Goal: Task Accomplishment & Management: Use online tool/utility

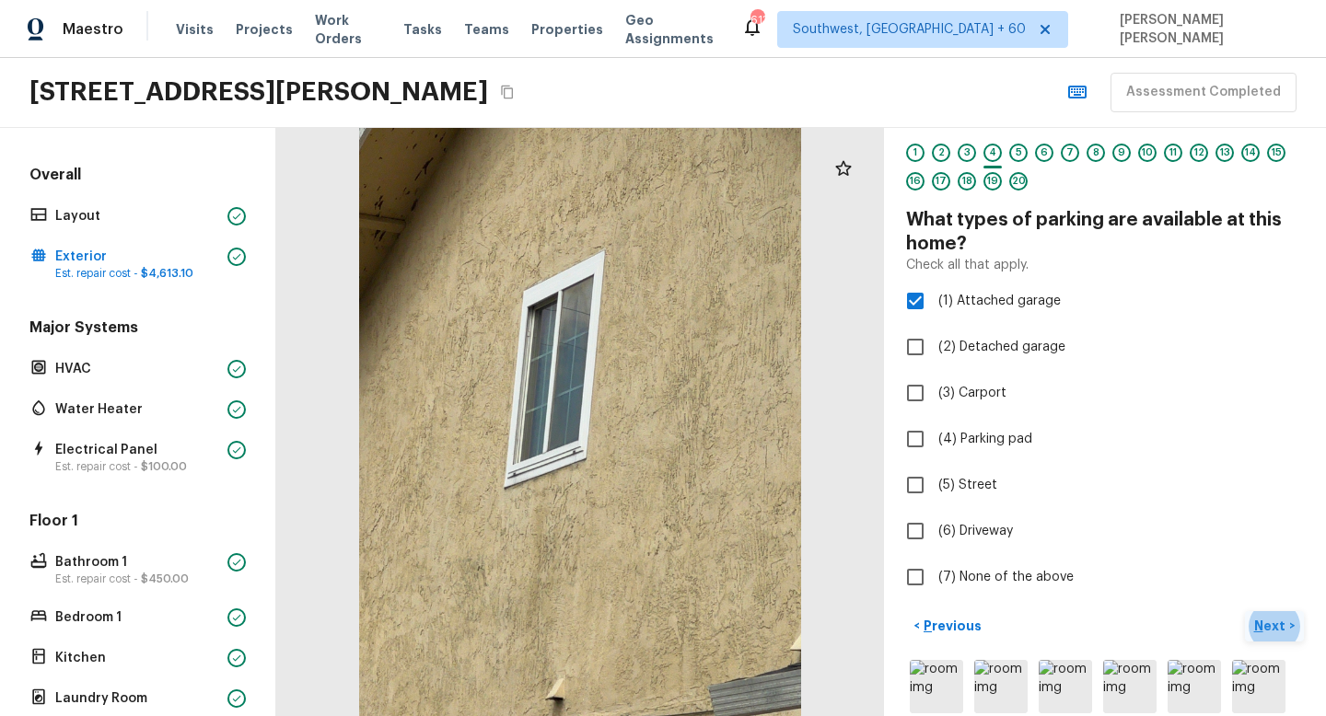
scroll to position [42, 0]
click at [1278, 621] on p "Next" at bounding box center [1271, 625] width 35 height 18
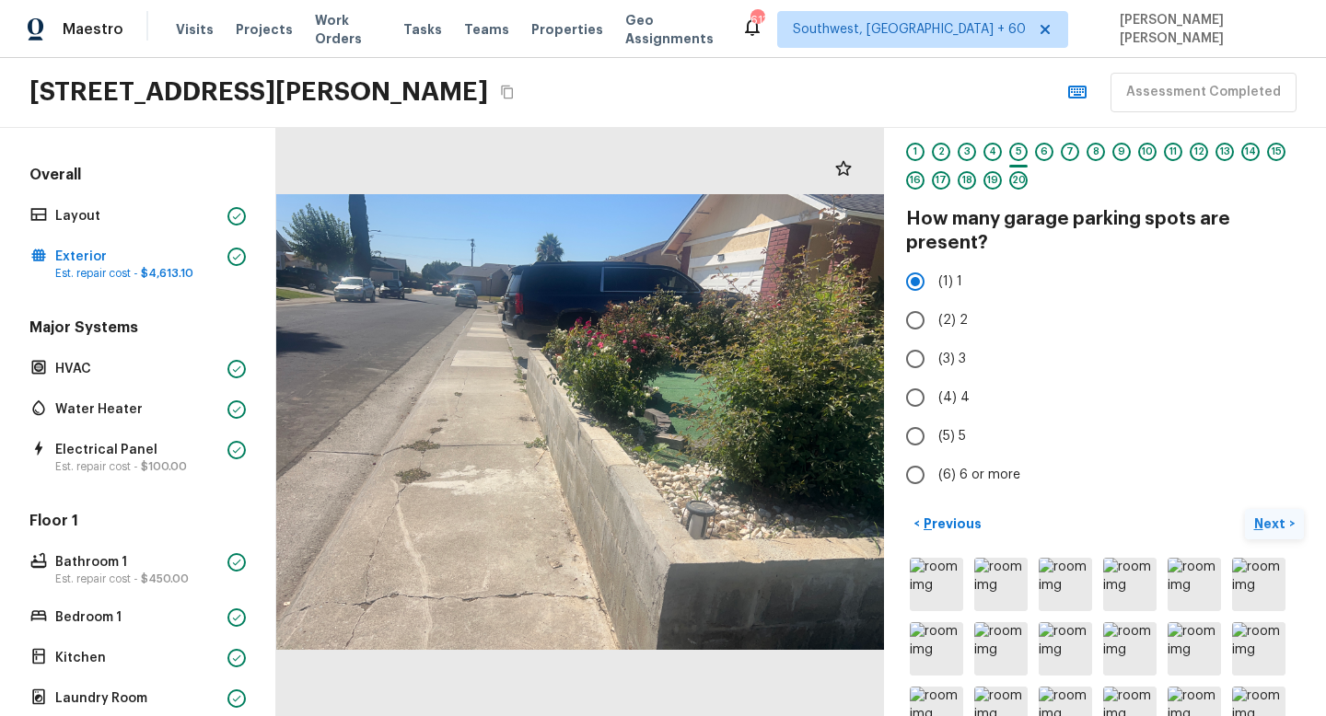
click at [1264, 535] on button "Next >" at bounding box center [1273, 524] width 59 height 30
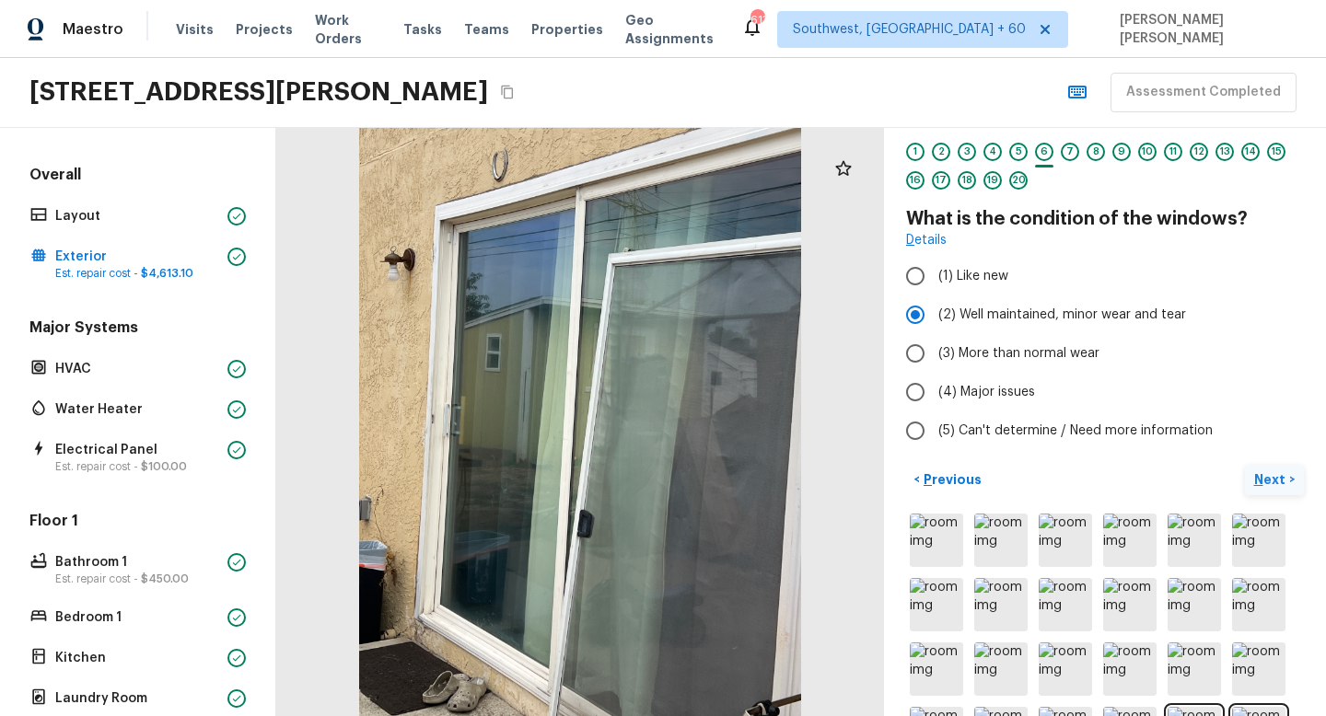
click at [1275, 480] on p "Next" at bounding box center [1271, 479] width 35 height 18
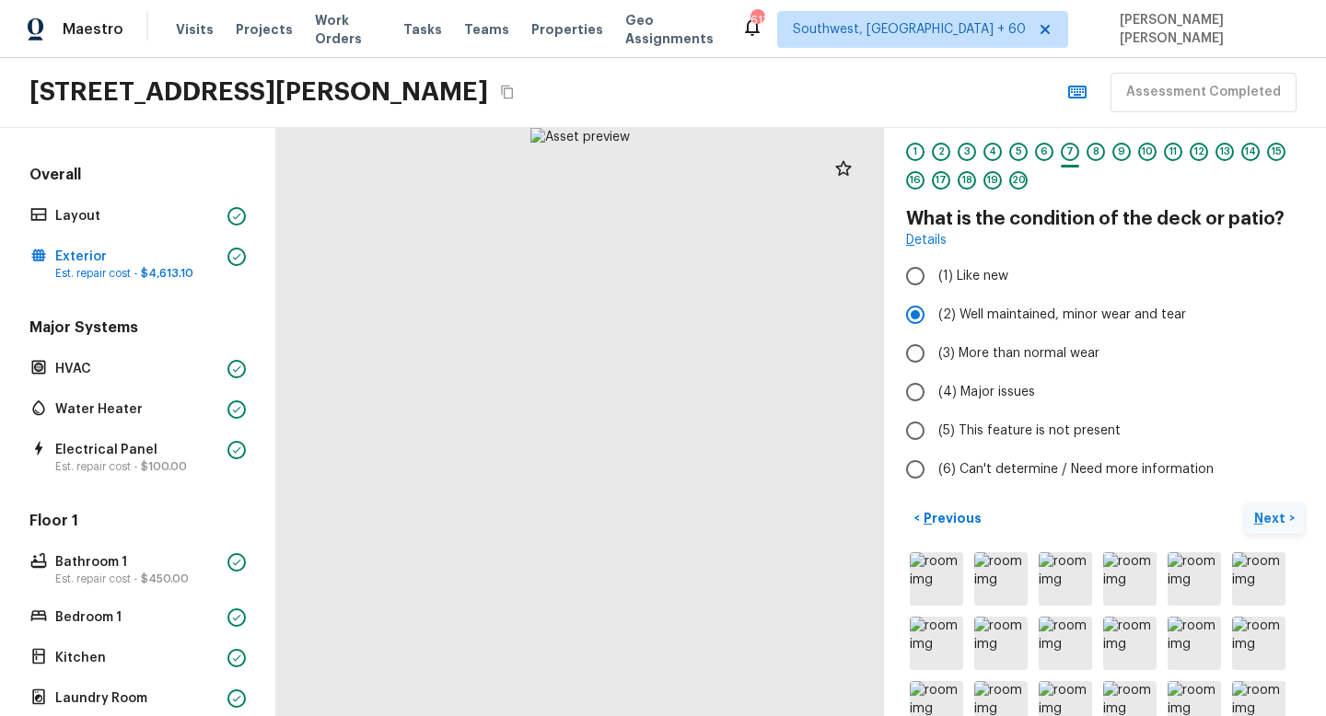
click at [1263, 511] on p "Next" at bounding box center [1271, 518] width 35 height 18
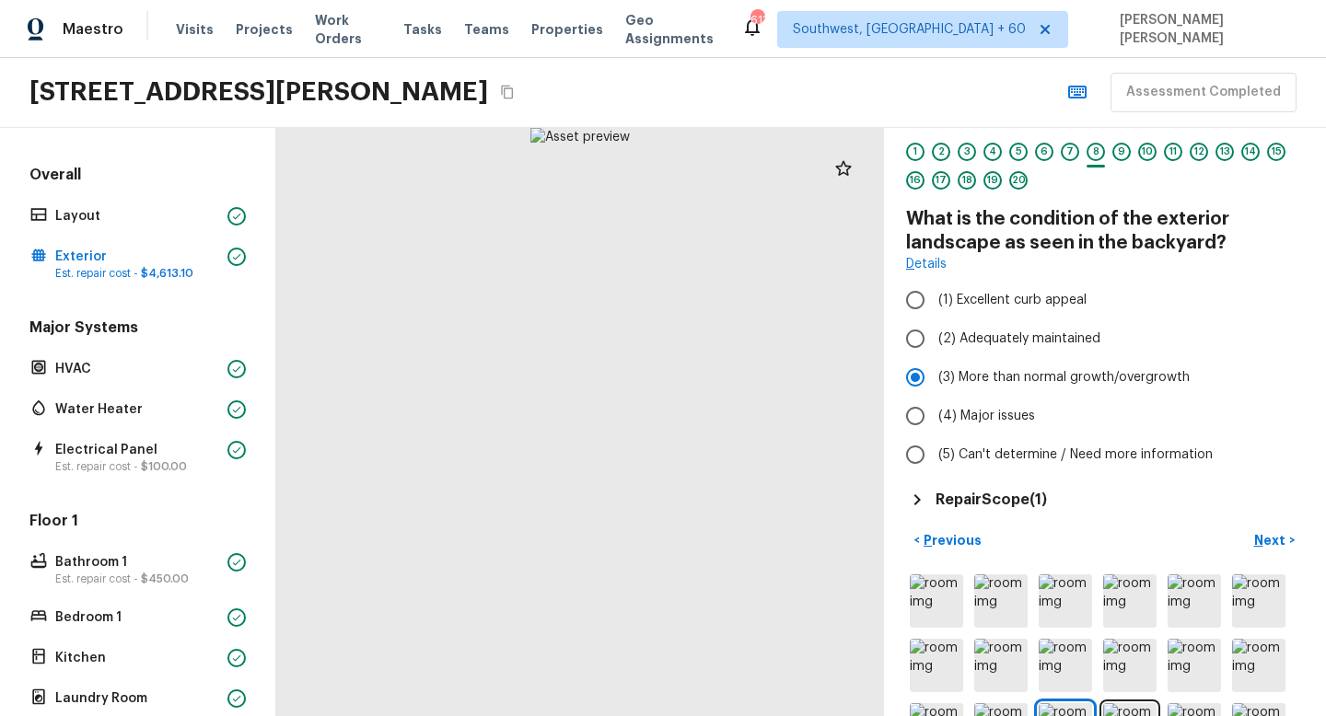
click at [943, 500] on h5 "Repair Scope ( 1 )" at bounding box center [990, 500] width 111 height 20
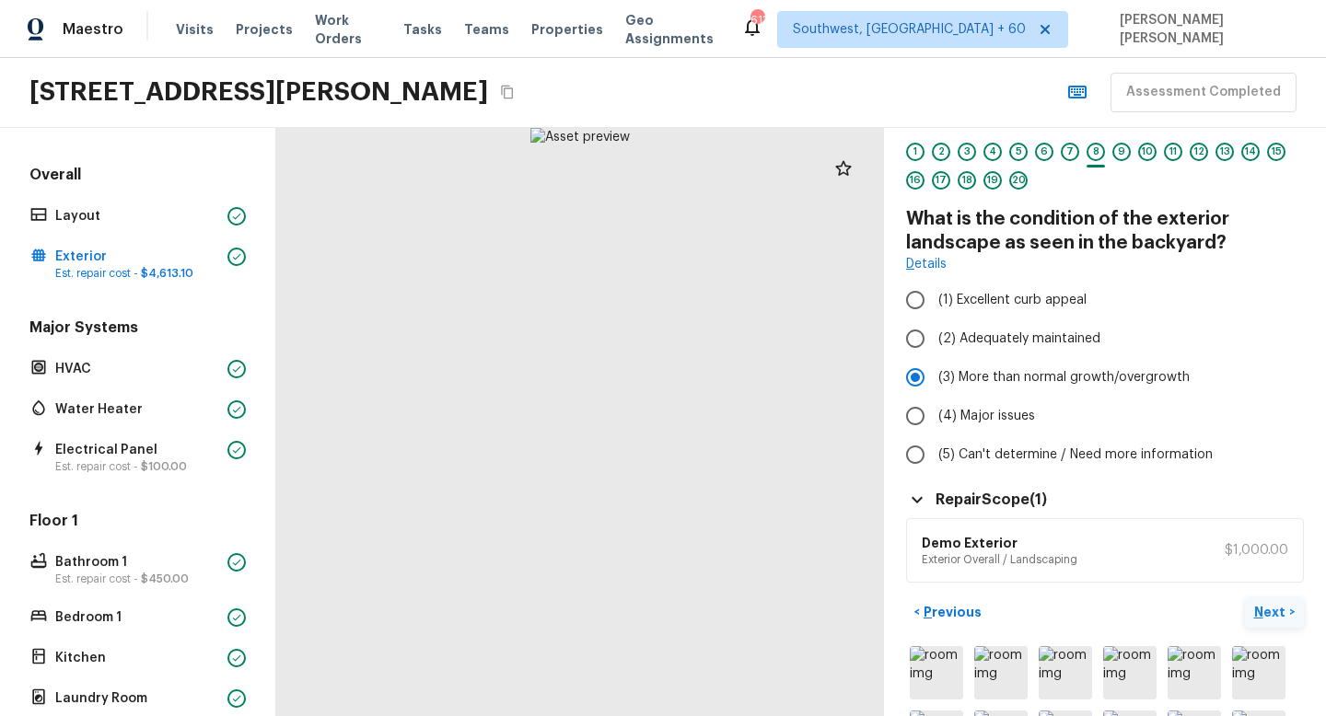
click at [1281, 618] on p "Next" at bounding box center [1271, 612] width 35 height 18
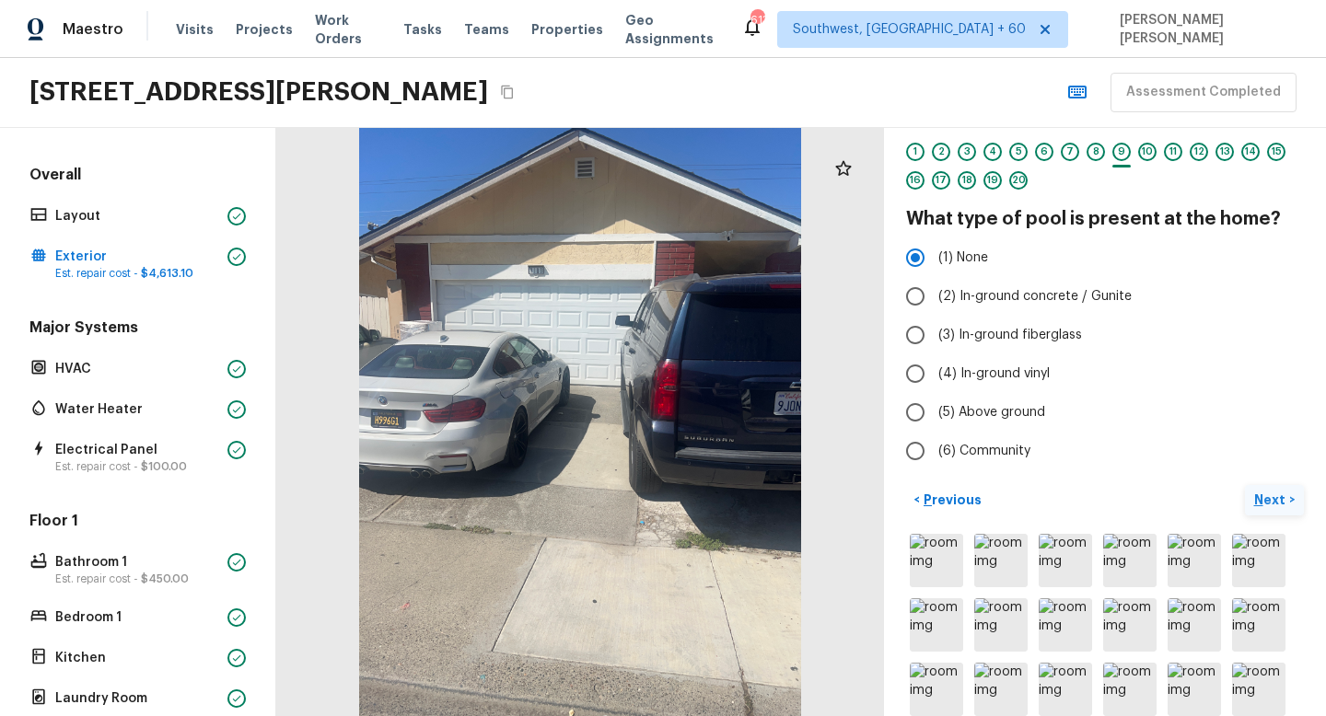
click at [1271, 504] on p "Next" at bounding box center [1271, 500] width 35 height 18
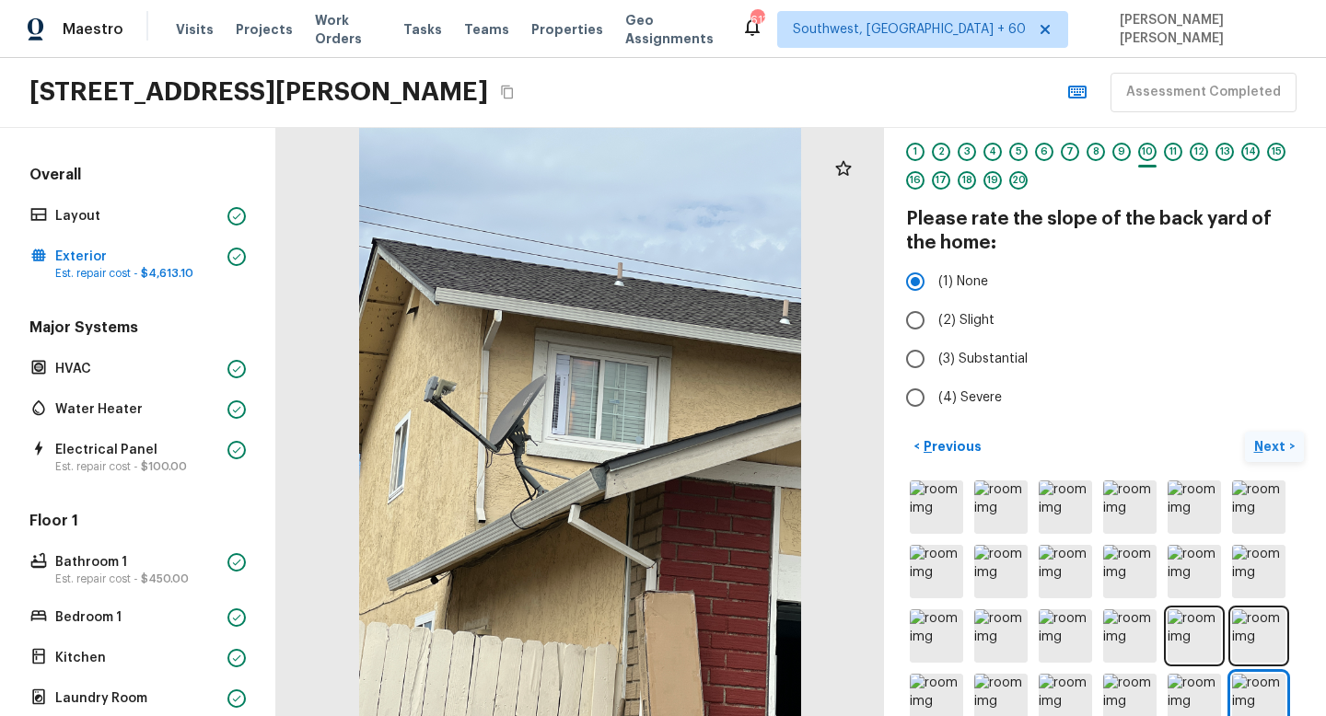
click at [1273, 453] on p "Next" at bounding box center [1271, 446] width 35 height 18
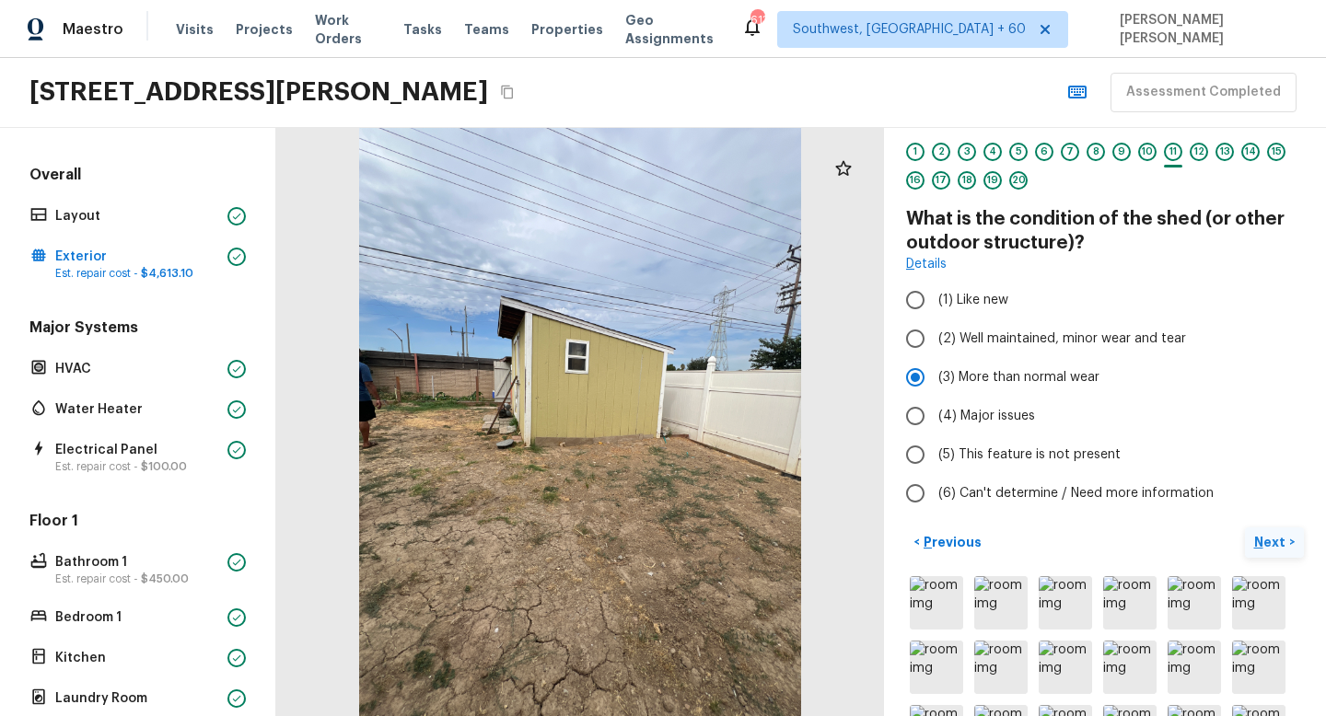
click at [1271, 538] on p "Next" at bounding box center [1271, 542] width 35 height 18
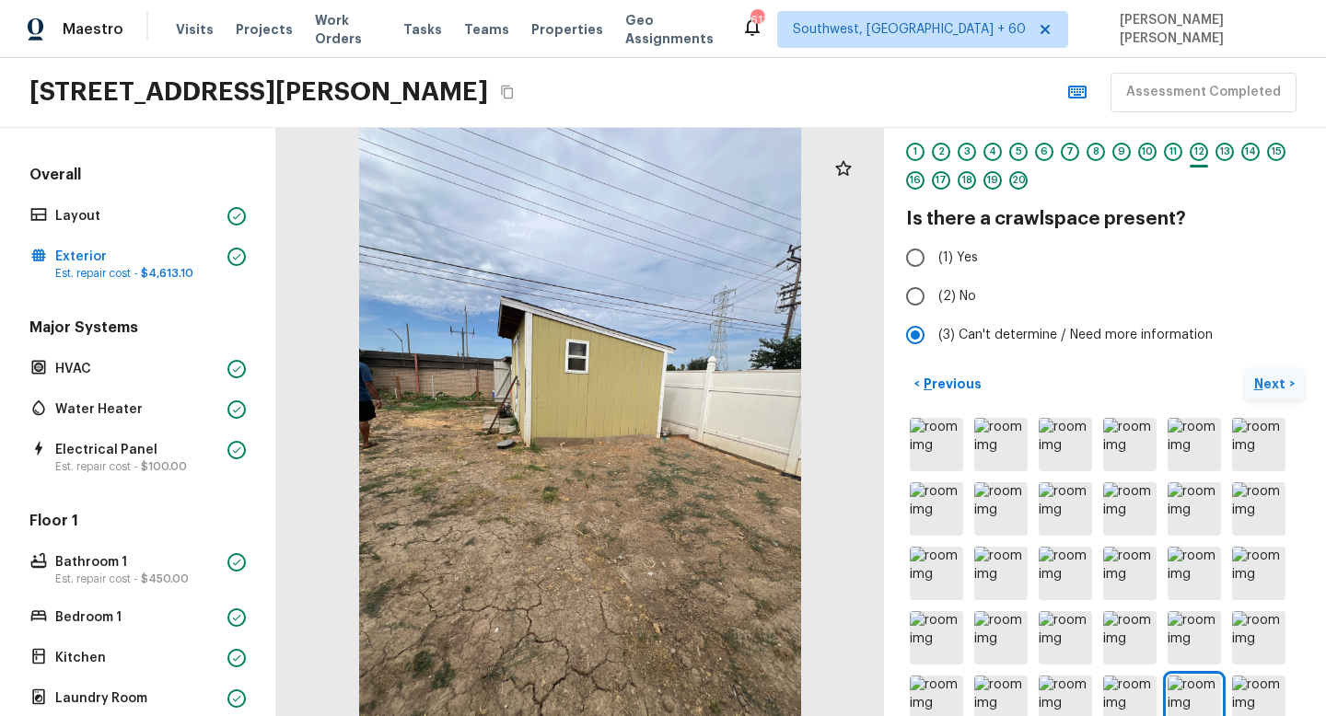
click at [1263, 373] on button "Next >" at bounding box center [1273, 384] width 59 height 30
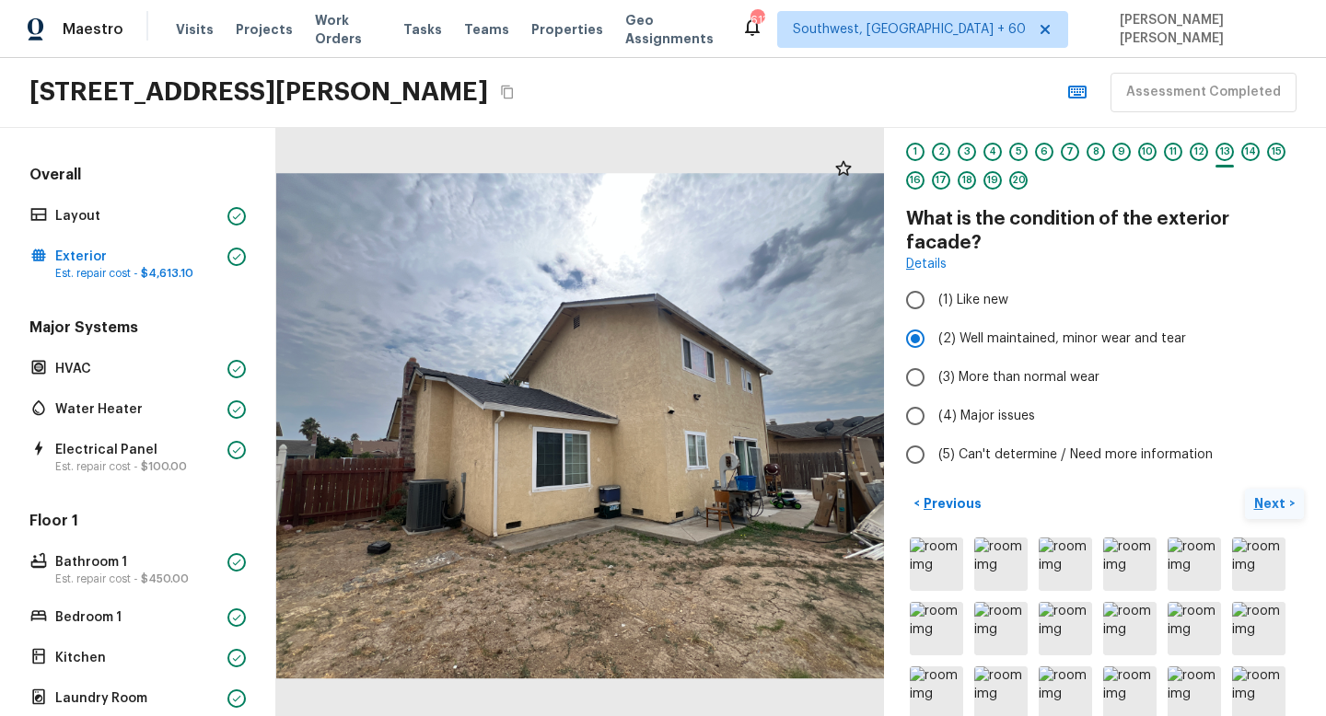
click at [1254, 494] on p "Next" at bounding box center [1271, 503] width 35 height 18
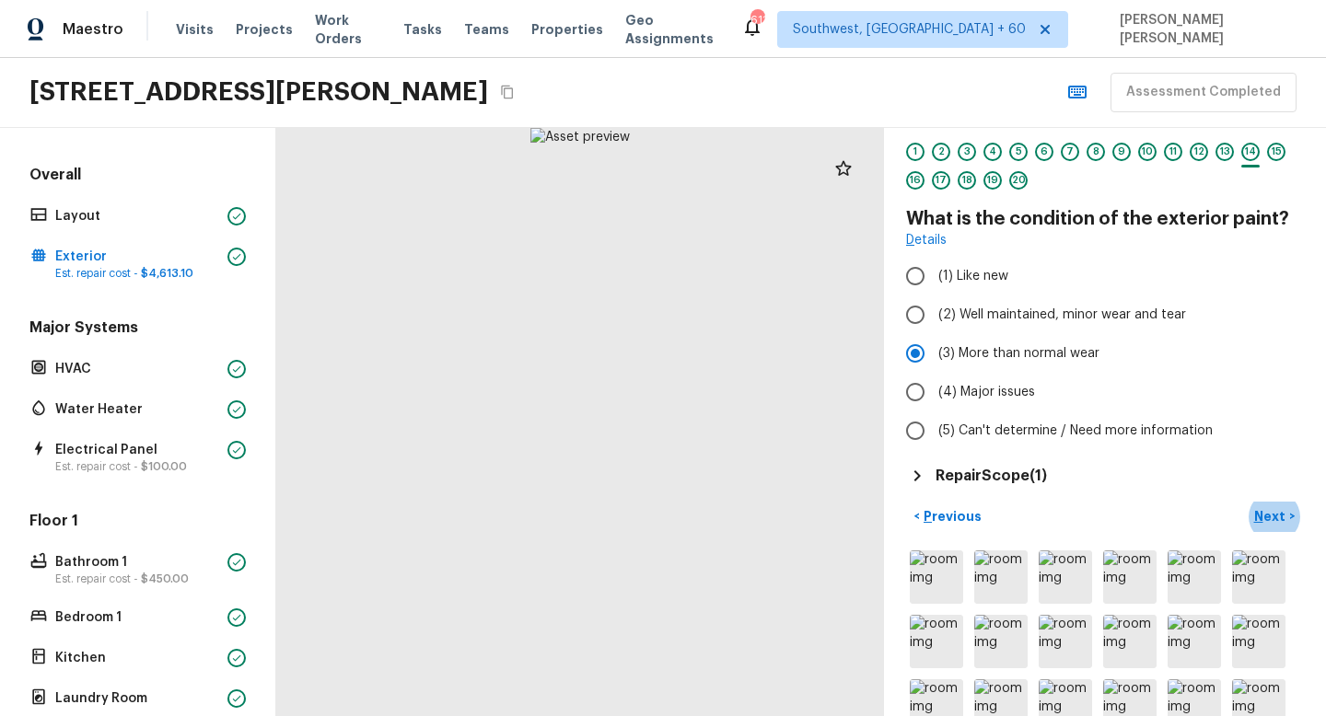
click at [1027, 475] on h5 "Repair Scope ( 1 )" at bounding box center [990, 476] width 111 height 20
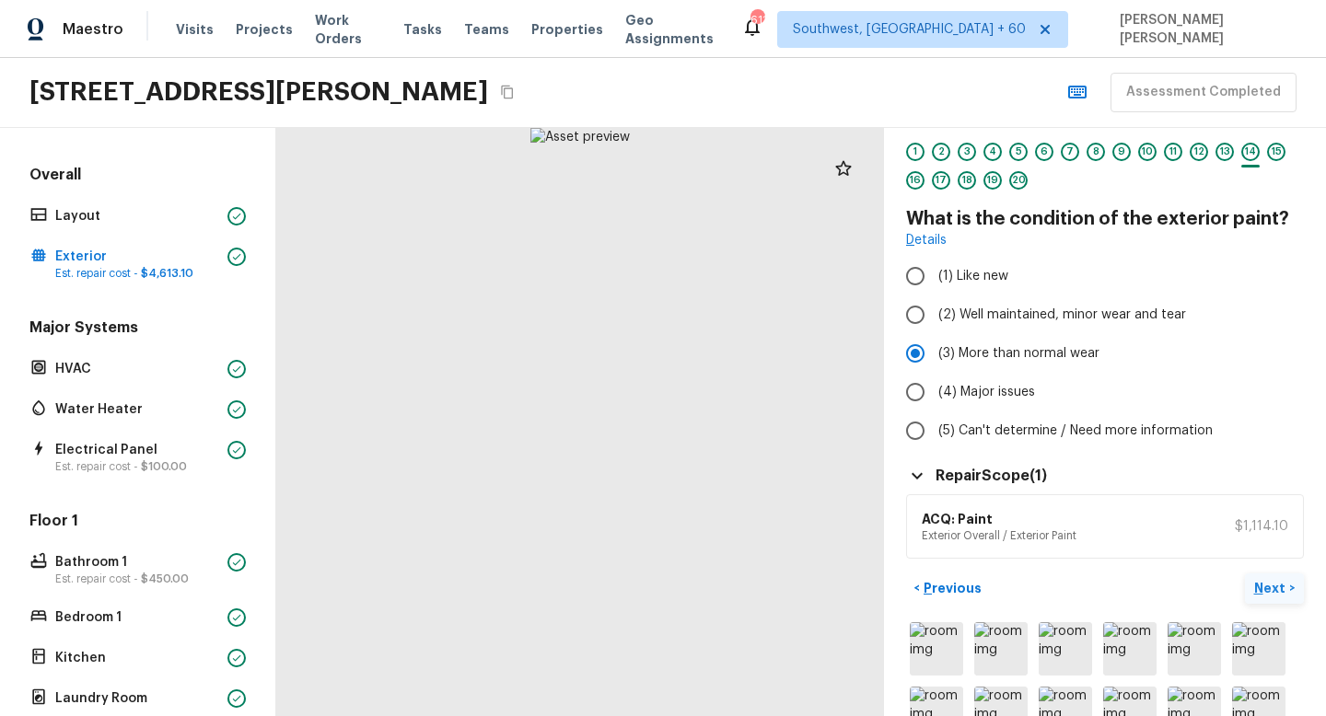
click at [1278, 575] on button "Next >" at bounding box center [1273, 588] width 59 height 30
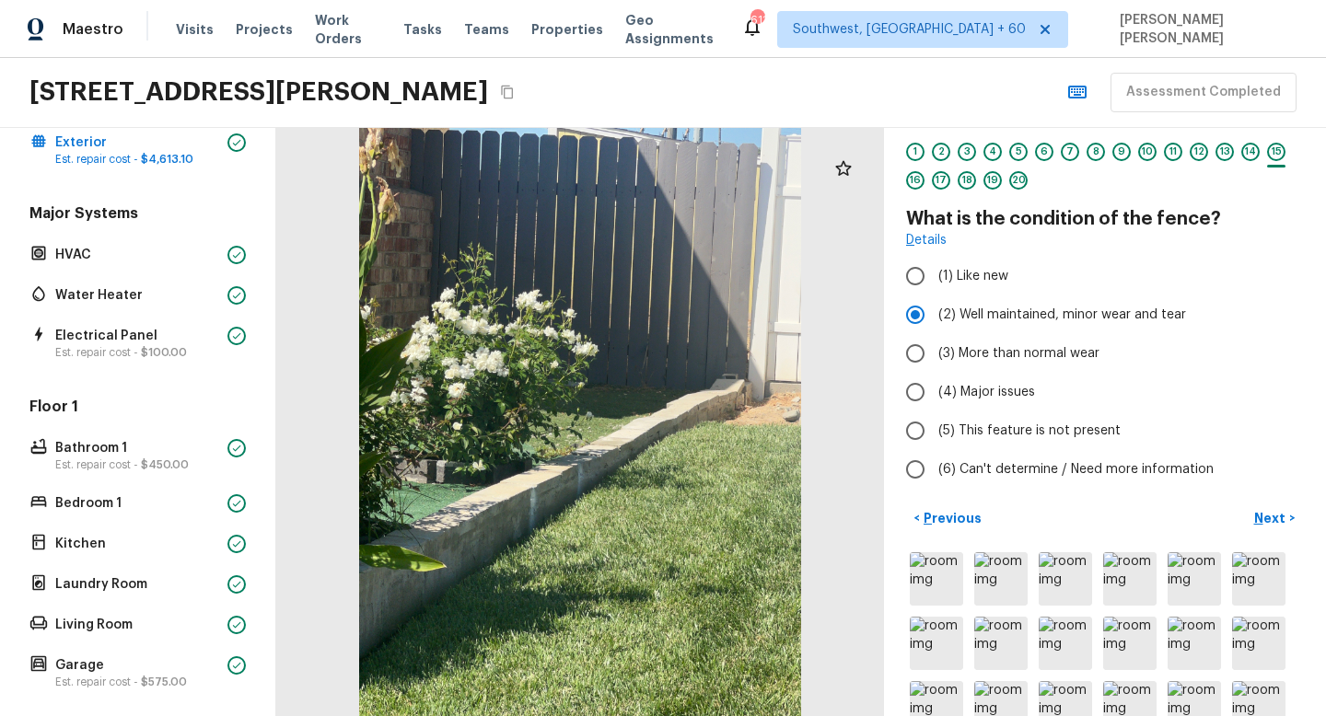
scroll to position [258, 0]
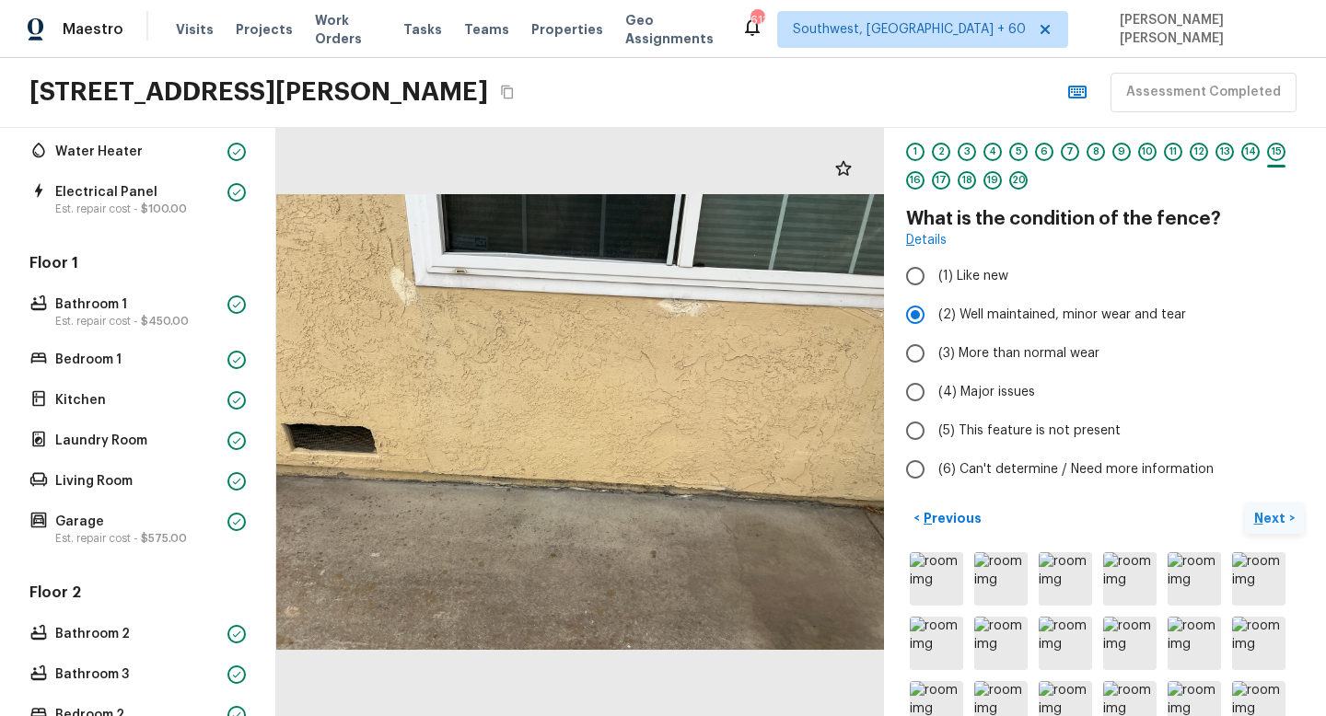
click at [1279, 524] on p "Next" at bounding box center [1271, 518] width 35 height 18
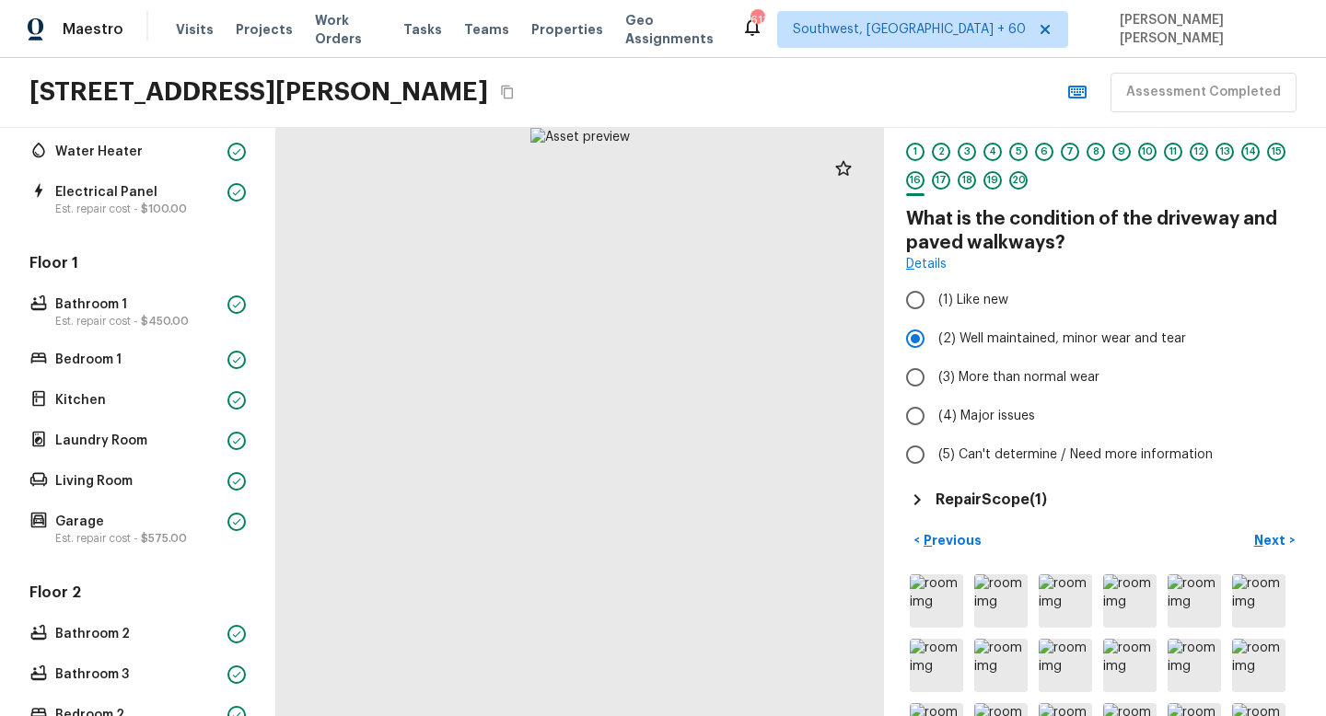
click at [967, 513] on div "Exterior 1 2 3 4 5 6 7 8 9 10 11 12 13 14 15 16 17 18 19 20 What is the conditi…" at bounding box center [1105, 422] width 442 height 588
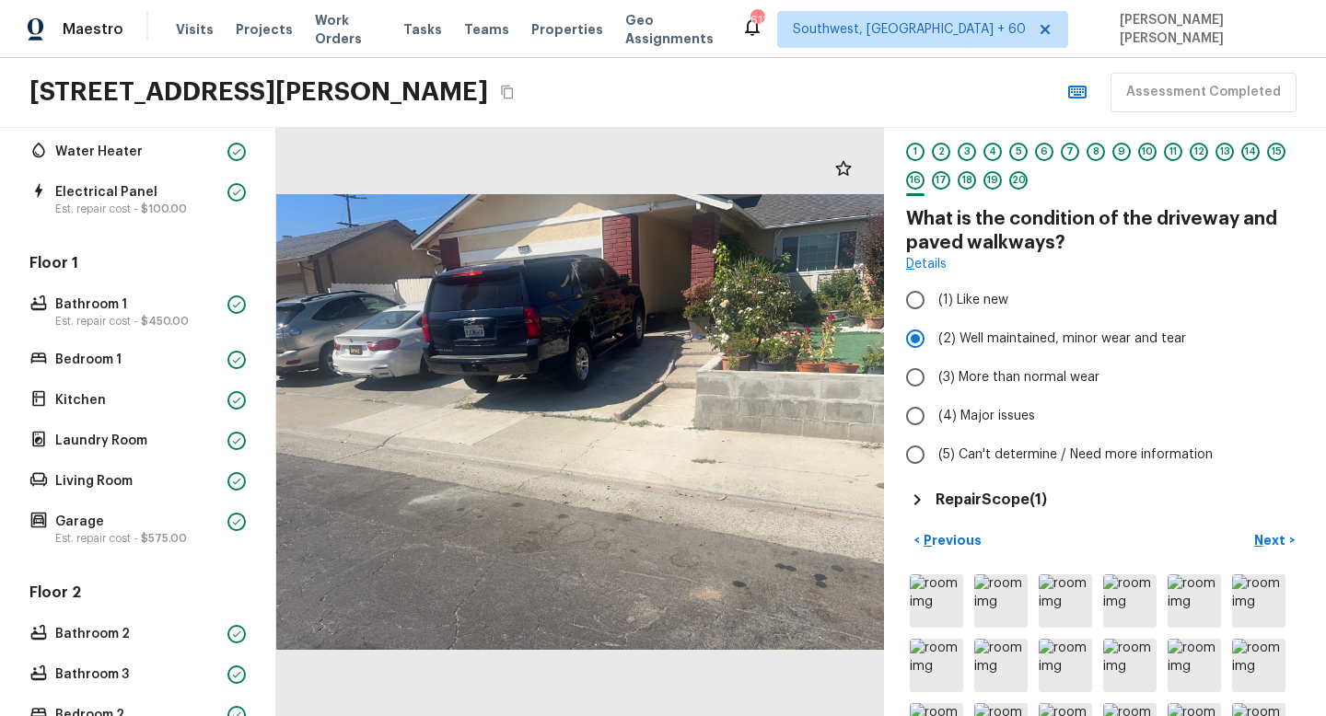
click at [1007, 489] on div "Repair Scope ( 1 )" at bounding box center [1105, 500] width 398 height 22
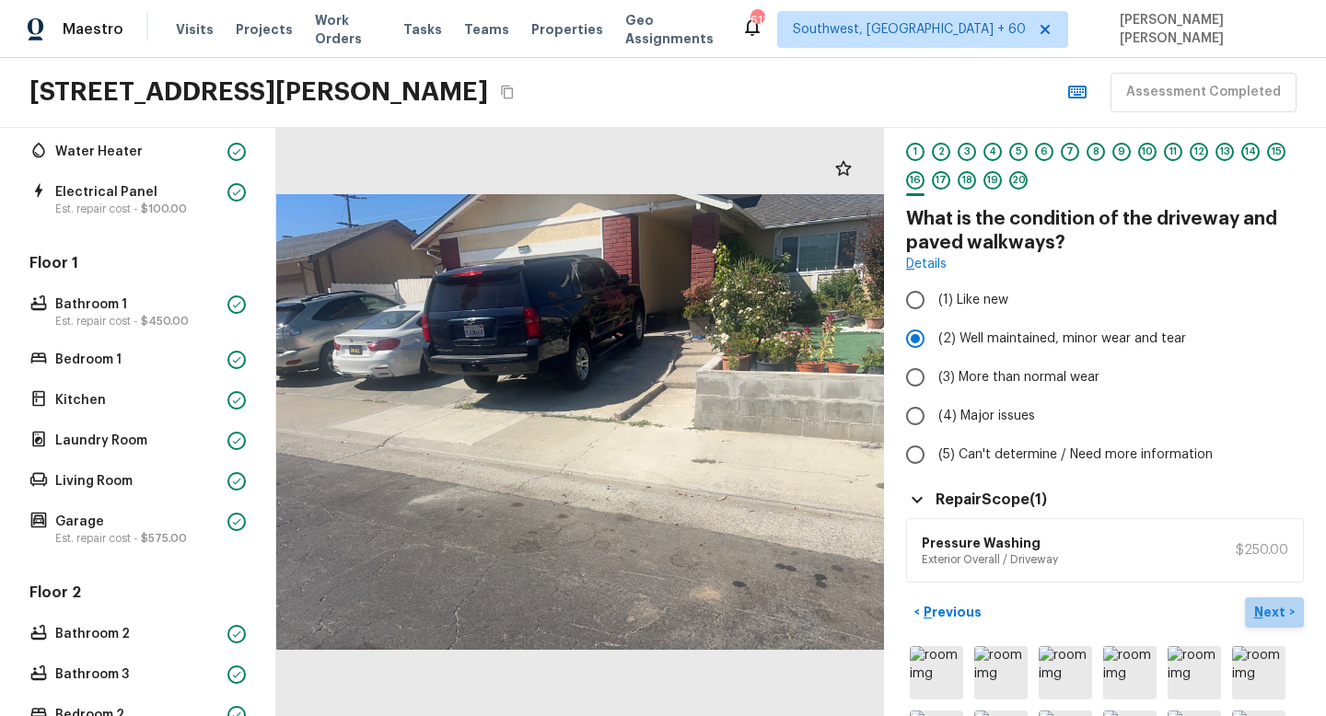
click at [1278, 598] on button "Next >" at bounding box center [1273, 612] width 59 height 30
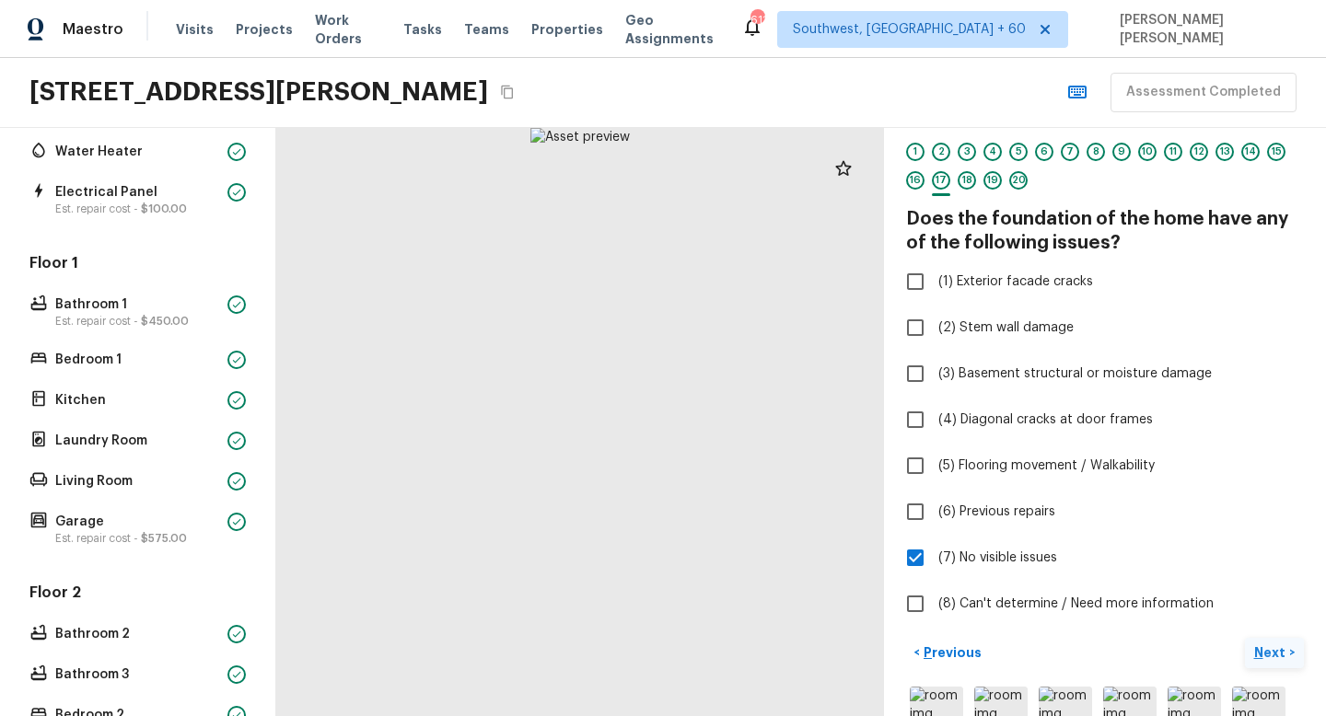
click at [1276, 646] on p "Next" at bounding box center [1271, 652] width 35 height 18
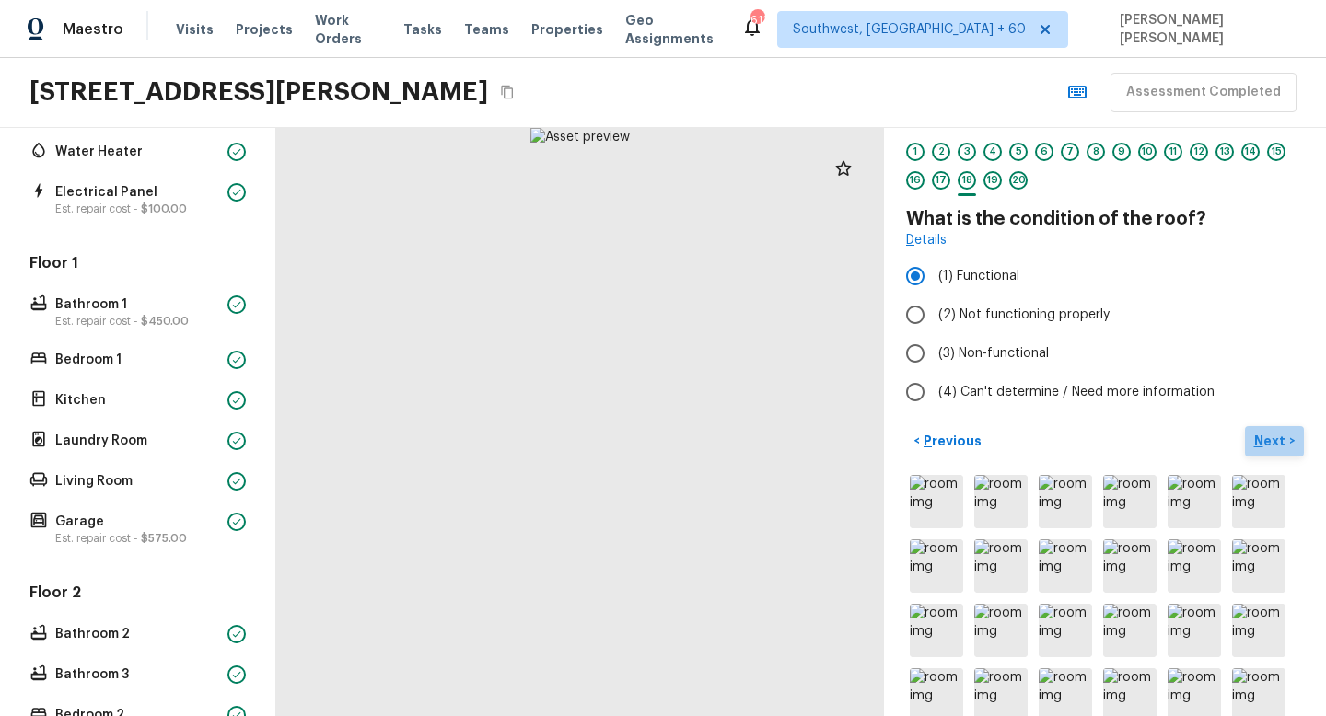
click at [1287, 441] on p "Next" at bounding box center [1271, 441] width 35 height 18
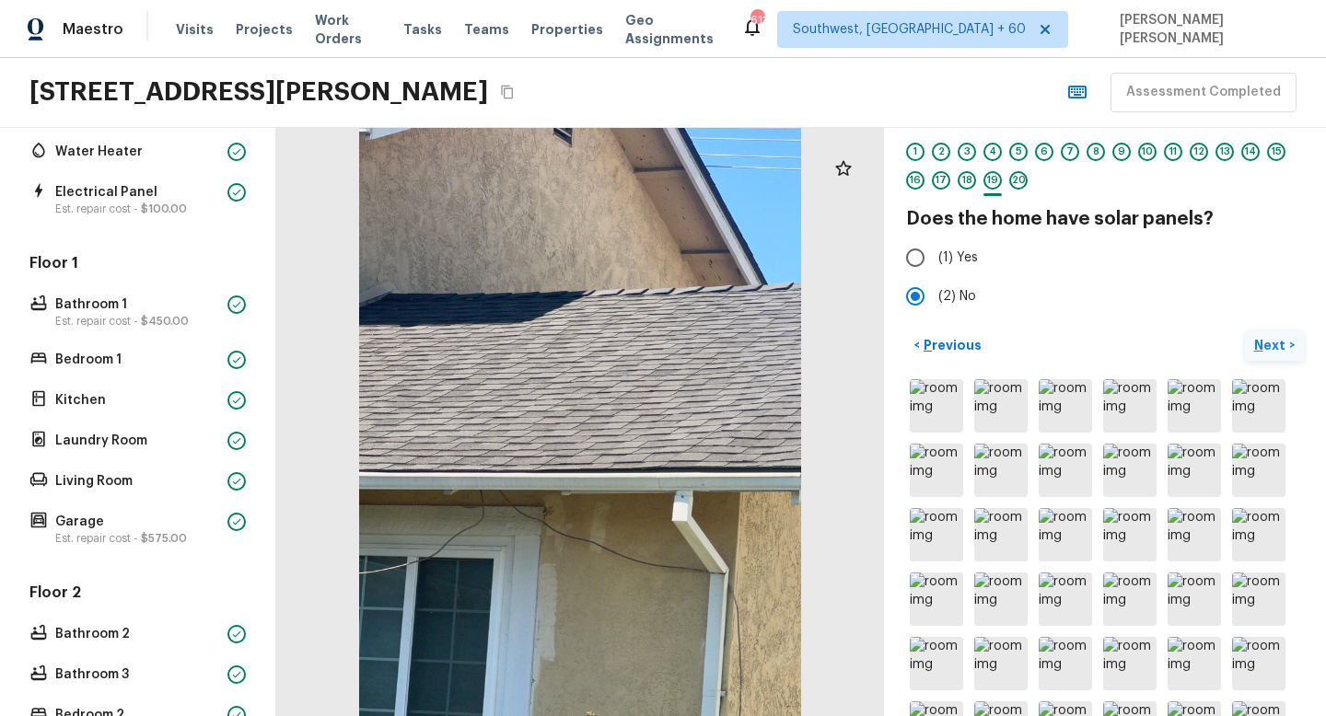
click at [1249, 331] on button "Next >" at bounding box center [1273, 345] width 59 height 30
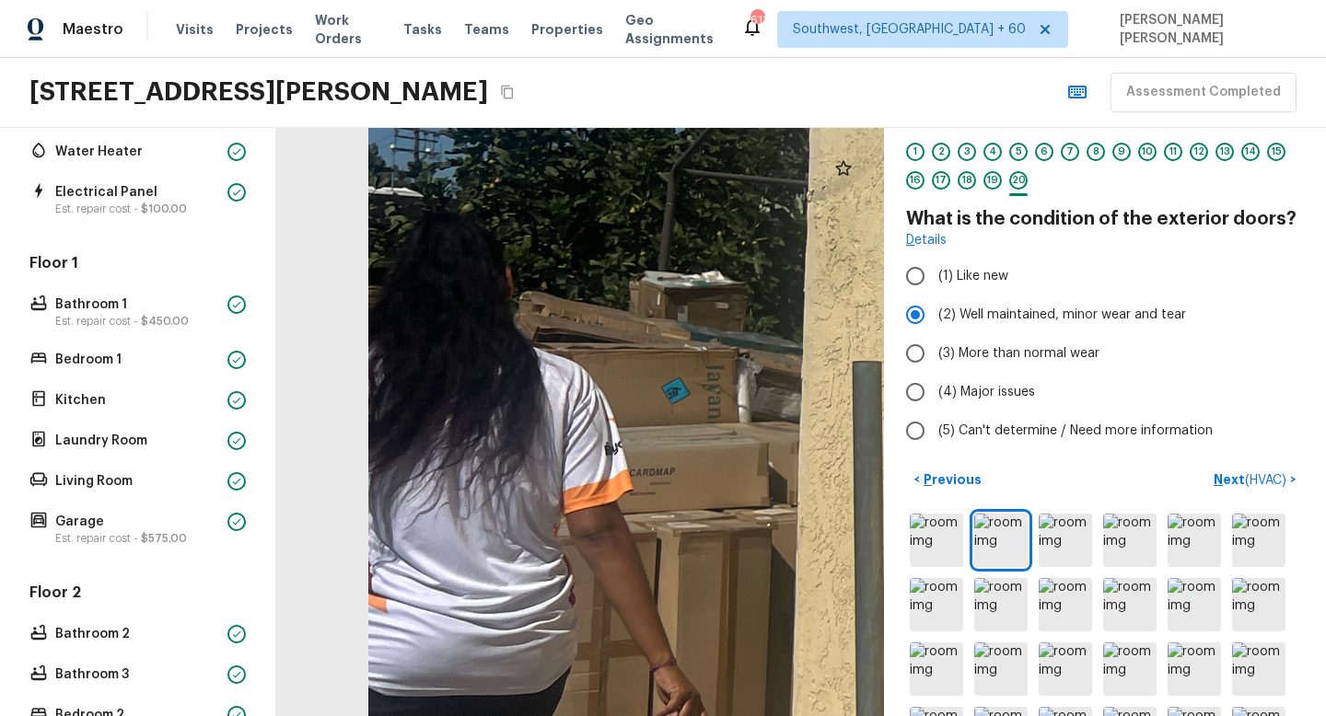
drag, startPoint x: 318, startPoint y: 423, endPoint x: 578, endPoint y: 440, distance: 261.1
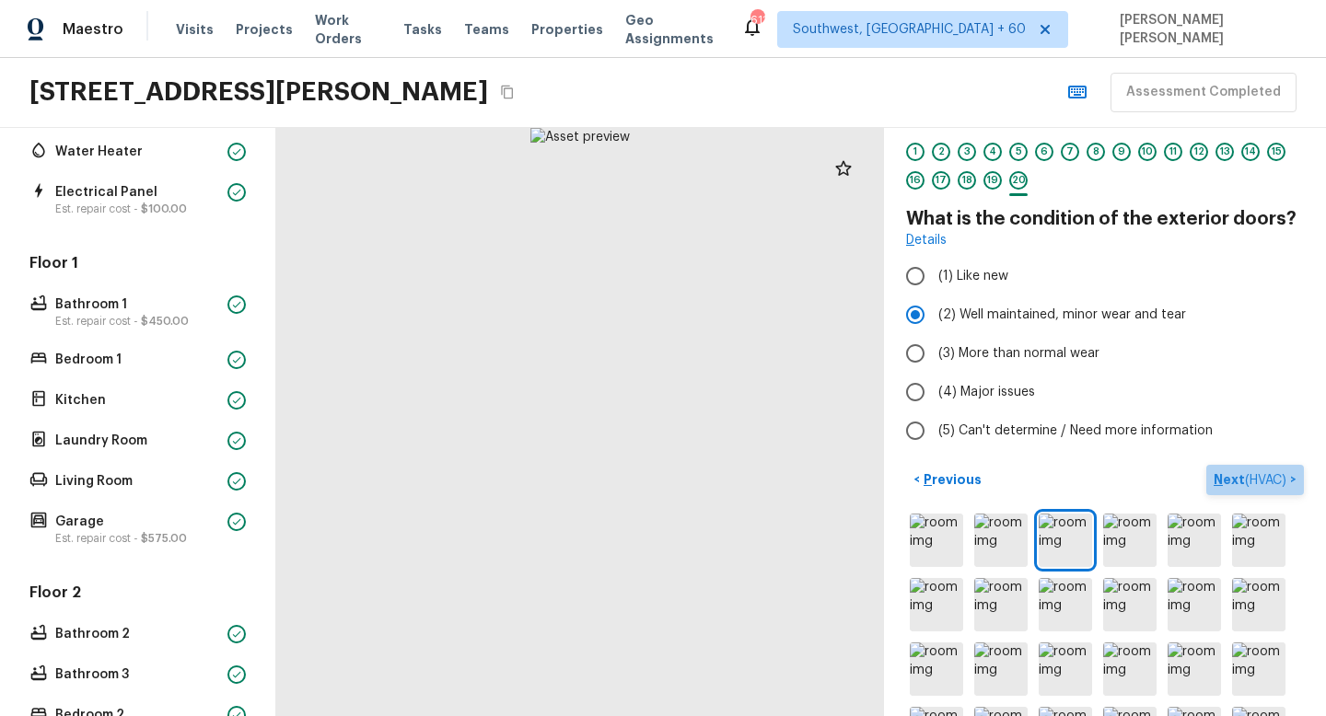
click at [1245, 492] on button "Next ( HVAC ) >" at bounding box center [1255, 480] width 98 height 30
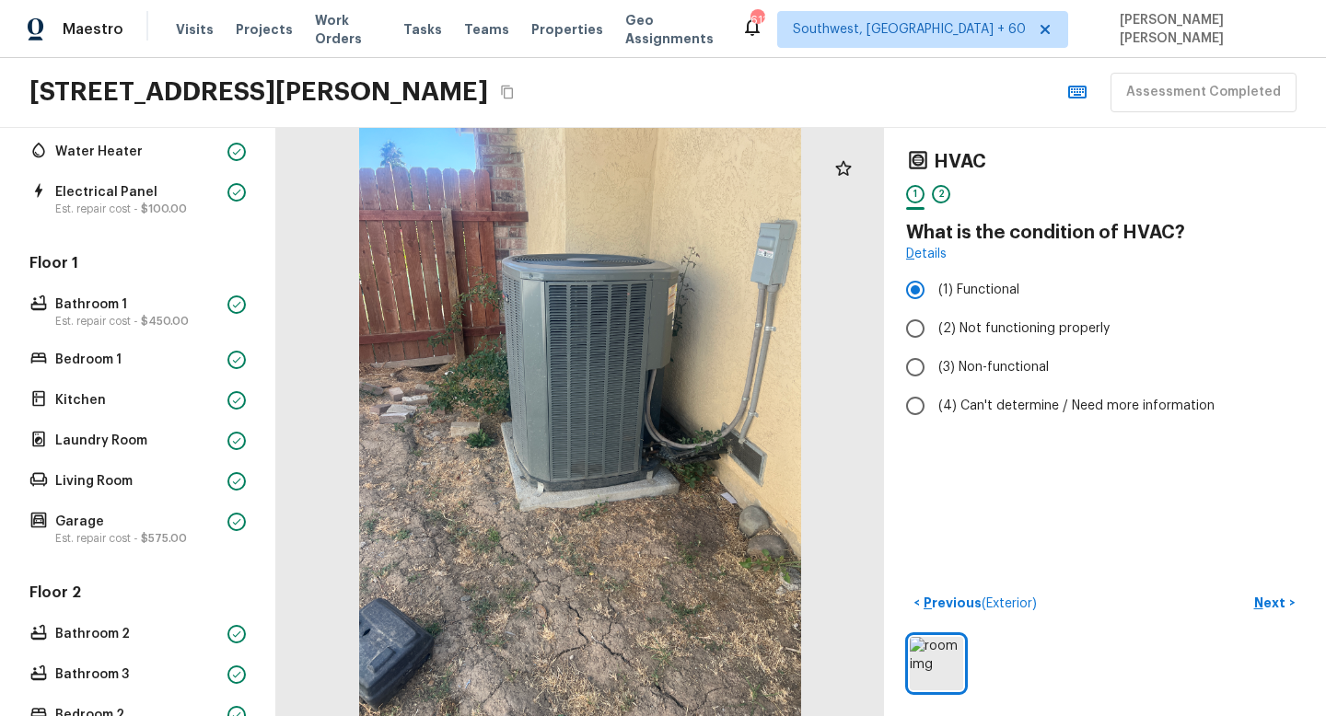
click at [1129, 554] on div "HVAC 1 2 What is the condition of HVAC? Details (1) Functional (2) Not function…" at bounding box center [1105, 422] width 442 height 588
click at [1261, 618] on div "< Previous ( Exterior ) Next >" at bounding box center [1105, 641] width 398 height 106
click at [1277, 607] on p "Next" at bounding box center [1271, 603] width 35 height 18
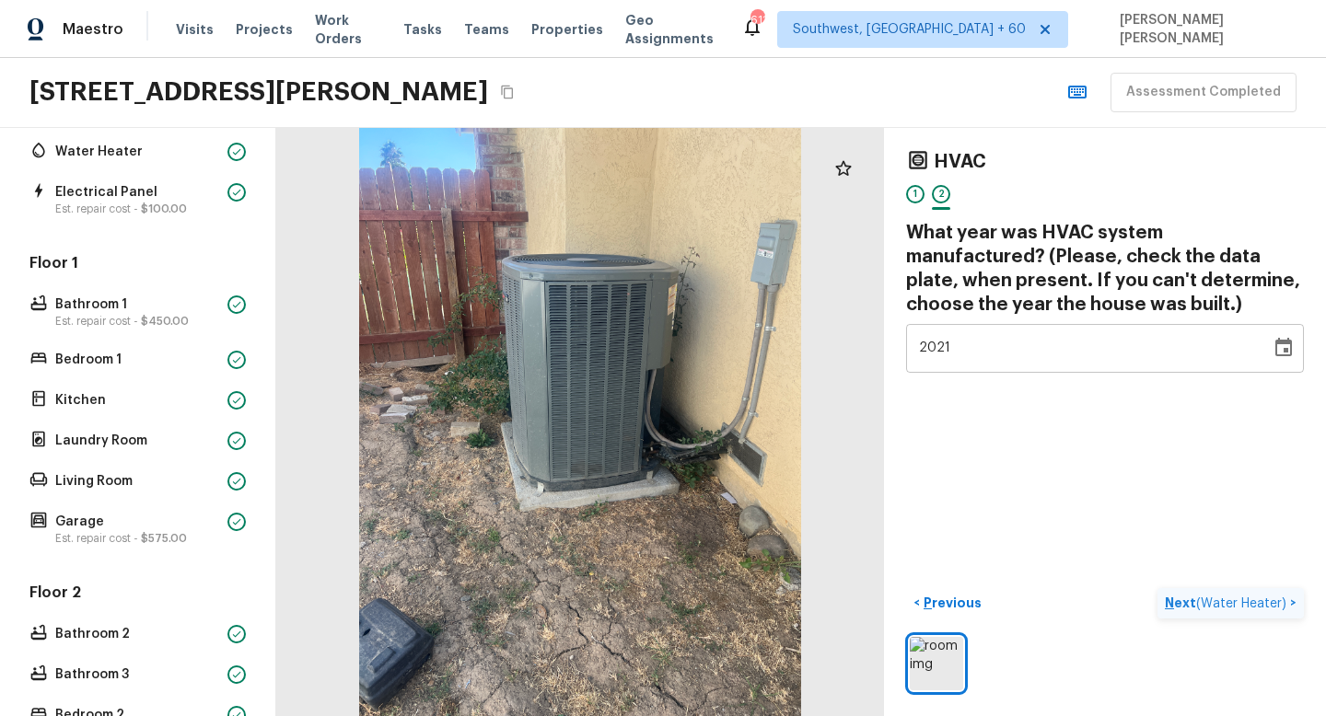
click at [1225, 598] on span "( Water Heater )" at bounding box center [1241, 603] width 90 height 13
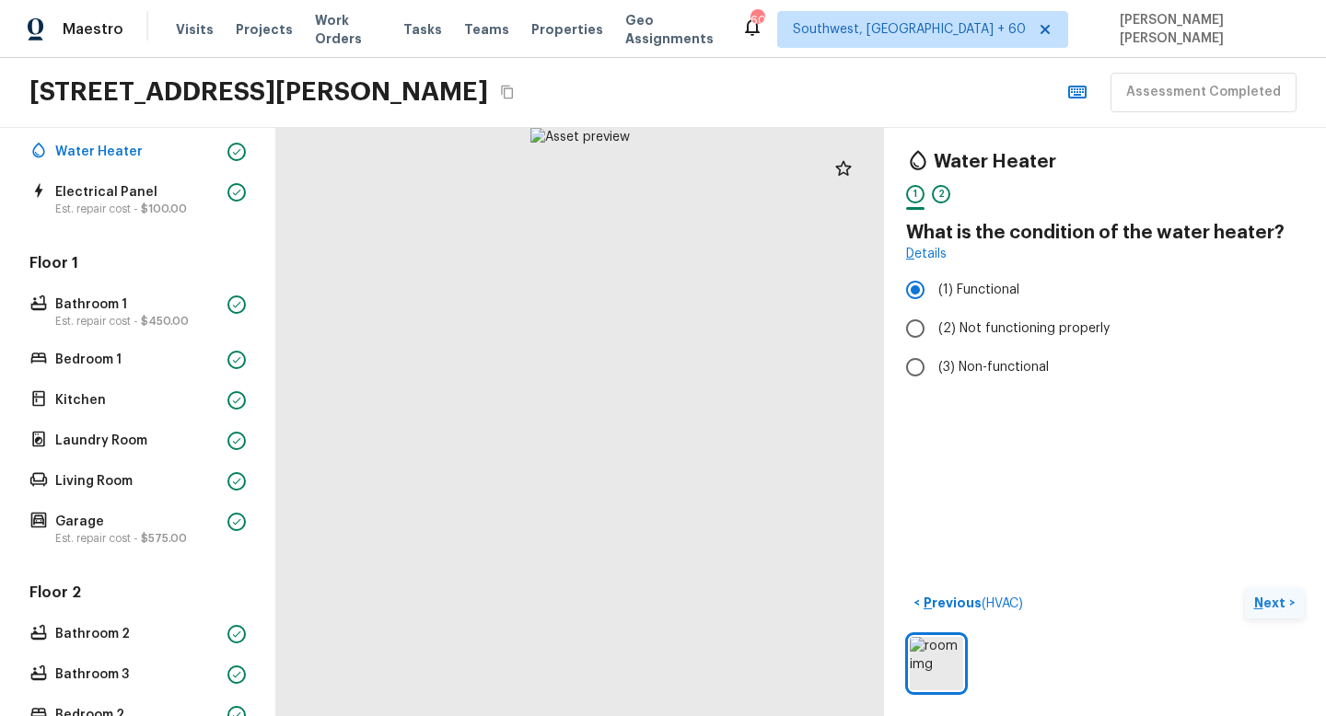
click at [1252, 602] on button "Next >" at bounding box center [1273, 603] width 59 height 30
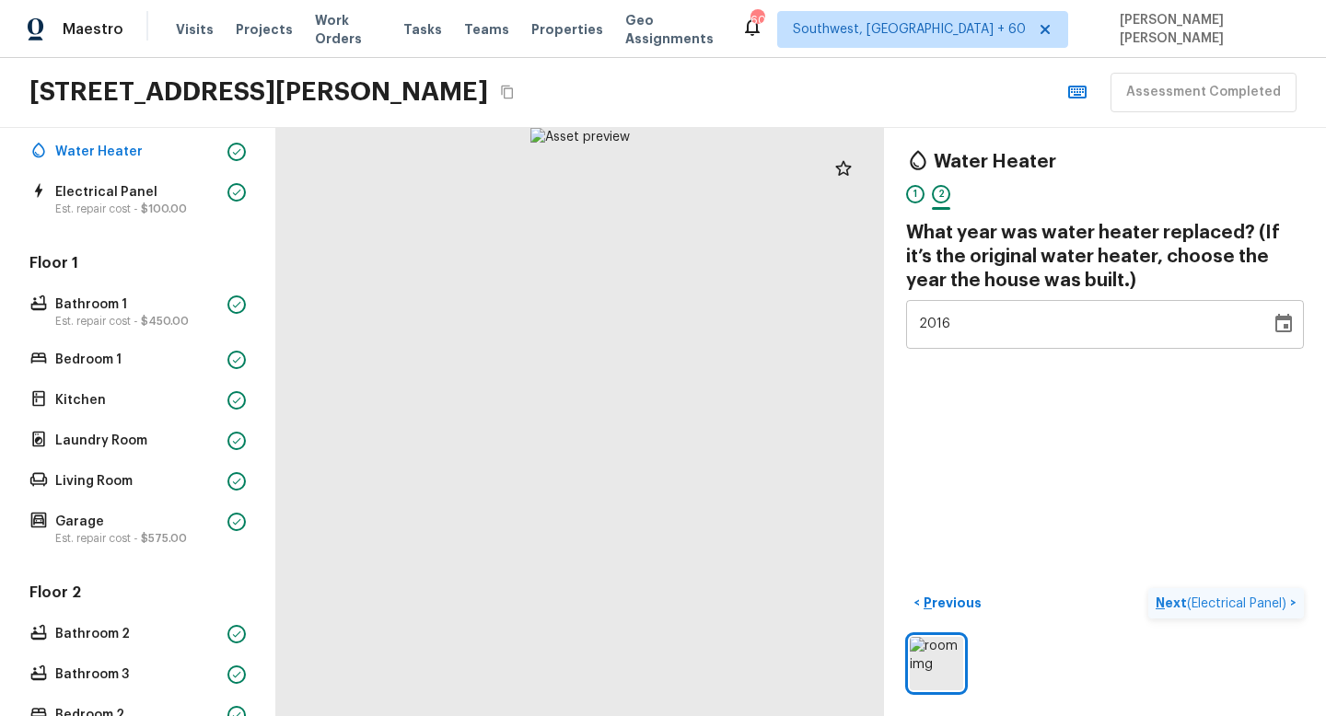
click at [1252, 602] on span "( Electrical Panel )" at bounding box center [1236, 603] width 99 height 13
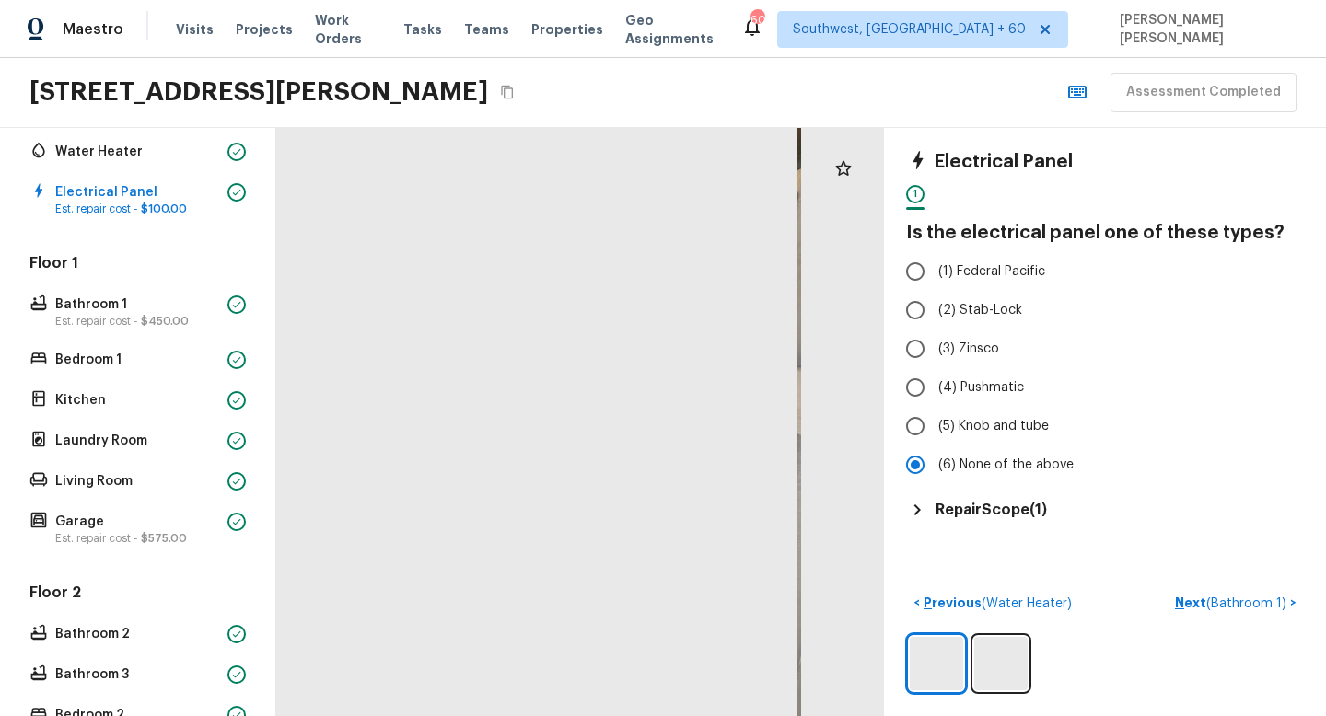
click at [984, 508] on h5 "Repair Scope ( 1 )" at bounding box center [990, 510] width 111 height 20
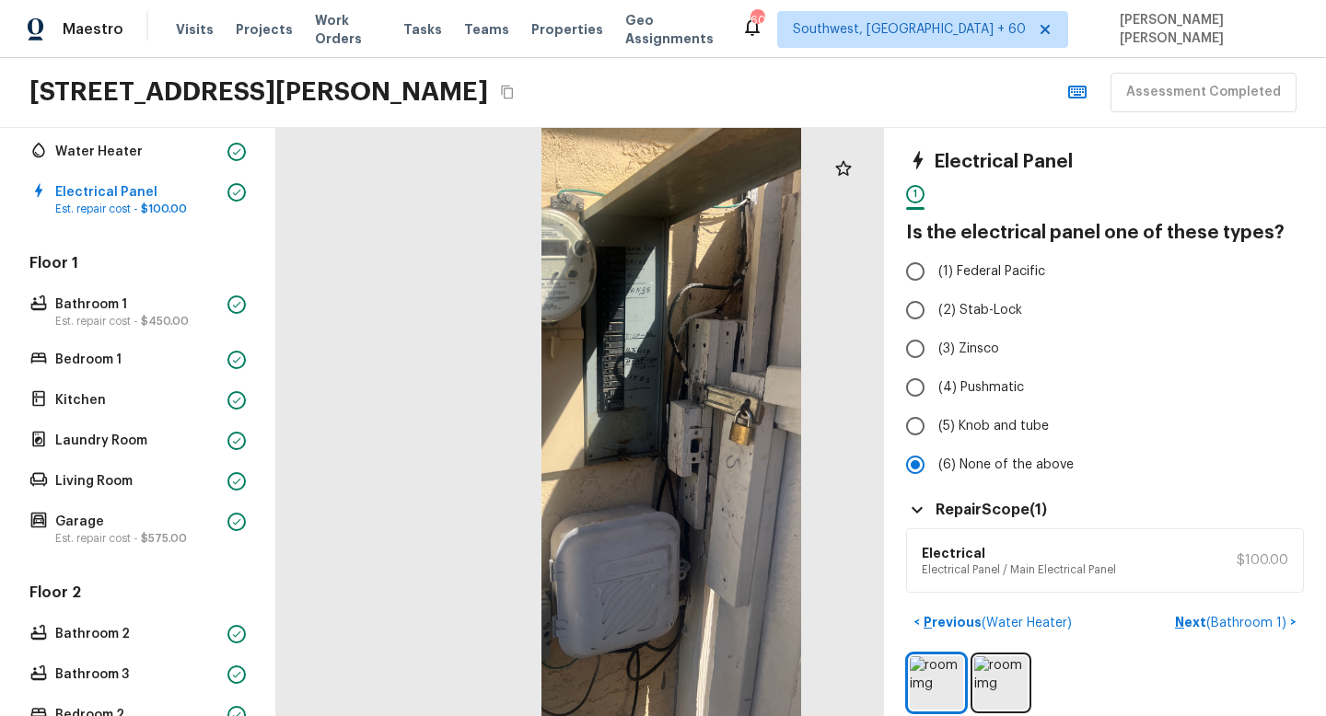
click at [1236, 576] on div "Electrical Electrical Panel / Main Electrical Panel $100.00" at bounding box center [1105, 560] width 398 height 64
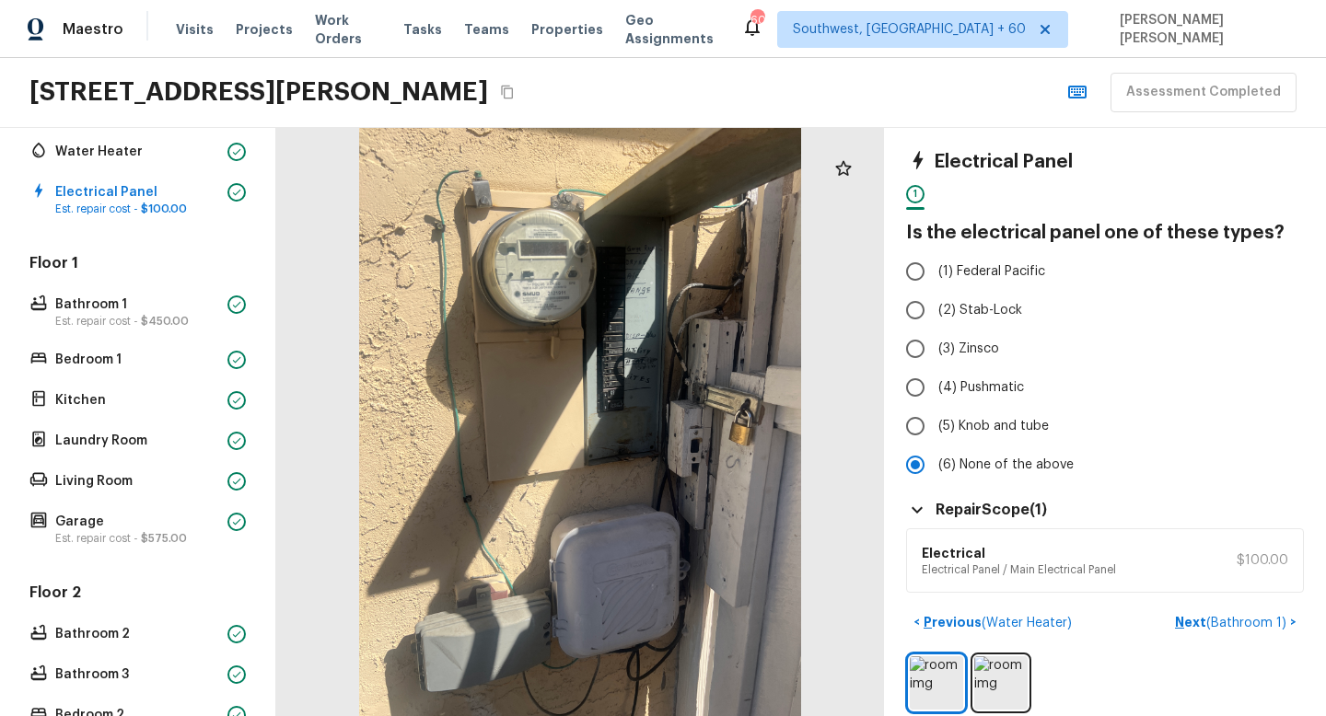
click at [1238, 617] on span "( Bathroom 1 )" at bounding box center [1246, 623] width 80 height 13
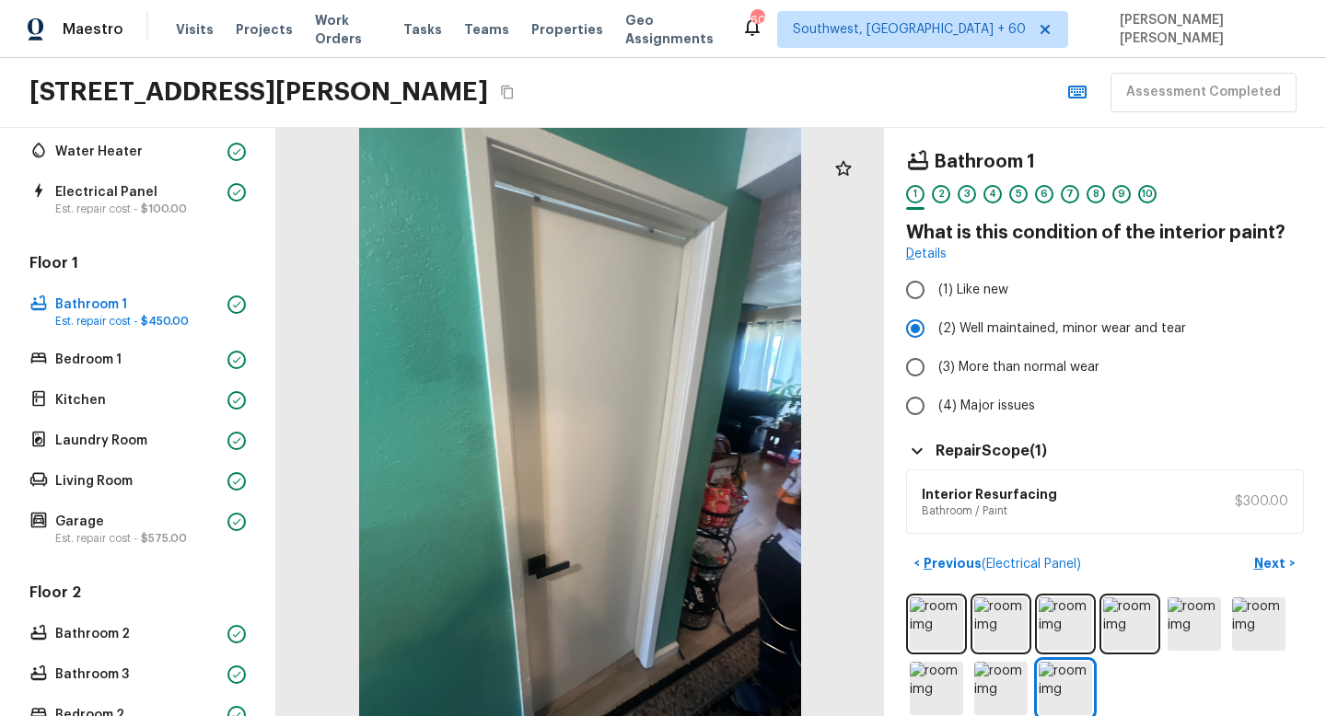
click at [1265, 562] on p "Next" at bounding box center [1271, 563] width 35 height 18
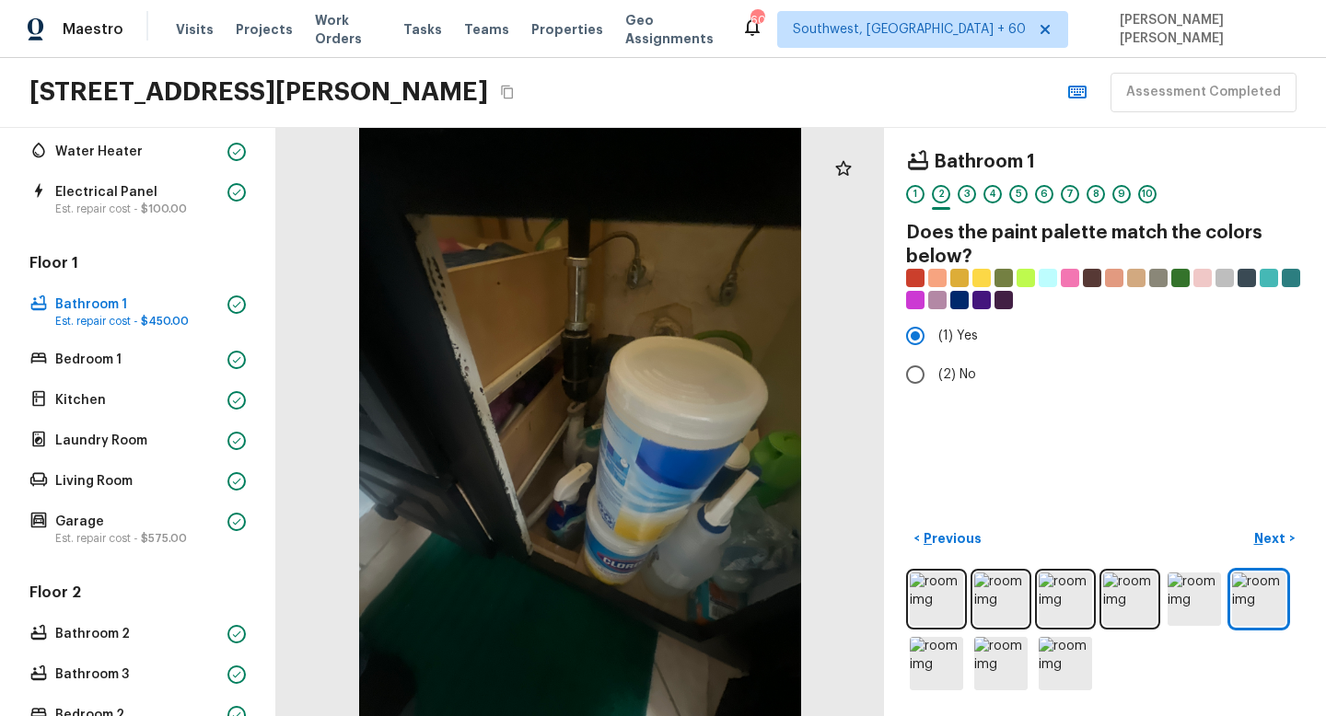
click at [1310, 543] on div "Bathroom 1 1 2 3 4 5 6 7 8 9 10 Does the paint palette match the colors below? …" at bounding box center [1105, 422] width 442 height 588
click at [1285, 535] on p "Next" at bounding box center [1271, 538] width 35 height 18
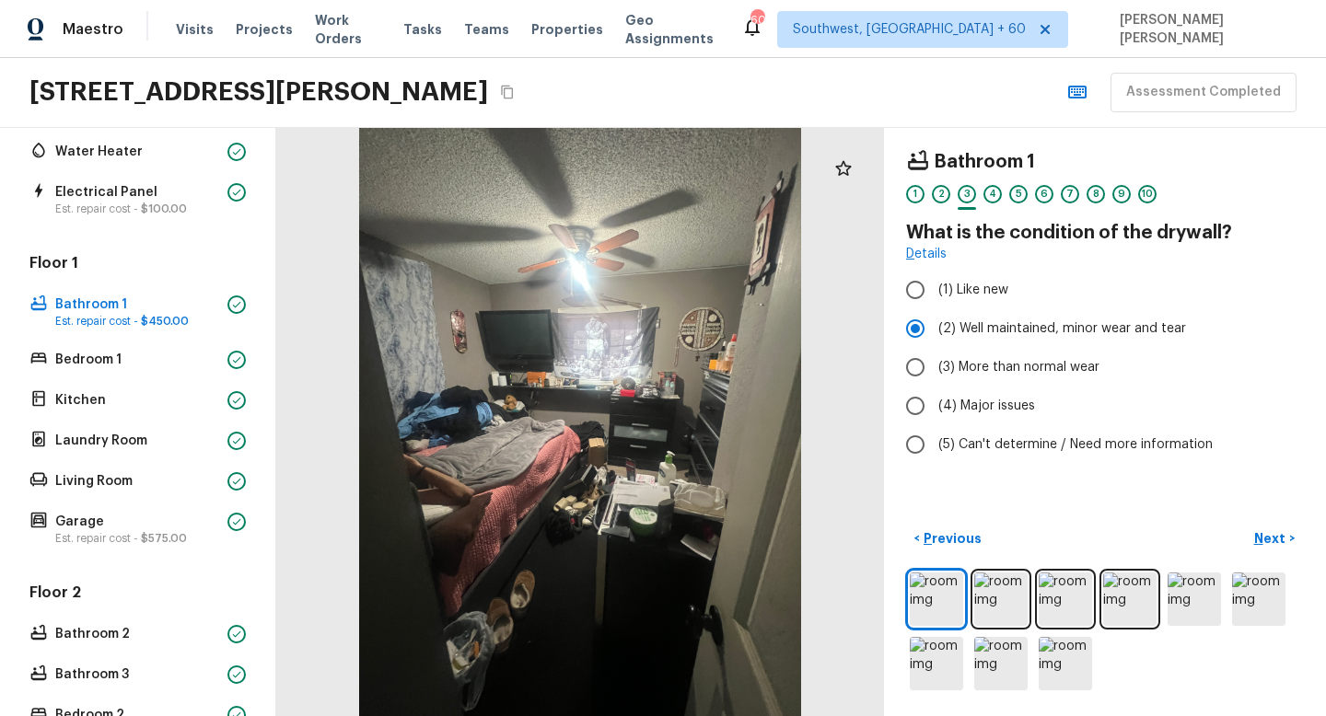
click at [1194, 521] on div "Bathroom 1 1 2 3 4 5 6 7 8 9 10 What is the condition of the drywall? Details (…" at bounding box center [1105, 422] width 442 height 588
click at [1273, 547] on p "Next" at bounding box center [1271, 538] width 35 height 18
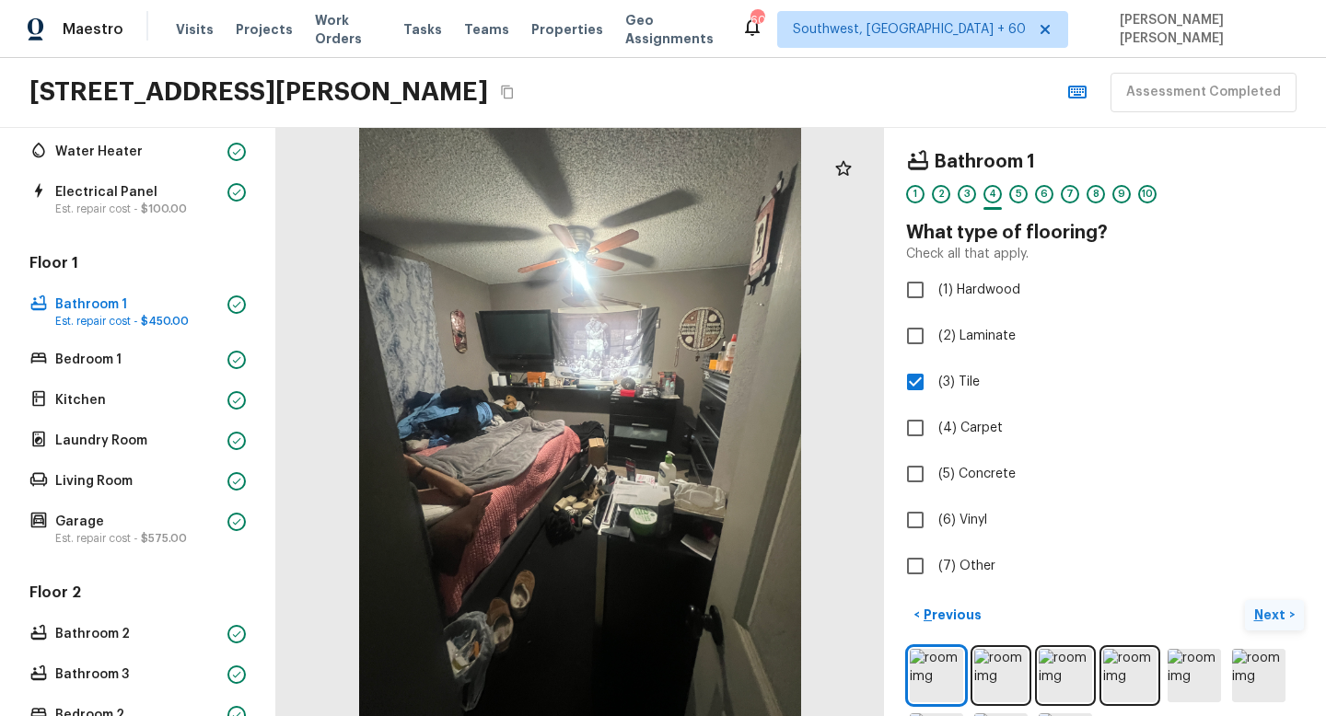
click at [1255, 619] on p "Next" at bounding box center [1271, 615] width 35 height 18
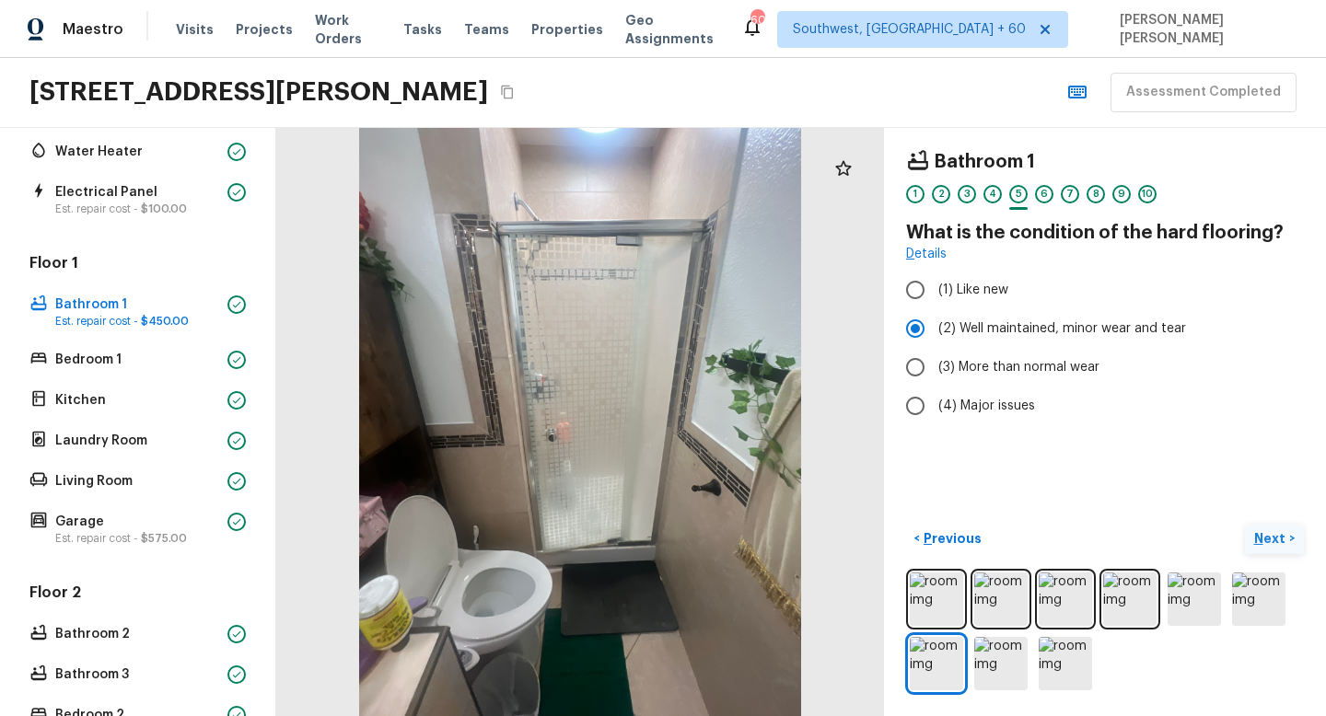
click at [1268, 535] on p "Next" at bounding box center [1271, 538] width 35 height 18
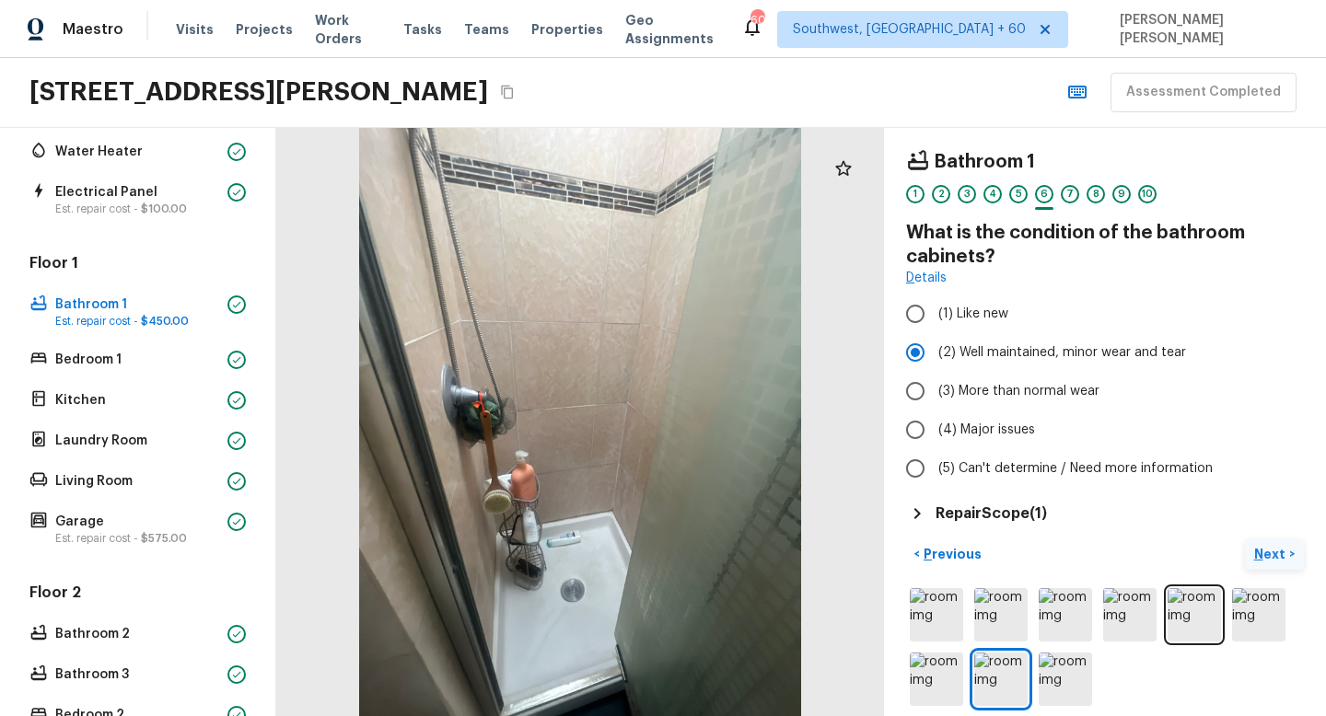
click at [1261, 551] on p "Next" at bounding box center [1271, 554] width 35 height 18
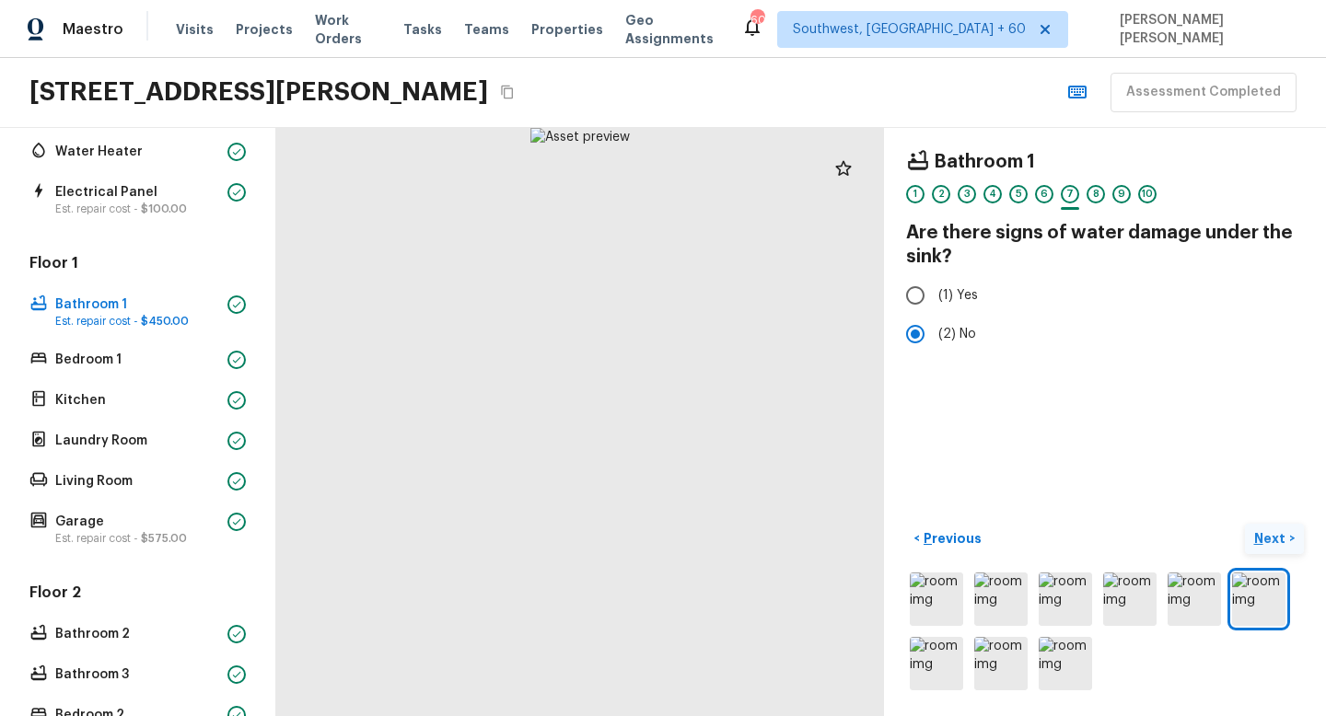
click at [1261, 551] on button "Next >" at bounding box center [1273, 539] width 59 height 30
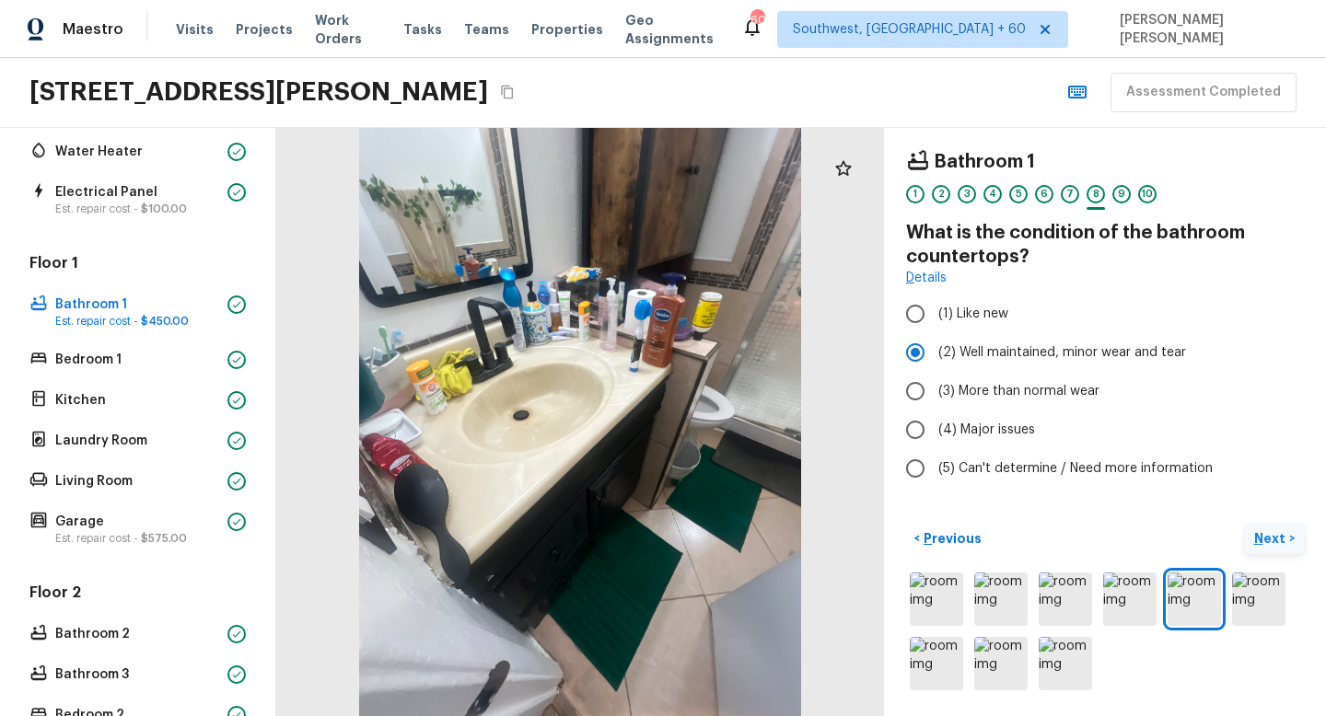
click at [1271, 546] on p "Next" at bounding box center [1271, 538] width 35 height 18
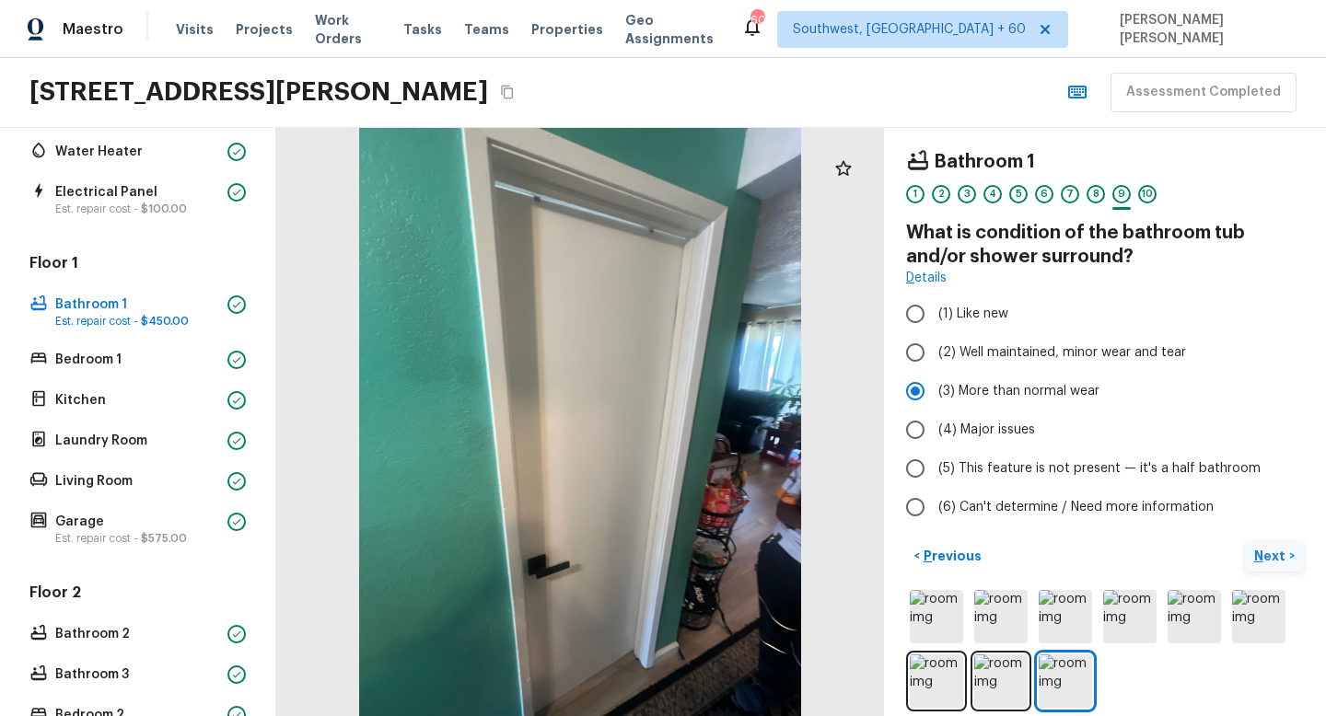
click at [1295, 564] on button "Next >" at bounding box center [1273, 556] width 59 height 30
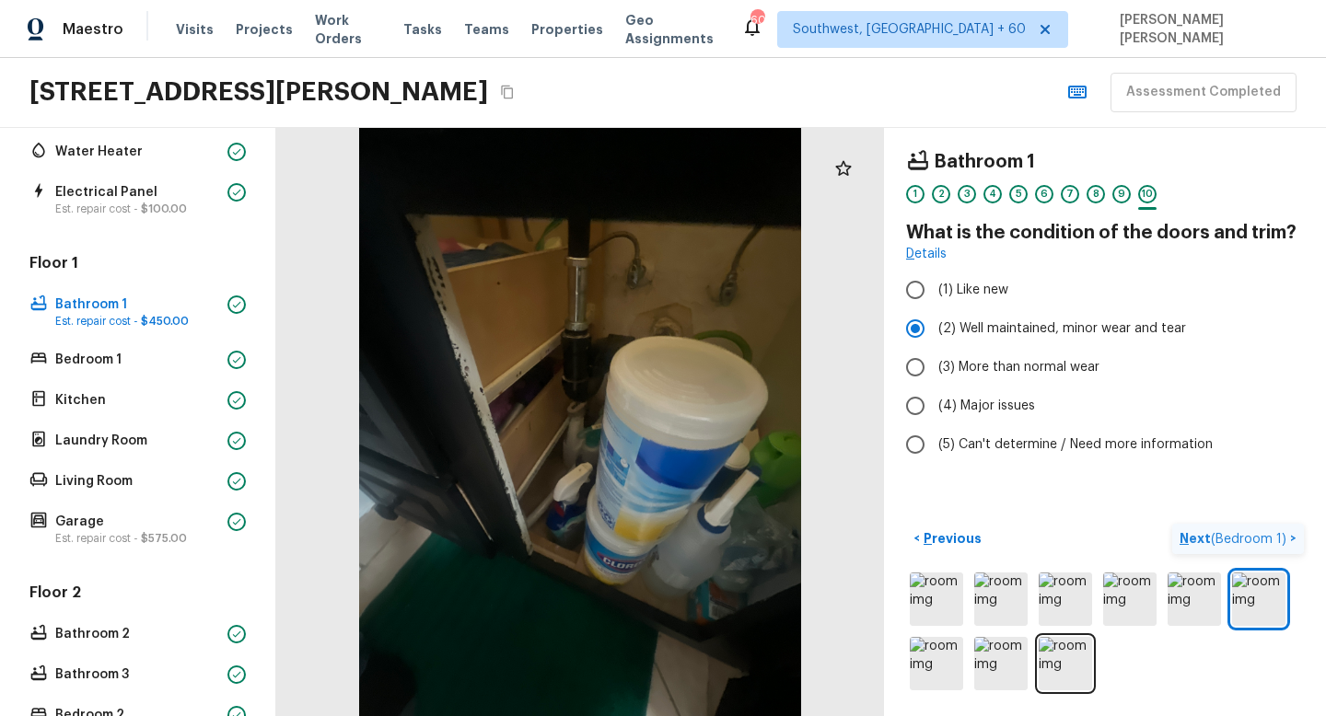
click at [1228, 539] on span "( Bedroom 1 )" at bounding box center [1247, 539] width 75 height 13
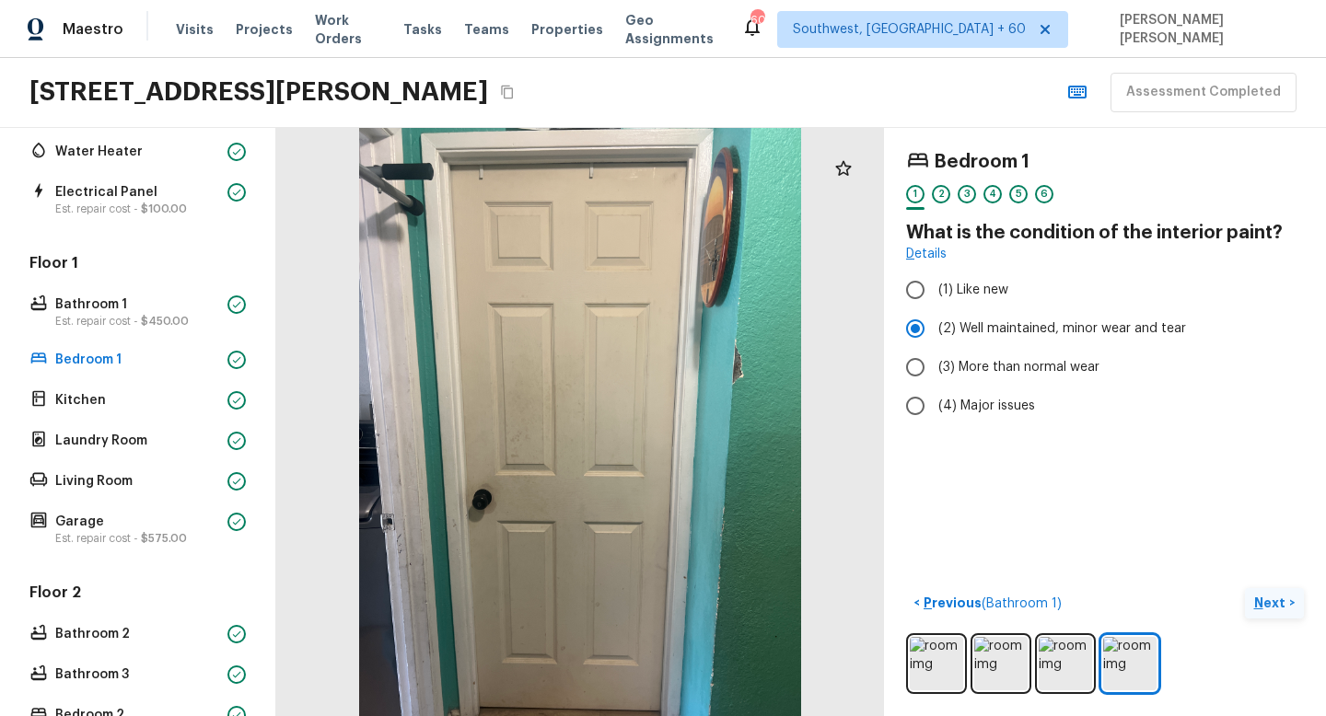
click at [1275, 596] on p "Next" at bounding box center [1271, 603] width 35 height 18
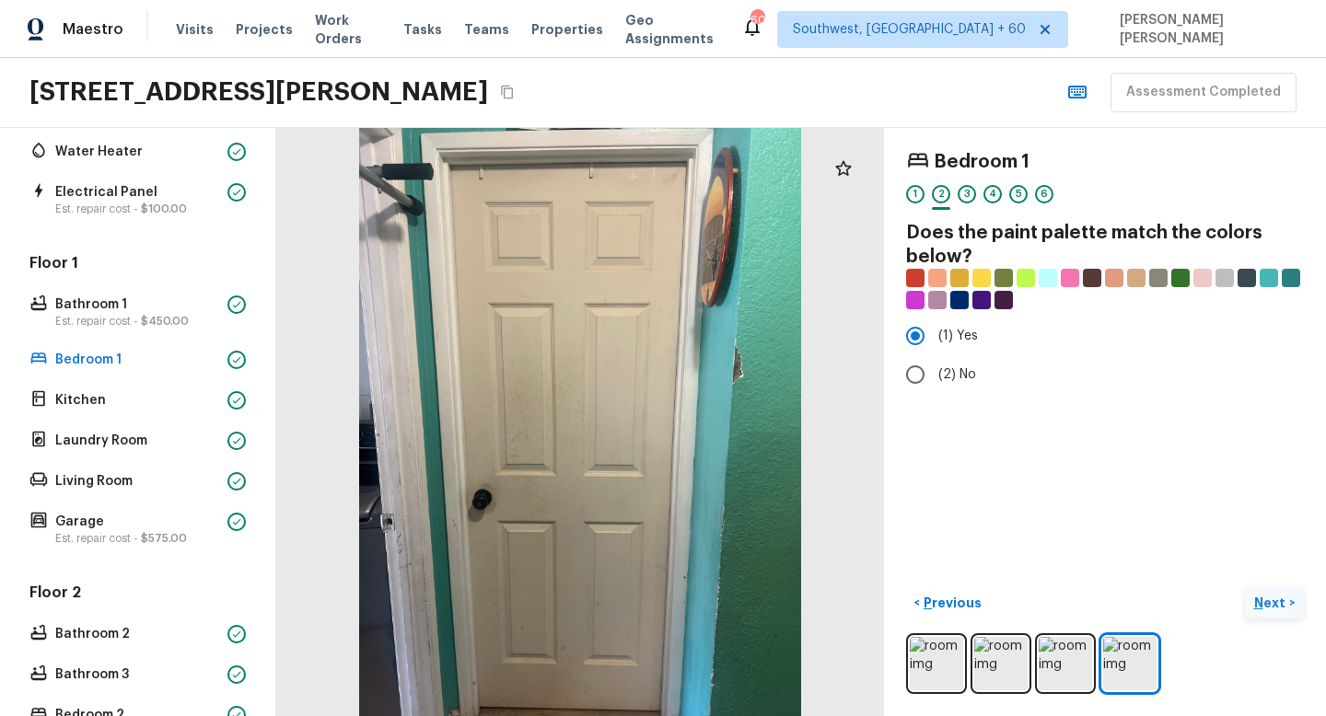
click at [1273, 598] on p "Next" at bounding box center [1271, 603] width 35 height 18
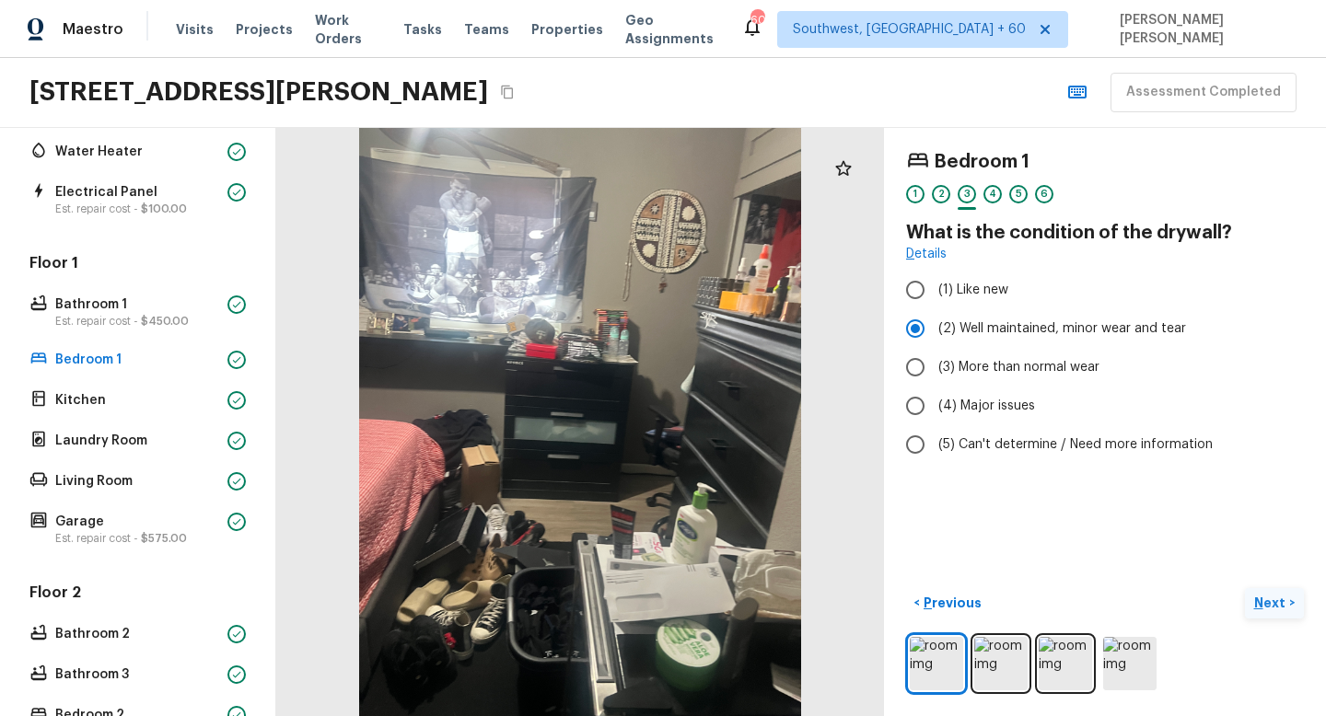
click at [1273, 598] on p "Next" at bounding box center [1271, 603] width 35 height 18
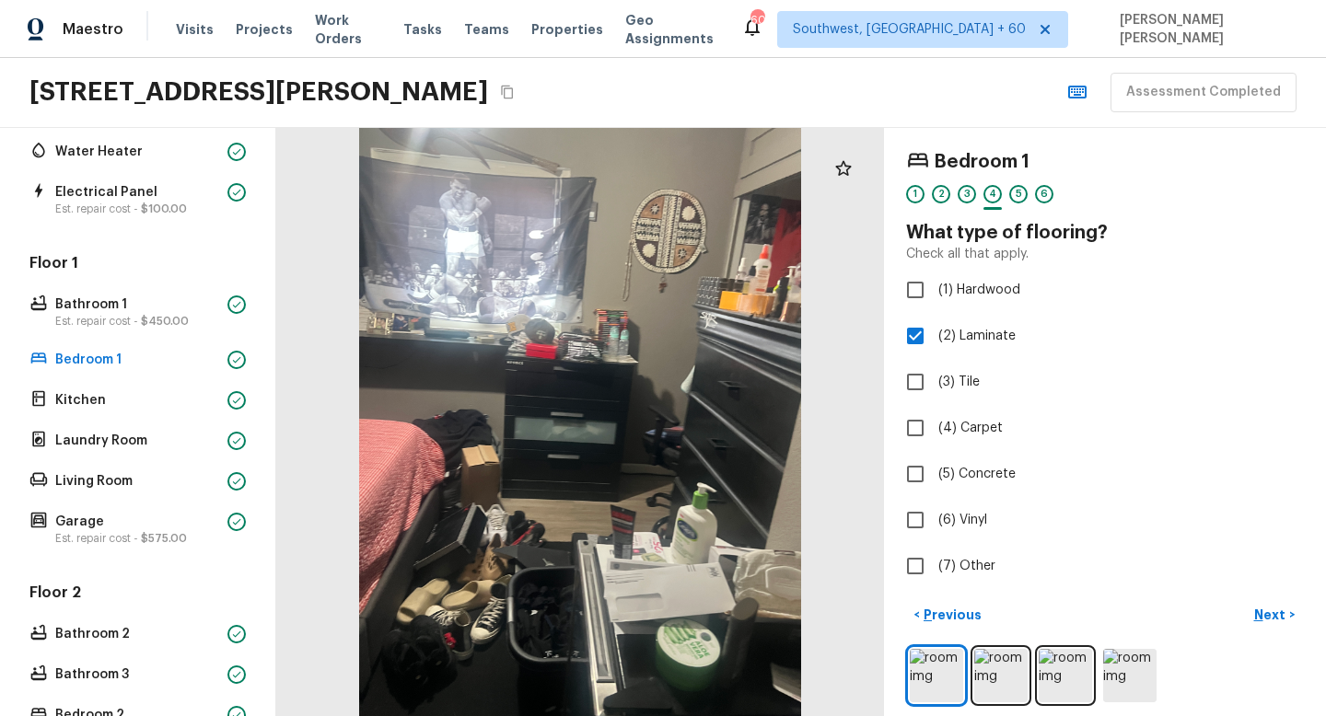
click at [1268, 632] on div "< Previous Next >" at bounding box center [1105, 653] width 398 height 106
click at [1274, 610] on p "Next" at bounding box center [1271, 615] width 35 height 18
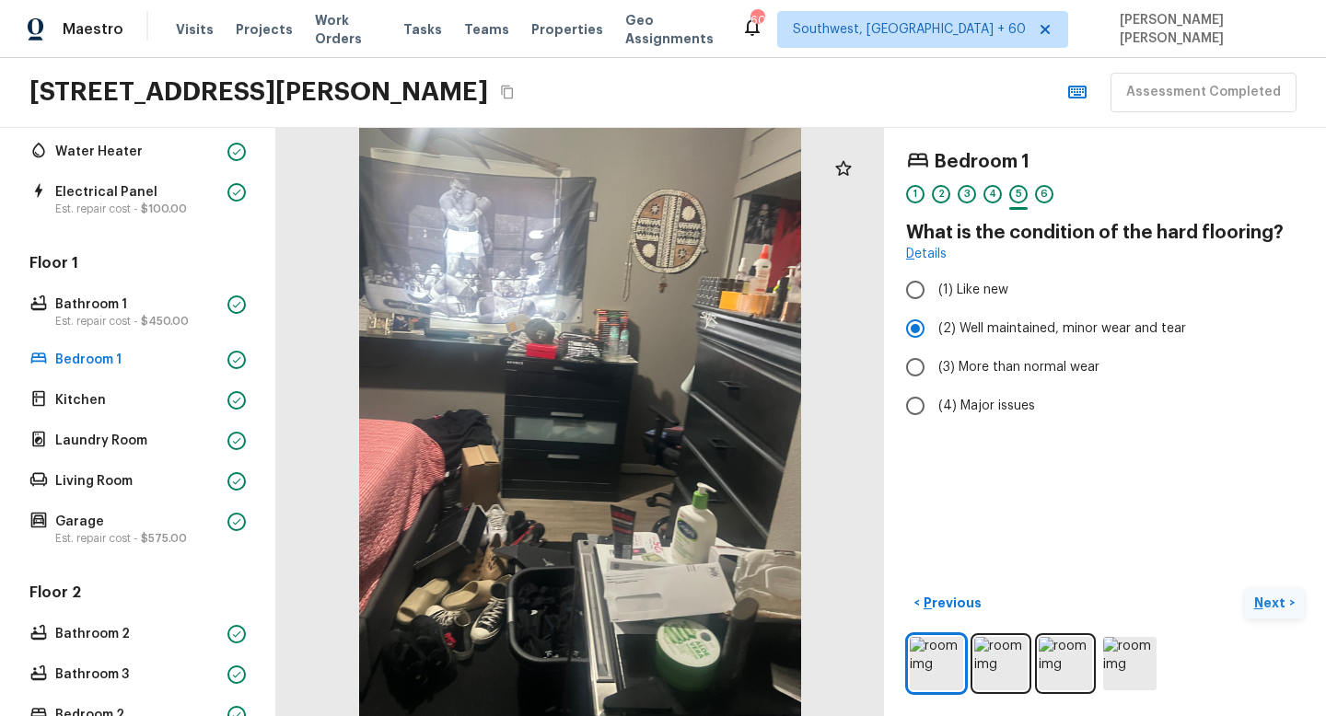
click at [1274, 610] on p "Next" at bounding box center [1271, 603] width 35 height 18
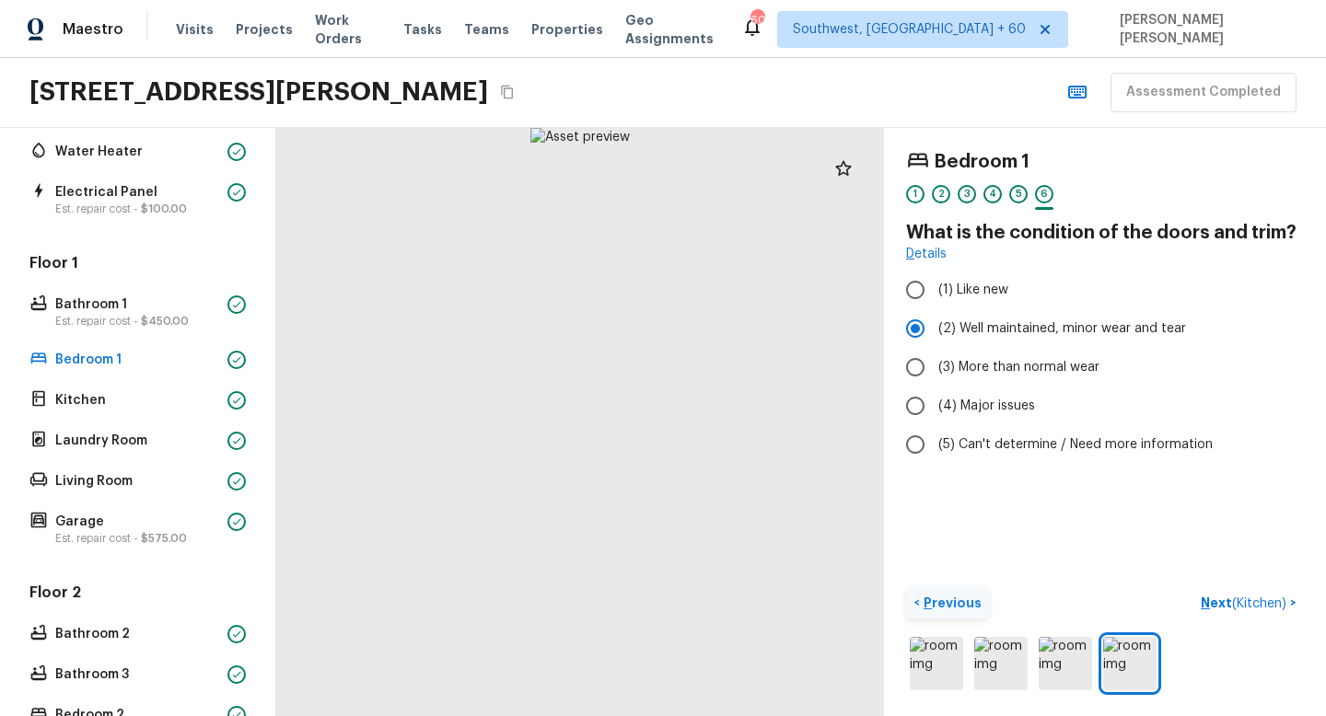
click at [968, 601] on p "Previous" at bounding box center [951, 603] width 62 height 18
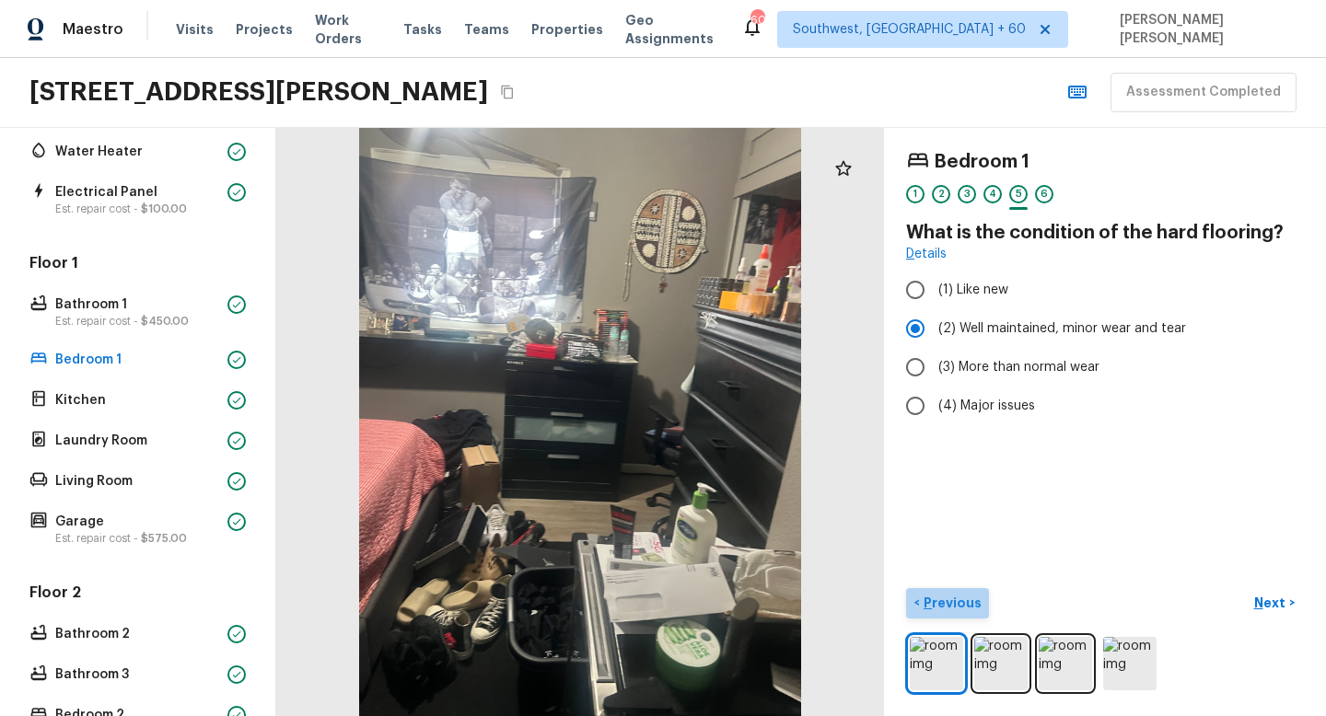
click at [956, 598] on p "Previous" at bounding box center [951, 603] width 62 height 18
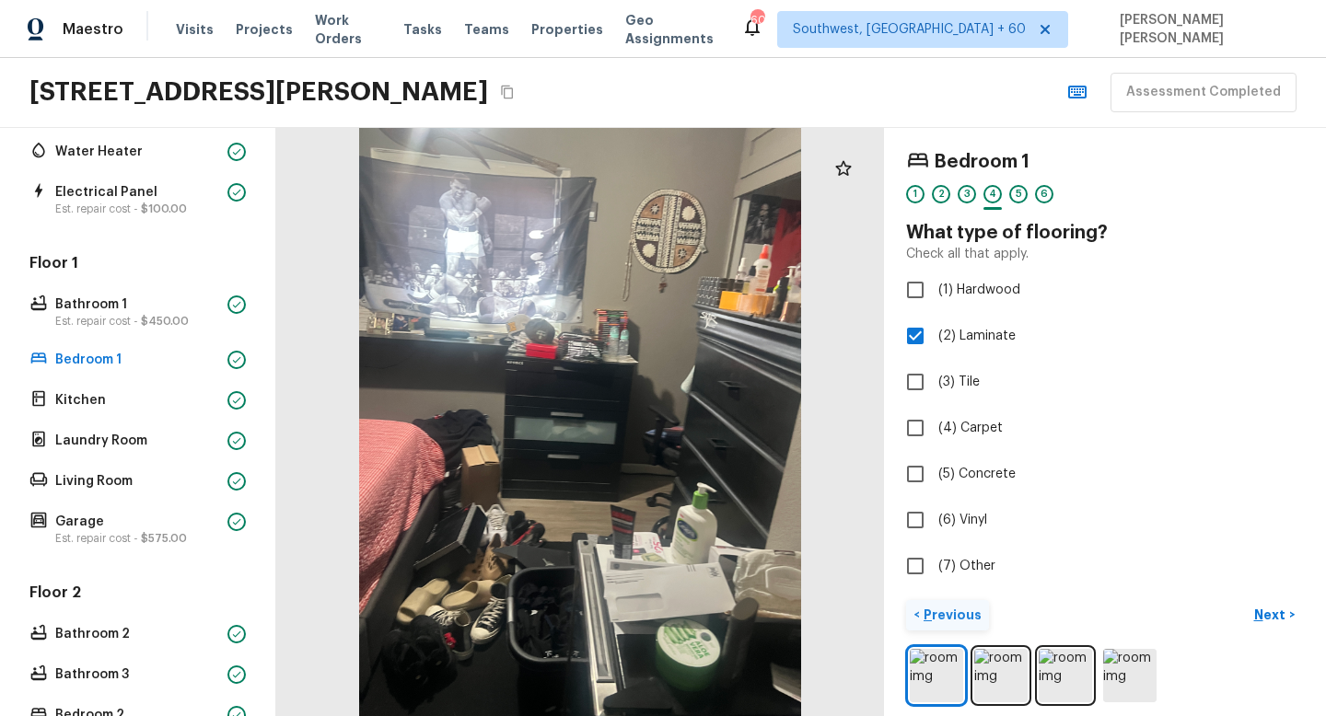
click at [956, 598] on div "Bedroom 1 1 2 3 4 5 6 What type of flooring? Check all that apply. (1) Hardwood…" at bounding box center [1105, 422] width 442 height 588
click at [942, 607] on p "Previous" at bounding box center [951, 615] width 62 height 18
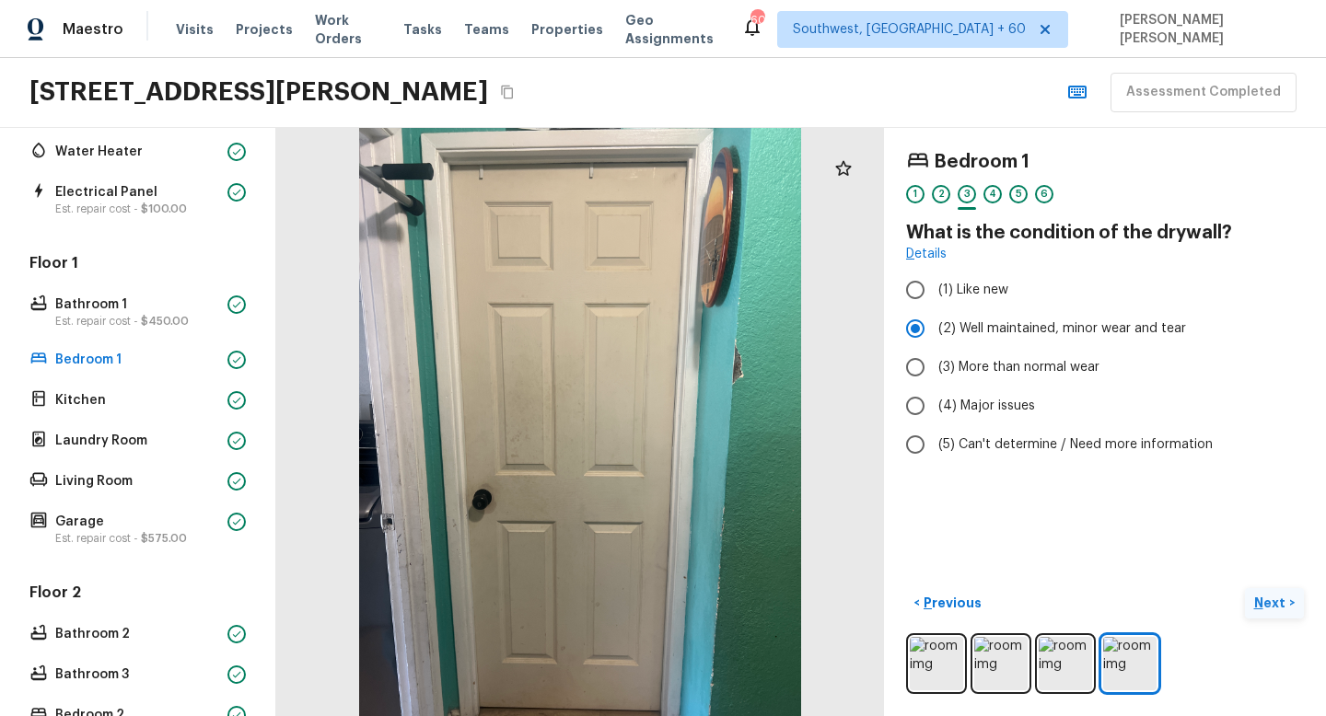
click at [1291, 610] on button "Next >" at bounding box center [1273, 603] width 59 height 30
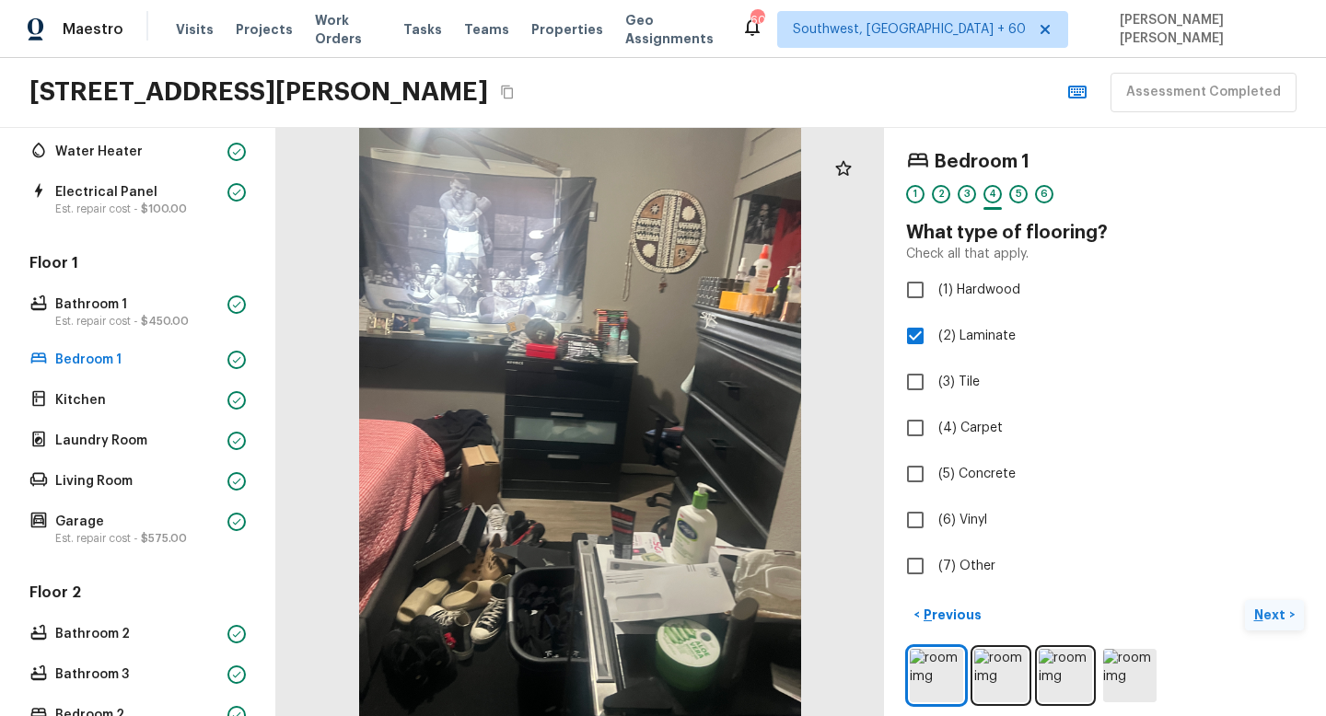
click at [1279, 611] on p "Next" at bounding box center [1271, 615] width 35 height 18
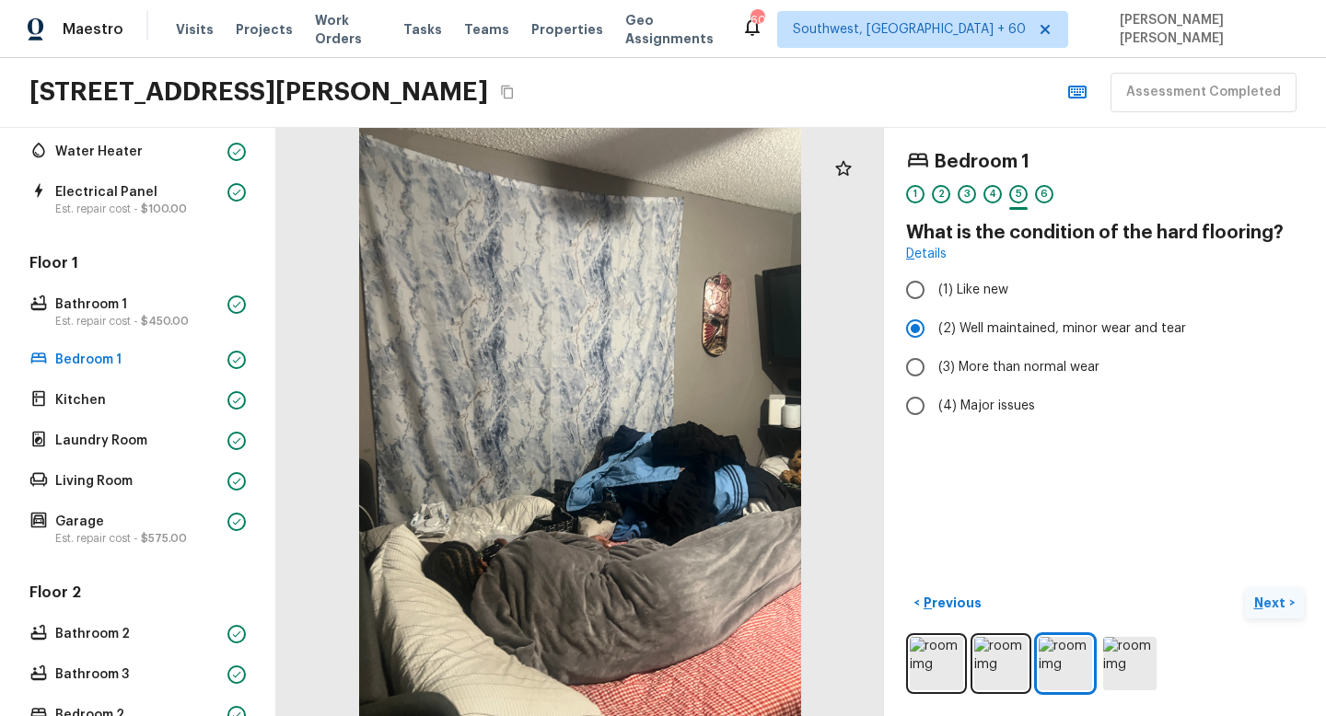
click at [1257, 594] on p "Next" at bounding box center [1271, 603] width 35 height 18
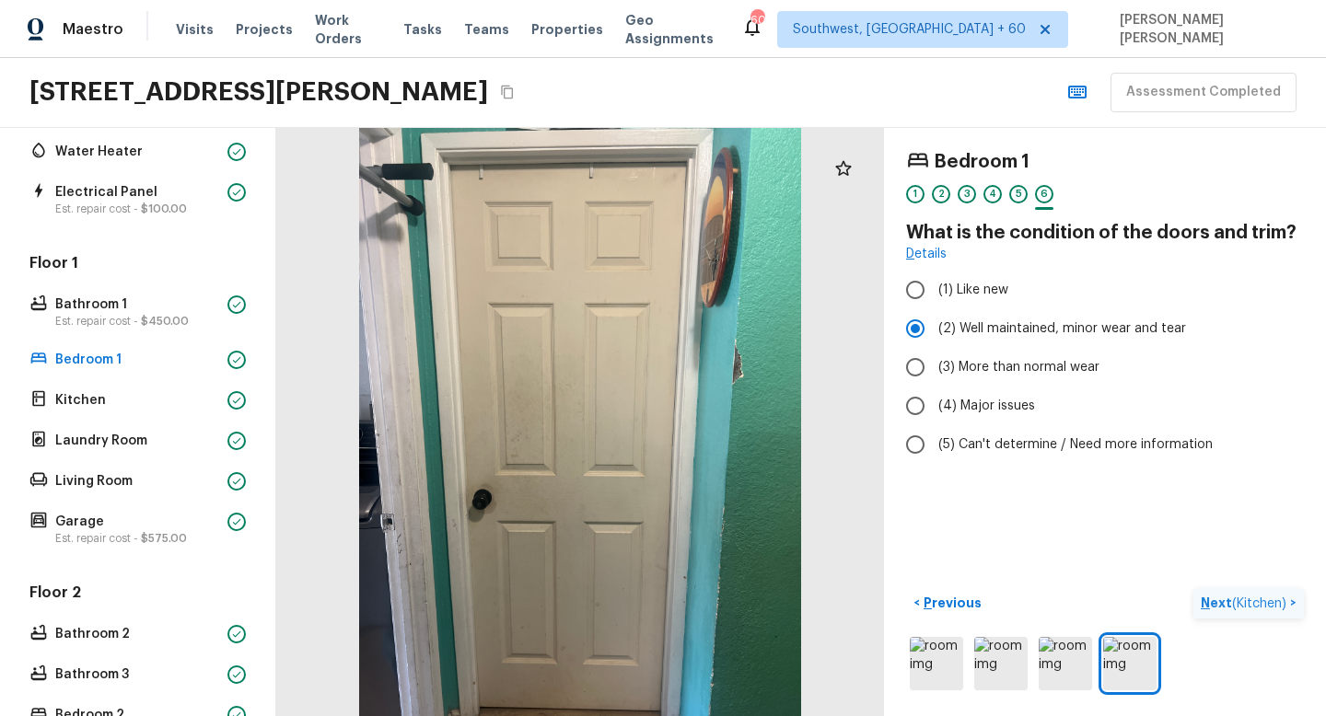
click at [1253, 611] on p "Next ( Kitchen )" at bounding box center [1244, 603] width 89 height 19
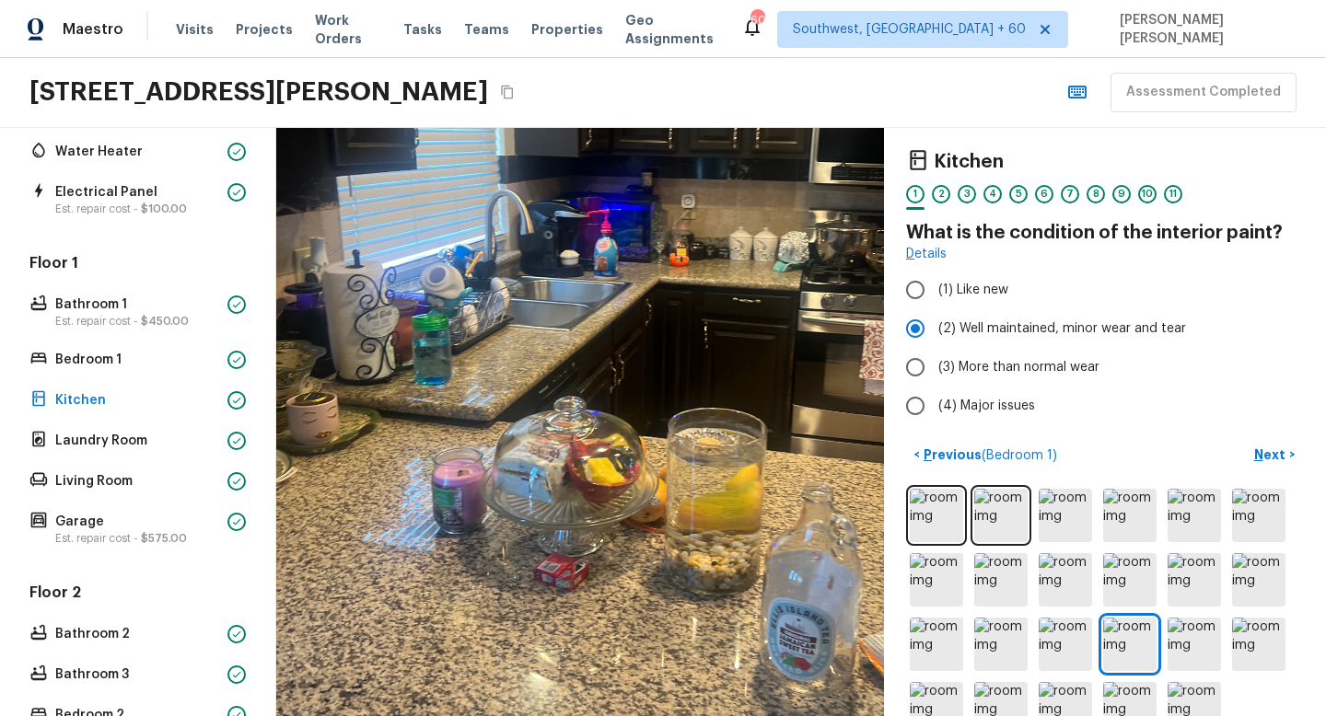
drag, startPoint x: 740, startPoint y: 580, endPoint x: 627, endPoint y: 473, distance: 155.6
click at [627, 473] on div at bounding box center [638, 331] width 1001 height 970
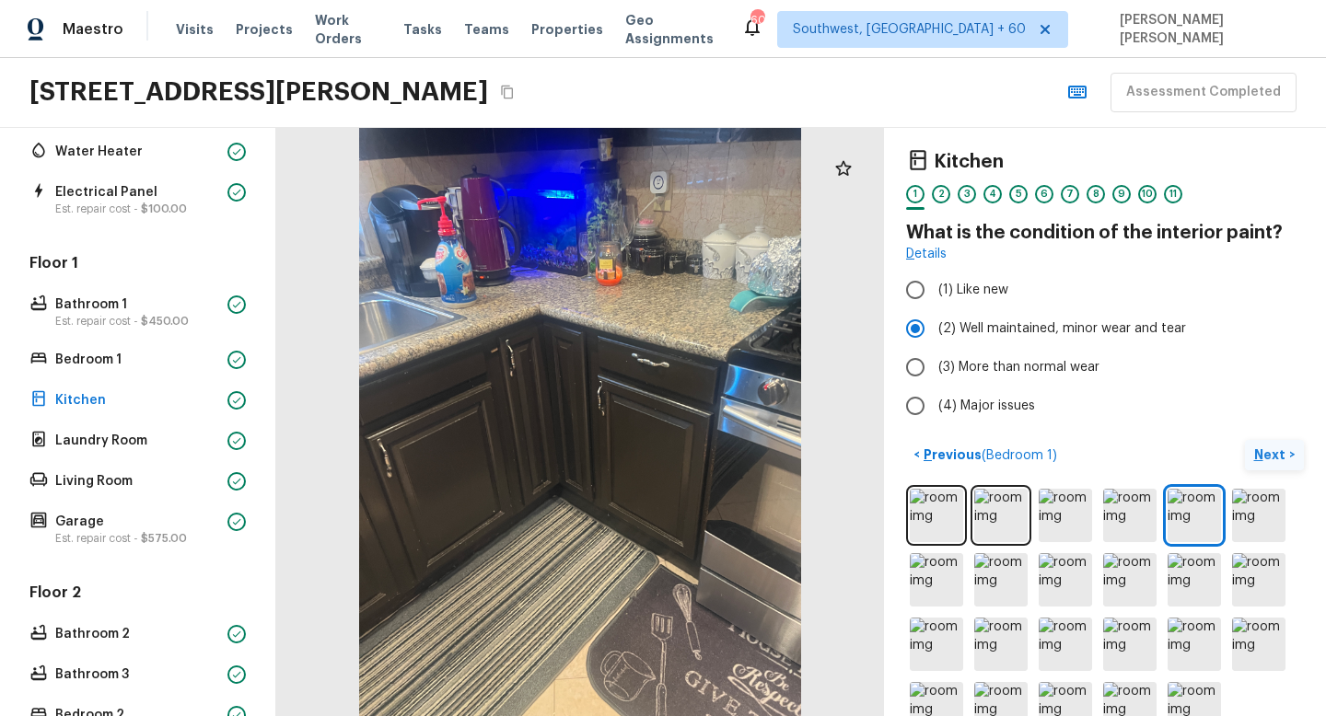
click at [1276, 448] on p "Next" at bounding box center [1271, 455] width 35 height 18
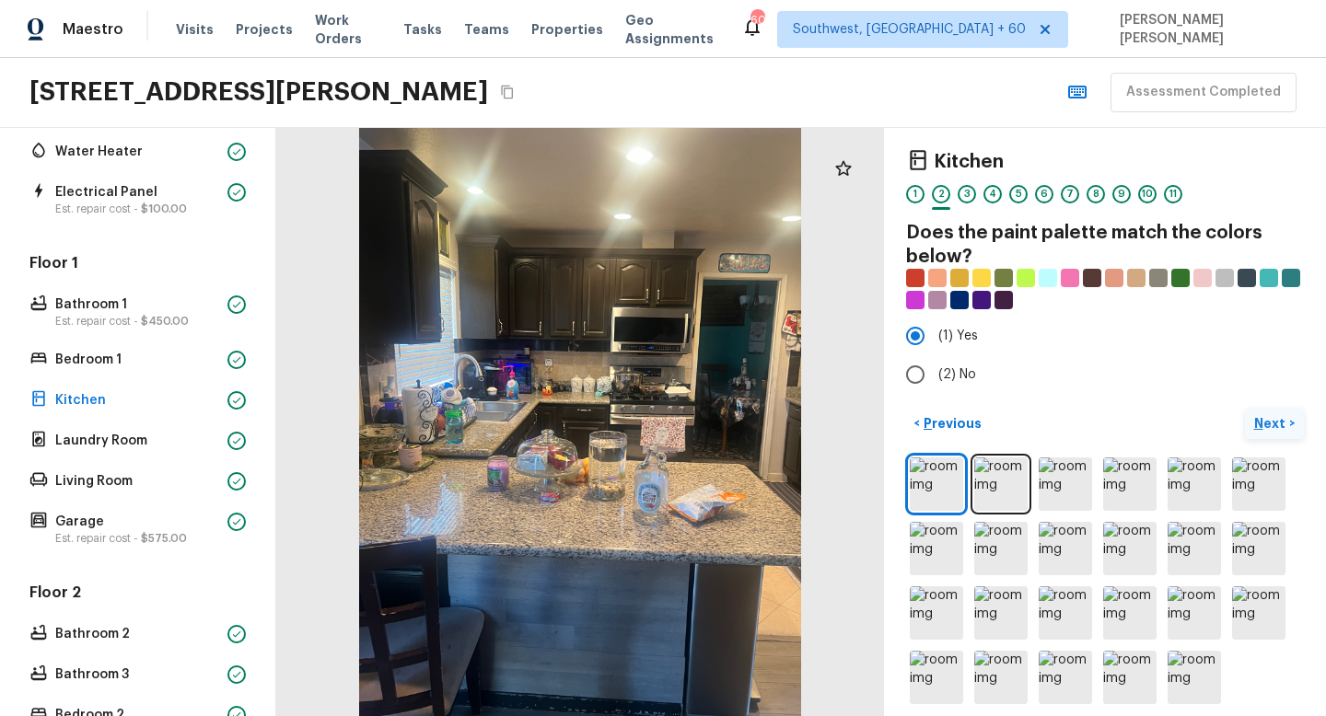
click at [1269, 423] on p "Next" at bounding box center [1271, 423] width 35 height 18
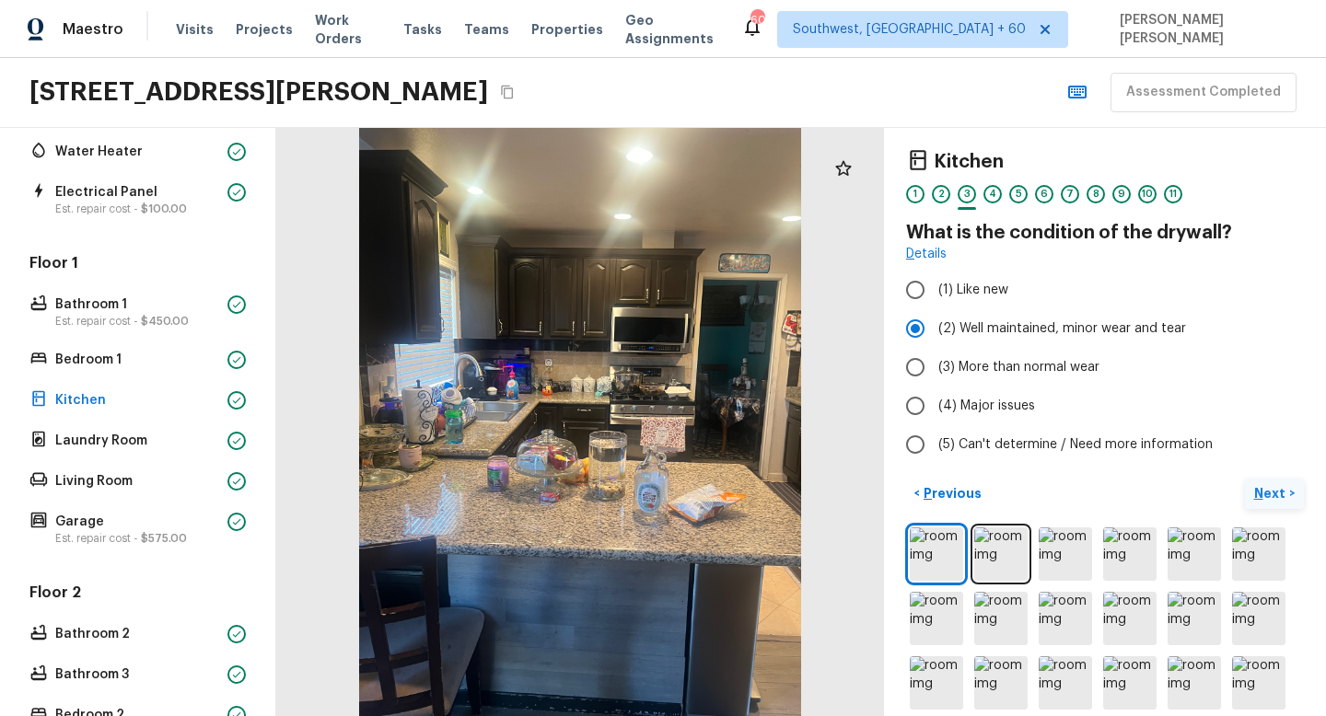
click at [1274, 490] on p "Next" at bounding box center [1271, 493] width 35 height 18
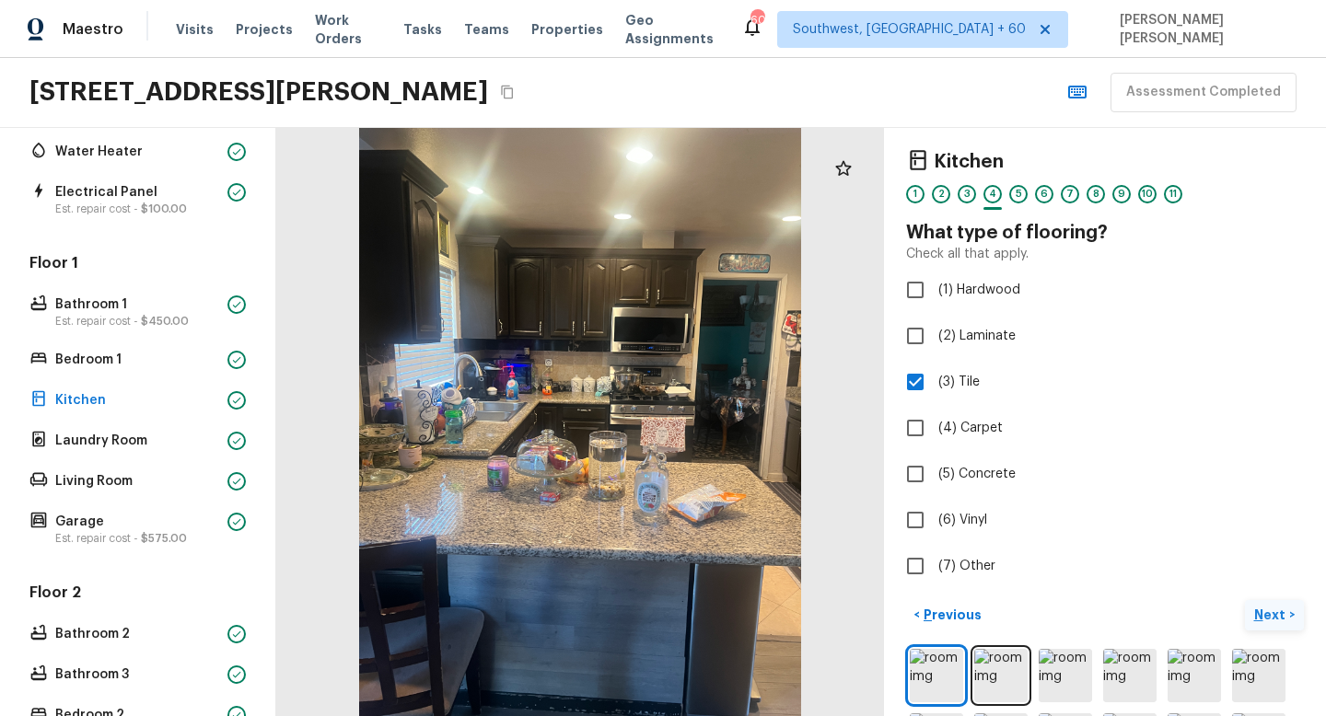
click at [1274, 613] on p "Next" at bounding box center [1271, 615] width 35 height 18
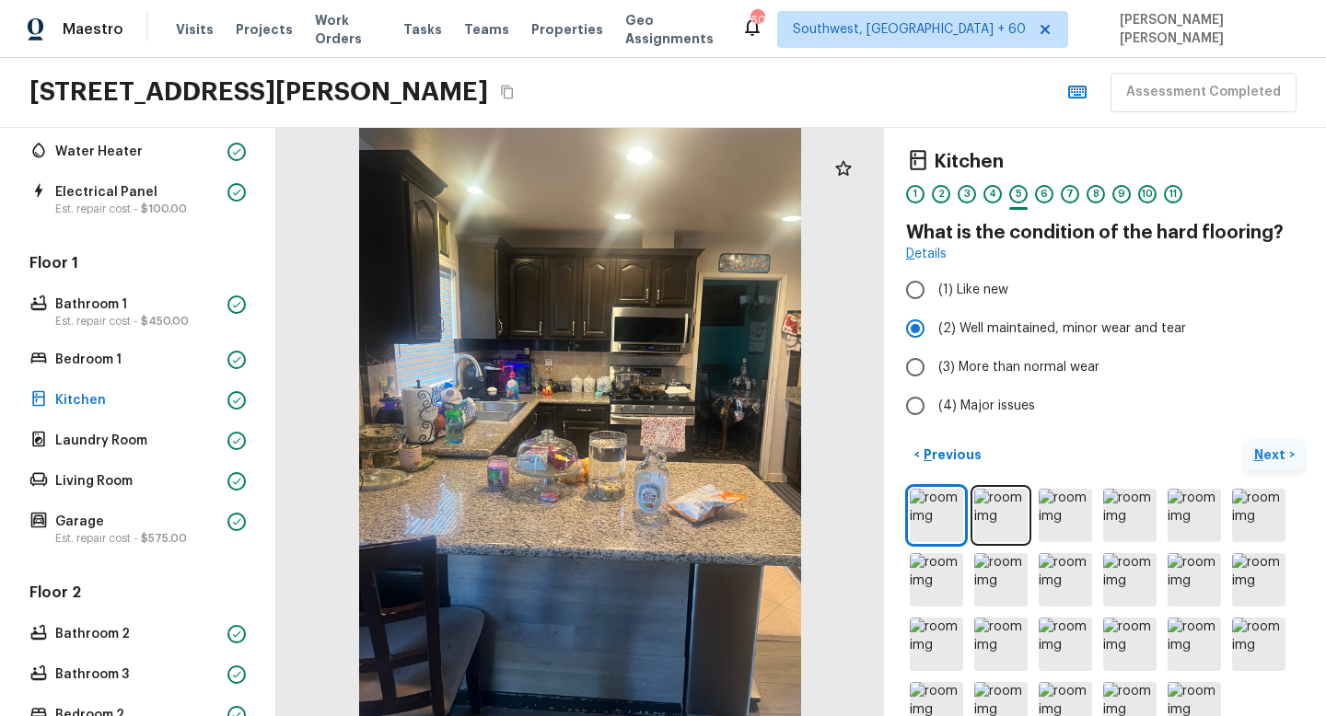
click at [1264, 452] on p "Next" at bounding box center [1271, 455] width 35 height 18
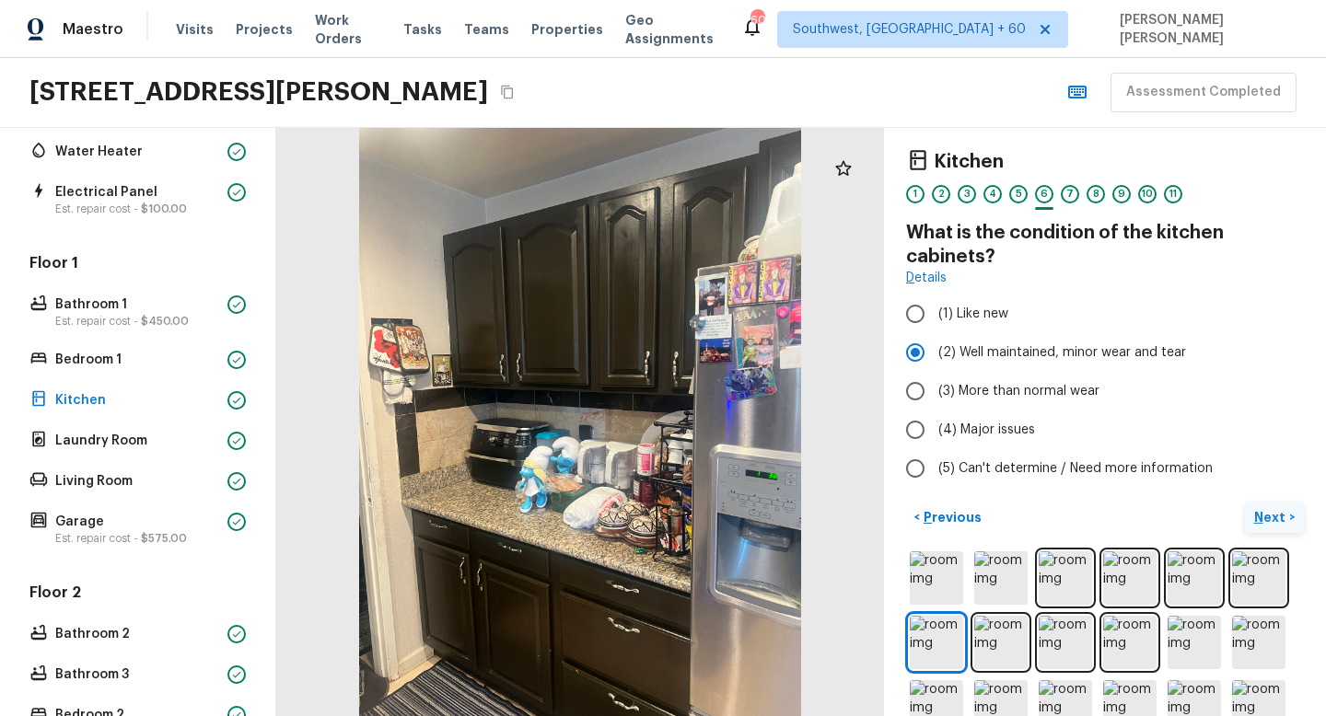
click at [1274, 526] on p "Next" at bounding box center [1271, 517] width 35 height 18
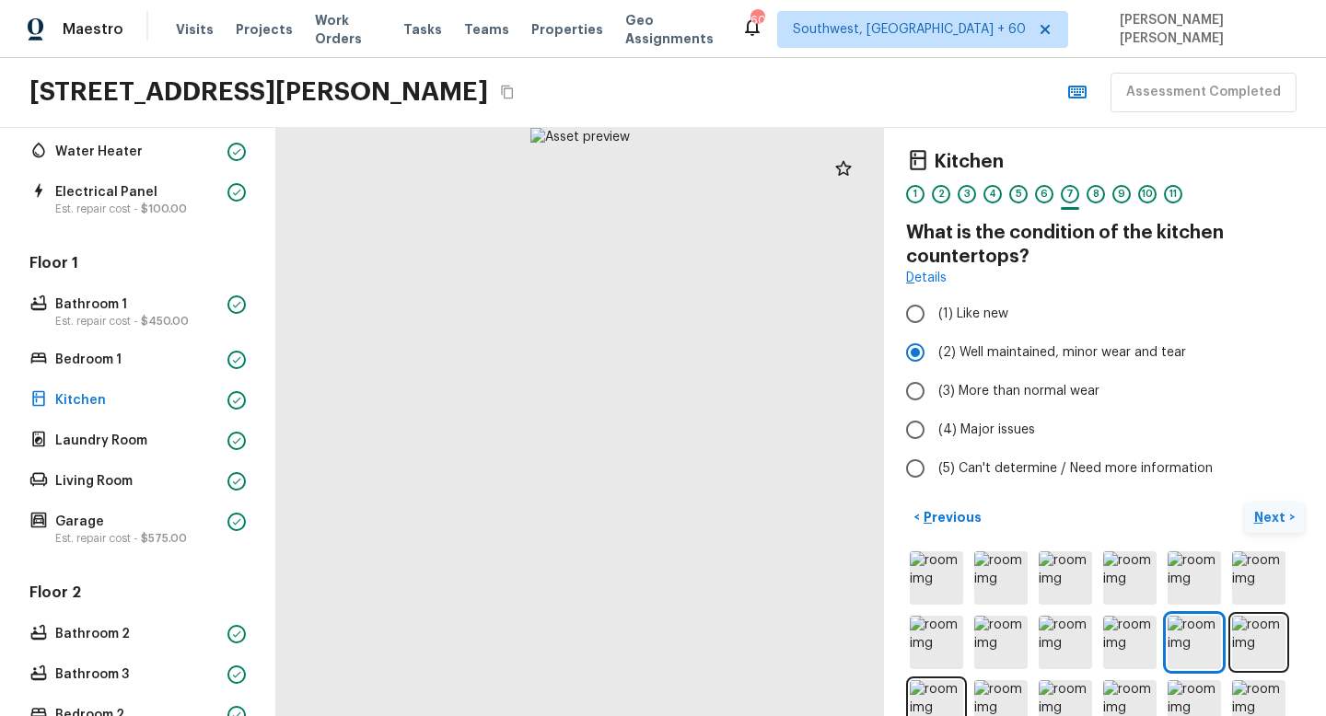
click at [1274, 526] on p "Next" at bounding box center [1271, 517] width 35 height 18
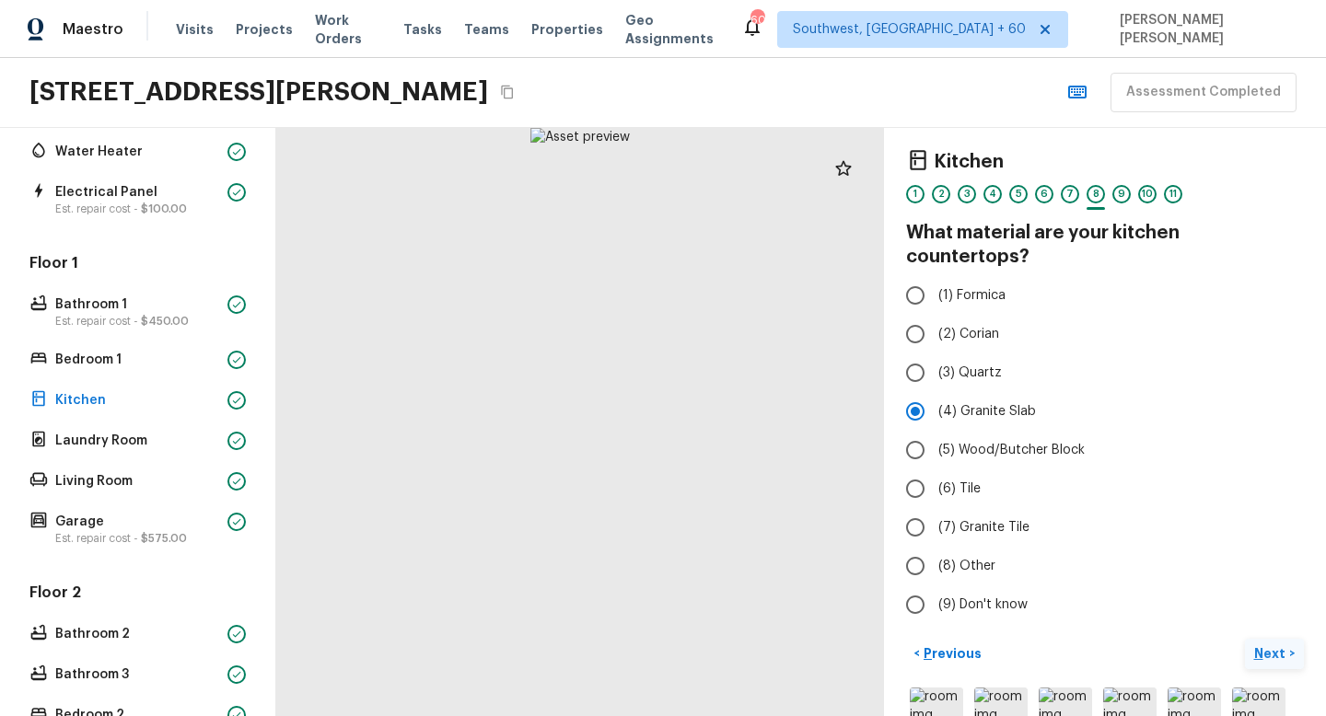
click at [1269, 644] on p "Next" at bounding box center [1271, 653] width 35 height 18
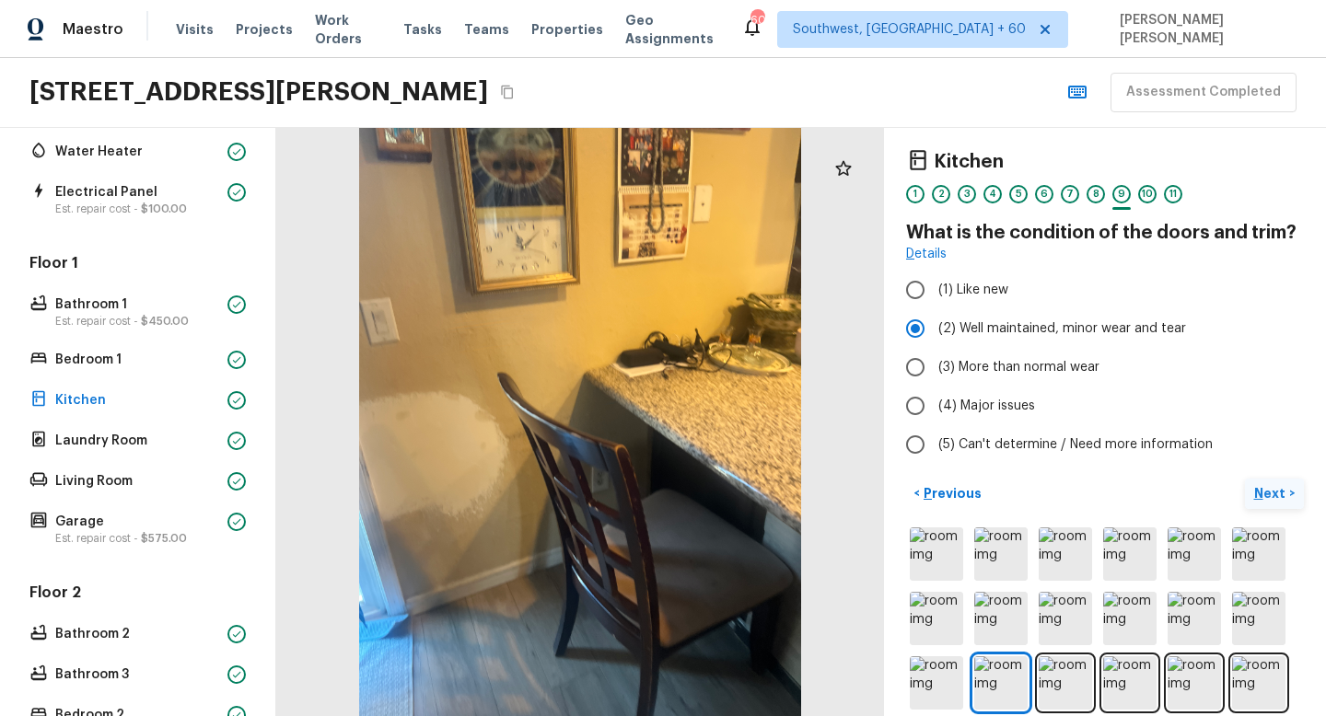
click at [1274, 501] on p "Next" at bounding box center [1271, 493] width 35 height 18
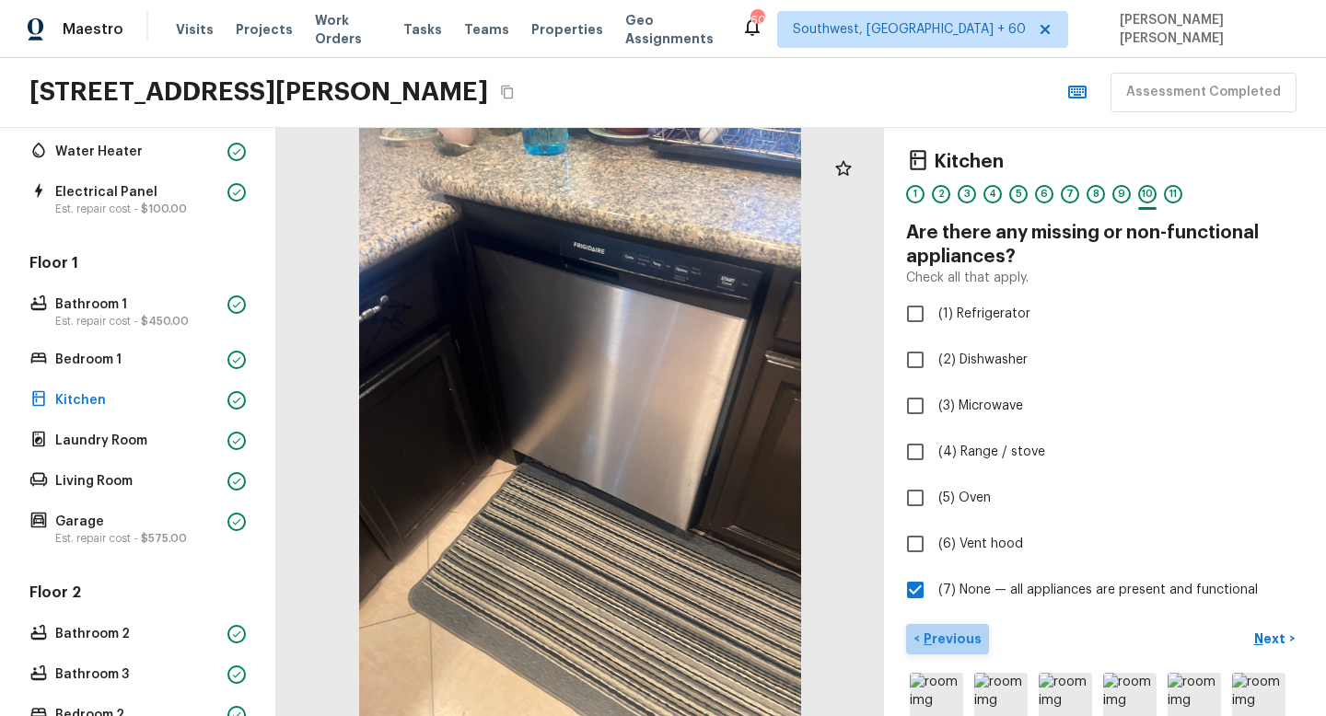
click at [953, 629] on button "< Previous" at bounding box center [947, 639] width 83 height 30
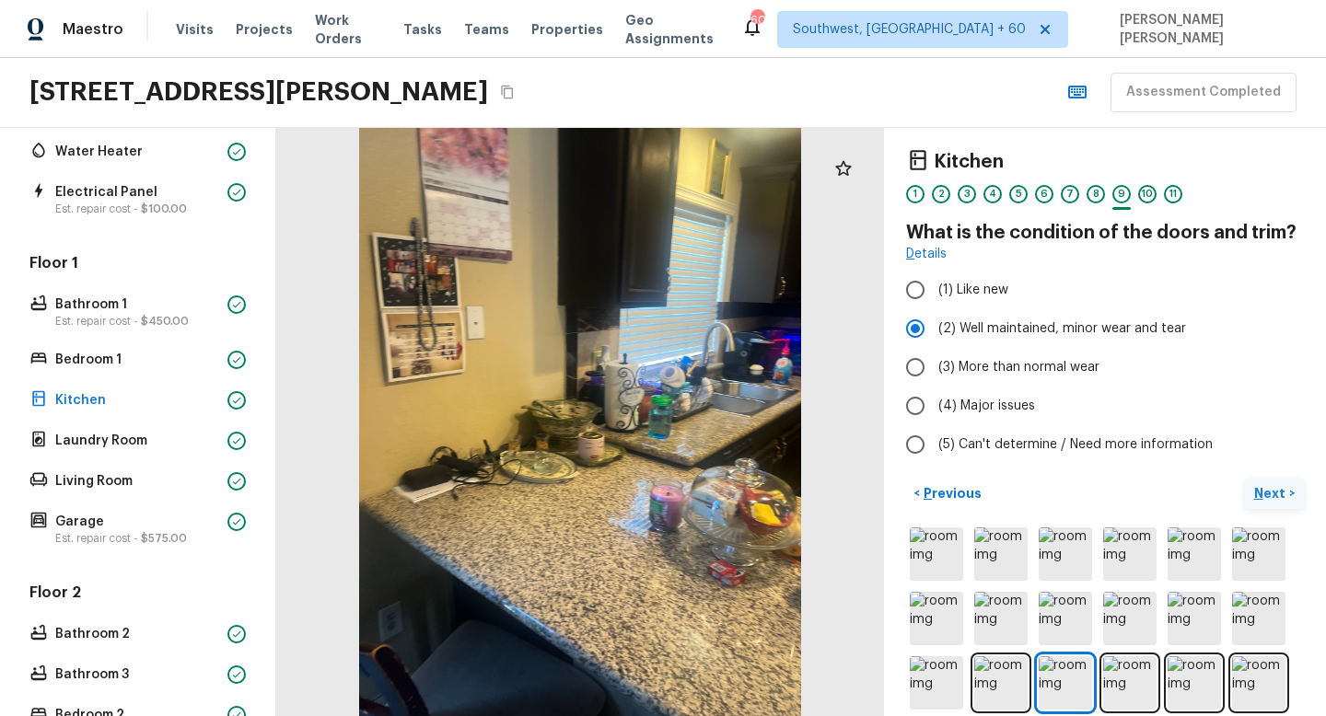
click at [1276, 486] on p "Next" at bounding box center [1271, 493] width 35 height 18
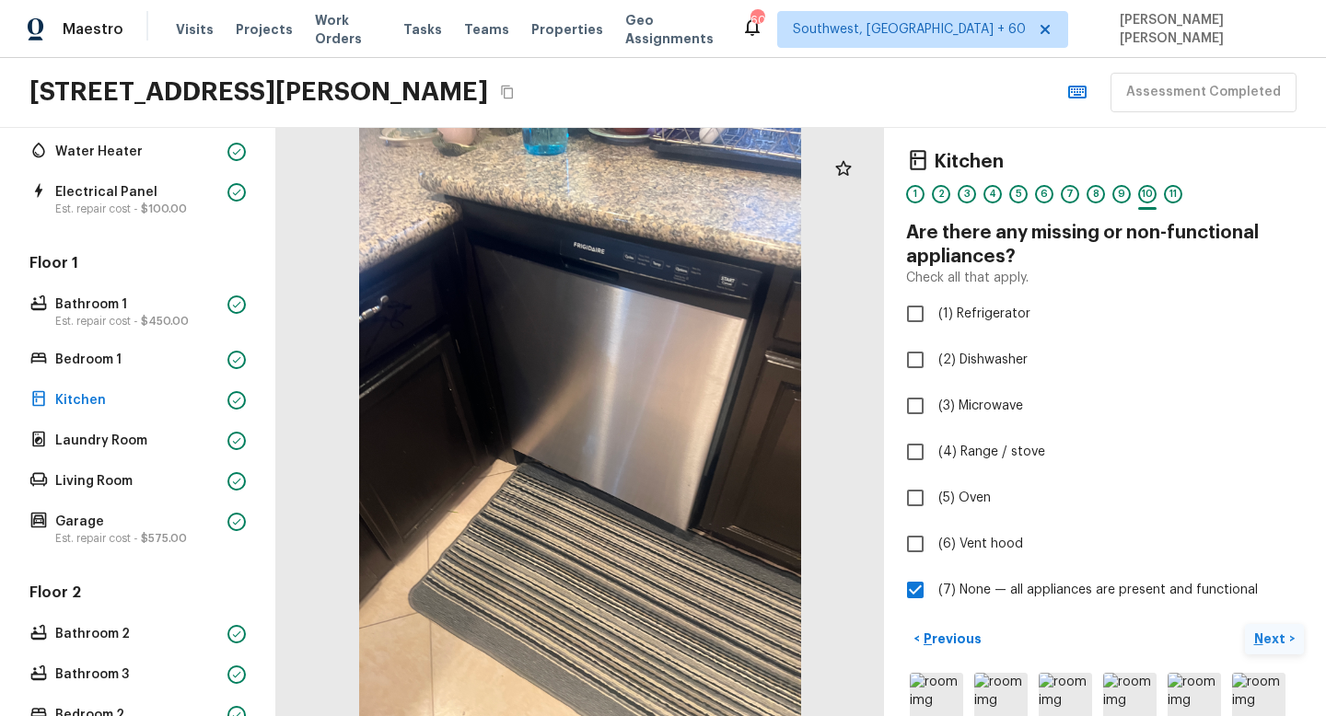
click at [1274, 631] on p "Next" at bounding box center [1271, 639] width 35 height 18
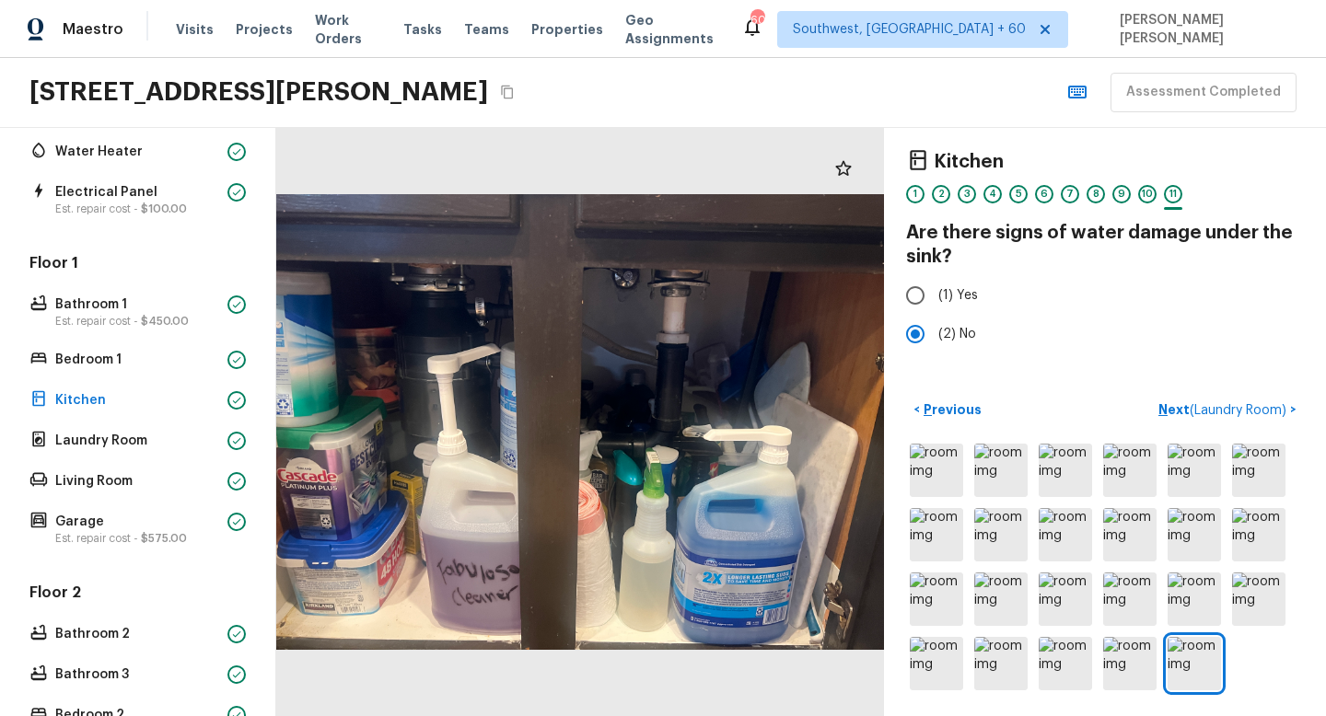
click at [1185, 360] on div "Kitchen 1 2 3 4 5 6 7 8 9 10 11 Are there signs of water damage under the sink?…" at bounding box center [1105, 422] width 442 height 588
click at [1221, 400] on p "Next ( Laundry Room )" at bounding box center [1224, 409] width 132 height 19
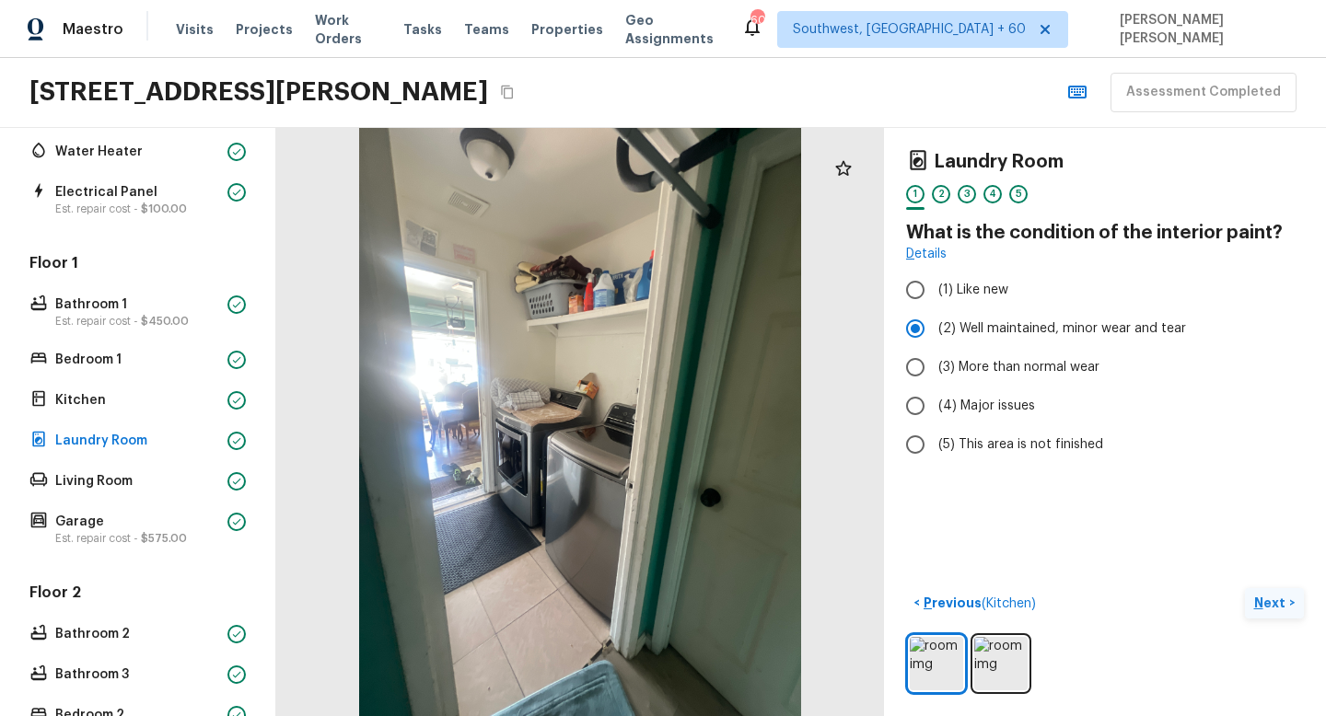
click at [1269, 609] on p "Next" at bounding box center [1271, 603] width 35 height 18
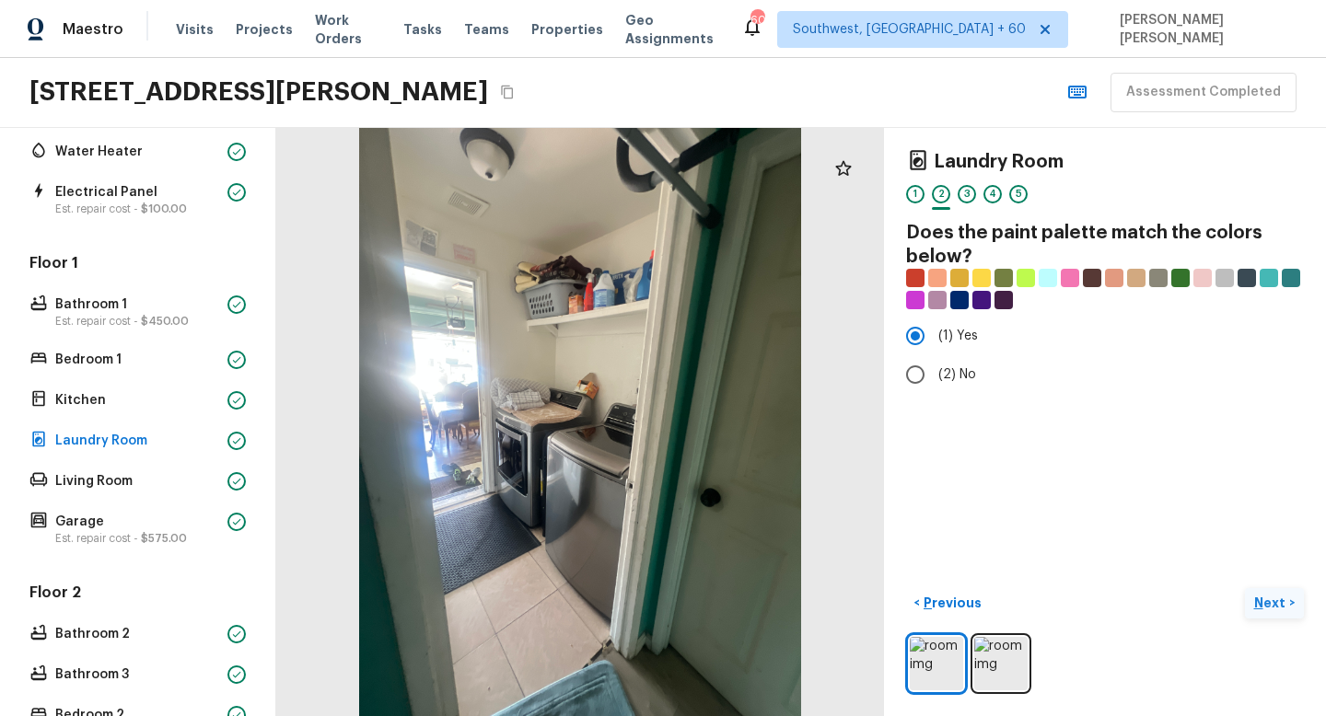
click at [1269, 609] on p "Next" at bounding box center [1271, 603] width 35 height 18
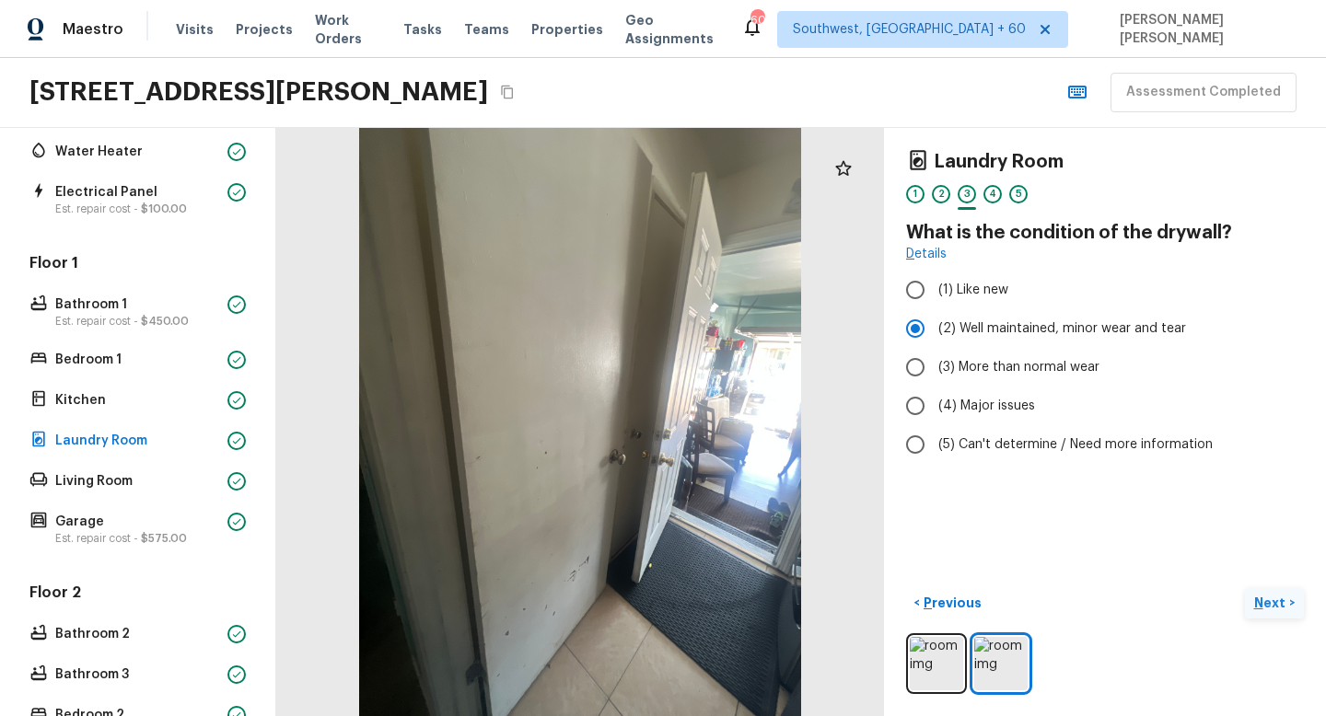
click at [1269, 609] on p "Next" at bounding box center [1271, 603] width 35 height 18
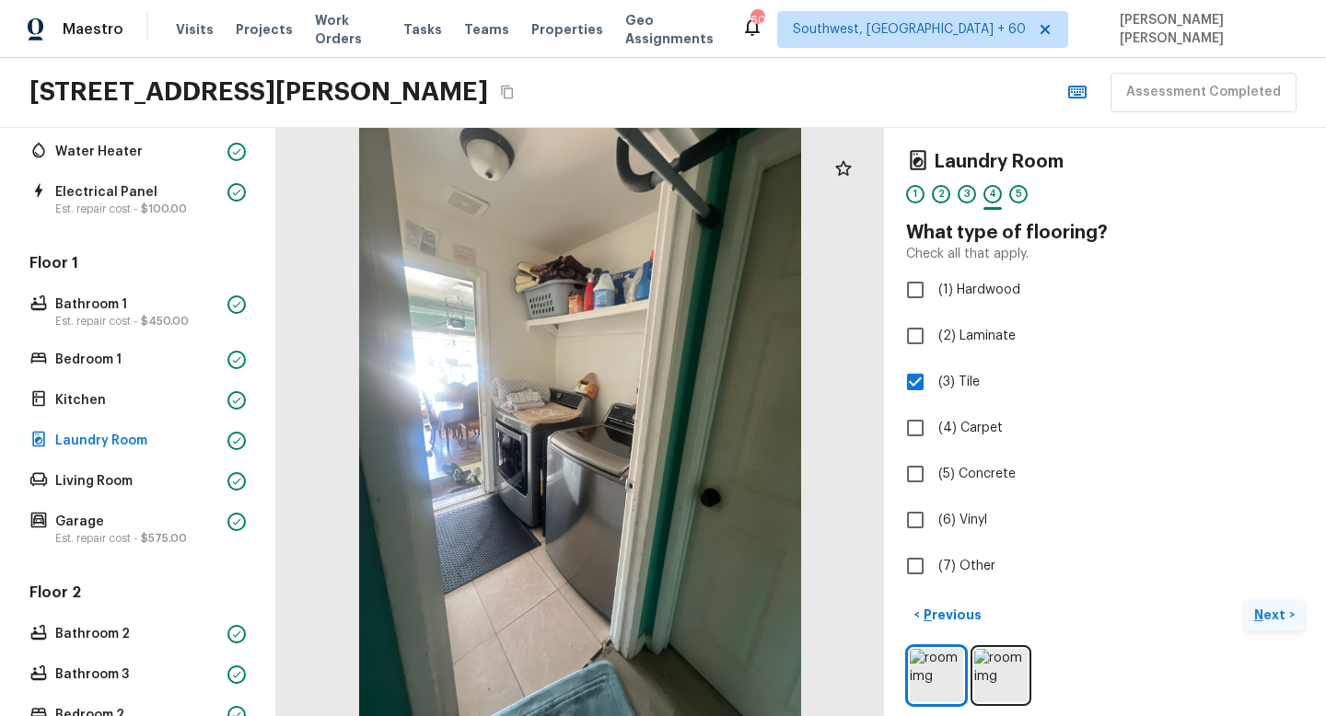
click at [1269, 609] on p "Next" at bounding box center [1271, 615] width 35 height 18
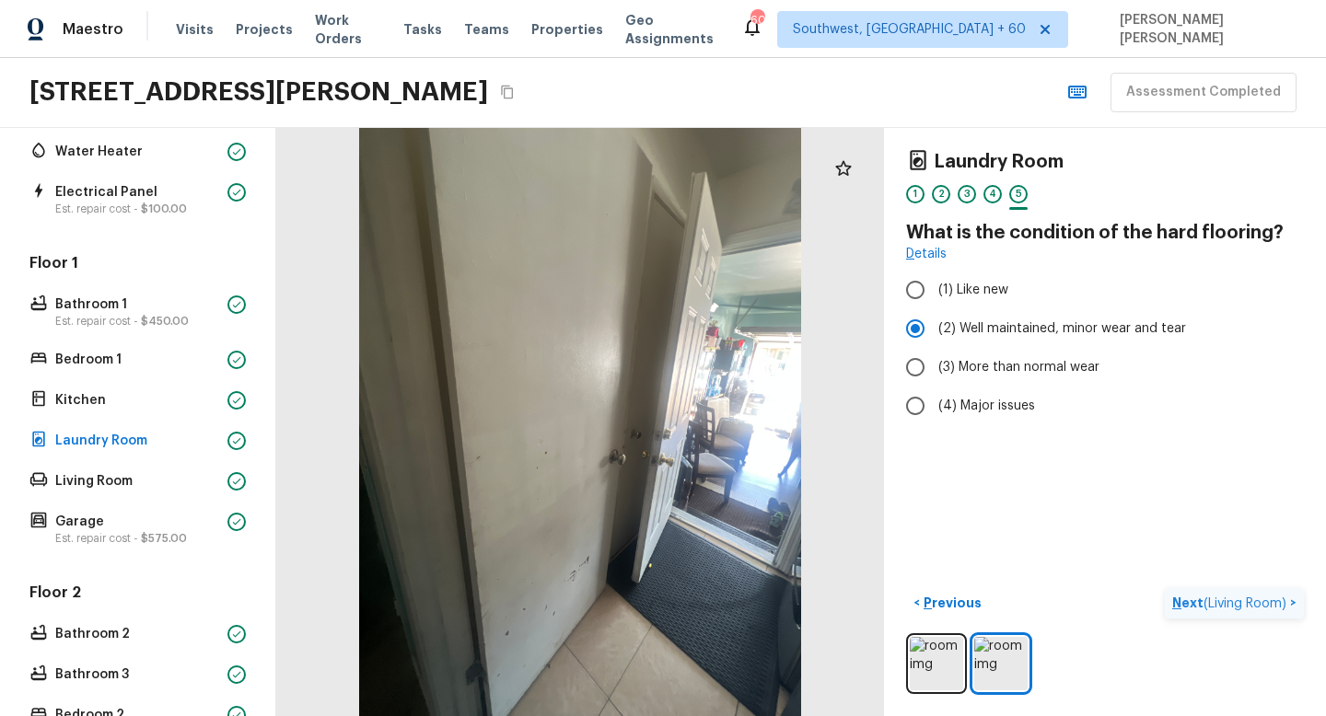
click at [1269, 609] on p "Next ( Living Room )" at bounding box center [1231, 603] width 118 height 19
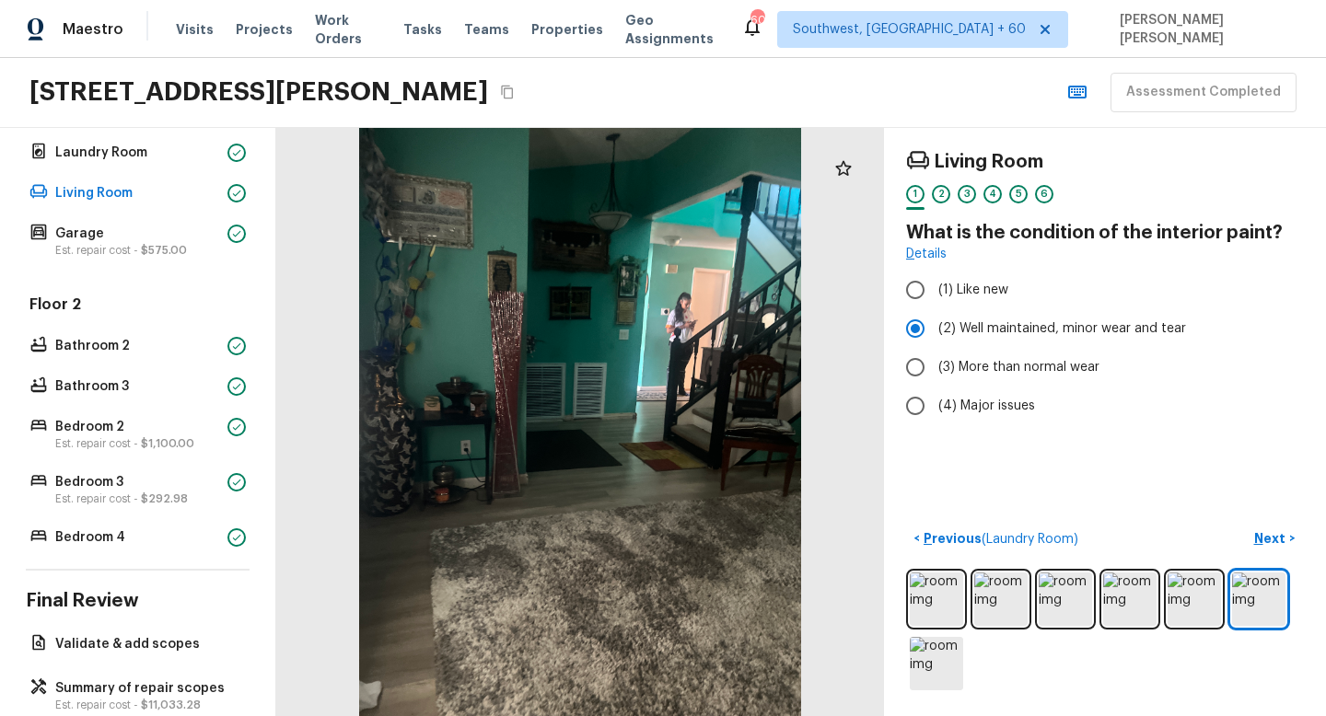
scroll to position [583, 0]
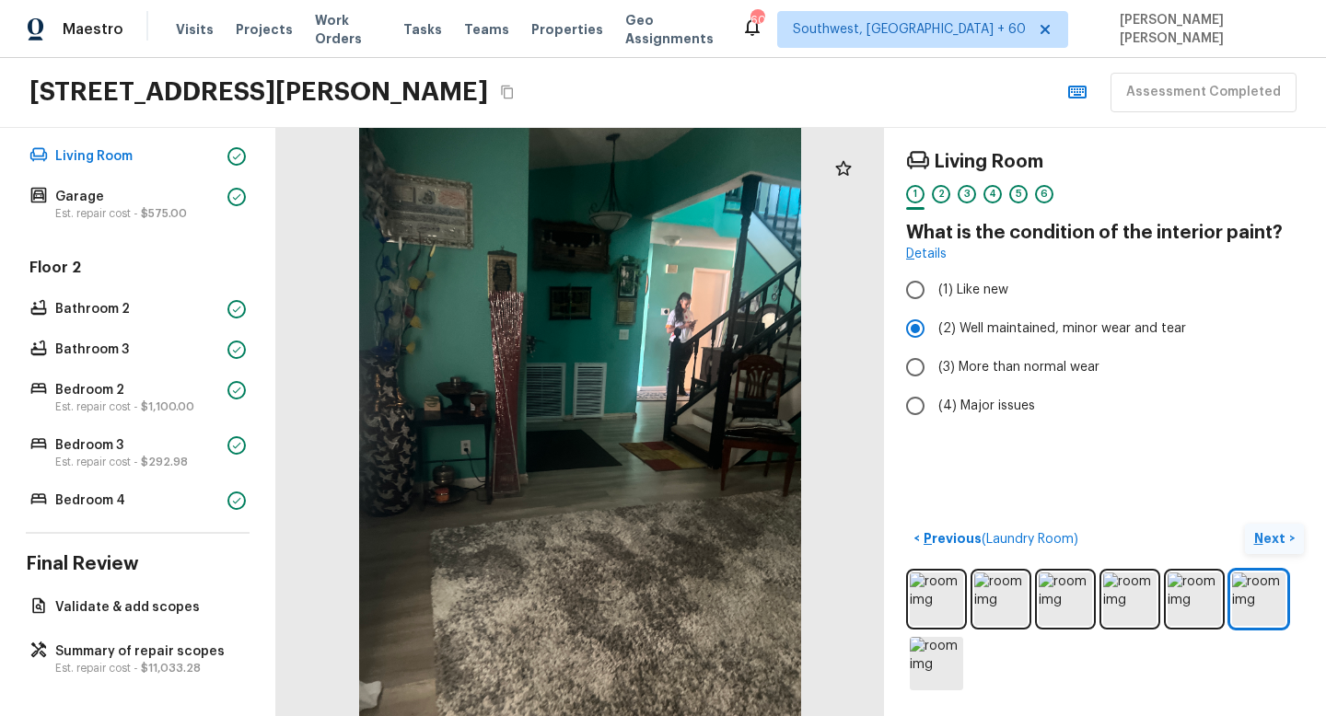
click at [1264, 542] on p "Next" at bounding box center [1271, 538] width 35 height 18
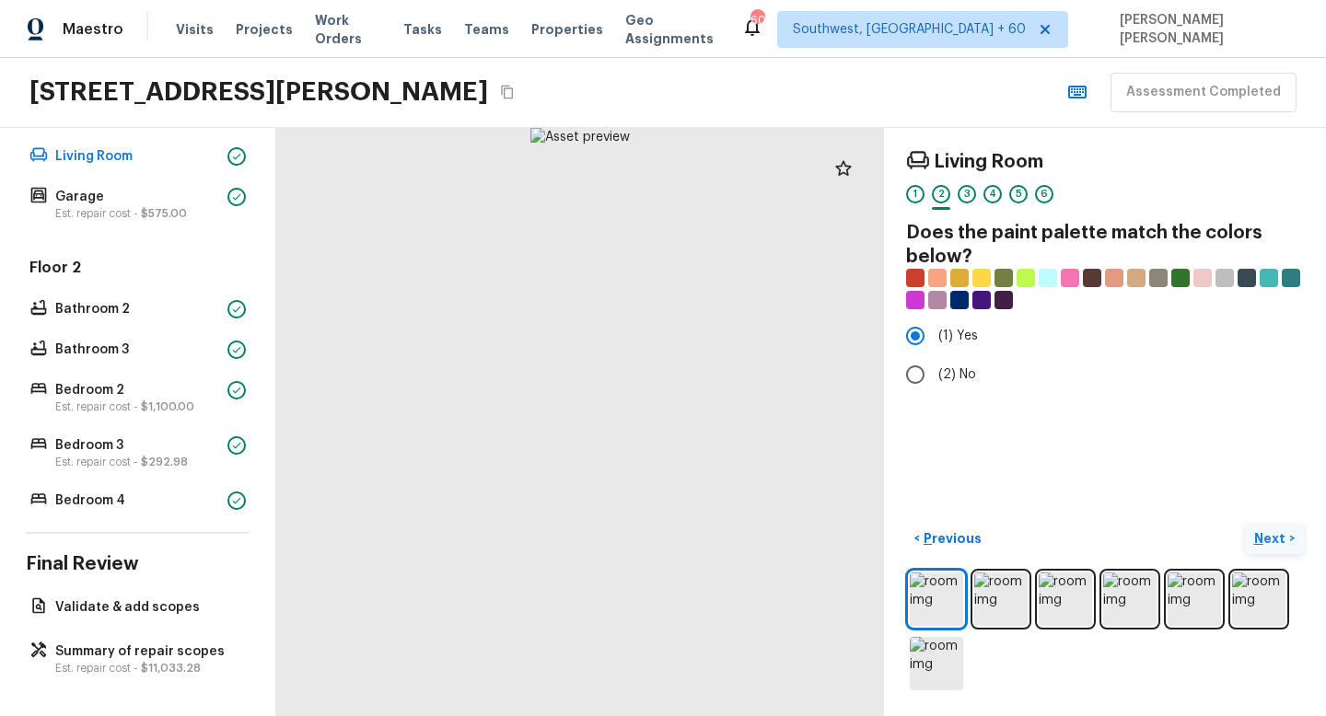
click at [1264, 542] on p "Next" at bounding box center [1271, 538] width 35 height 18
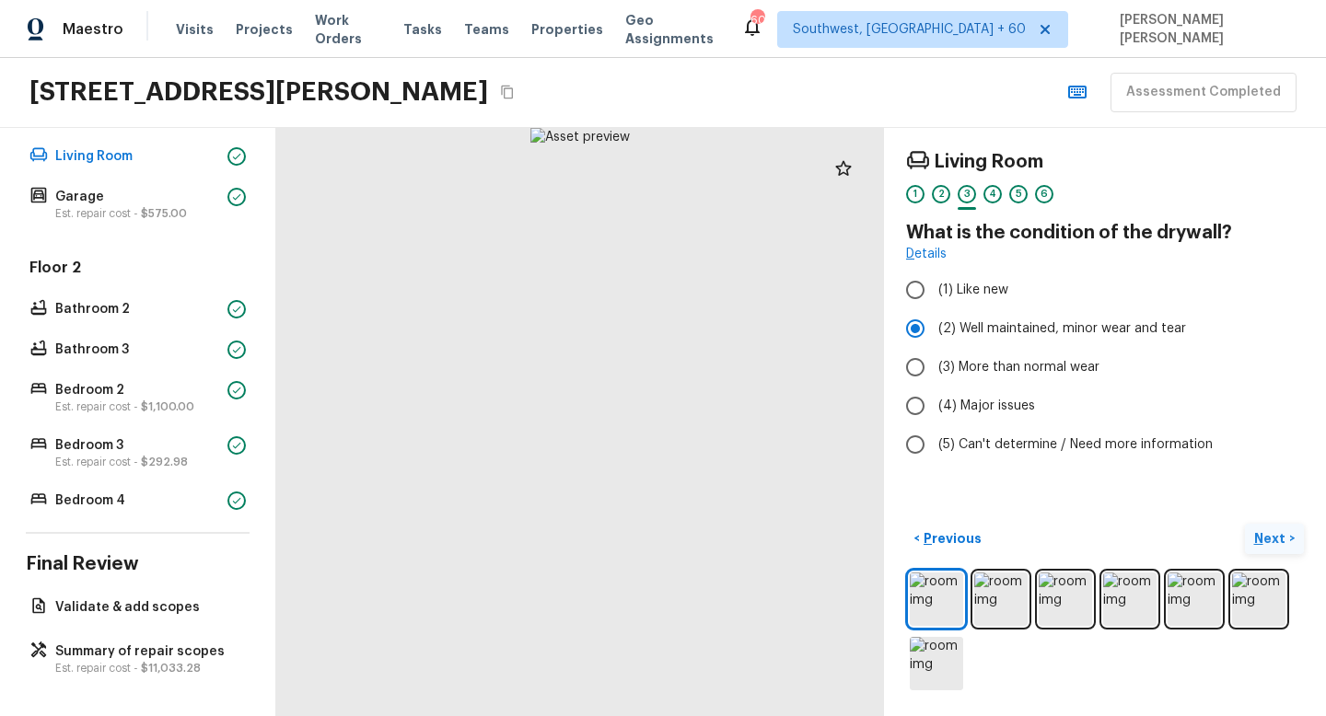
click at [1264, 542] on p "Next" at bounding box center [1271, 538] width 35 height 18
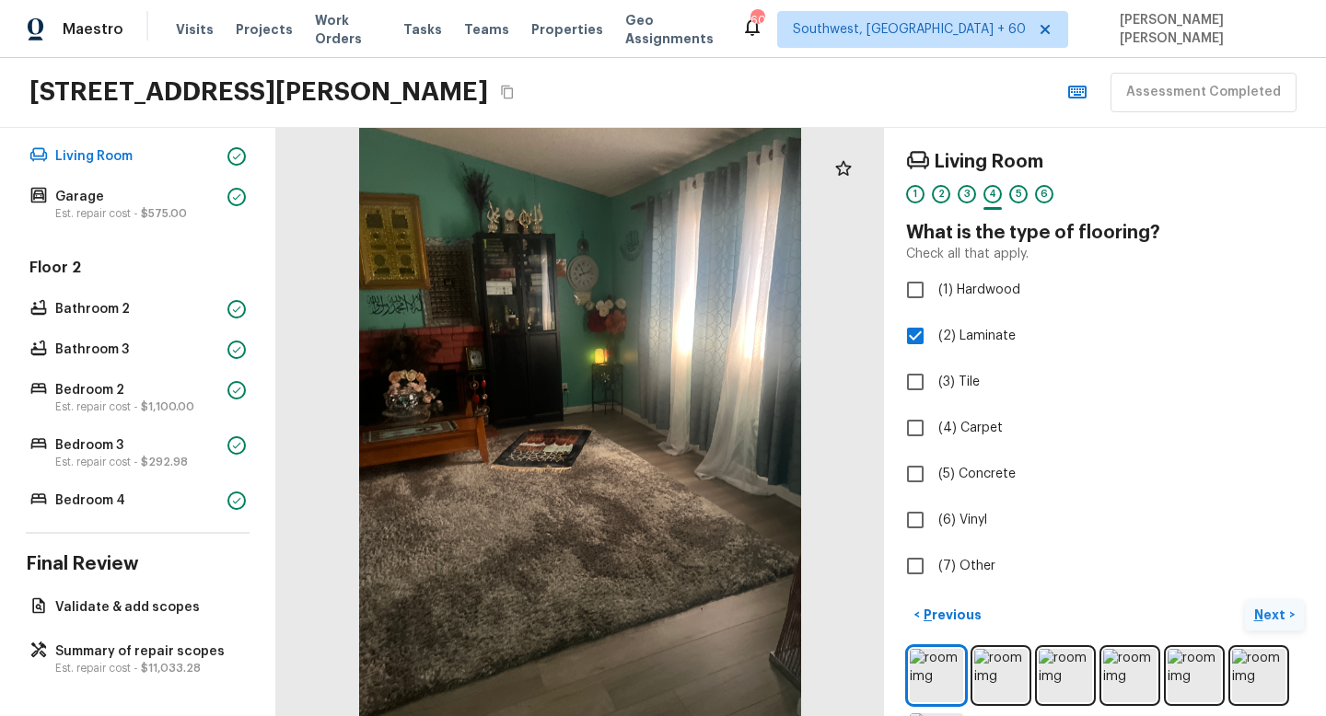
click at [1276, 608] on p "Next" at bounding box center [1271, 615] width 35 height 18
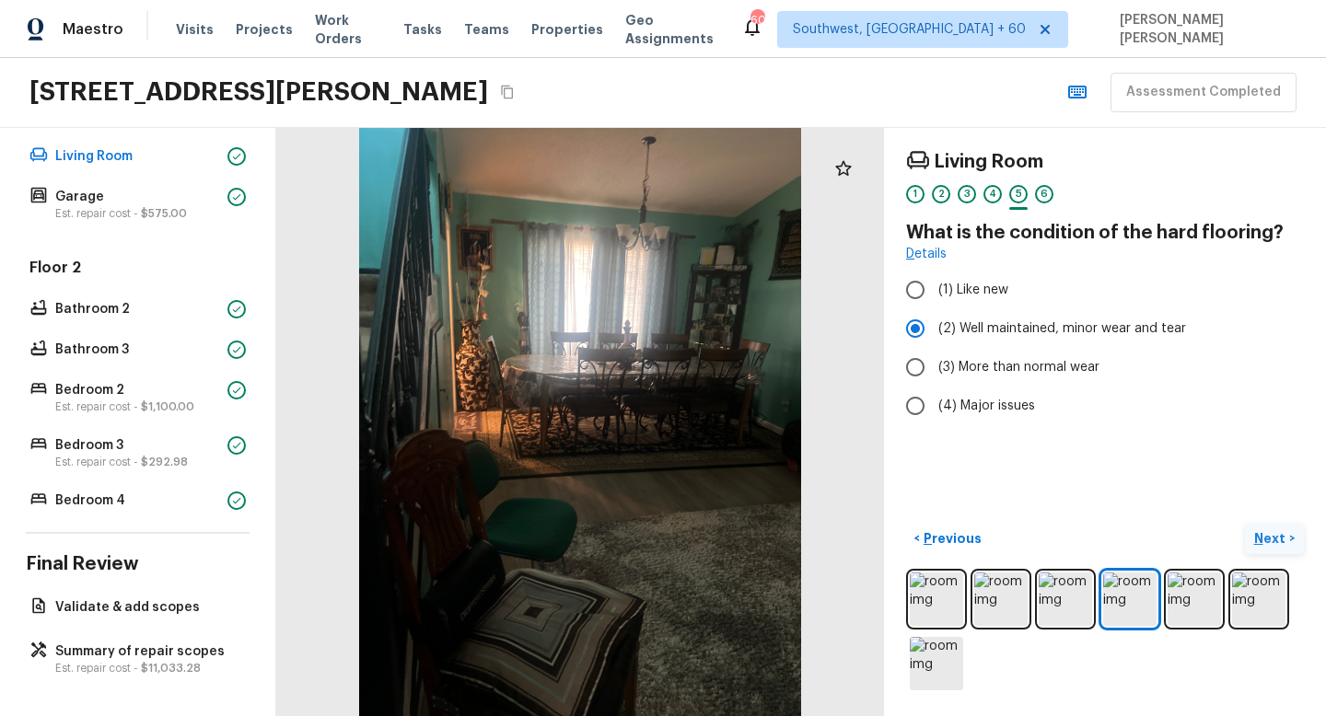
click at [1269, 540] on p "Next" at bounding box center [1271, 538] width 35 height 18
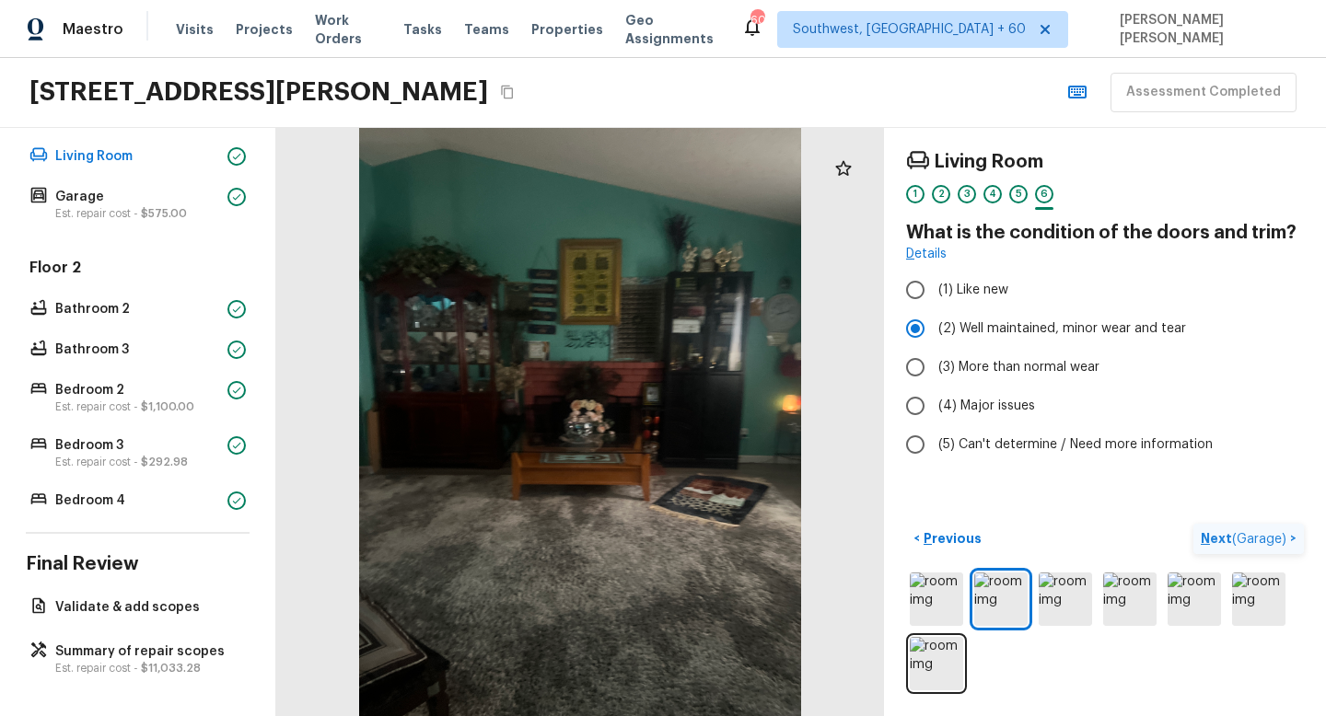
click at [1251, 534] on span "( Garage )" at bounding box center [1259, 539] width 54 height 13
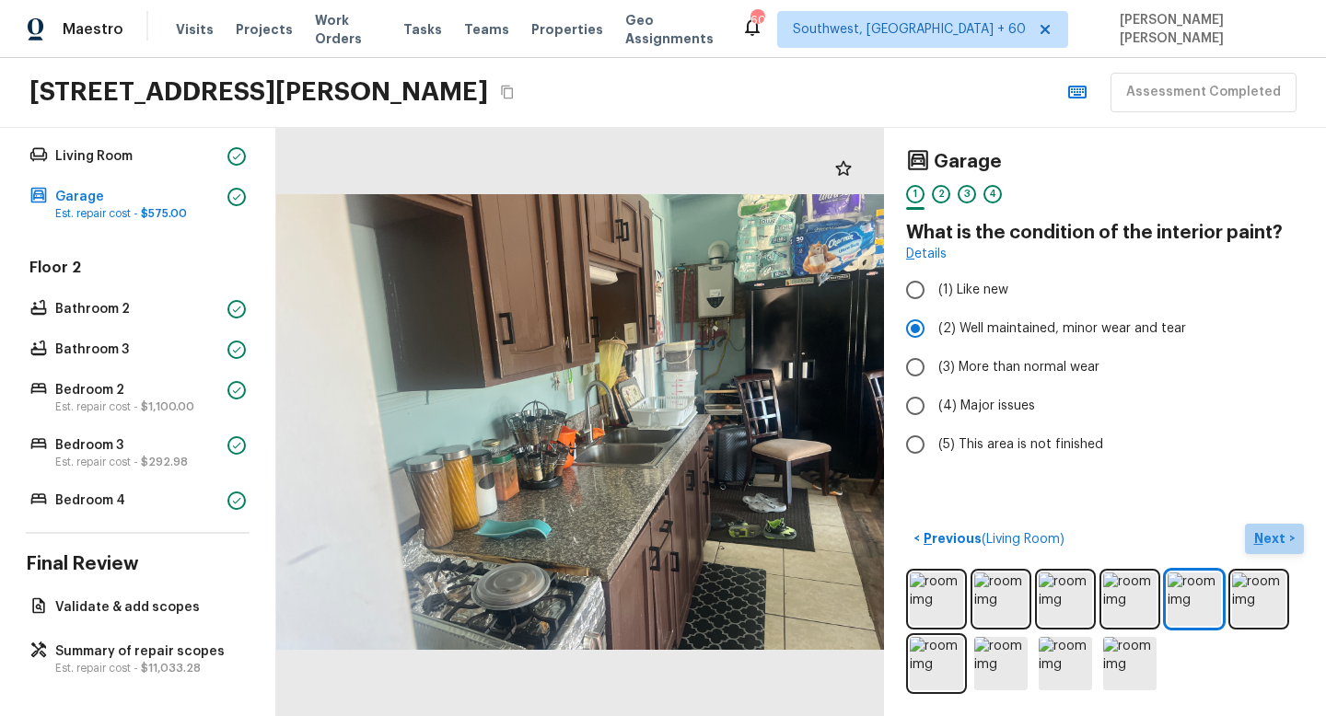
click at [1262, 535] on p "Next" at bounding box center [1271, 538] width 35 height 18
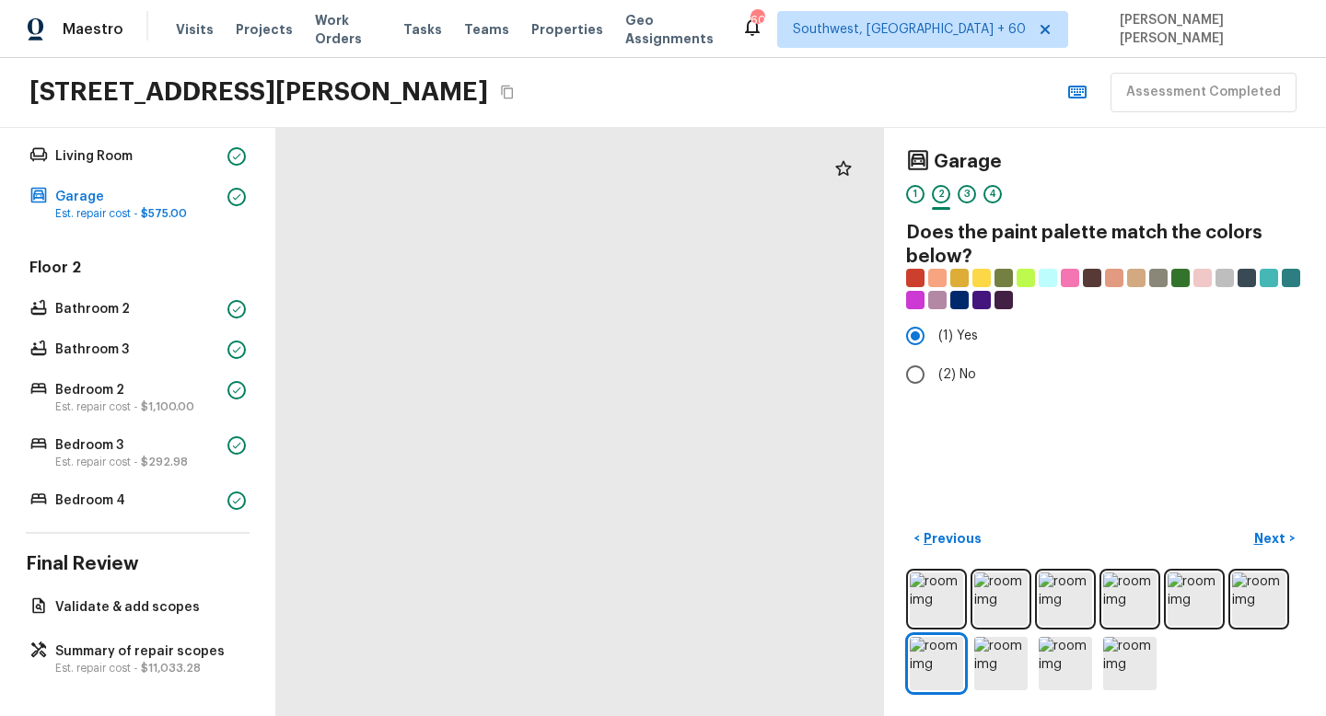
drag, startPoint x: 309, startPoint y: 364, endPoint x: 457, endPoint y: 295, distance: 163.1
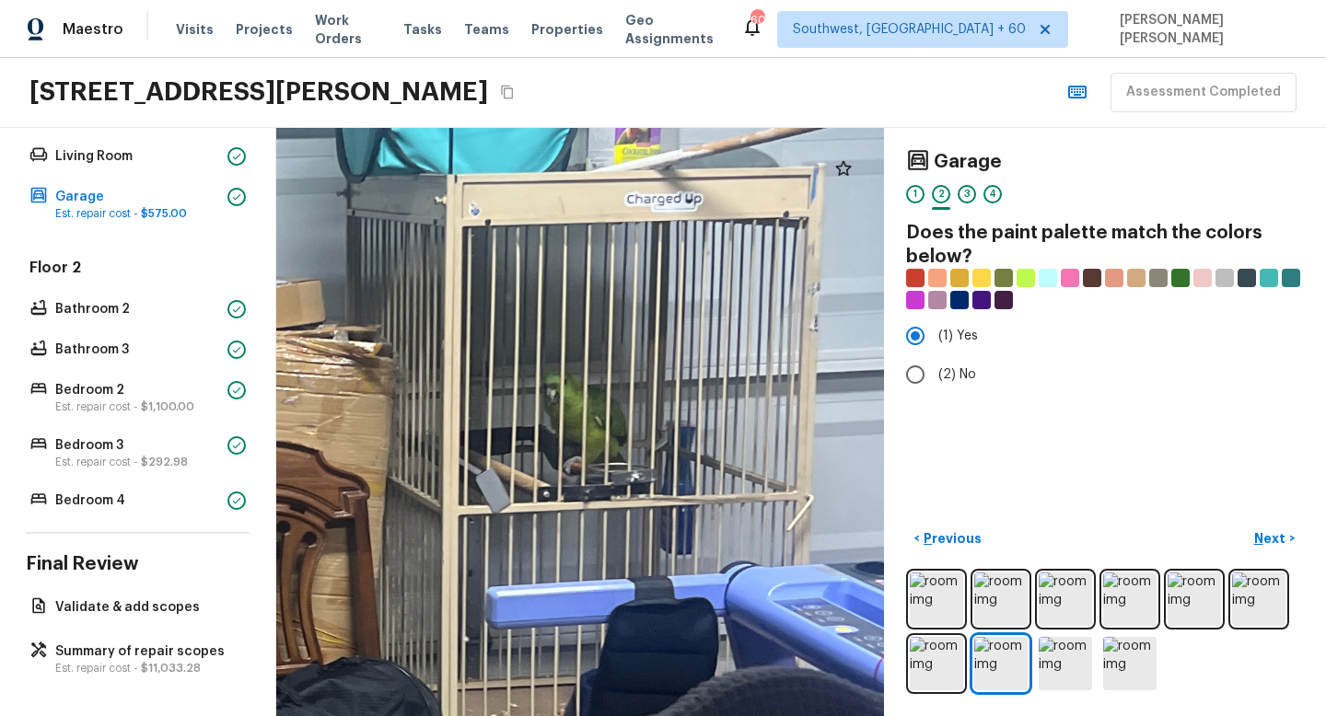
drag, startPoint x: 754, startPoint y: 466, endPoint x: 604, endPoint y: 451, distance: 150.8
click at [604, 451] on div at bounding box center [152, 479] width 2668 height 2583
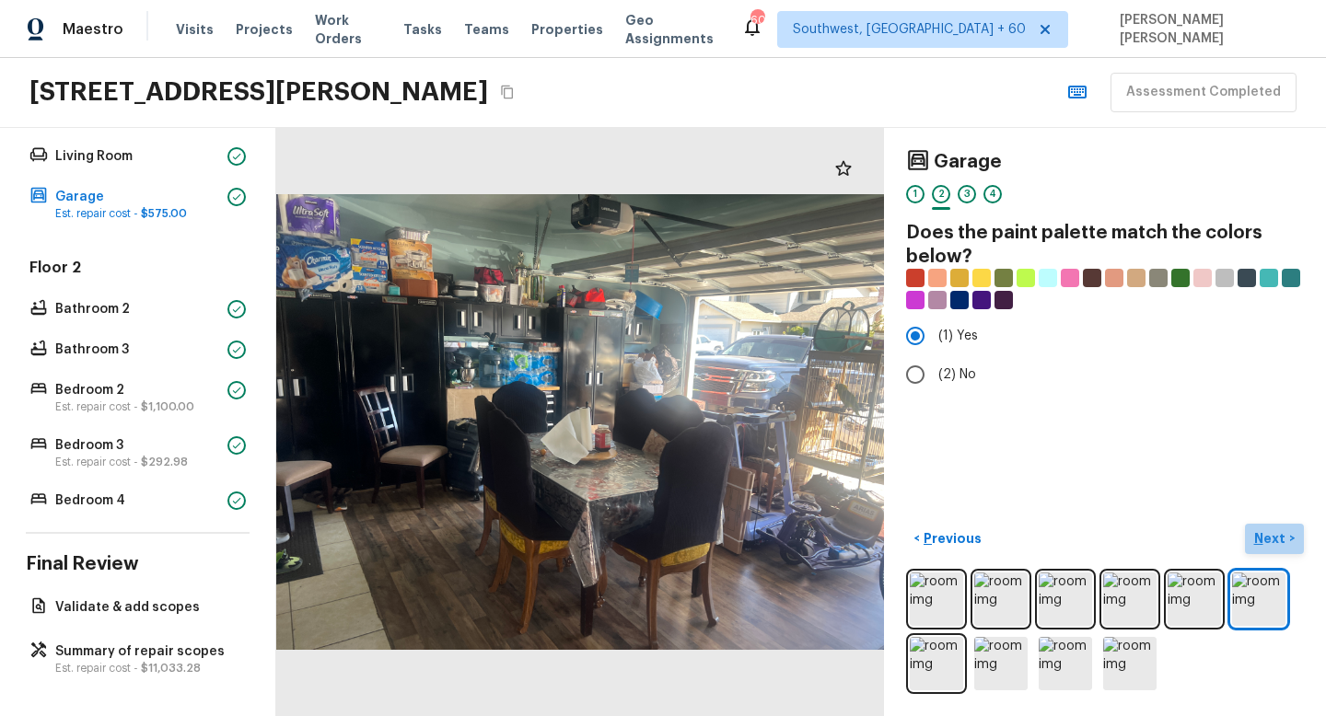
click at [1260, 535] on p "Next" at bounding box center [1271, 538] width 35 height 18
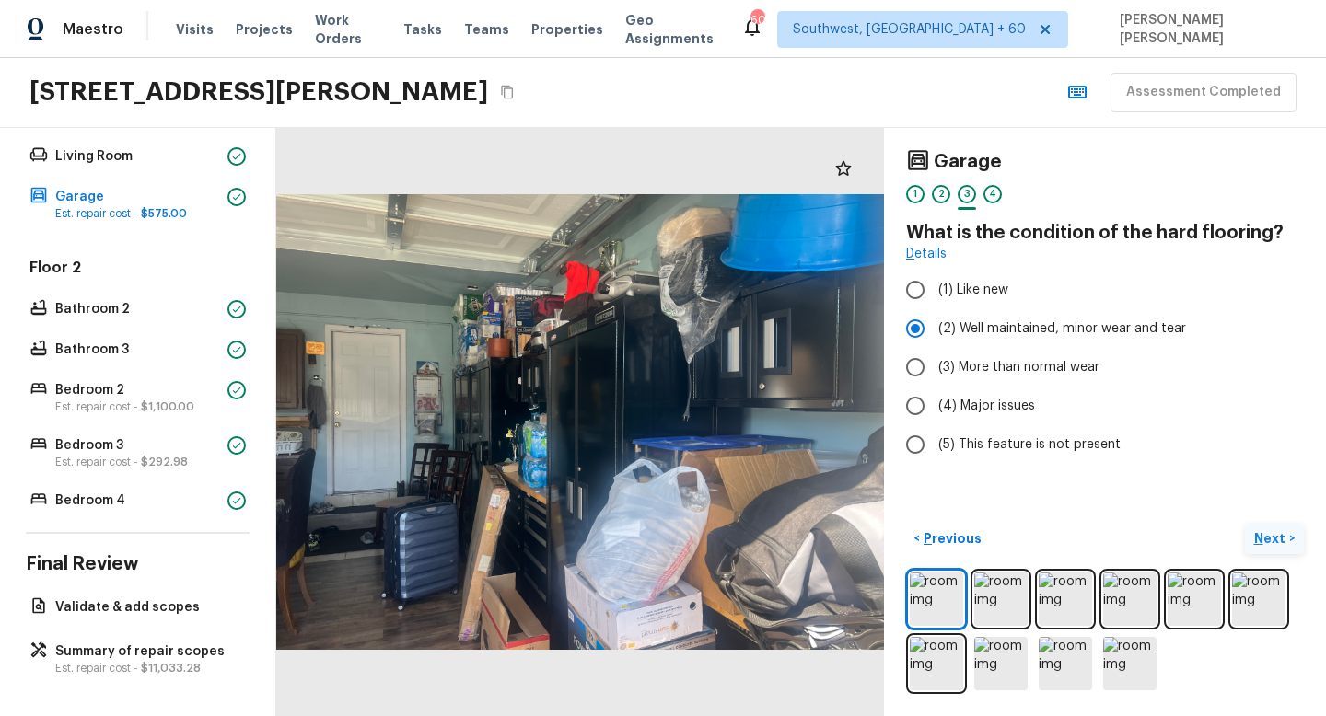
click at [1260, 535] on p "Next" at bounding box center [1271, 538] width 35 height 18
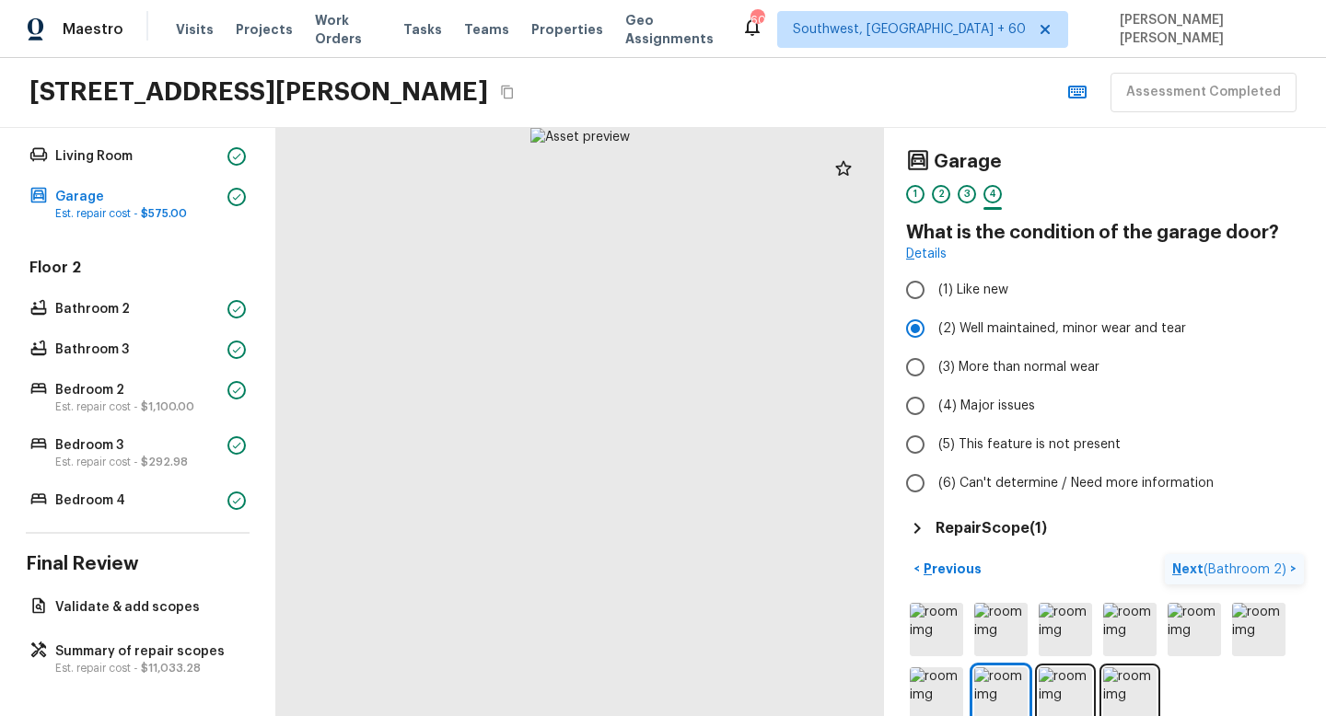
click at [1263, 563] on span "( Bathroom 2 )" at bounding box center [1244, 569] width 83 height 13
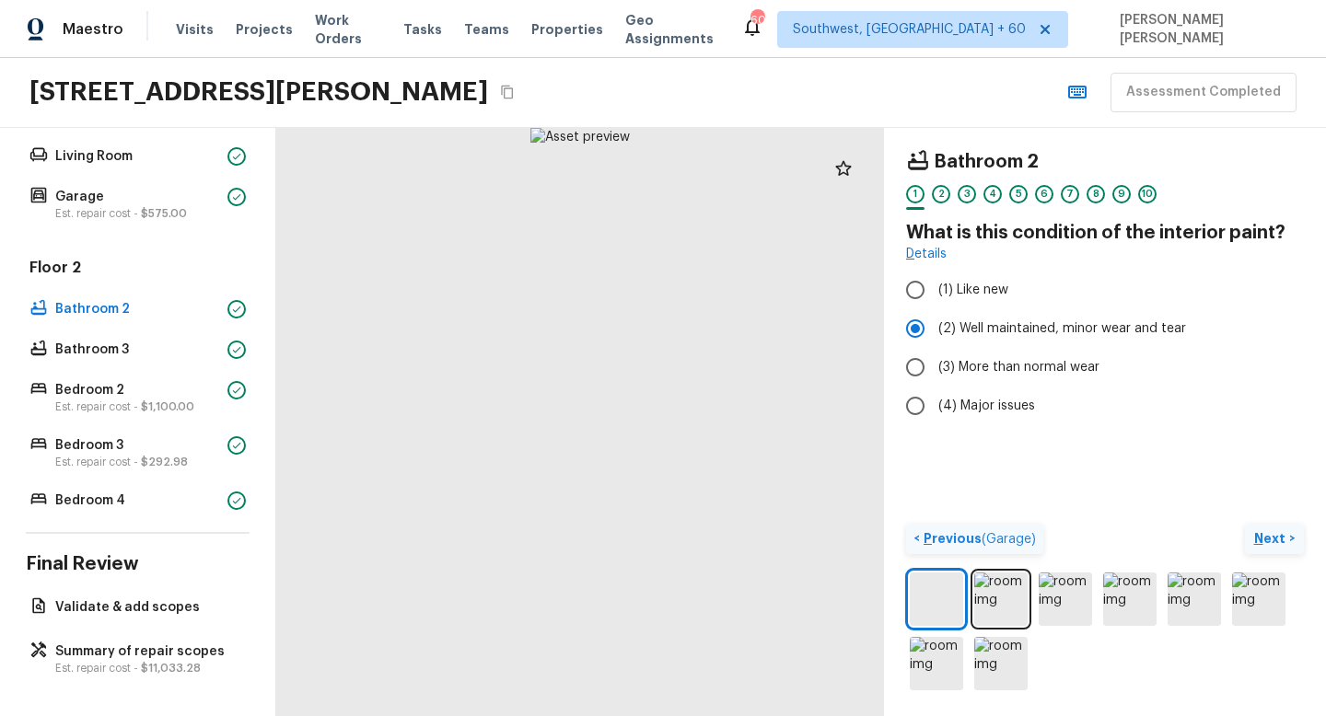
click at [944, 528] on button "< Previous ( Garage )" at bounding box center [974, 539] width 137 height 30
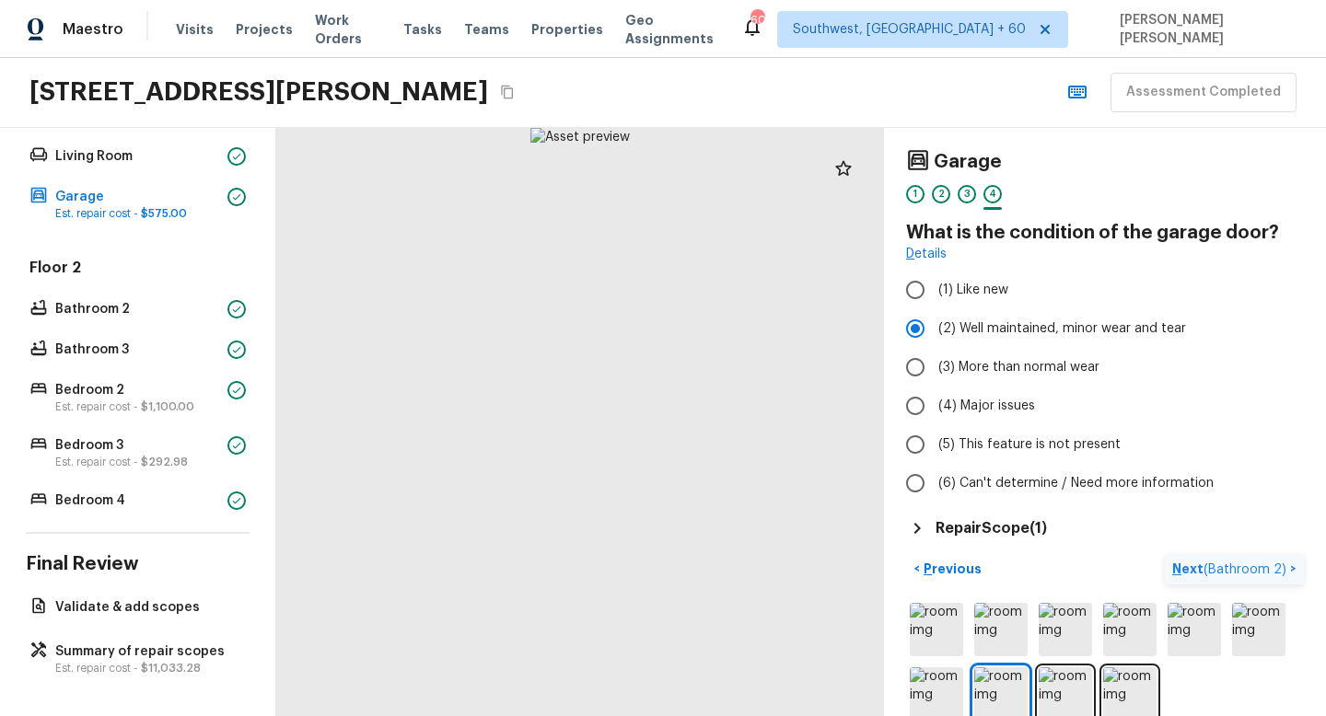
click at [989, 538] on div "Repair Scope ( 1 )" at bounding box center [1105, 528] width 398 height 22
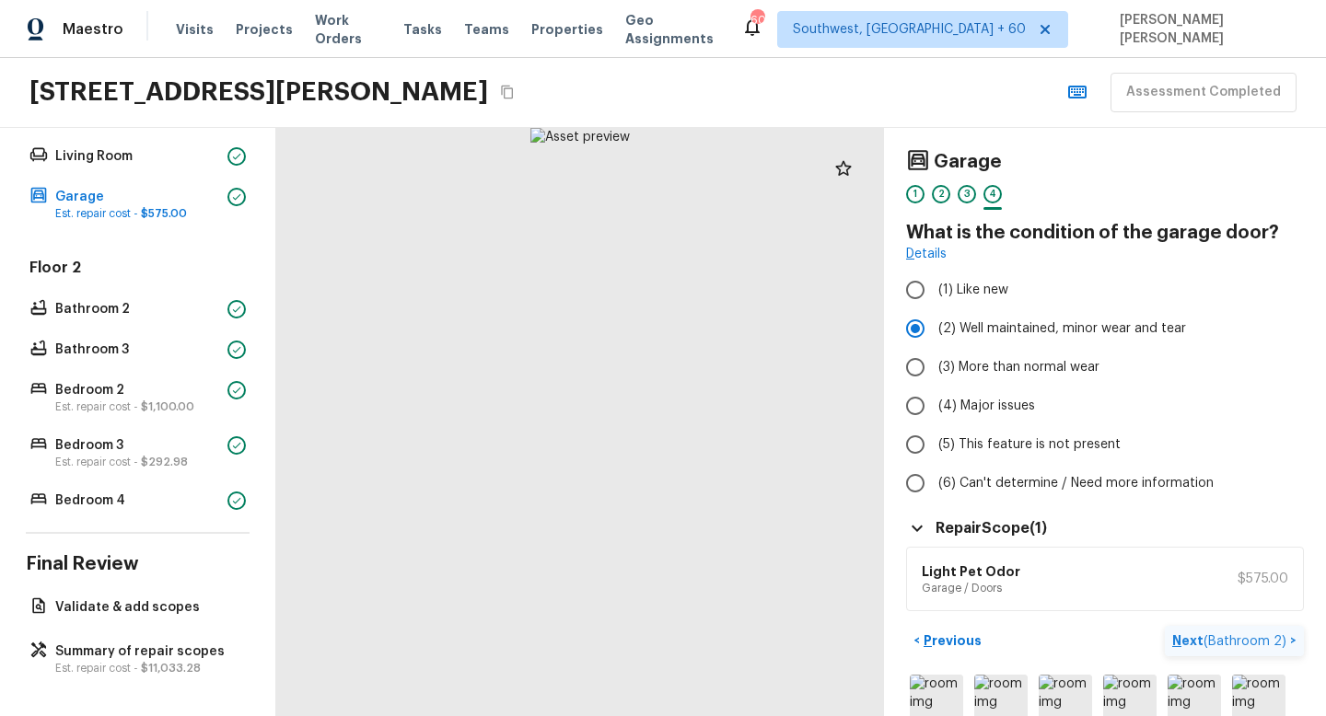
click at [1242, 640] on span "( Bathroom 2 )" at bounding box center [1244, 641] width 83 height 13
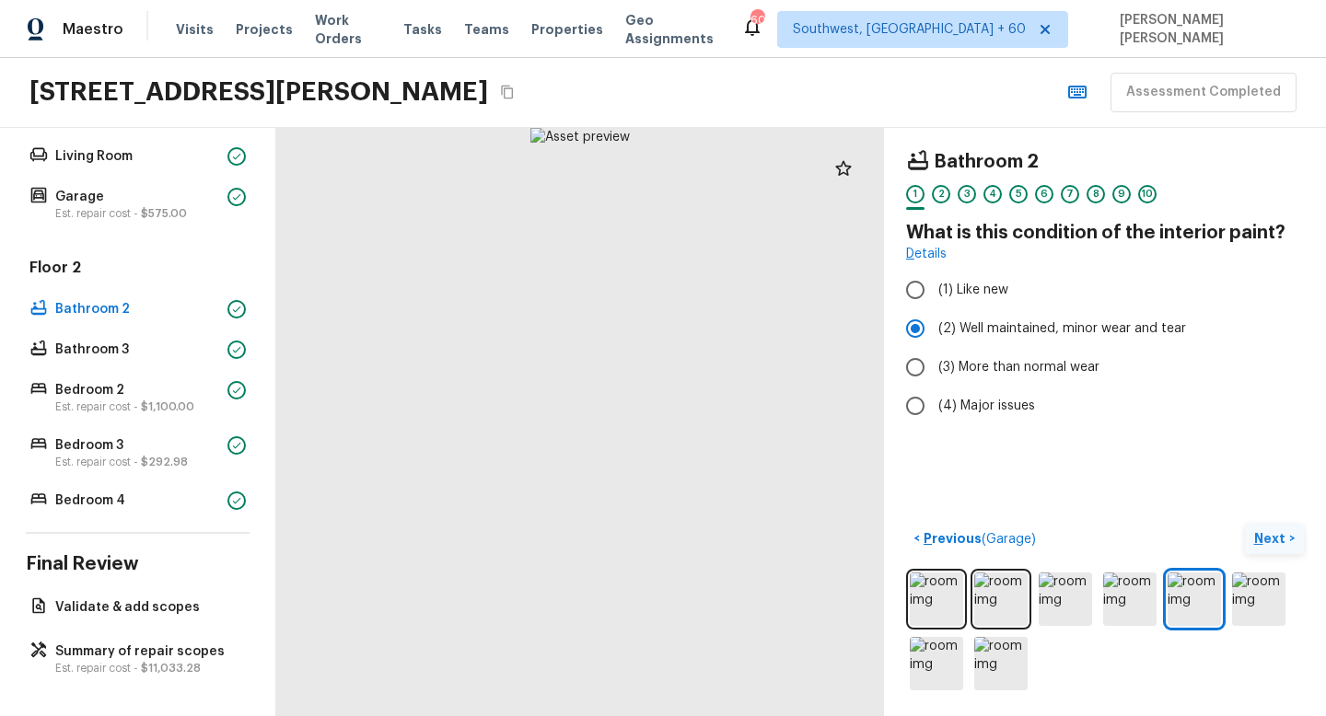
click at [1261, 541] on p "Next" at bounding box center [1271, 538] width 35 height 18
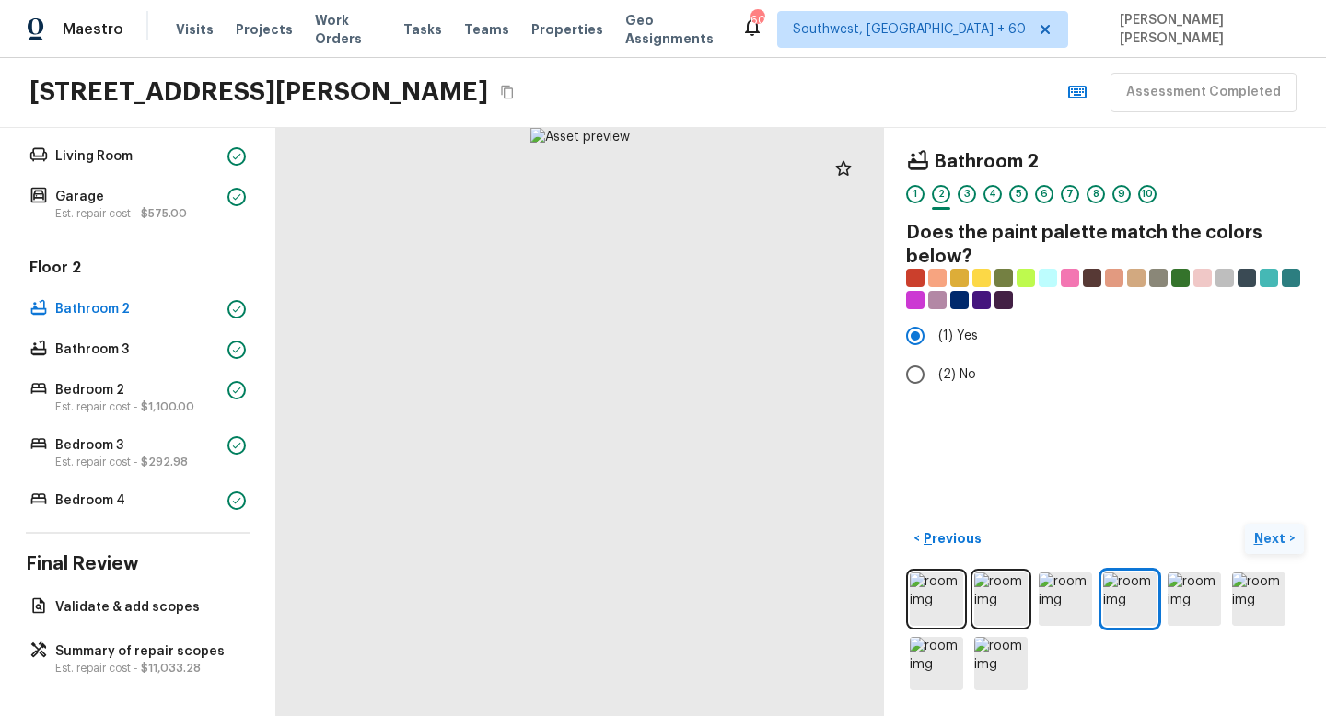
click at [1261, 541] on p "Next" at bounding box center [1271, 538] width 35 height 18
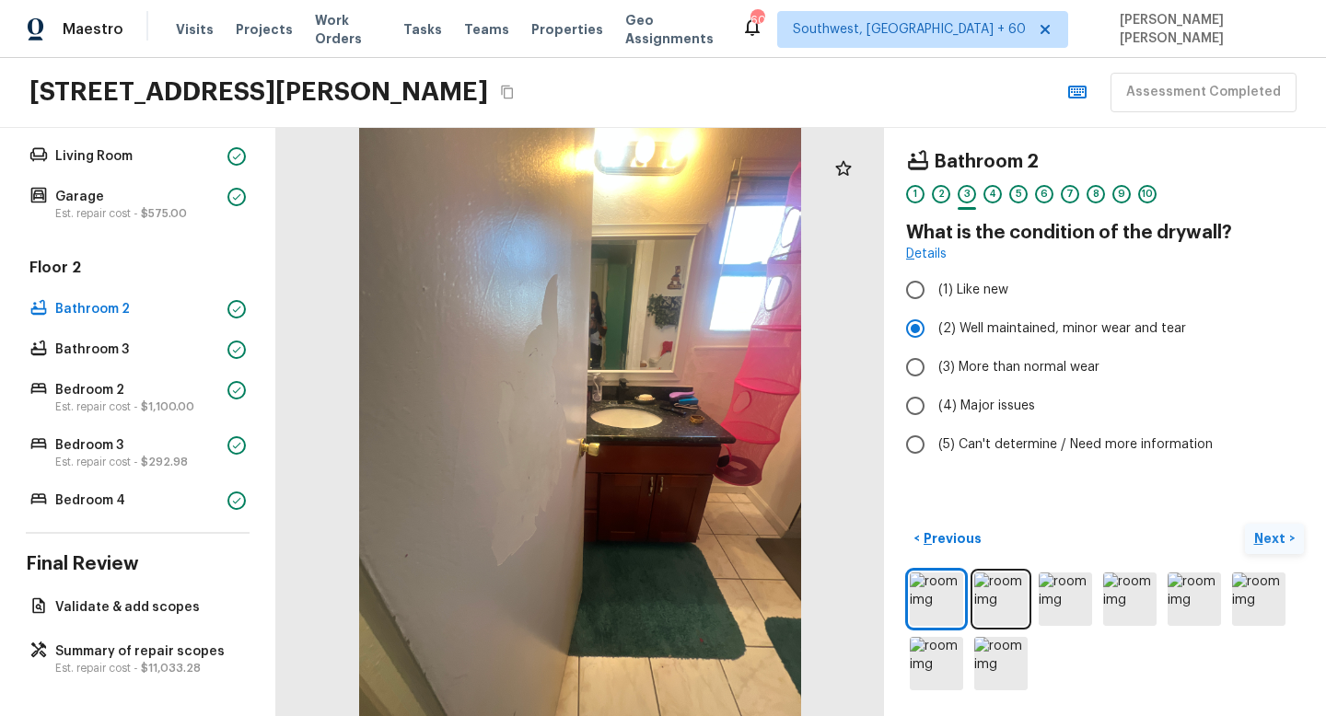
click at [1261, 541] on p "Next" at bounding box center [1271, 538] width 35 height 18
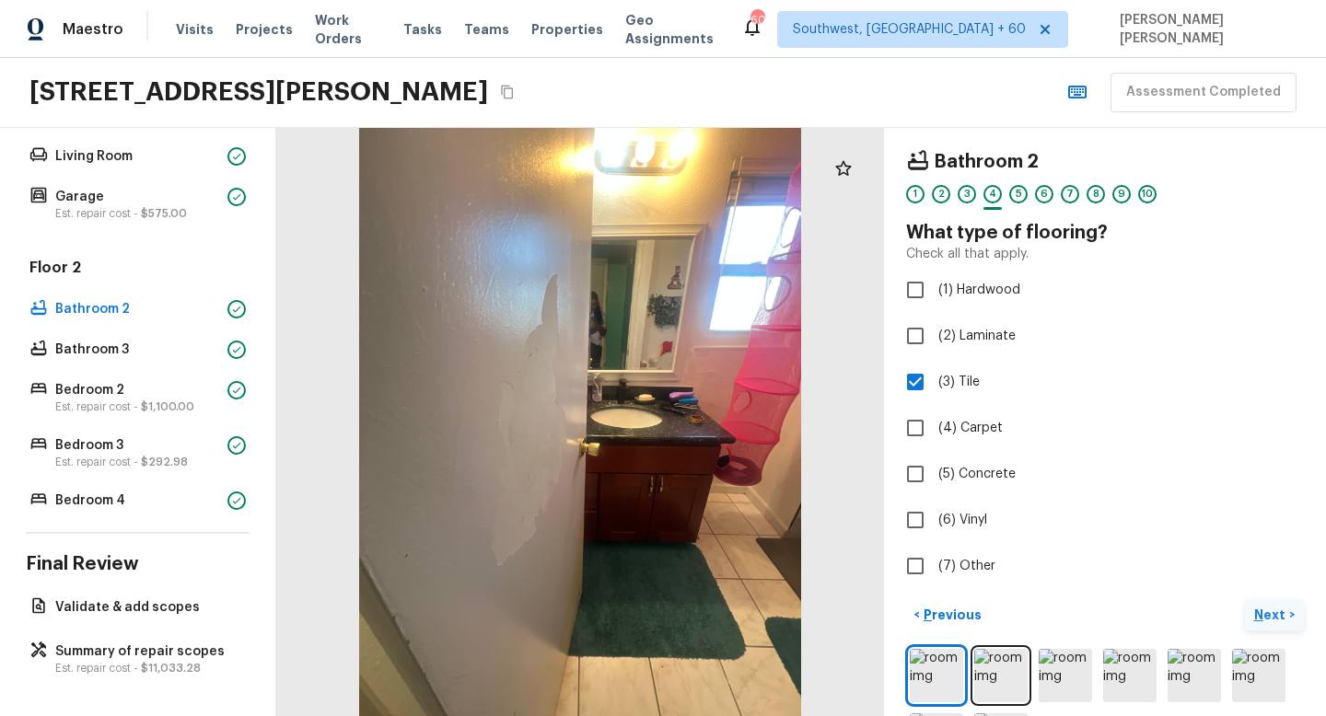
click at [1267, 621] on p "Next" at bounding box center [1271, 615] width 35 height 18
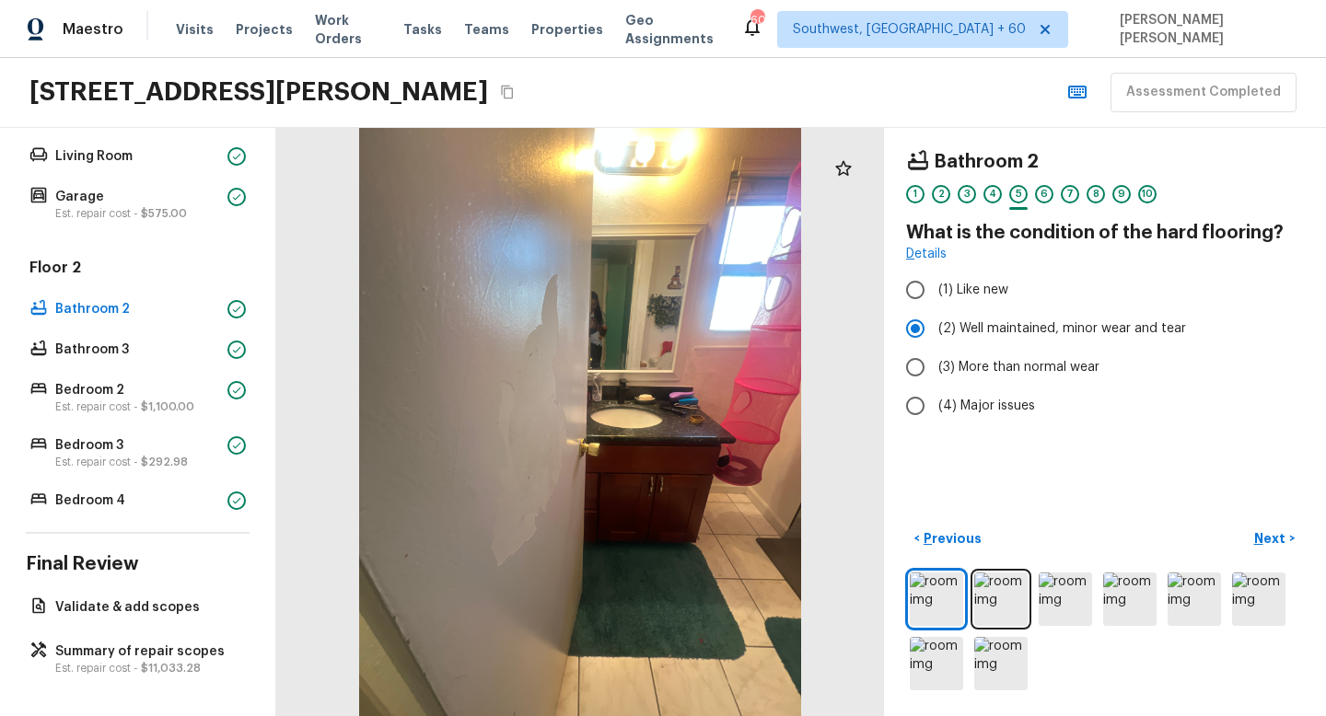
click at [1273, 555] on div "< Previous Next >" at bounding box center [1105, 609] width 398 height 170
click at [1282, 533] on p "Next" at bounding box center [1271, 538] width 35 height 18
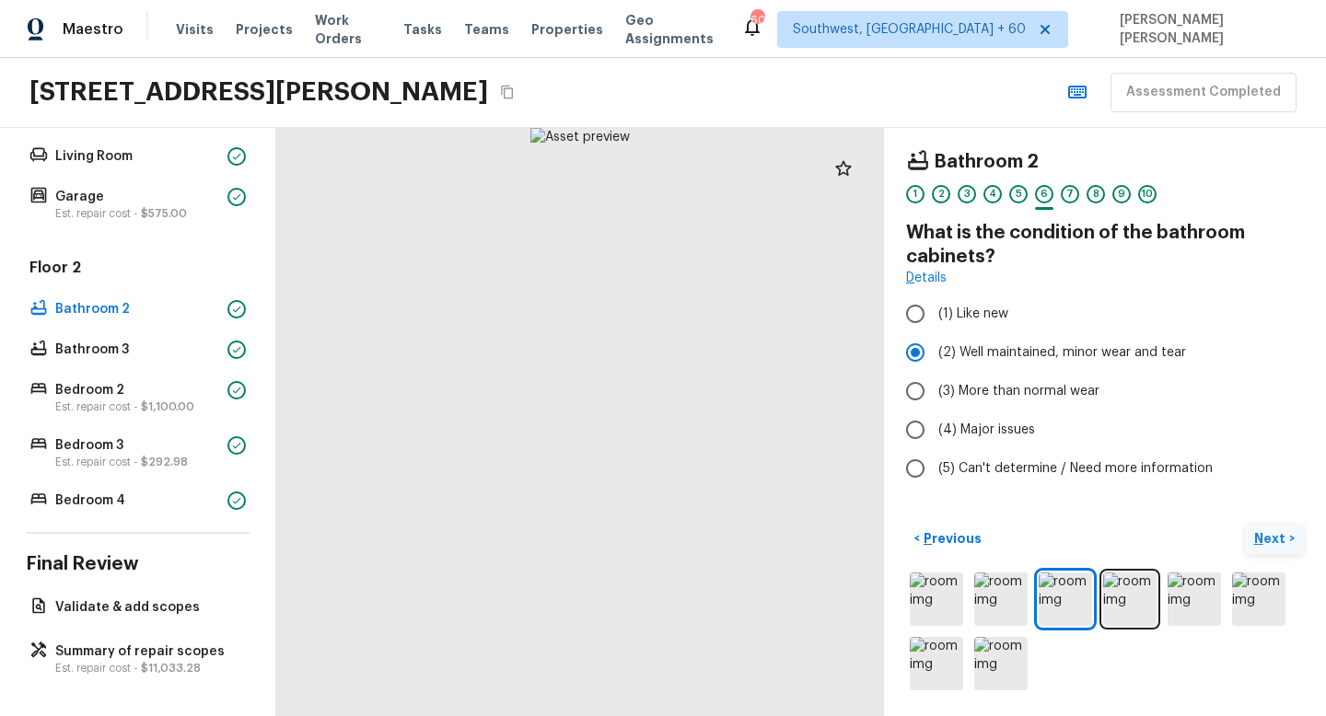
click at [1279, 547] on p "Next" at bounding box center [1271, 538] width 35 height 18
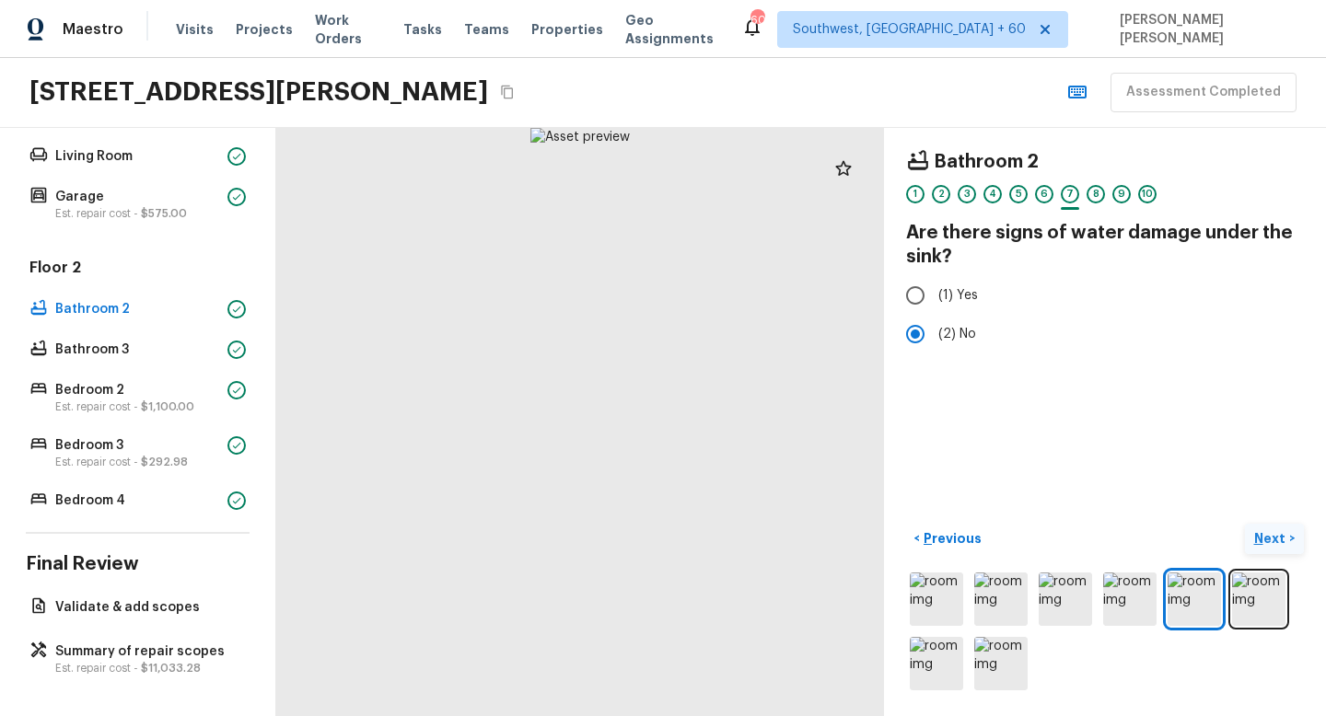
click at [1279, 547] on p "Next" at bounding box center [1271, 538] width 35 height 18
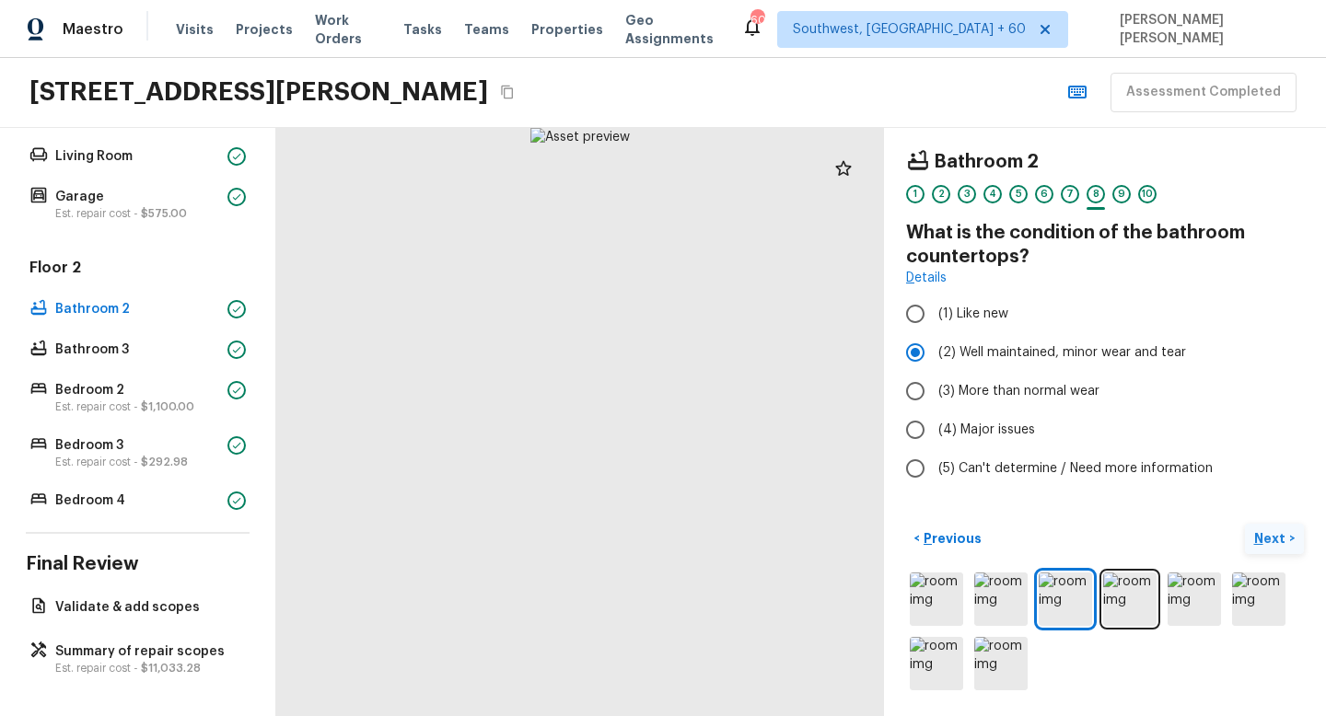
click at [1279, 547] on p "Next" at bounding box center [1271, 538] width 35 height 18
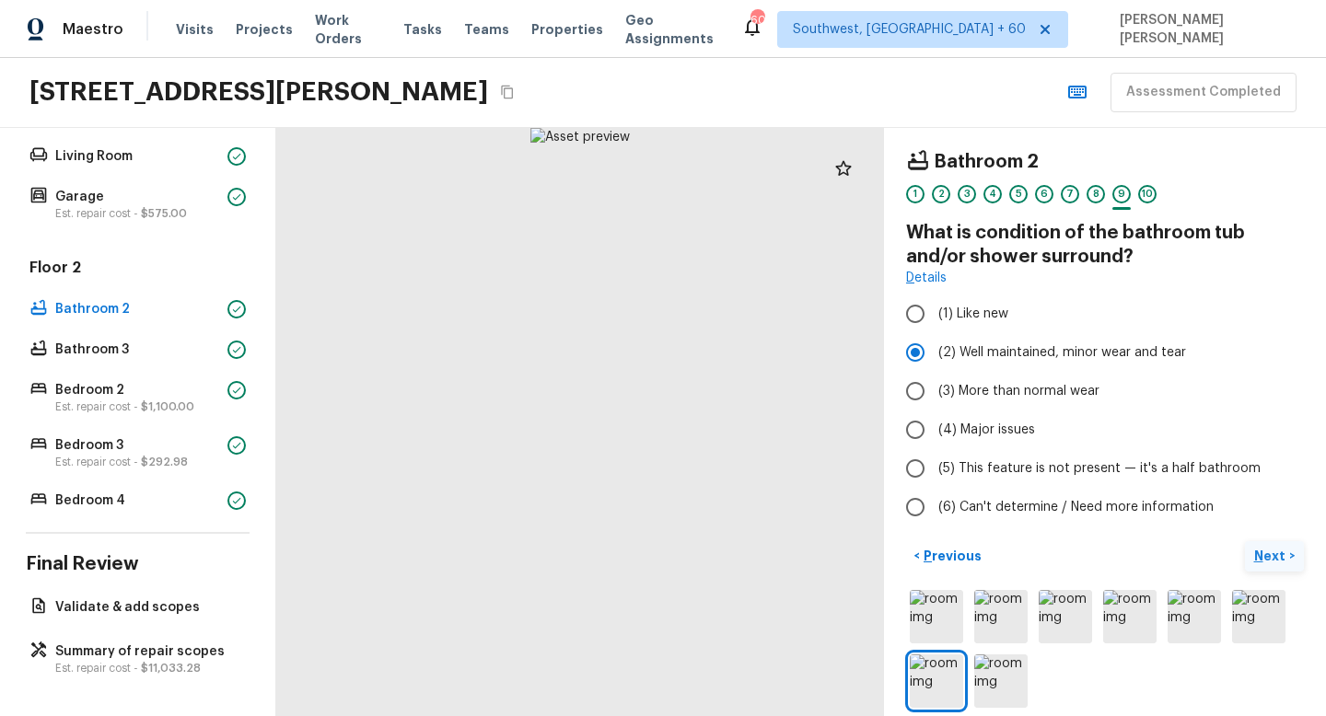
click at [1279, 547] on p "Next" at bounding box center [1271, 556] width 35 height 18
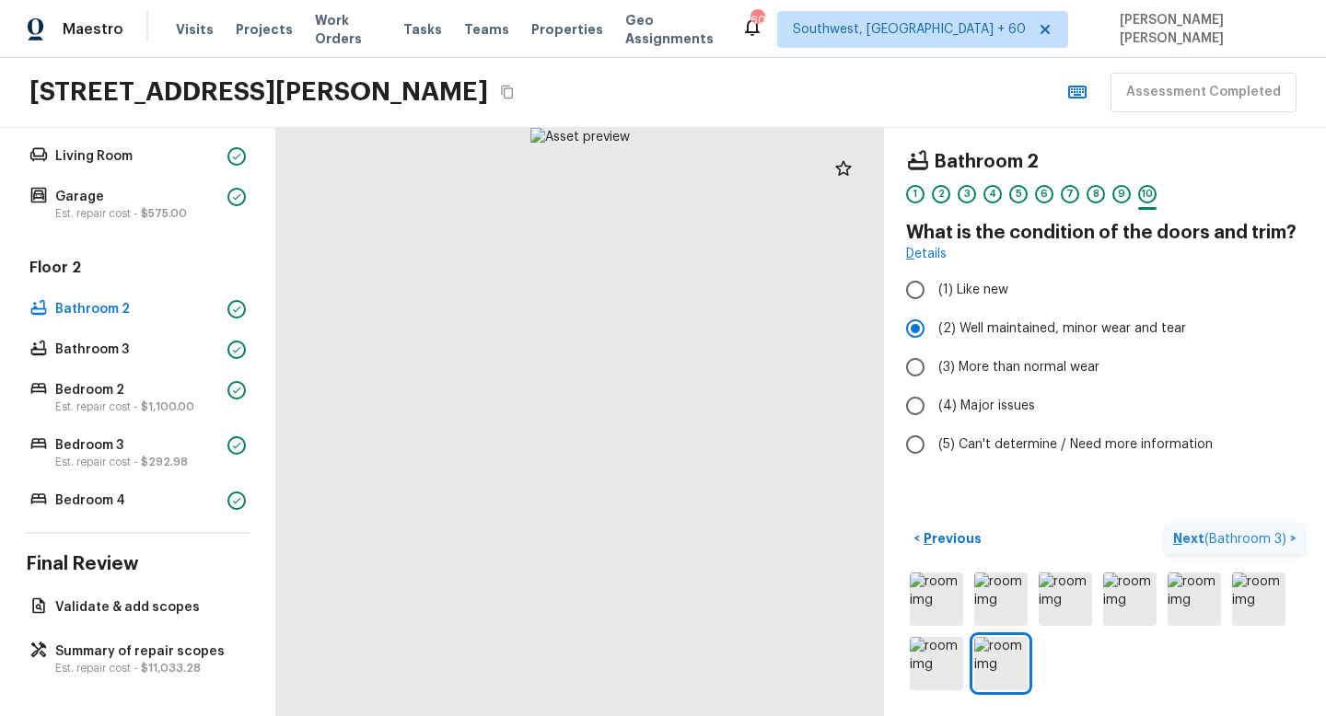
click at [1279, 547] on p "Next ( Bathroom 3 )" at bounding box center [1231, 538] width 117 height 19
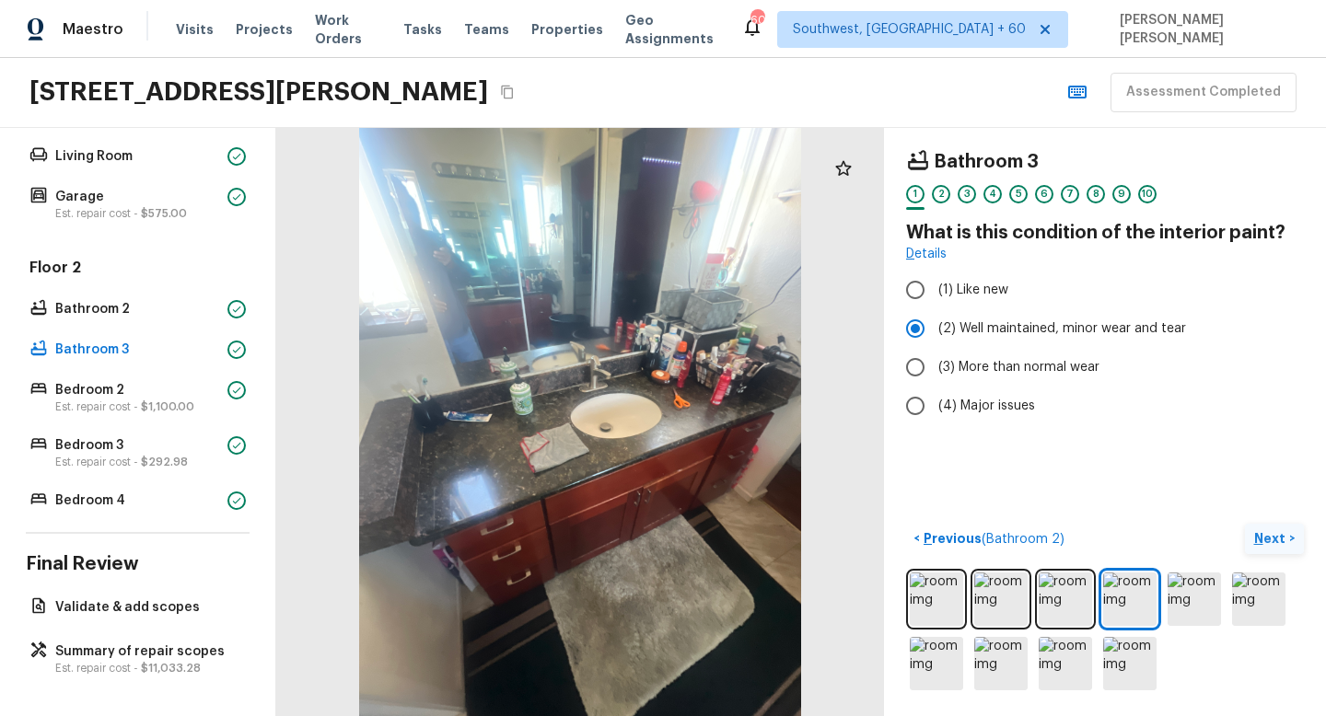
click at [1257, 531] on p "Next" at bounding box center [1271, 538] width 35 height 18
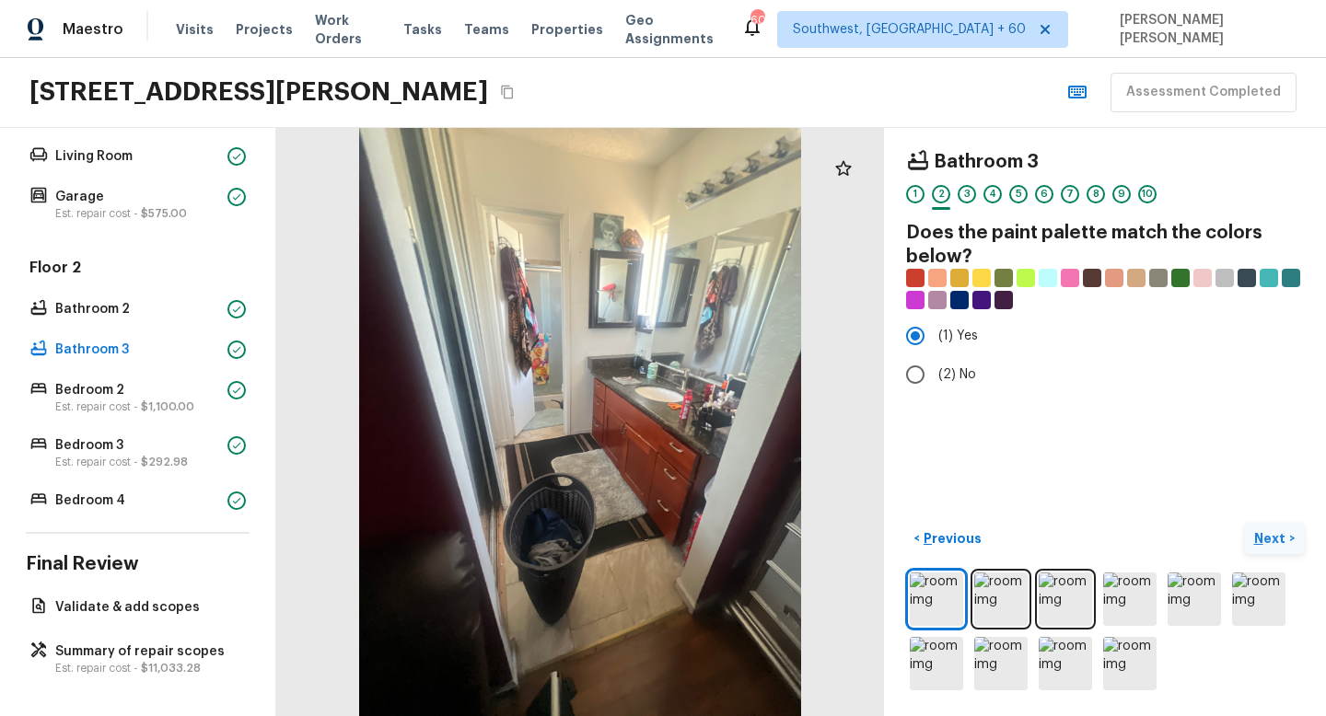
click at [1257, 531] on p "Next" at bounding box center [1271, 538] width 35 height 18
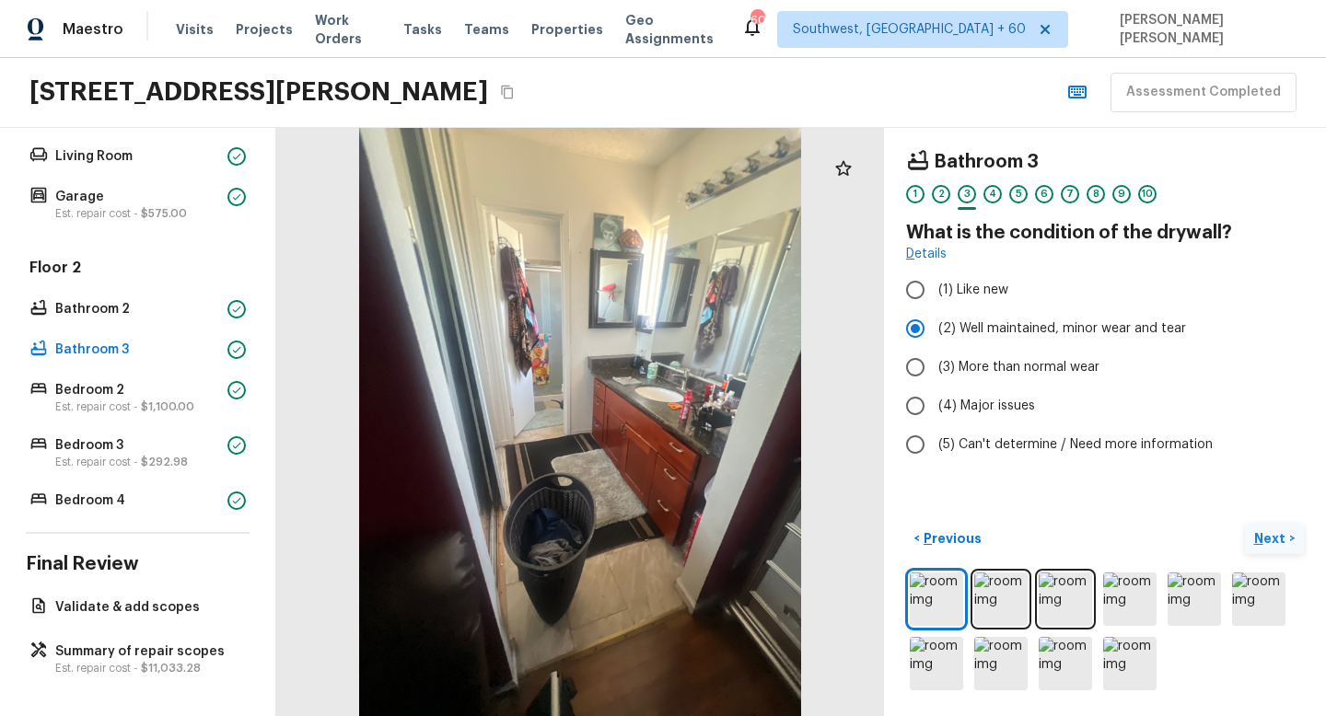
click at [1257, 531] on p "Next" at bounding box center [1271, 538] width 35 height 18
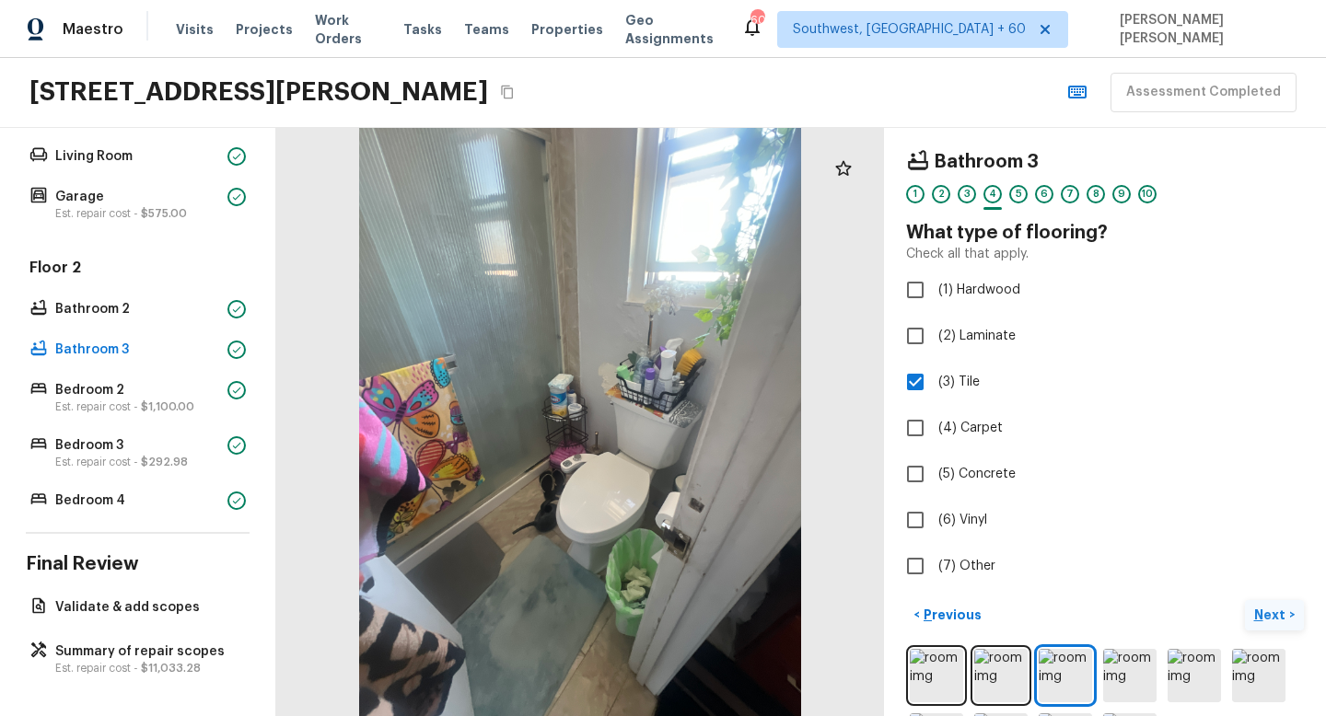
click at [1271, 613] on p "Next" at bounding box center [1271, 615] width 35 height 18
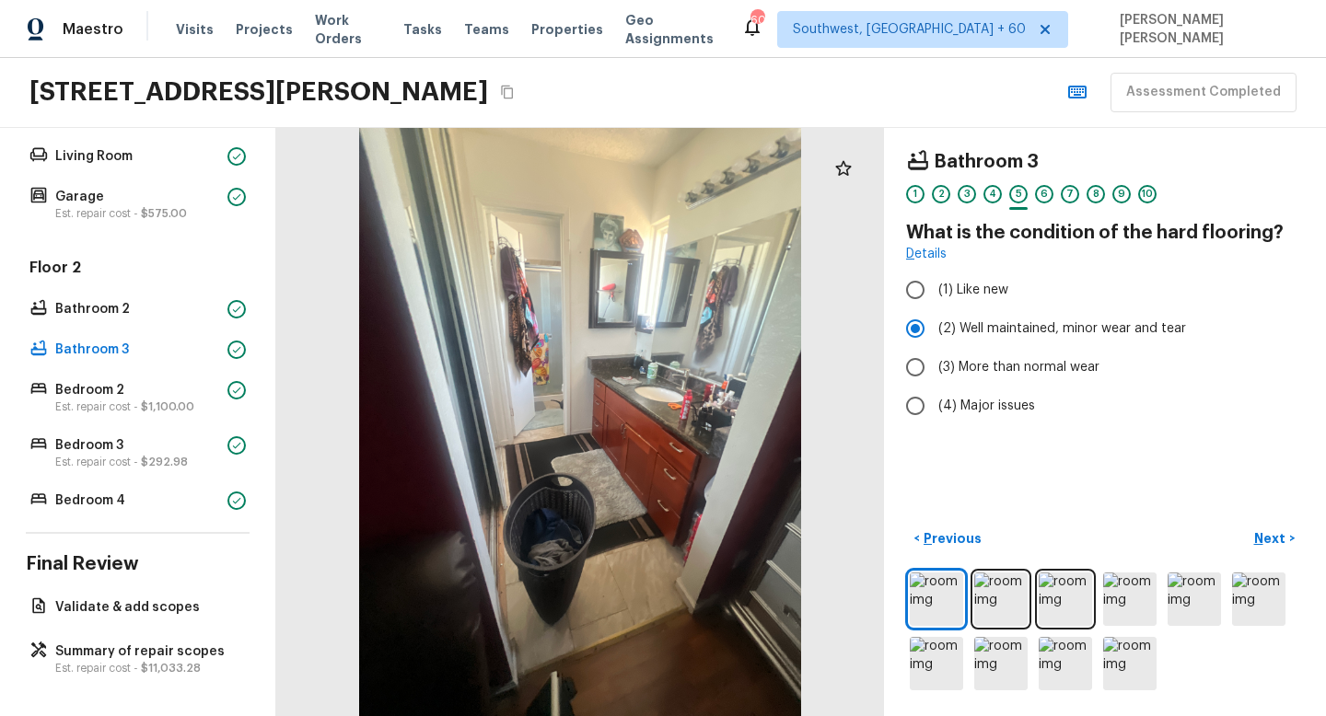
click at [1157, 524] on div "< Previous Next >" at bounding box center [1105, 539] width 398 height 30
click at [1269, 534] on p "Next" at bounding box center [1271, 538] width 35 height 18
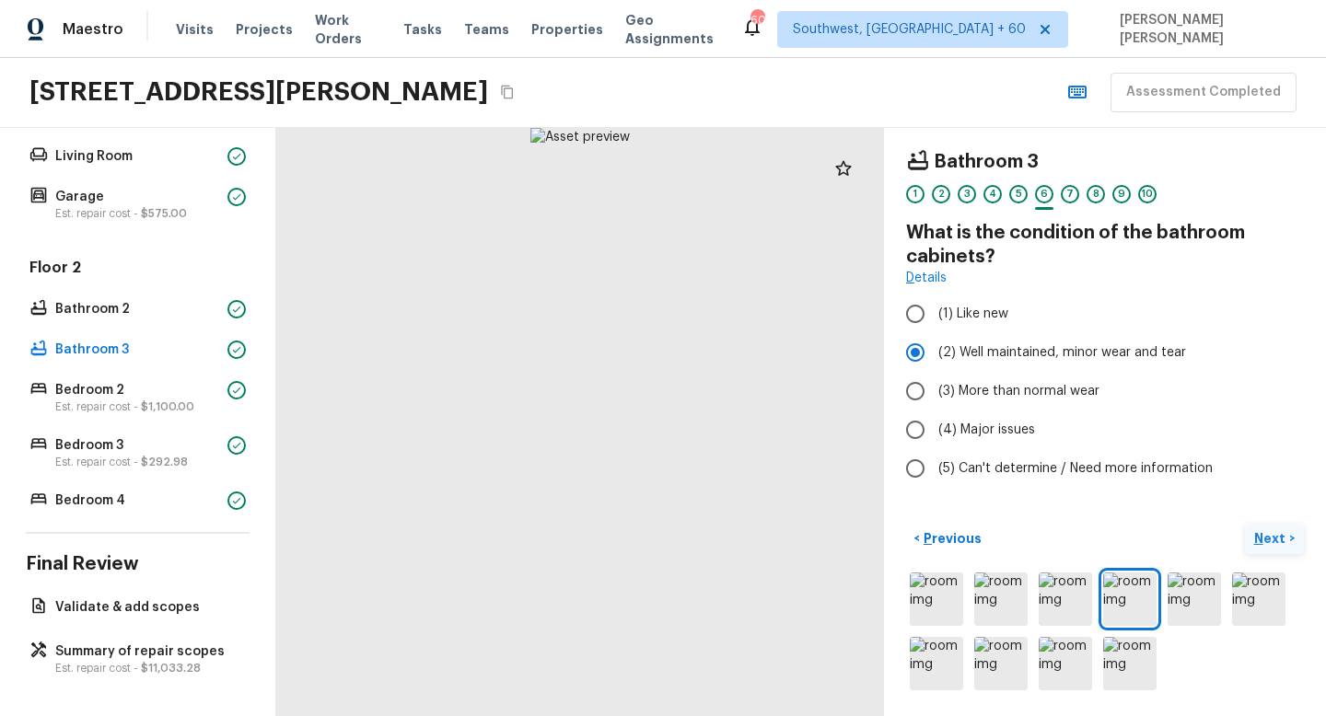
click at [1269, 534] on p "Next" at bounding box center [1271, 538] width 35 height 18
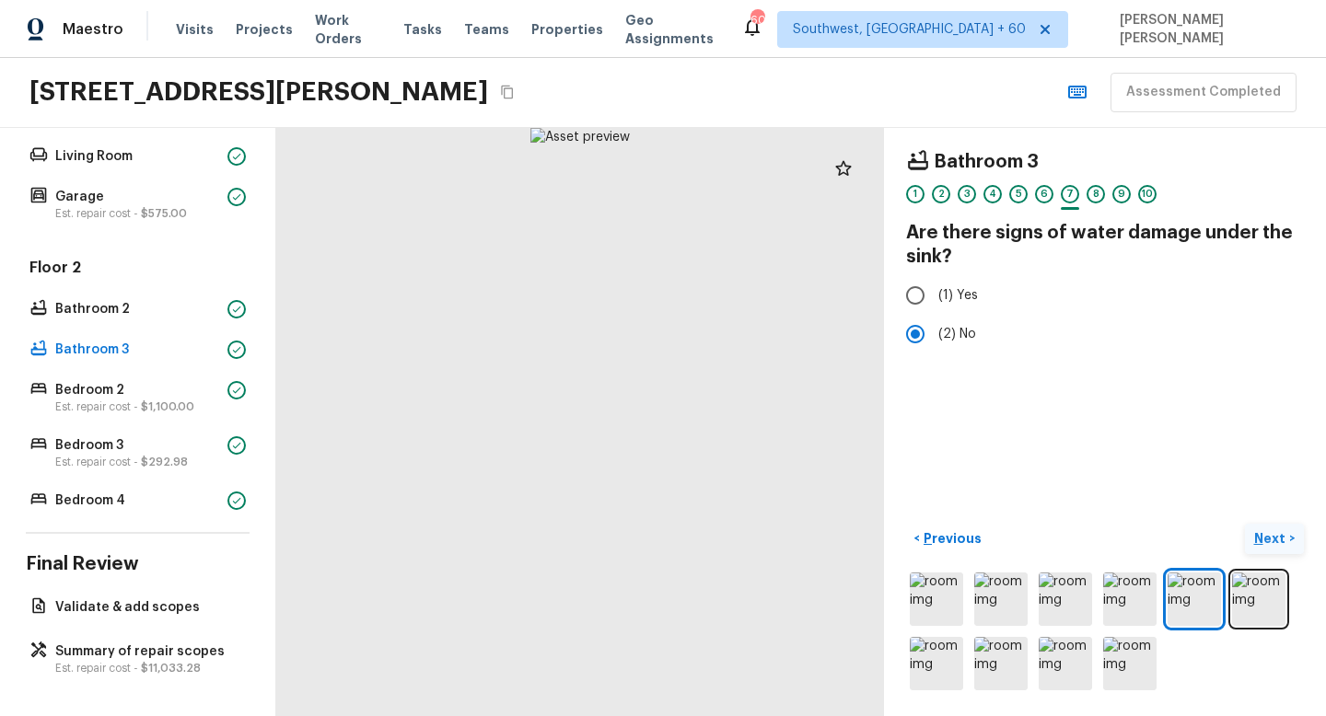
click at [1269, 534] on p "Next" at bounding box center [1271, 538] width 35 height 18
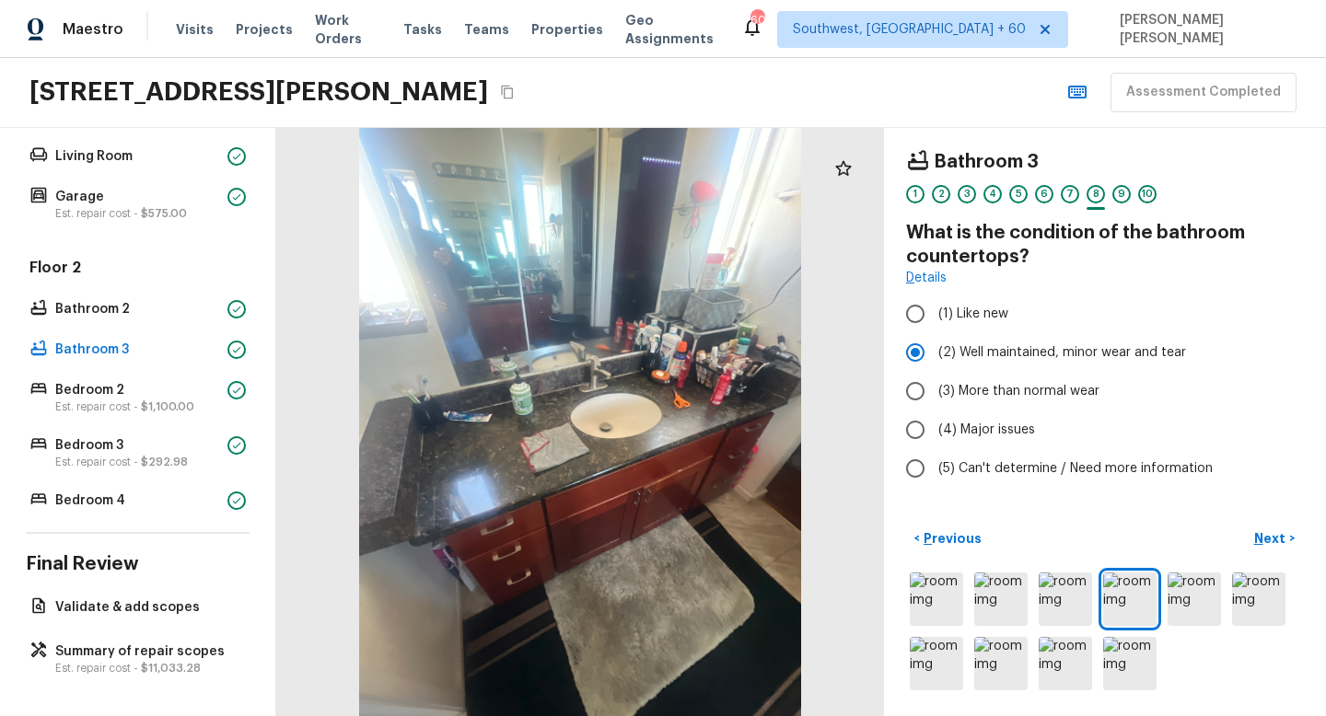
click at [1215, 524] on div "< Previous Next >" at bounding box center [1105, 539] width 398 height 30
click at [1260, 538] on p "Next" at bounding box center [1271, 538] width 35 height 18
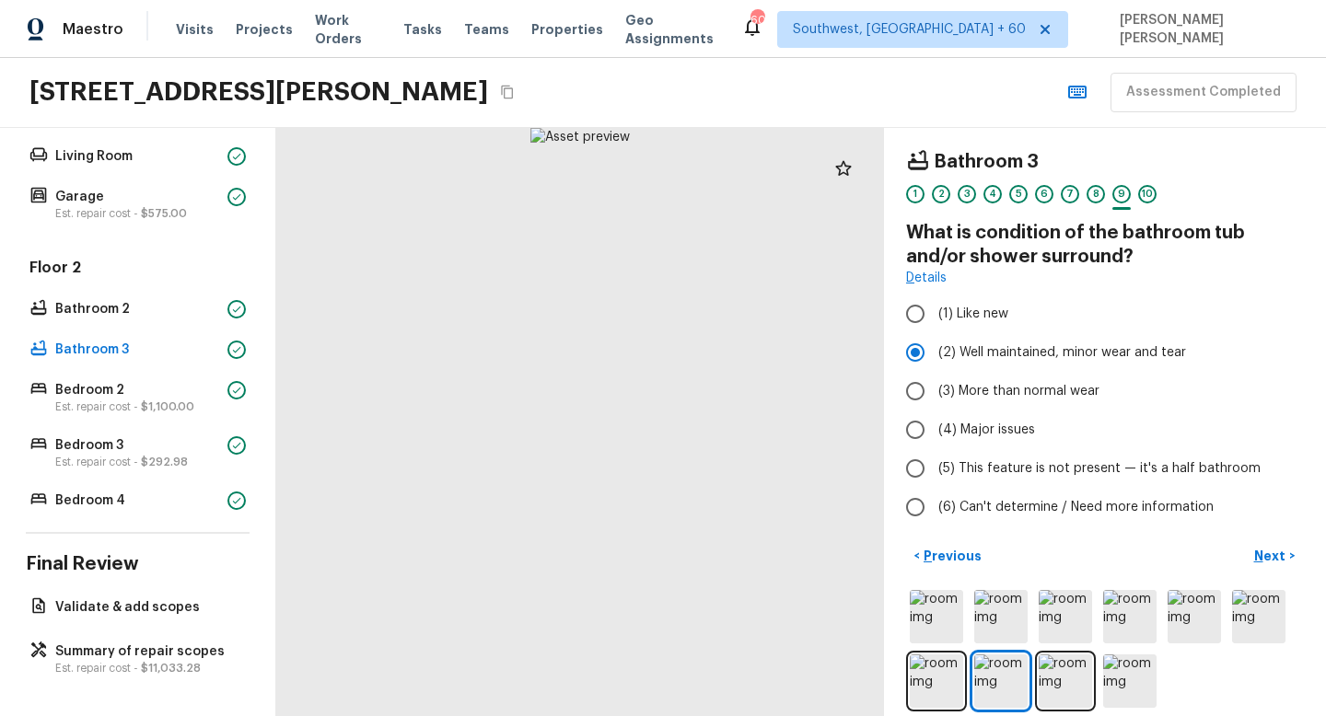
click at [1254, 536] on div "Bathroom 3 1 2 3 4 5 6 7 8 9 10 What is condition of the bathroom tub and/or sh…" at bounding box center [1105, 422] width 442 height 588
click at [1261, 544] on button "Next >" at bounding box center [1273, 556] width 59 height 30
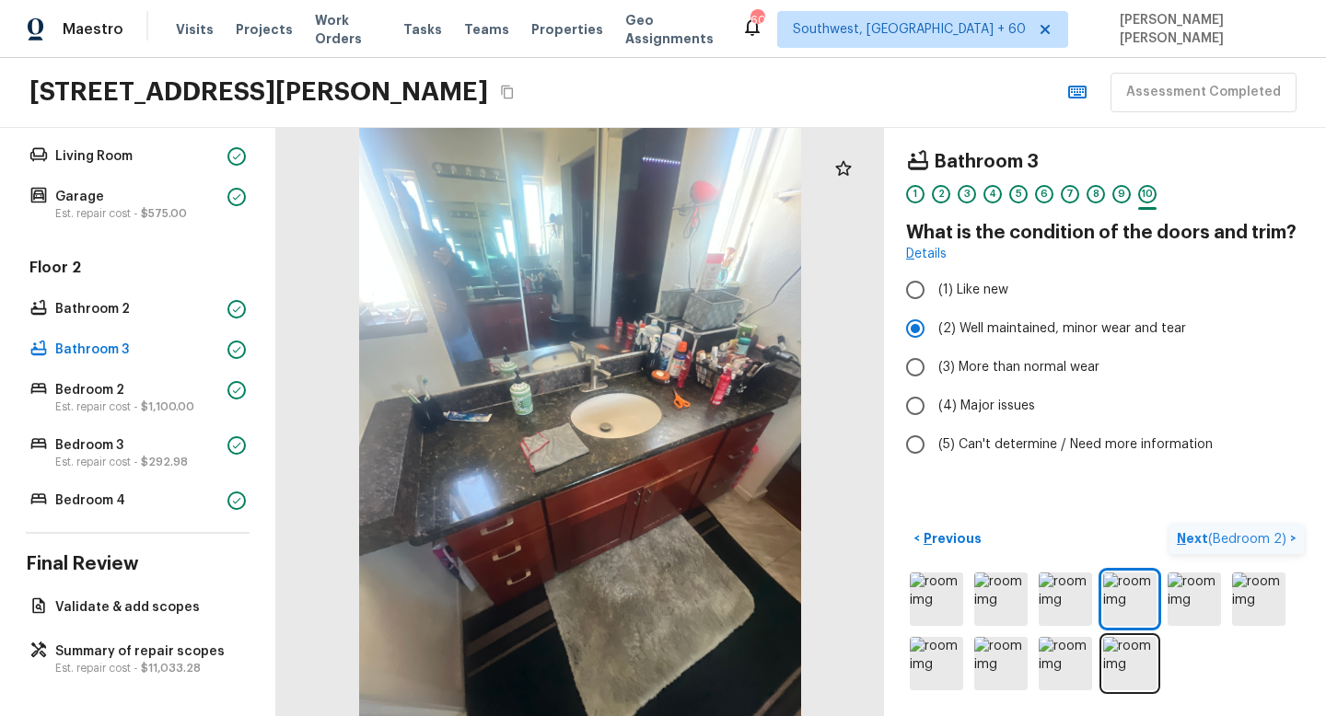
click at [1232, 541] on span "( Bedroom 2 )" at bounding box center [1247, 539] width 78 height 13
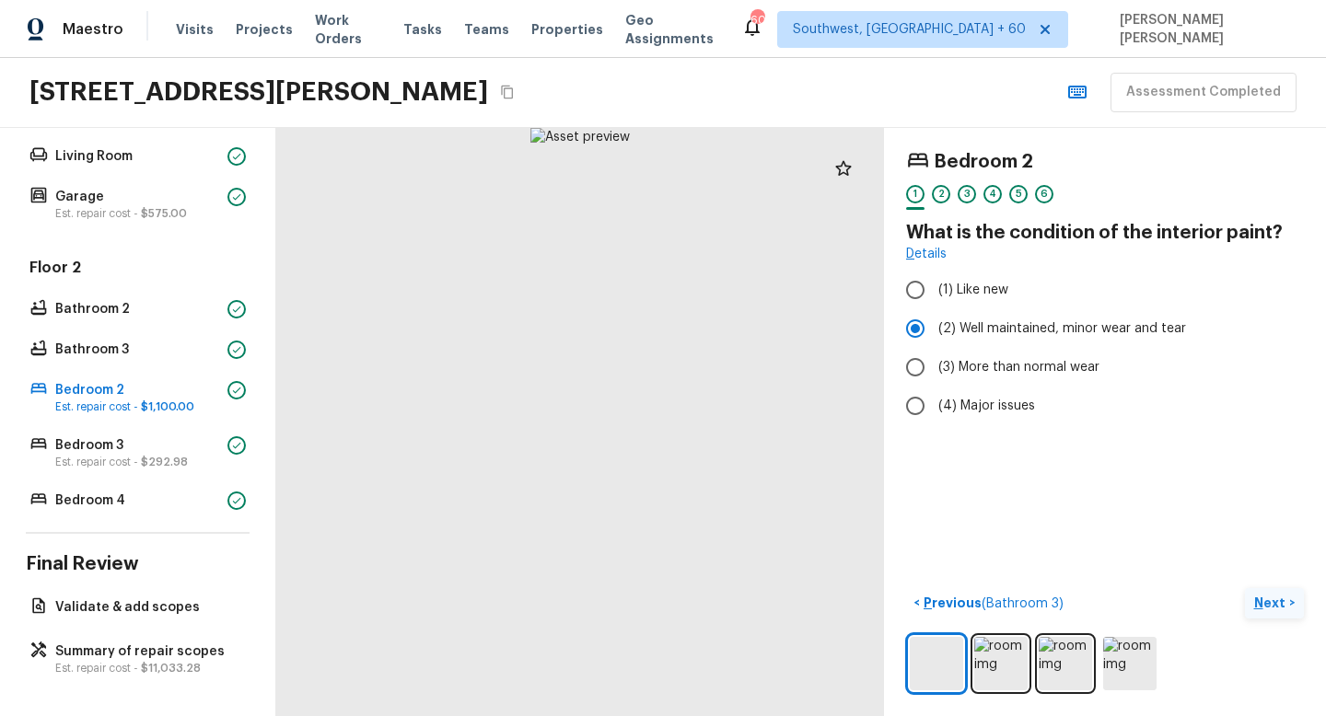
click at [1094, 552] on div "Bedroom 2 1 2 3 4 5 6 What is the condition of the interior paint? Details (1) …" at bounding box center [1105, 422] width 442 height 588
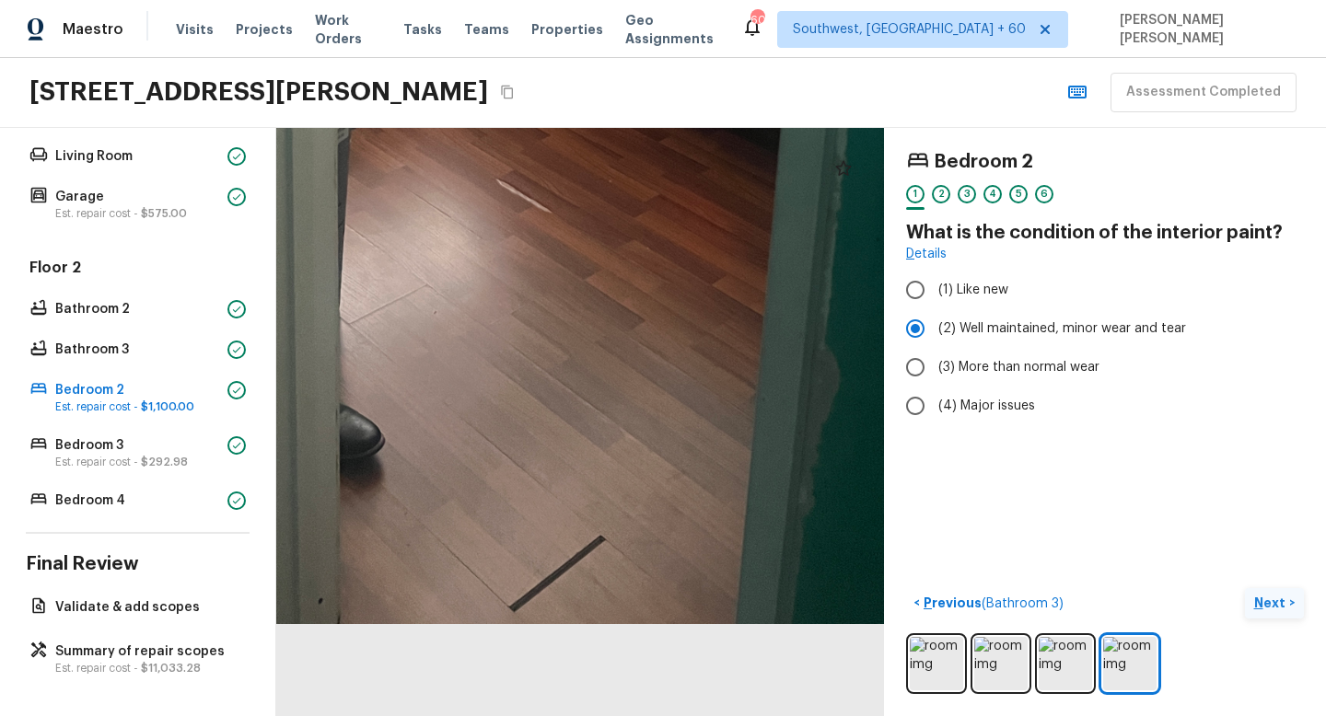
drag, startPoint x: 573, startPoint y: 670, endPoint x: 574, endPoint y: 503, distance: 167.5
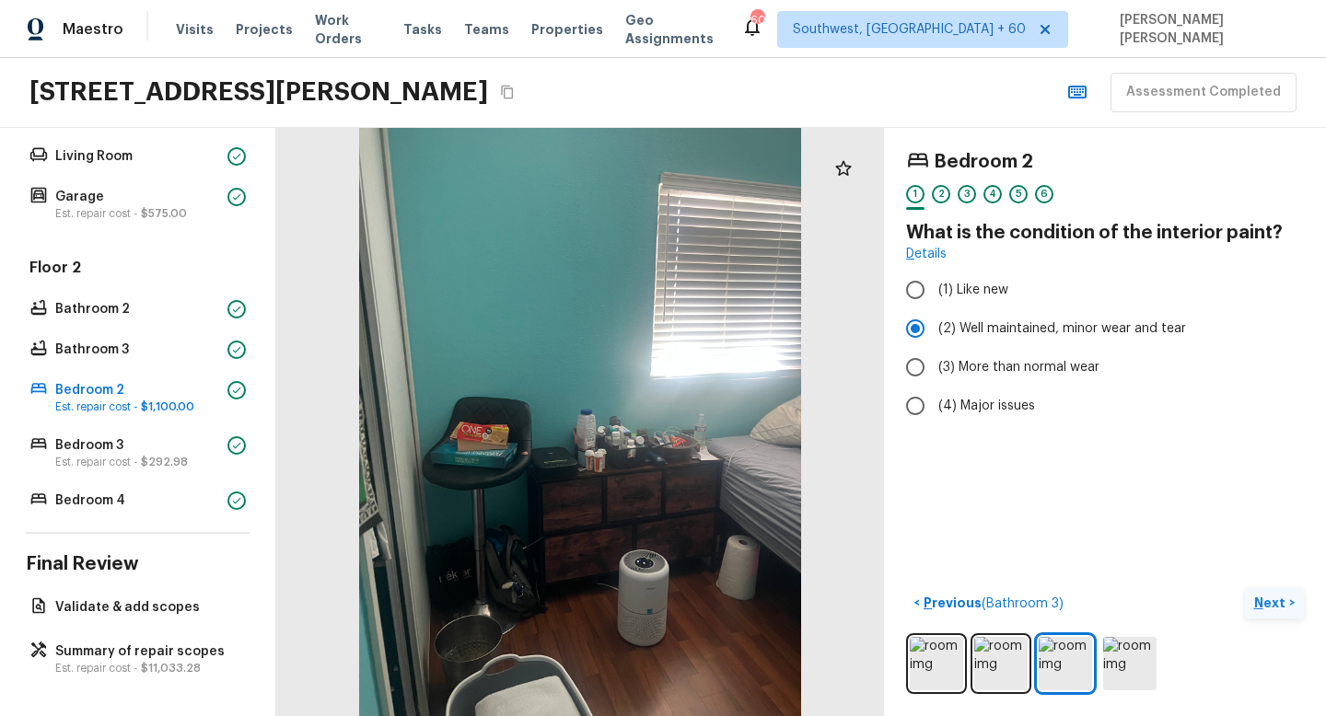
click at [1267, 606] on p "Next" at bounding box center [1271, 603] width 35 height 18
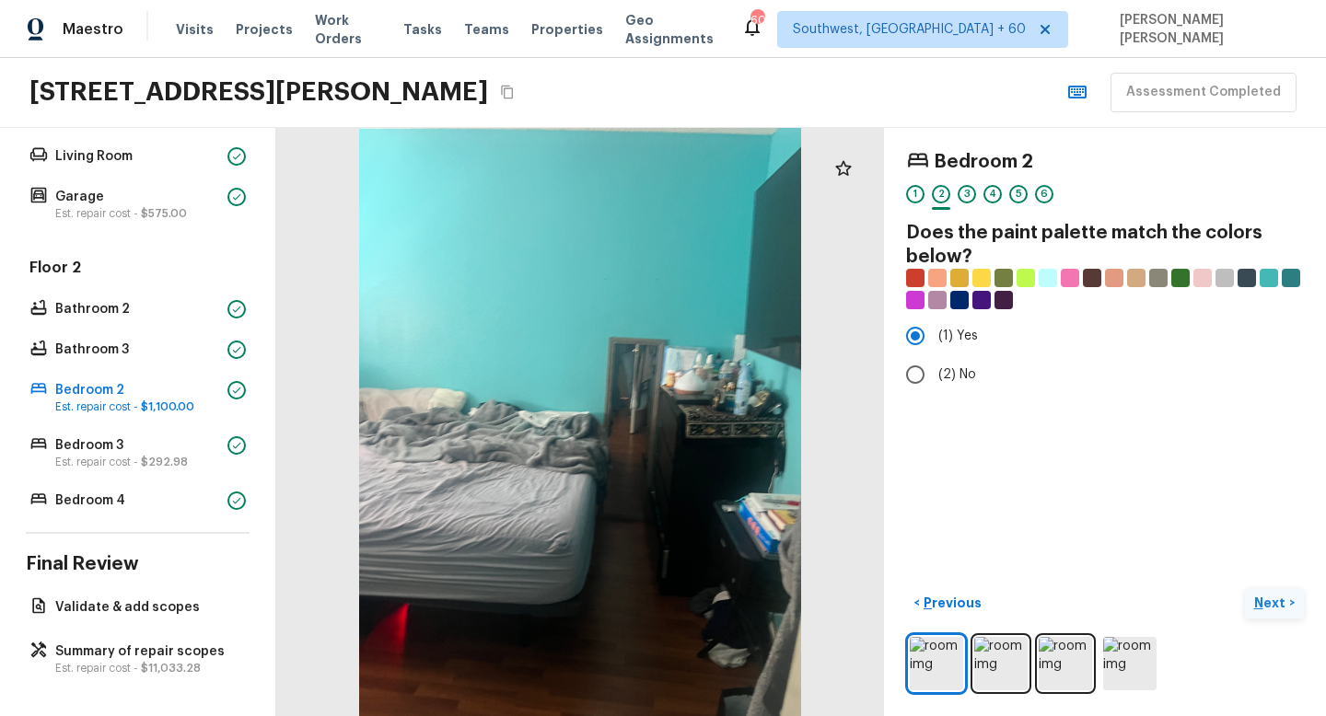
click at [1267, 606] on p "Next" at bounding box center [1271, 603] width 35 height 18
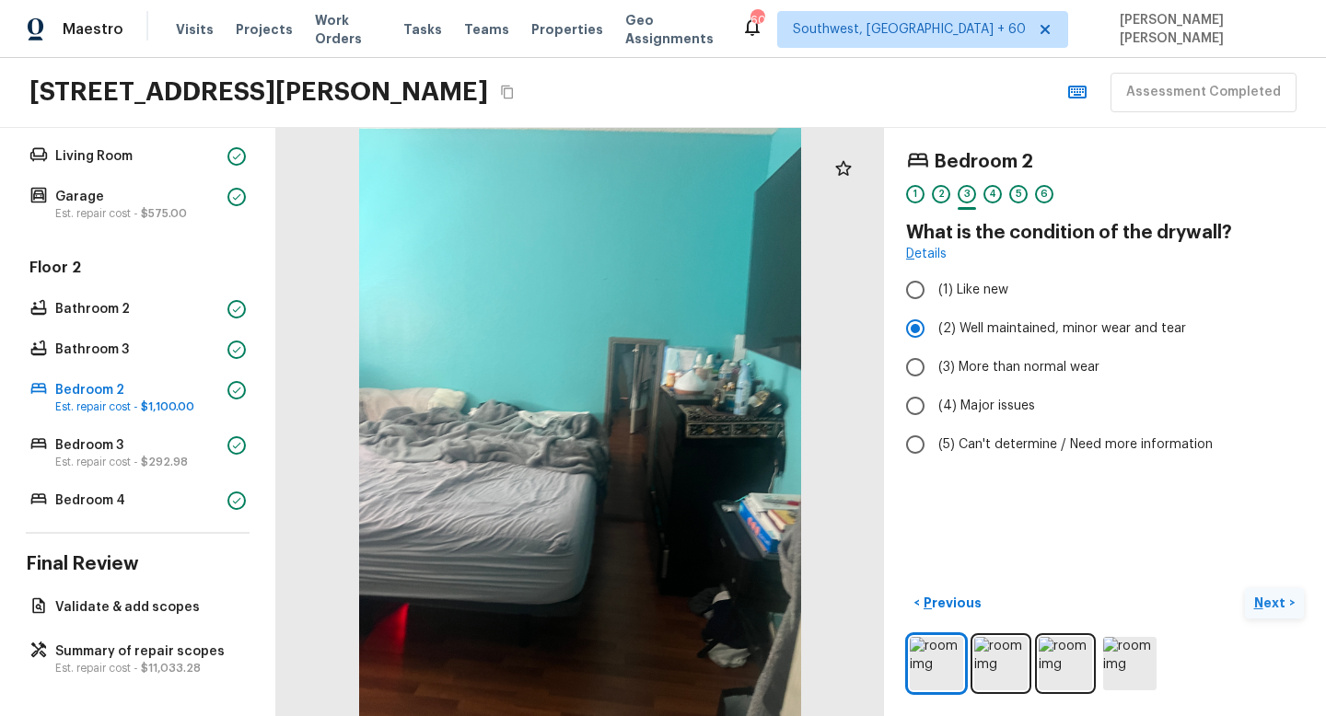
click at [1267, 606] on p "Next" at bounding box center [1271, 603] width 35 height 18
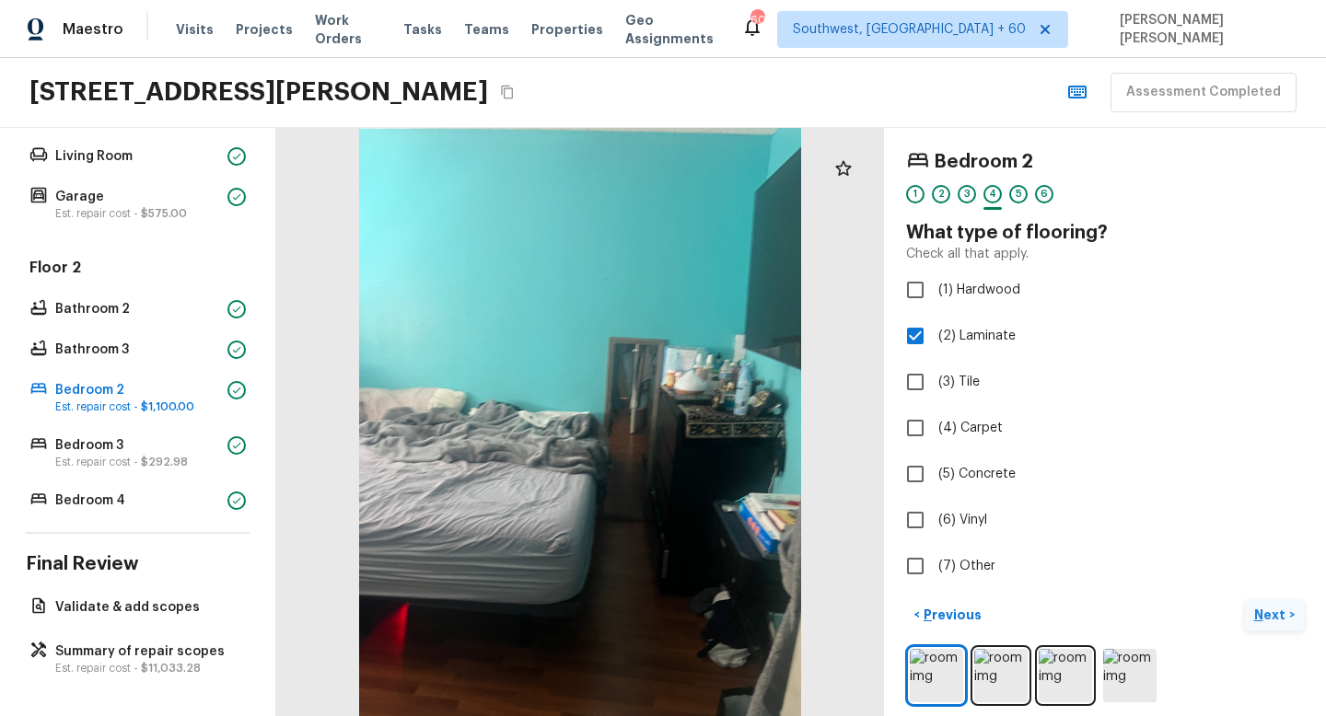
click at [1267, 606] on p "Next" at bounding box center [1271, 615] width 35 height 18
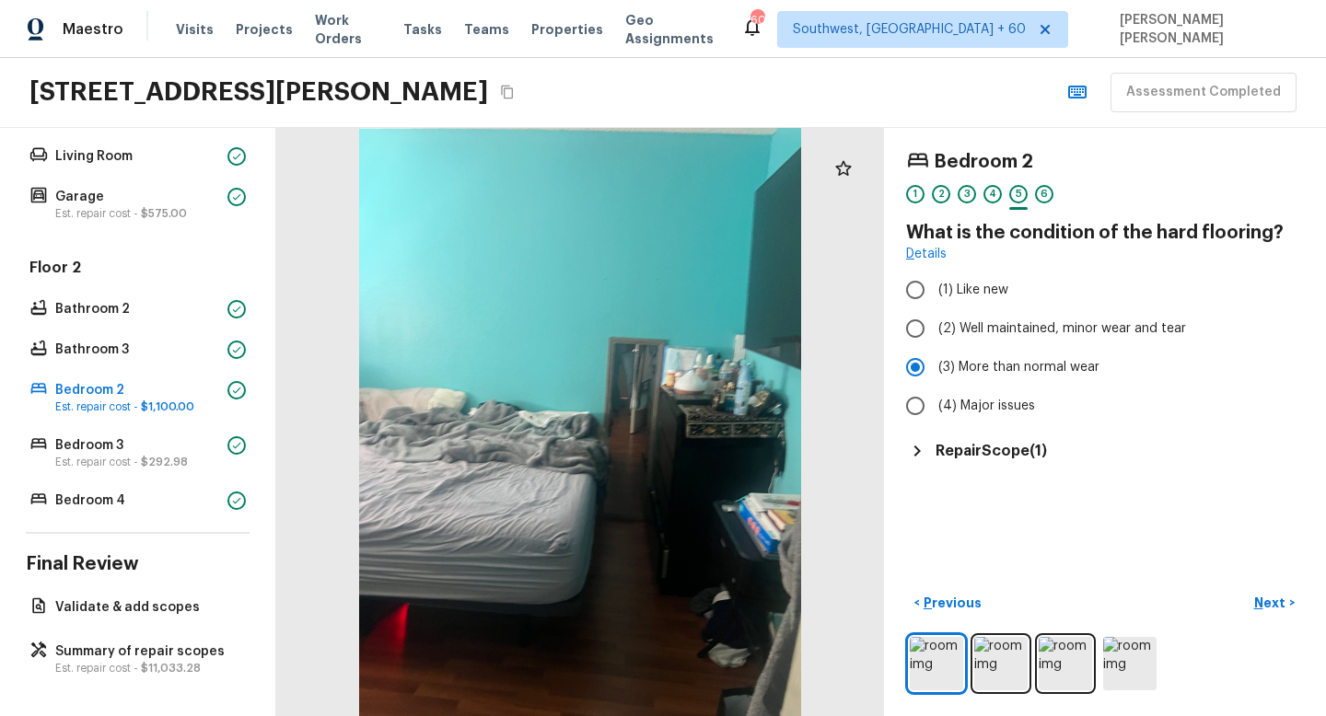
click at [1000, 459] on h5 "Repair Scope ( 1 )" at bounding box center [990, 451] width 111 height 20
click at [1279, 592] on button "Next >" at bounding box center [1273, 603] width 59 height 30
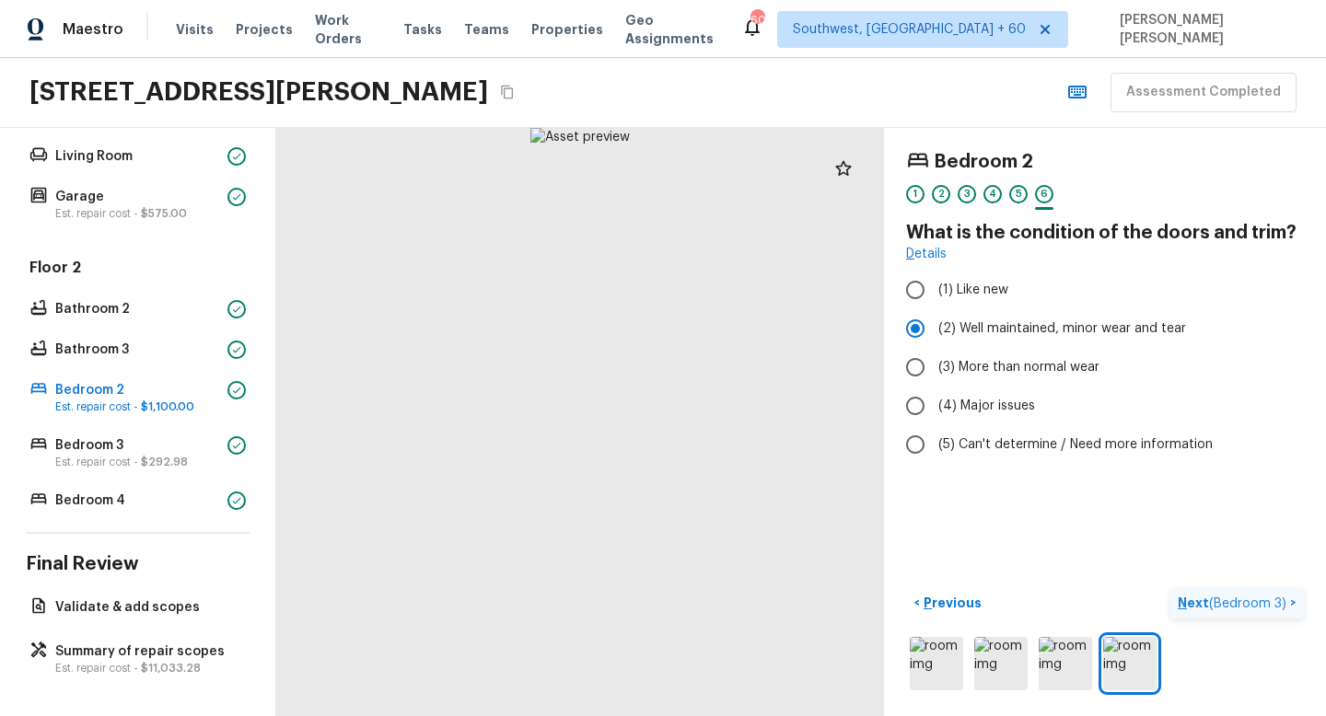
click at [1275, 605] on span "( Bedroom 3 )" at bounding box center [1247, 603] width 77 height 13
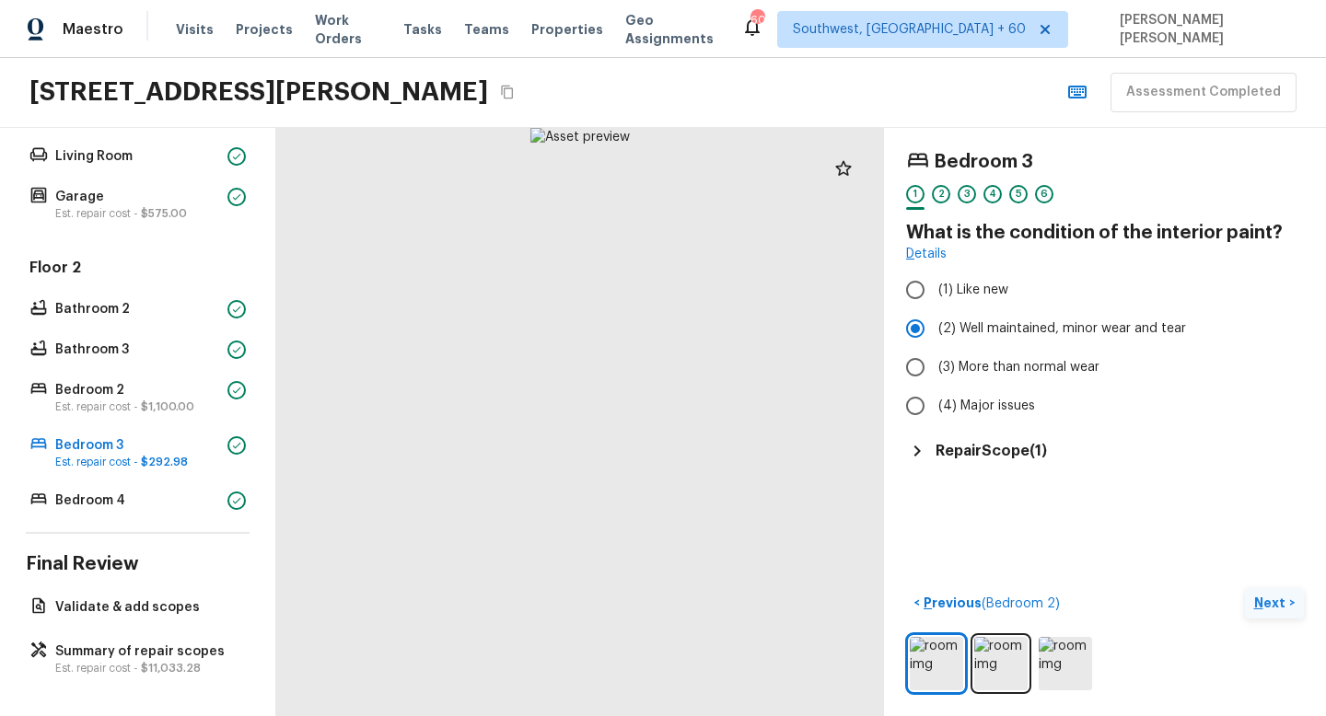
click at [994, 441] on h5 "Repair Scope ( 1 )" at bounding box center [990, 451] width 111 height 20
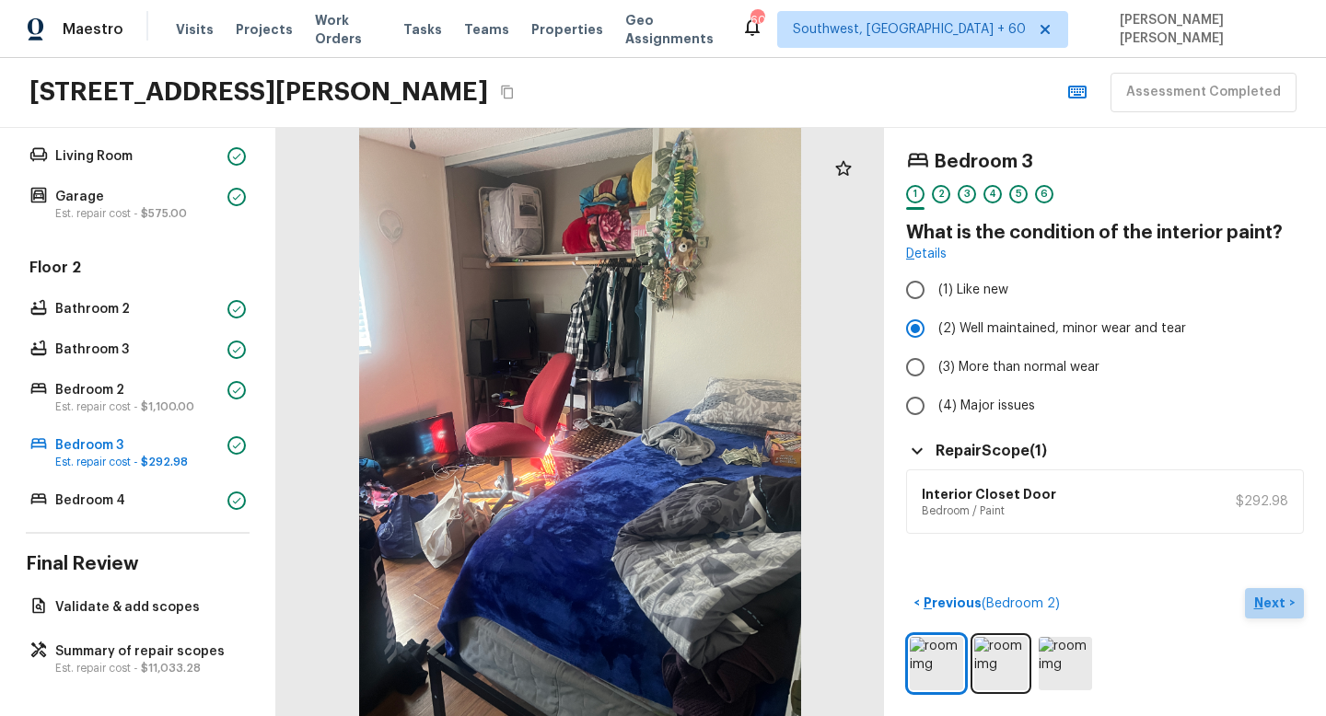
click at [1278, 603] on p "Next" at bounding box center [1271, 603] width 35 height 18
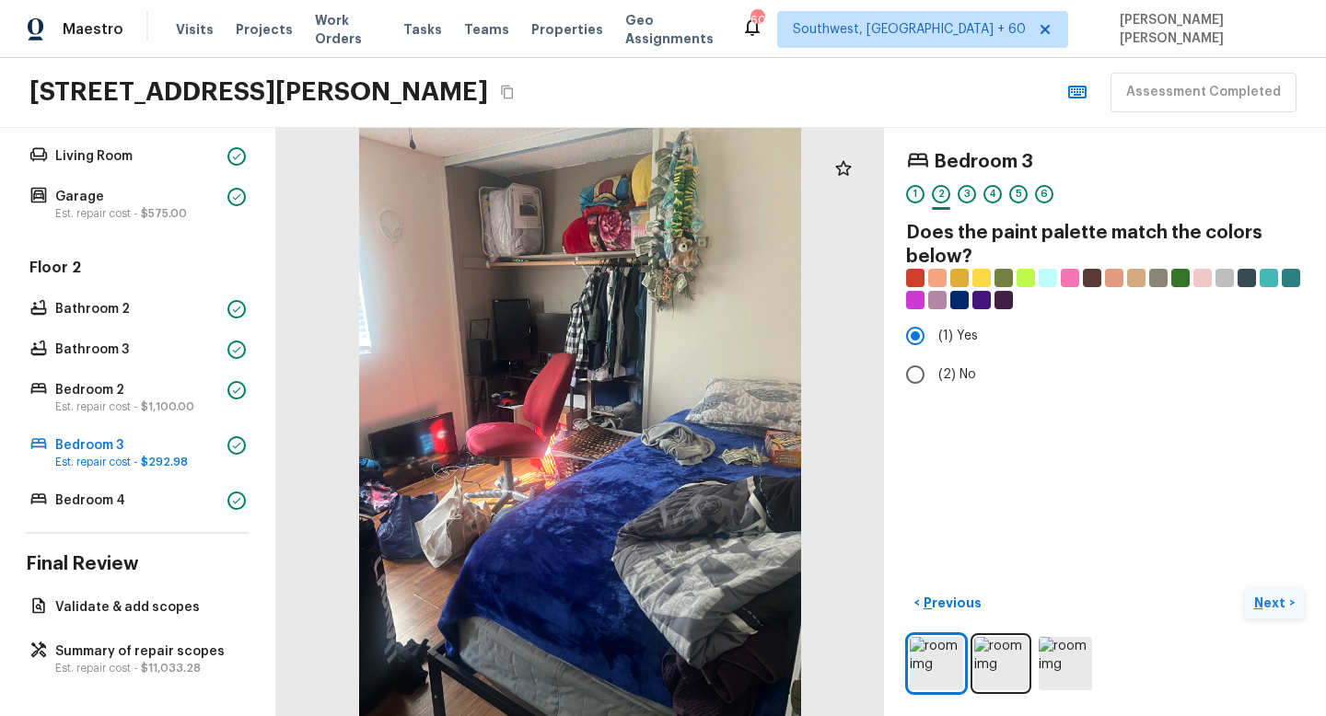
click at [1258, 612] on button "Next >" at bounding box center [1273, 603] width 59 height 30
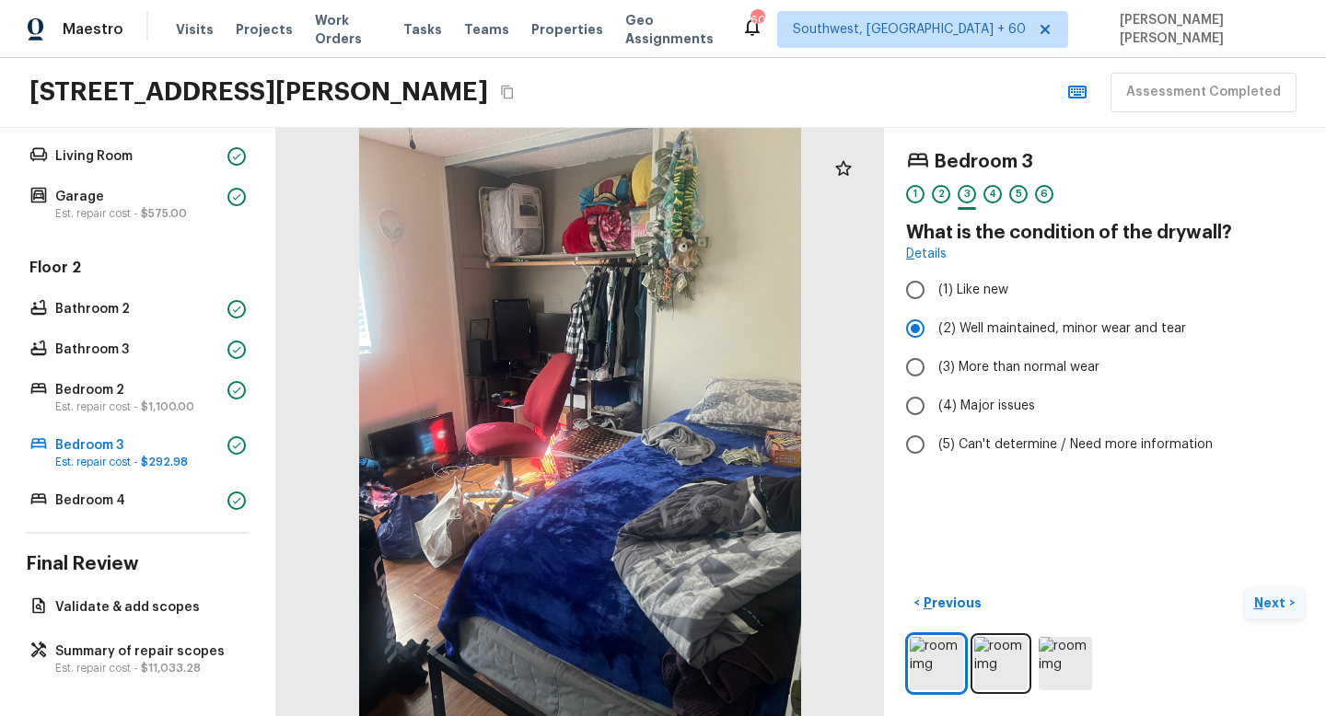
click at [1258, 612] on button "Next >" at bounding box center [1273, 603] width 59 height 30
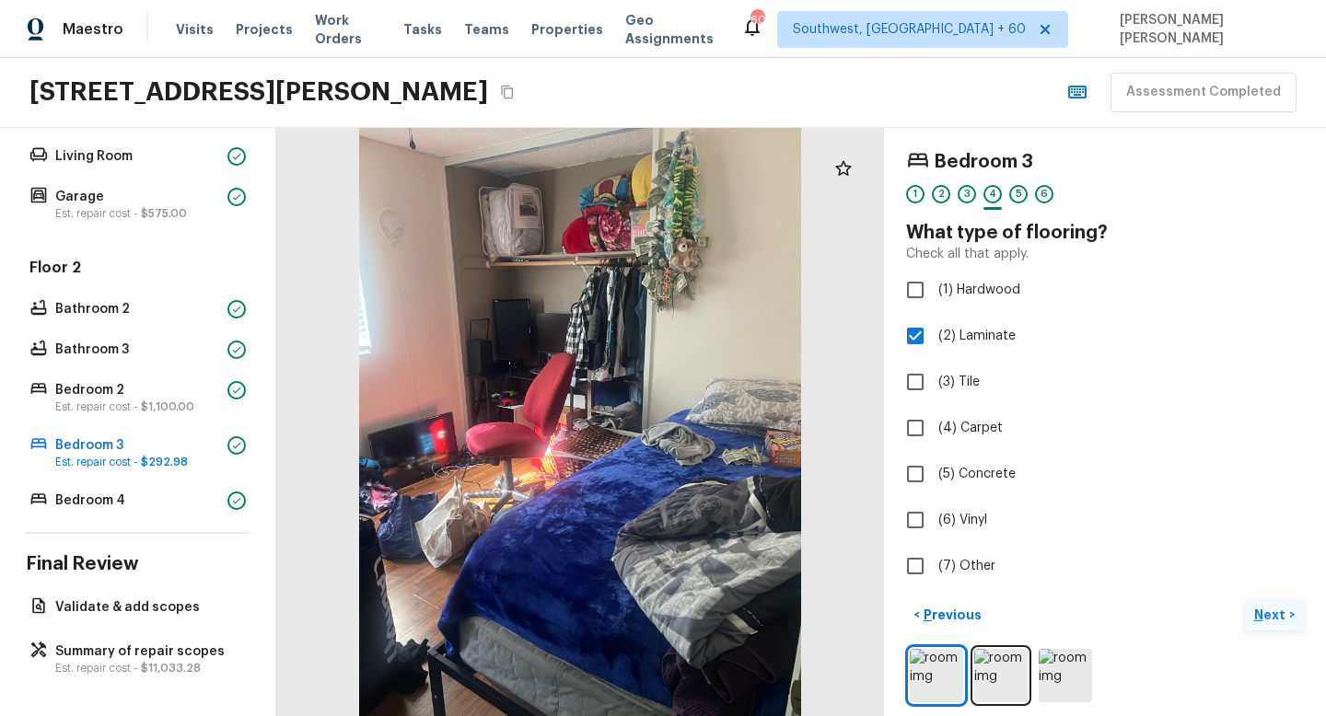
click at [1261, 608] on p "Next" at bounding box center [1271, 615] width 35 height 18
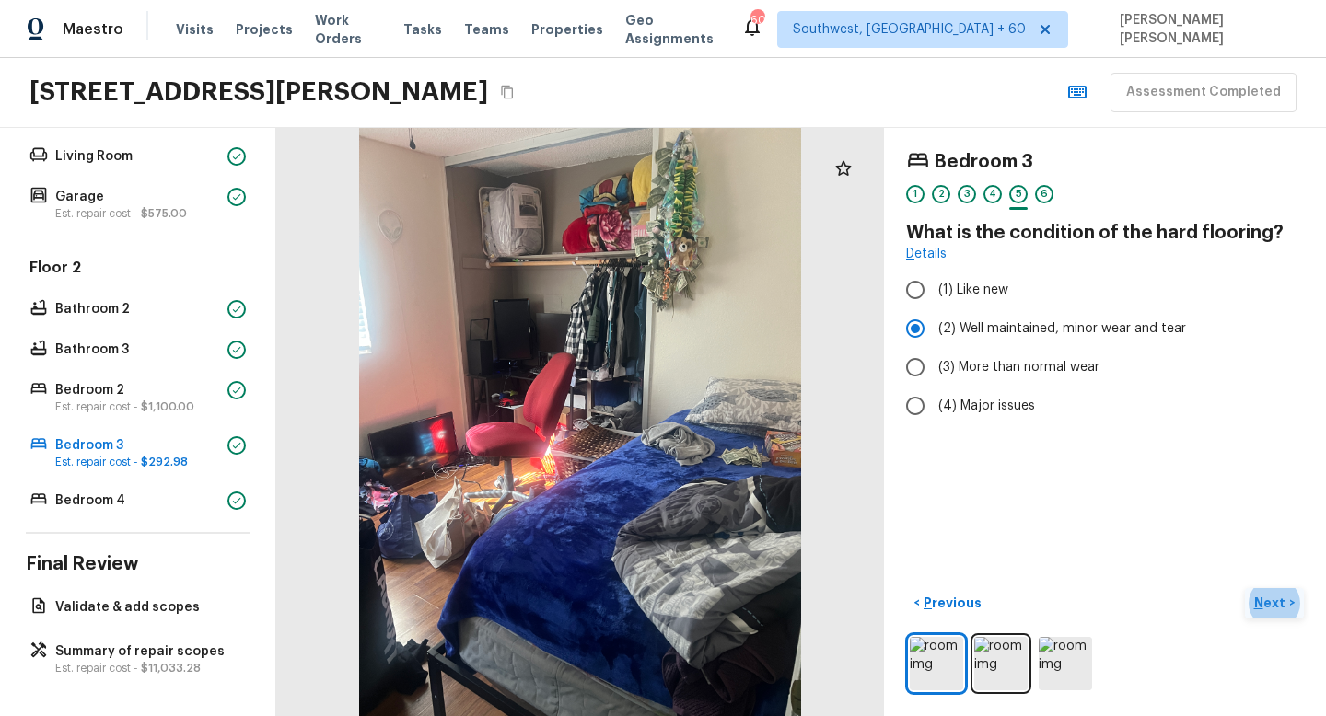
click at [1268, 590] on button "Next >" at bounding box center [1273, 603] width 59 height 30
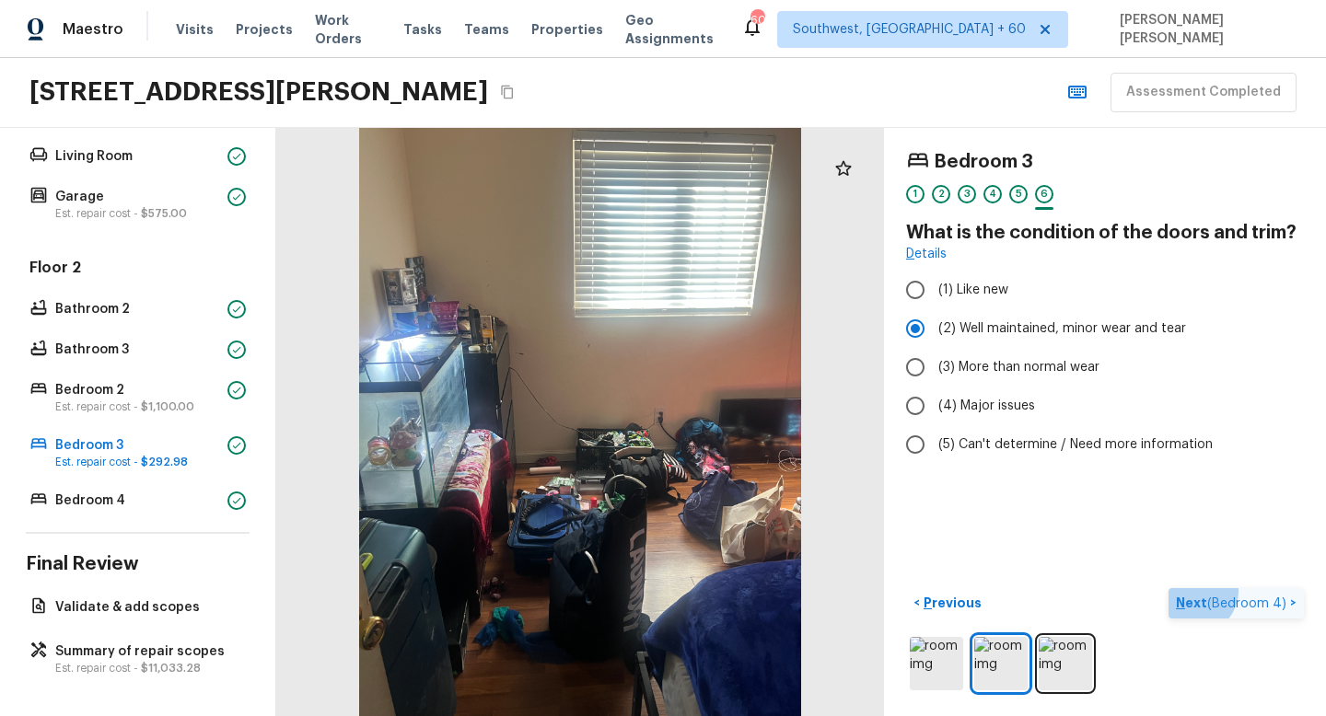
click at [1268, 590] on button "Next ( Bedroom 4 ) >" at bounding box center [1235, 603] width 135 height 30
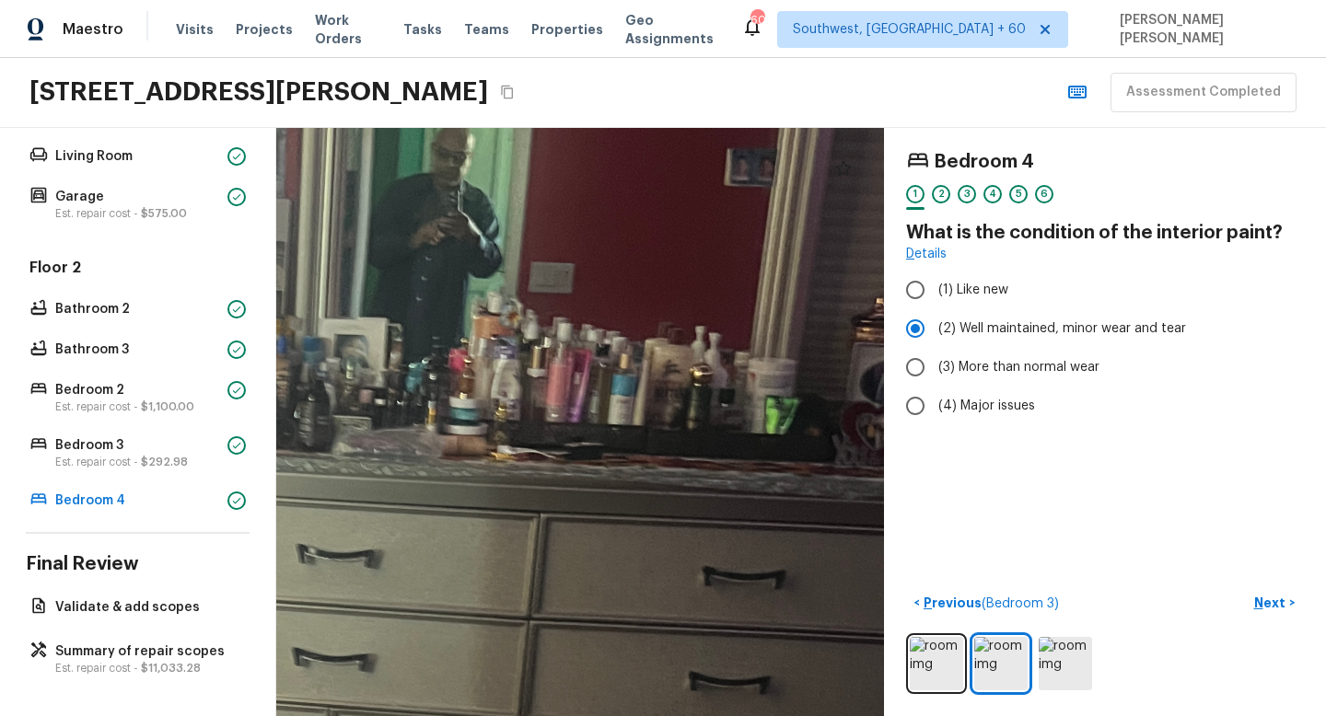
drag, startPoint x: 634, startPoint y: 369, endPoint x: 354, endPoint y: 303, distance: 287.6
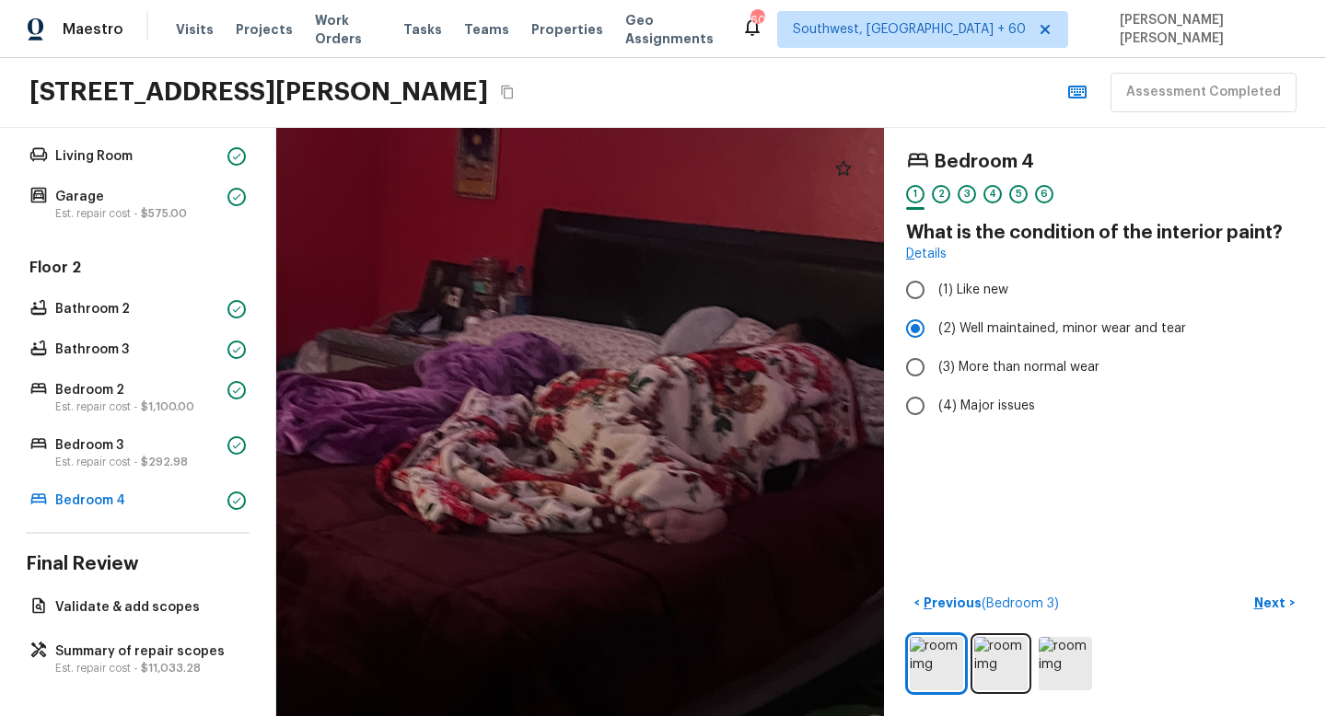
drag, startPoint x: 771, startPoint y: 425, endPoint x: 686, endPoint y: 409, distance: 87.2
click at [686, 409] on div at bounding box center [492, 455] width 1603 height 1552
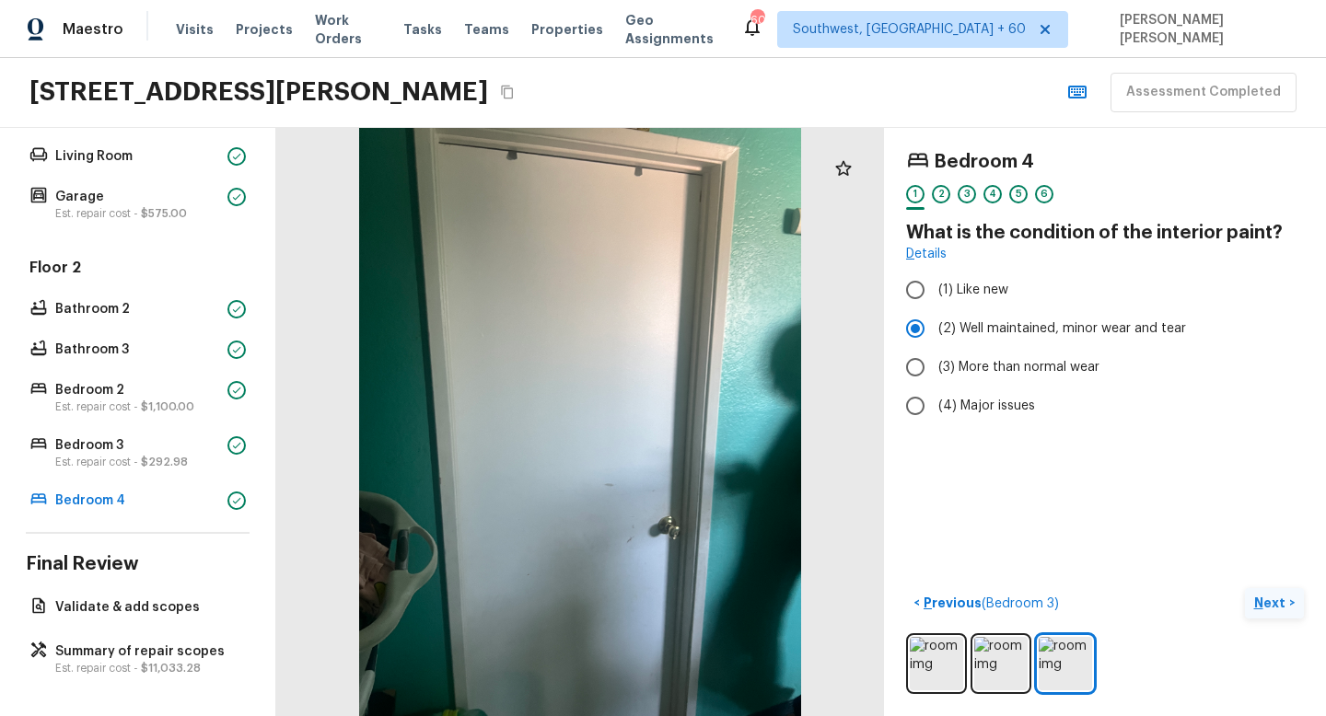
click at [1265, 597] on p "Next" at bounding box center [1271, 603] width 35 height 18
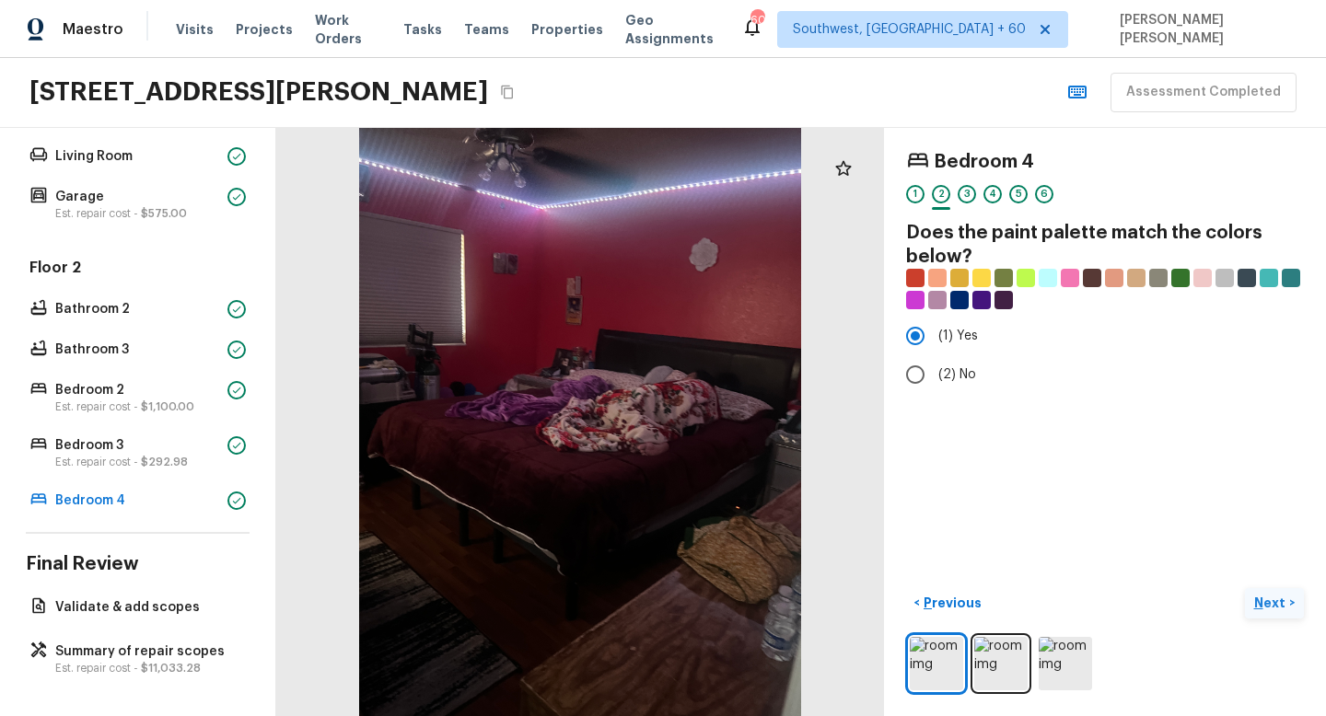
click at [1265, 597] on p "Next" at bounding box center [1271, 603] width 35 height 18
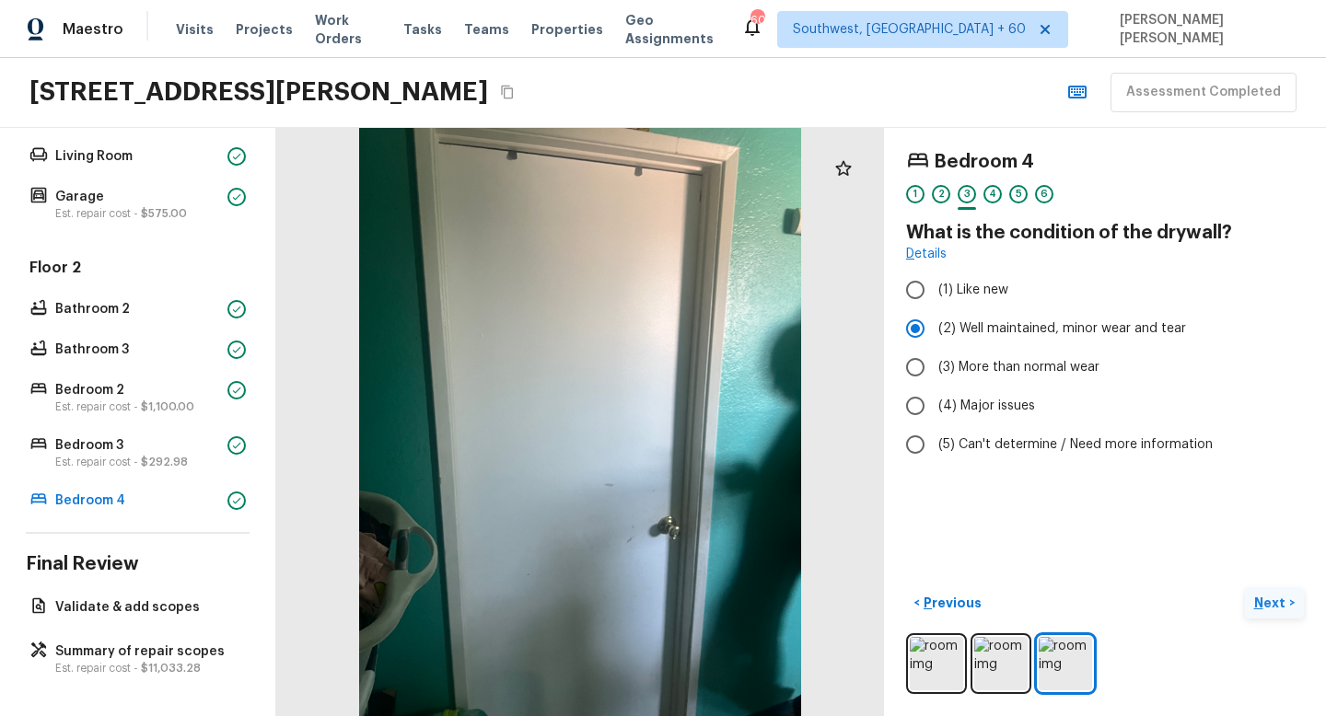
click at [1265, 597] on p "Next" at bounding box center [1271, 603] width 35 height 18
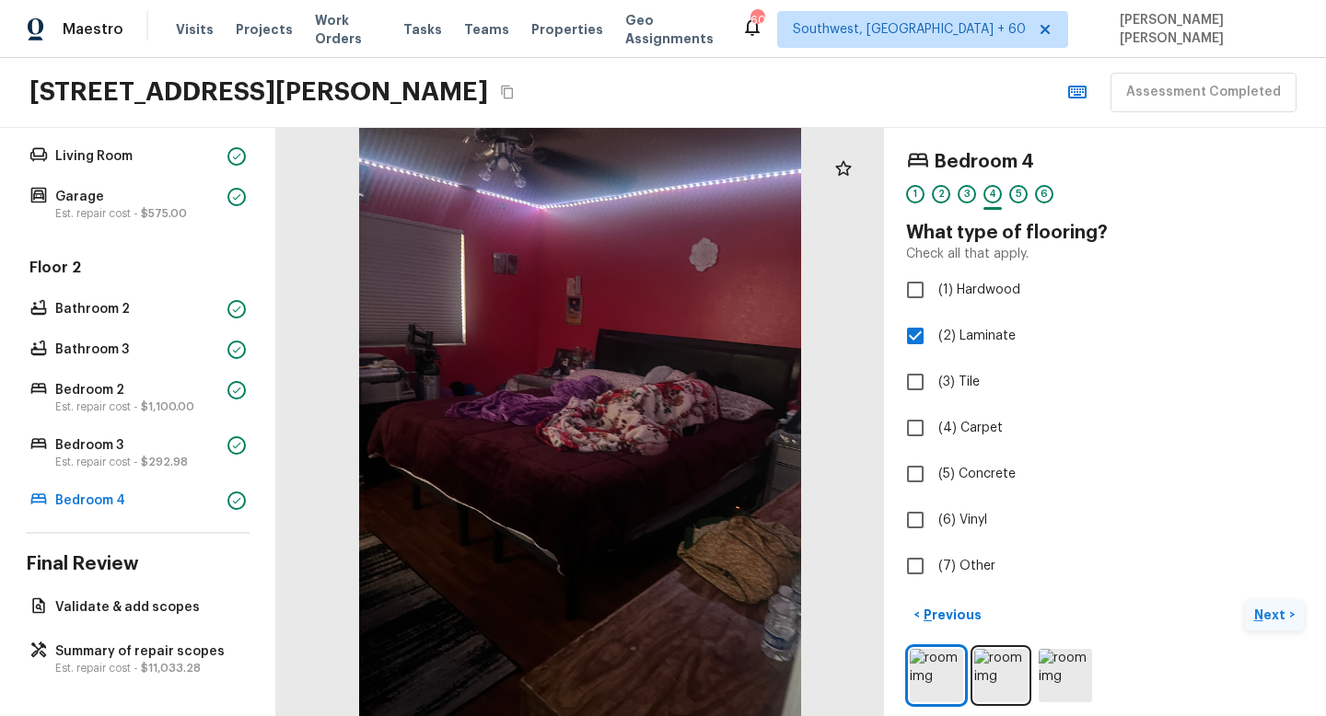
click at [1265, 597] on div "Bedroom 4 1 2 3 4 5 6 What type of flooring? Check all that apply. (1) Hardwood…" at bounding box center [1105, 422] width 442 height 588
click at [1266, 622] on p "Next" at bounding box center [1271, 615] width 35 height 18
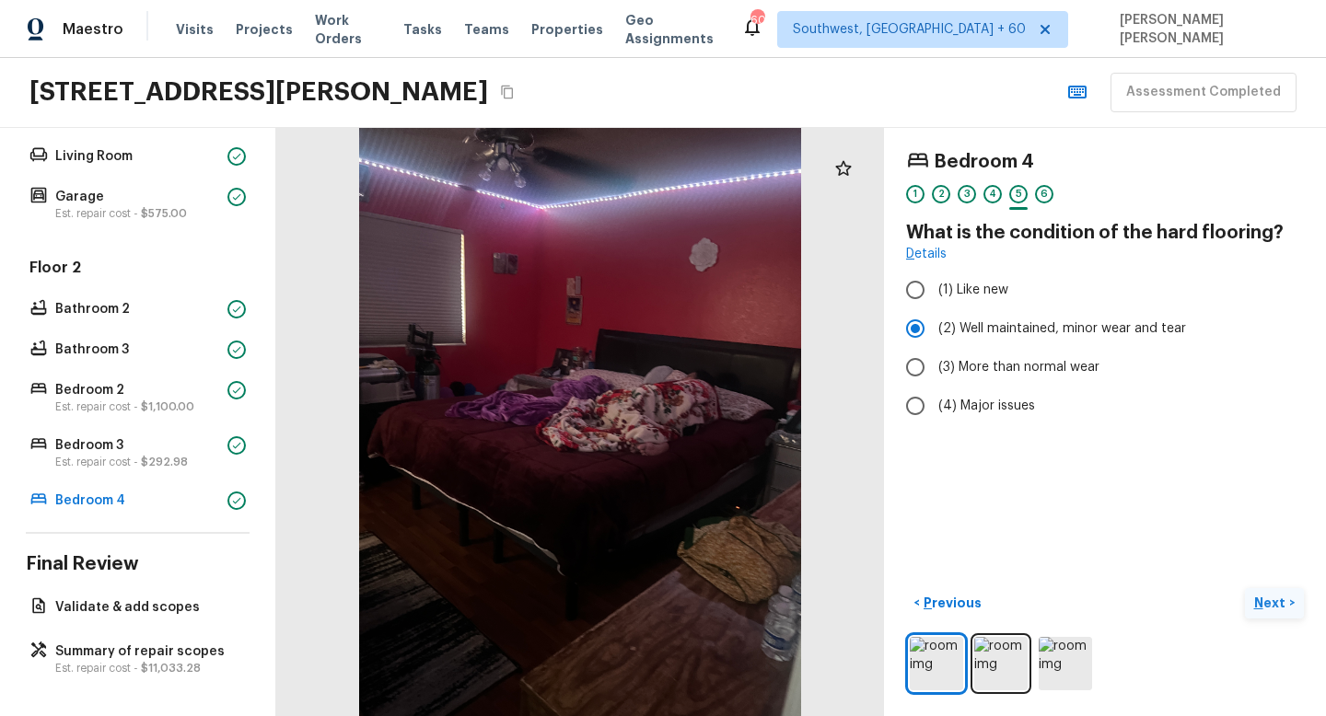
click at [1266, 622] on div "< Previous Next >" at bounding box center [1105, 641] width 398 height 106
click at [1287, 601] on button "Next >" at bounding box center [1273, 603] width 59 height 30
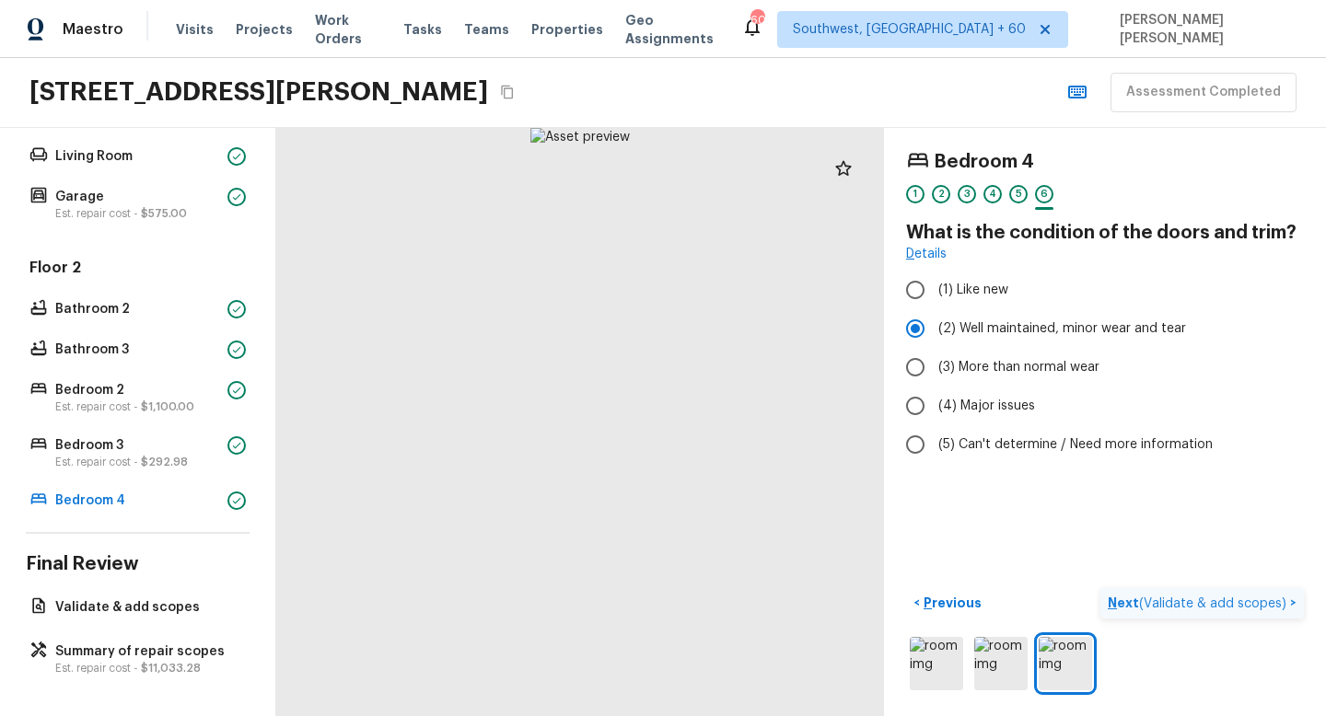
click at [1228, 609] on p "Next ( Validate & add scopes )" at bounding box center [1198, 603] width 182 height 19
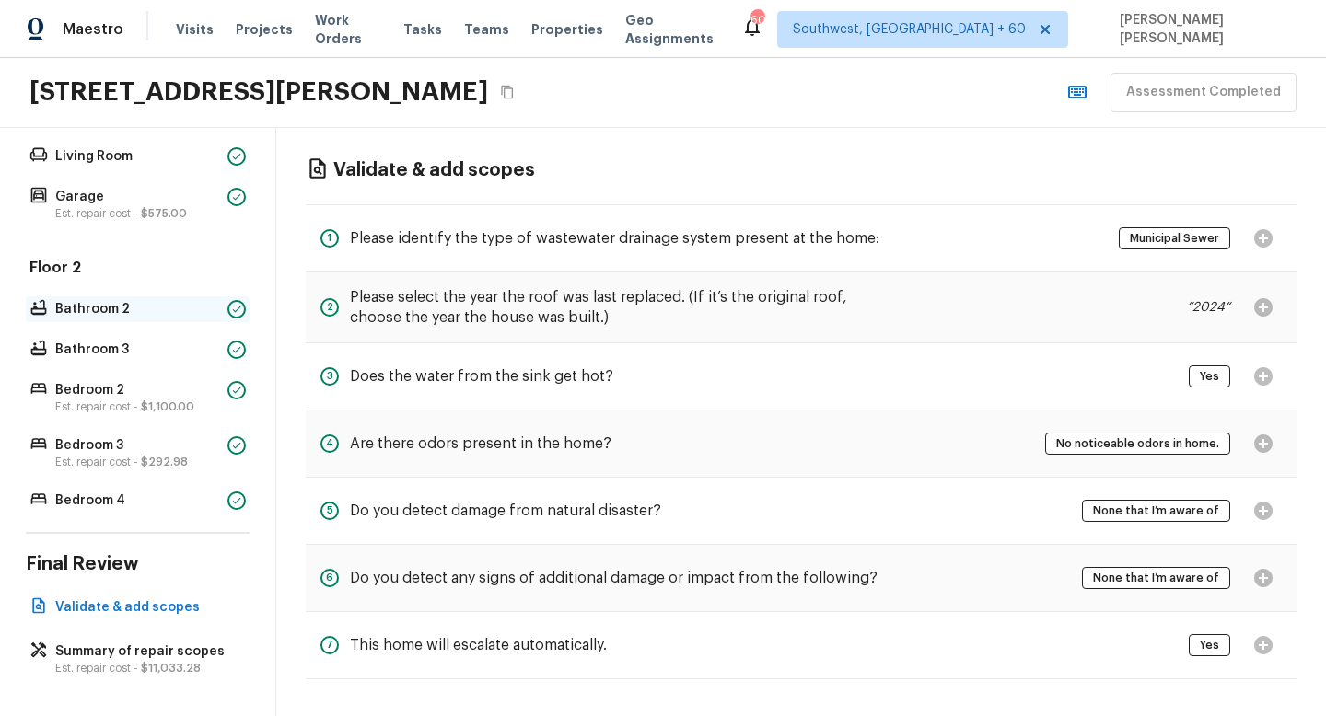
scroll to position [0, 0]
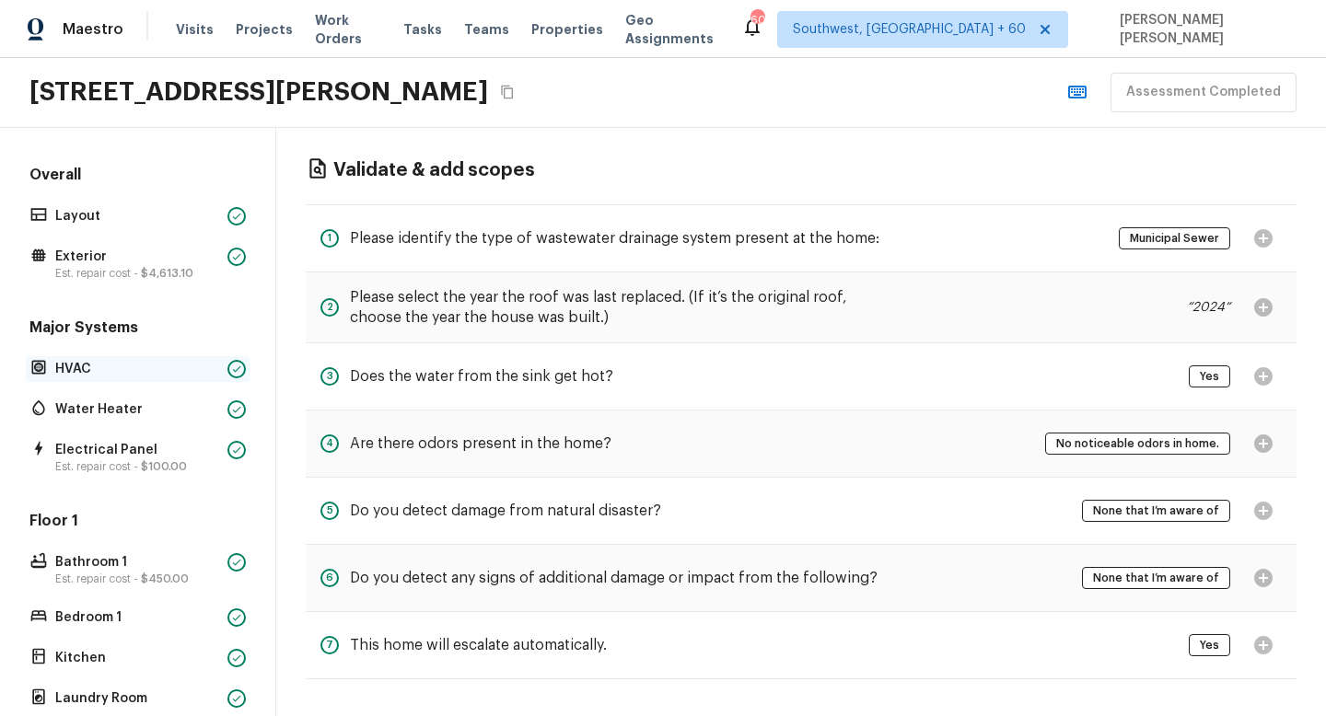
click at [133, 365] on p "HVAC" at bounding box center [137, 369] width 165 height 18
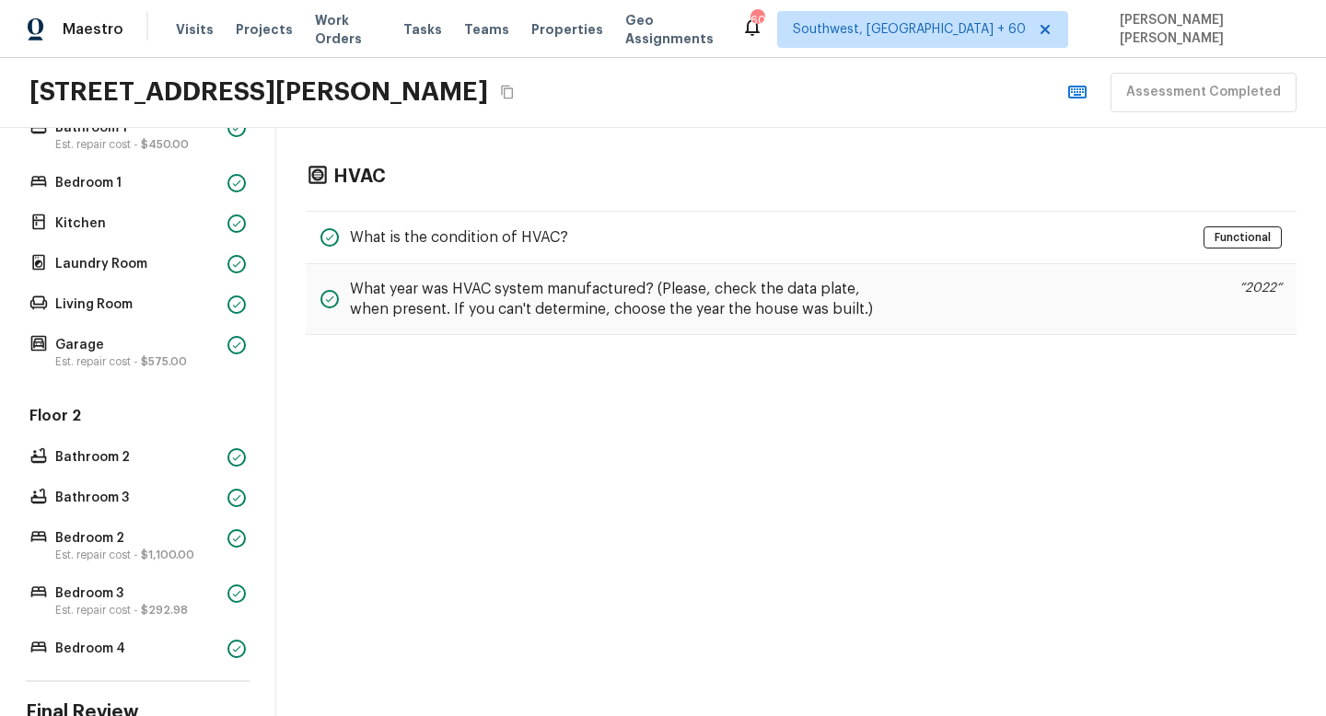
scroll to position [583, 0]
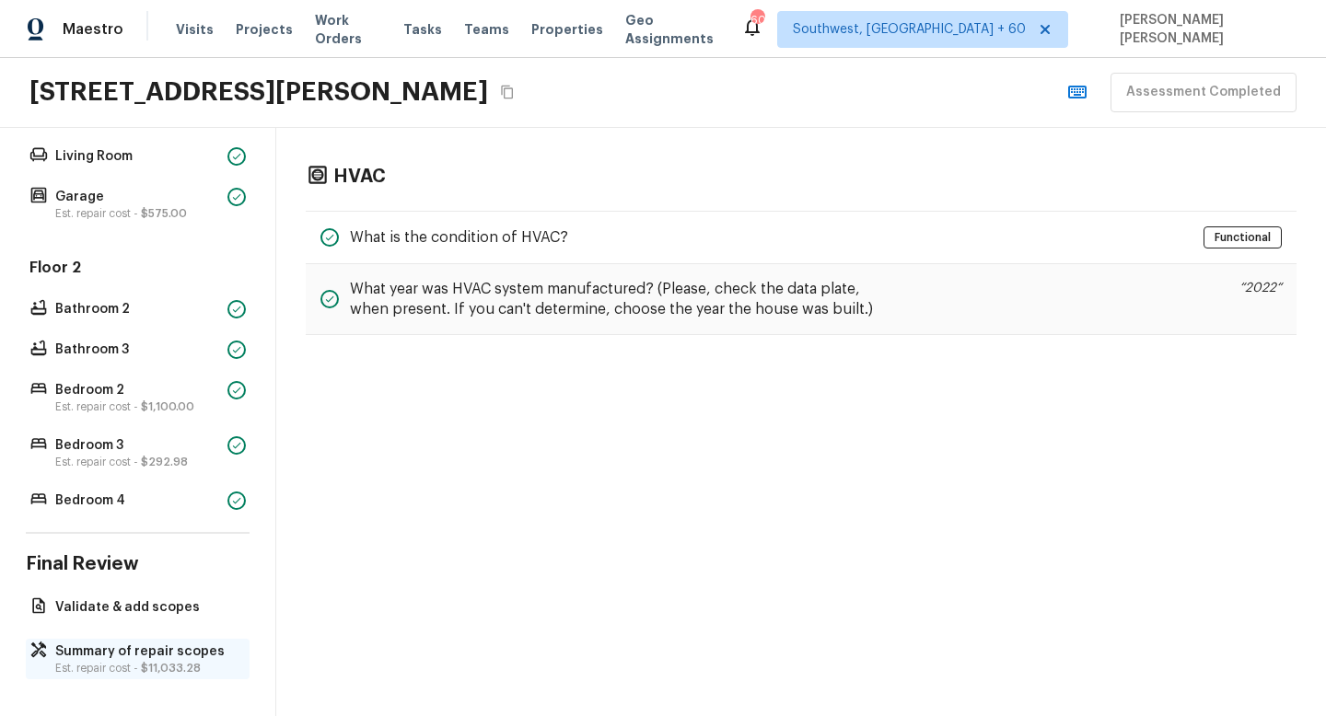
click at [156, 665] on span "$11,033.28" at bounding box center [171, 668] width 60 height 11
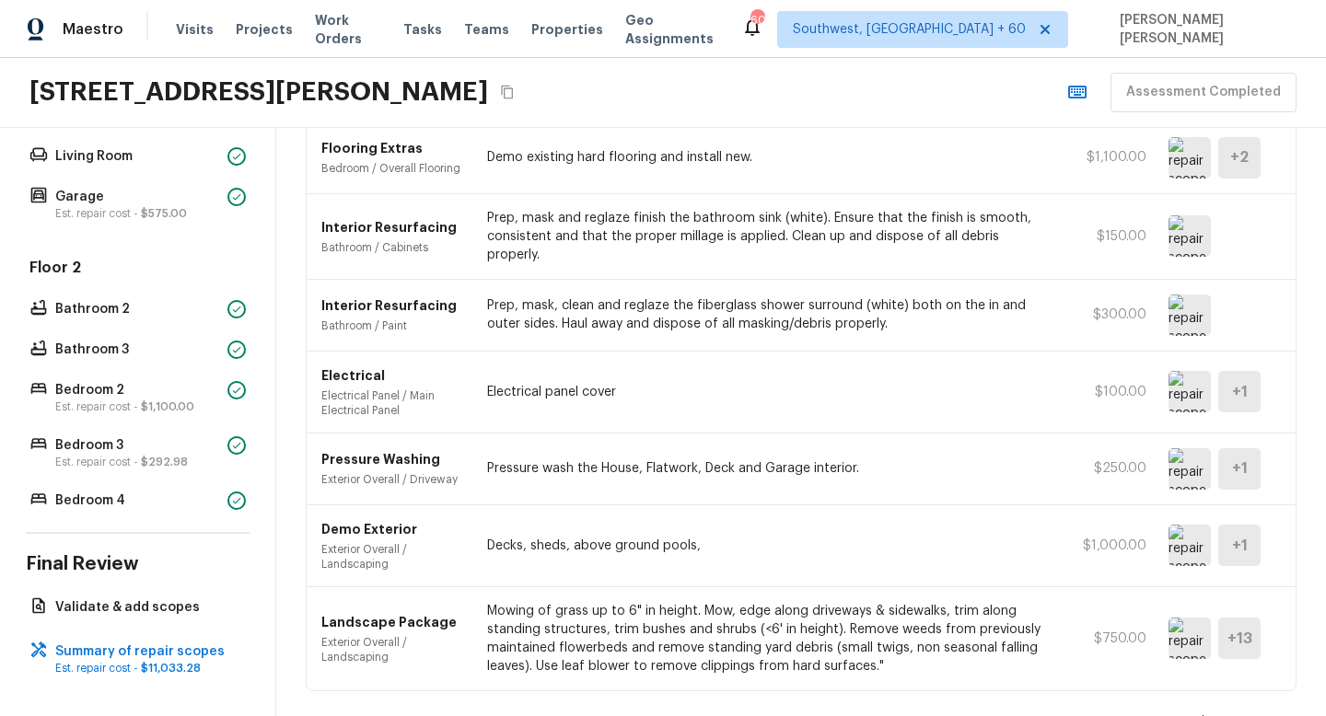
scroll to position [0, 0]
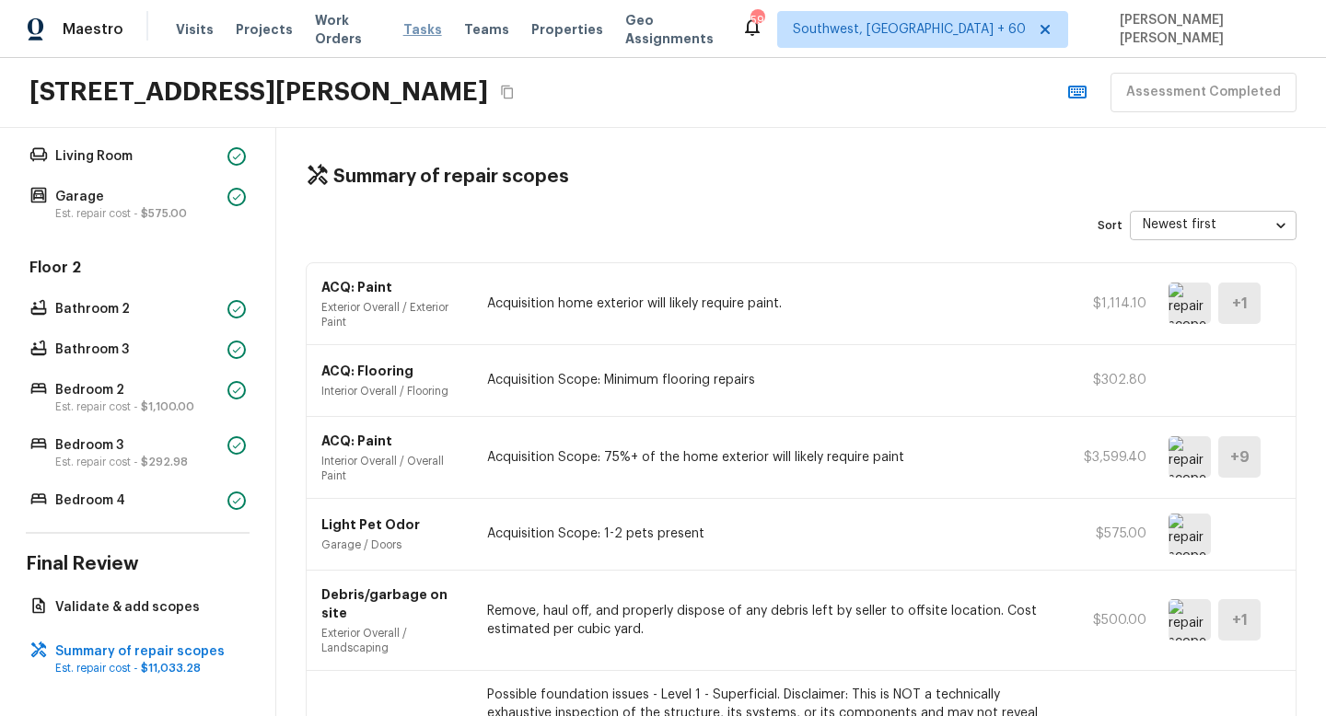
click at [424, 33] on span "Tasks" at bounding box center [422, 29] width 39 height 13
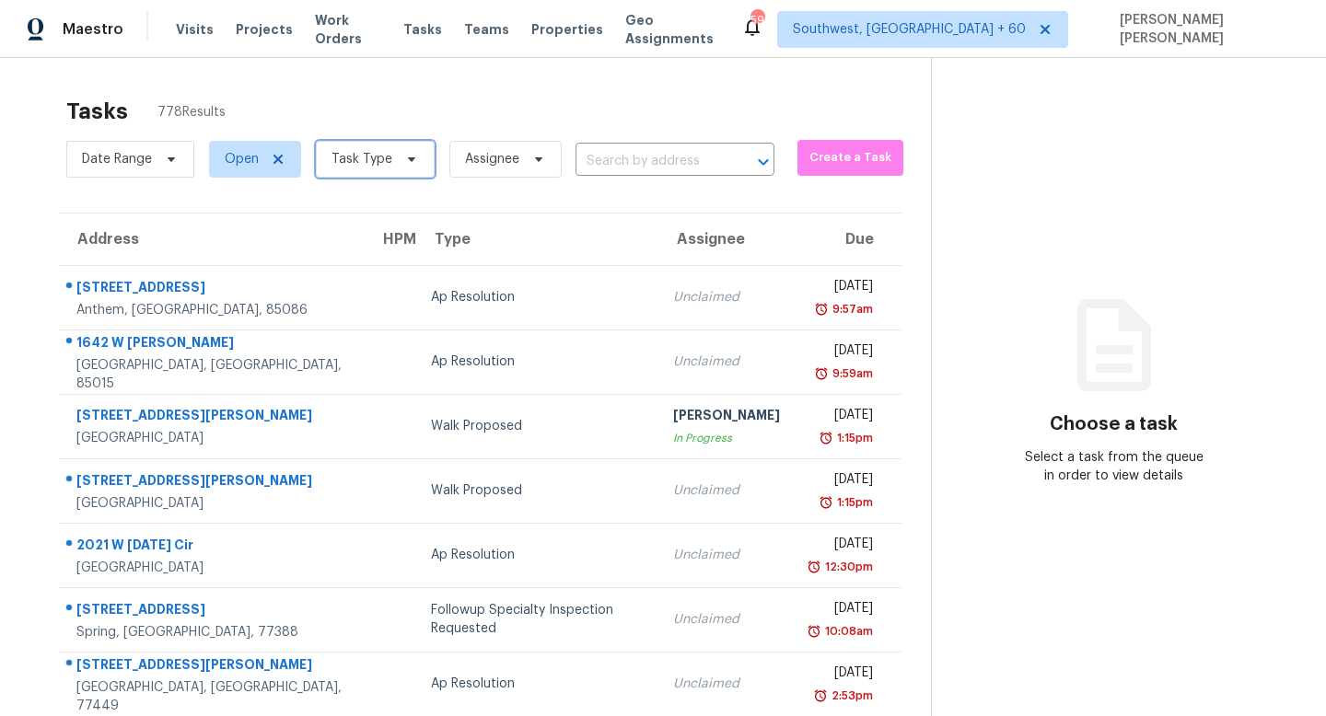
click at [364, 167] on span "Task Type" at bounding box center [361, 159] width 61 height 18
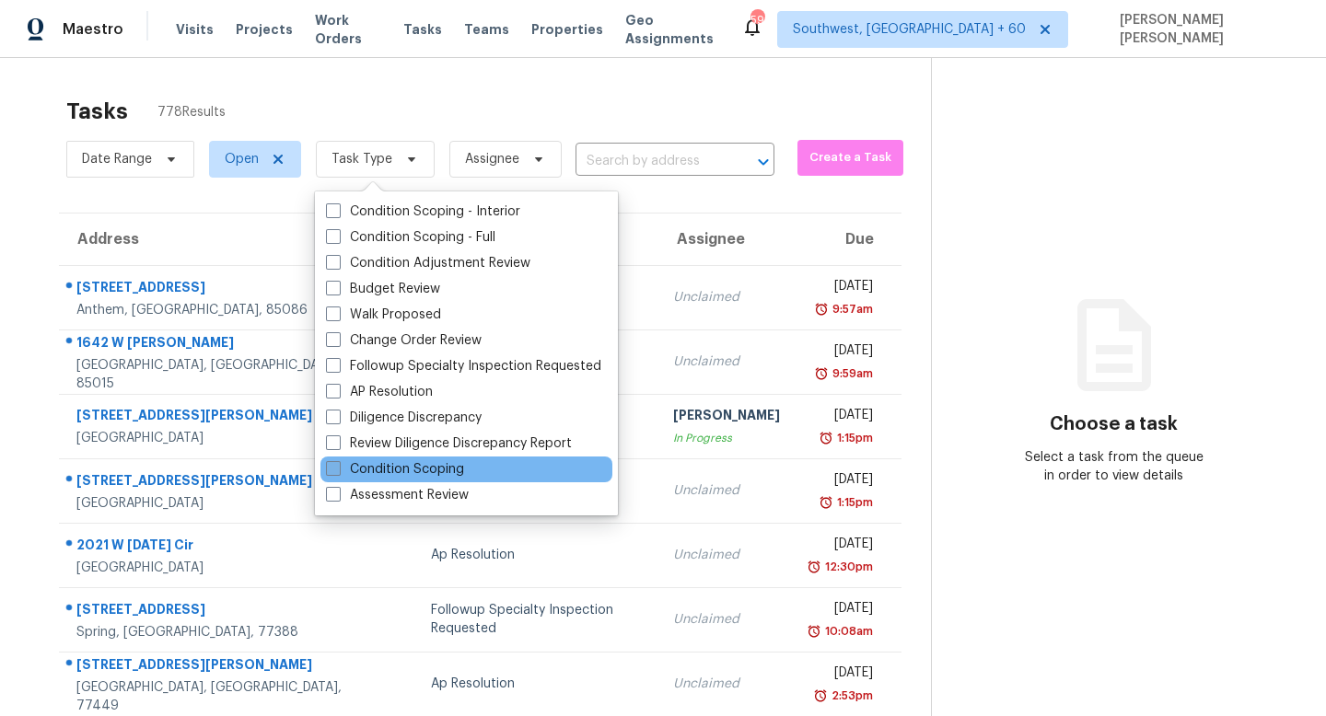
click at [368, 469] on label "Condition Scoping" at bounding box center [395, 469] width 138 height 18
click at [338, 469] on input "Condition Scoping" at bounding box center [332, 466] width 12 height 12
checkbox input "true"
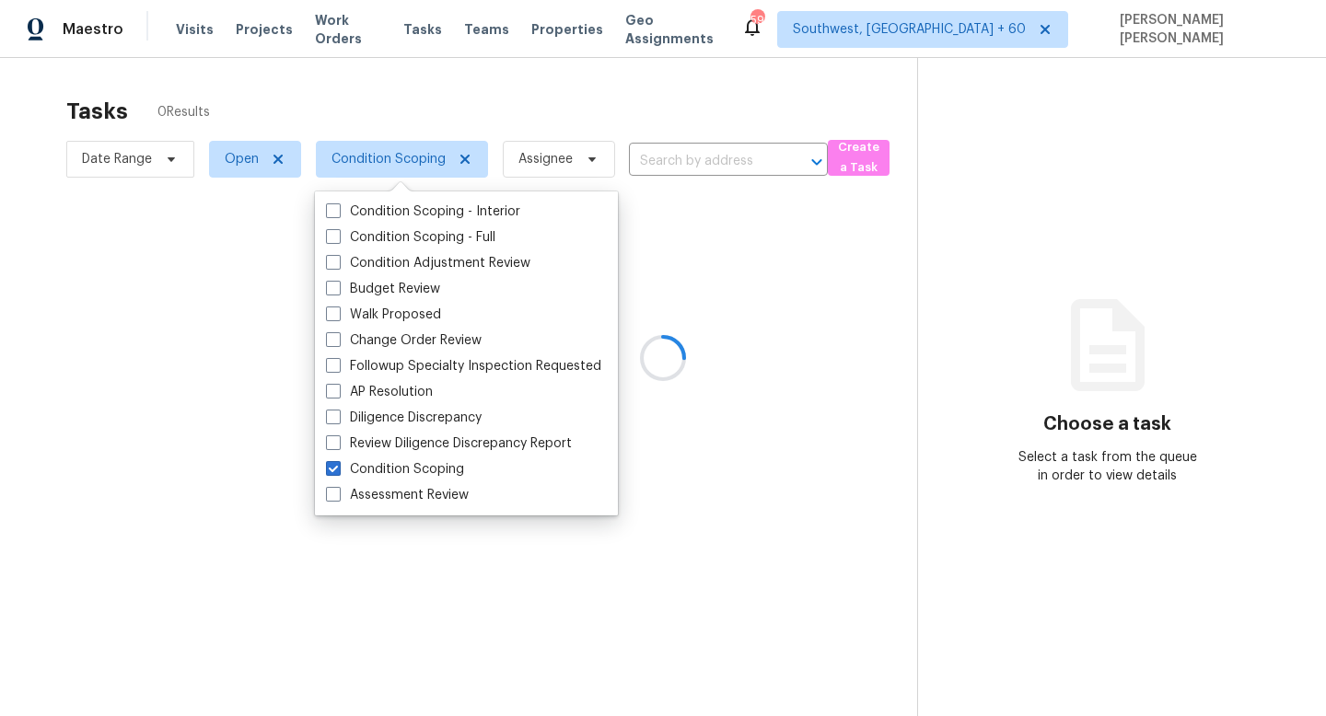
click at [229, 142] on div at bounding box center [663, 358] width 1326 height 716
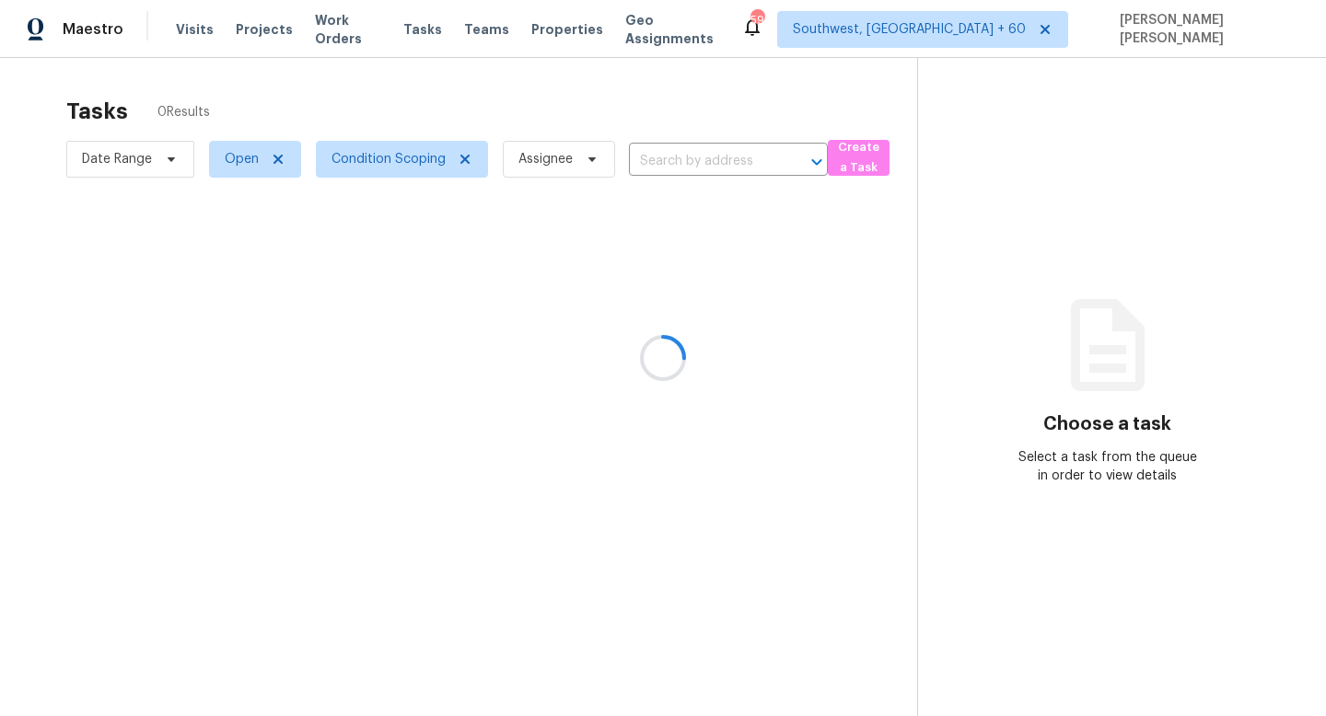
click at [231, 165] on div at bounding box center [663, 358] width 1326 height 716
click at [115, 176] on div at bounding box center [663, 358] width 1326 height 716
click at [507, 99] on div at bounding box center [663, 358] width 1326 height 716
click at [161, 175] on div at bounding box center [663, 358] width 1326 height 716
click at [134, 157] on div at bounding box center [663, 358] width 1326 height 716
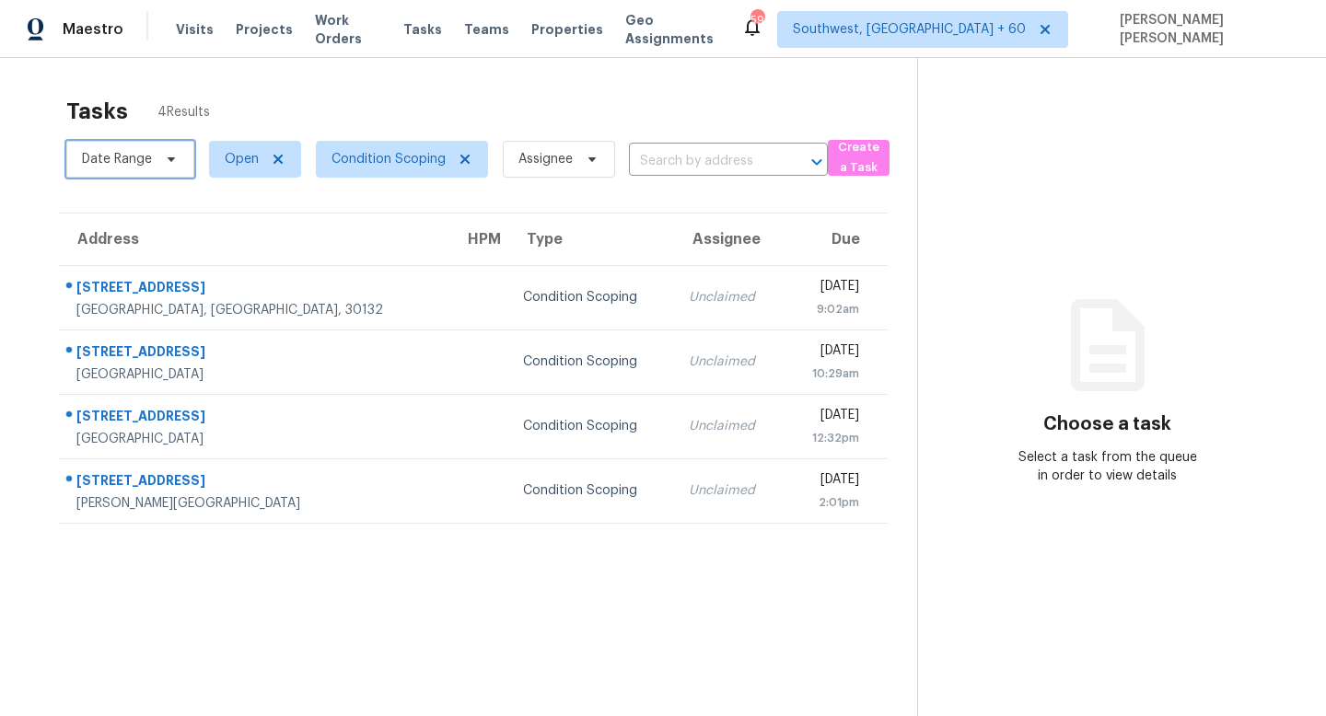
click at [134, 157] on span "Date Range" at bounding box center [117, 159] width 70 height 18
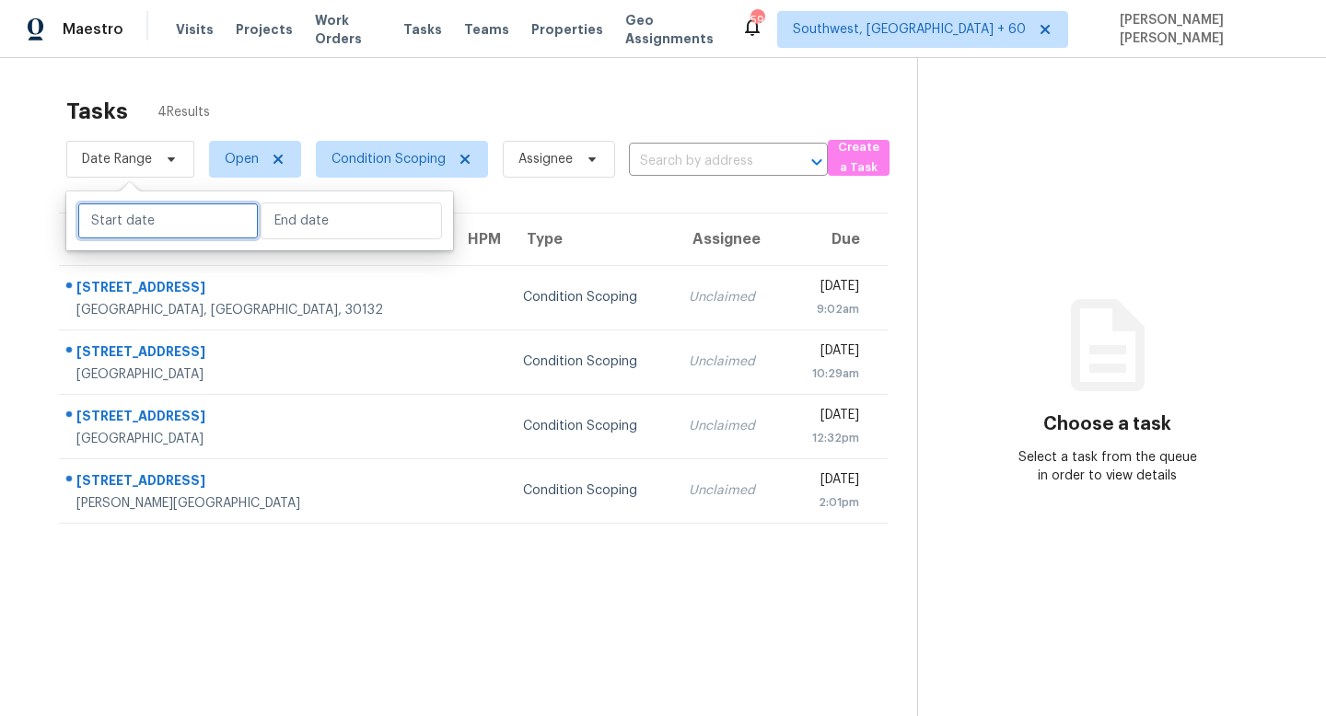
click at [137, 221] on input "text" at bounding box center [167, 221] width 181 height 37
select select "8"
select select "2025"
select select "9"
select select "2025"
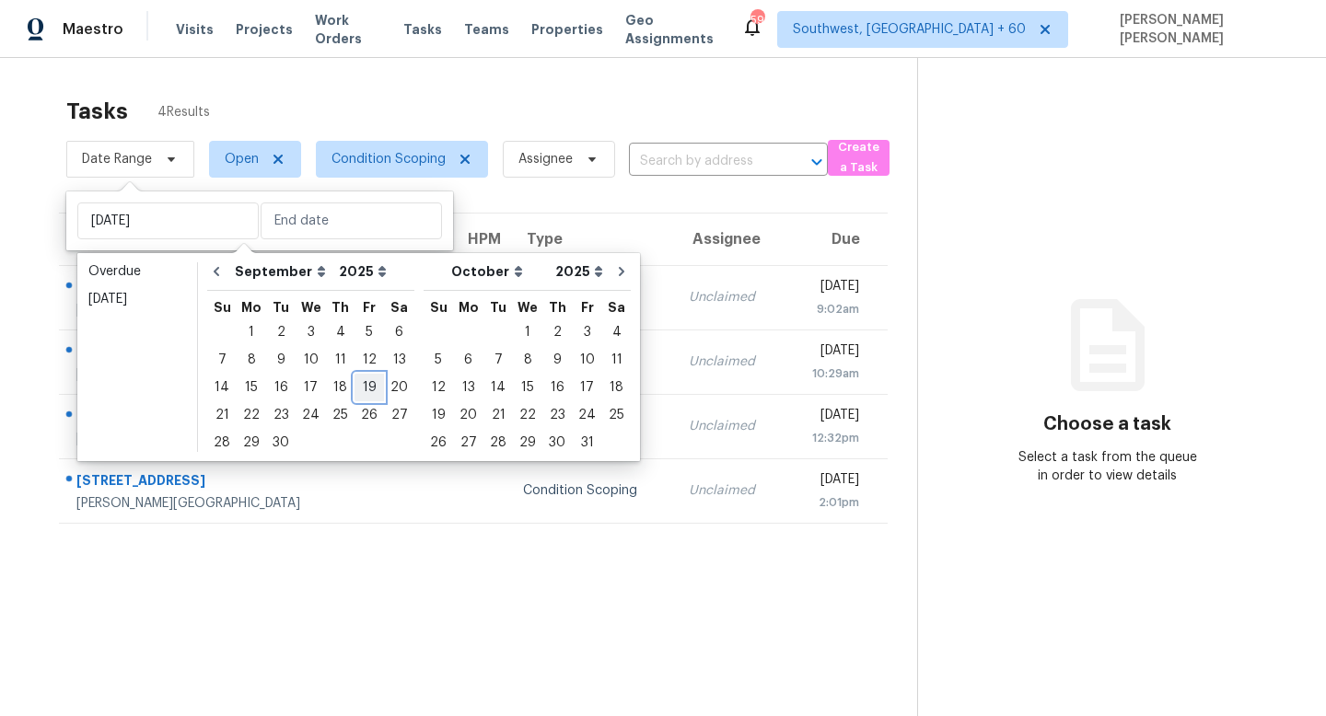
click at [357, 380] on div "19" at bounding box center [368, 388] width 29 height 26
type input "[DATE]"
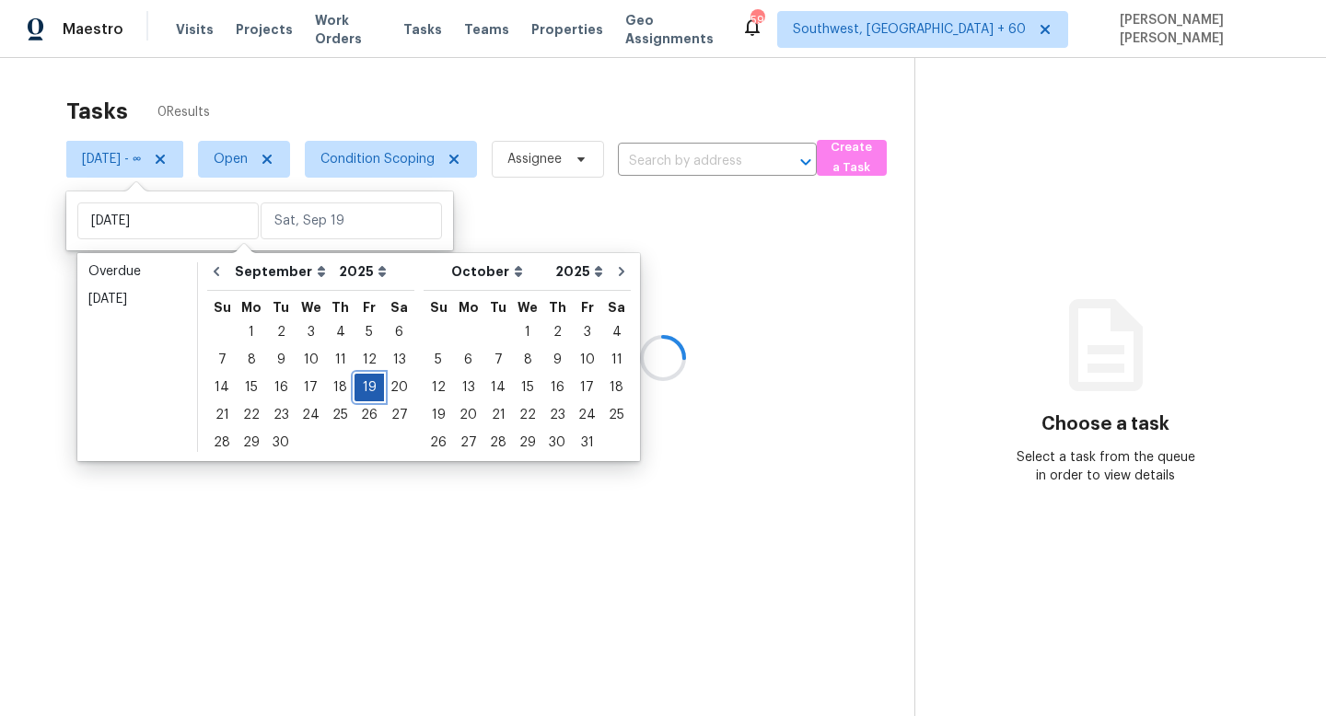
click at [357, 380] on div "19" at bounding box center [368, 388] width 29 height 26
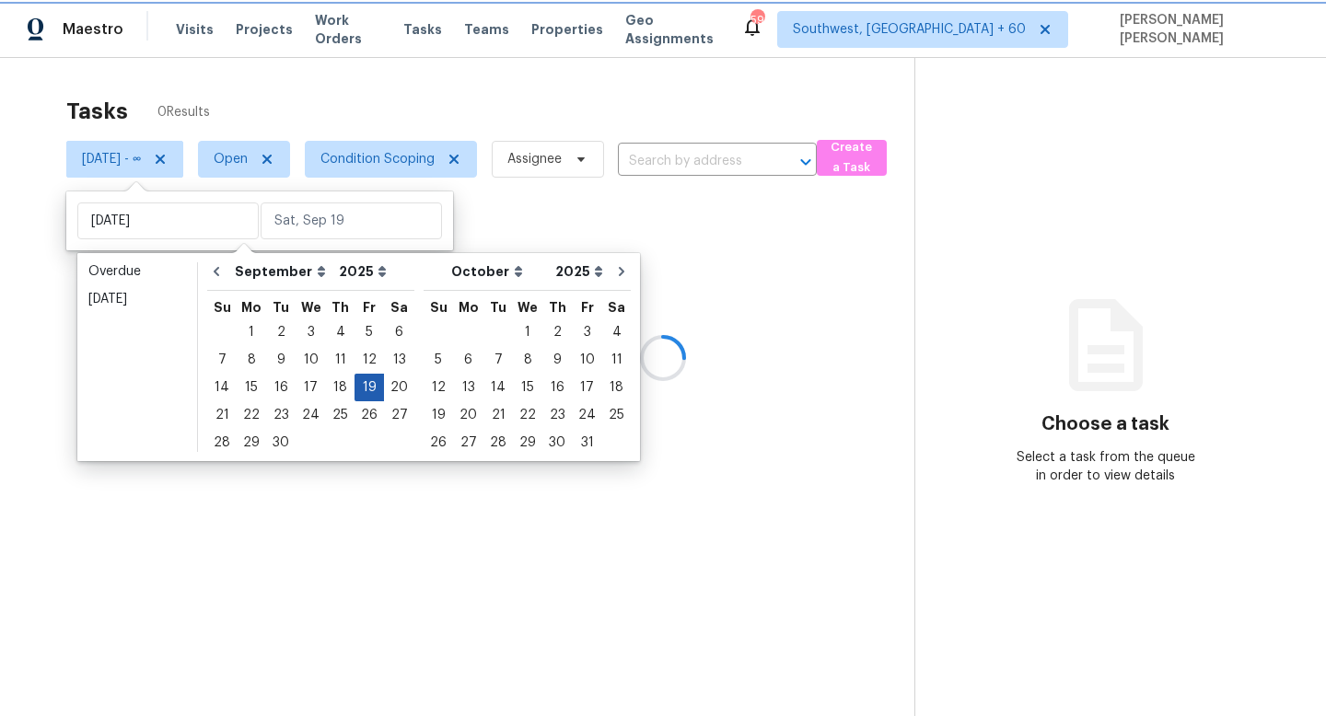
type input "[DATE]"
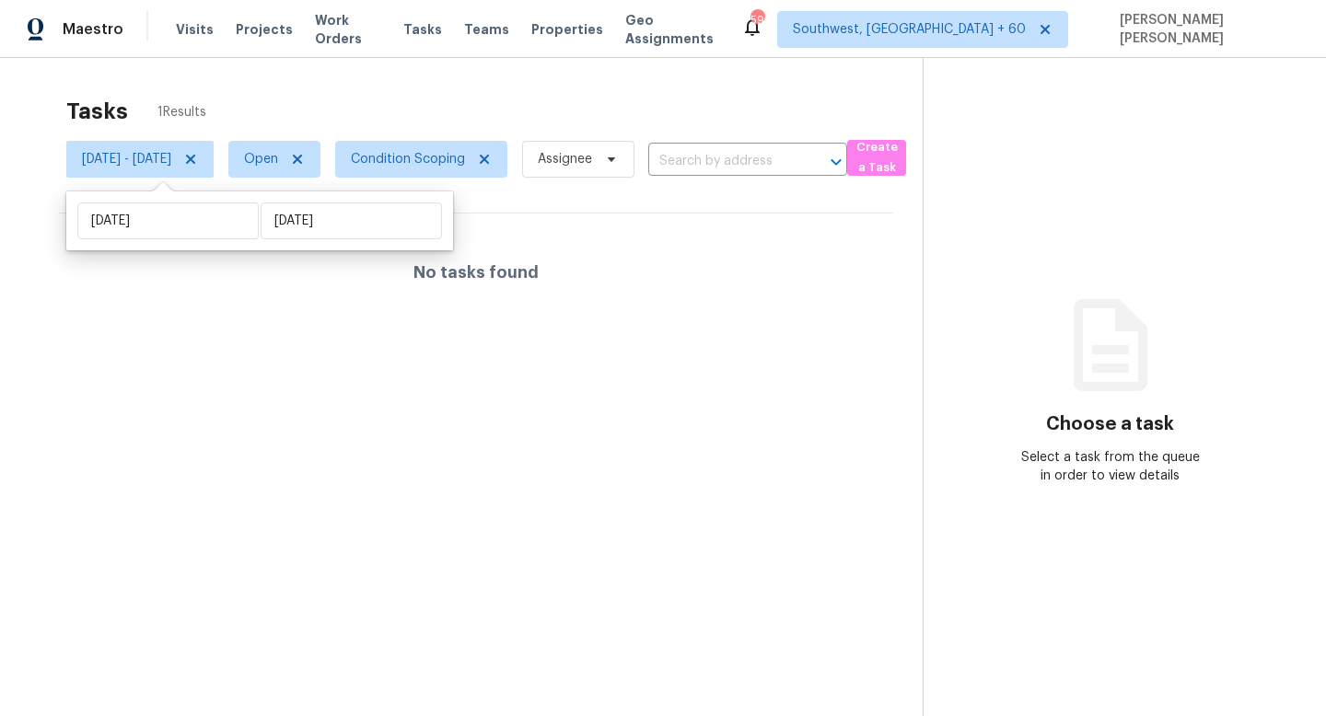
click at [385, 106] on div "Tasks 1 Results" at bounding box center [494, 111] width 856 height 48
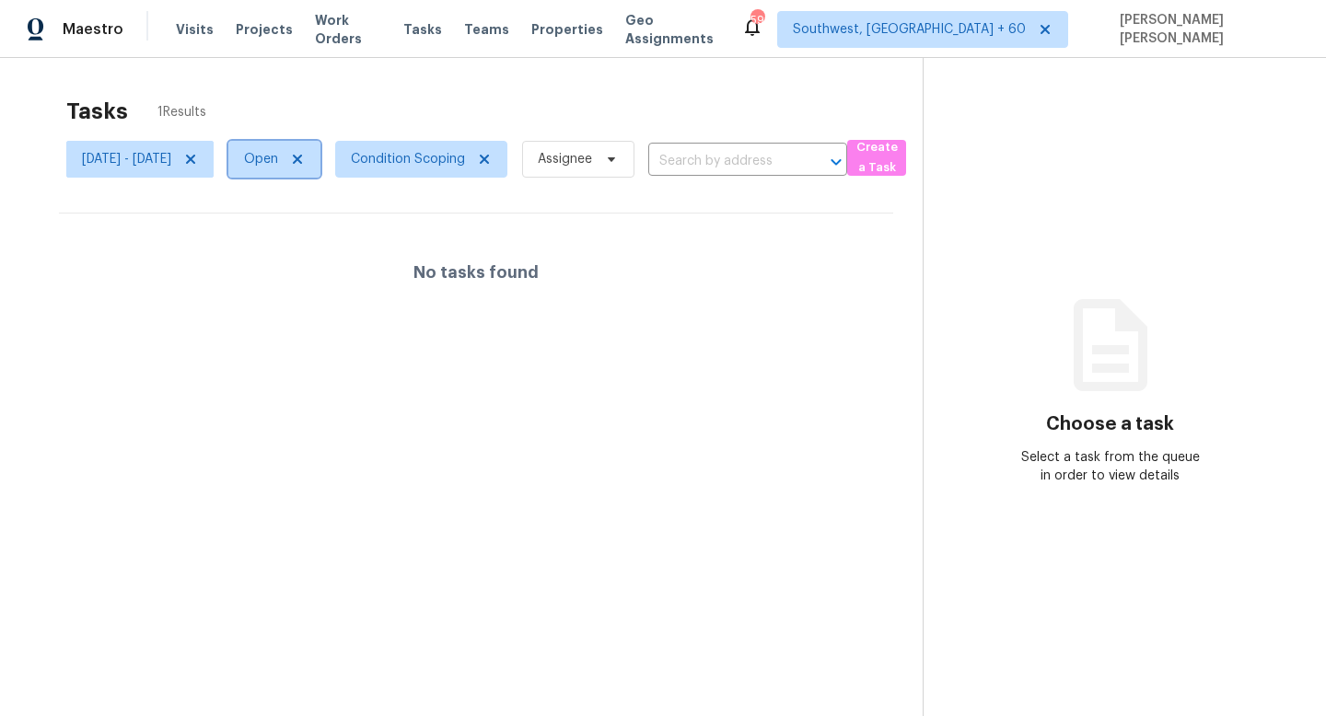
click at [278, 156] on span "Open" at bounding box center [261, 159] width 34 height 18
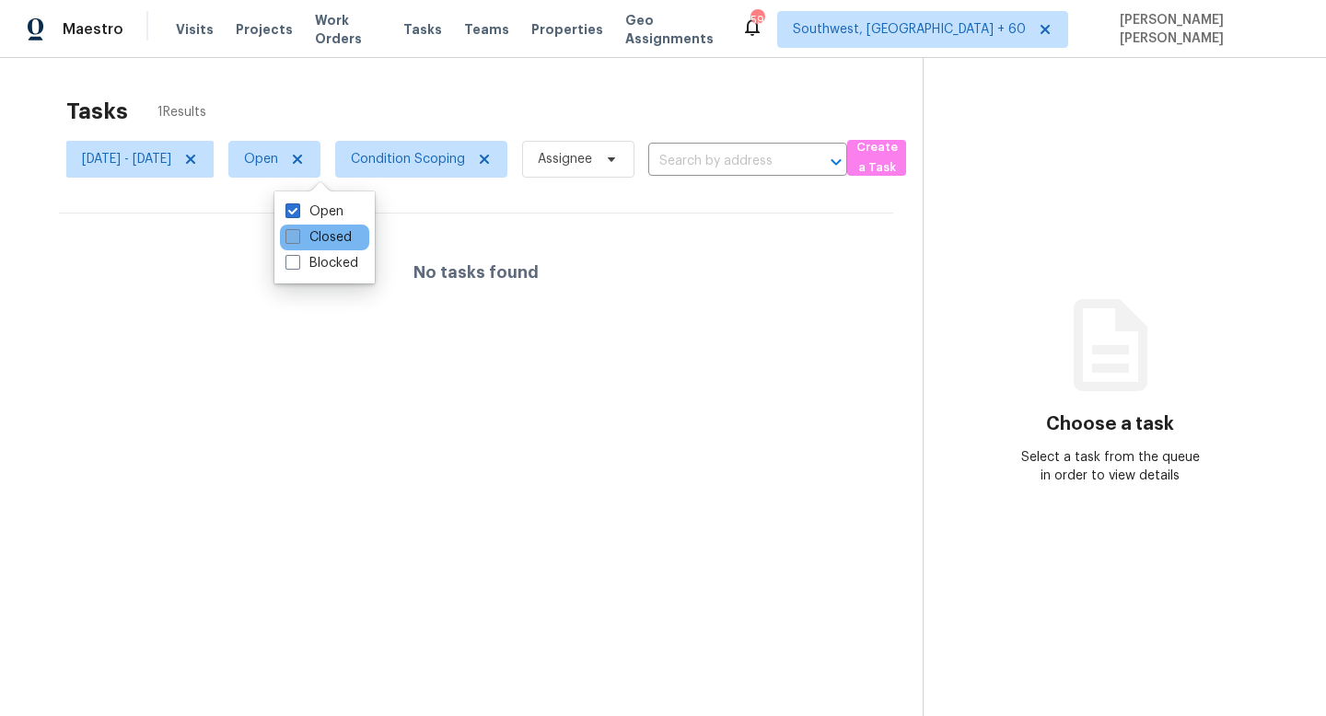
click at [316, 231] on label "Closed" at bounding box center [318, 237] width 66 height 18
click at [297, 231] on input "Closed" at bounding box center [291, 234] width 12 height 12
checkbox input "true"
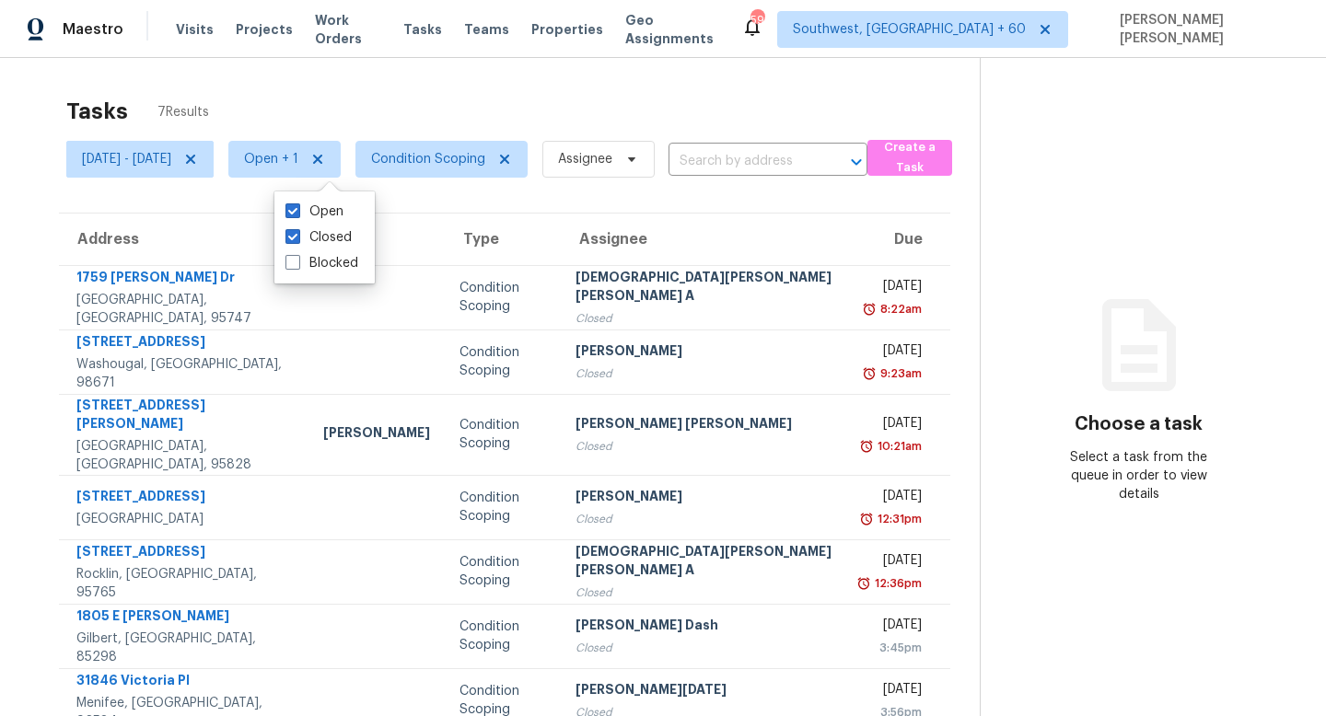
click at [388, 89] on div "Tasks 7 Results" at bounding box center [522, 111] width 913 height 48
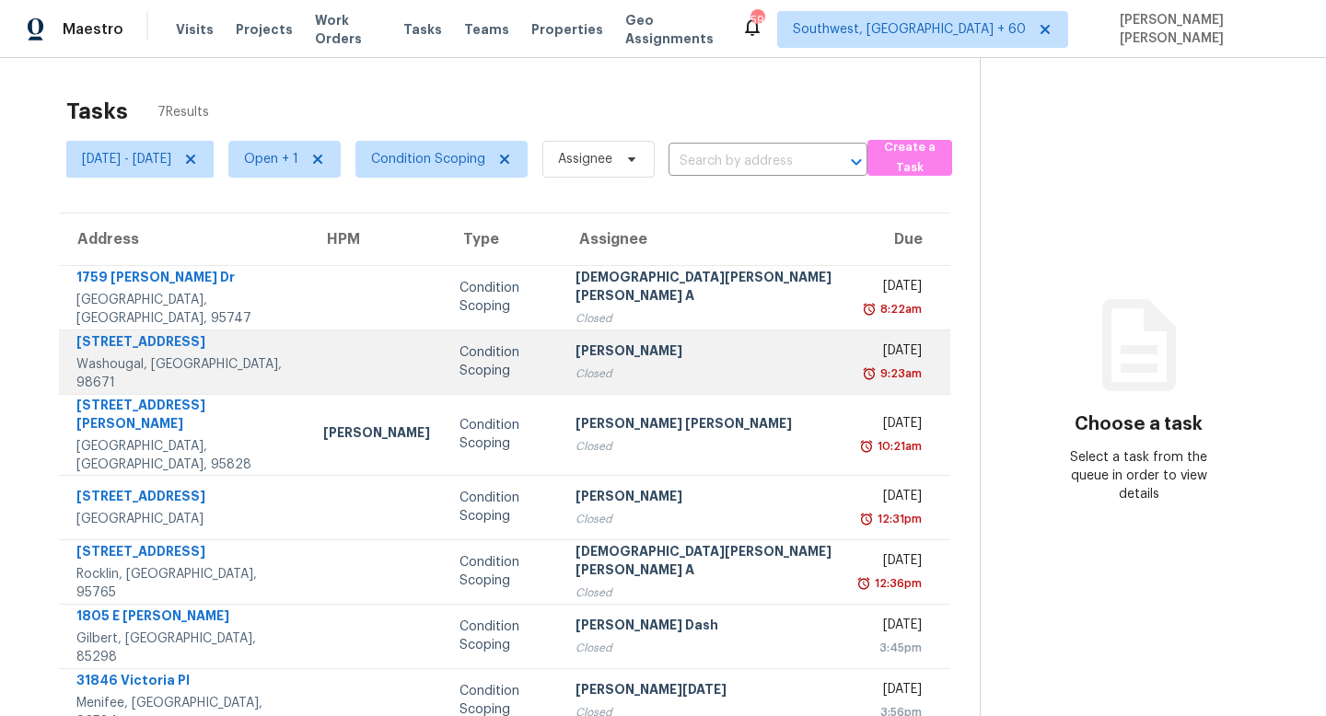
scroll to position [58, 0]
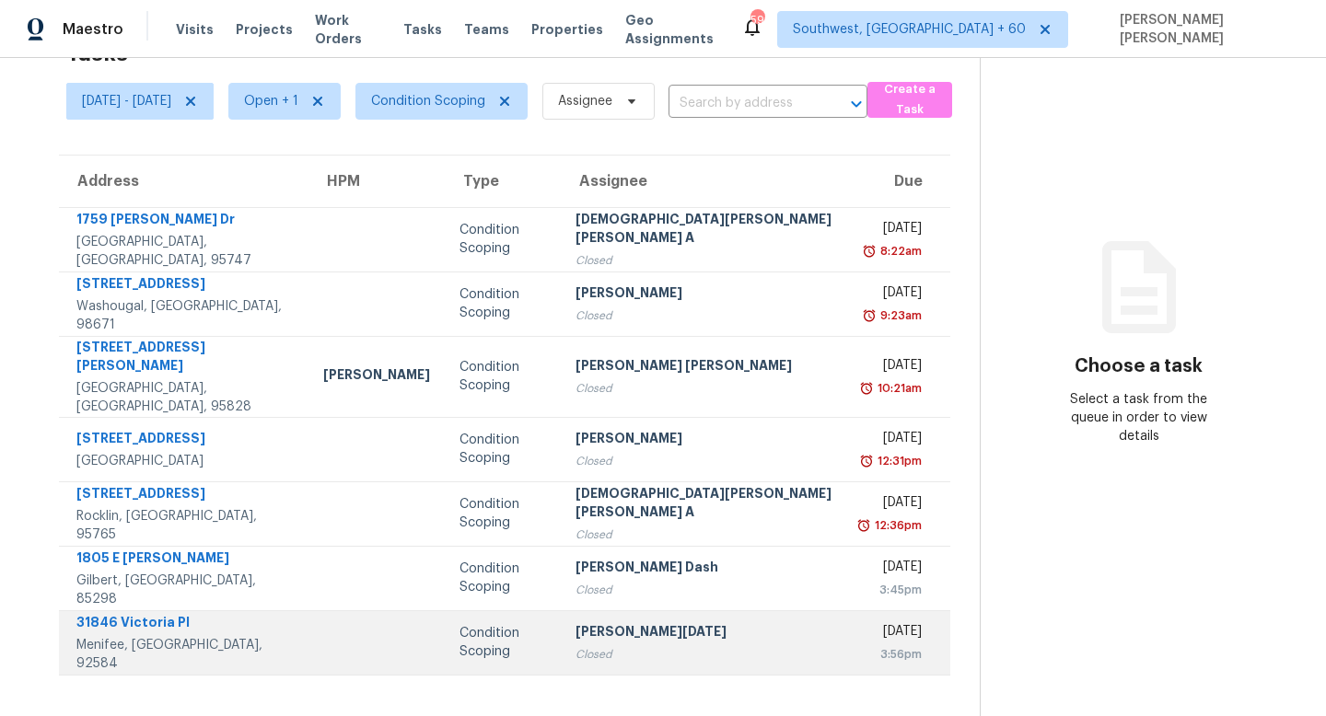
click at [183, 613] on div "31846 Victoria Pl" at bounding box center [184, 624] width 217 height 23
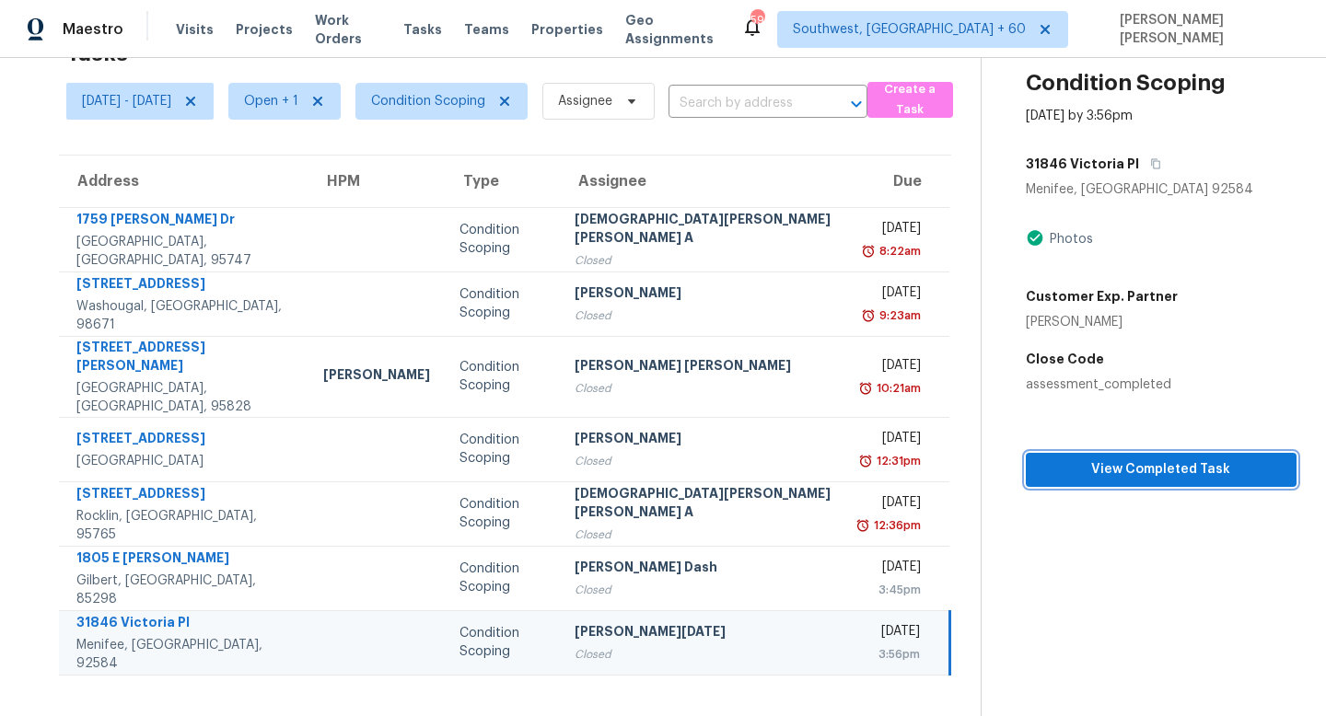
click at [1037, 481] on button "View Completed Task" at bounding box center [1160, 470] width 271 height 34
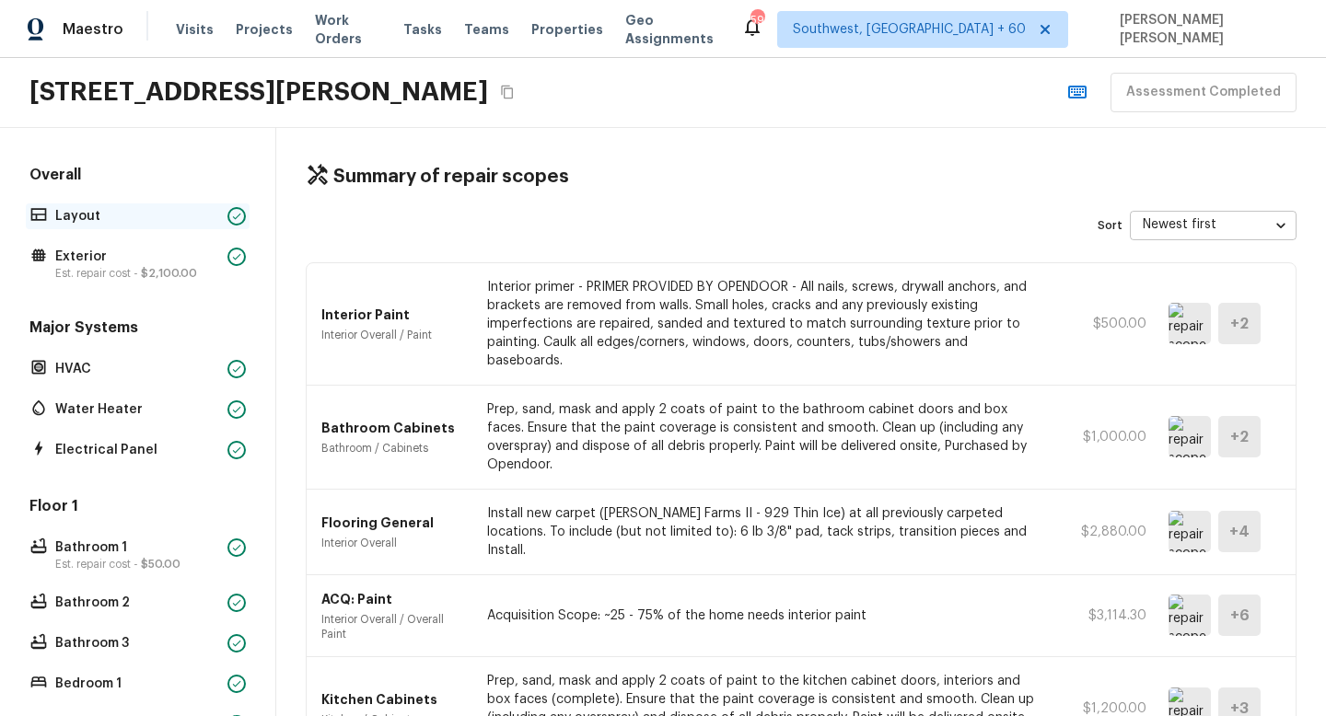
click at [142, 221] on p "Layout" at bounding box center [137, 216] width 165 height 18
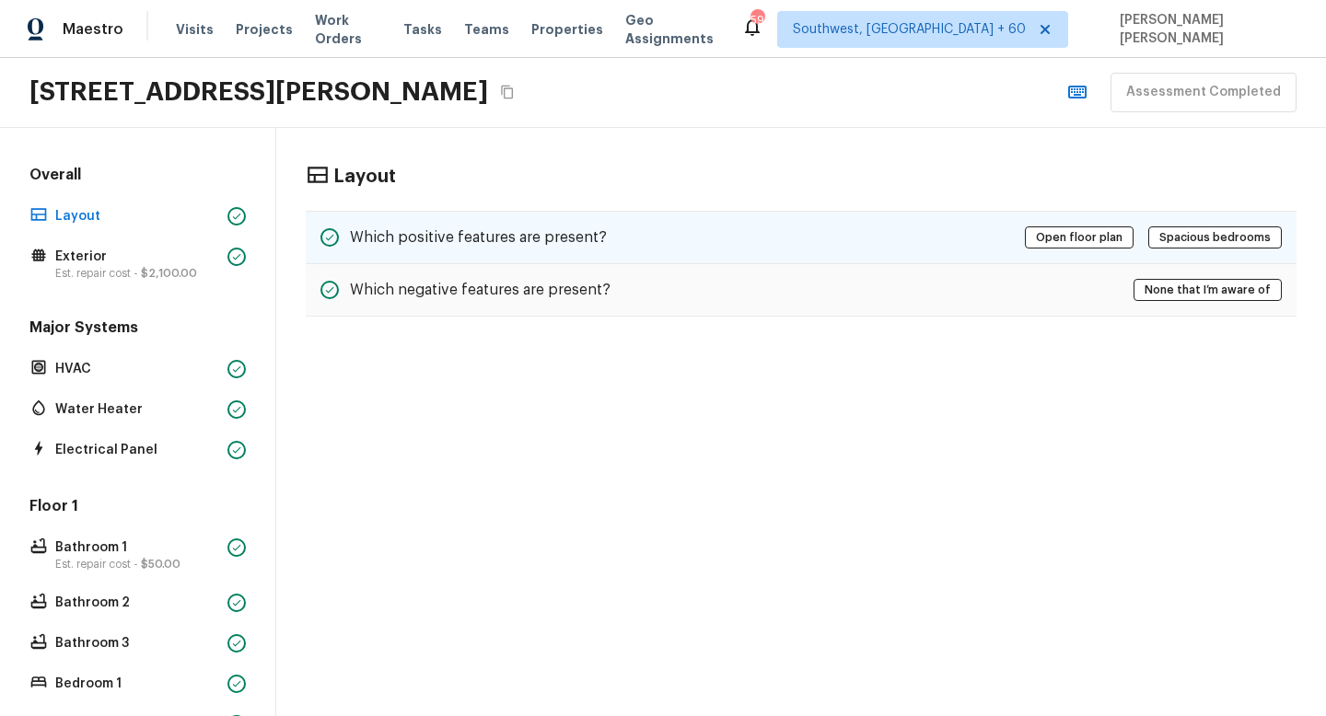
click at [783, 245] on div "Which positive features are present? Open floor plan Spacious bedrooms" at bounding box center [801, 237] width 990 height 53
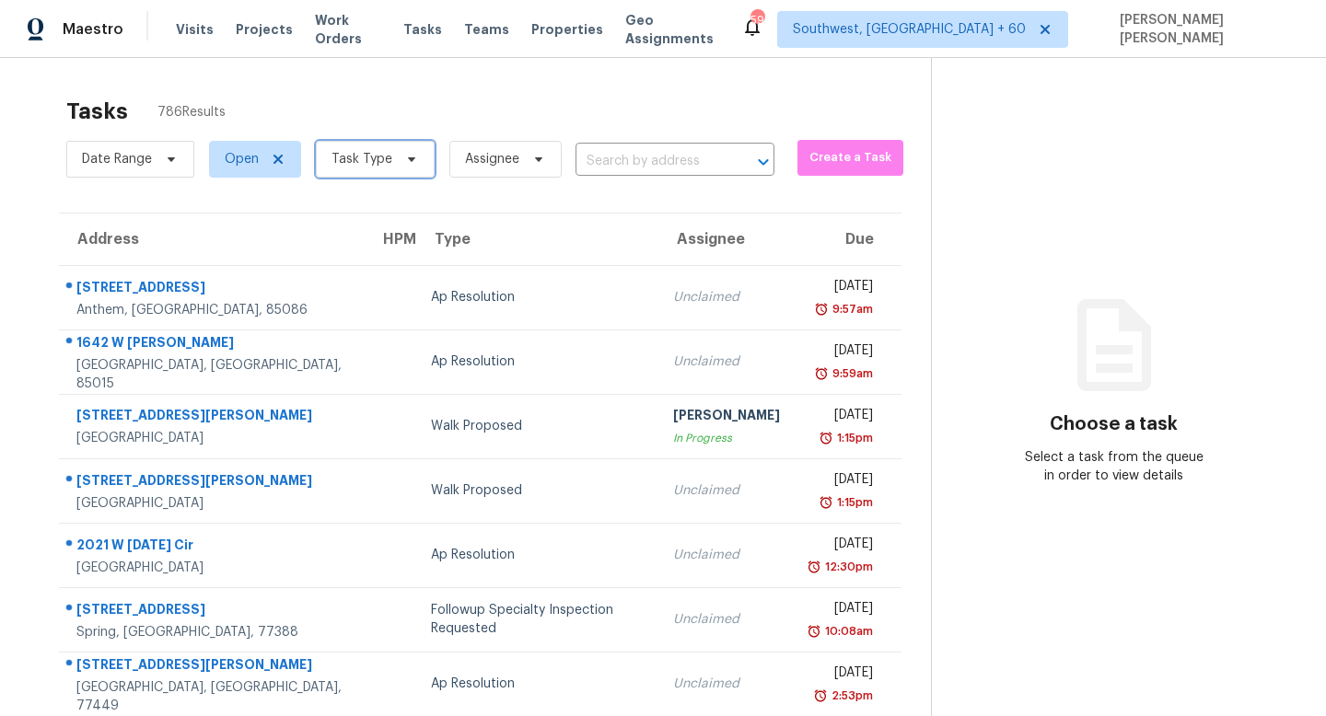
click at [360, 166] on span "Task Type" at bounding box center [361, 159] width 61 height 18
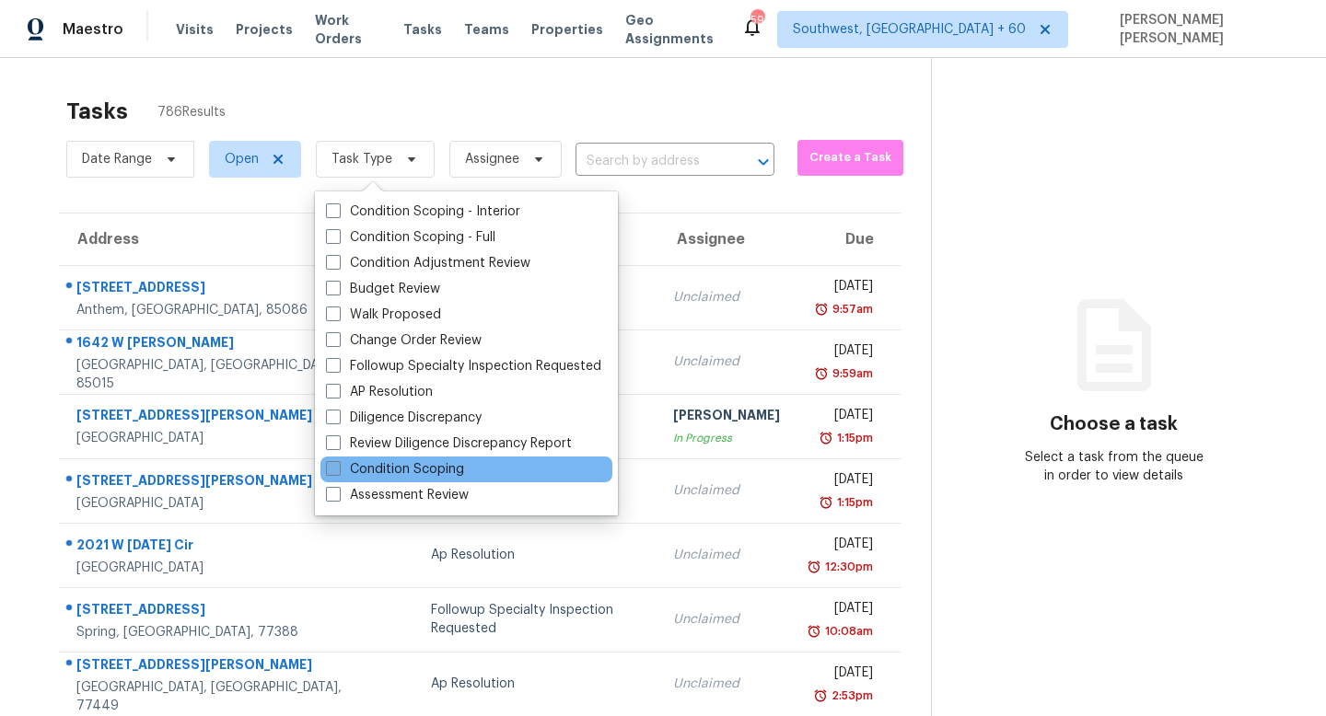
click at [383, 466] on label "Condition Scoping" at bounding box center [395, 469] width 138 height 18
click at [338, 466] on input "Condition Scoping" at bounding box center [332, 466] width 12 height 12
checkbox input "true"
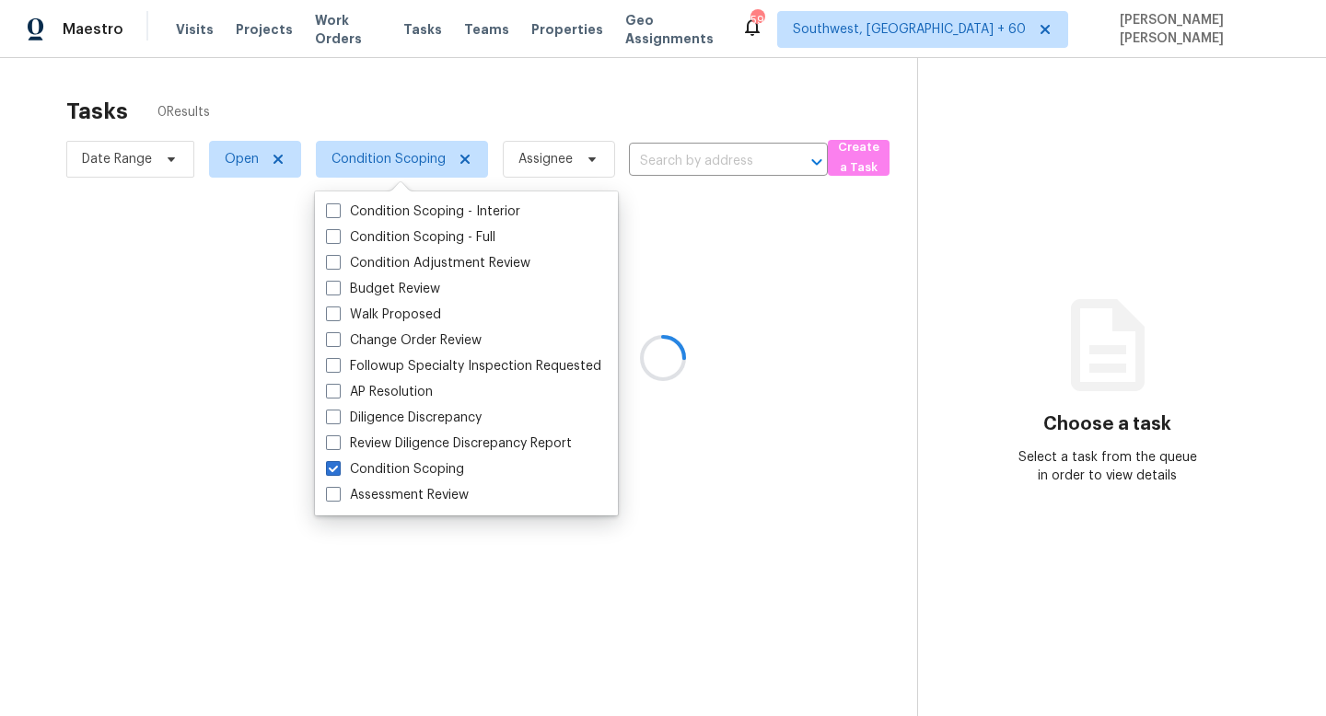
click at [332, 75] on div at bounding box center [663, 358] width 1326 height 716
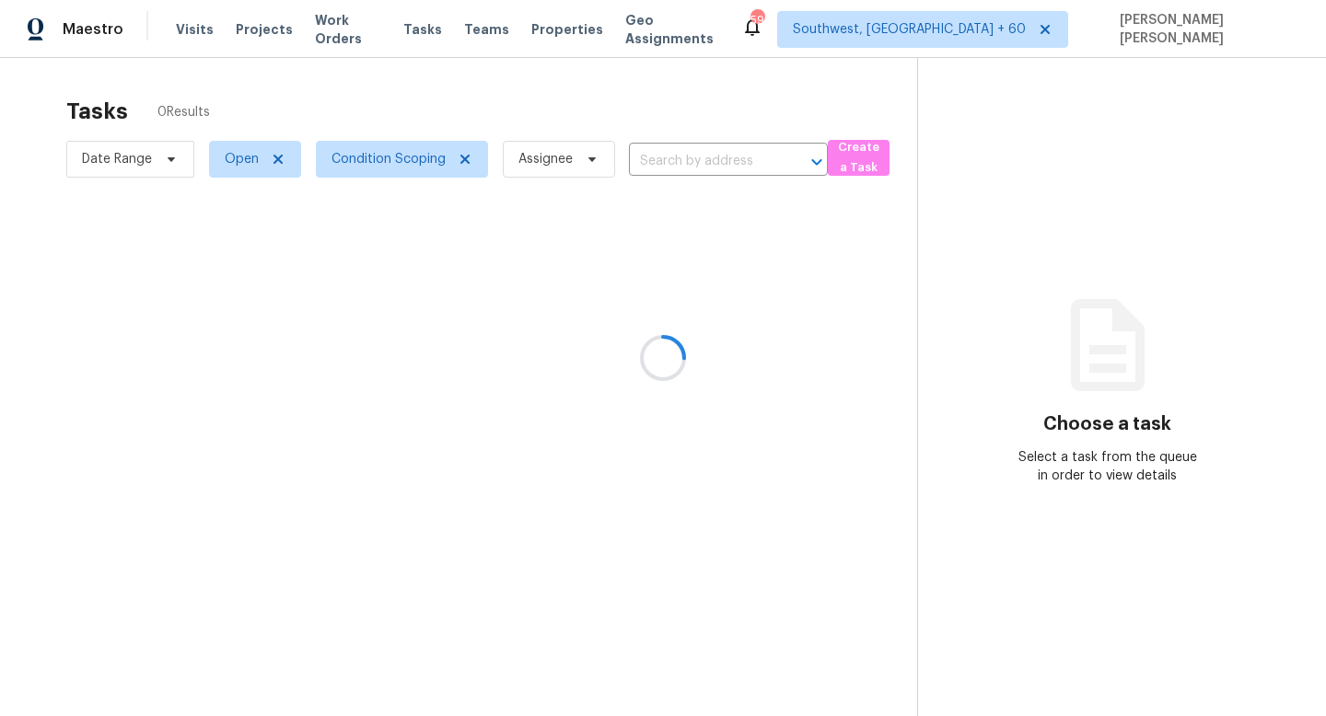
click at [162, 150] on div at bounding box center [663, 358] width 1326 height 716
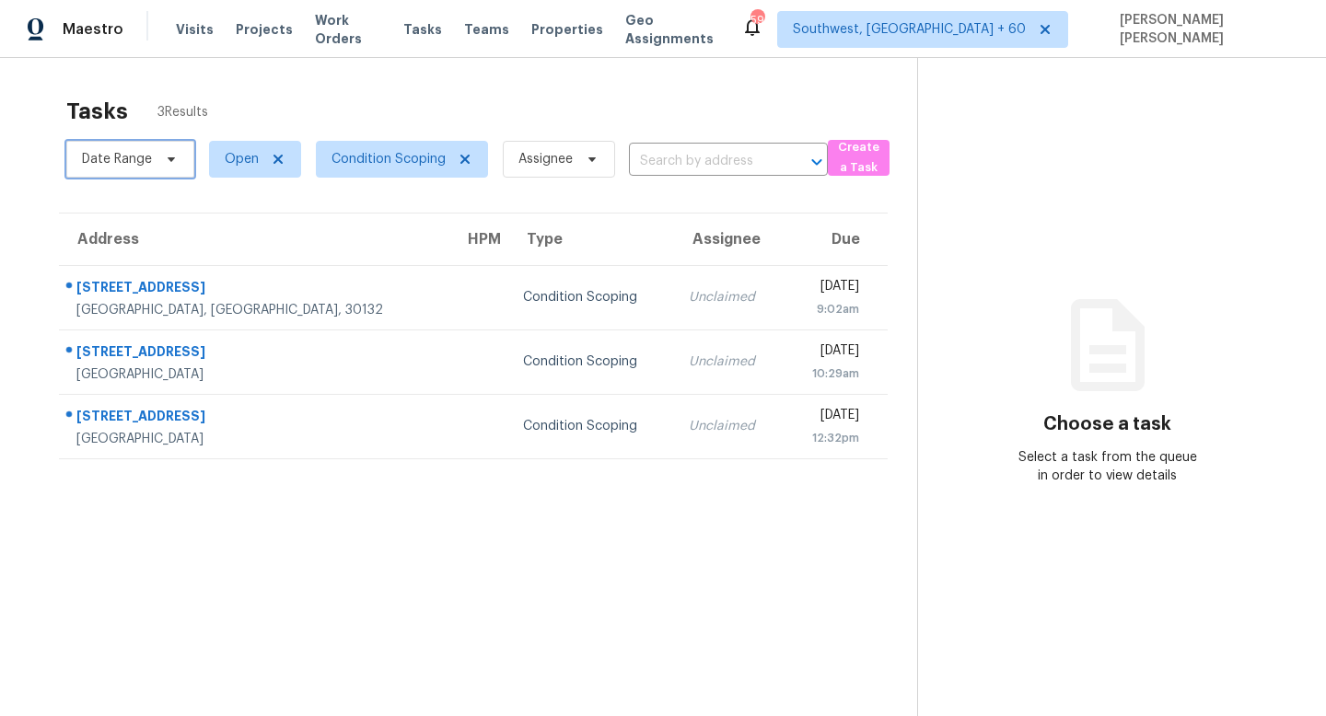
click at [151, 147] on span "Date Range" at bounding box center [130, 159] width 128 height 37
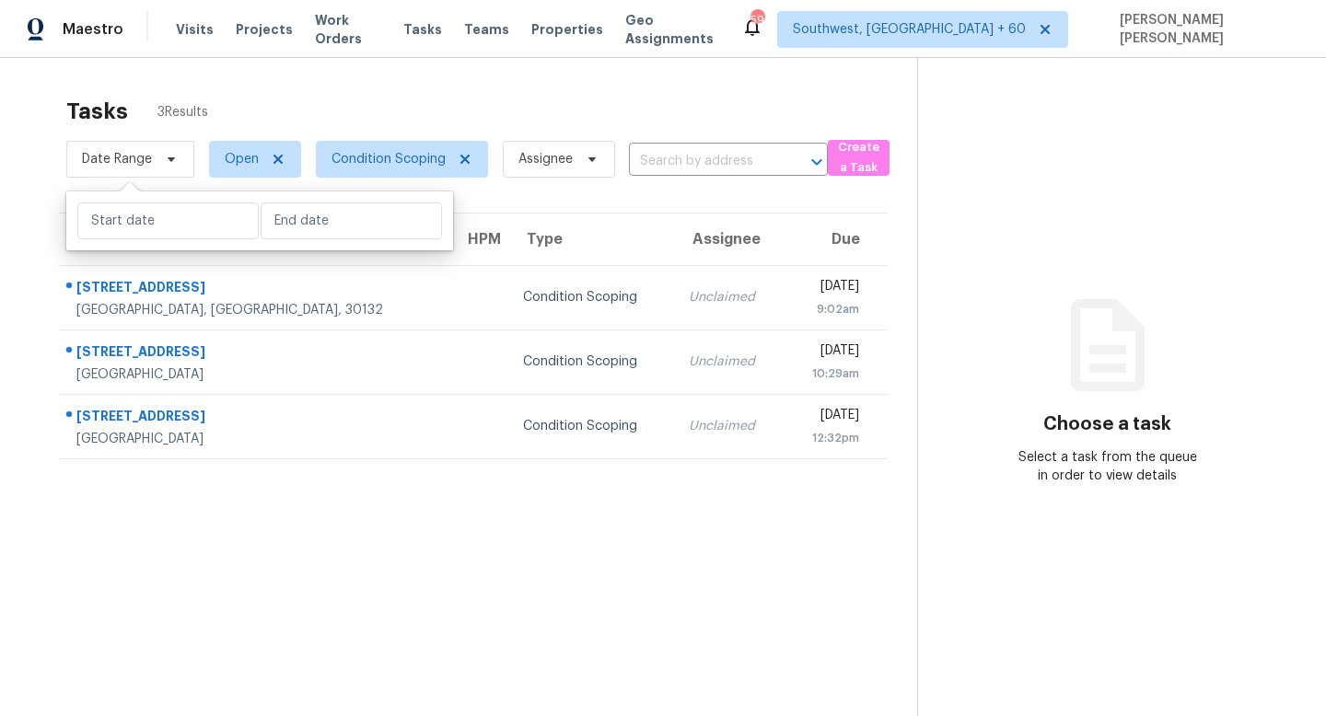
click at [152, 246] on div at bounding box center [259, 220] width 387 height 59
select select "8"
select select "2025"
select select "9"
select select "2025"
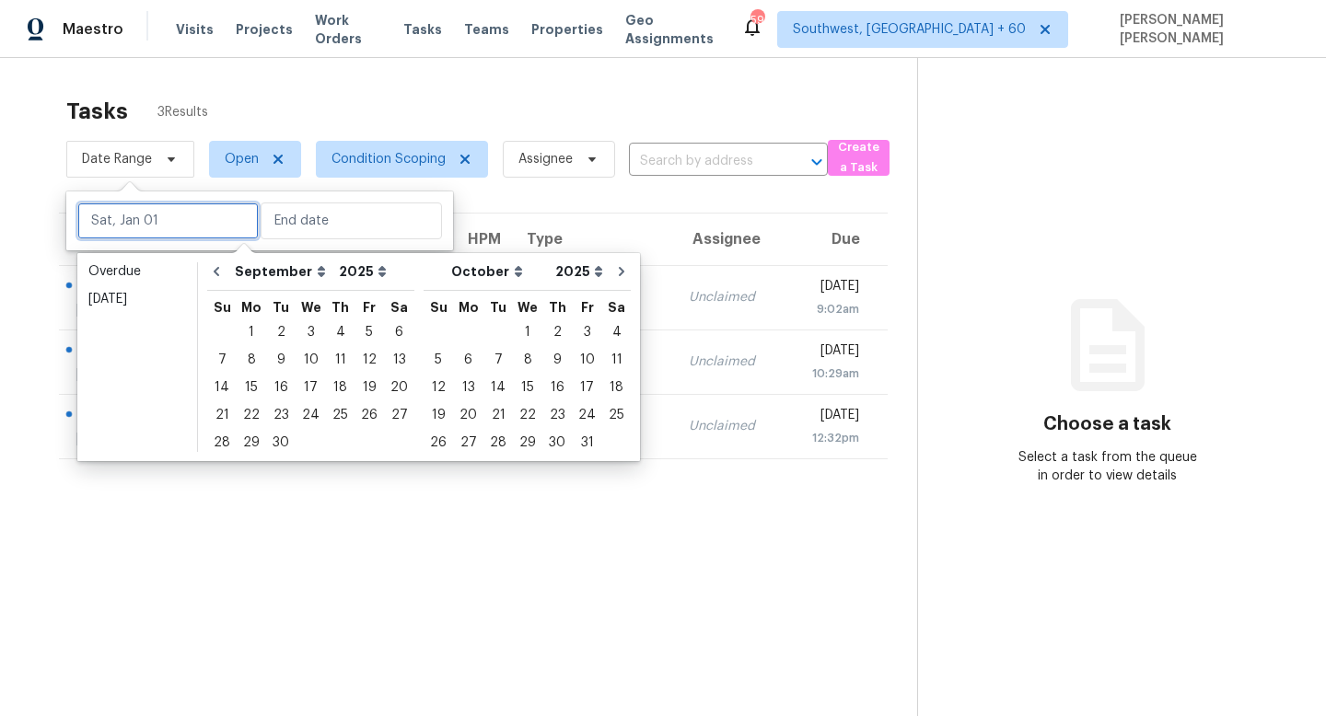
click at [169, 219] on input "text" at bounding box center [167, 221] width 181 height 37
type input "Tue, Sep 30"
click at [355, 382] on div "19" at bounding box center [368, 388] width 29 height 26
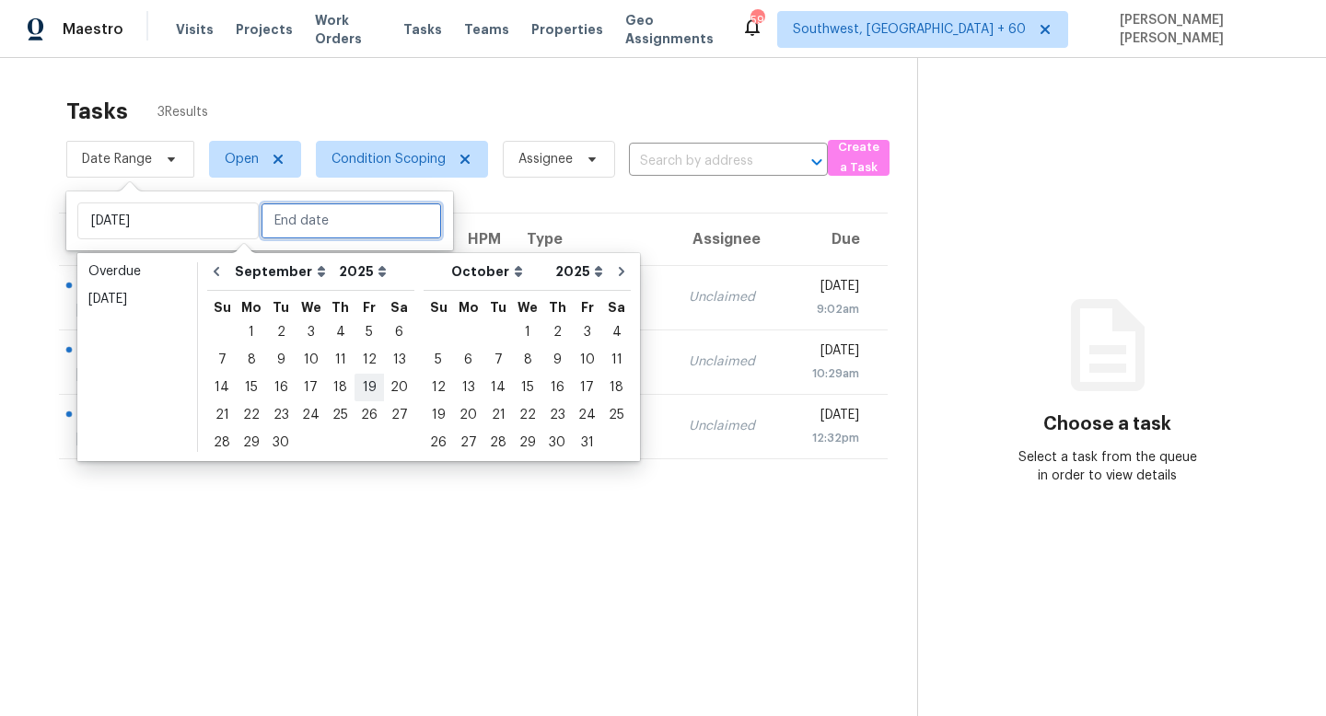
type input "[DATE]"
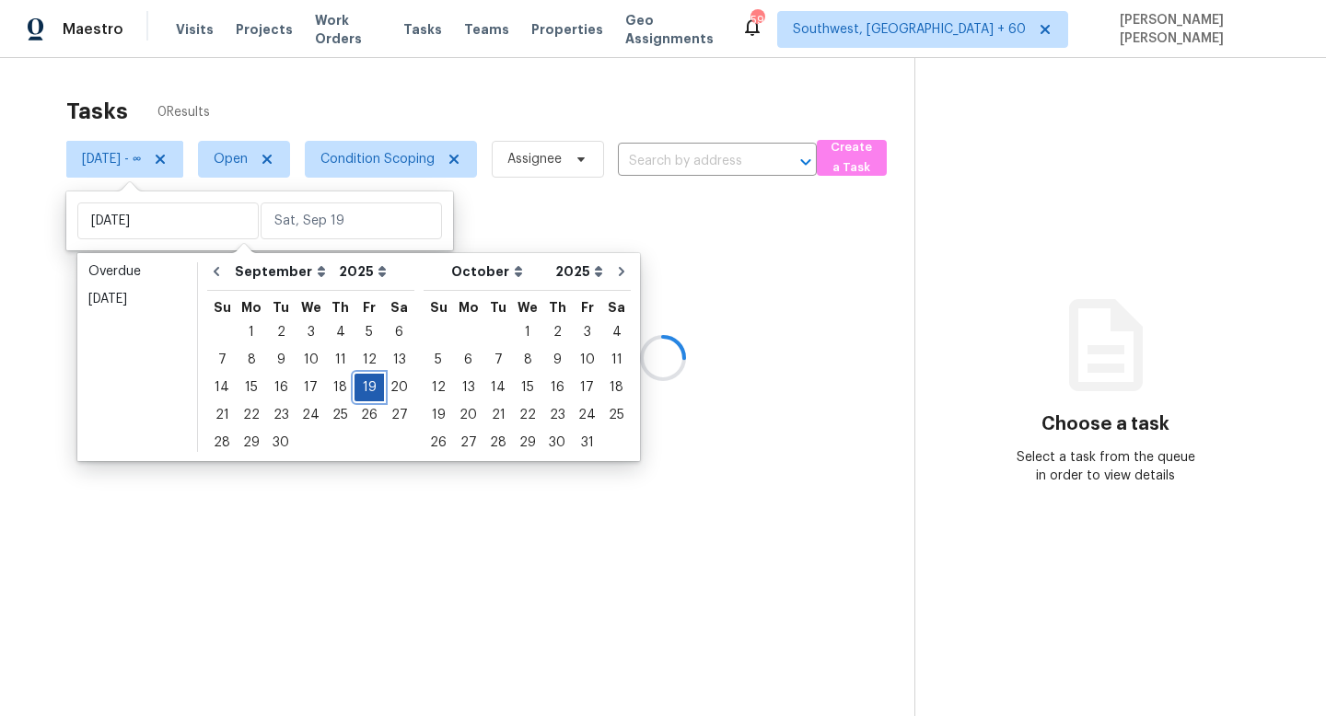
click at [355, 382] on div "19" at bounding box center [368, 388] width 29 height 26
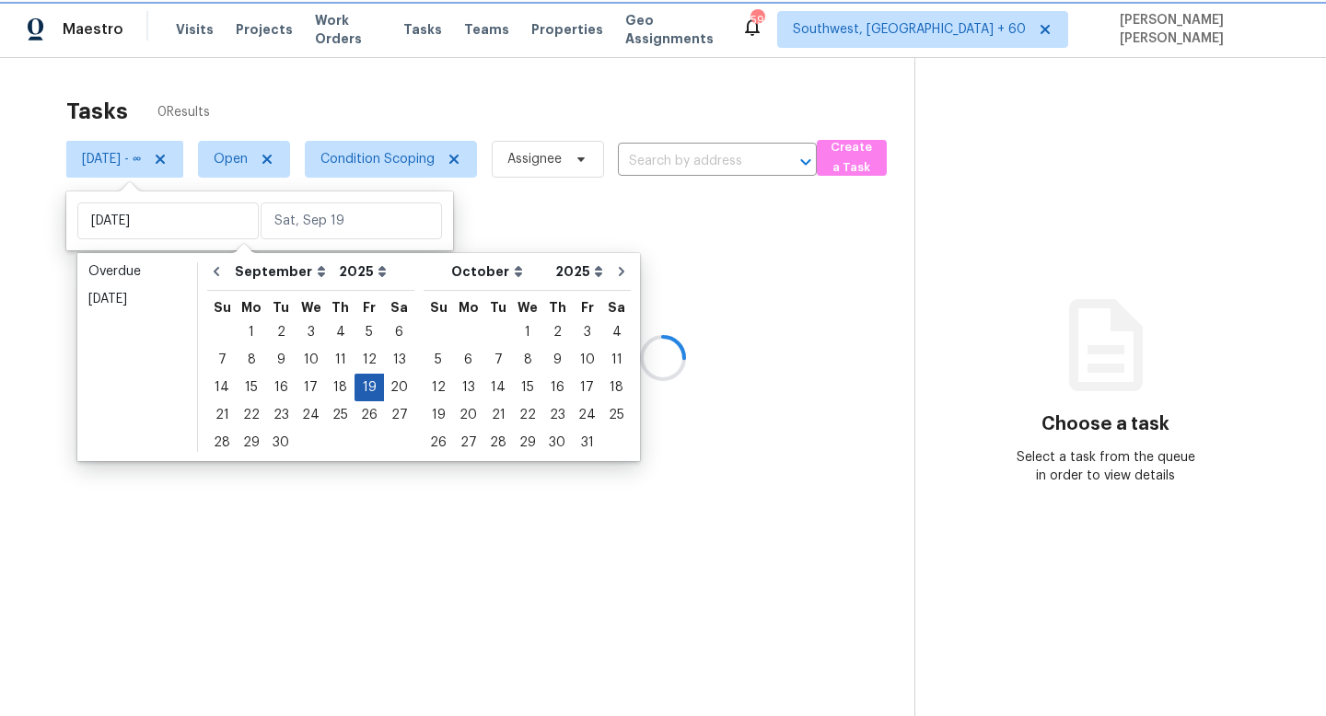
type input "[DATE]"
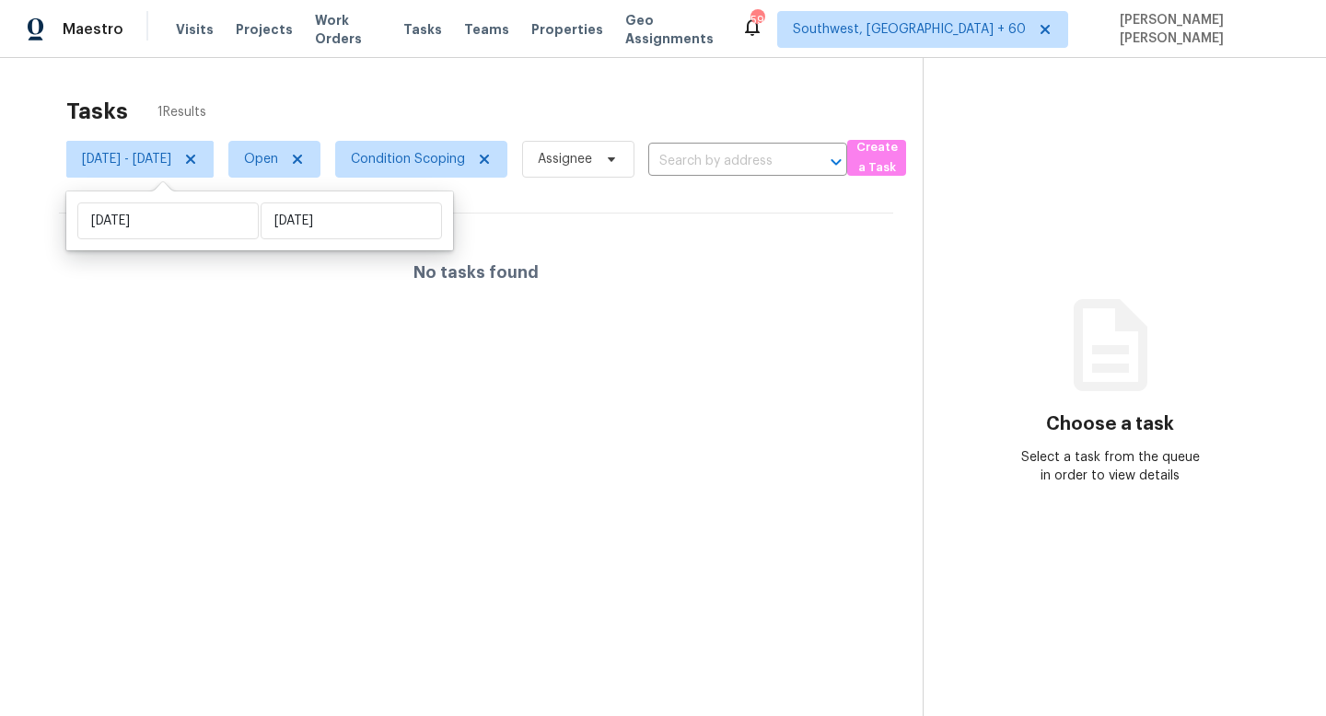
click at [377, 122] on div "Tasks 1 Results" at bounding box center [494, 111] width 856 height 48
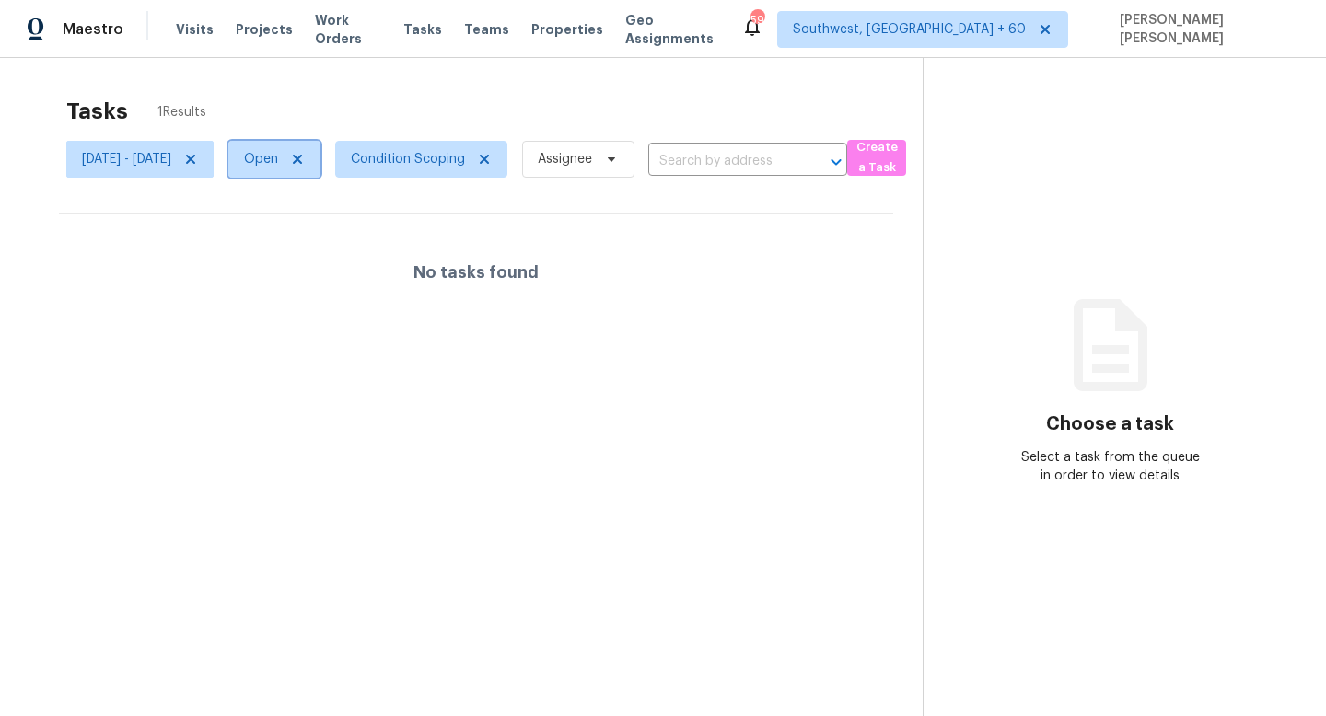
click at [278, 166] on span "Open" at bounding box center [261, 159] width 34 height 18
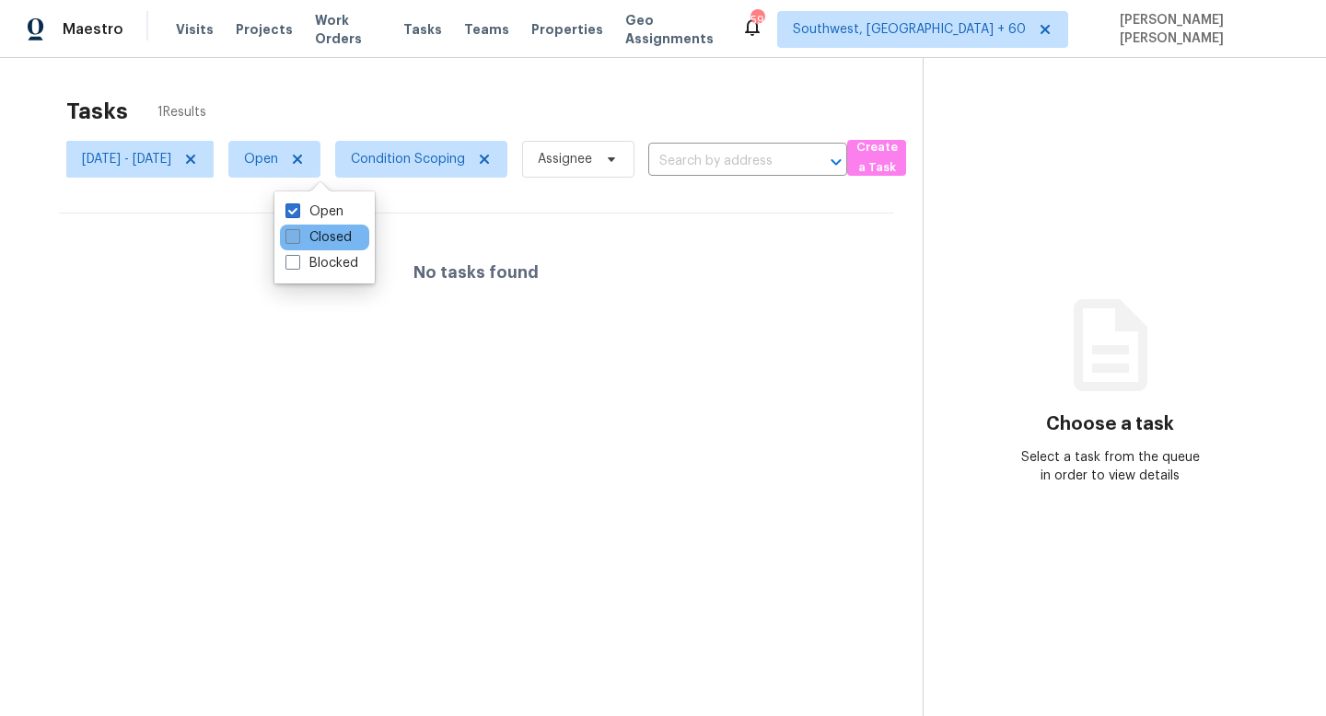
click at [325, 238] on label "Closed" at bounding box center [318, 237] width 66 height 18
click at [297, 238] on input "Closed" at bounding box center [291, 234] width 12 height 12
checkbox input "true"
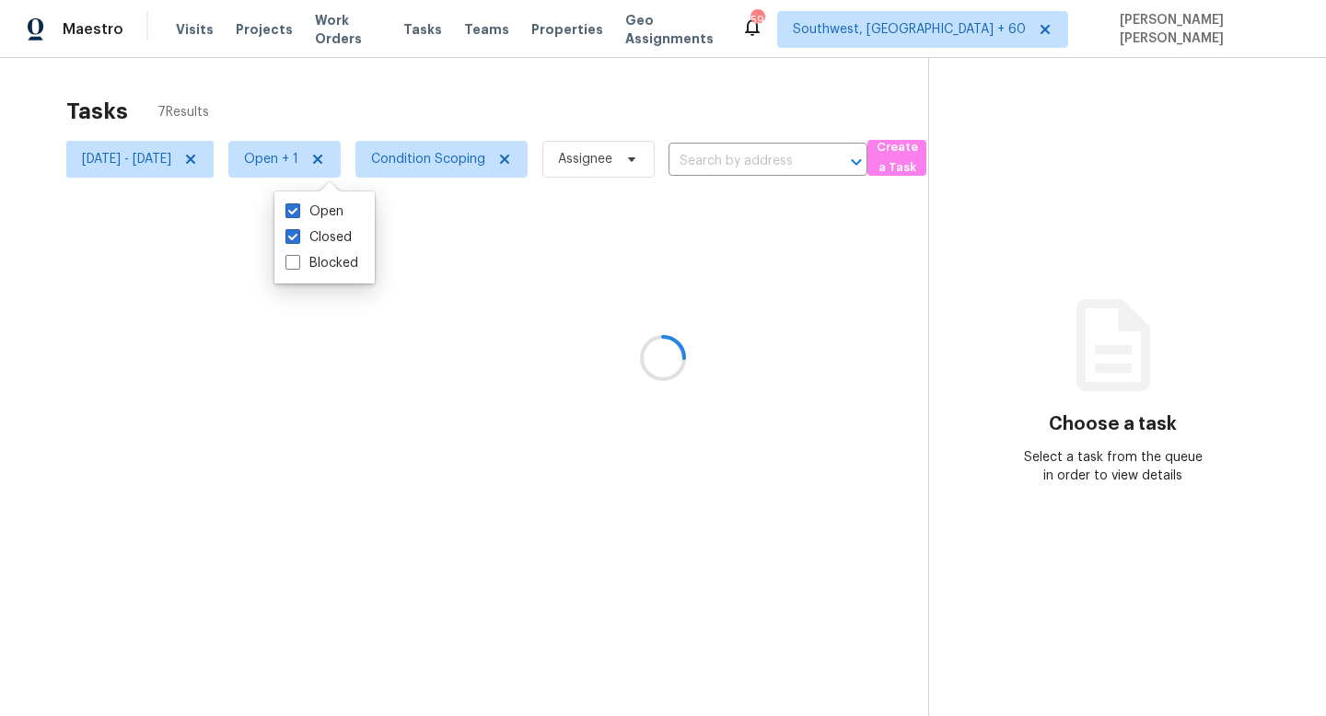
click at [395, 114] on div "Tasks 7 Results" at bounding box center [497, 111] width 862 height 48
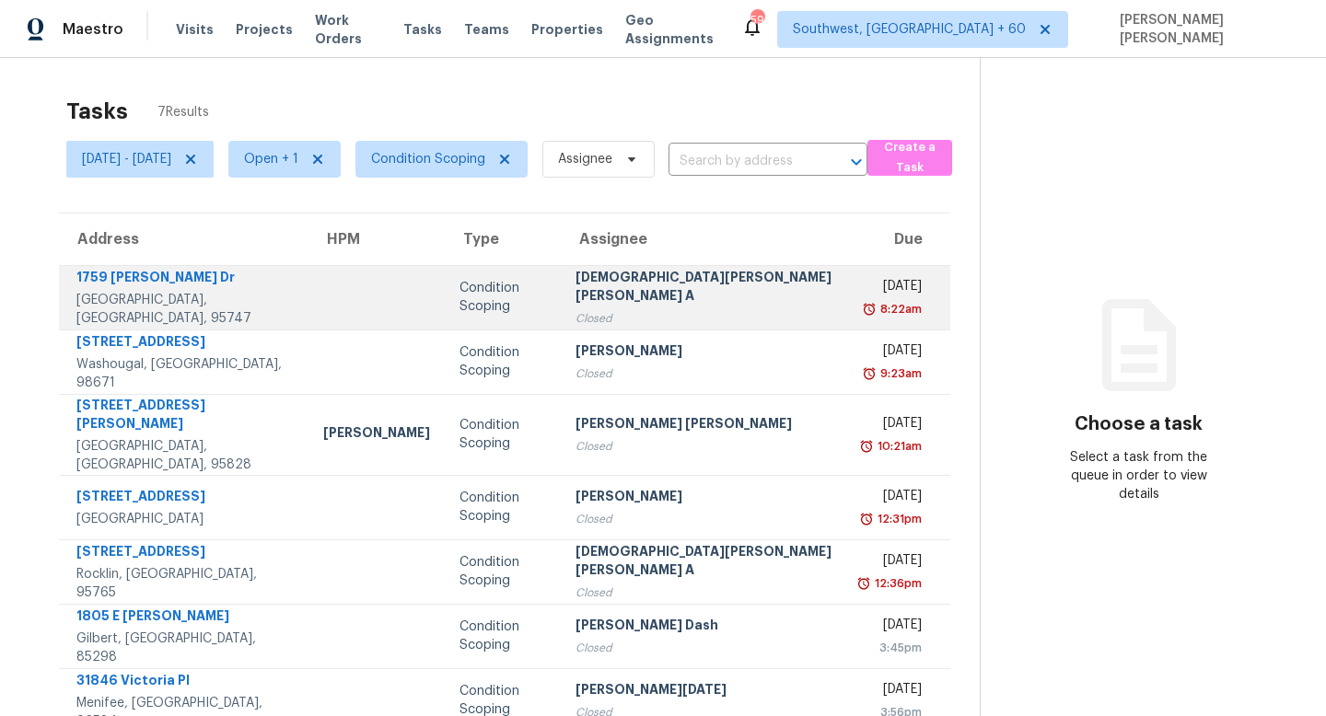
scroll to position [58, 0]
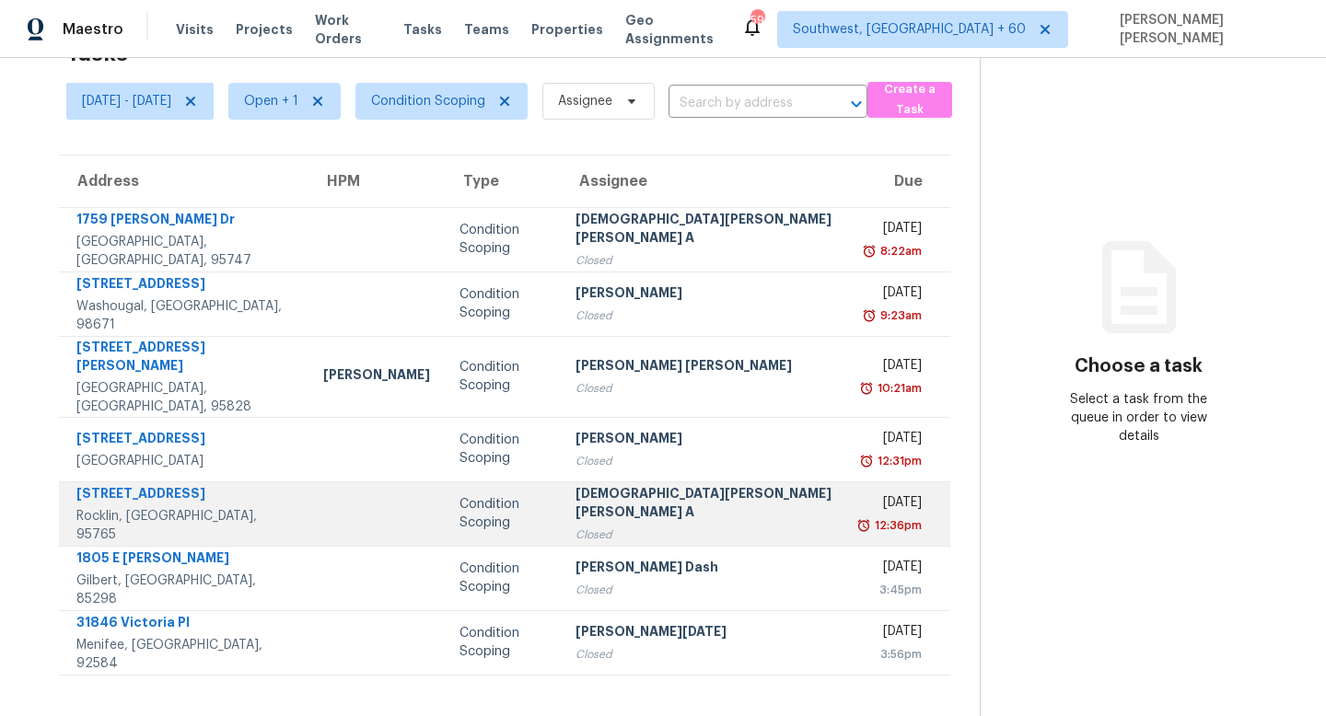
click at [235, 481] on td "5229 Del Vista Way Rocklin, CA, 95765" at bounding box center [183, 513] width 249 height 64
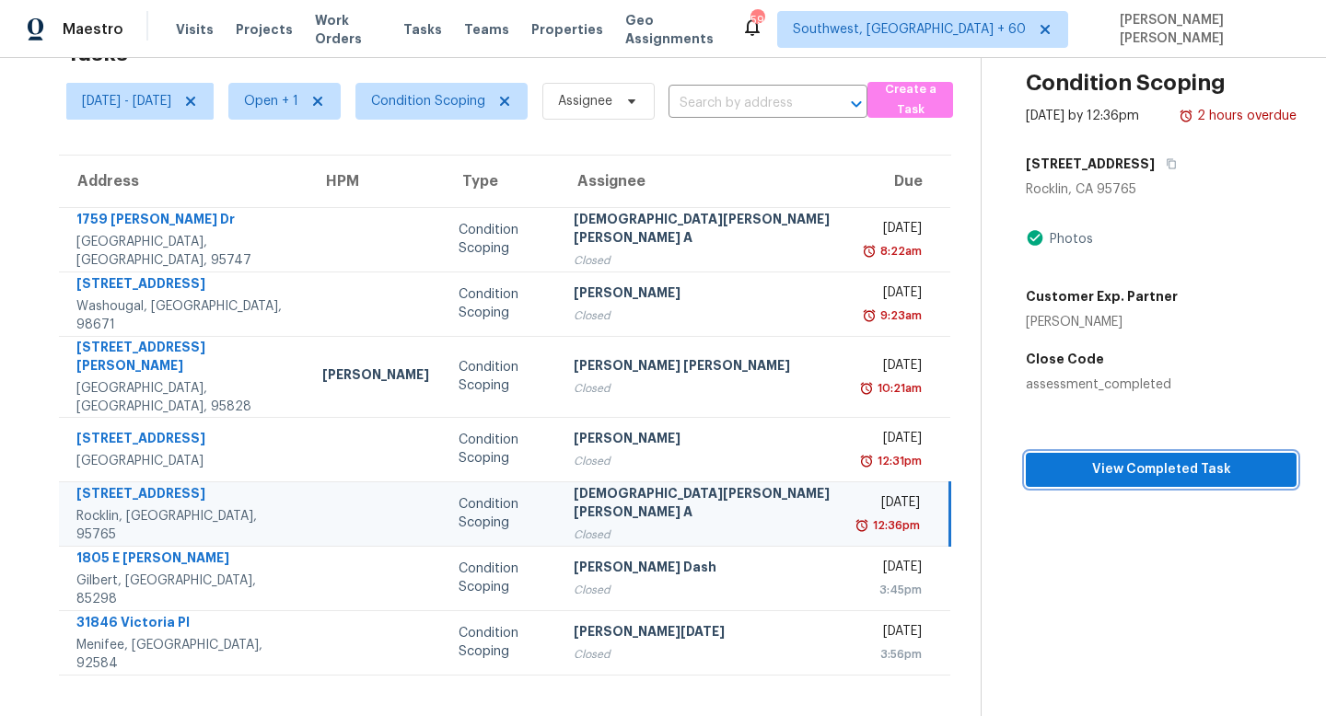
click at [1075, 465] on span "View Completed Task" at bounding box center [1160, 469] width 241 height 23
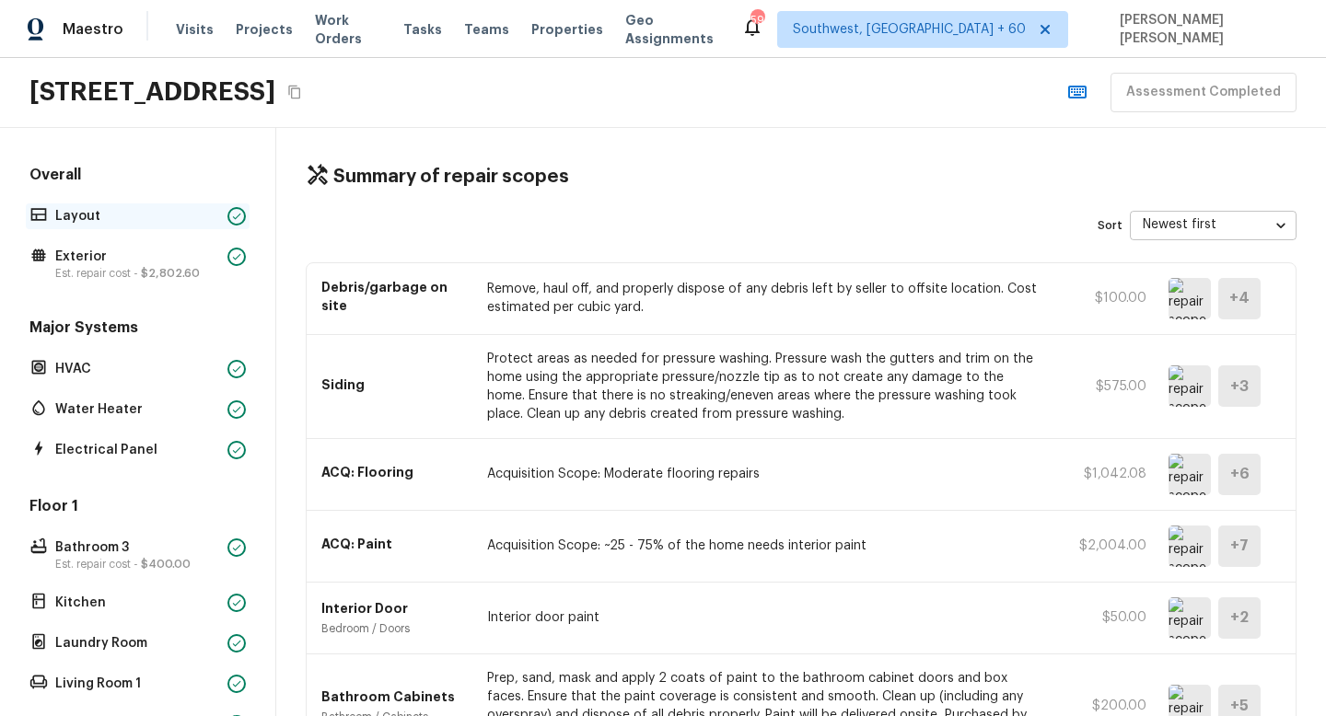
click at [134, 221] on p "Layout" at bounding box center [137, 216] width 165 height 18
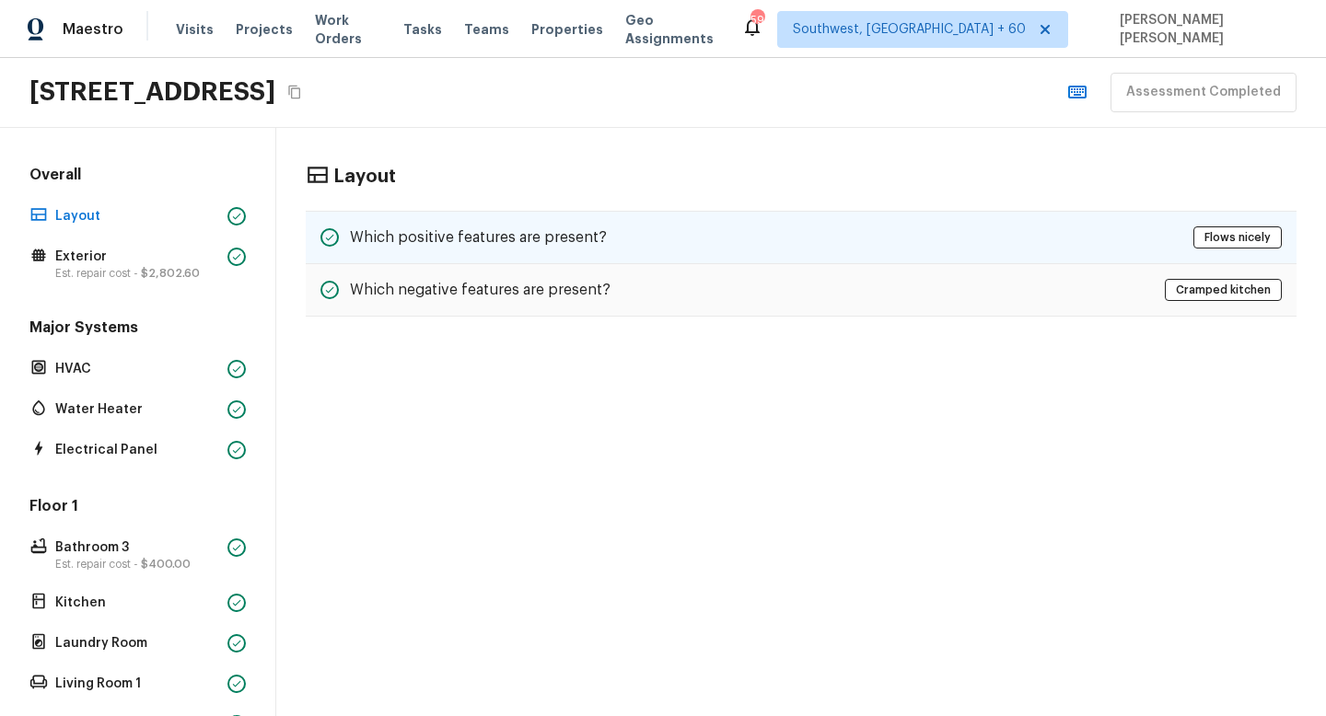
click at [666, 261] on div "Which positive features are present? Flows nicely" at bounding box center [801, 237] width 990 height 53
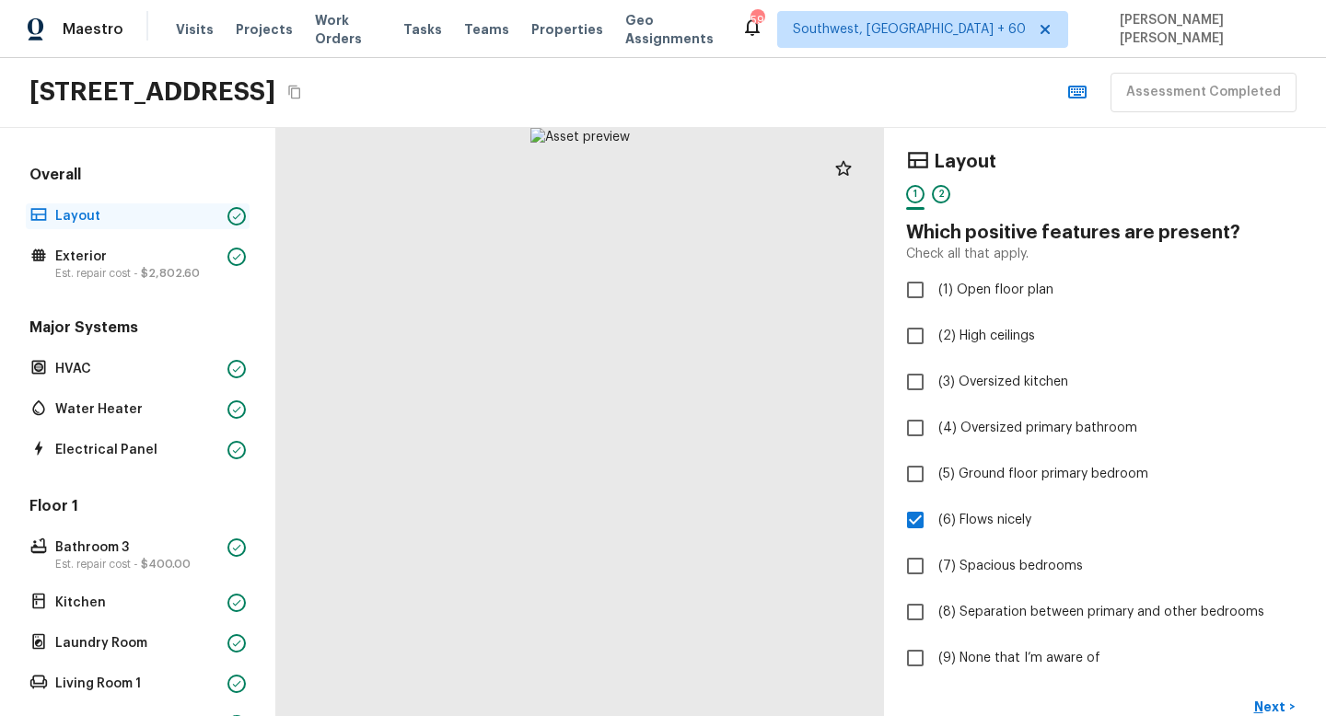
click at [109, 217] on p "Layout" at bounding box center [137, 216] width 165 height 18
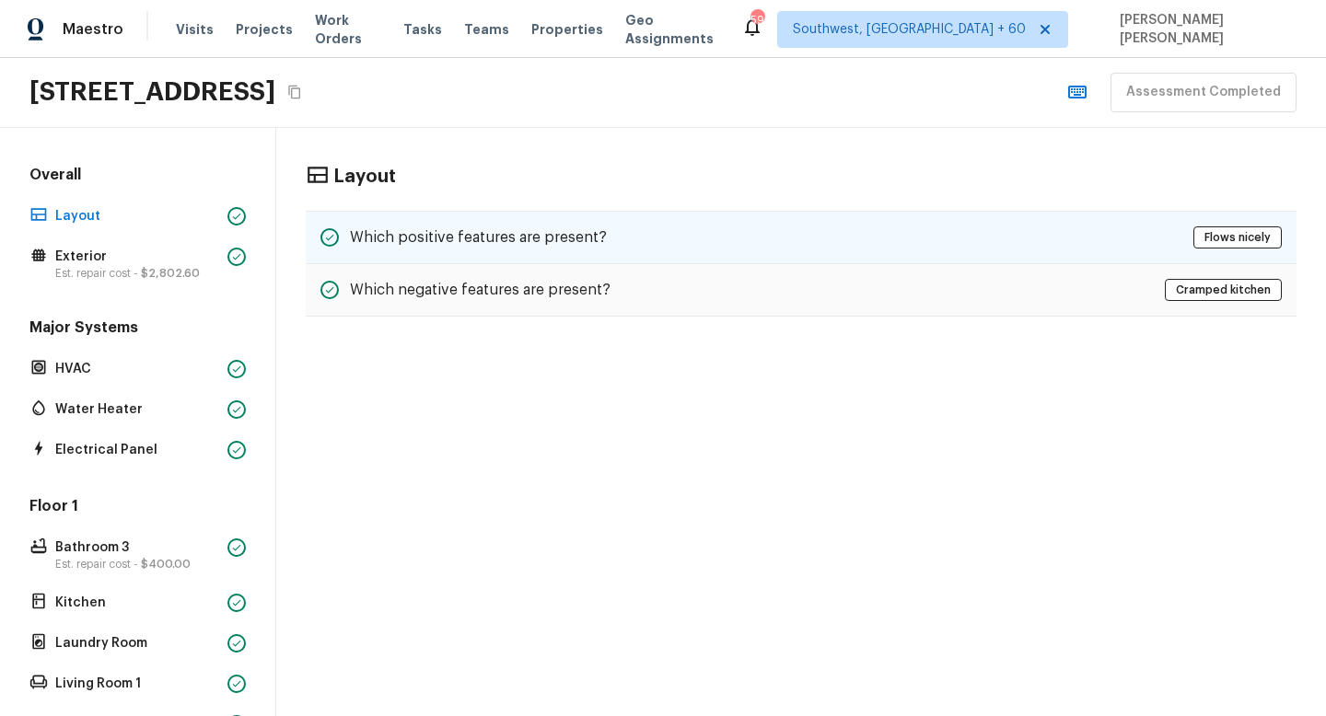
click at [488, 229] on h5 "Which positive features are present?" at bounding box center [478, 237] width 257 height 20
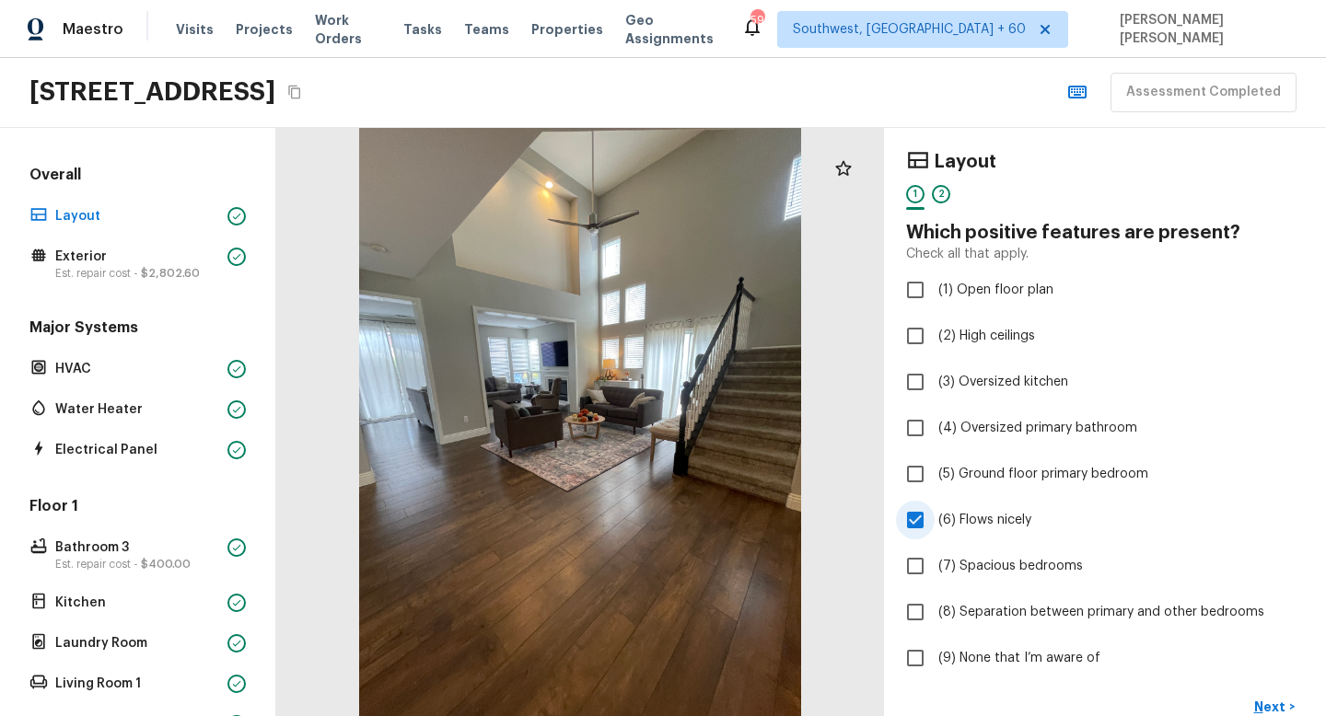
scroll to position [297, 0]
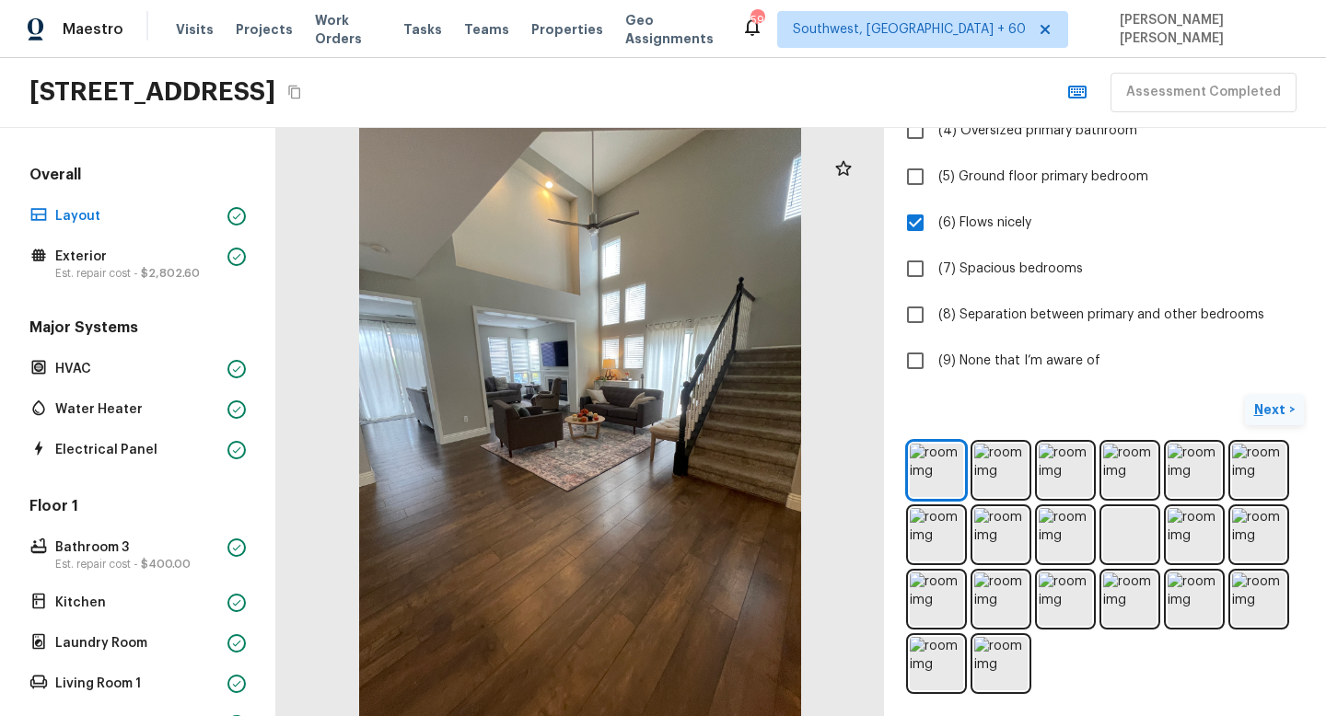
click at [1270, 411] on p "Next" at bounding box center [1271, 409] width 35 height 18
click at [1265, 409] on span "( Exterior )" at bounding box center [1258, 410] width 55 height 13
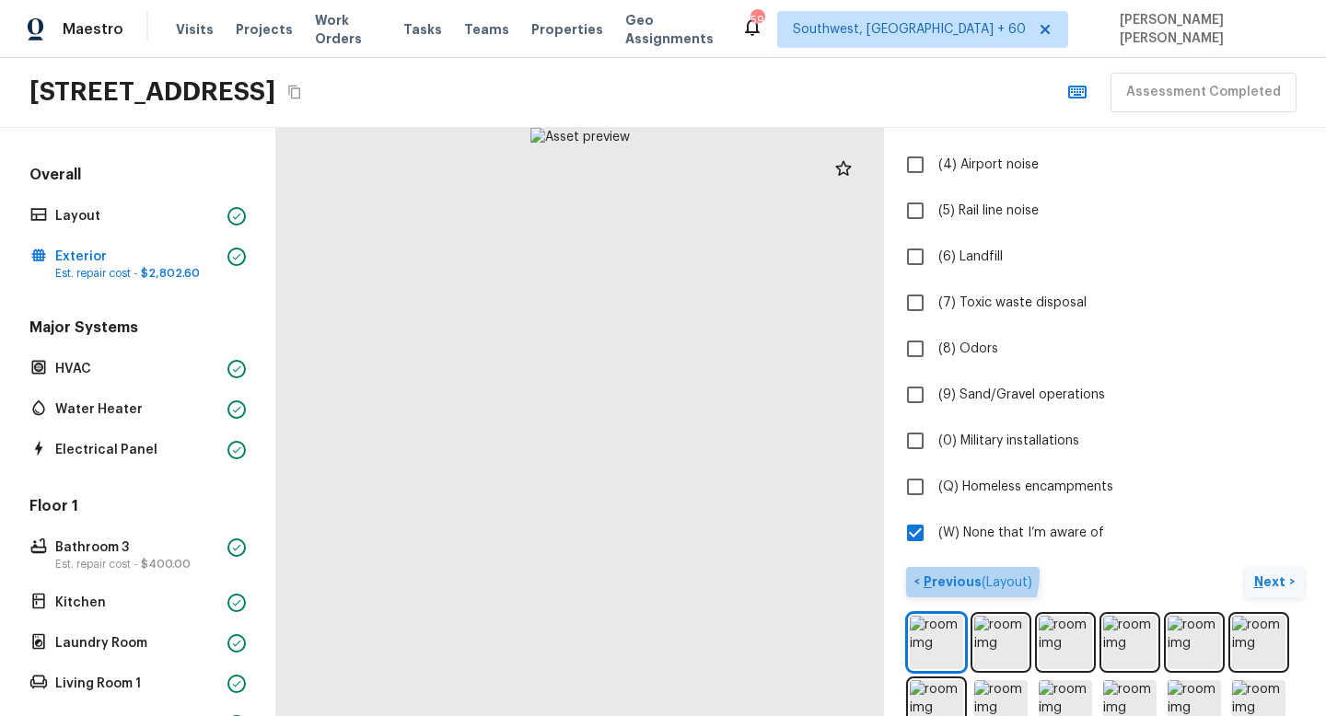
click at [937, 573] on p "Previous ( Layout )" at bounding box center [976, 582] width 112 height 19
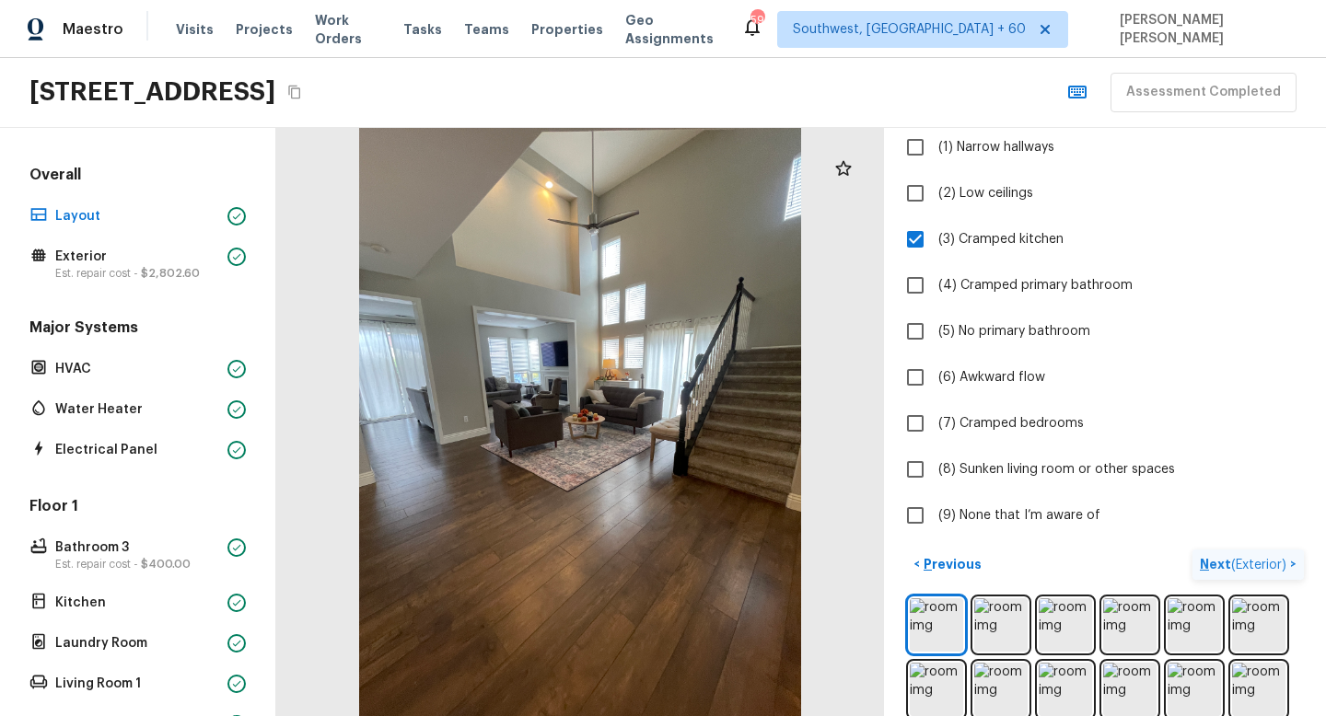
scroll to position [225, 0]
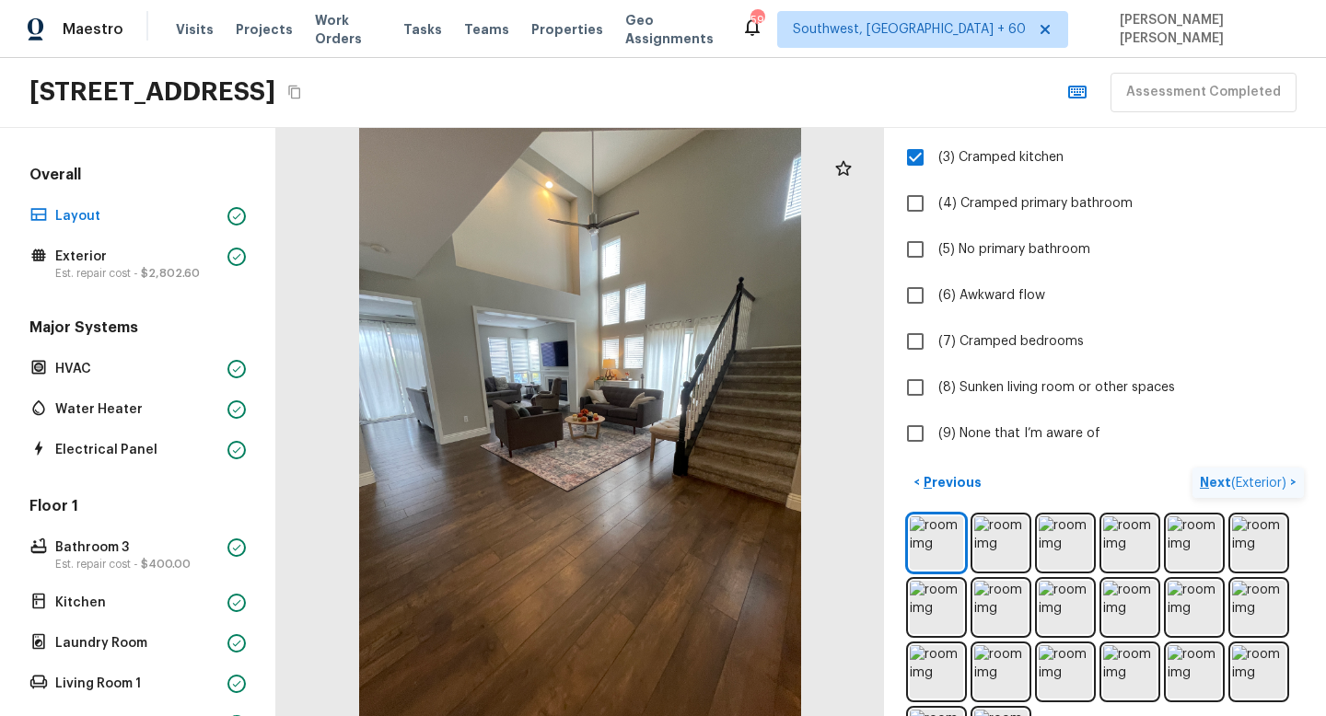
click at [1263, 482] on span "( Exterior )" at bounding box center [1258, 483] width 55 height 13
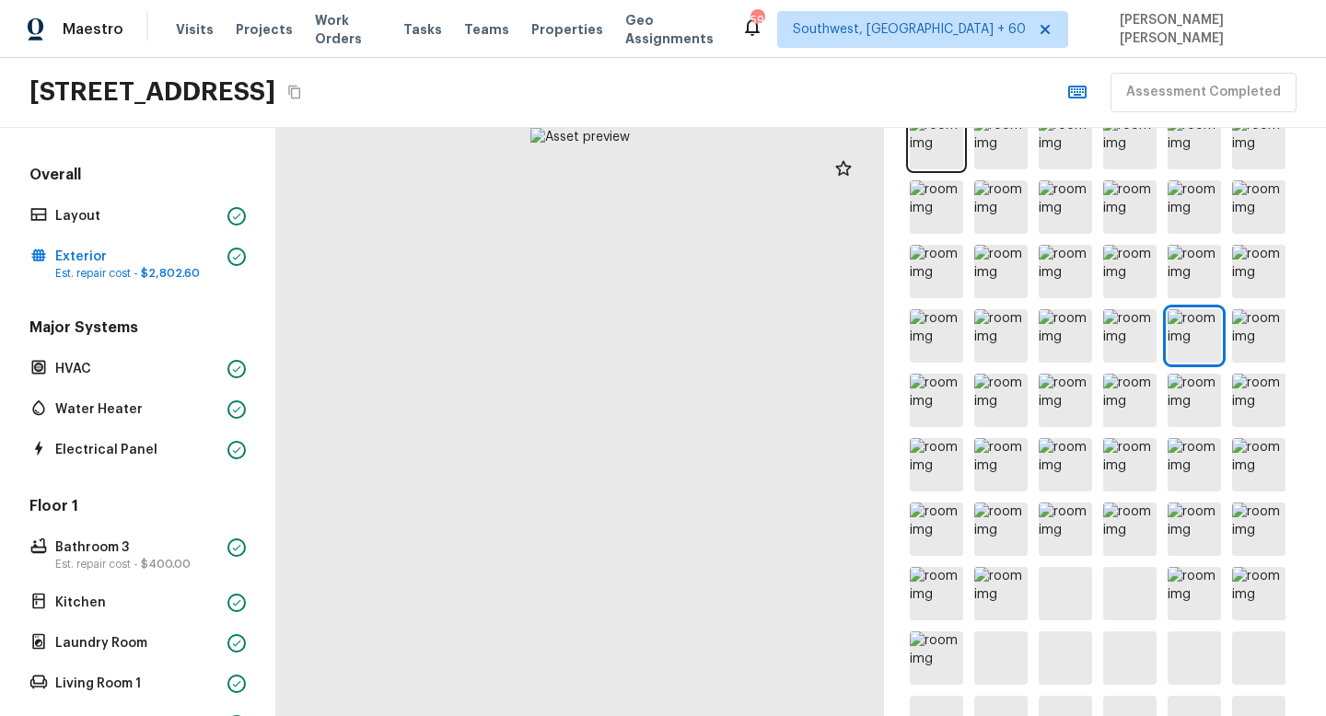
scroll to position [985, 0]
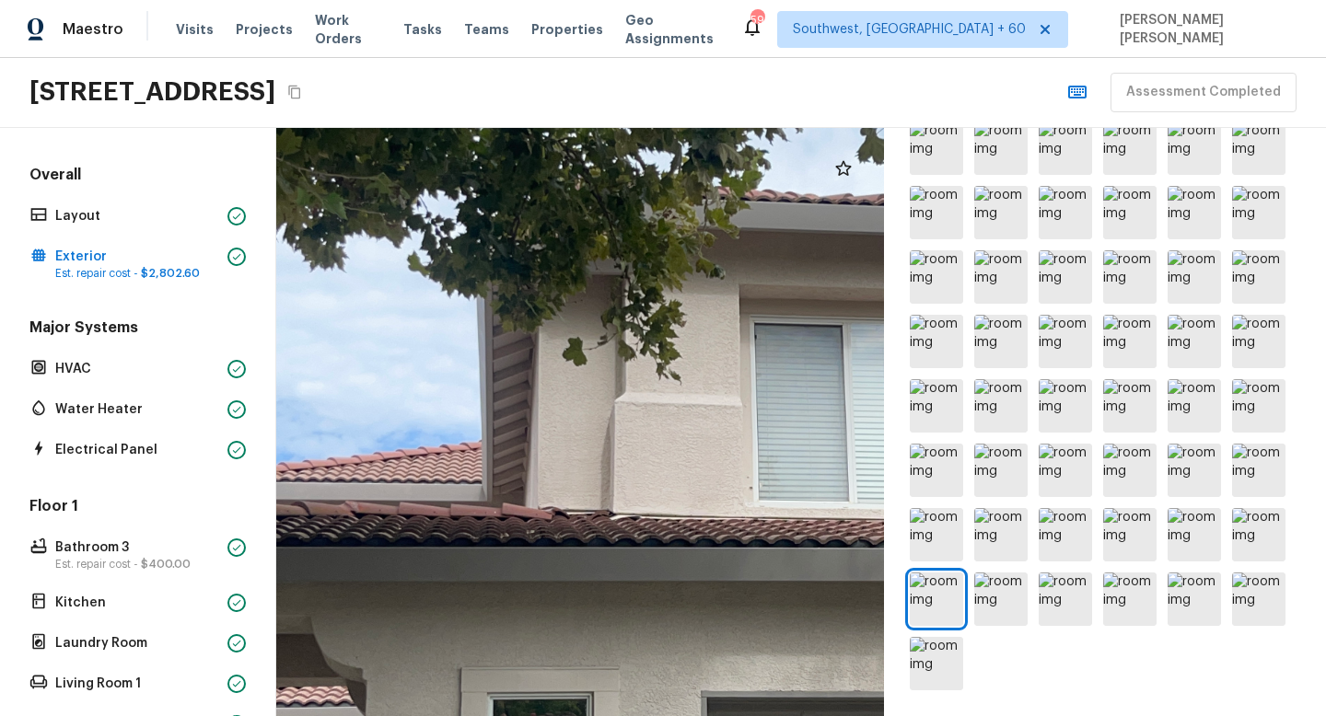
drag, startPoint x: 772, startPoint y: 435, endPoint x: 1031, endPoint y: 563, distance: 288.6
click at [1031, 563] on div "Exterior 1 2 3 4 5 6 7 8 9 10 11 12 13 14 15 16 17 18 19 20 Do you notice any o…" at bounding box center [800, 422] width 1049 height 588
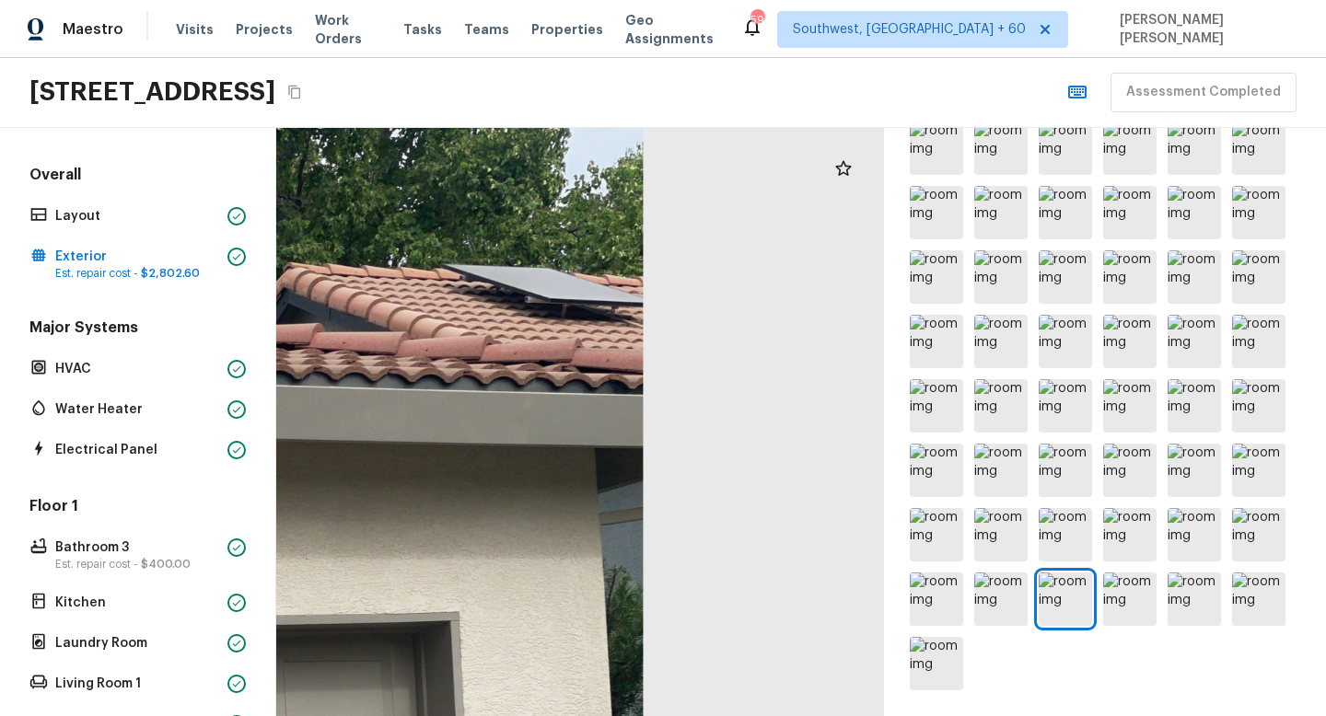
drag, startPoint x: 685, startPoint y: 391, endPoint x: 840, endPoint y: 490, distance: 184.1
click at [837, 490] on div at bounding box center [122, 709] width 1431 height 1385
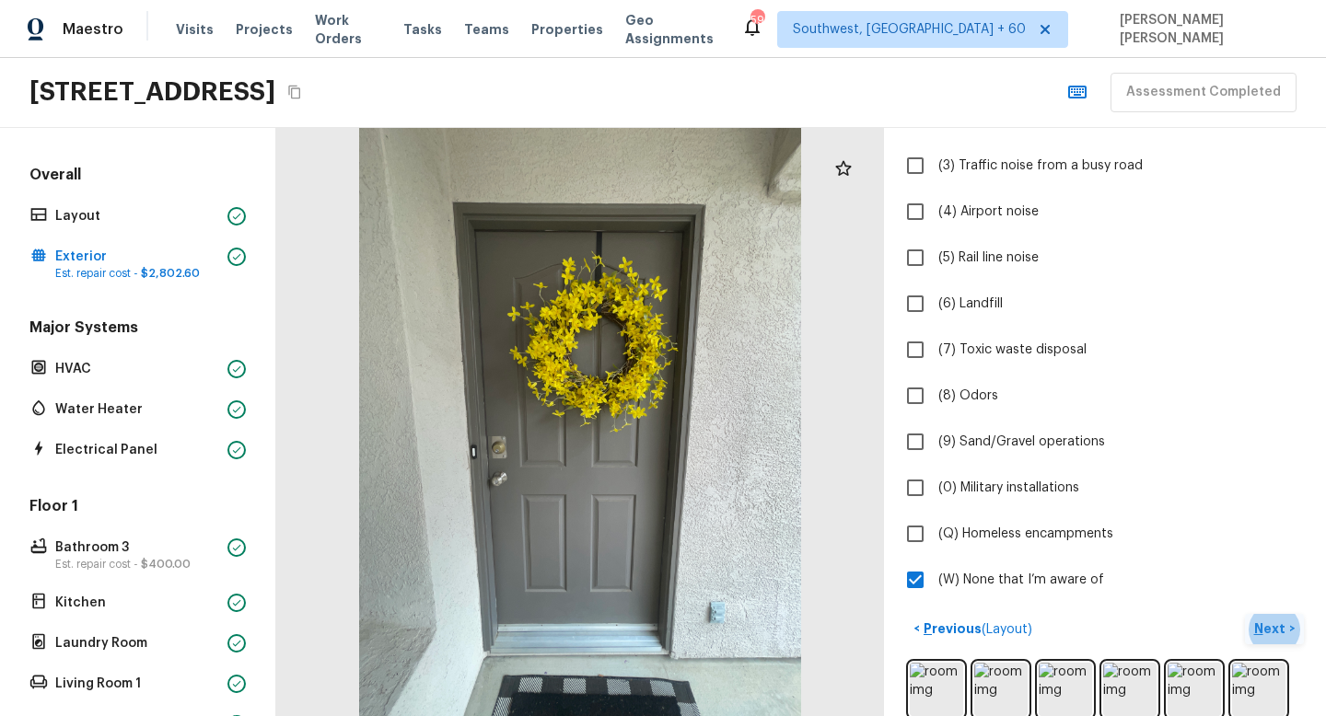
scroll to position [281, 0]
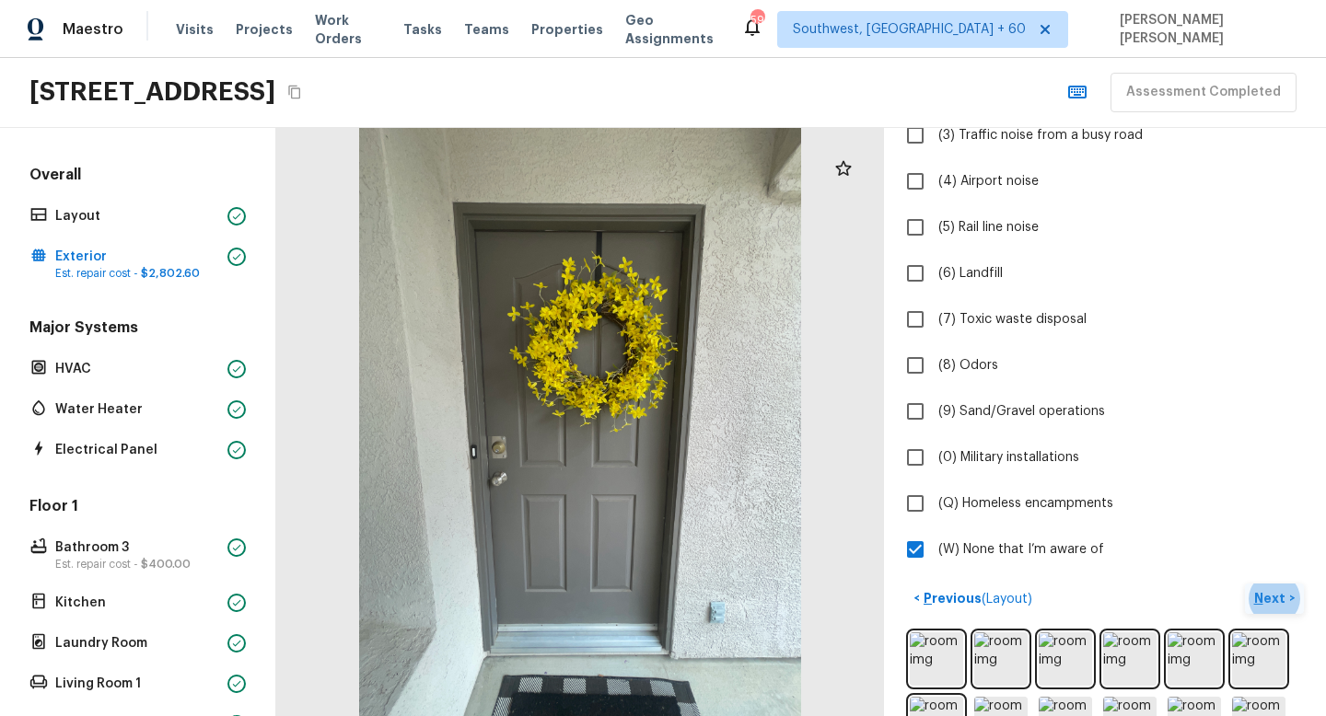
click at [1258, 597] on p "Next" at bounding box center [1271, 598] width 35 height 18
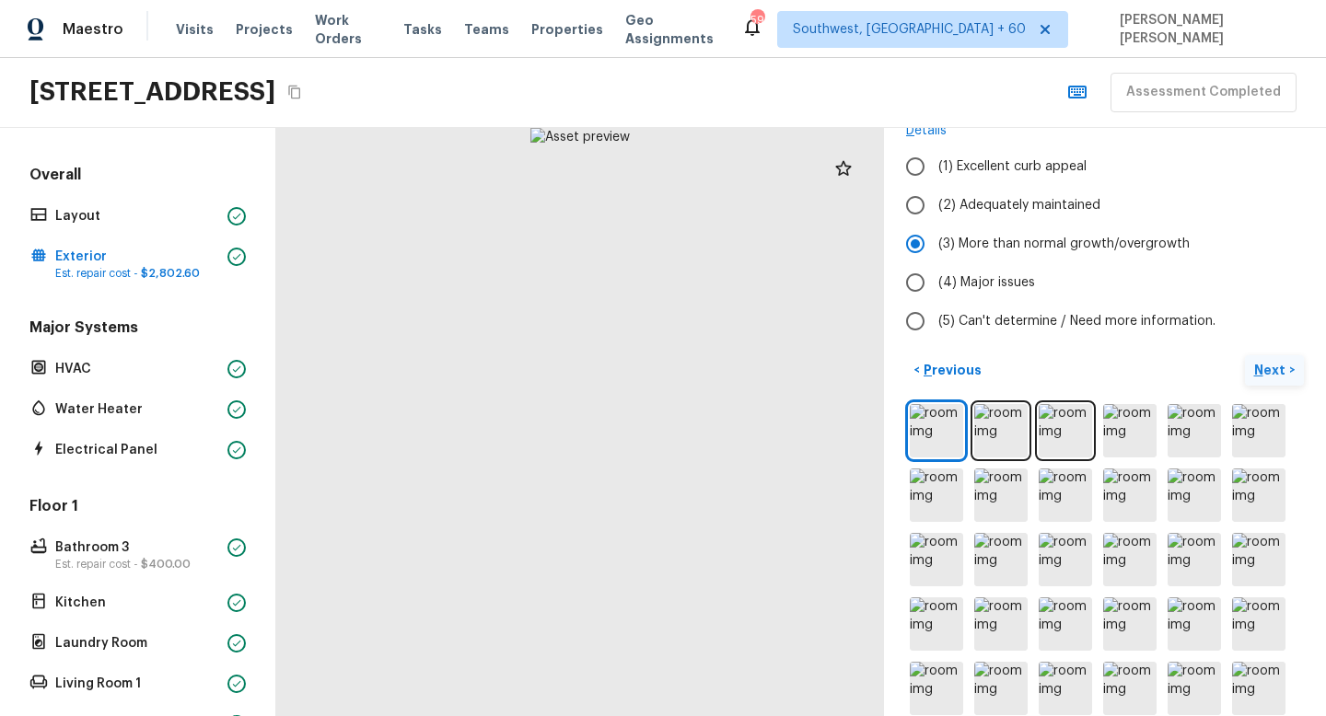
scroll to position [0, 0]
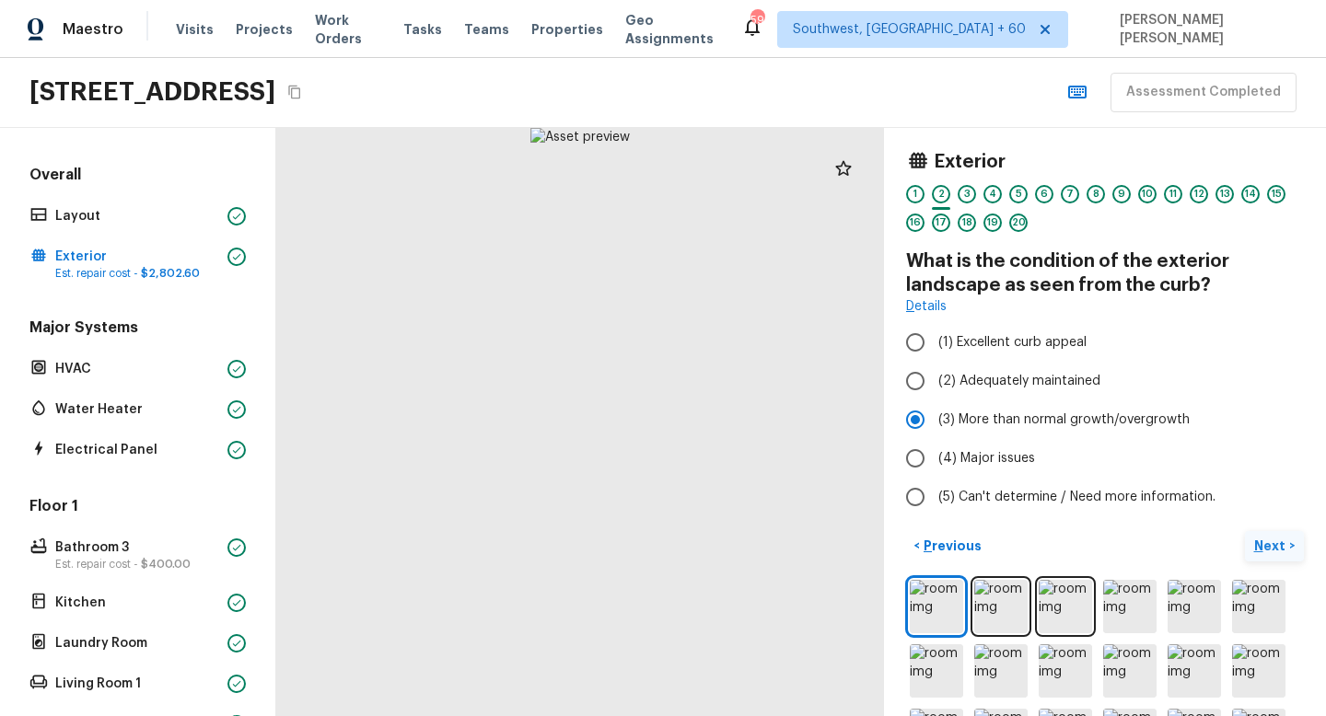
click at [1269, 540] on p "Next" at bounding box center [1271, 546] width 35 height 18
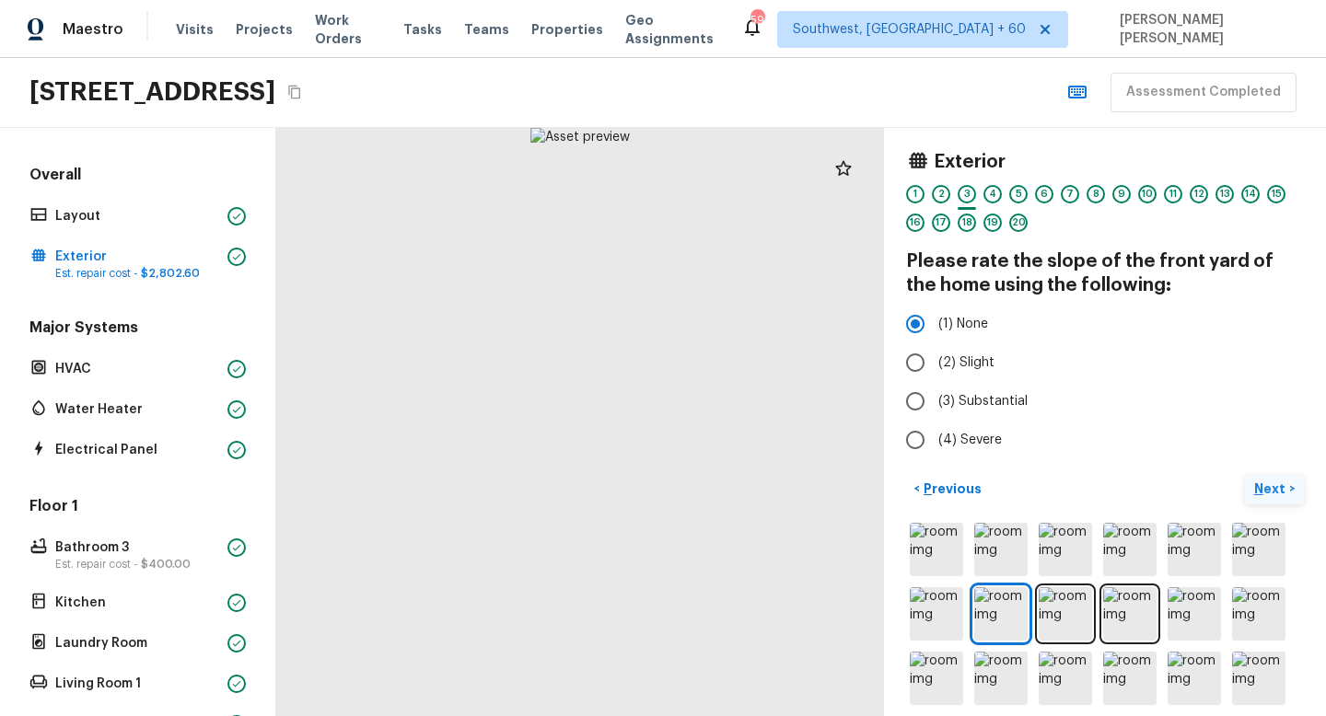
click at [1265, 494] on p "Next" at bounding box center [1271, 489] width 35 height 18
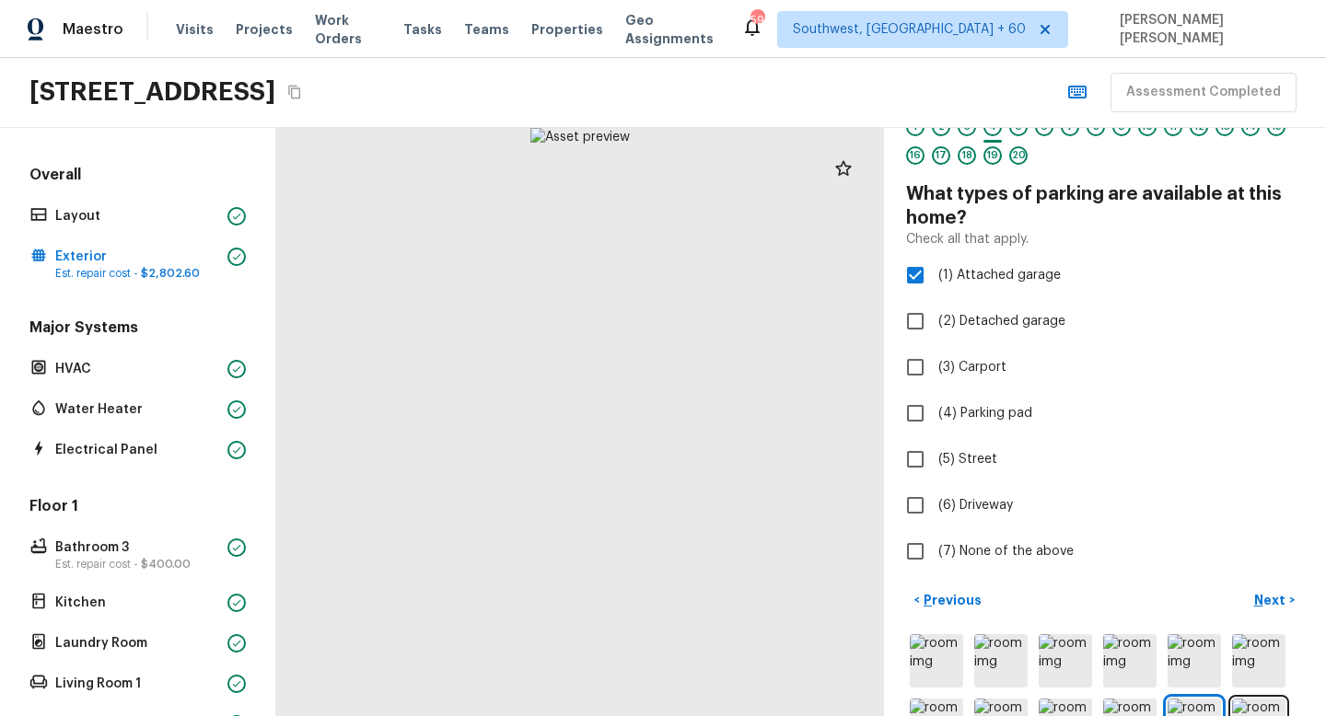
scroll to position [82, 0]
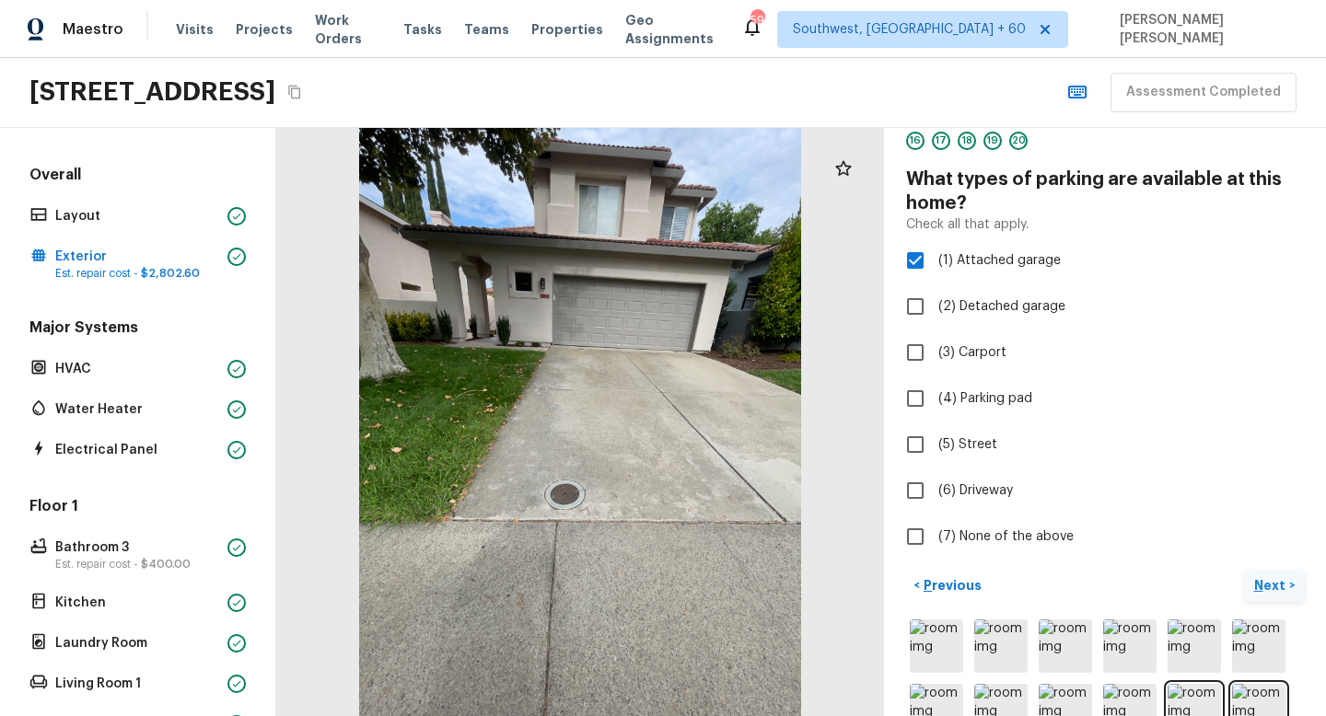
click at [1284, 580] on p "Next" at bounding box center [1271, 585] width 35 height 18
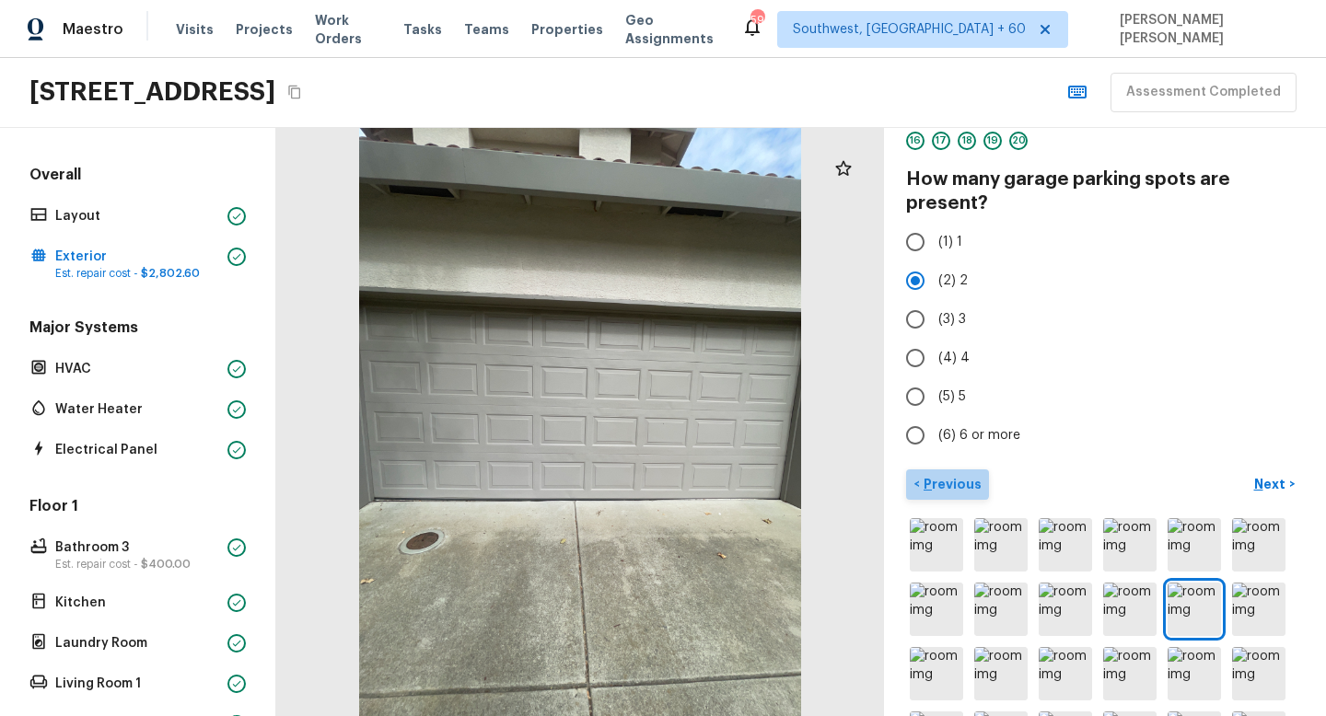
click at [946, 483] on p "Previous" at bounding box center [951, 484] width 62 height 18
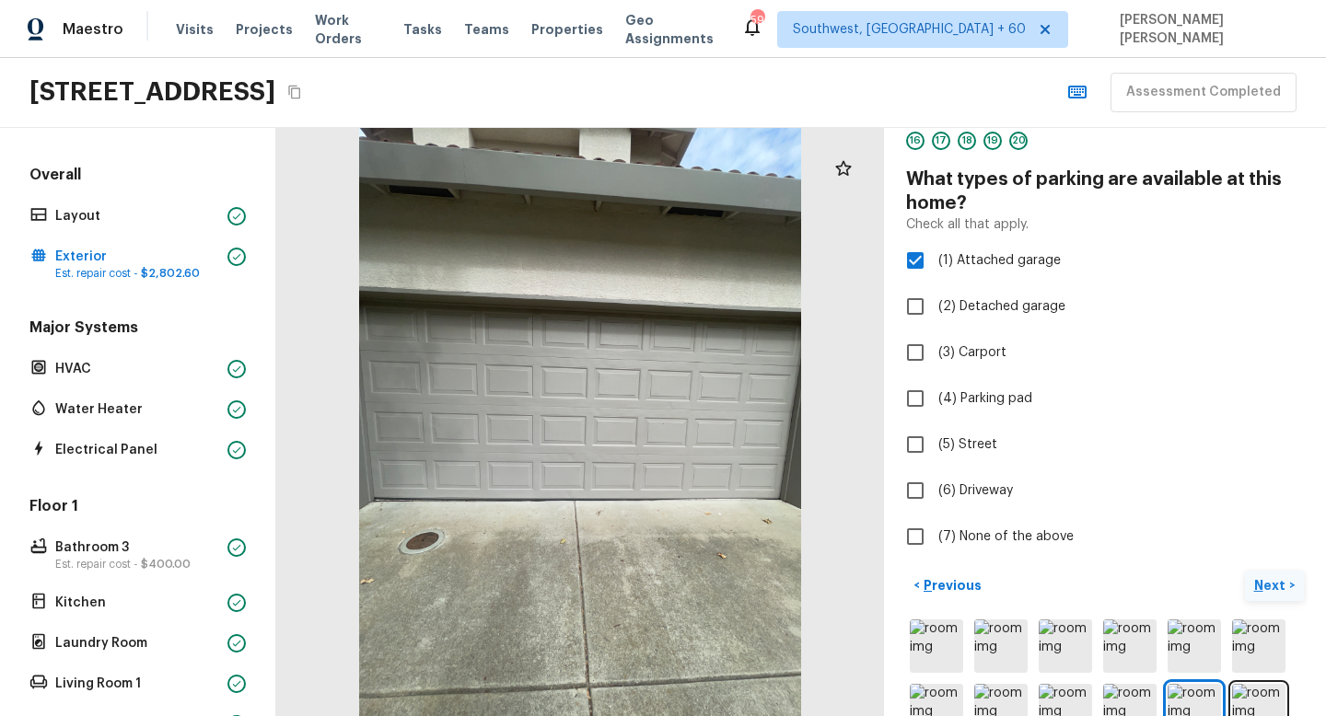
click at [1277, 584] on p "Next" at bounding box center [1271, 585] width 35 height 18
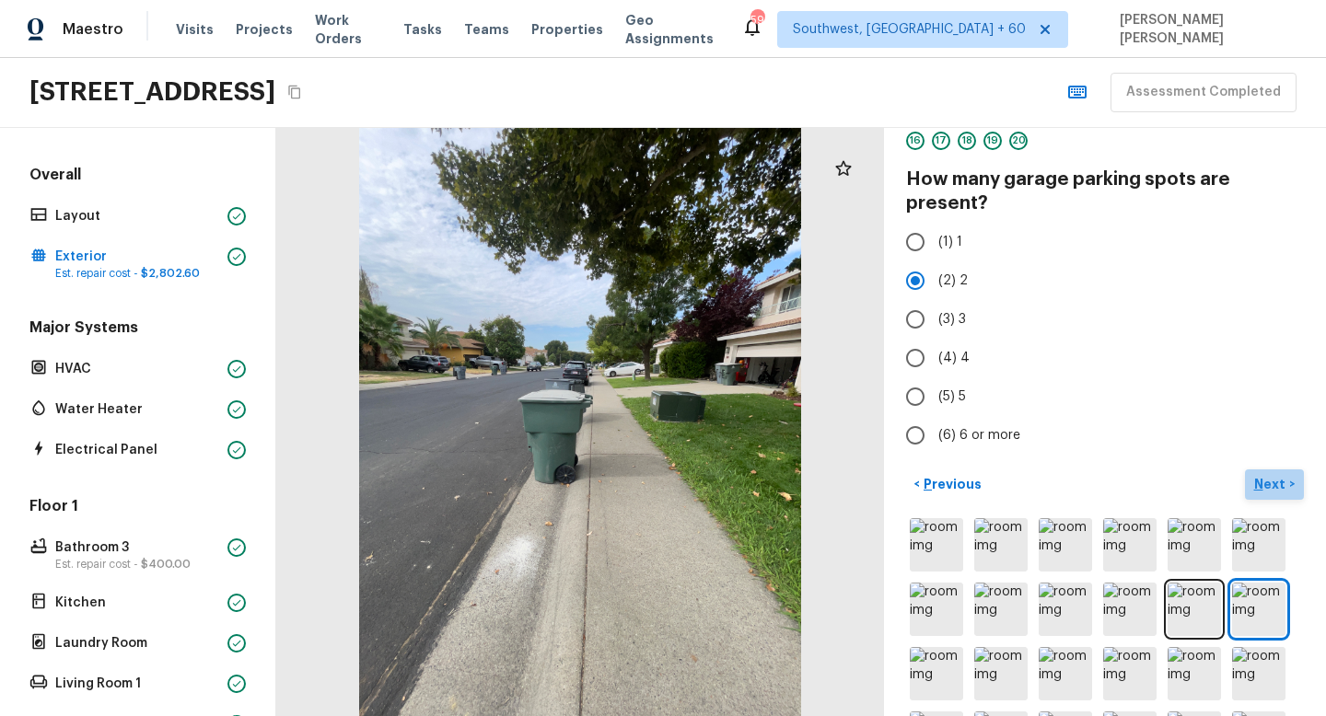
click at [1267, 492] on p "Next" at bounding box center [1271, 484] width 35 height 18
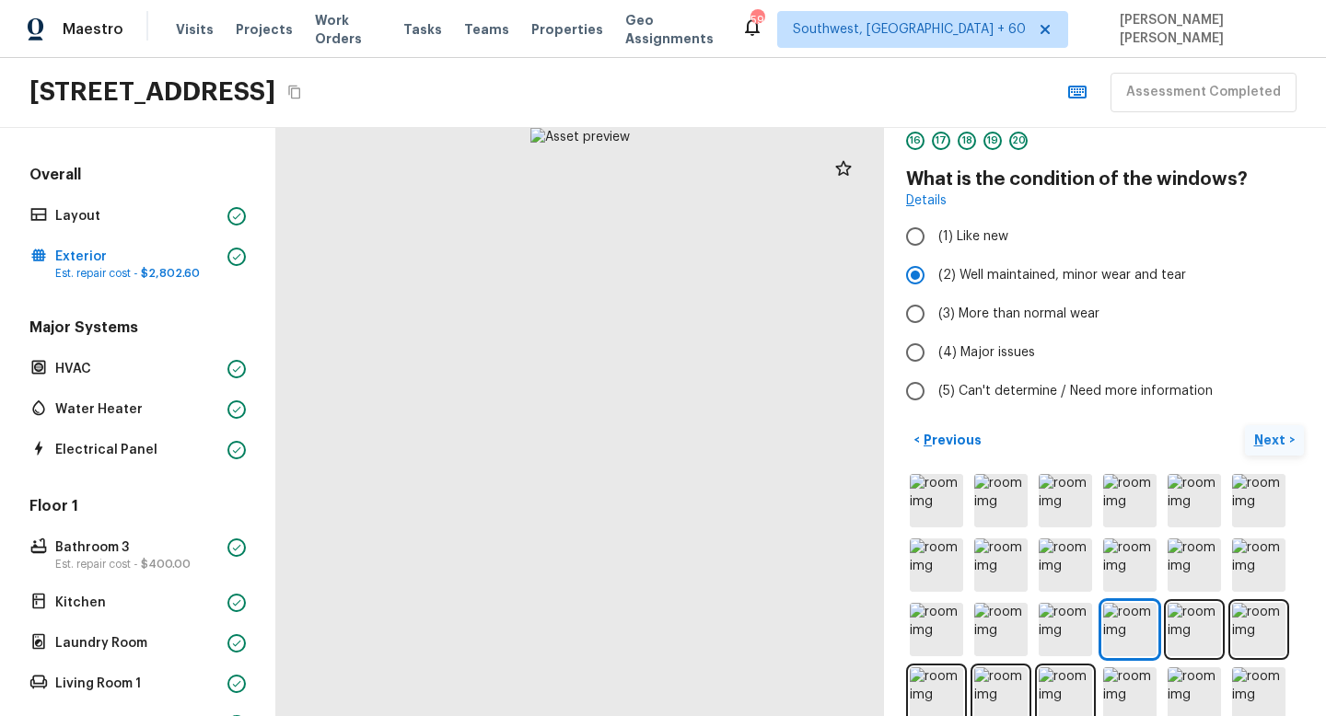
click at [1272, 447] on p "Next" at bounding box center [1271, 440] width 35 height 18
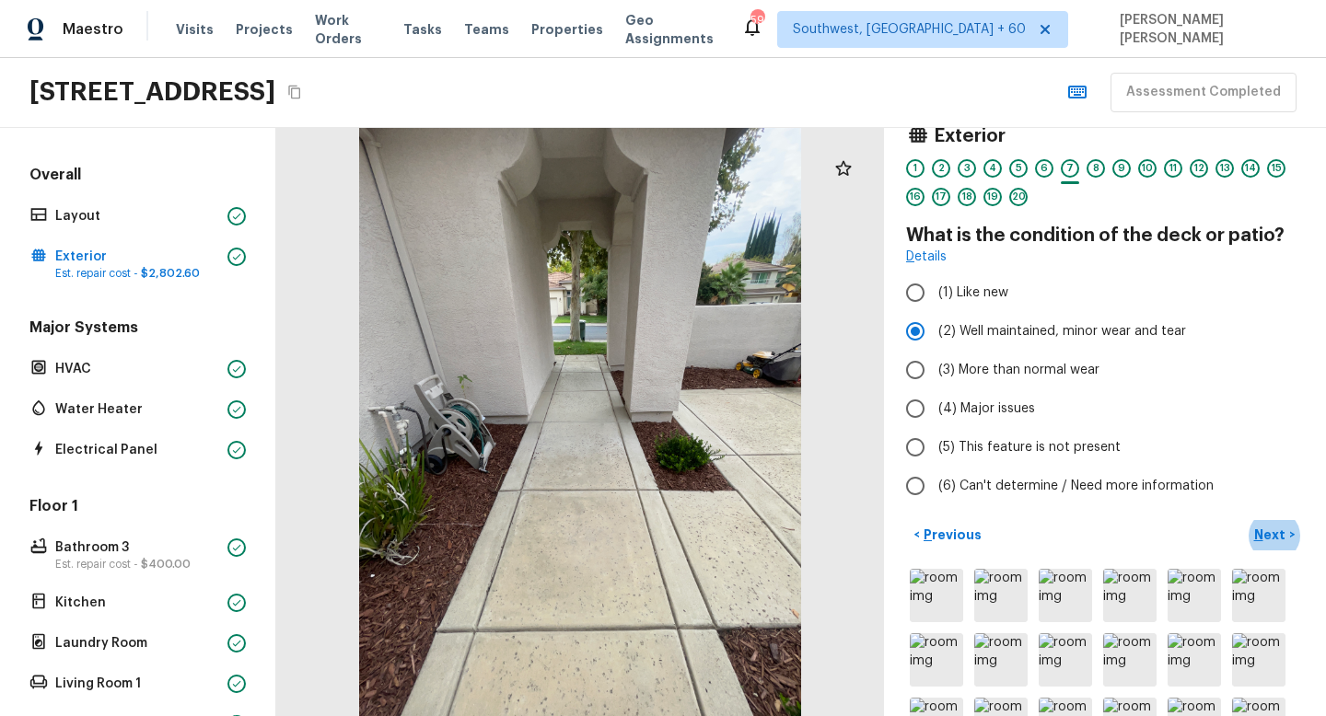
scroll to position [0, 0]
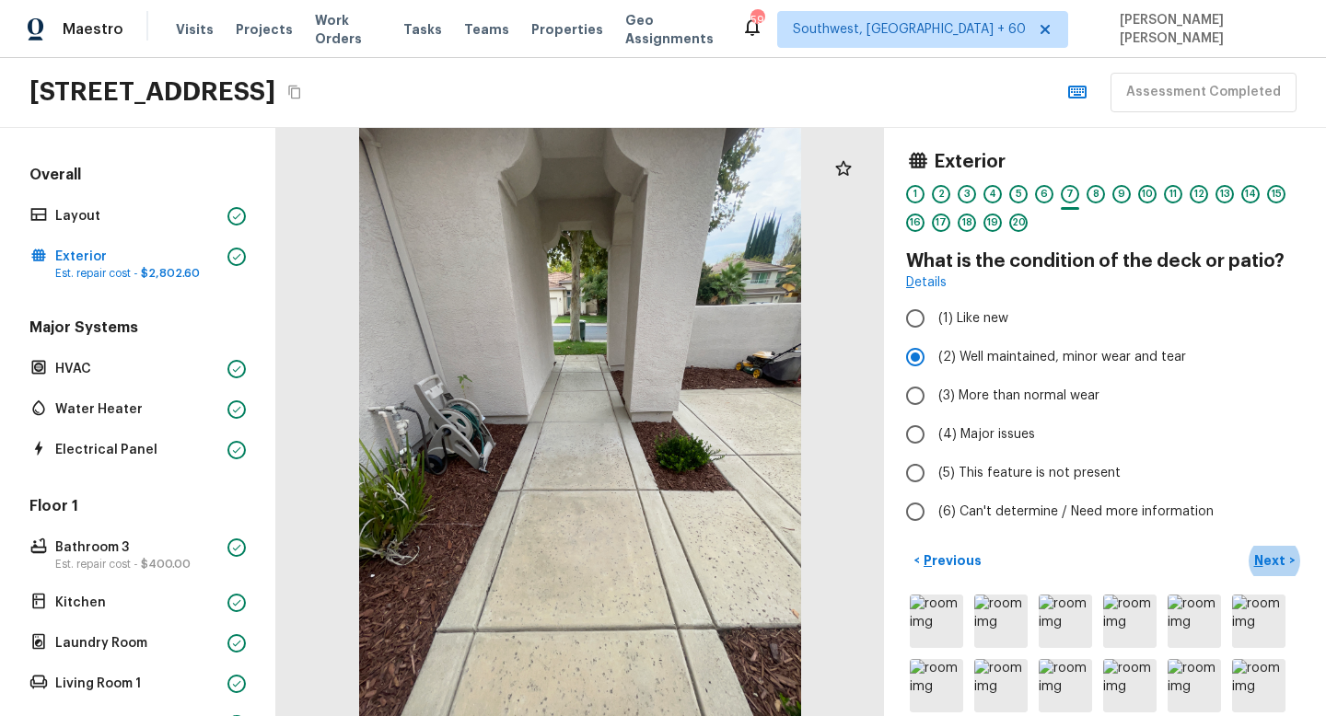
click at [1175, 273] on div "Details" at bounding box center [1105, 282] width 398 height 18
click at [1256, 566] on p "Next" at bounding box center [1271, 560] width 35 height 18
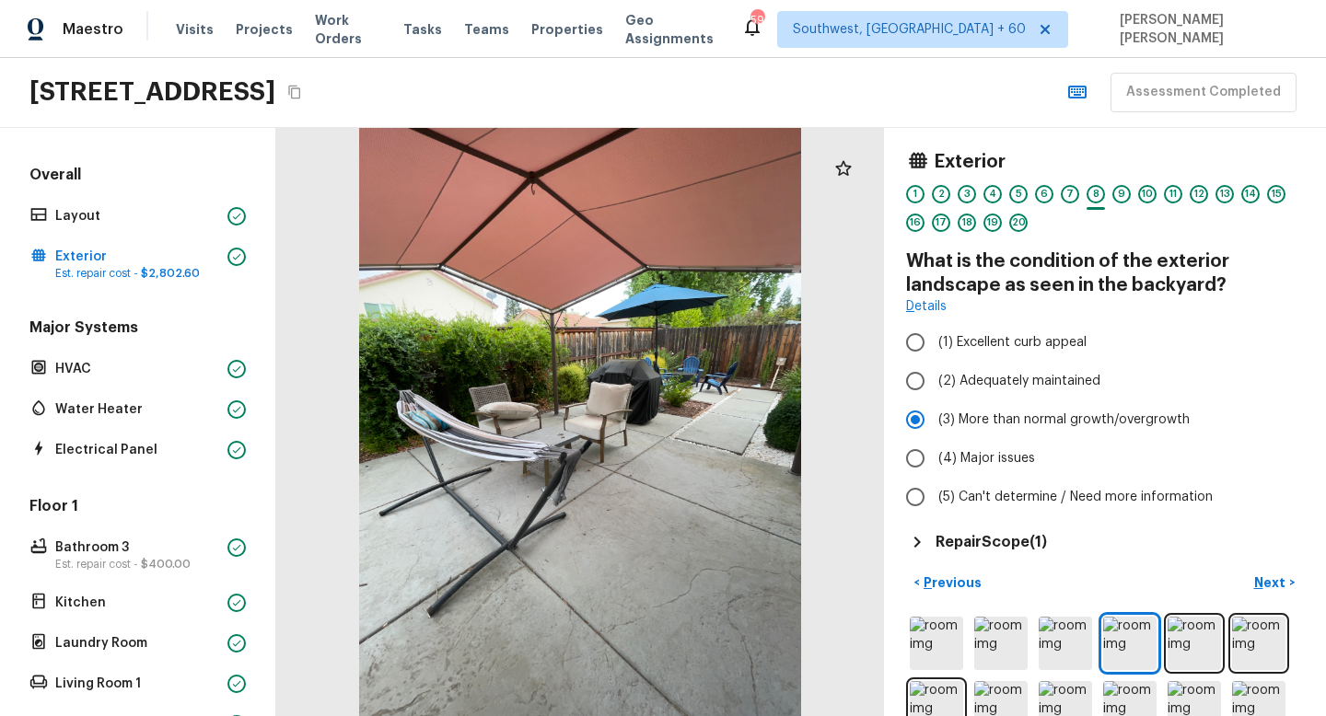
click at [1012, 537] on h5 "Repair Scope ( 1 )" at bounding box center [990, 542] width 111 height 20
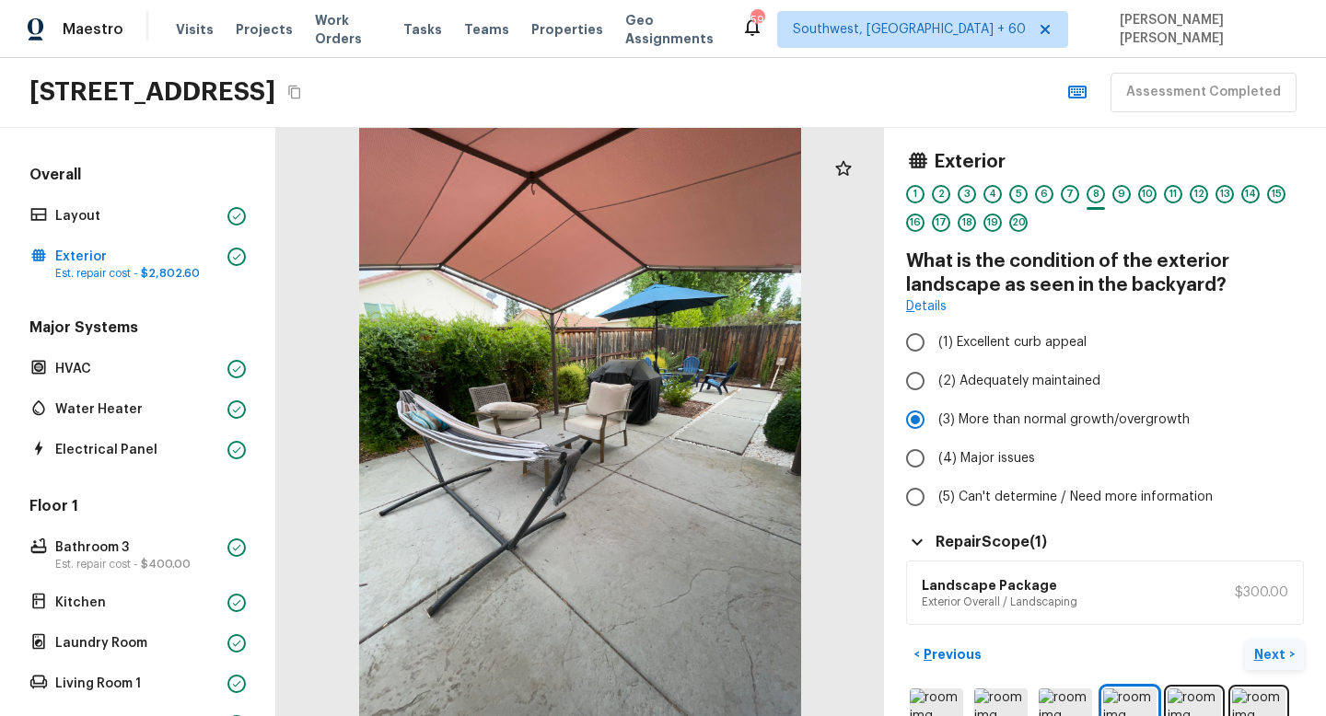
click at [1277, 656] on p "Next" at bounding box center [1271, 654] width 35 height 18
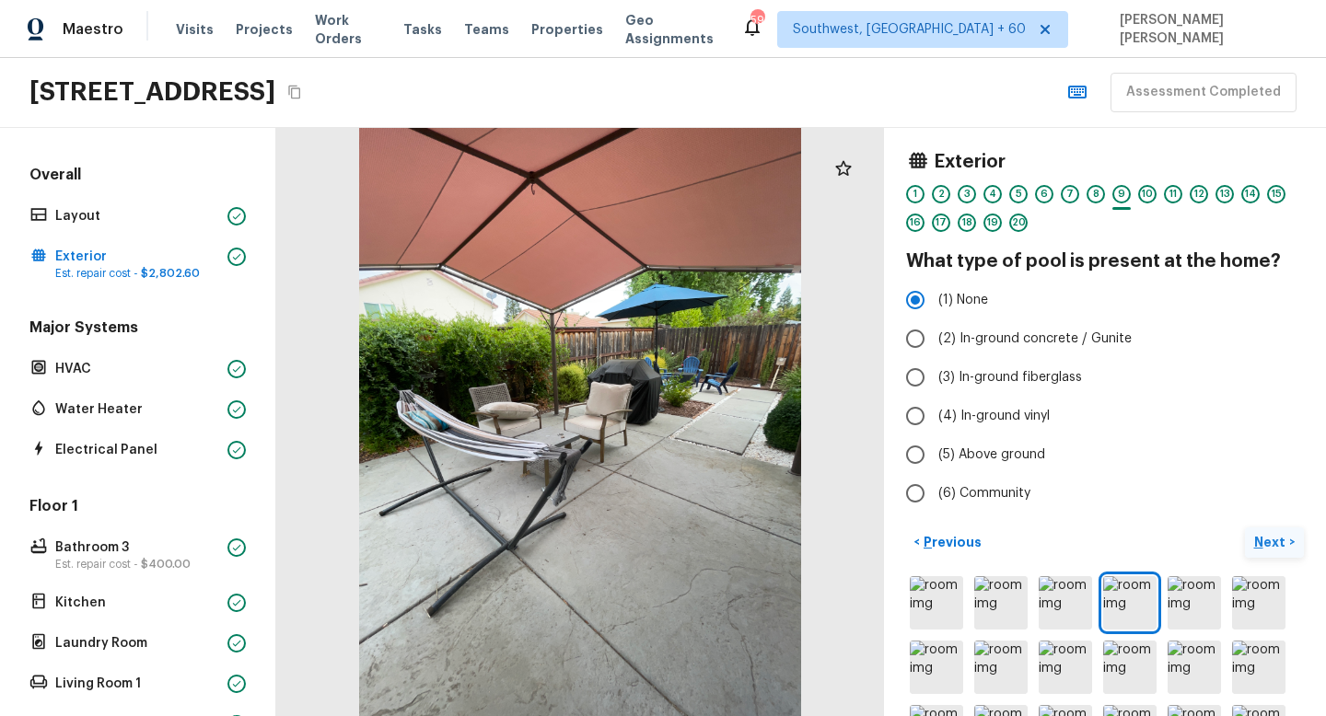
click at [1277, 537] on p "Next" at bounding box center [1271, 542] width 35 height 18
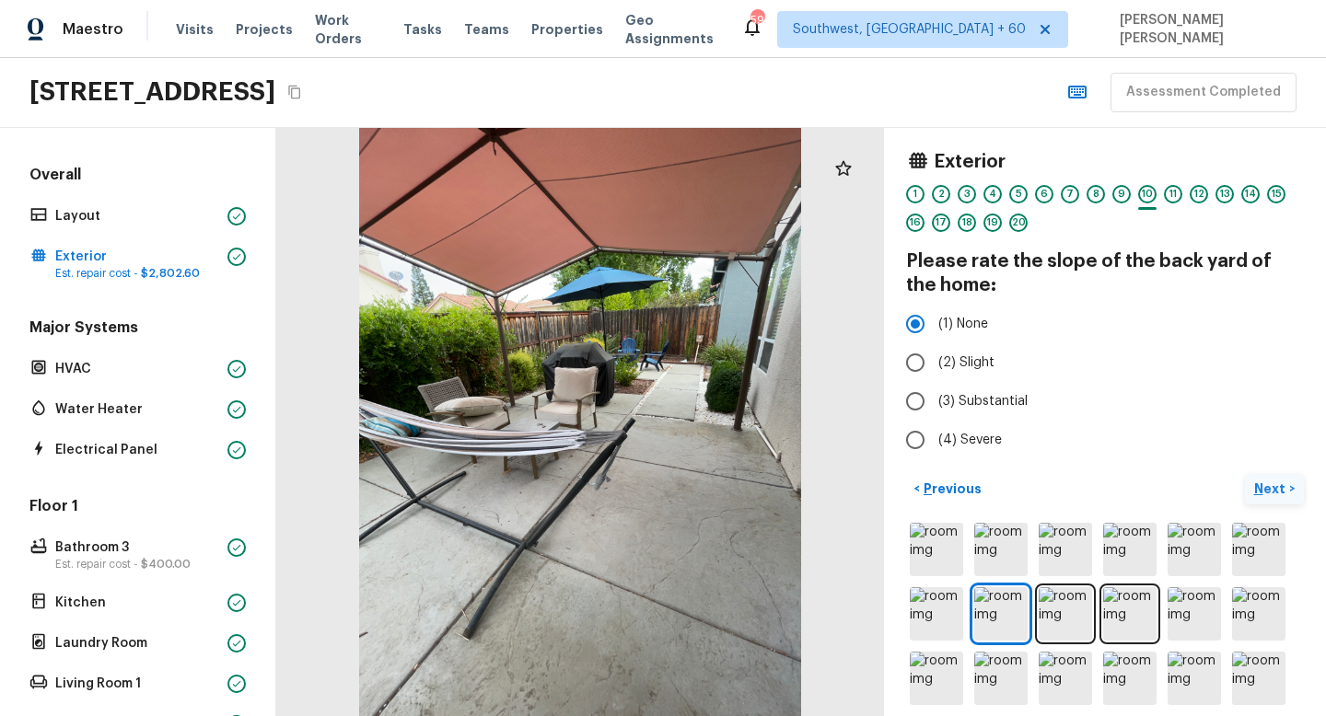
click at [1269, 493] on p "Next" at bounding box center [1271, 489] width 35 height 18
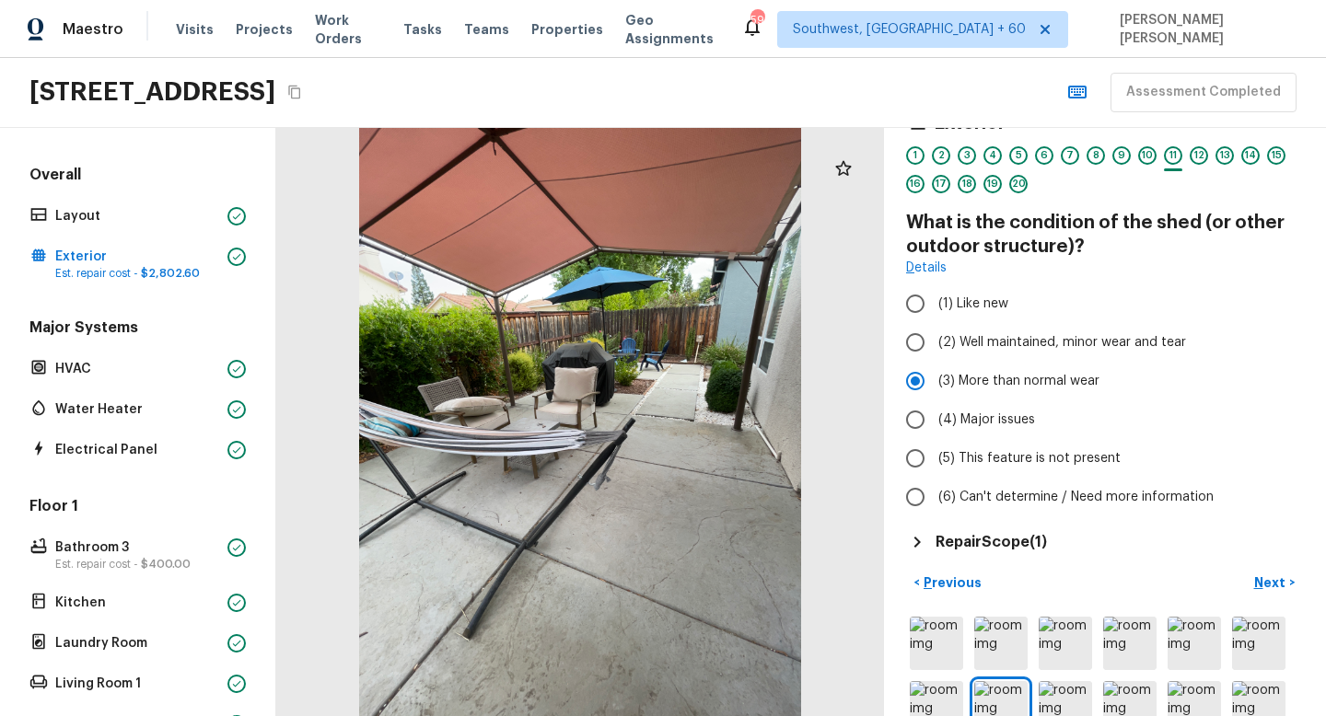
scroll to position [59, 0]
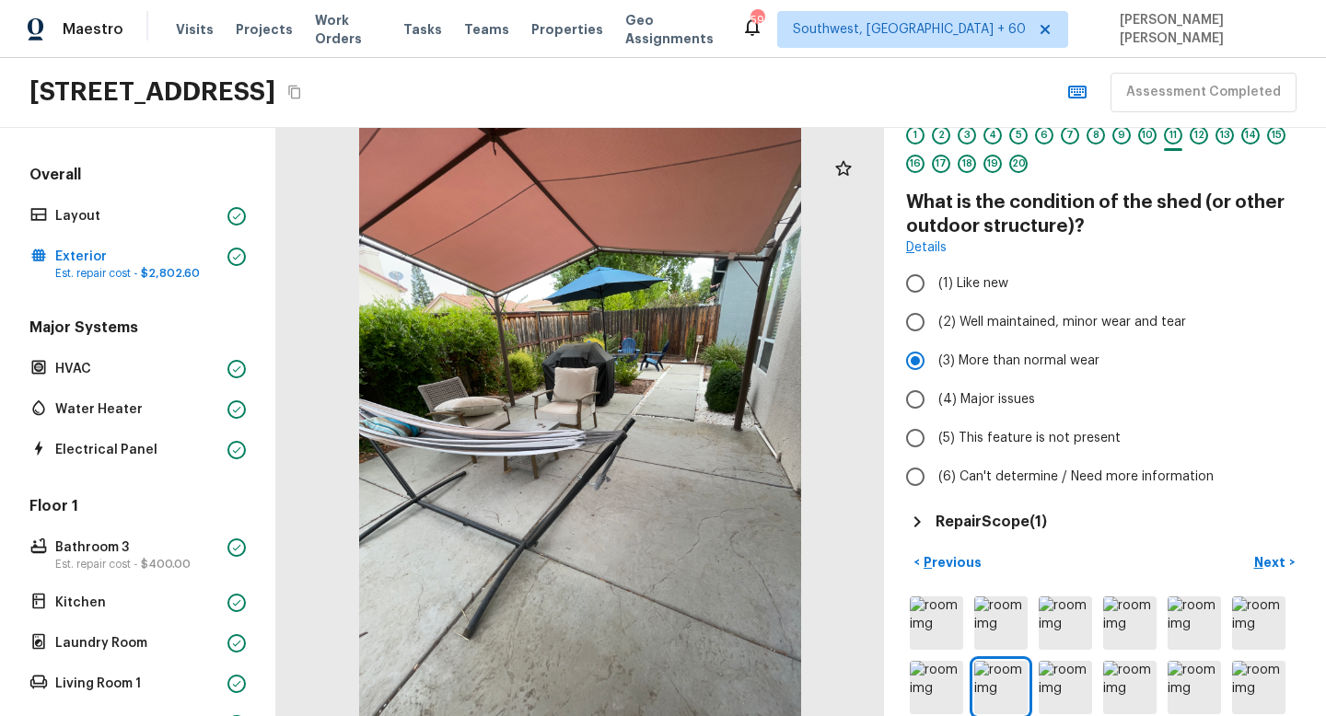
click at [979, 520] on h5 "Repair Scope ( 1 )" at bounding box center [990, 522] width 111 height 20
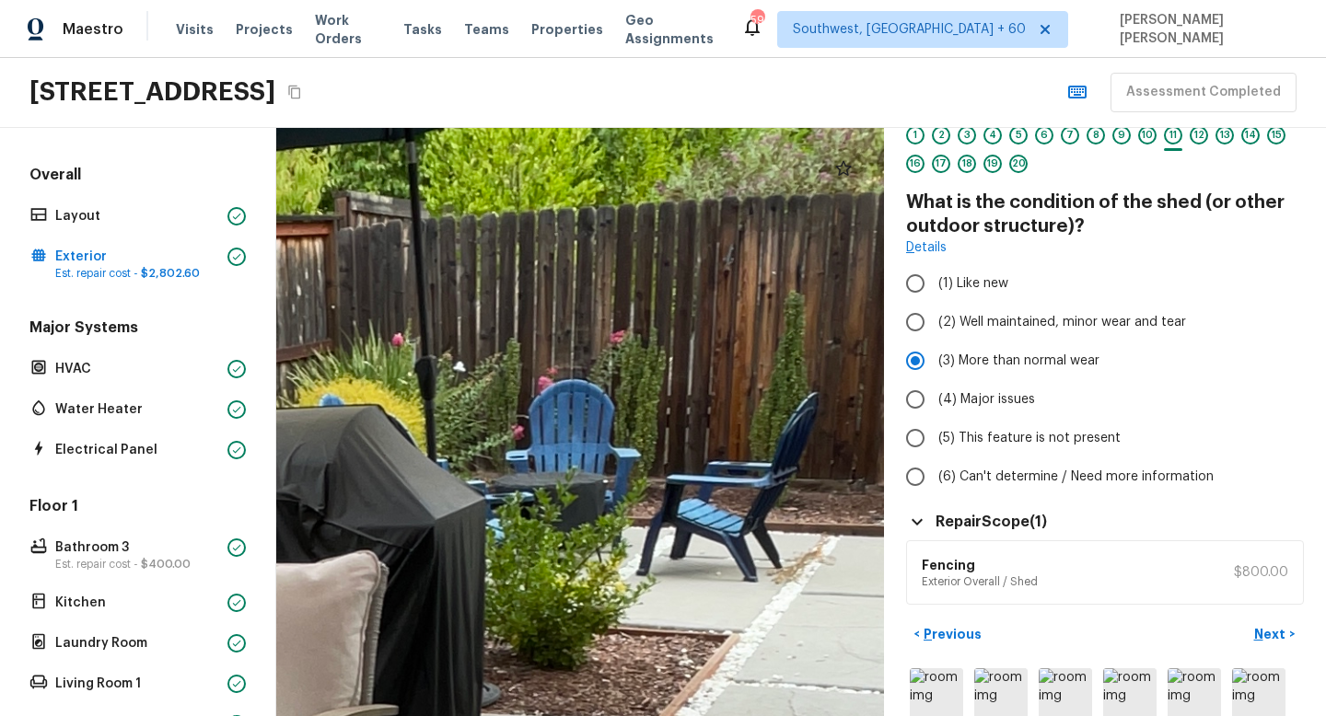
drag, startPoint x: 802, startPoint y: 417, endPoint x: 557, endPoint y: 398, distance: 245.6
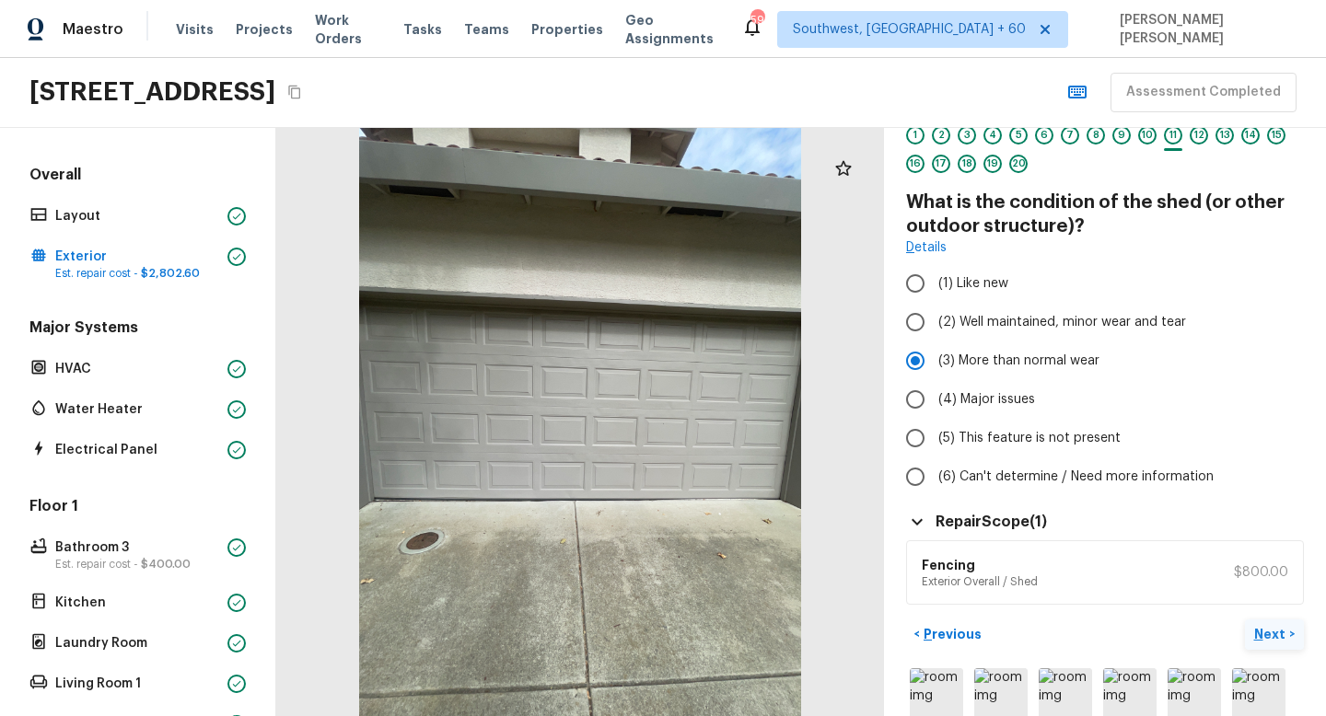
click at [1251, 623] on button "Next >" at bounding box center [1273, 634] width 59 height 30
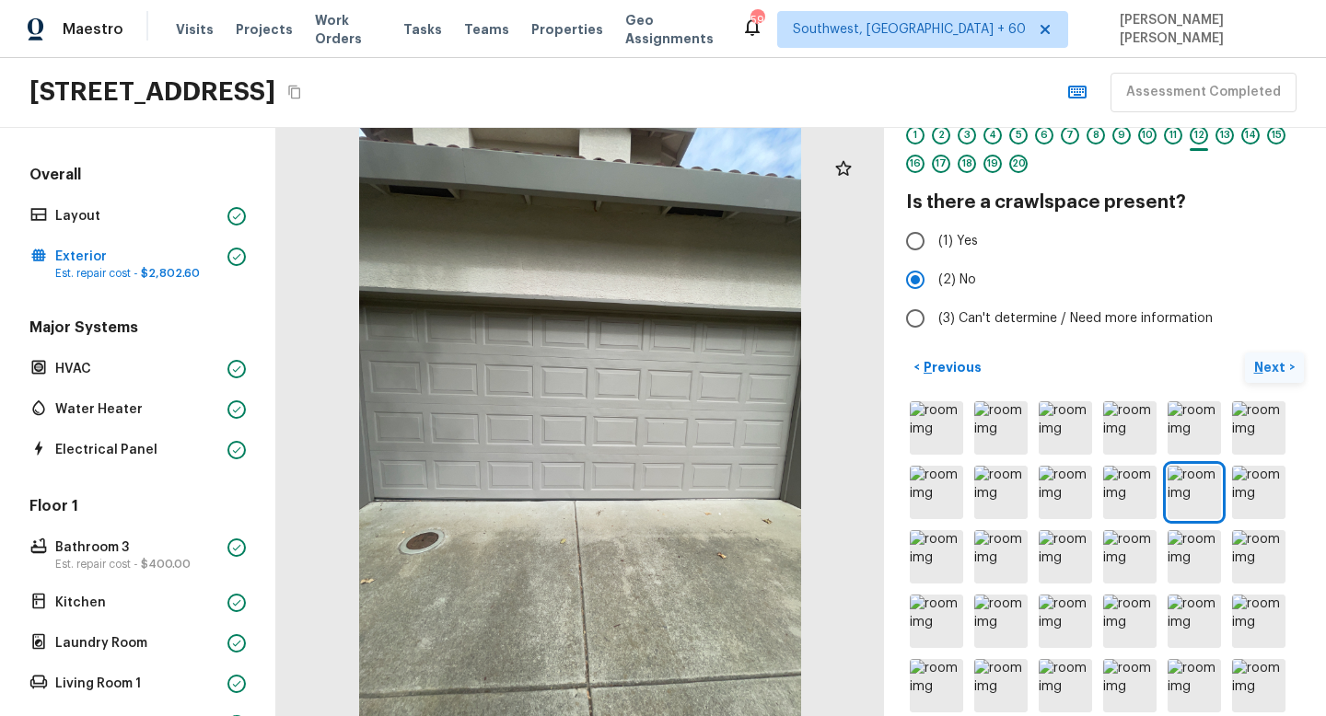
click at [1270, 371] on p "Next" at bounding box center [1271, 367] width 35 height 18
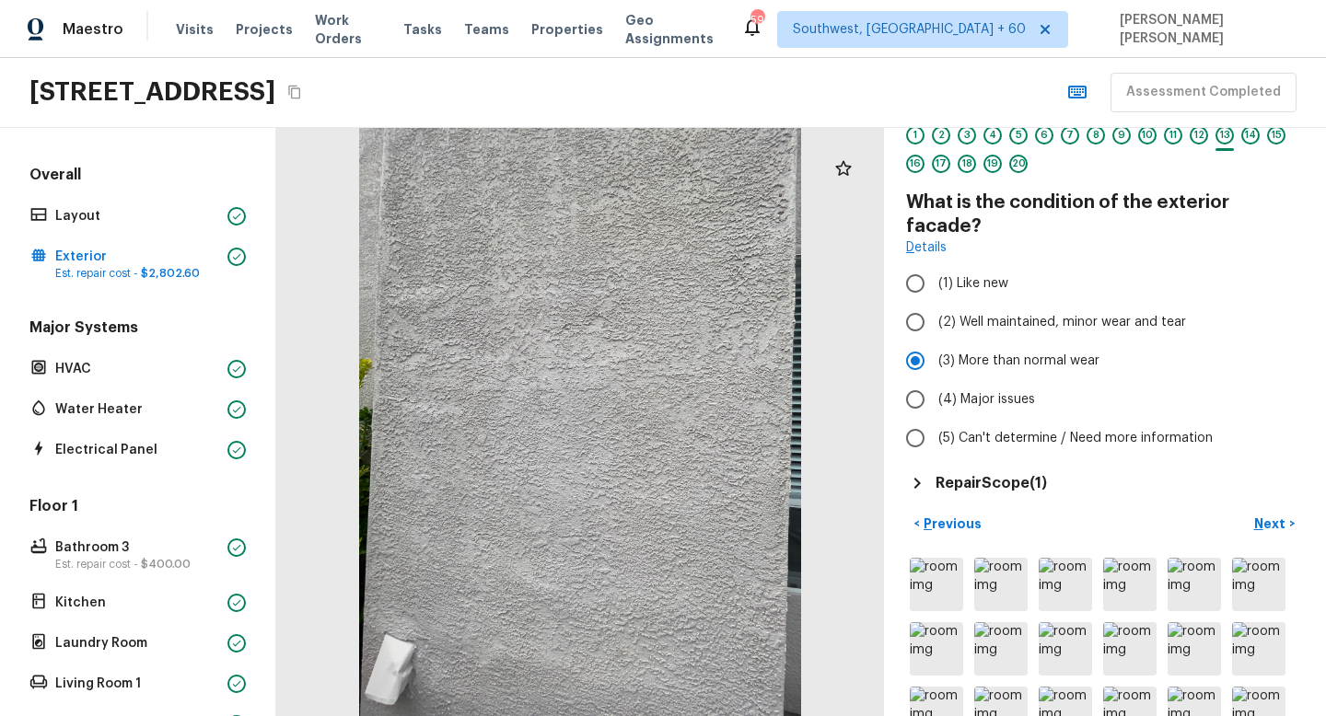
click at [968, 473] on h5 "Repair Scope ( 1 )" at bounding box center [990, 483] width 111 height 20
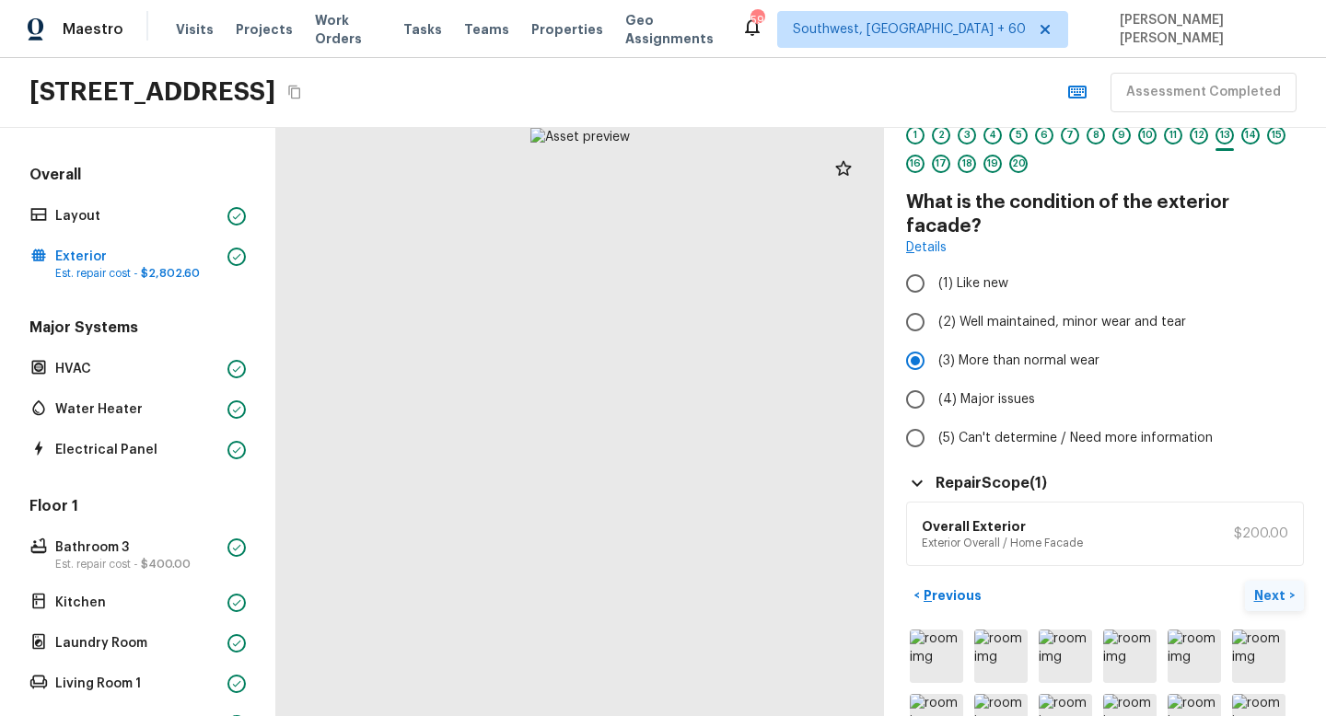
click at [1269, 581] on button "Next >" at bounding box center [1273, 596] width 59 height 30
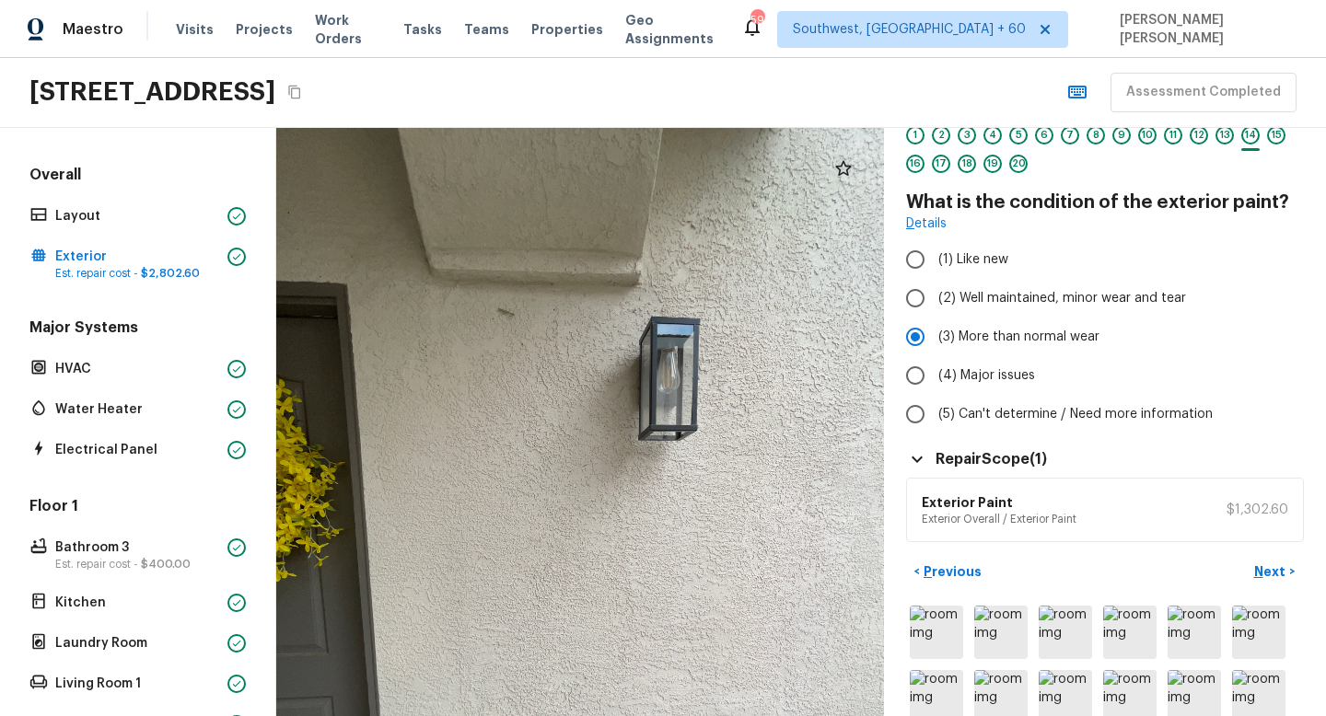
drag, startPoint x: 597, startPoint y: 534, endPoint x: 612, endPoint y: 715, distance: 181.9
click at [612, 715] on div at bounding box center [581, 570] width 958 height 928
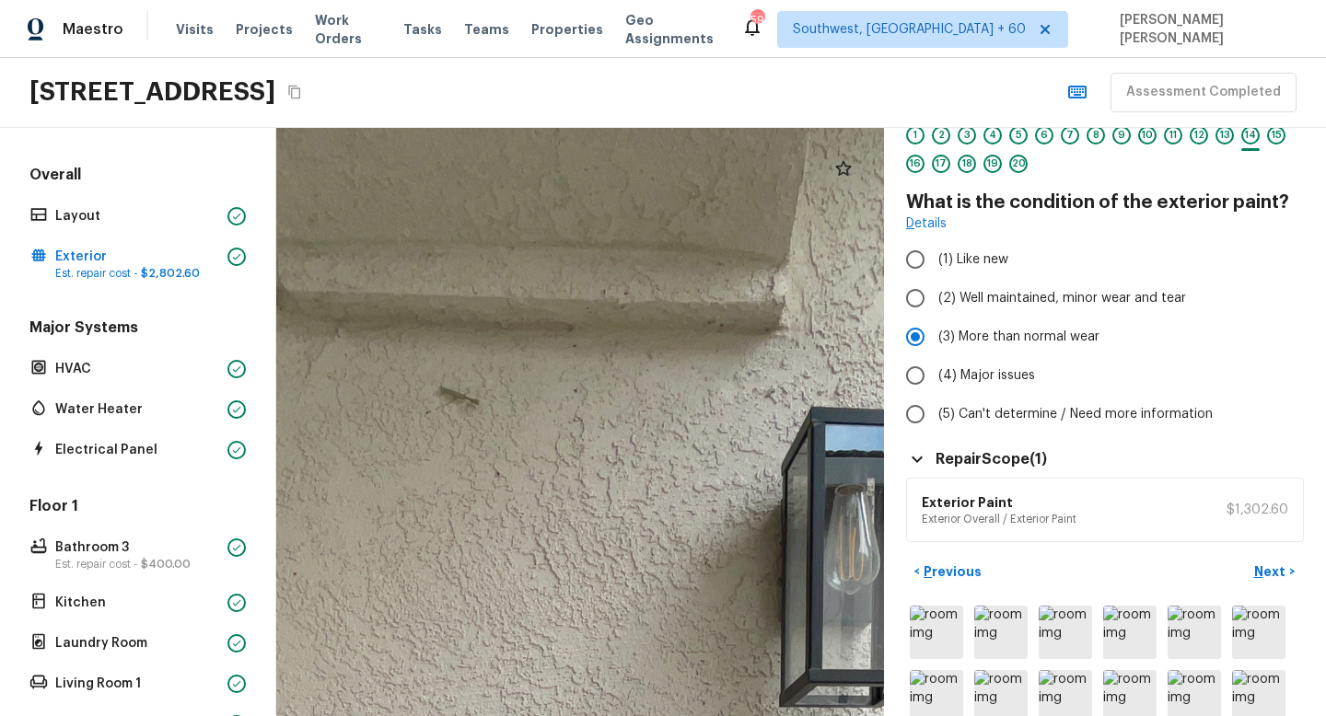
drag, startPoint x: 547, startPoint y: 347, endPoint x: 548, endPoint y: 683, distance: 336.0
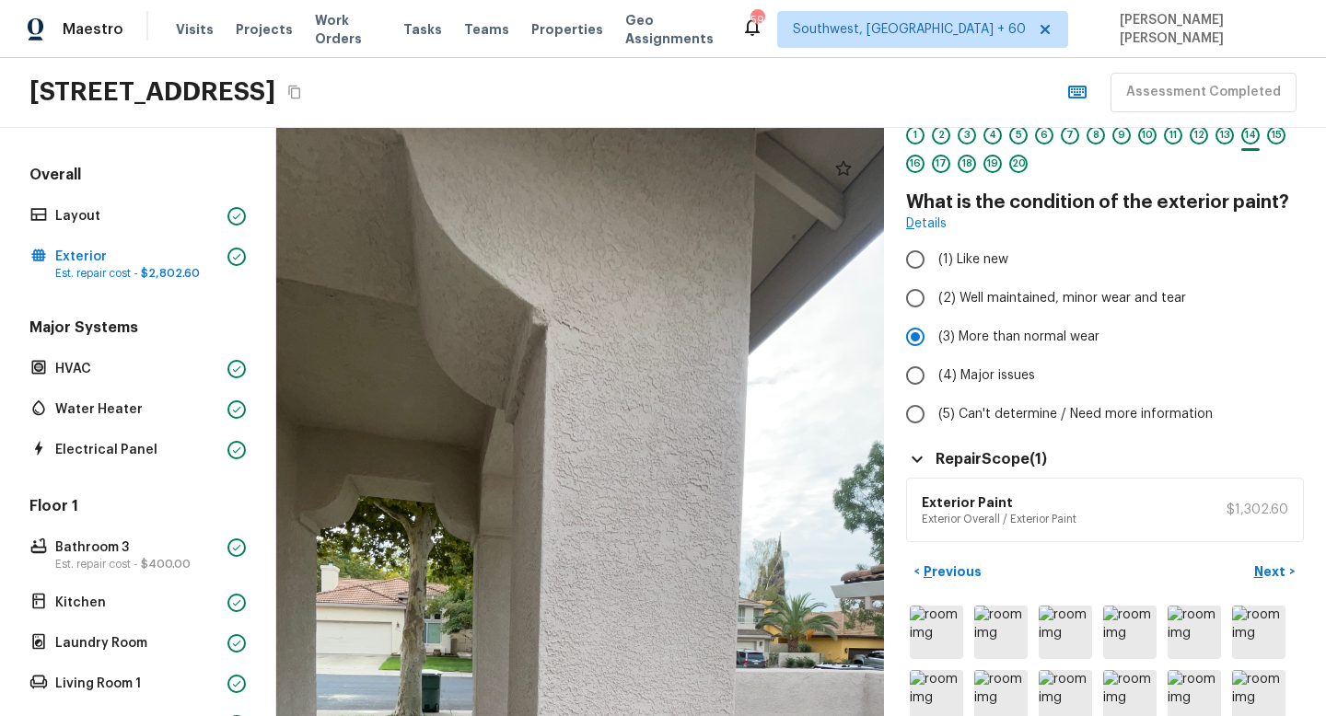
drag, startPoint x: 598, startPoint y: 292, endPoint x: 597, endPoint y: 504, distance: 211.7
click at [597, 504] on div at bounding box center [585, 654] width 1206 height 1167
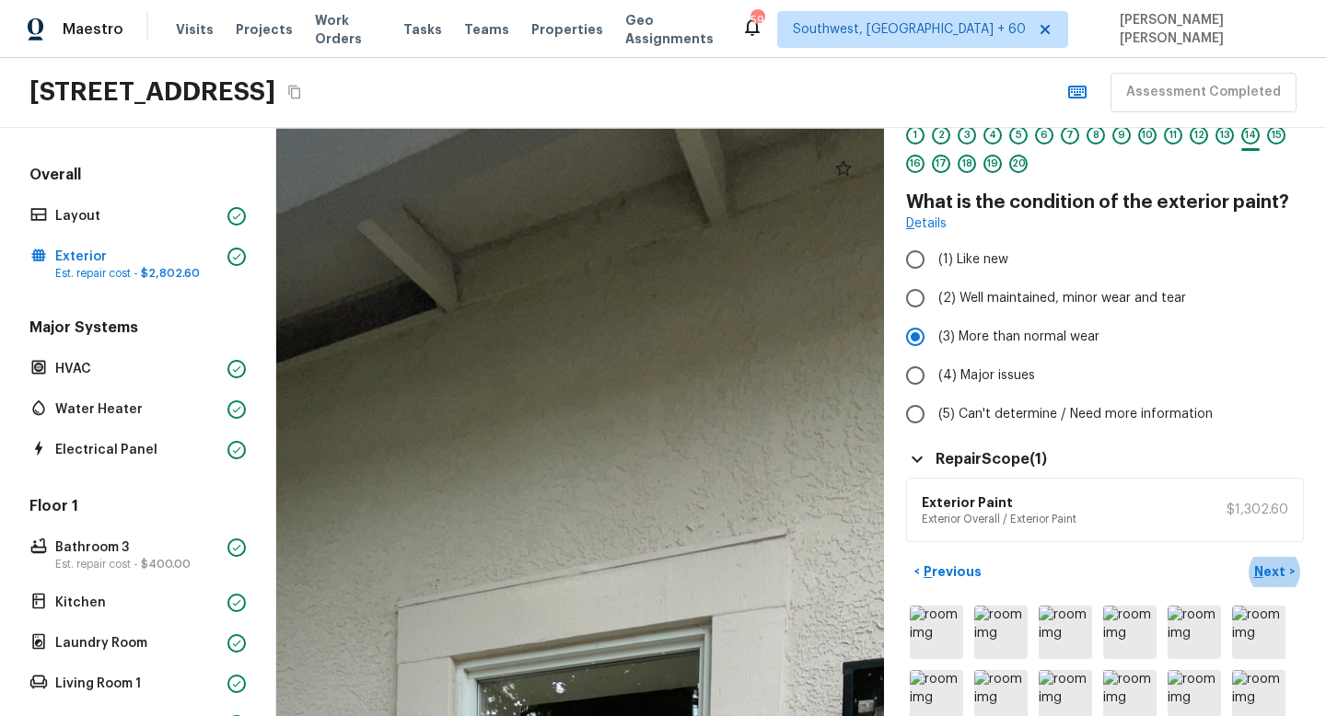
drag, startPoint x: 543, startPoint y: 227, endPoint x: 560, endPoint y: 427, distance: 200.4
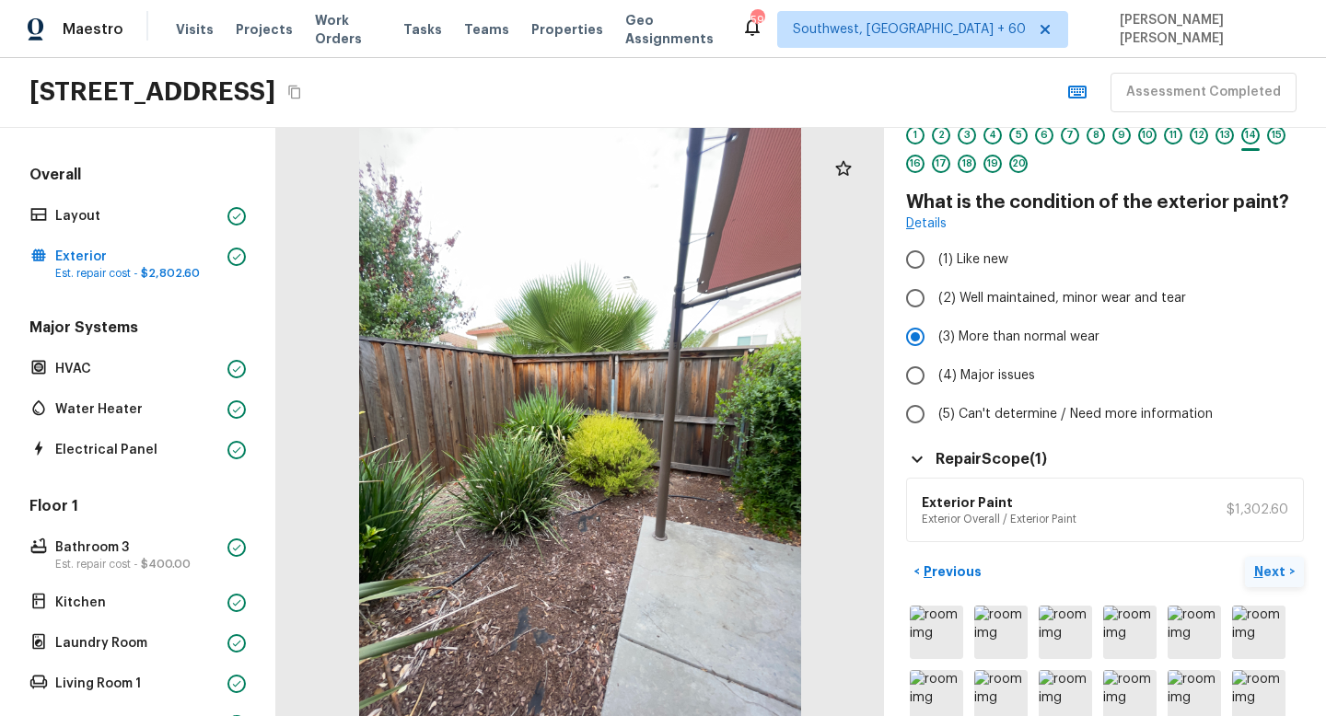
click at [1279, 578] on p "Next" at bounding box center [1271, 571] width 35 height 18
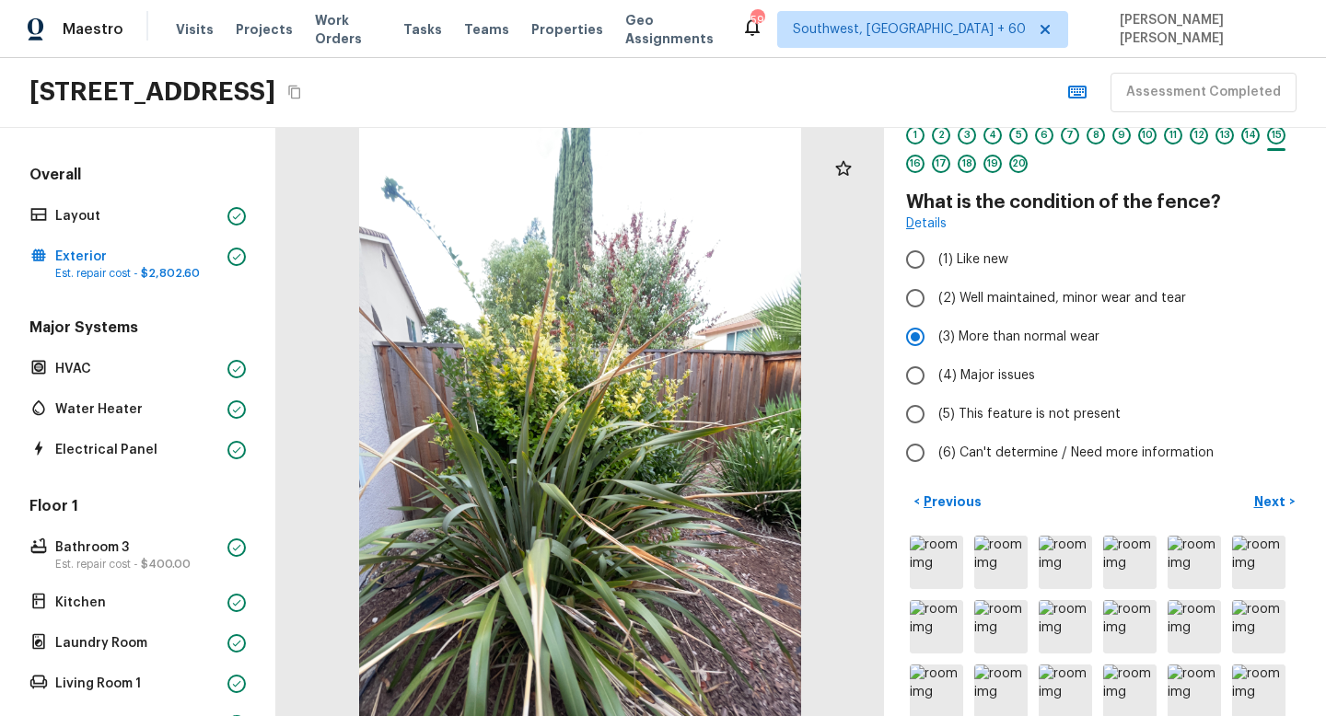
click at [1176, 502] on div "< Previous Next >" at bounding box center [1105, 502] width 398 height 30
click at [1259, 494] on p "Next" at bounding box center [1271, 501] width 35 height 18
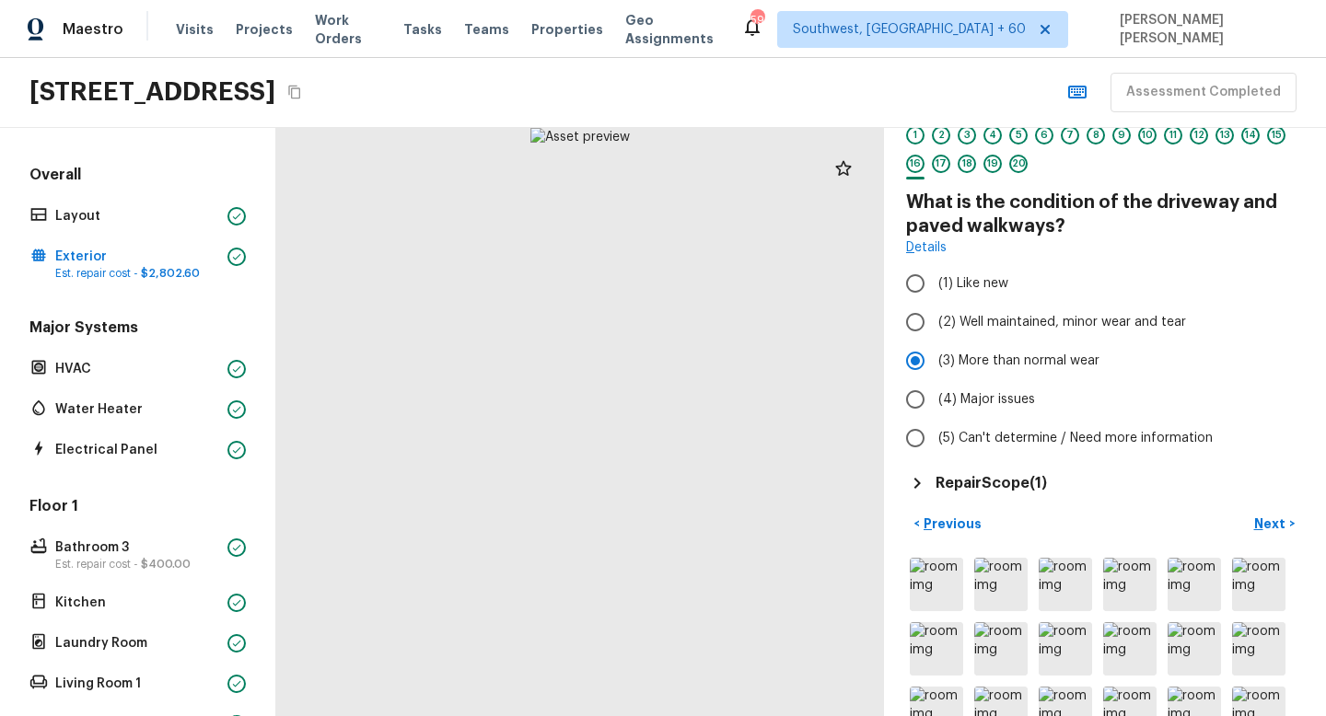
click at [1013, 479] on h5 "Repair Scope ( 1 )" at bounding box center [990, 483] width 111 height 20
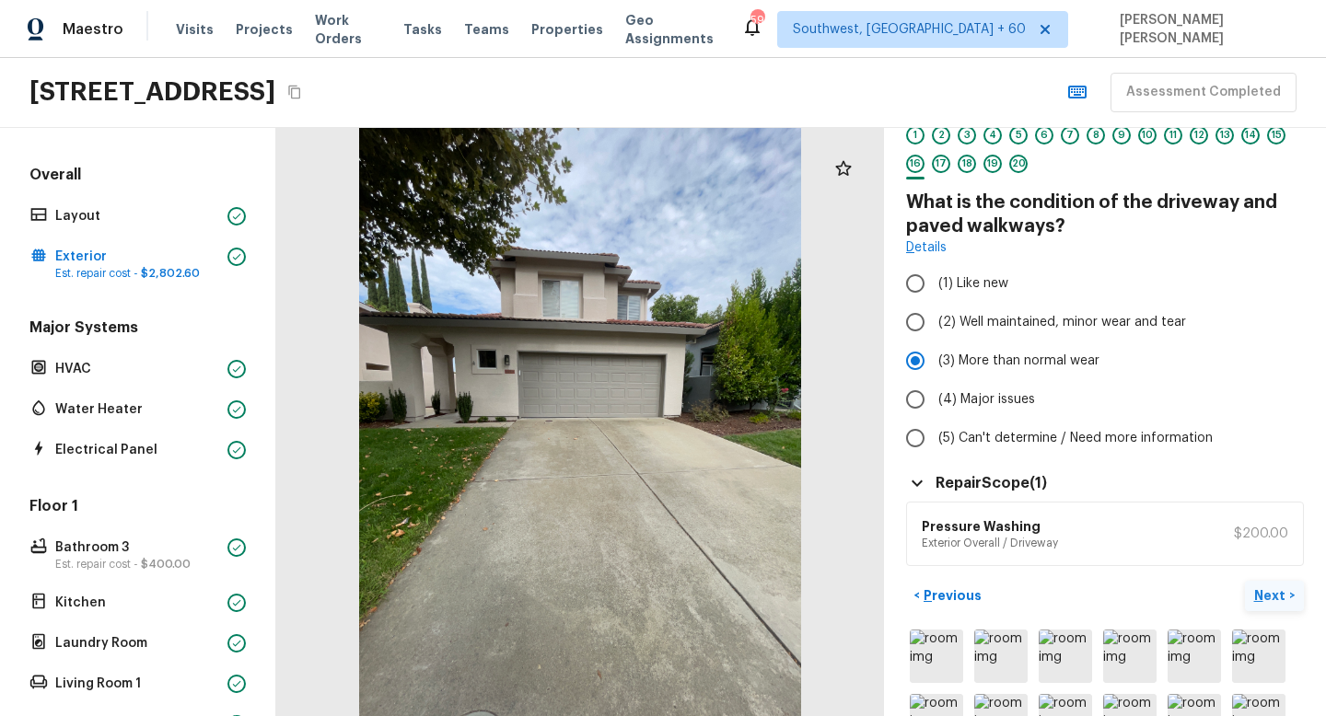
click at [1280, 595] on p "Next" at bounding box center [1271, 595] width 35 height 18
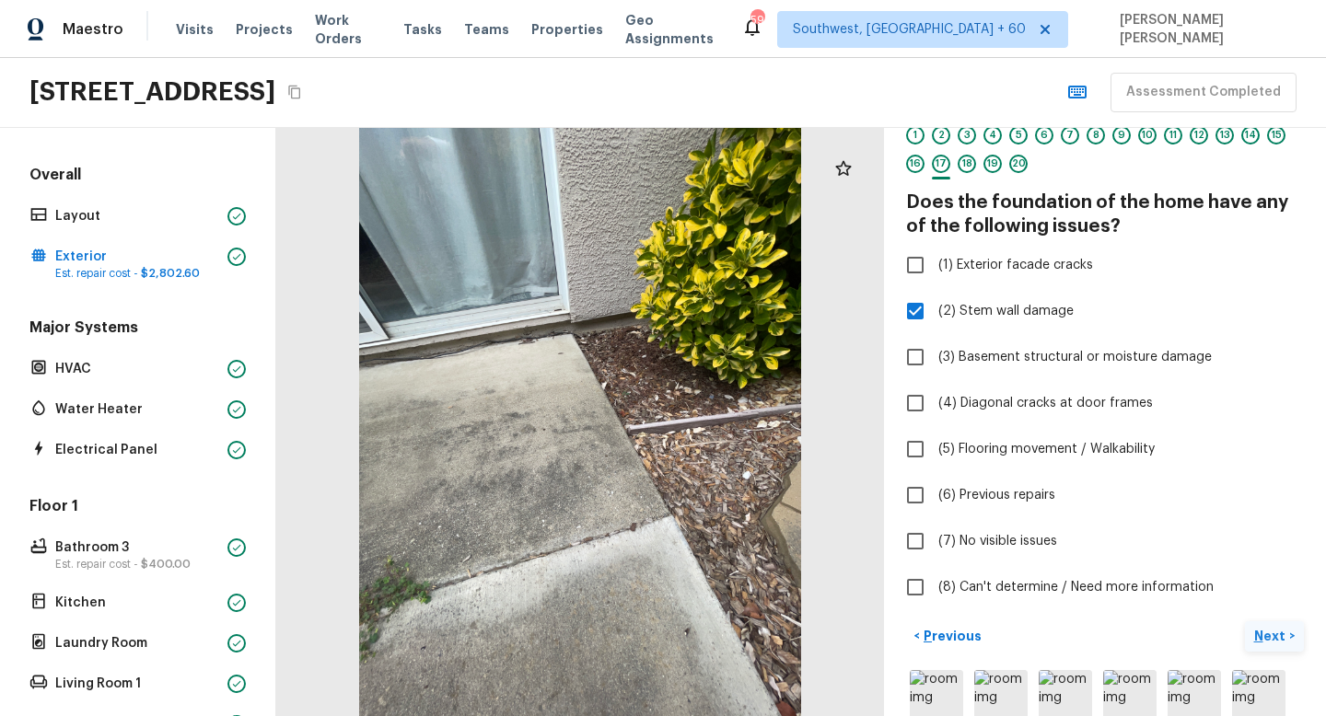
click at [1269, 636] on p "Next" at bounding box center [1271, 636] width 35 height 18
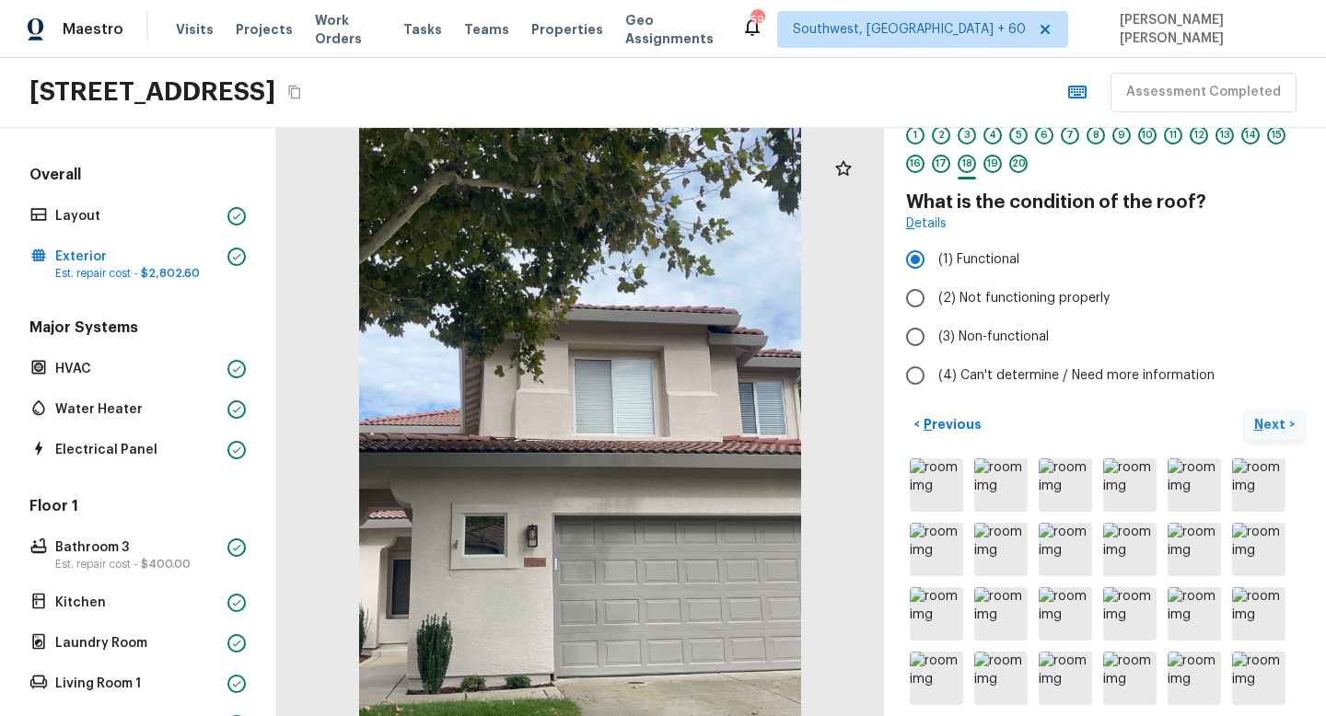
click at [1277, 431] on p "Next" at bounding box center [1271, 424] width 35 height 18
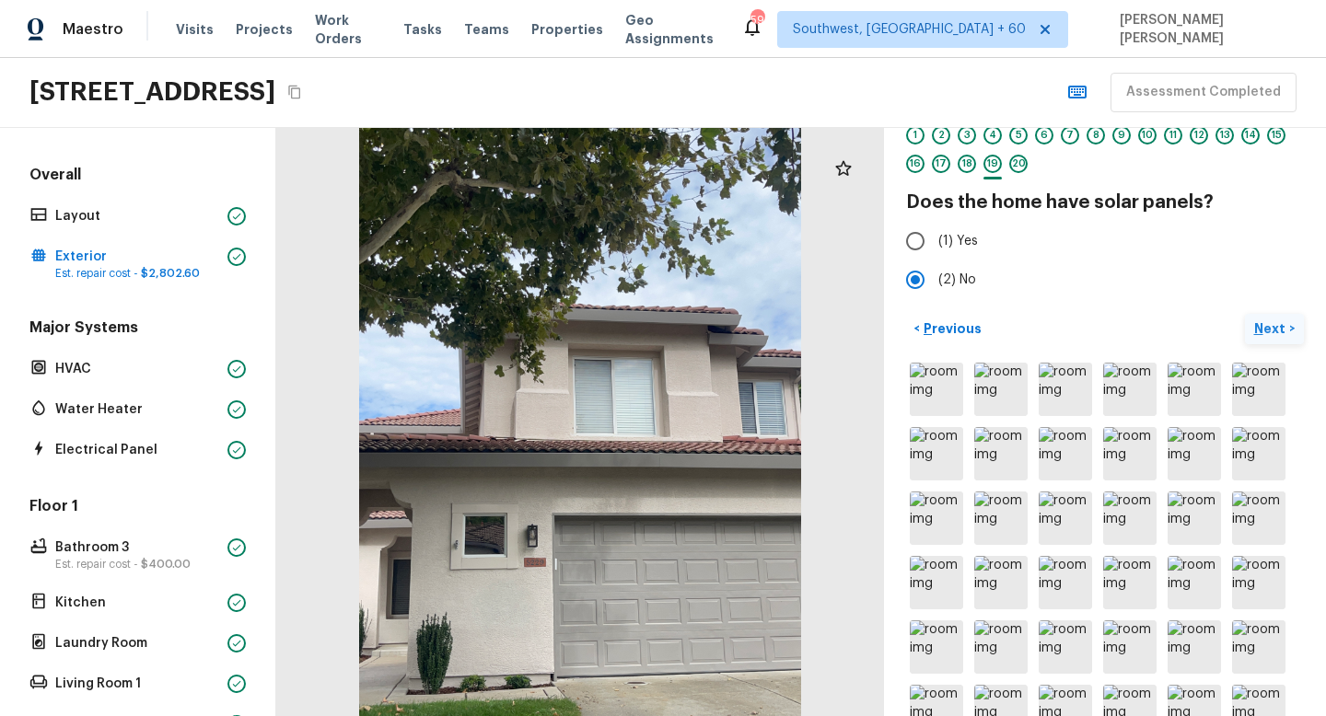
click at [1285, 322] on p "Next" at bounding box center [1271, 328] width 35 height 18
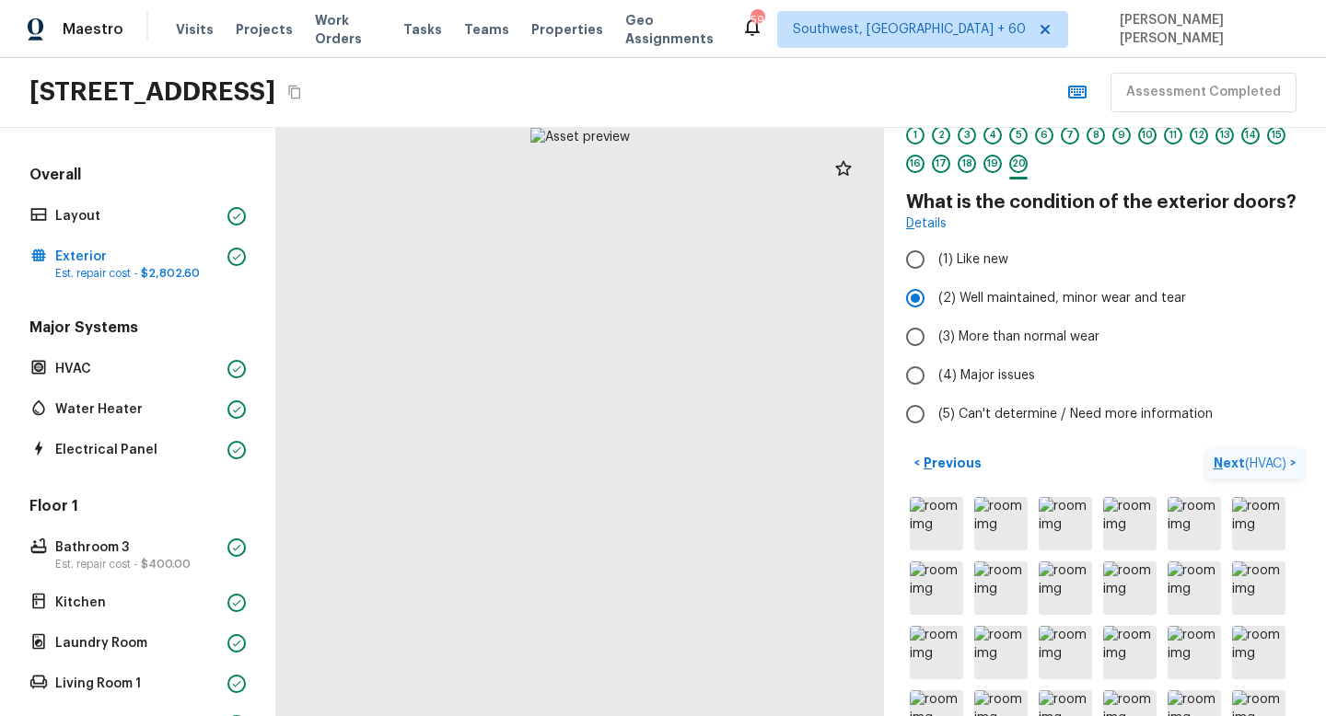
click at [1257, 458] on span "( HVAC )" at bounding box center [1264, 463] width 41 height 13
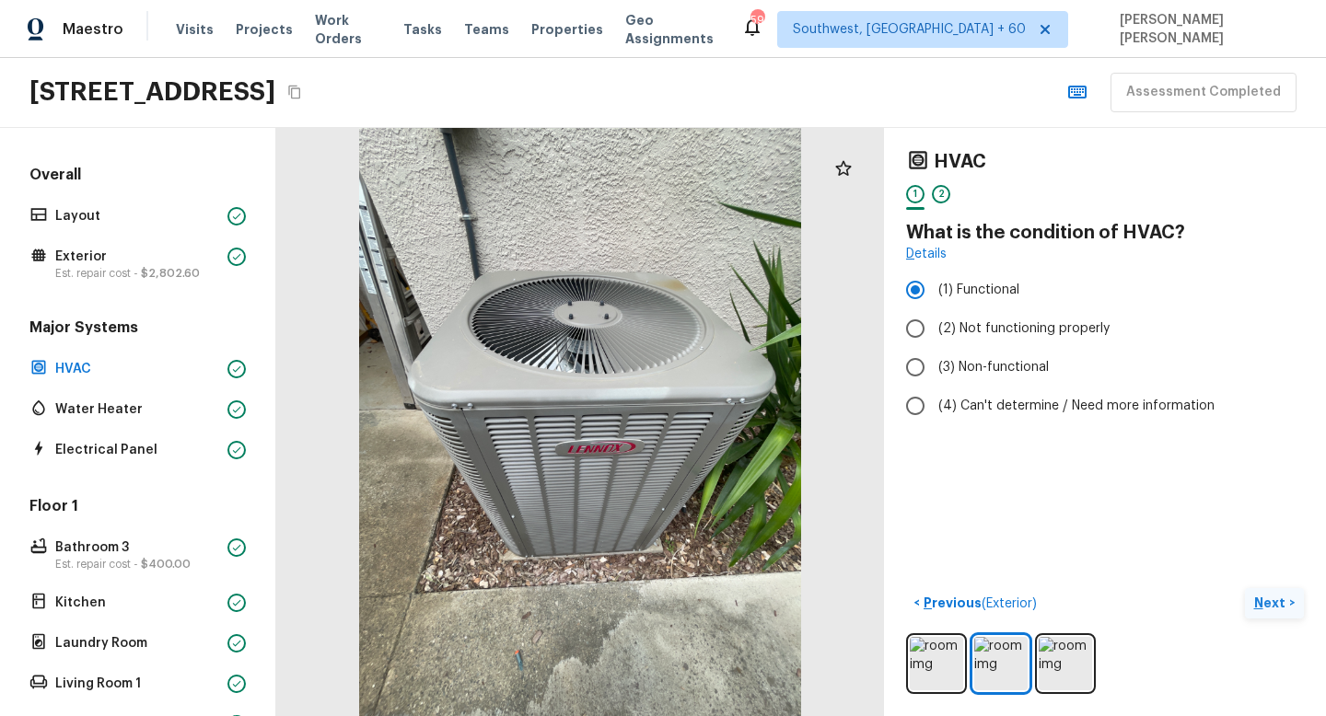
click at [1279, 602] on p "Next" at bounding box center [1271, 603] width 35 height 18
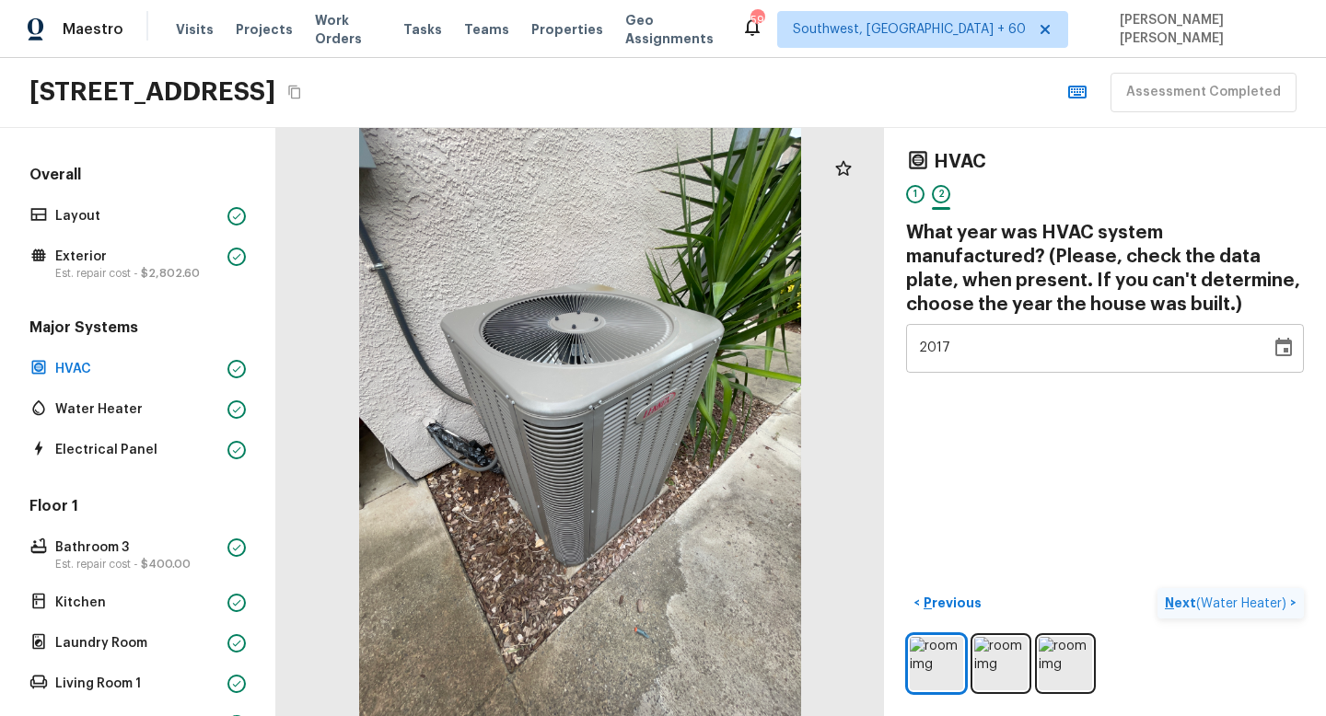
click at [1258, 607] on span "( Water Heater )" at bounding box center [1241, 603] width 90 height 13
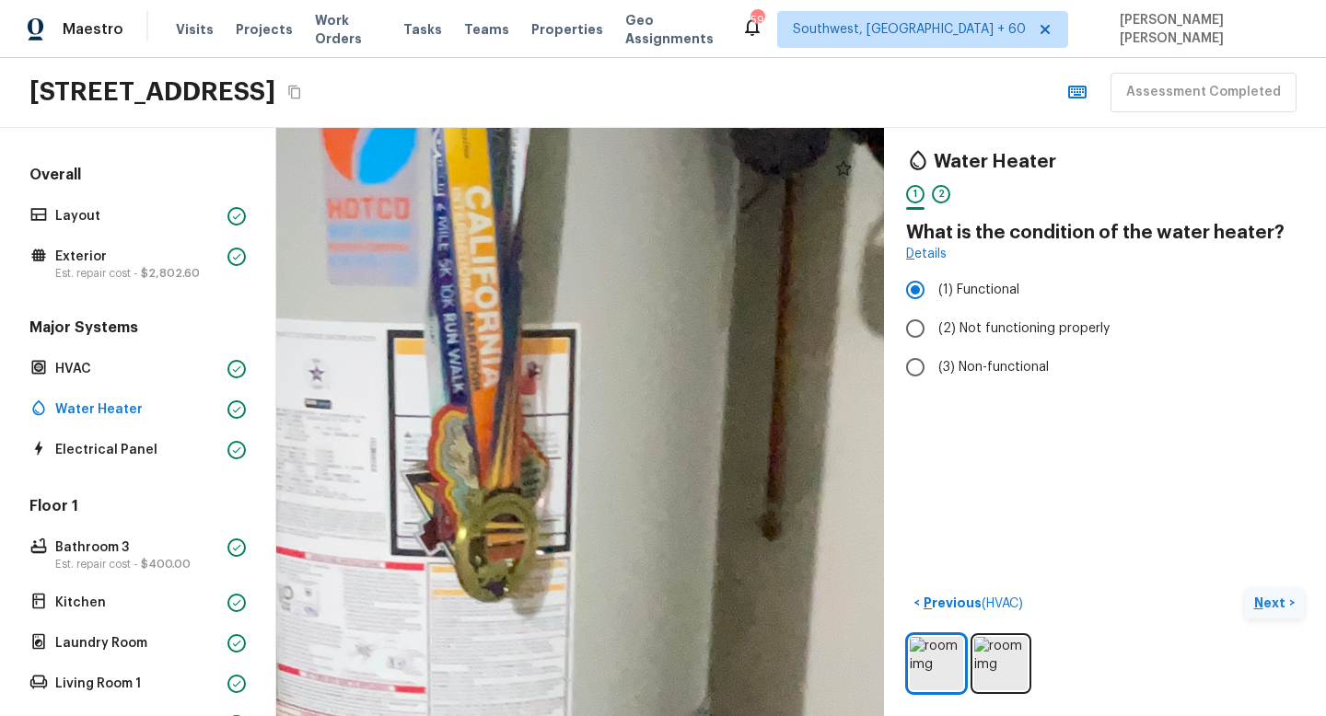
drag, startPoint x: 502, startPoint y: 572, endPoint x: 525, endPoint y: 467, distance: 107.4
click at [525, 467] on div at bounding box center [490, 471] width 2617 height 2534
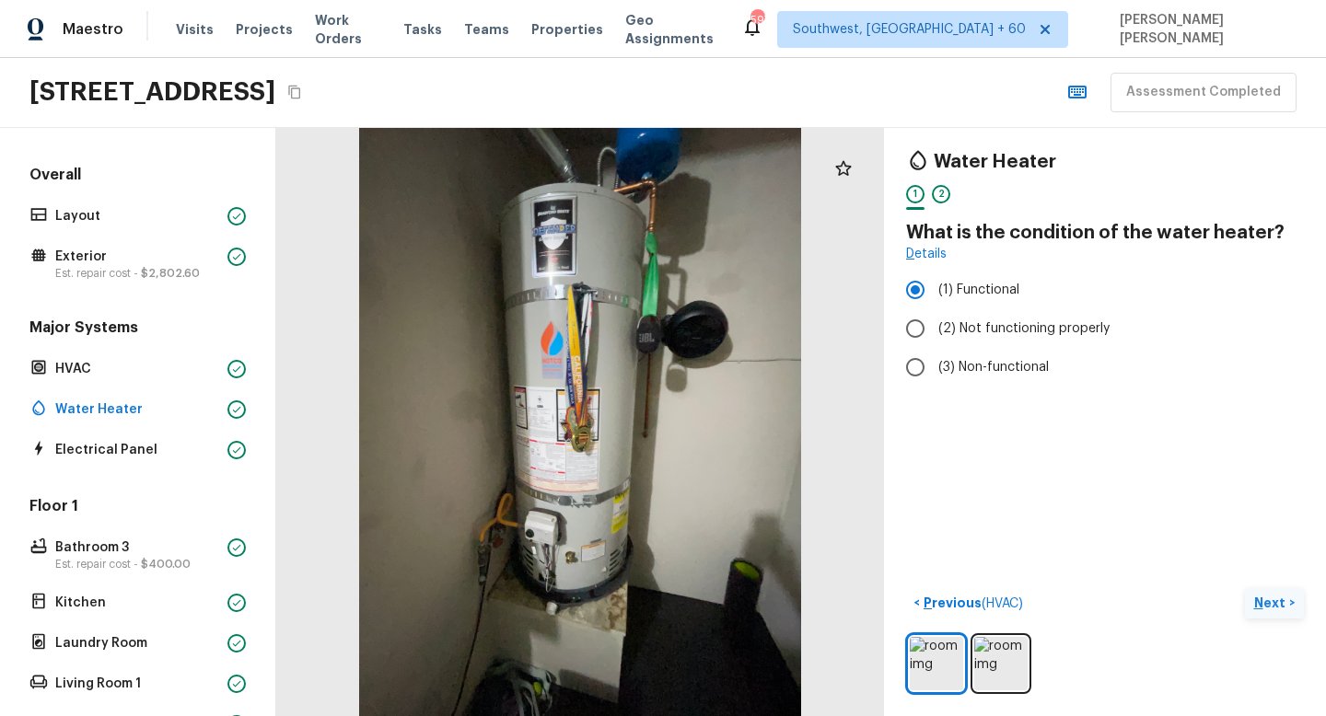
click at [1284, 613] on button "Next >" at bounding box center [1273, 603] width 59 height 30
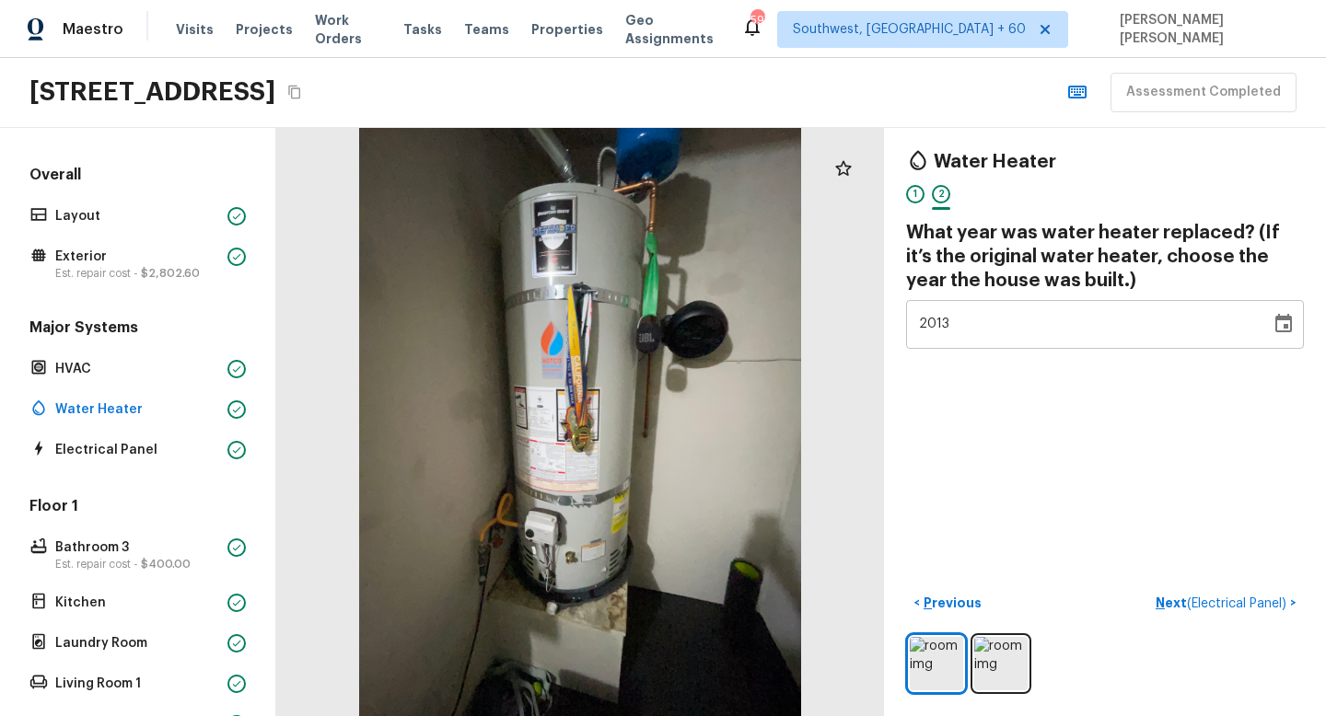
click at [1265, 605] on span "( Electrical Panel )" at bounding box center [1236, 603] width 99 height 13
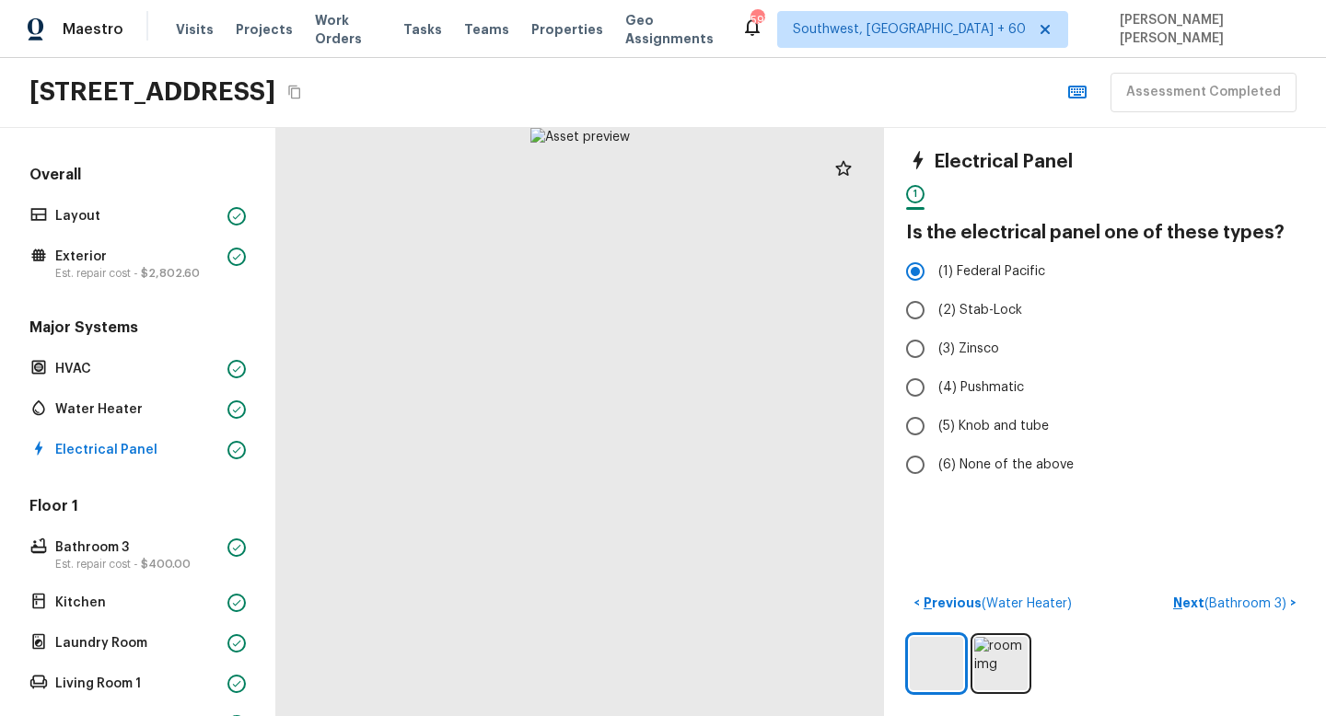
click at [1249, 600] on span "( Bathroom 3 )" at bounding box center [1245, 603] width 82 height 13
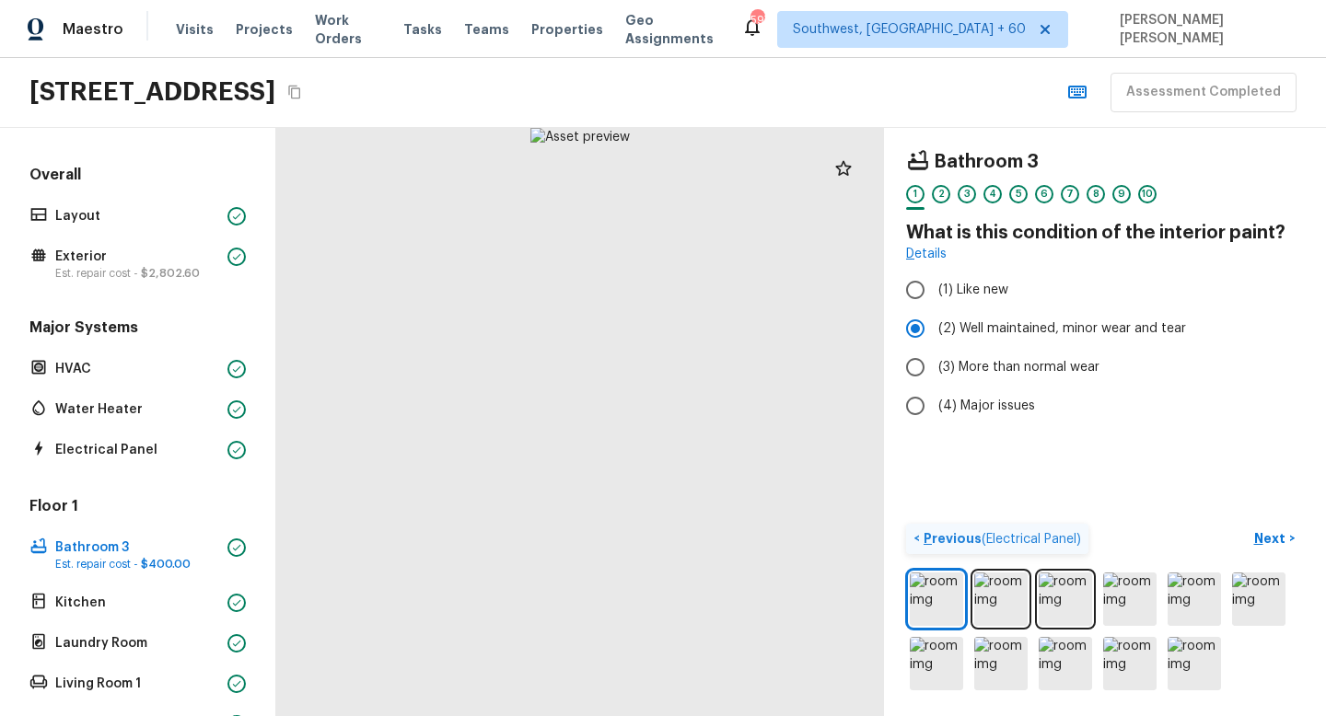
click at [966, 535] on p "Previous ( Electrical Panel )" at bounding box center [1000, 538] width 161 height 19
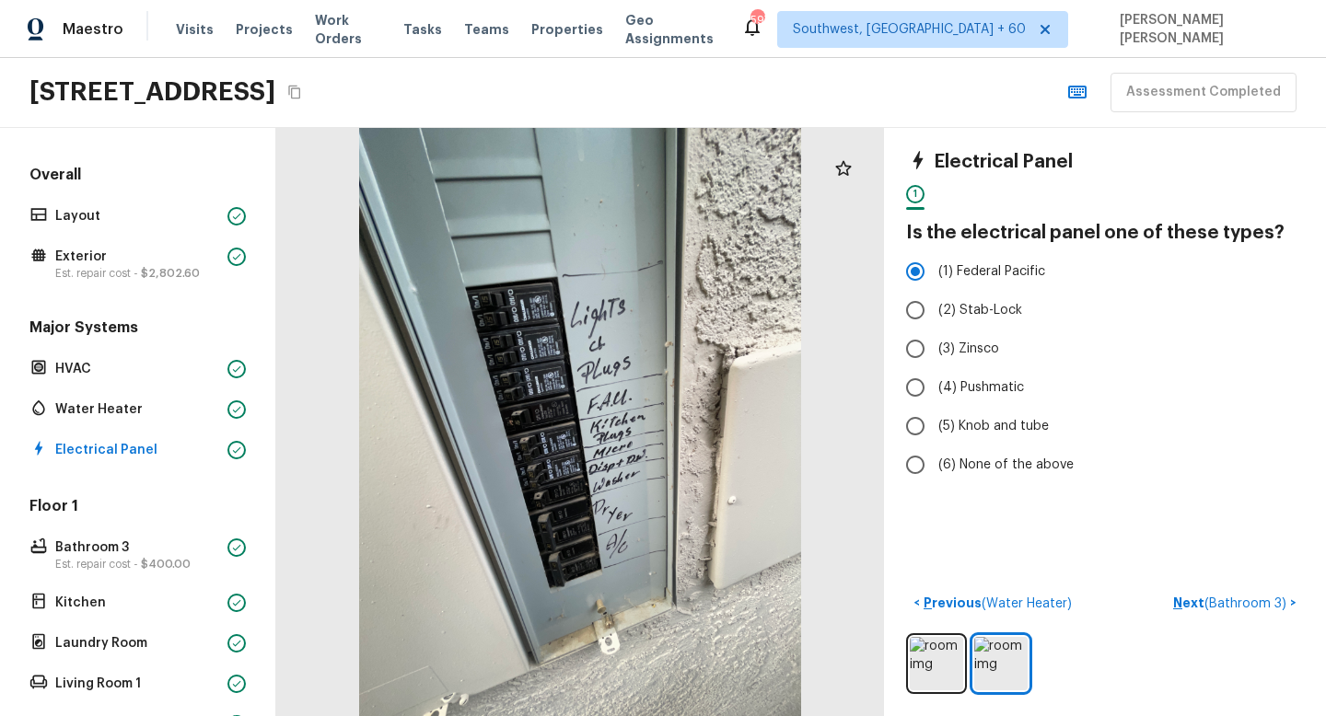
click at [1210, 602] on span "( Bathroom 3 )" at bounding box center [1245, 603] width 82 height 13
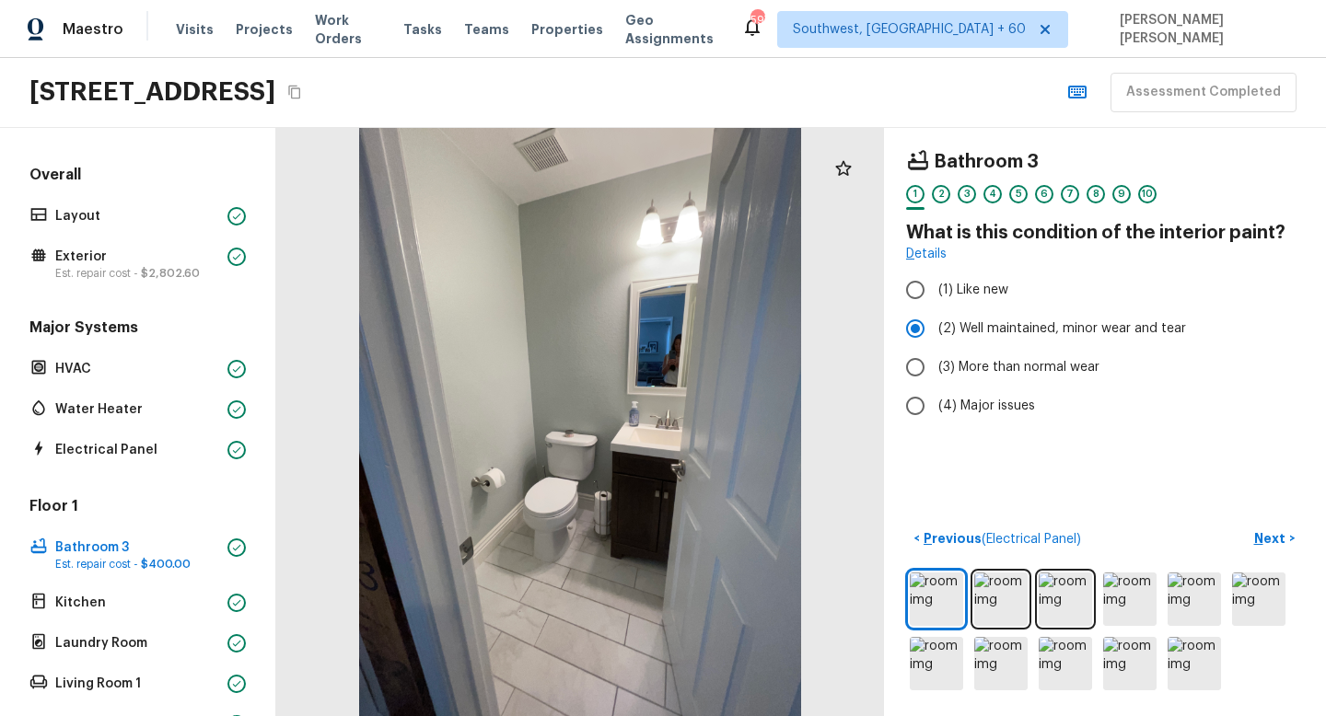
click at [988, 482] on div "Bathroom 3 1 2 3 4 5 6 7 8 9 10 What is this condition of the interior paint? D…" at bounding box center [1105, 422] width 442 height 588
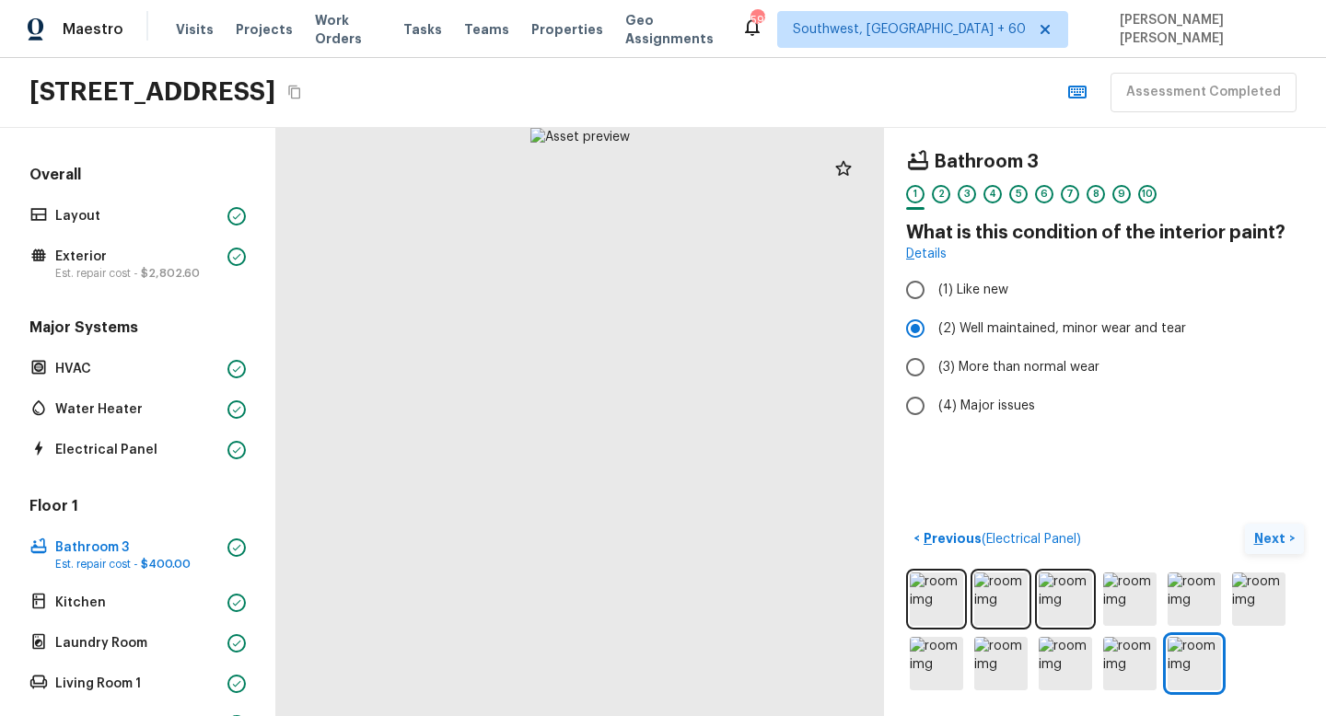
click at [1290, 531] on button "Next >" at bounding box center [1273, 539] width 59 height 30
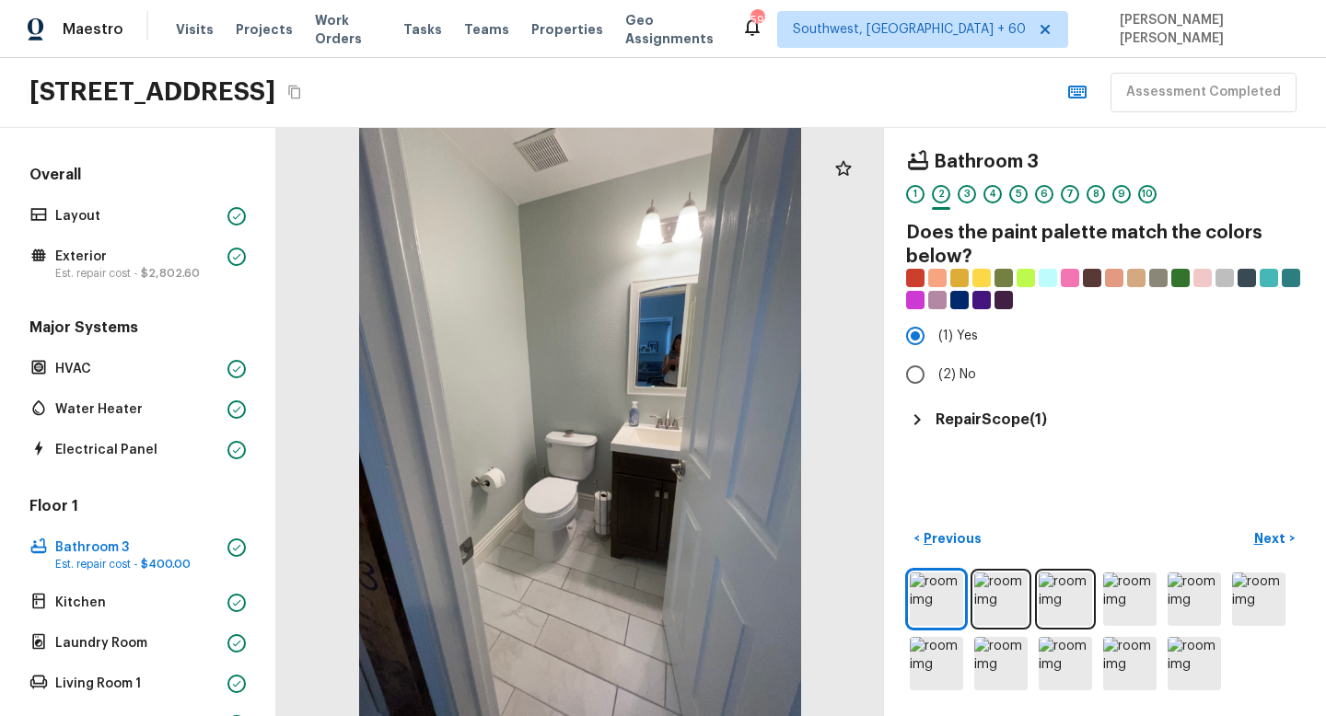
click at [967, 430] on div "Repair Scope ( 1 )" at bounding box center [1105, 420] width 398 height 22
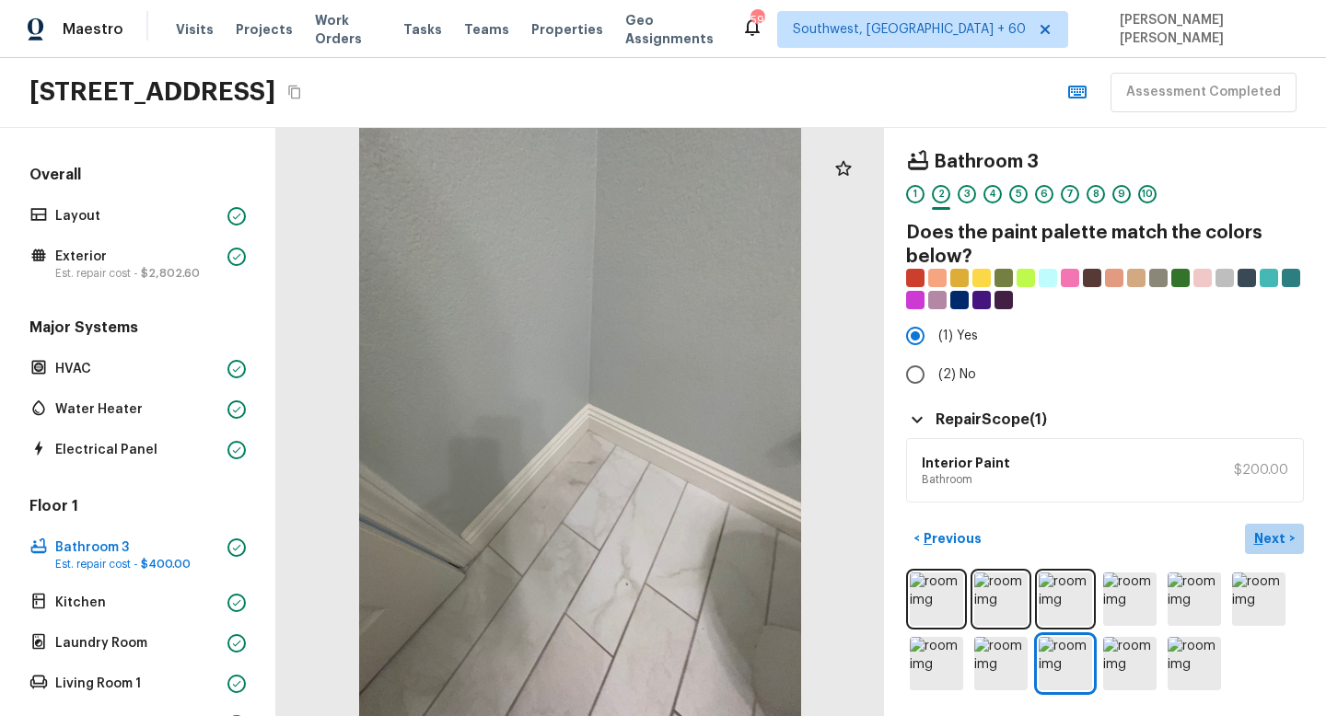
click at [1281, 533] on p "Next" at bounding box center [1271, 538] width 35 height 18
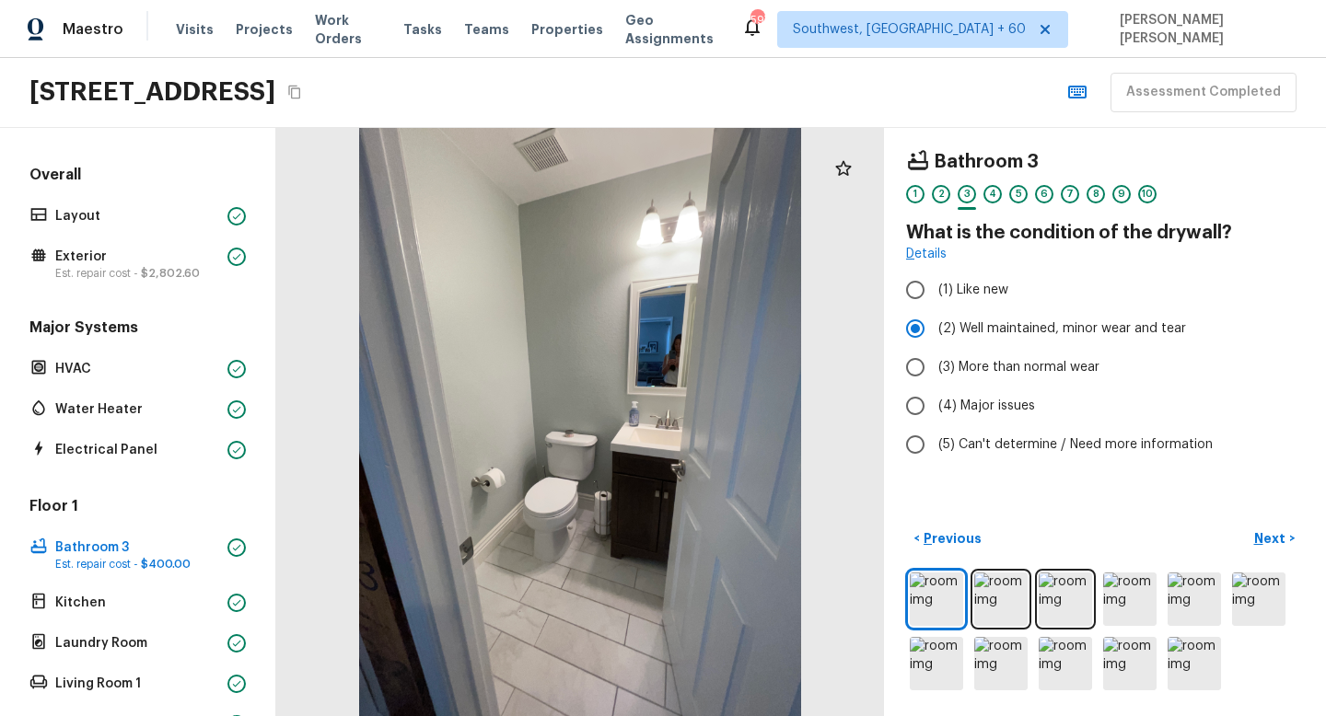
click at [1281, 533] on p "Next" at bounding box center [1271, 538] width 35 height 18
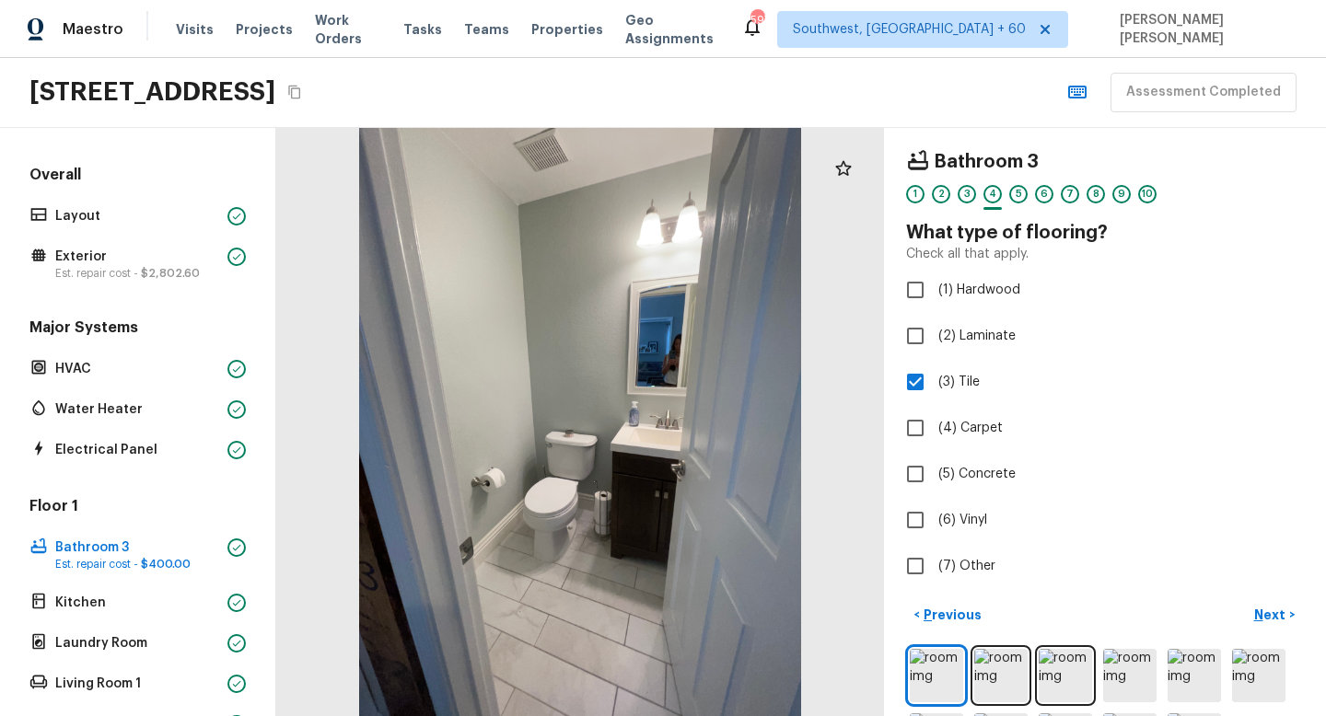
click at [1265, 608] on p "Next" at bounding box center [1271, 615] width 35 height 18
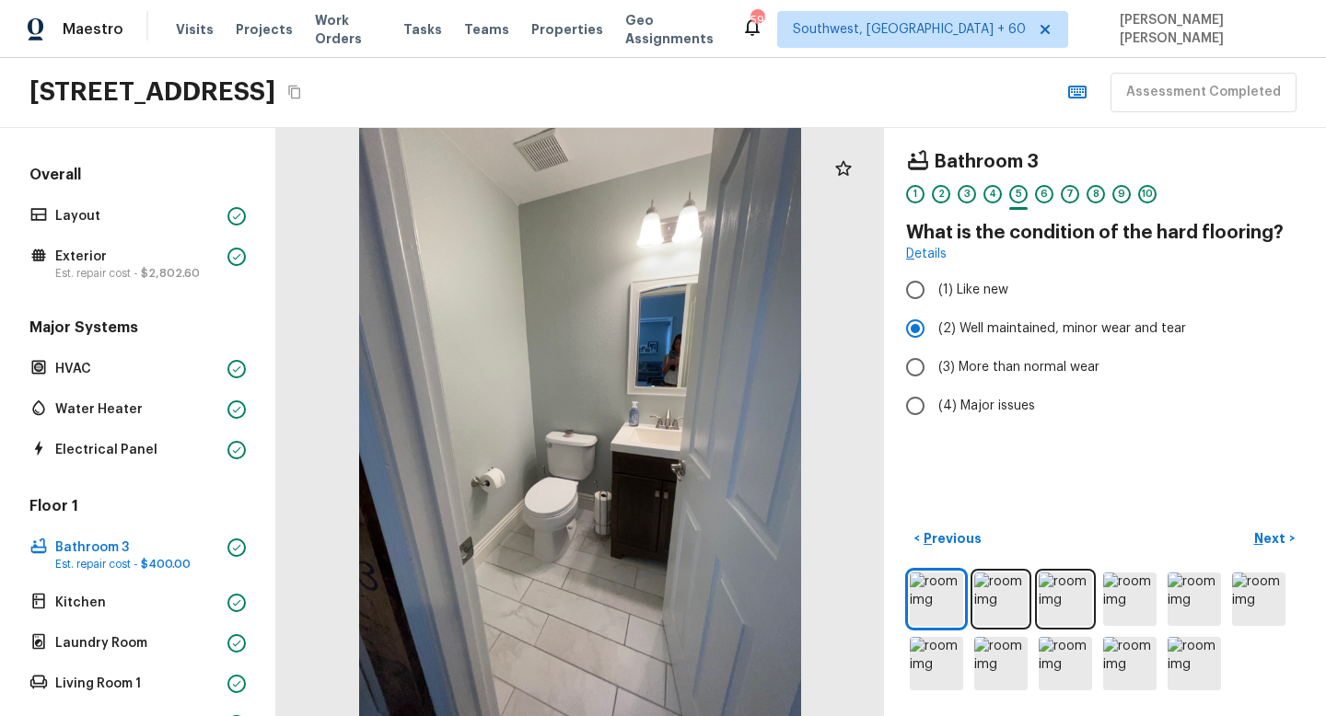
click at [1267, 529] on p "Next" at bounding box center [1271, 538] width 35 height 18
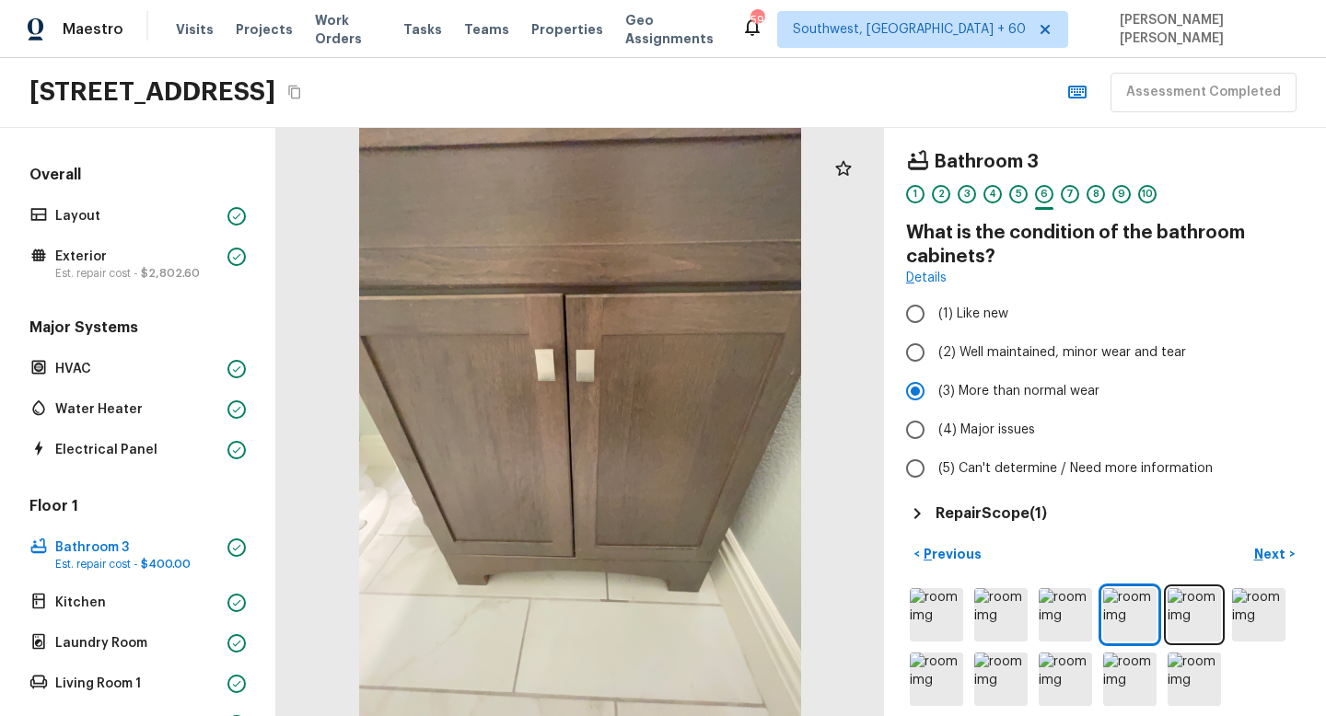
click at [1273, 554] on p "Next" at bounding box center [1271, 554] width 35 height 18
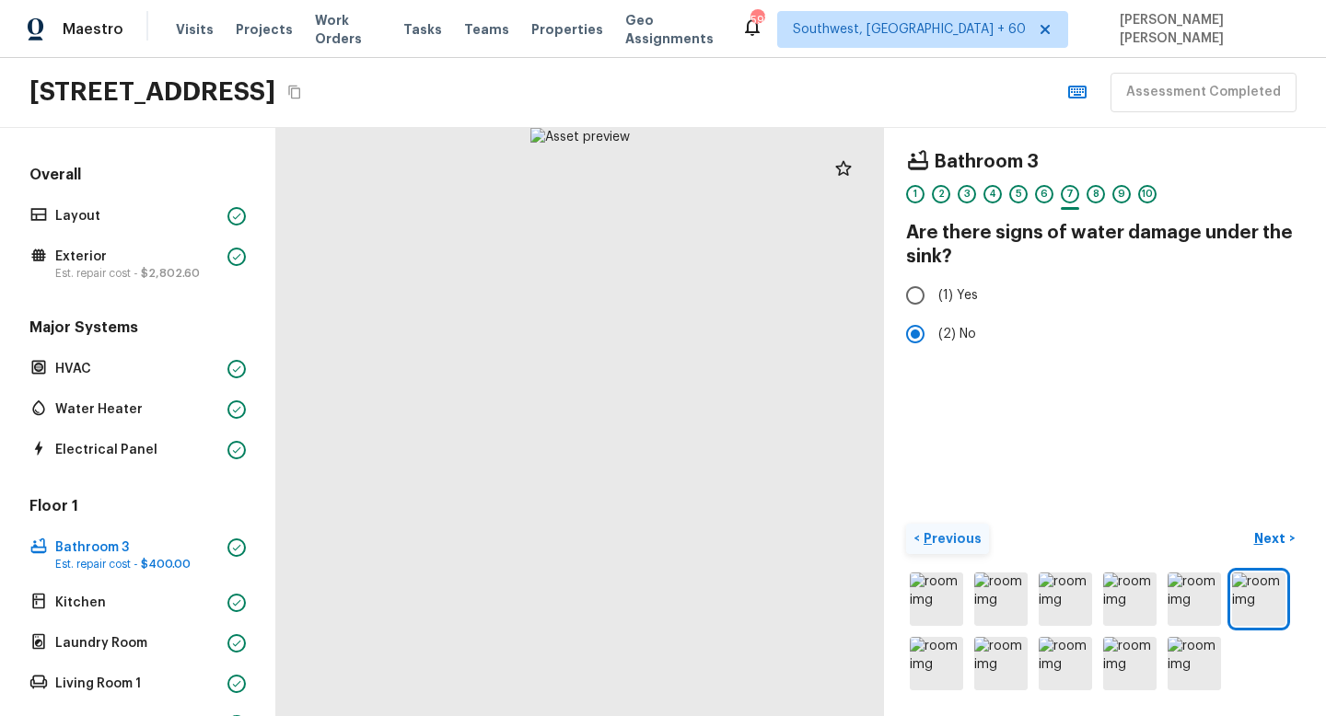
click at [967, 529] on p "Previous" at bounding box center [951, 538] width 62 height 18
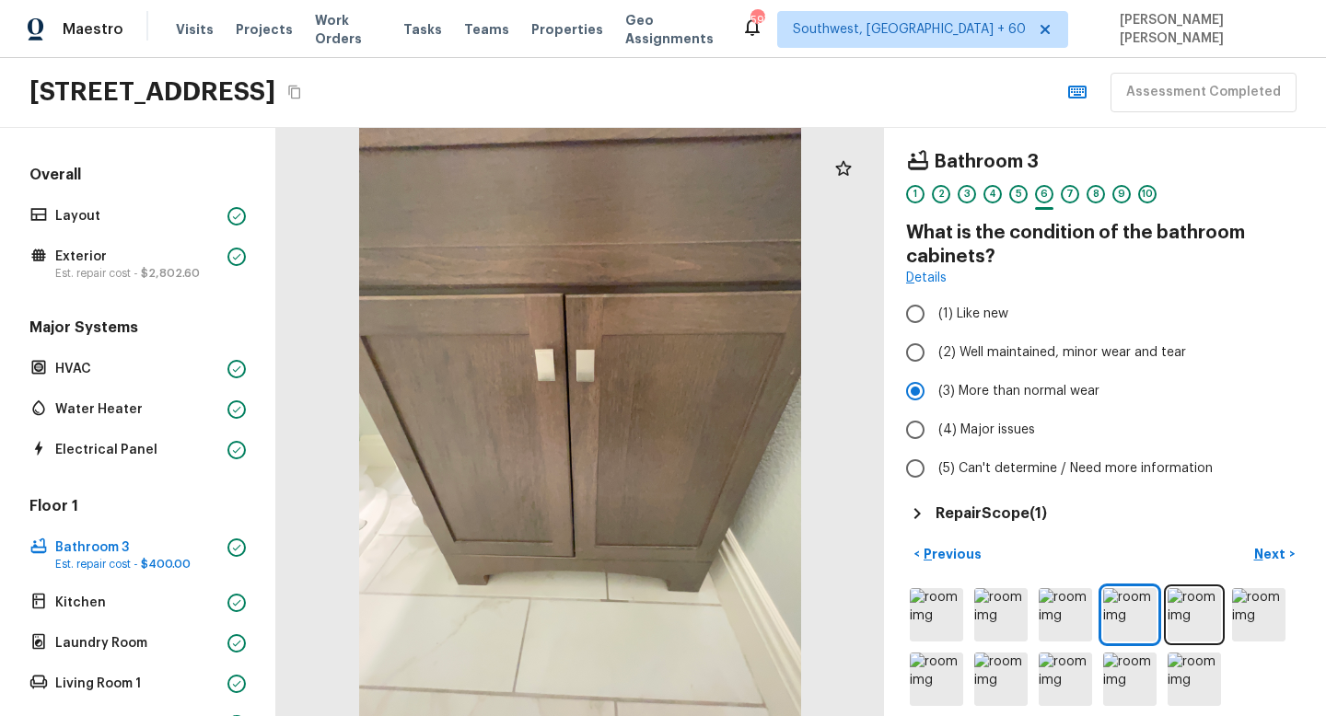
click at [993, 507] on h5 "Repair Scope ( 1 )" at bounding box center [990, 514] width 111 height 20
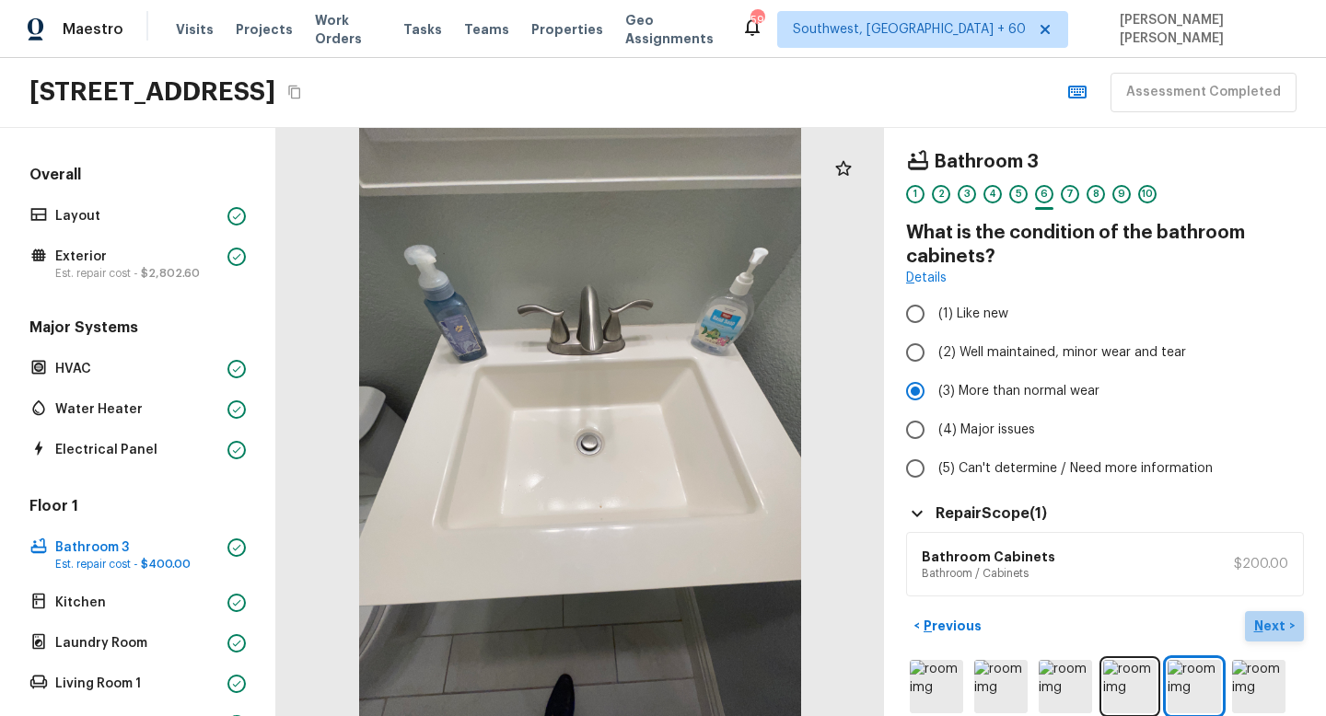
click at [1276, 631] on p "Next" at bounding box center [1271, 626] width 35 height 18
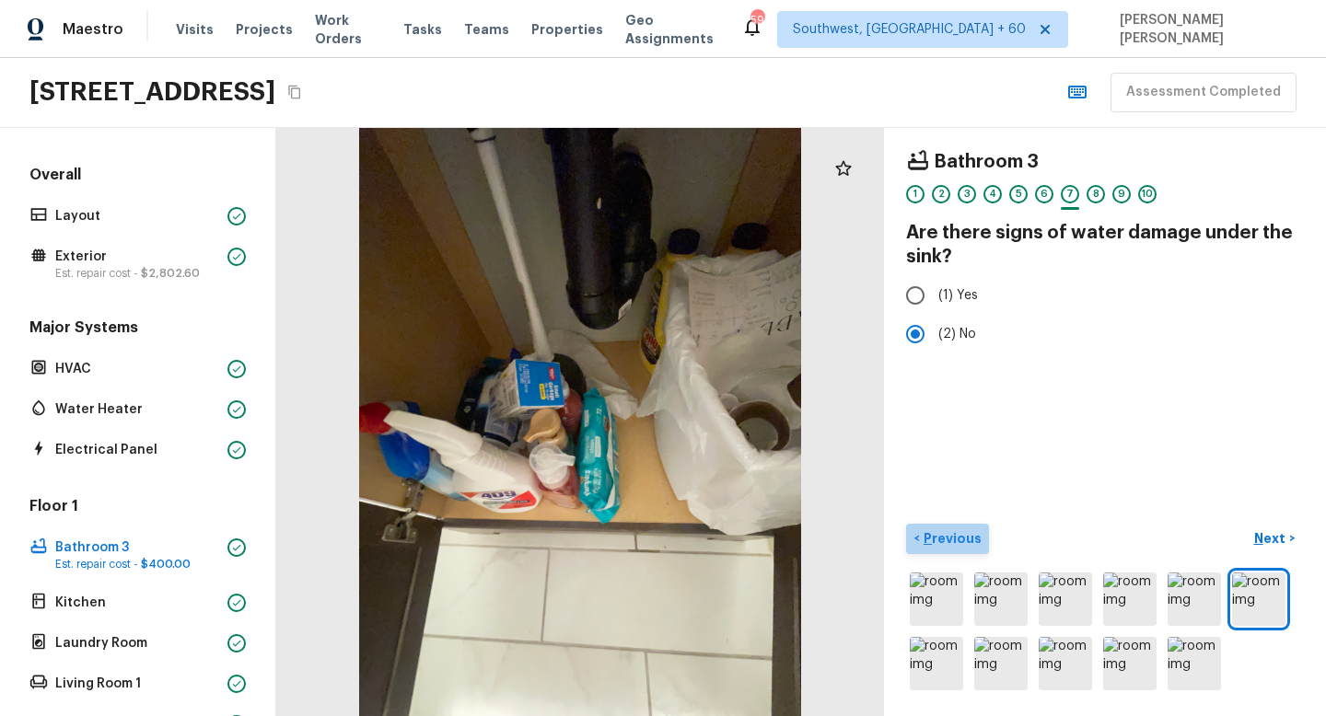
click at [968, 541] on p "Previous" at bounding box center [951, 538] width 62 height 18
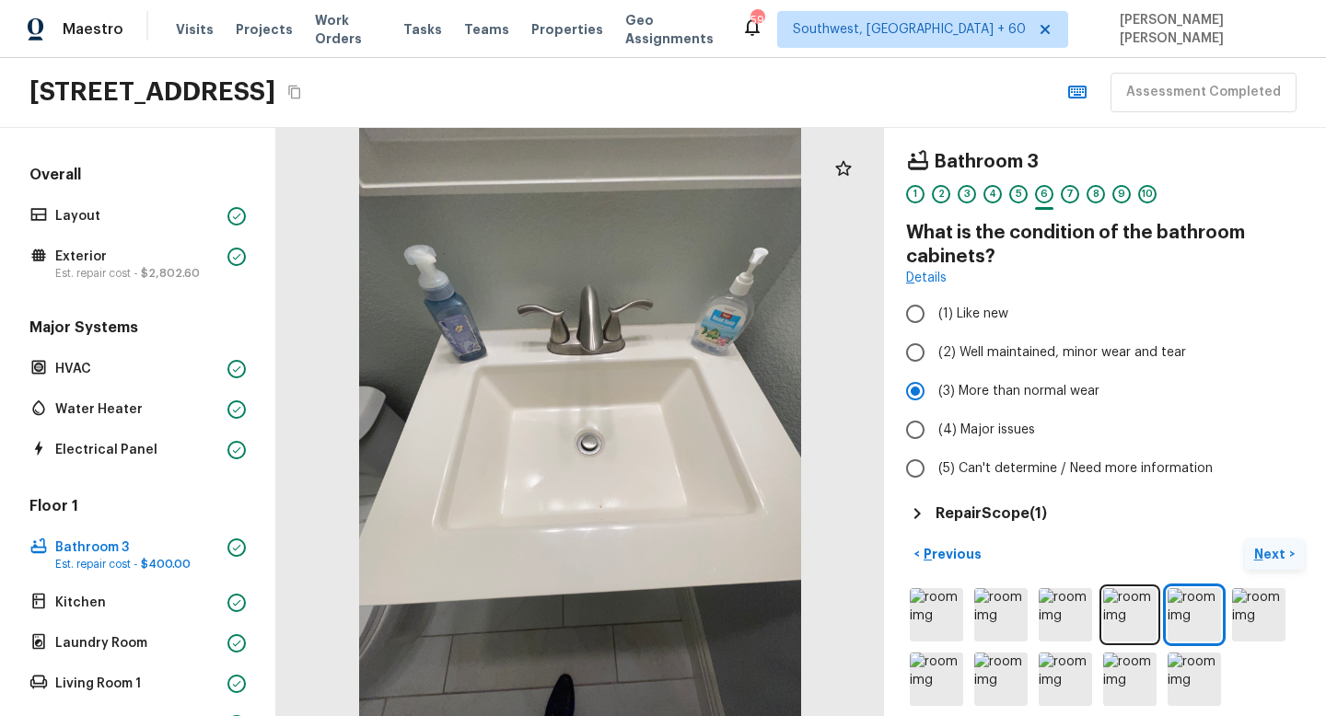
click at [1279, 545] on p "Next" at bounding box center [1271, 554] width 35 height 18
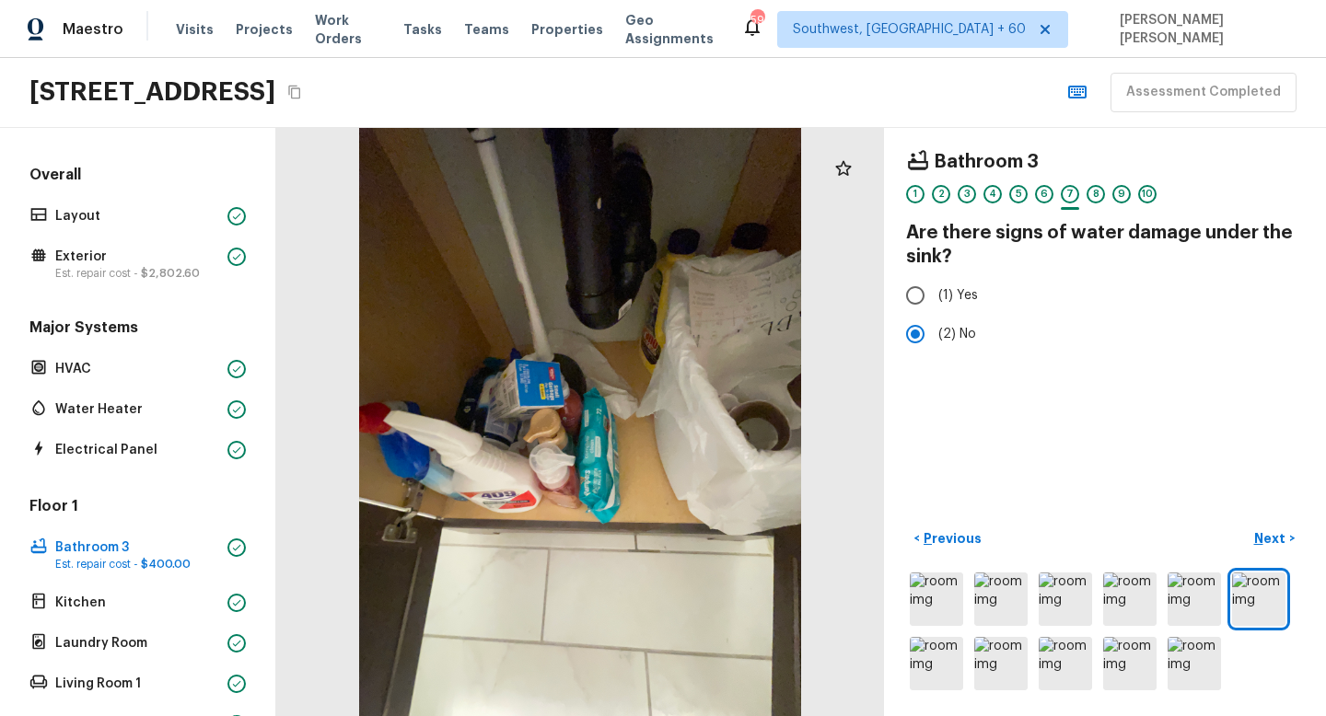
click at [1303, 534] on div "Bathroom 3 1 2 3 4 5 6 7 8 9 10 Are there signs of water damage under the sink?…" at bounding box center [1105, 422] width 442 height 588
click at [1263, 538] on p "Next" at bounding box center [1271, 538] width 35 height 18
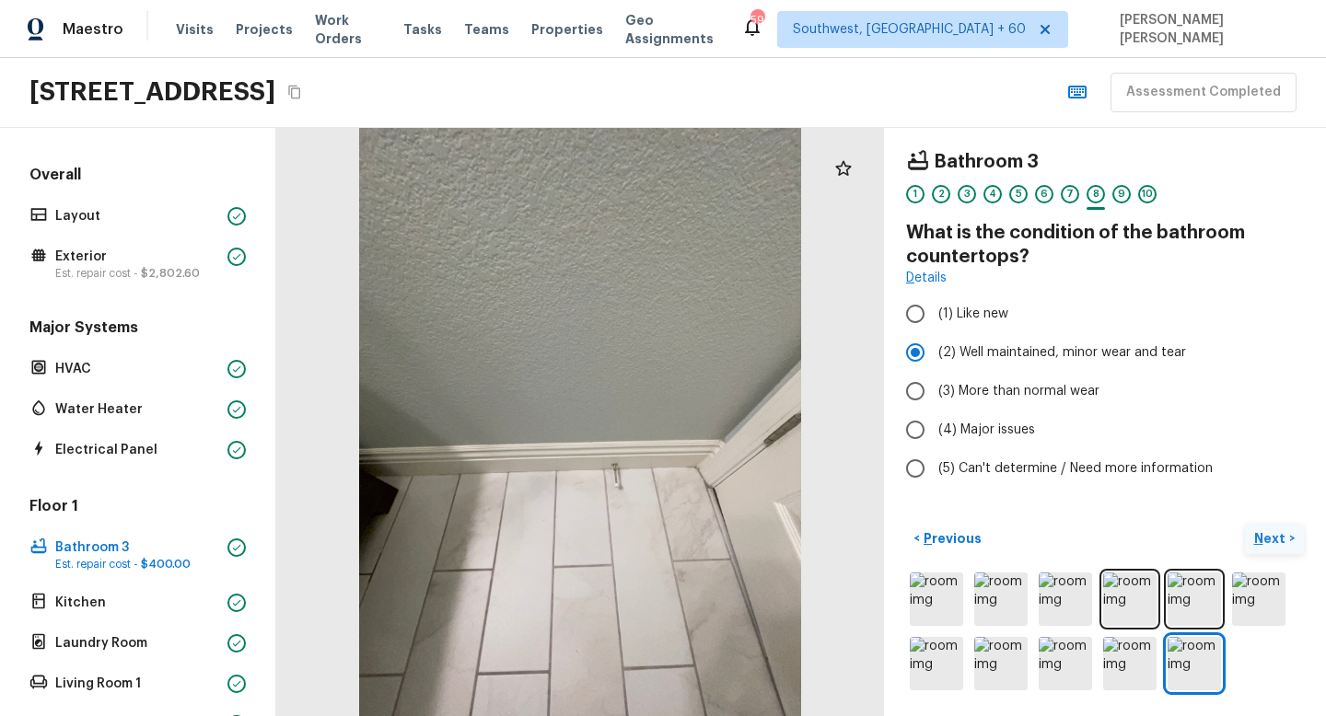
click at [1279, 544] on p "Next" at bounding box center [1271, 538] width 35 height 18
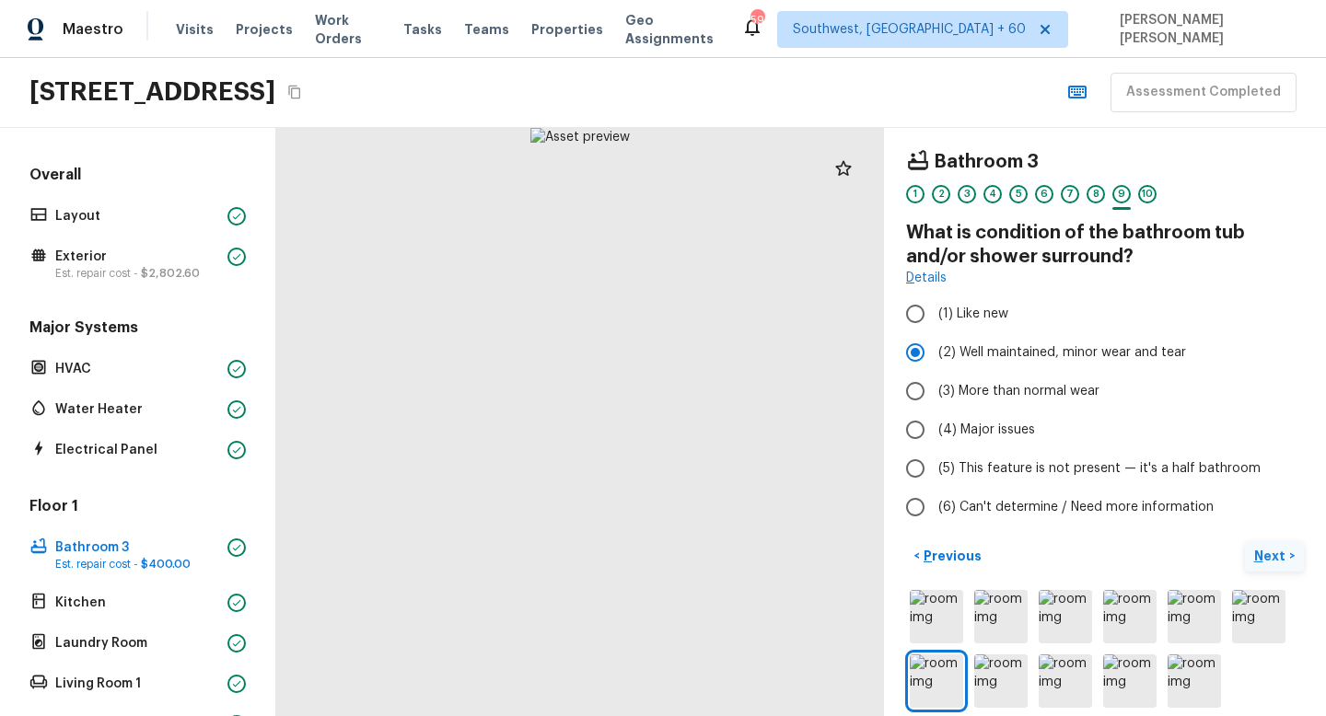
click at [1279, 544] on button "Next >" at bounding box center [1273, 556] width 59 height 30
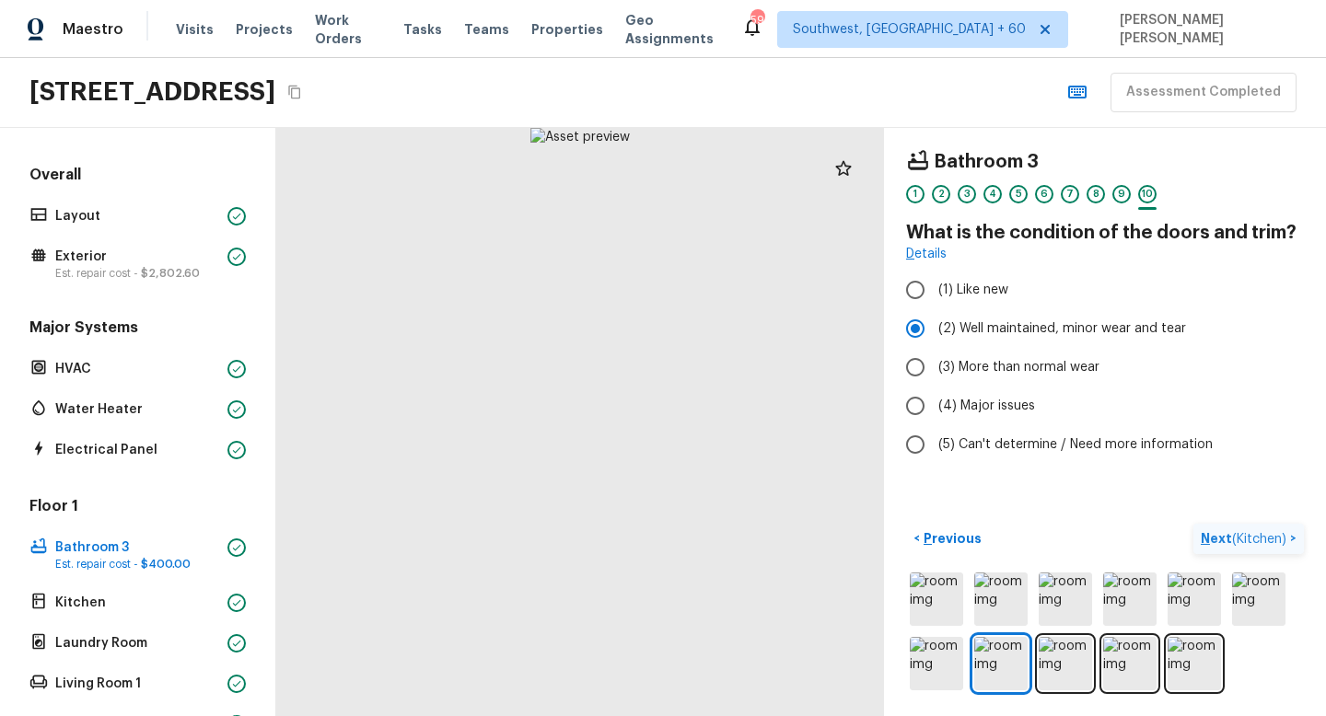
click at [1279, 544] on span "( Kitchen )" at bounding box center [1259, 539] width 54 height 13
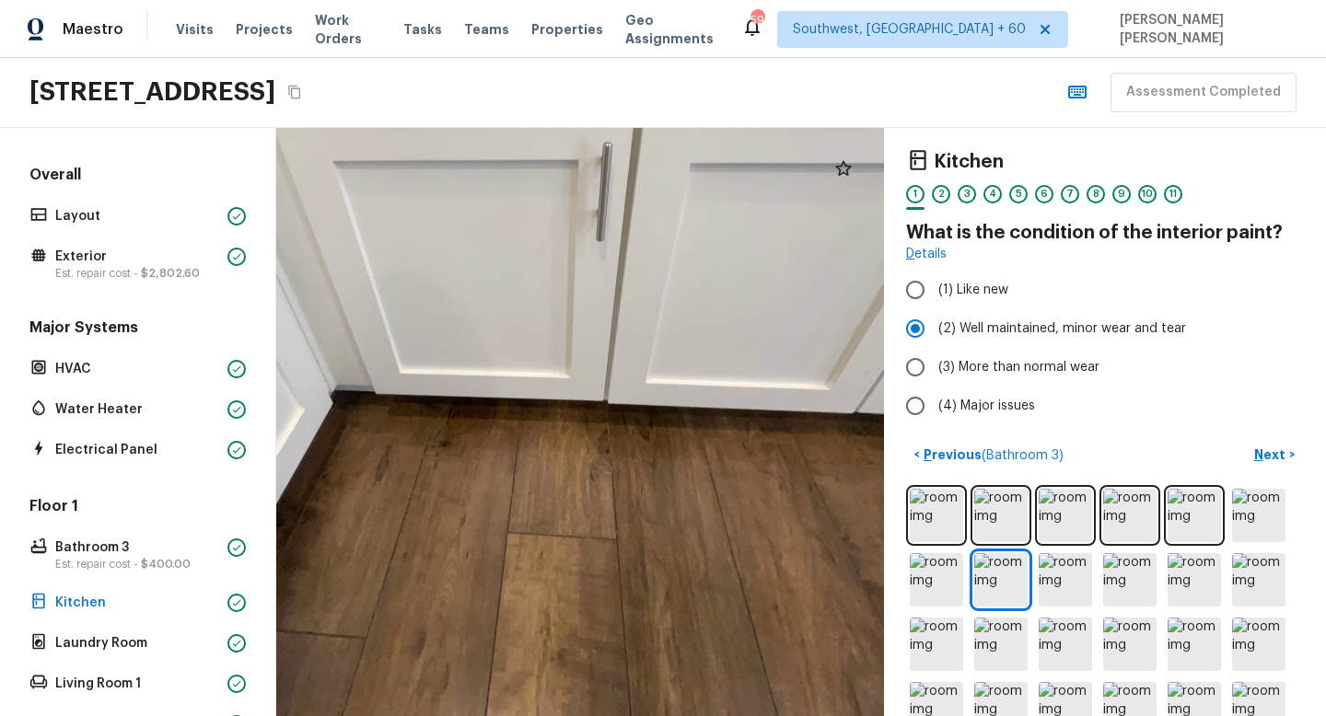
drag, startPoint x: 409, startPoint y: 597, endPoint x: 563, endPoint y: 524, distance: 171.3
click at [446, 576] on div at bounding box center [534, 287] width 1071 height 1037
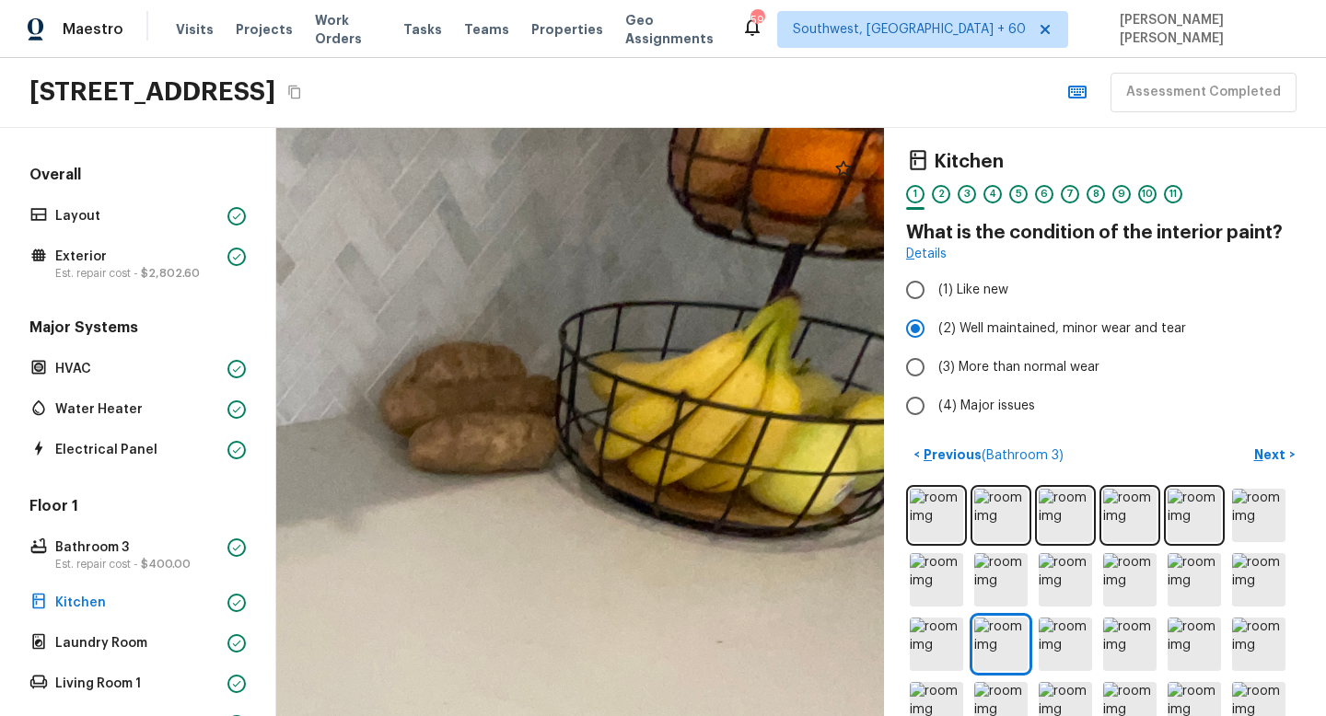
drag, startPoint x: 700, startPoint y: 373, endPoint x: 423, endPoint y: 376, distance: 276.2
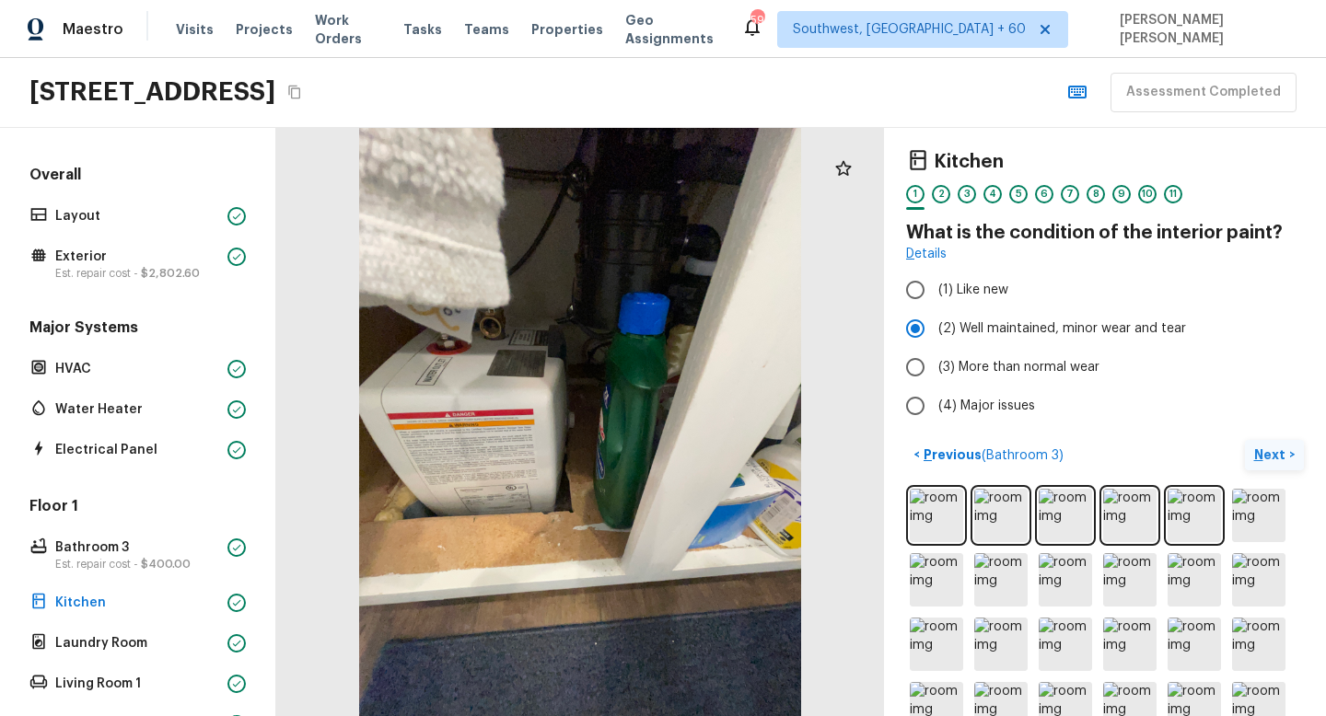
click at [1285, 446] on p "Next" at bounding box center [1271, 455] width 35 height 18
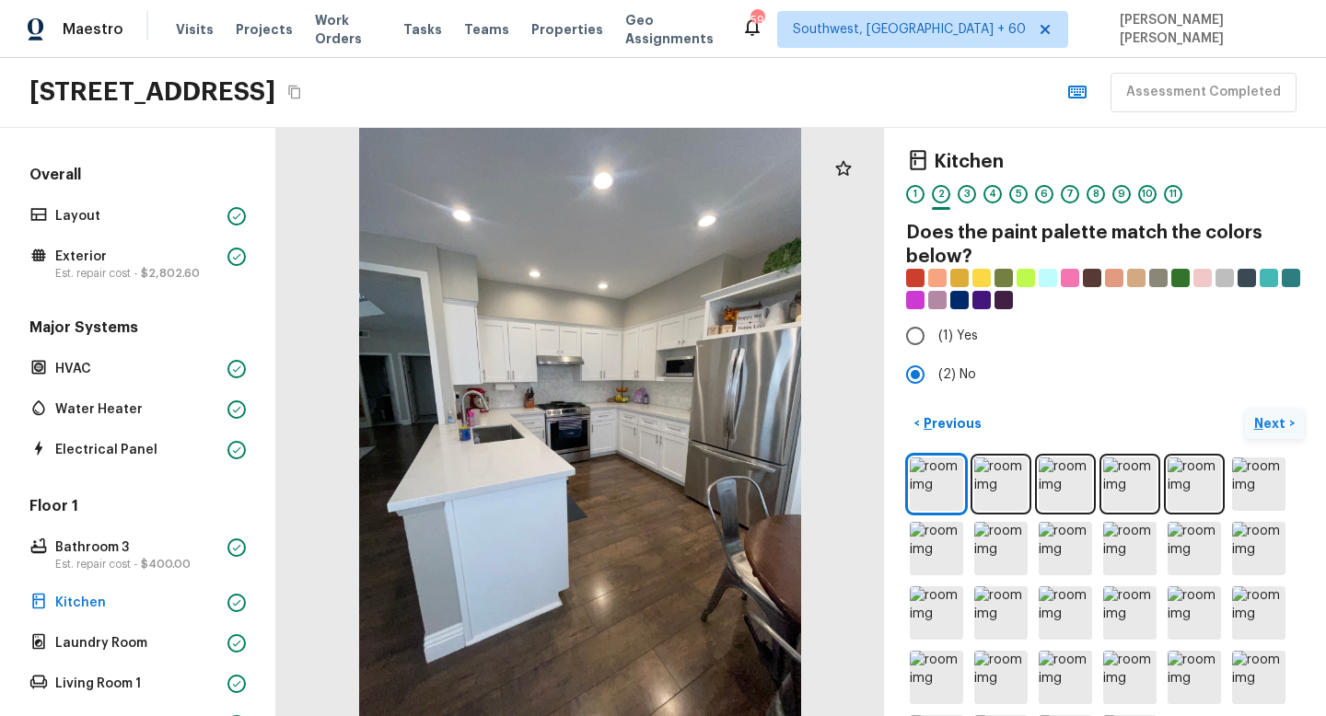
click at [1287, 421] on button "Next >" at bounding box center [1273, 424] width 59 height 30
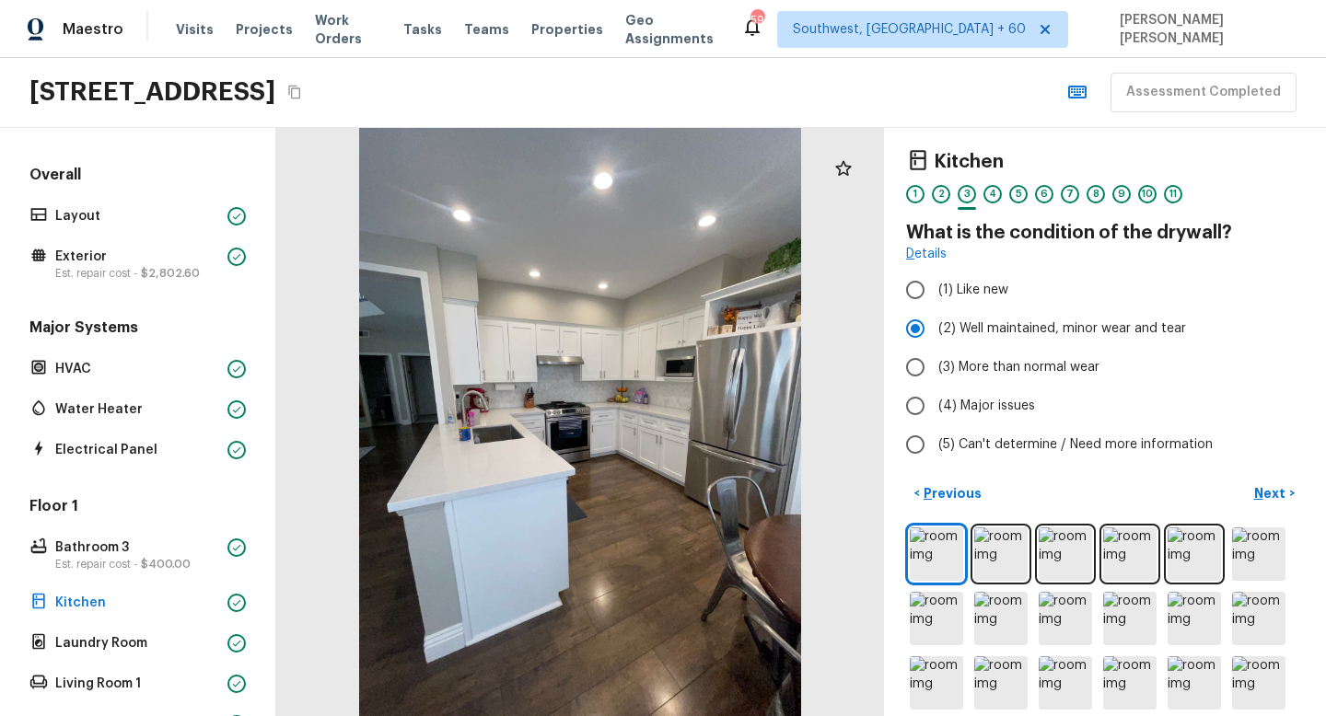
click at [1277, 474] on div "Kitchen 1 2 3 4 5 6 7 8 9 10 11 What is the condition of the drywall? Details (…" at bounding box center [1105, 422] width 442 height 588
click at [1286, 483] on button "Next >" at bounding box center [1273, 494] width 59 height 30
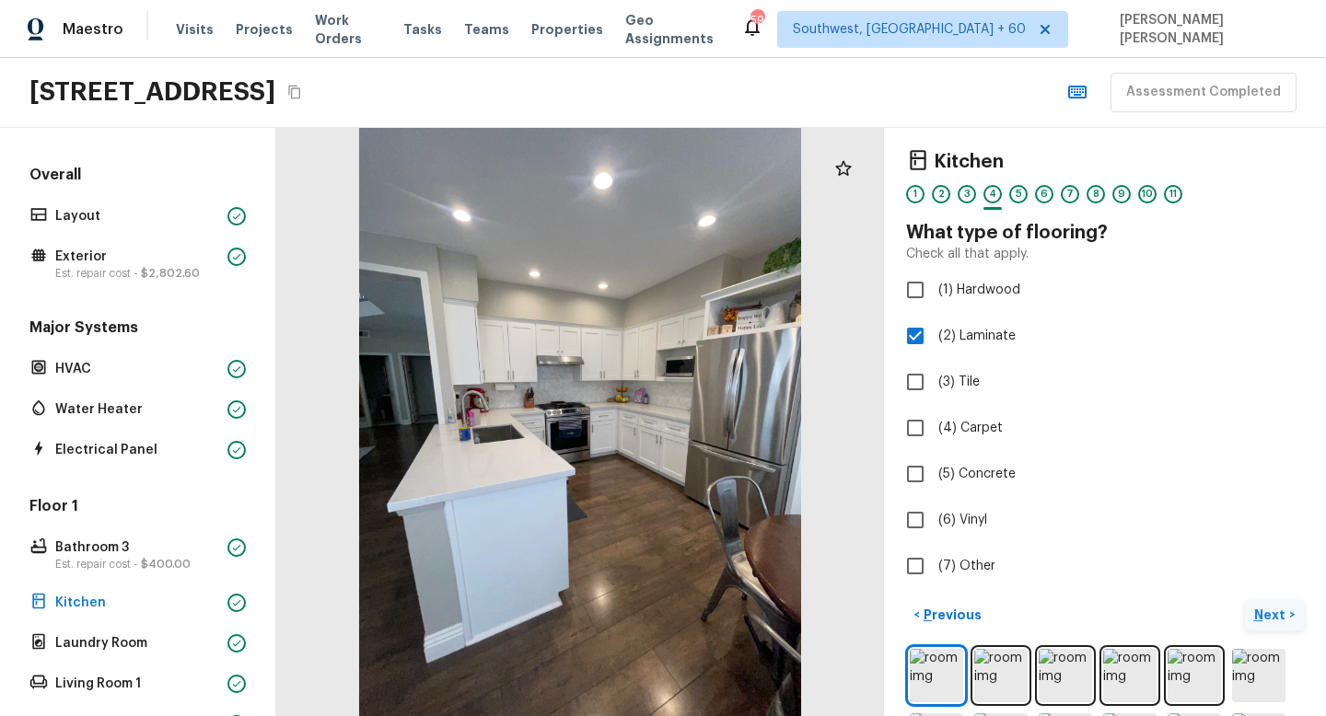
click at [1268, 614] on p "Next" at bounding box center [1271, 615] width 35 height 18
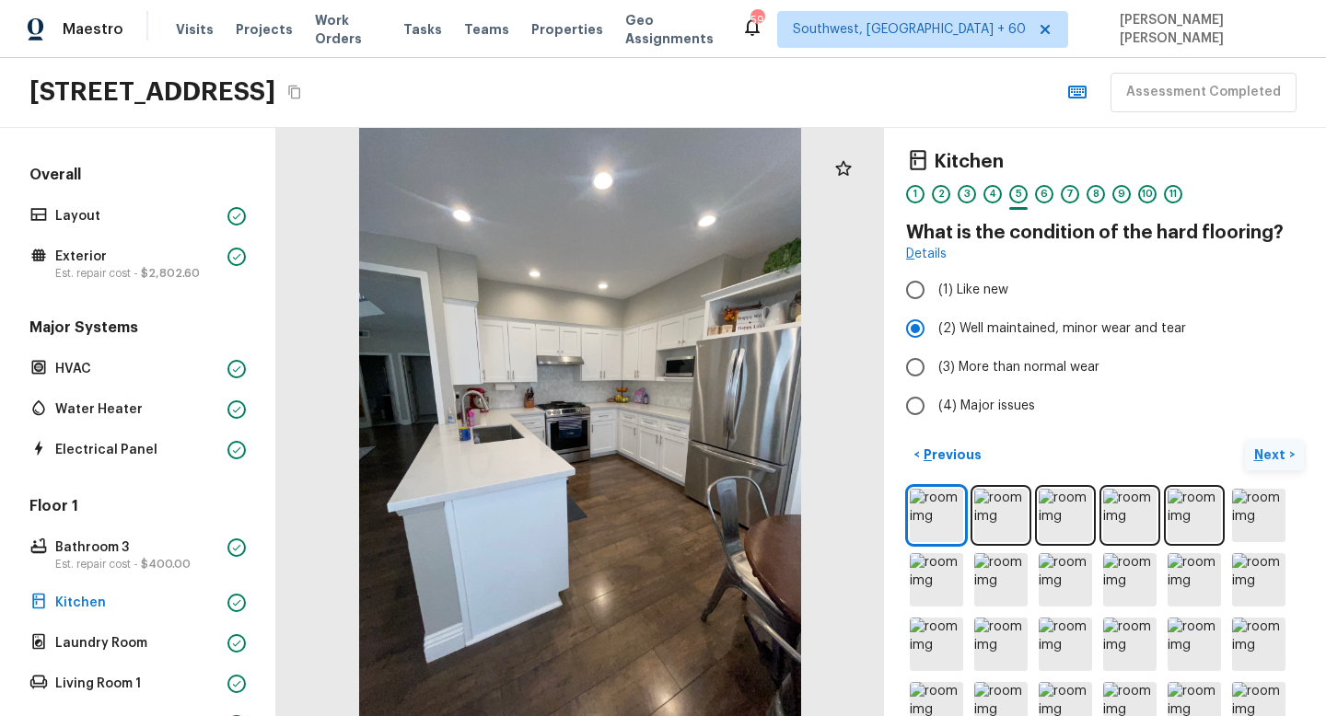
click at [1276, 447] on p "Next" at bounding box center [1271, 455] width 35 height 18
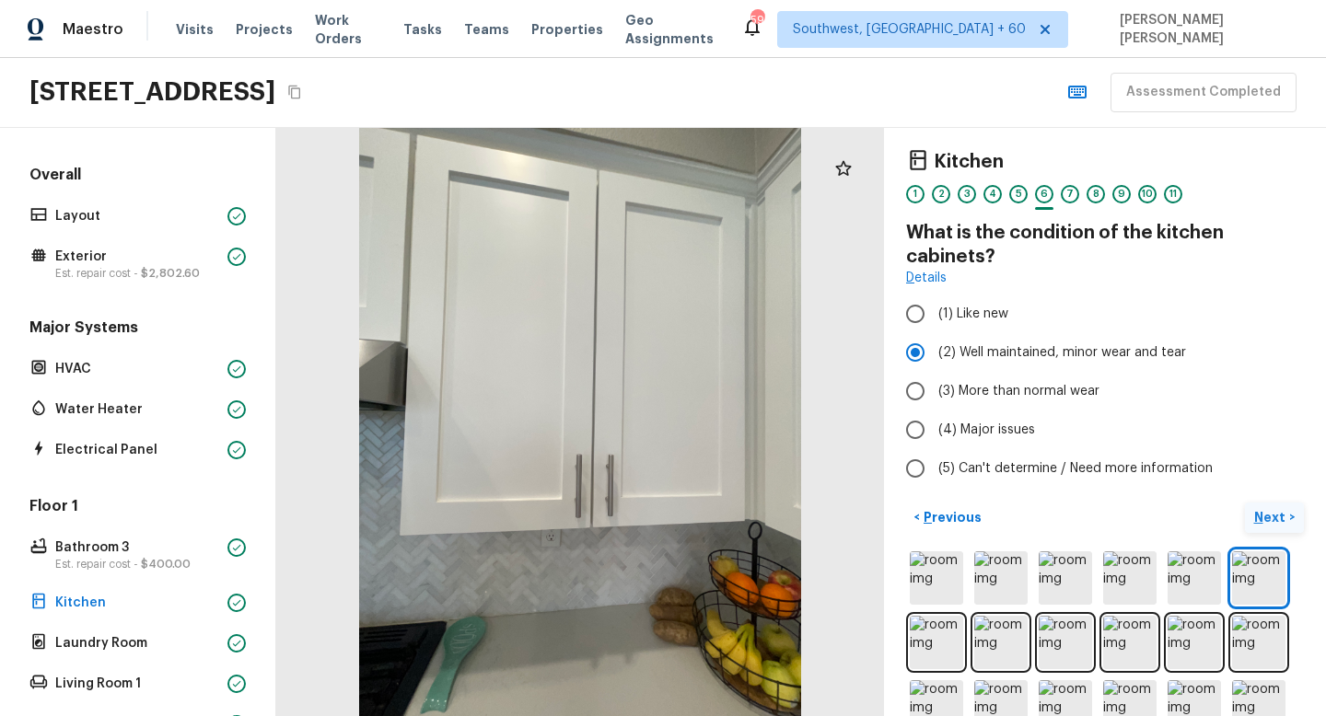
click at [1268, 512] on p "Next" at bounding box center [1271, 517] width 35 height 18
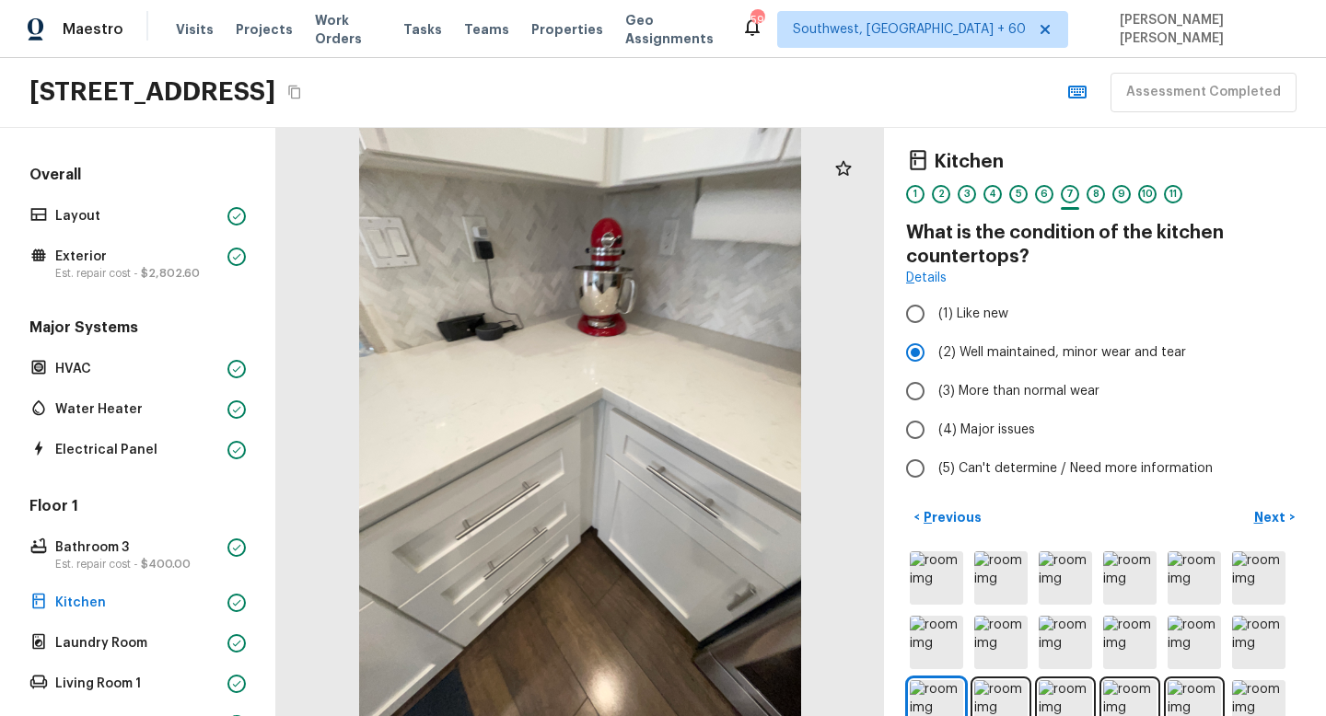
click at [970, 233] on h4 "What is the condition of the kitchen countertops?" at bounding box center [1105, 245] width 398 height 48
click at [1053, 511] on div "< Previous Next >" at bounding box center [1105, 518] width 398 height 30
click at [1286, 524] on p "Next" at bounding box center [1271, 517] width 35 height 18
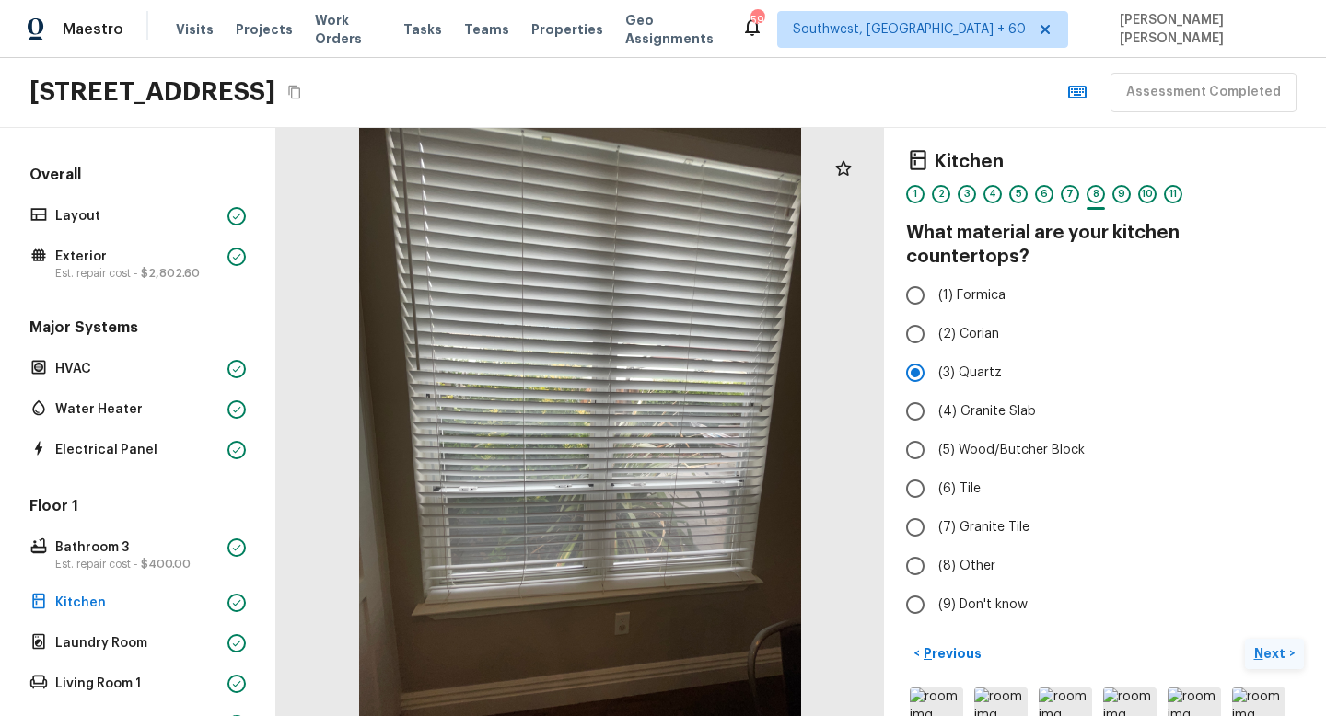
click at [1268, 644] on p "Next" at bounding box center [1271, 653] width 35 height 18
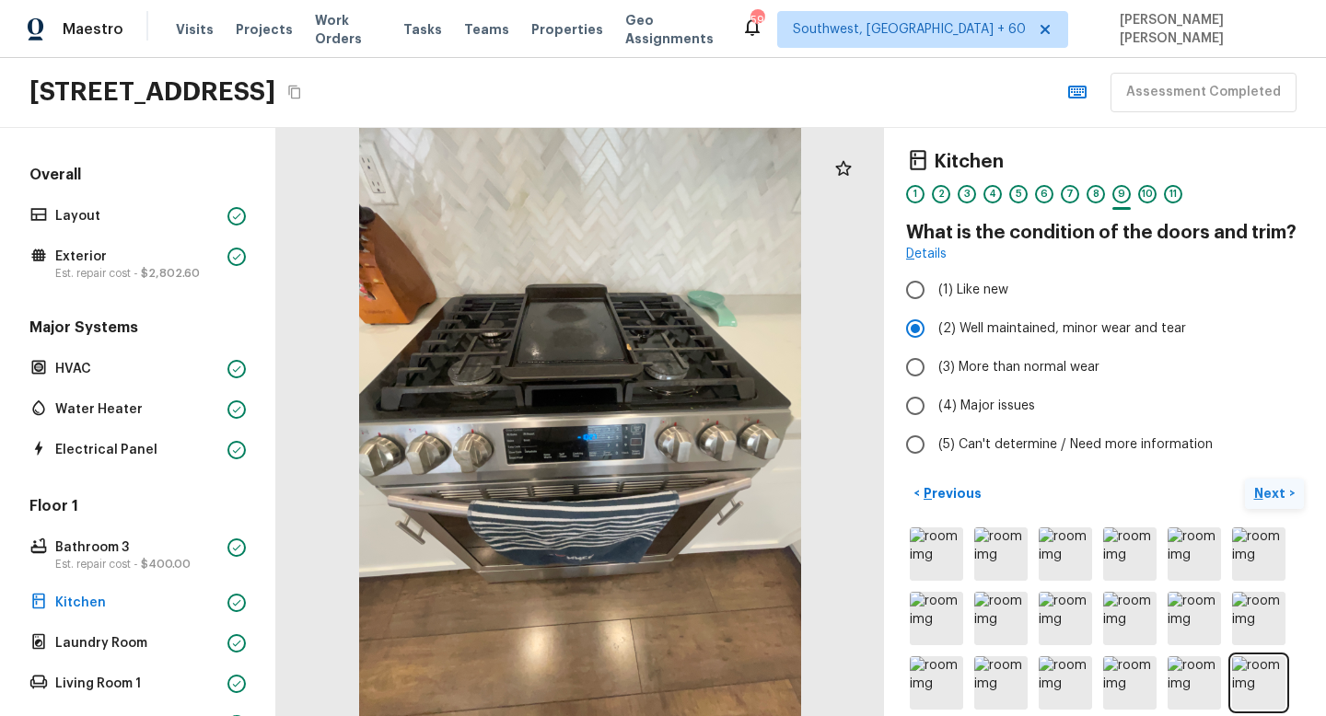
click at [1271, 495] on p "Next" at bounding box center [1271, 493] width 35 height 18
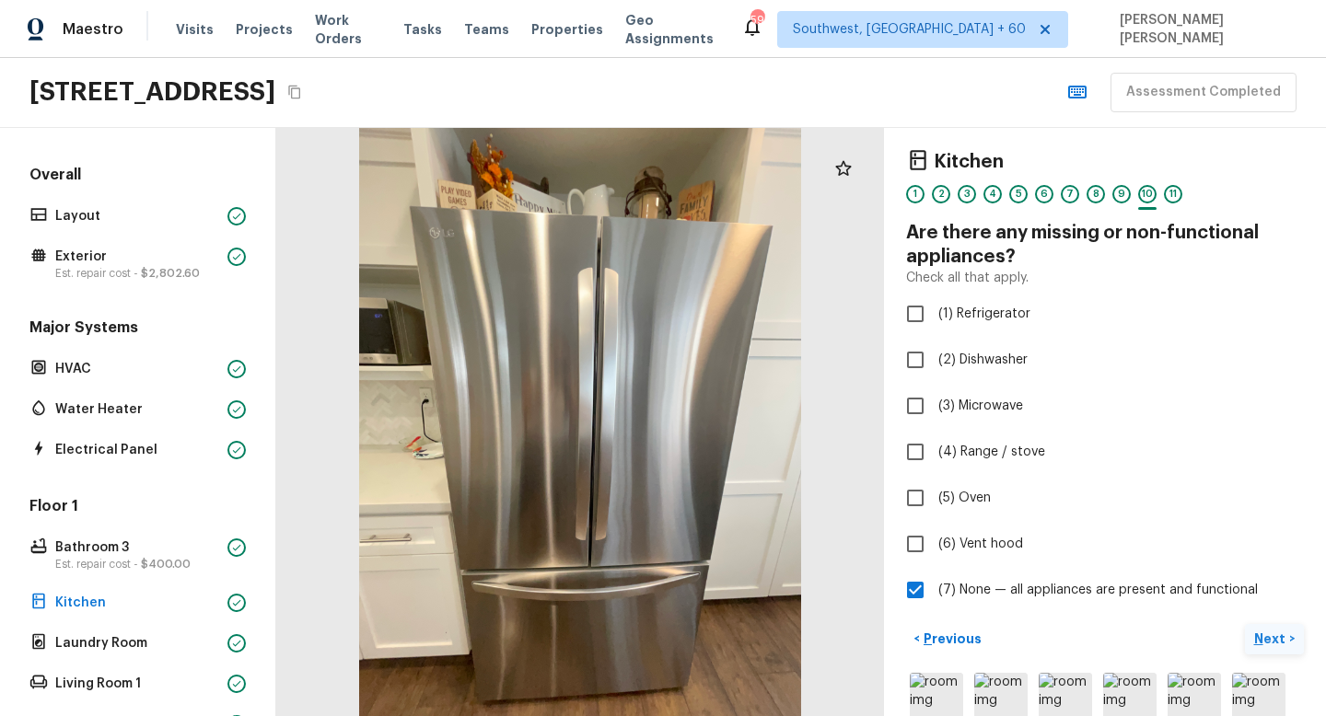
click at [1268, 639] on p "Next" at bounding box center [1271, 639] width 35 height 18
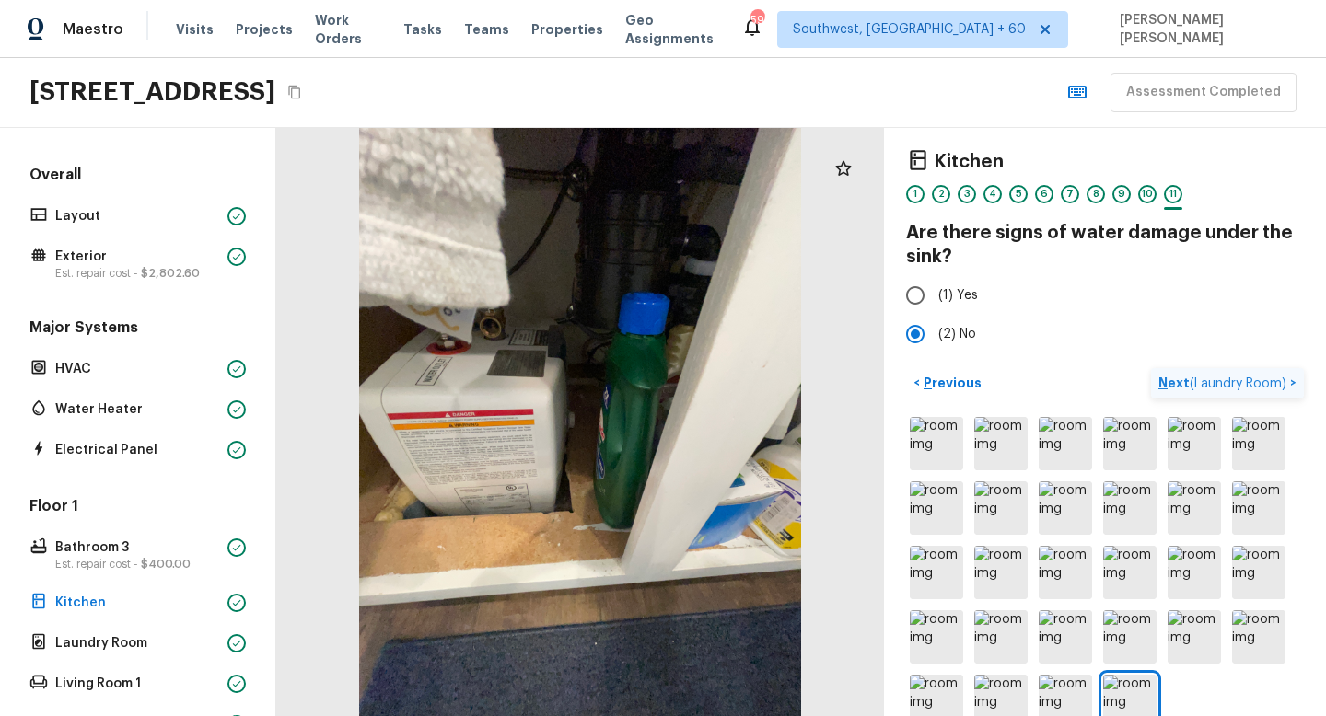
click at [1252, 384] on span "( Laundry Room )" at bounding box center [1237, 383] width 97 height 13
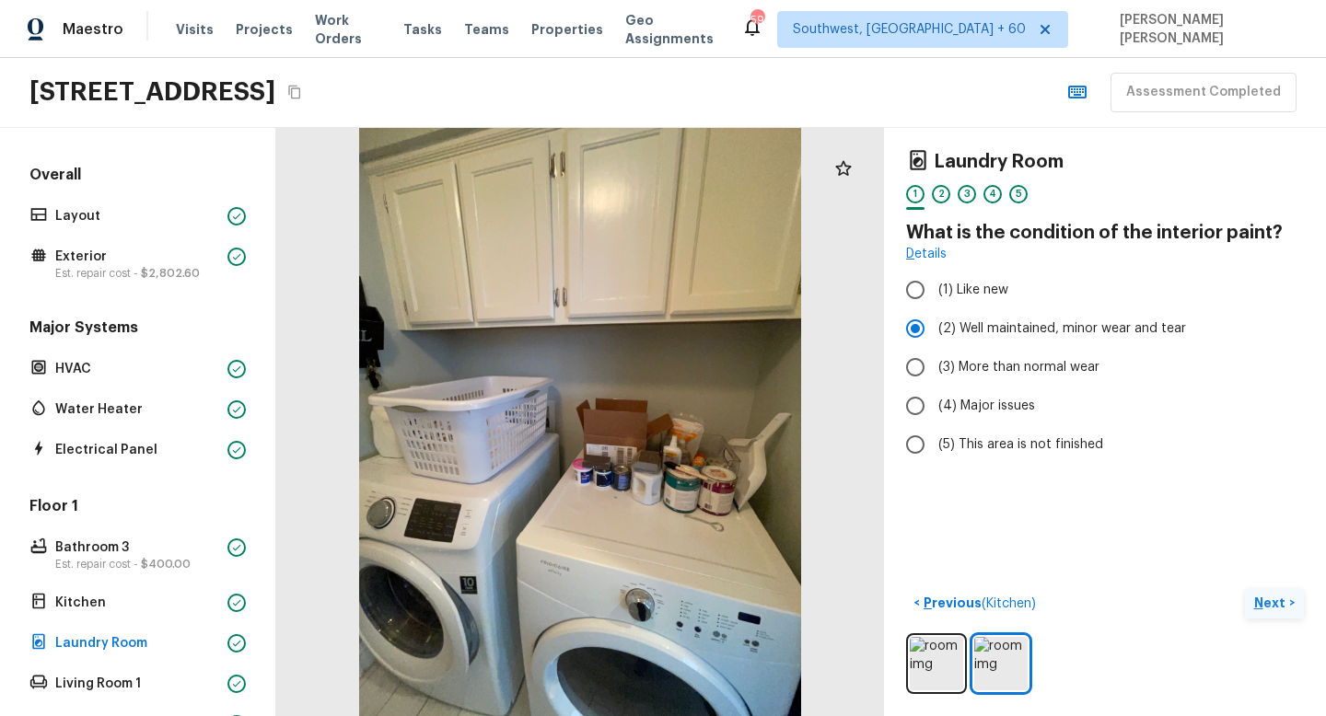
click at [1278, 610] on p "Next" at bounding box center [1271, 603] width 35 height 18
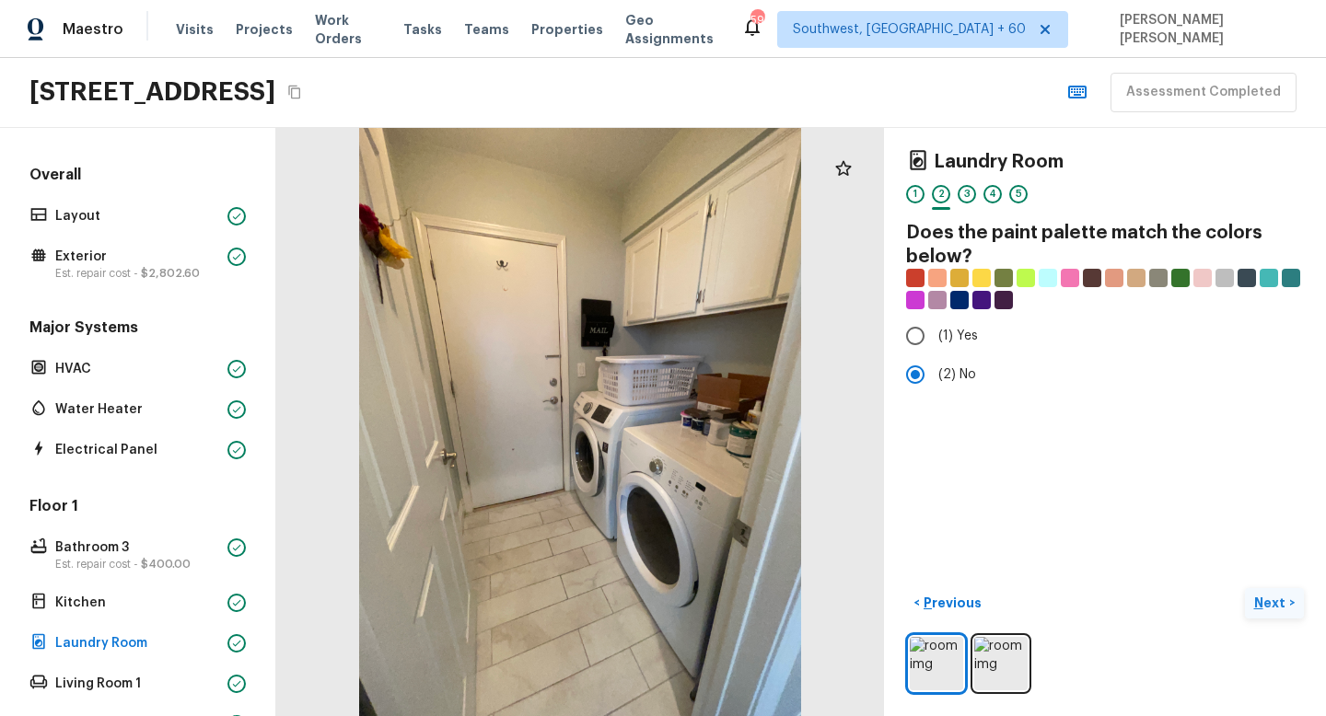
click at [1278, 610] on p "Next" at bounding box center [1271, 603] width 35 height 18
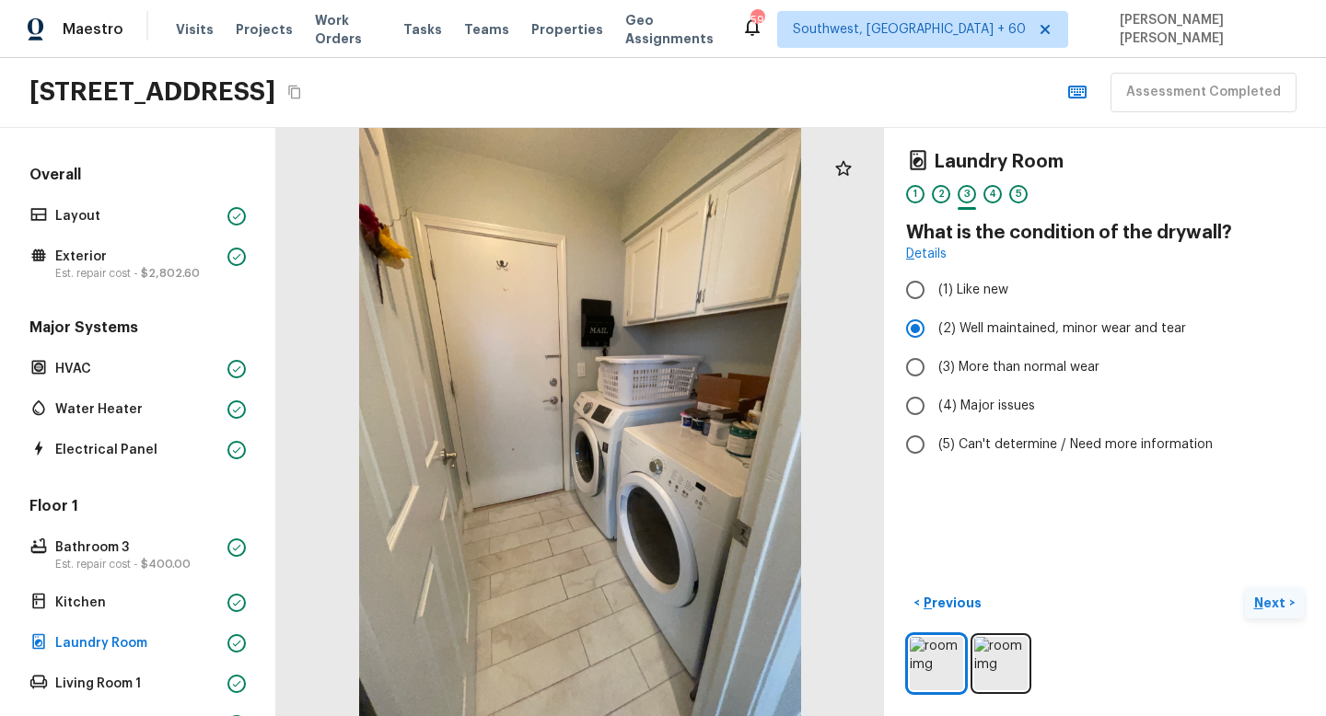
click at [1278, 610] on p "Next" at bounding box center [1271, 603] width 35 height 18
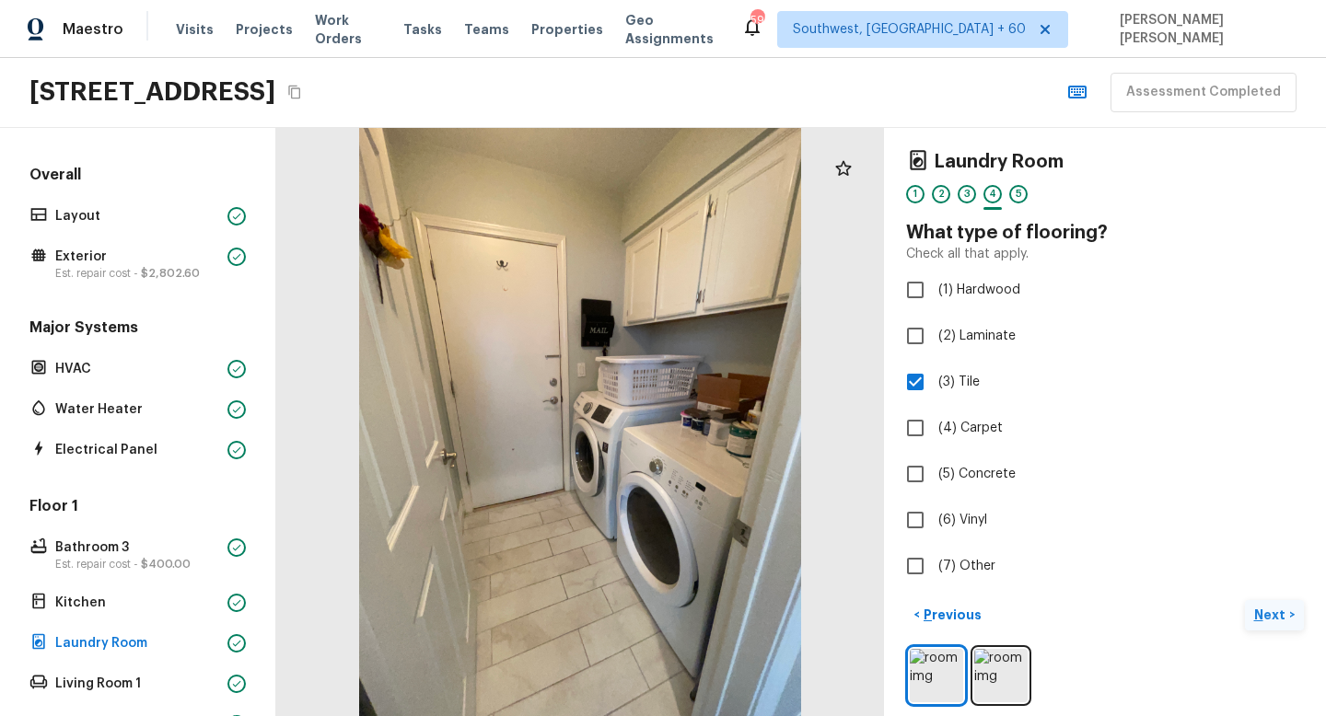
click at [1278, 610] on p "Next" at bounding box center [1271, 615] width 35 height 18
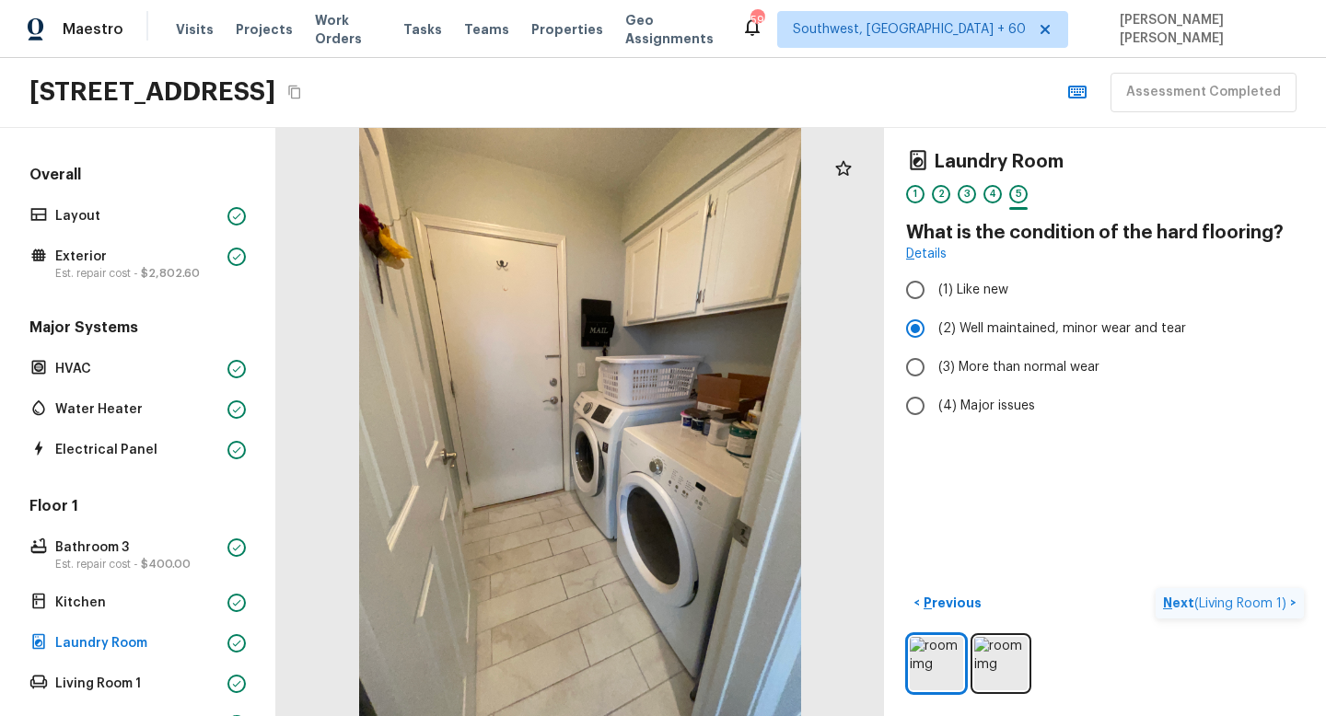
click at [1278, 610] on p "Next ( Living Room 1 )" at bounding box center [1226, 603] width 127 height 19
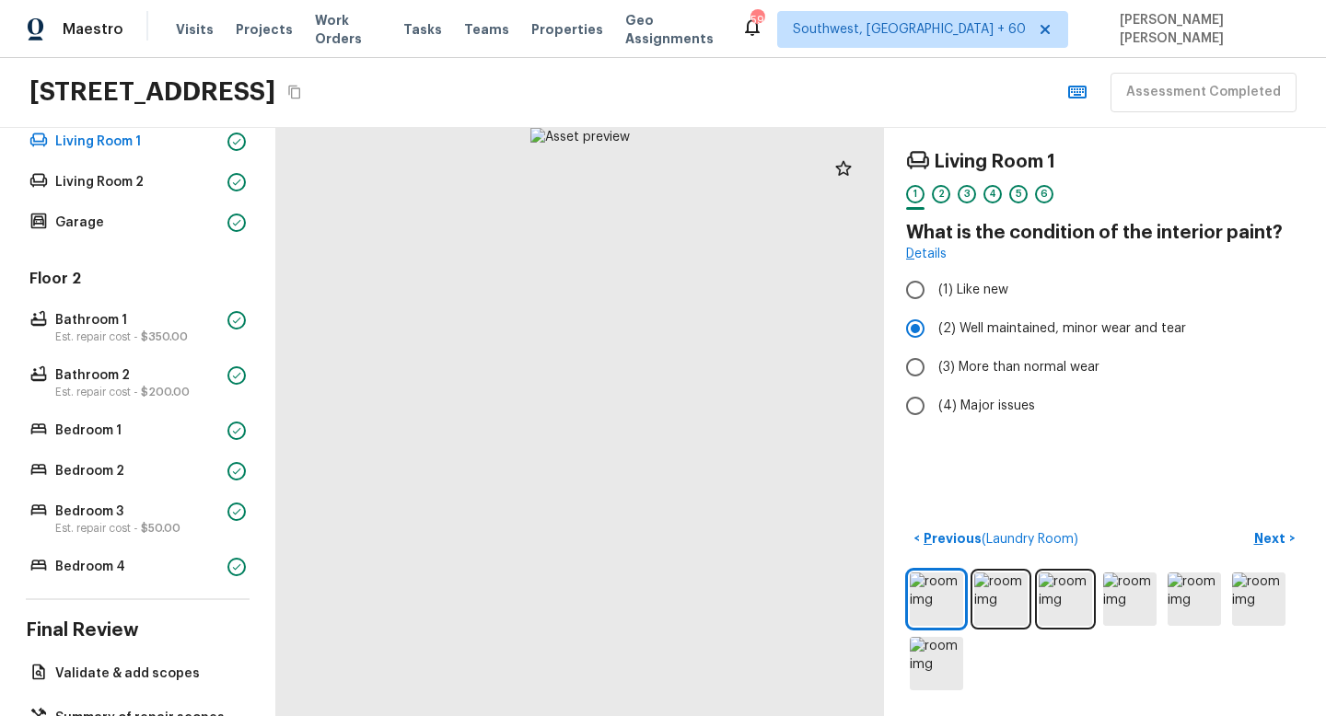
scroll to position [608, 0]
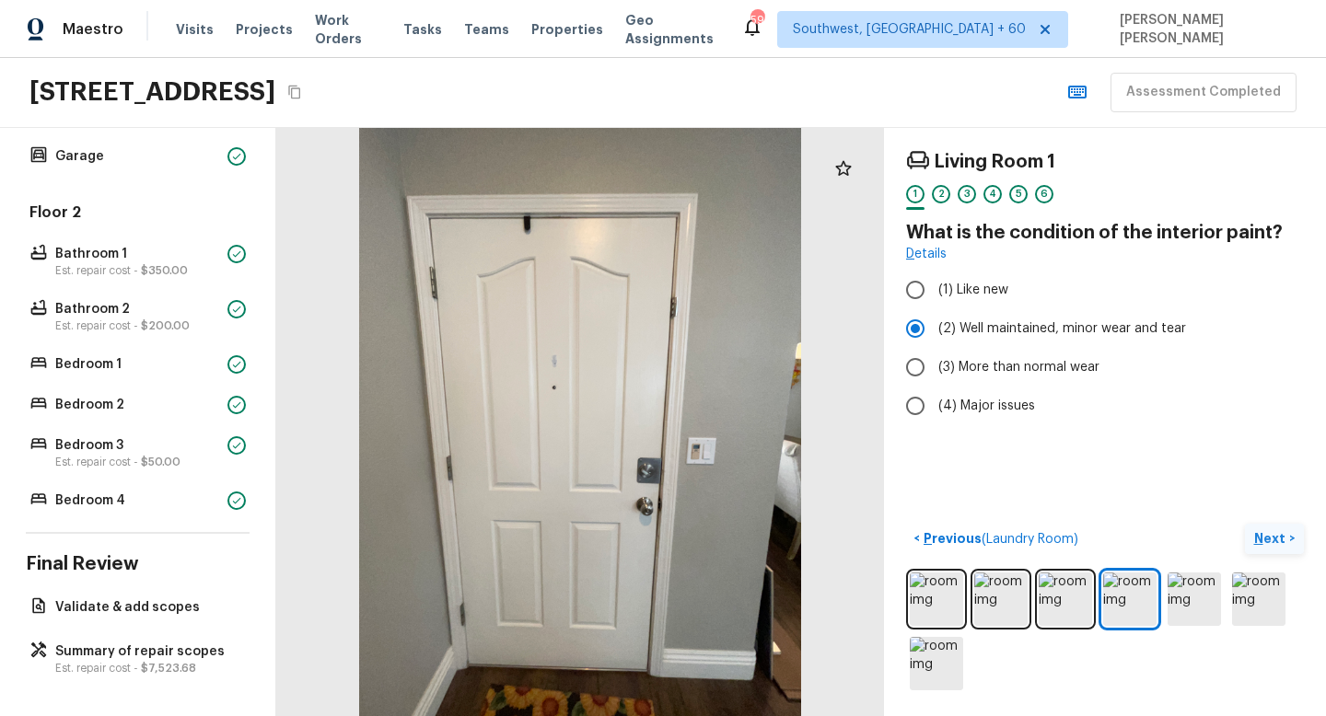
click at [1285, 548] on button "Next >" at bounding box center [1273, 539] width 59 height 30
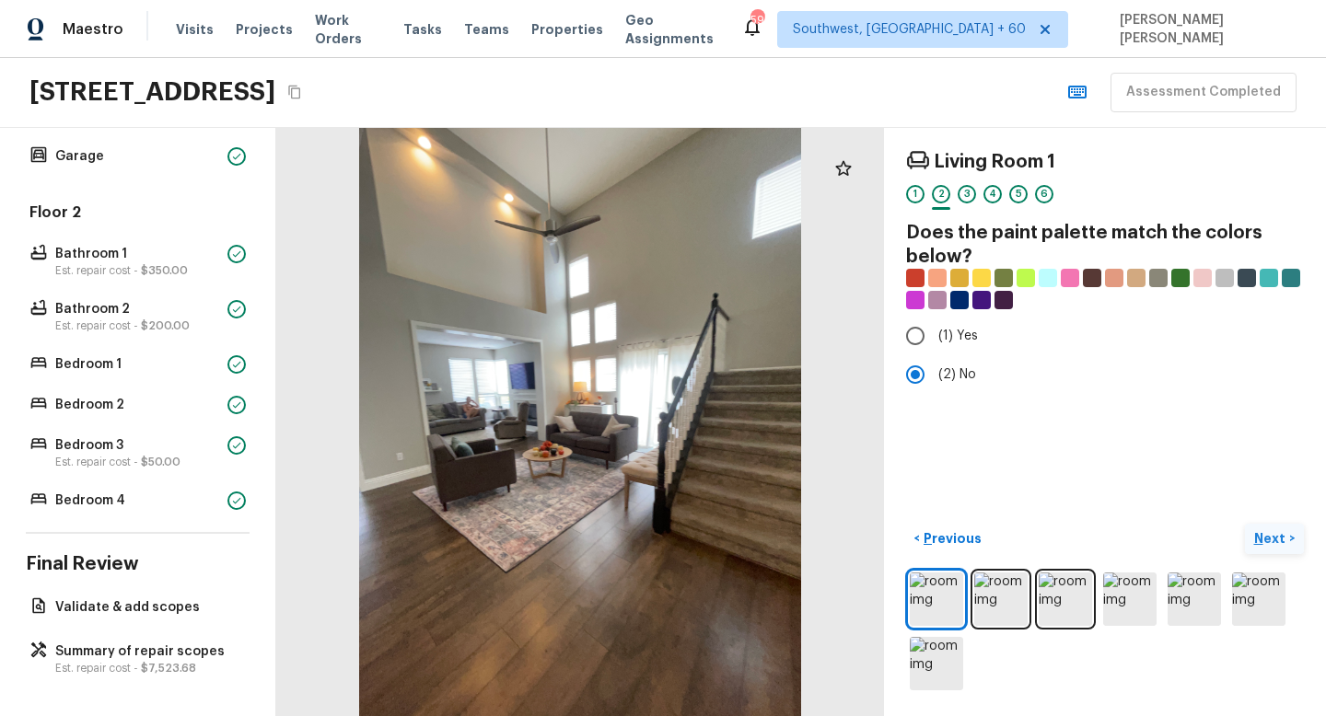
click at [1285, 548] on button "Next >" at bounding box center [1273, 539] width 59 height 30
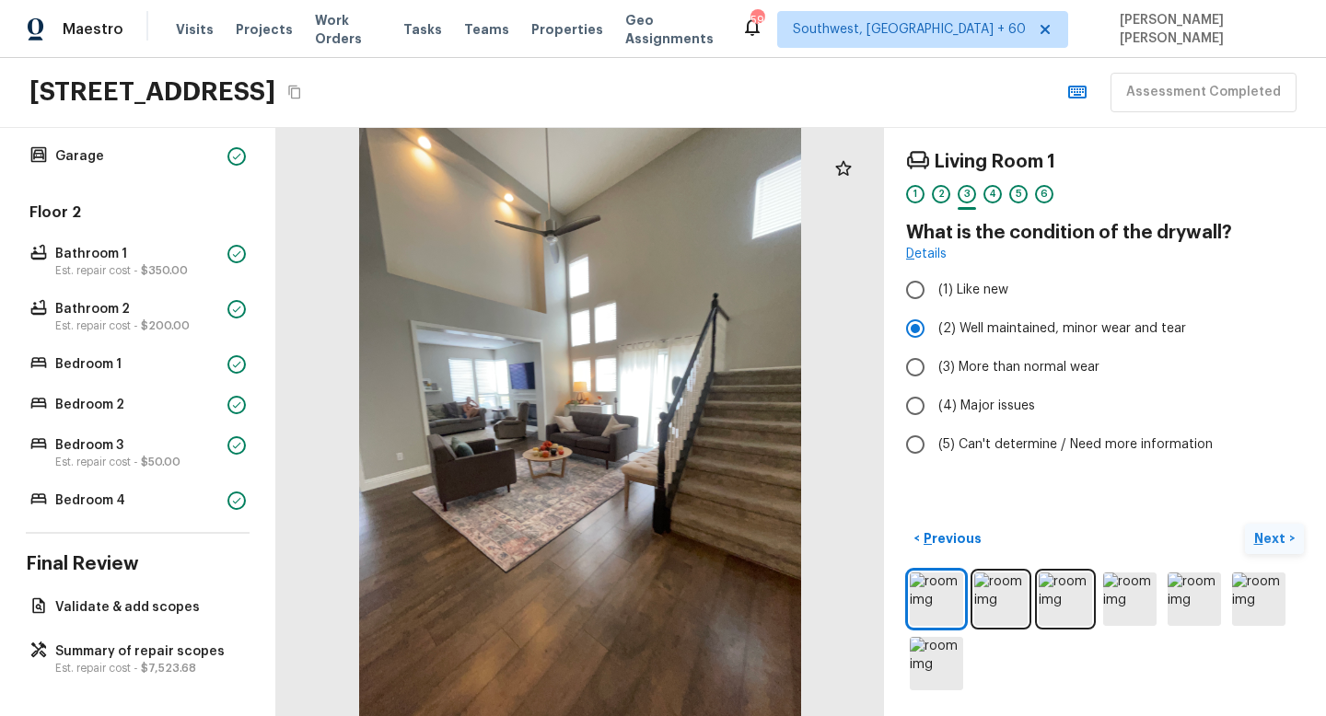
click at [1285, 548] on button "Next >" at bounding box center [1273, 539] width 59 height 30
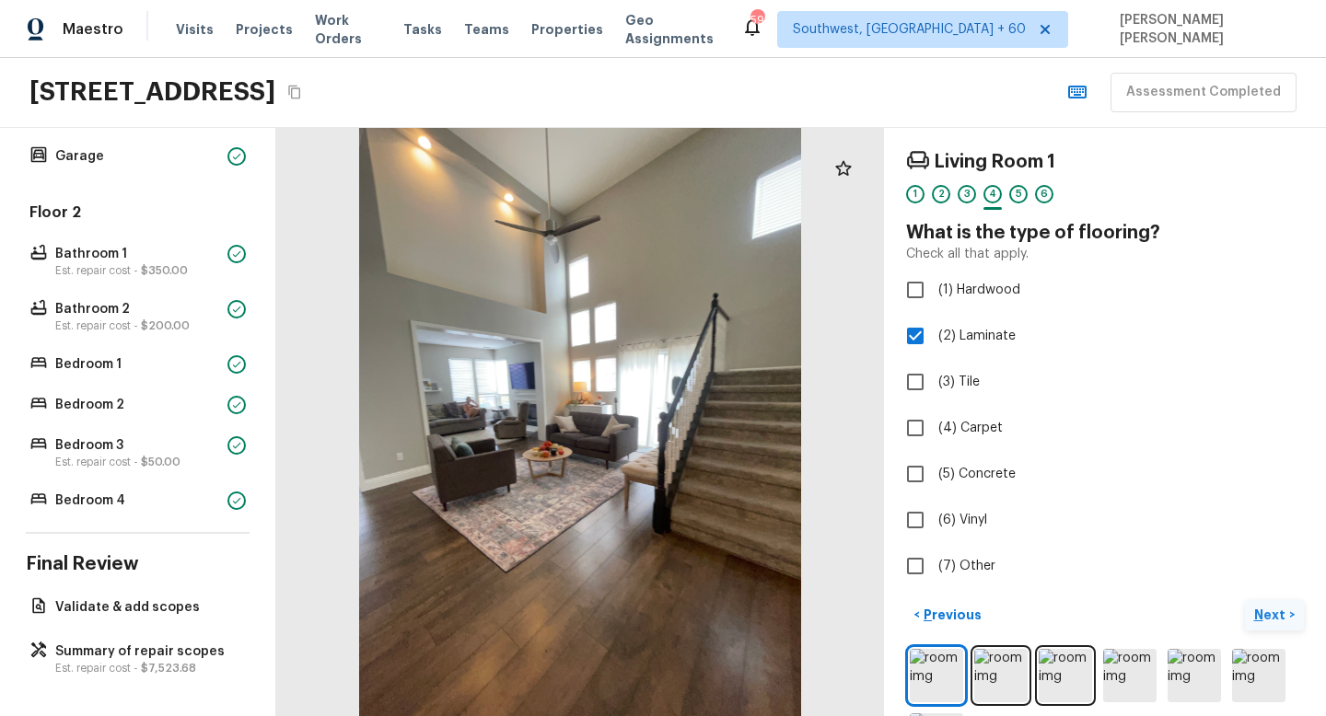
click at [1284, 616] on p "Next" at bounding box center [1271, 615] width 35 height 18
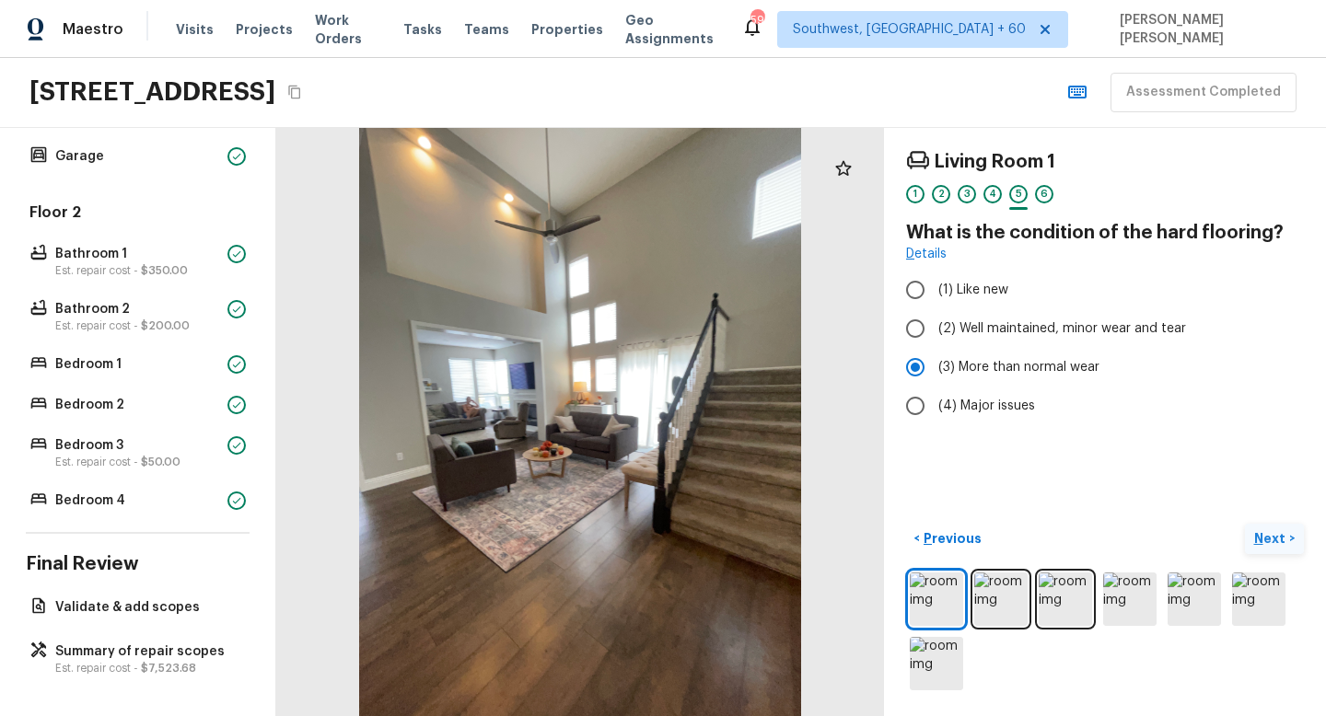
click at [1268, 535] on p "Next" at bounding box center [1271, 538] width 35 height 18
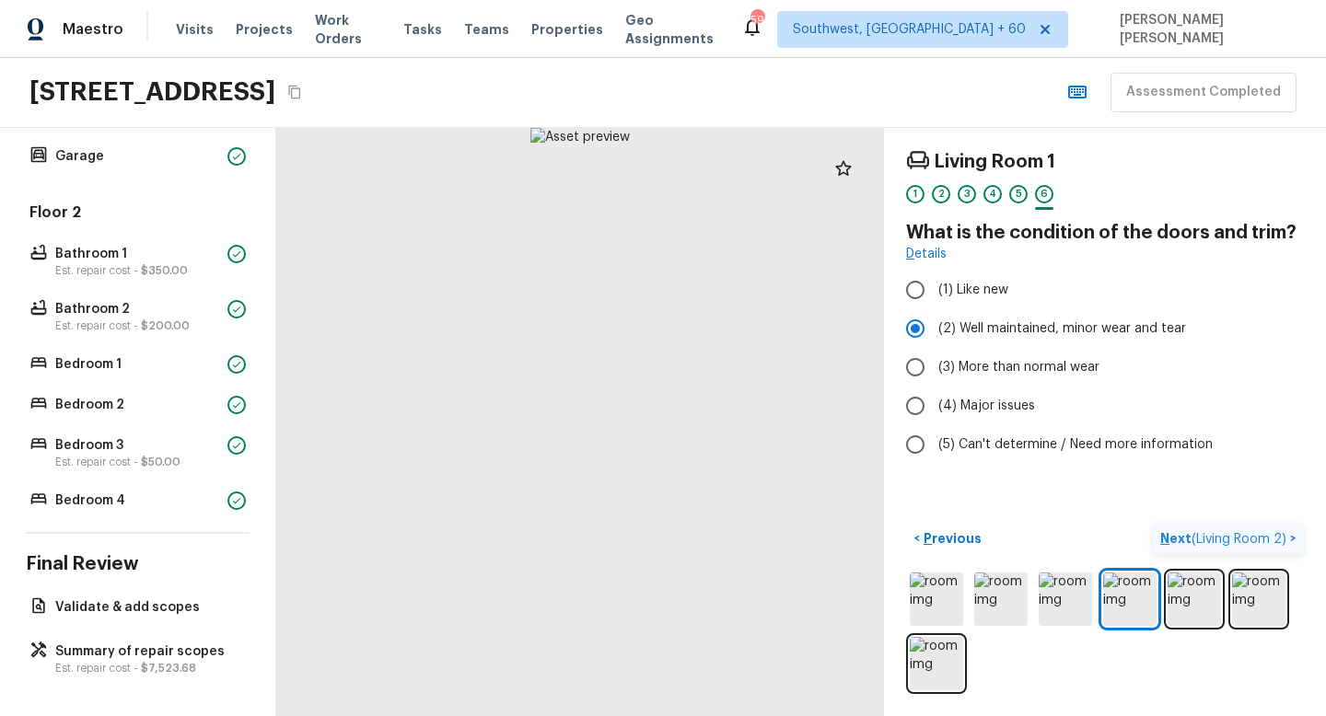
click at [1268, 535] on span "( Living Room 2 )" at bounding box center [1238, 539] width 95 height 13
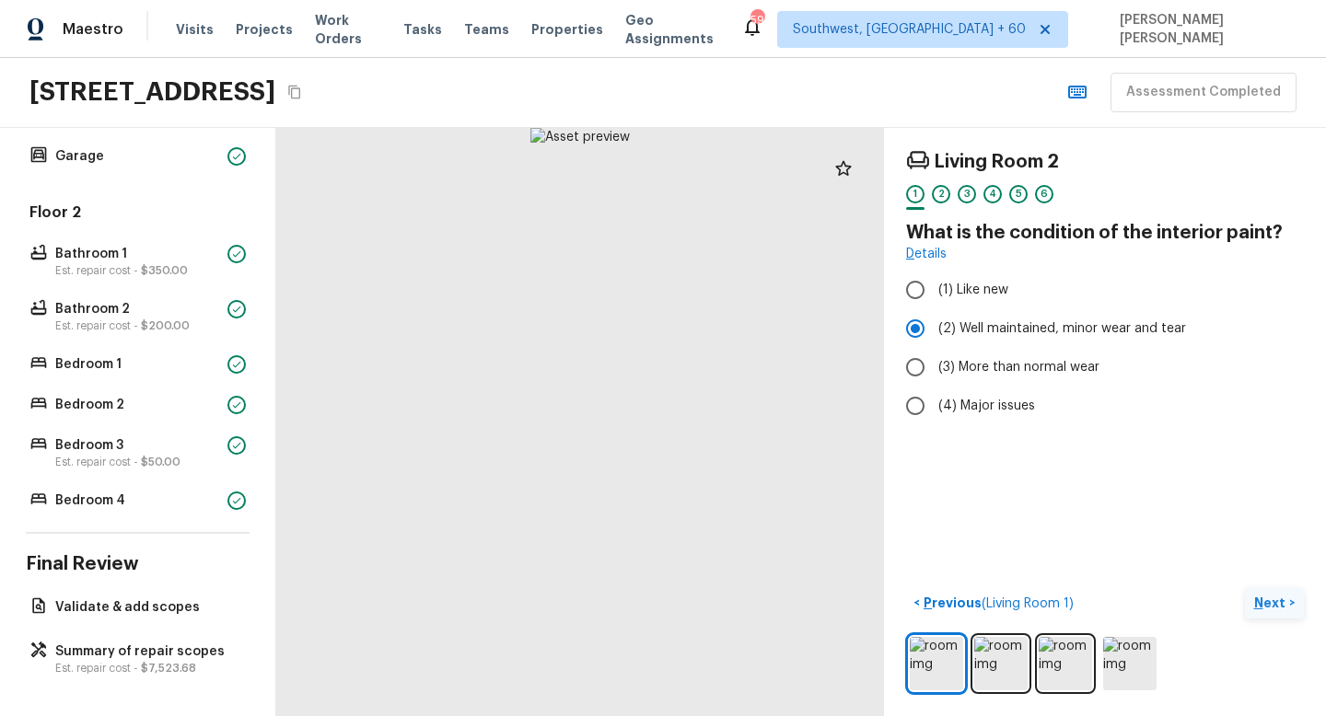
click at [1258, 596] on p "Next" at bounding box center [1271, 603] width 35 height 18
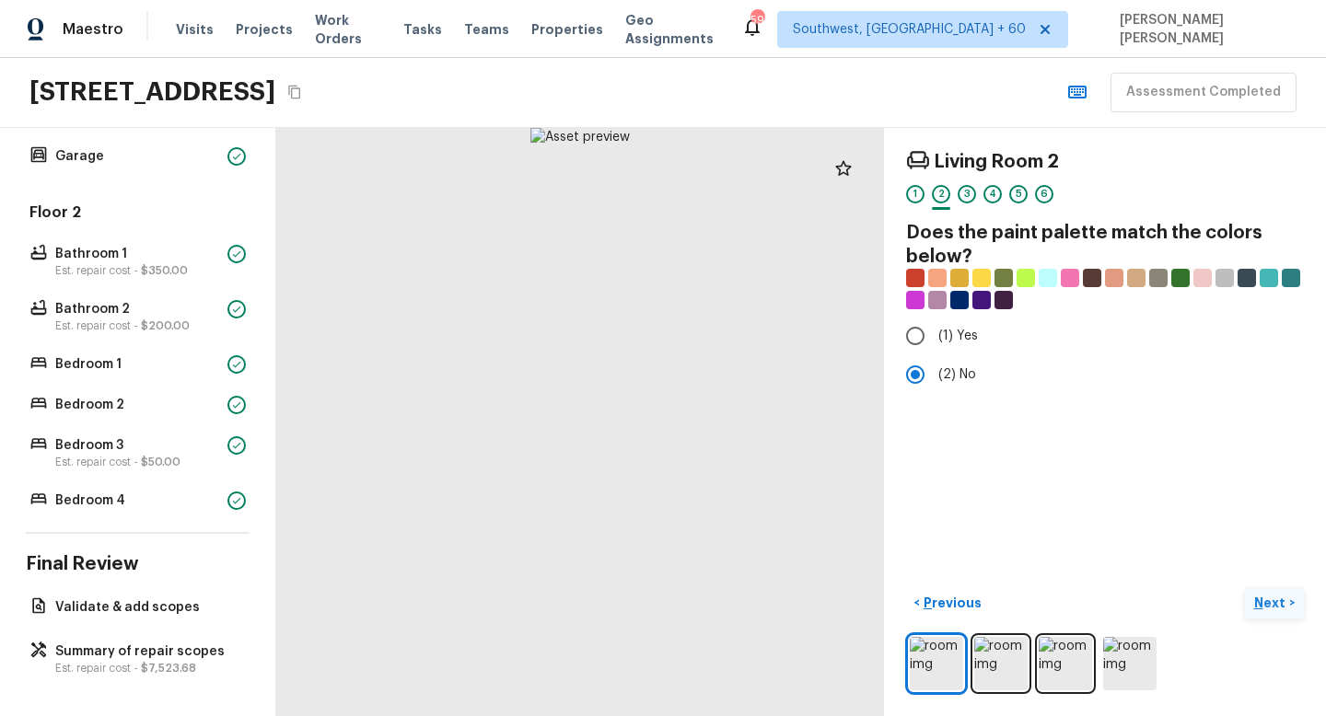
click at [1258, 596] on p "Next" at bounding box center [1271, 603] width 35 height 18
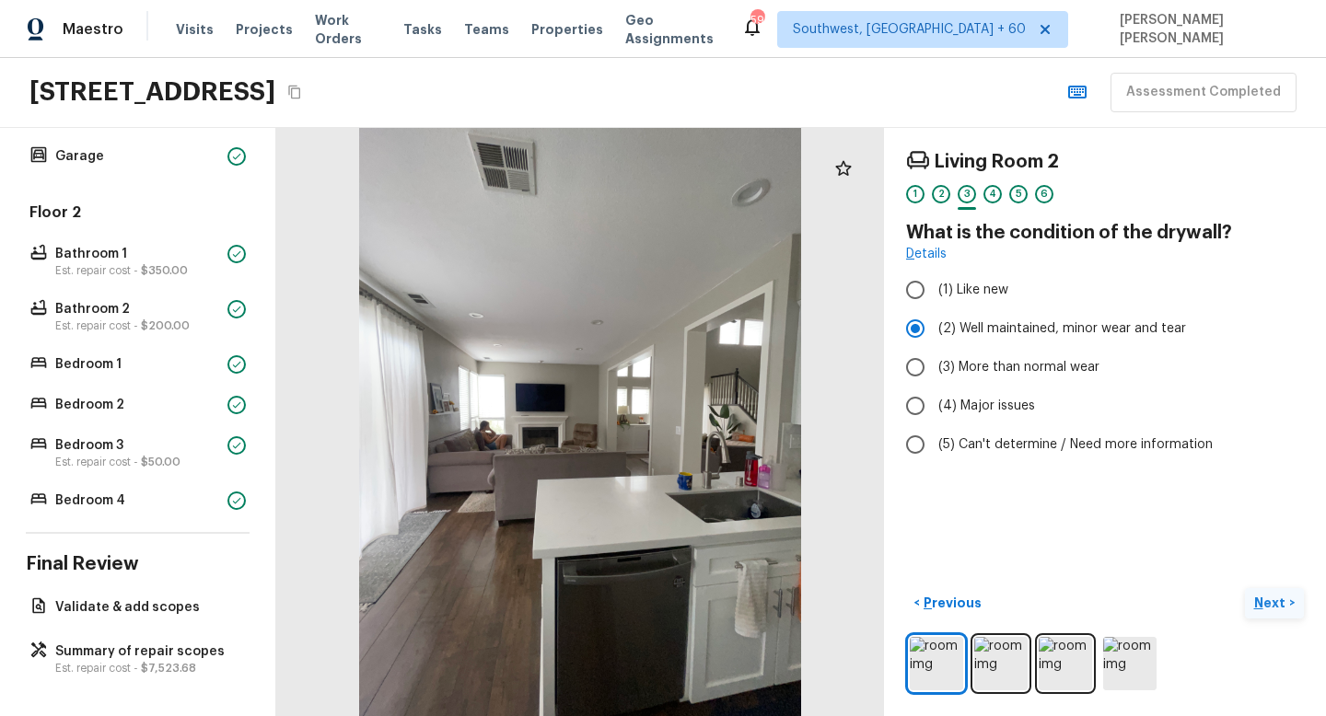
click at [1258, 596] on p "Next" at bounding box center [1271, 603] width 35 height 18
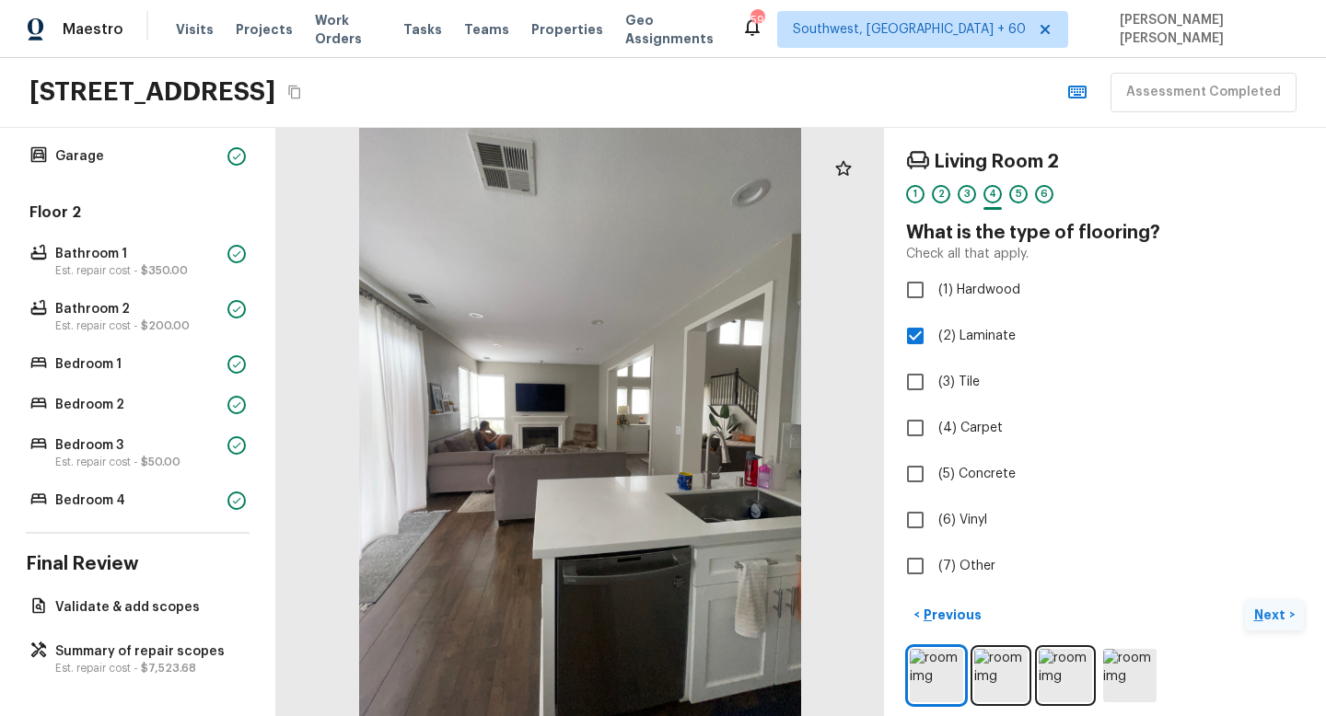
click at [1263, 612] on p "Next" at bounding box center [1271, 615] width 35 height 18
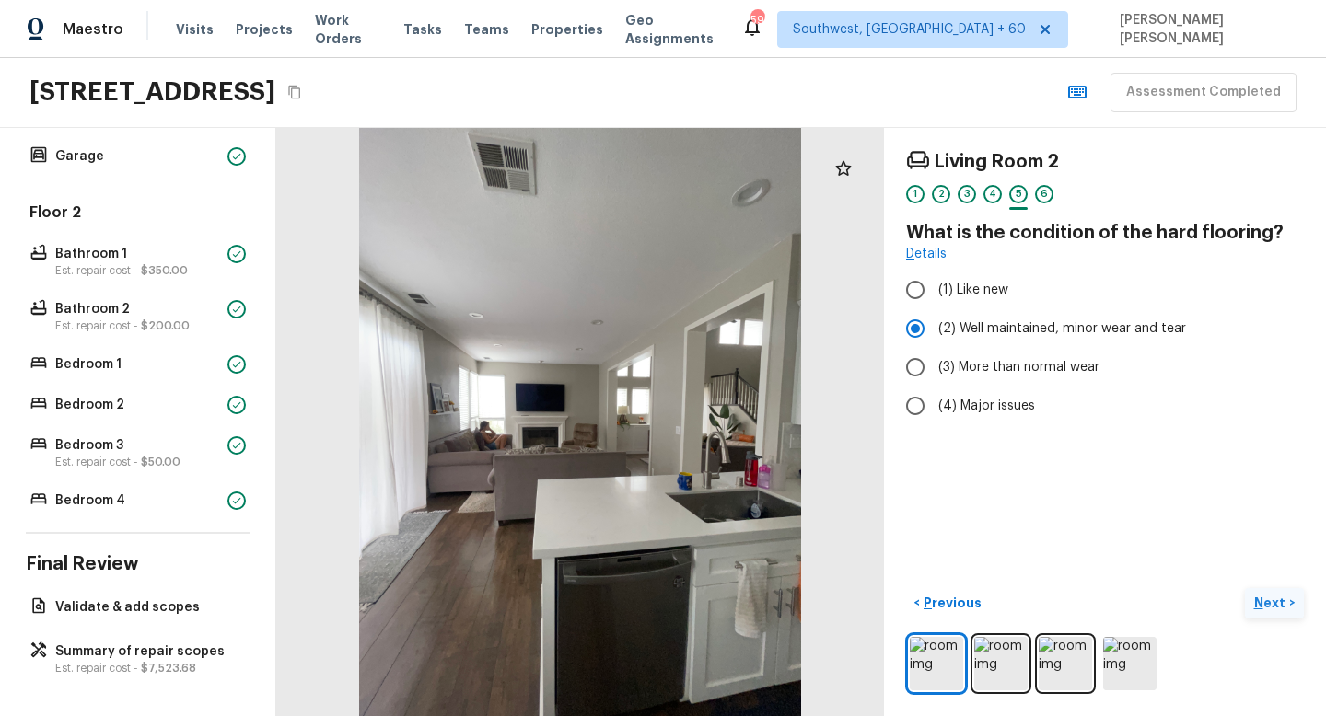
click at [1263, 612] on button "Next >" at bounding box center [1273, 603] width 59 height 30
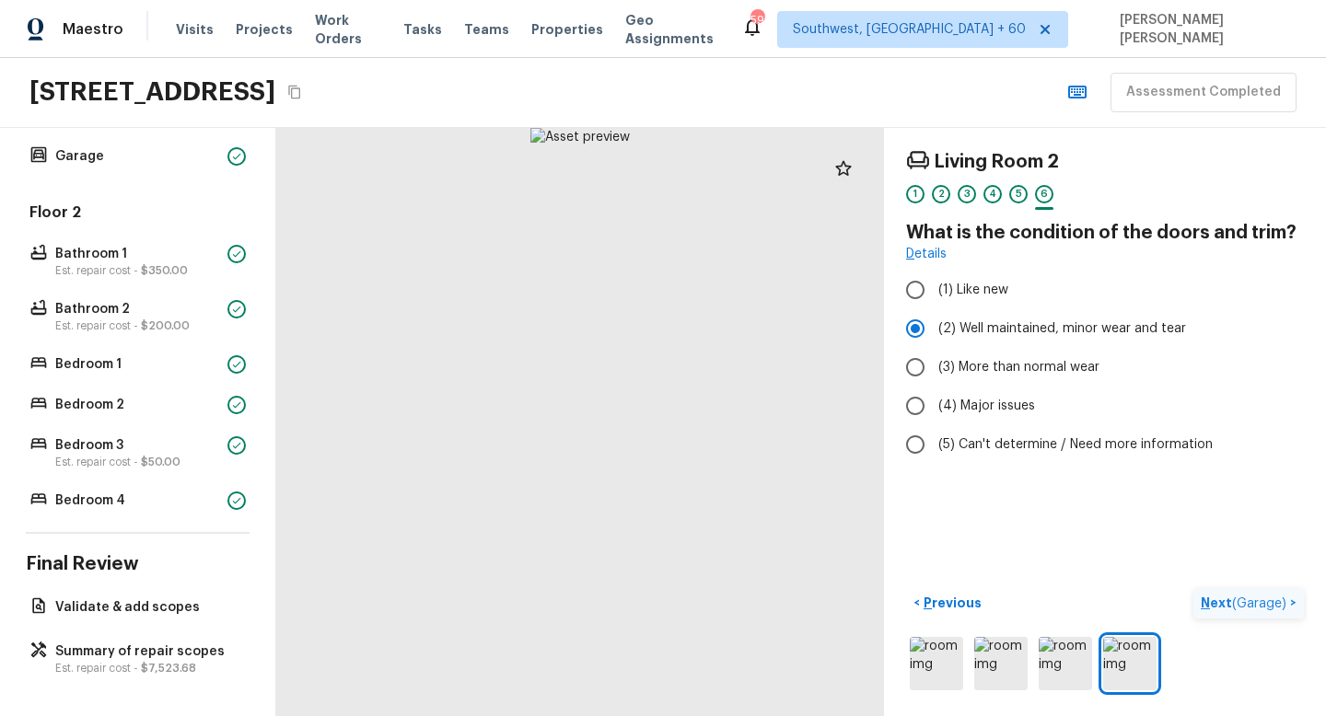
click at [1263, 612] on button "Next ( Garage ) >" at bounding box center [1248, 603] width 110 height 30
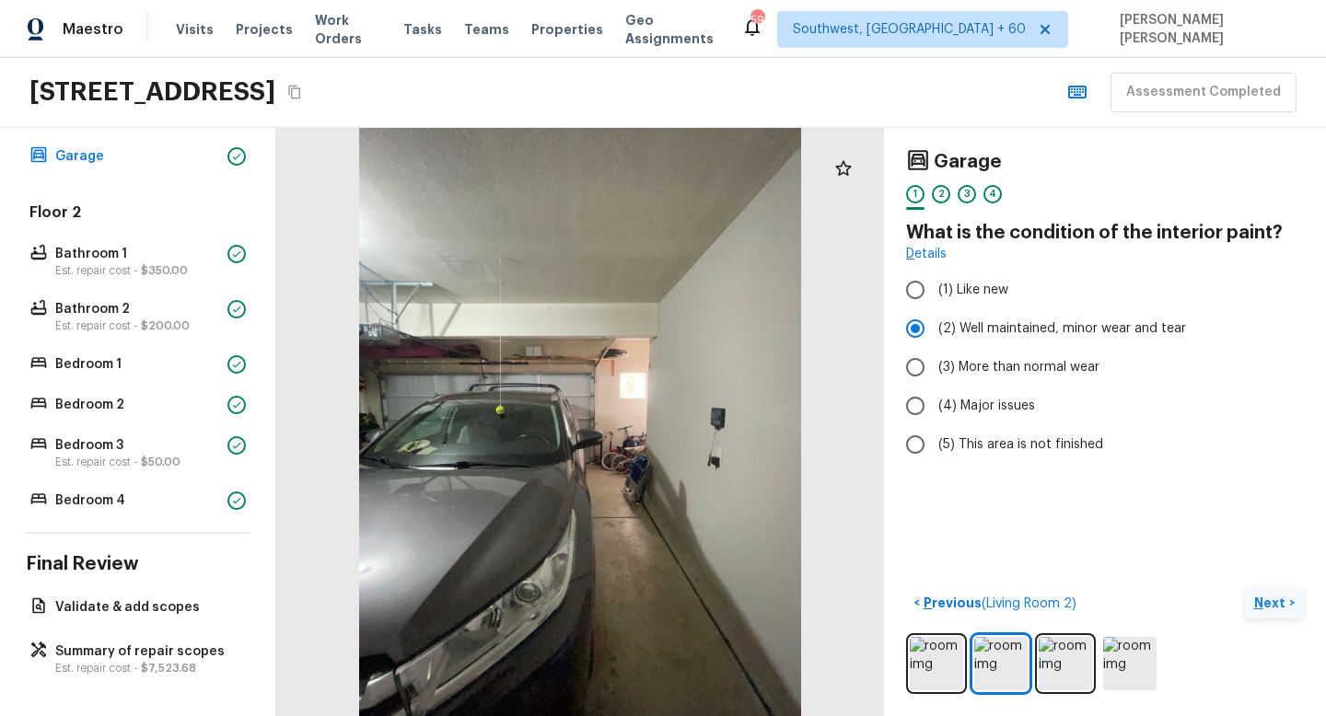
click at [1263, 612] on button "Next >" at bounding box center [1273, 603] width 59 height 30
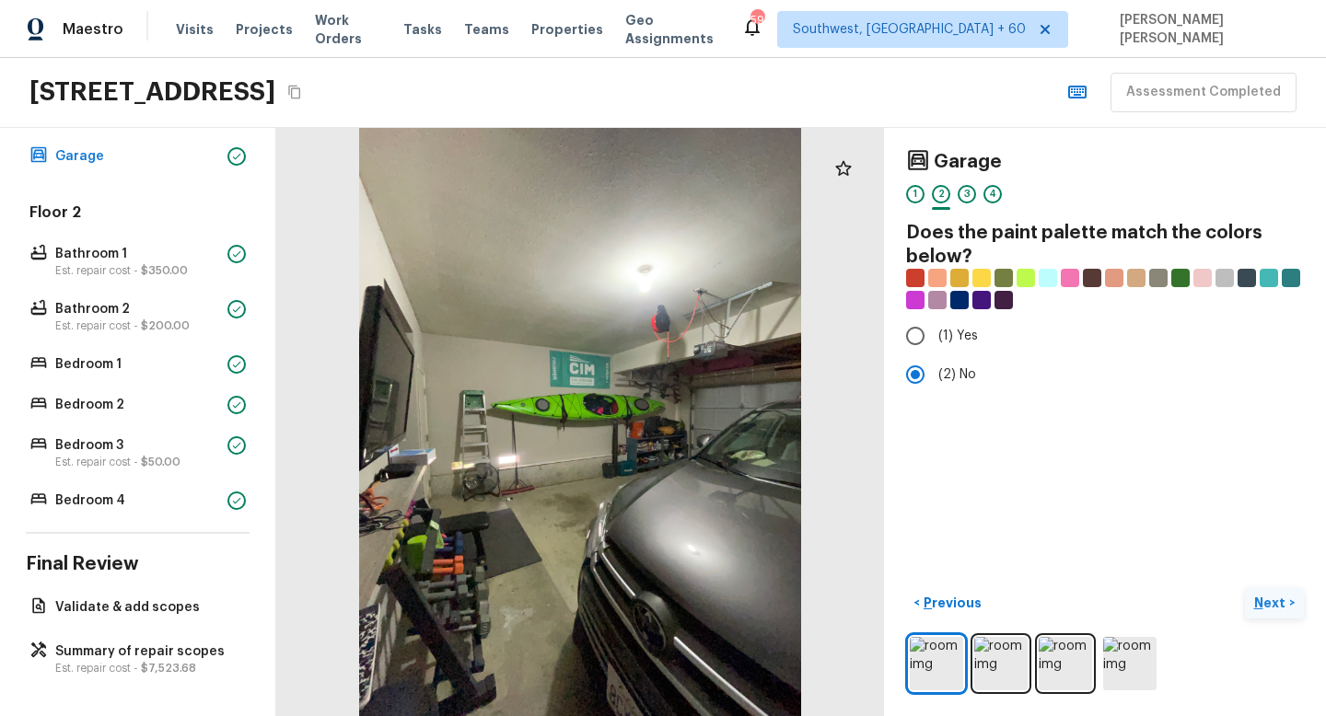
click at [1263, 612] on button "Next >" at bounding box center [1273, 603] width 59 height 30
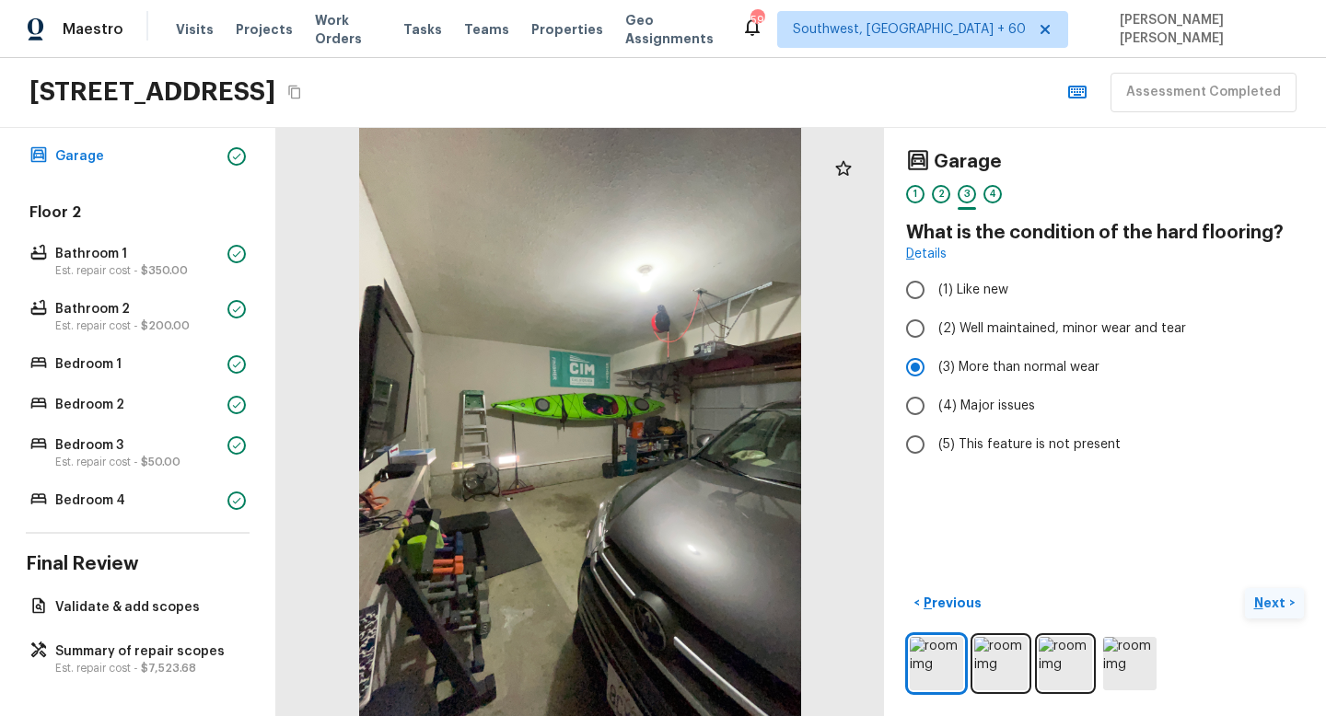
click at [1263, 612] on button "Next >" at bounding box center [1273, 603] width 59 height 30
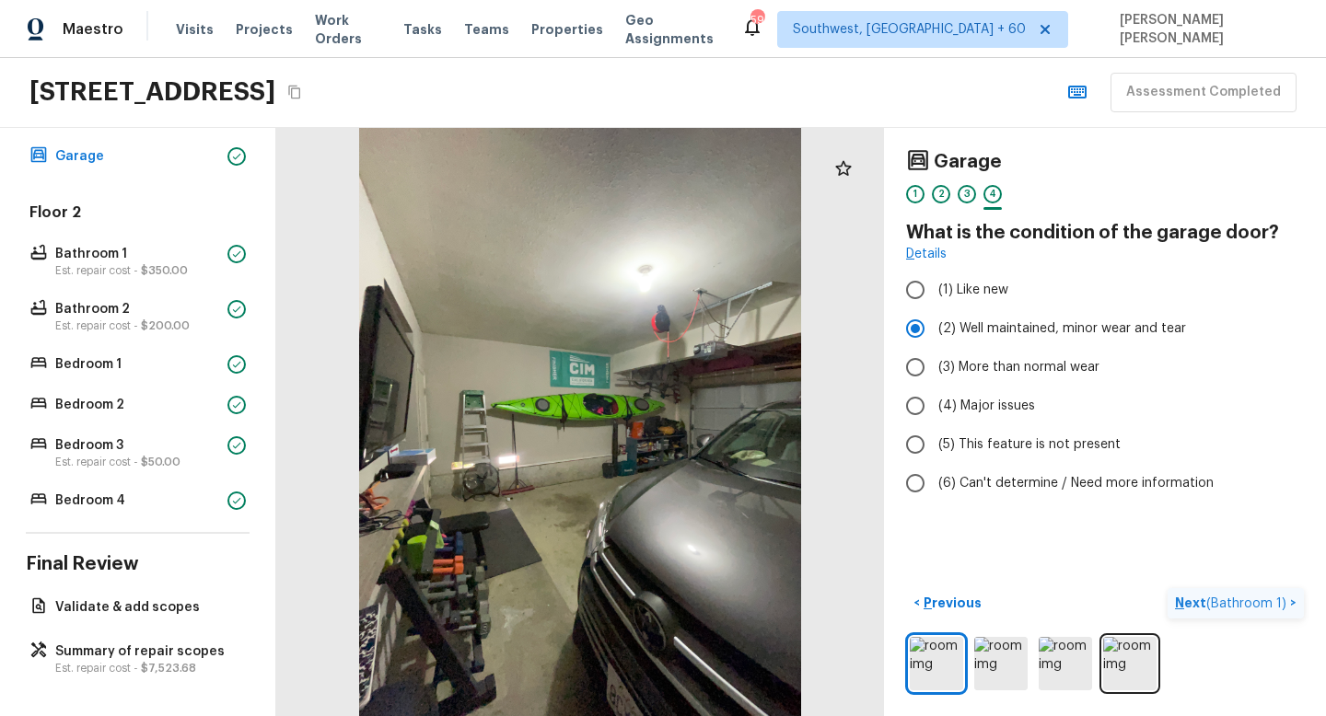
click at [1263, 612] on button "Next ( Bathroom 1 ) >" at bounding box center [1235, 603] width 136 height 30
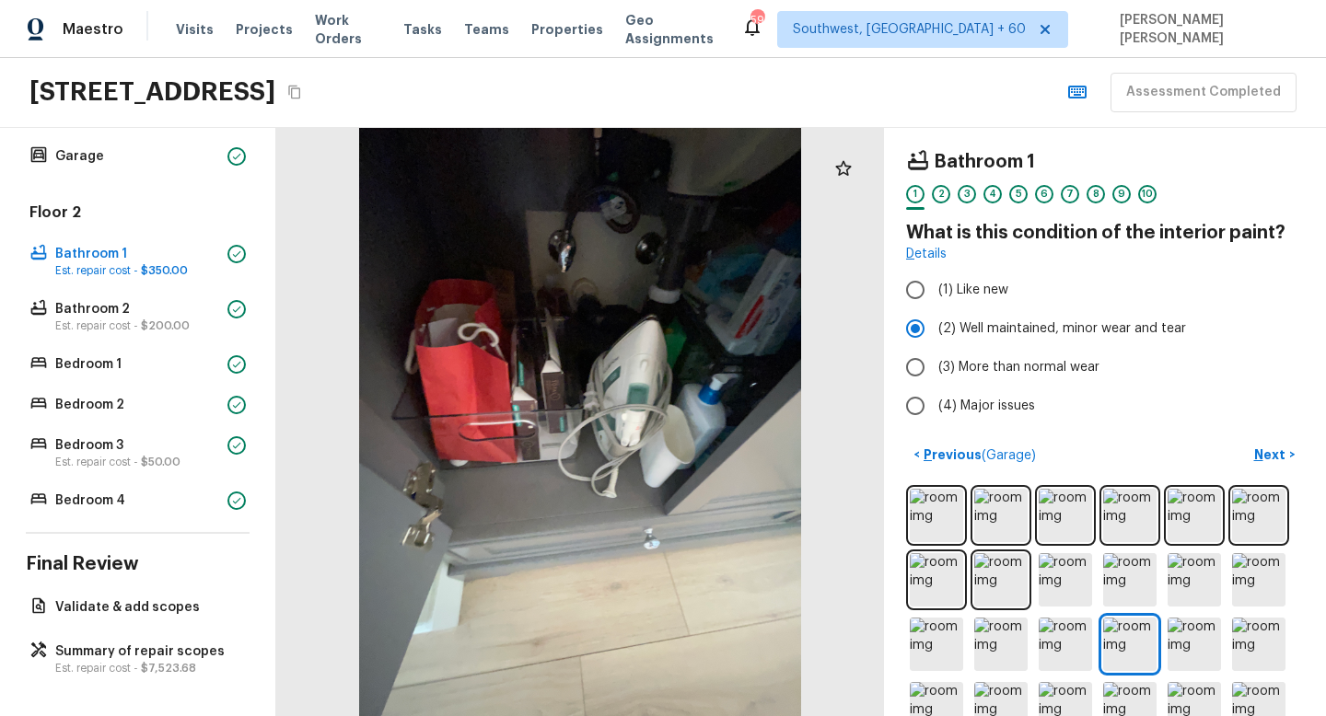
click at [1196, 459] on div "< Previous ( Garage ) Next >" at bounding box center [1105, 455] width 398 height 30
click at [1258, 447] on p "Next" at bounding box center [1271, 455] width 35 height 18
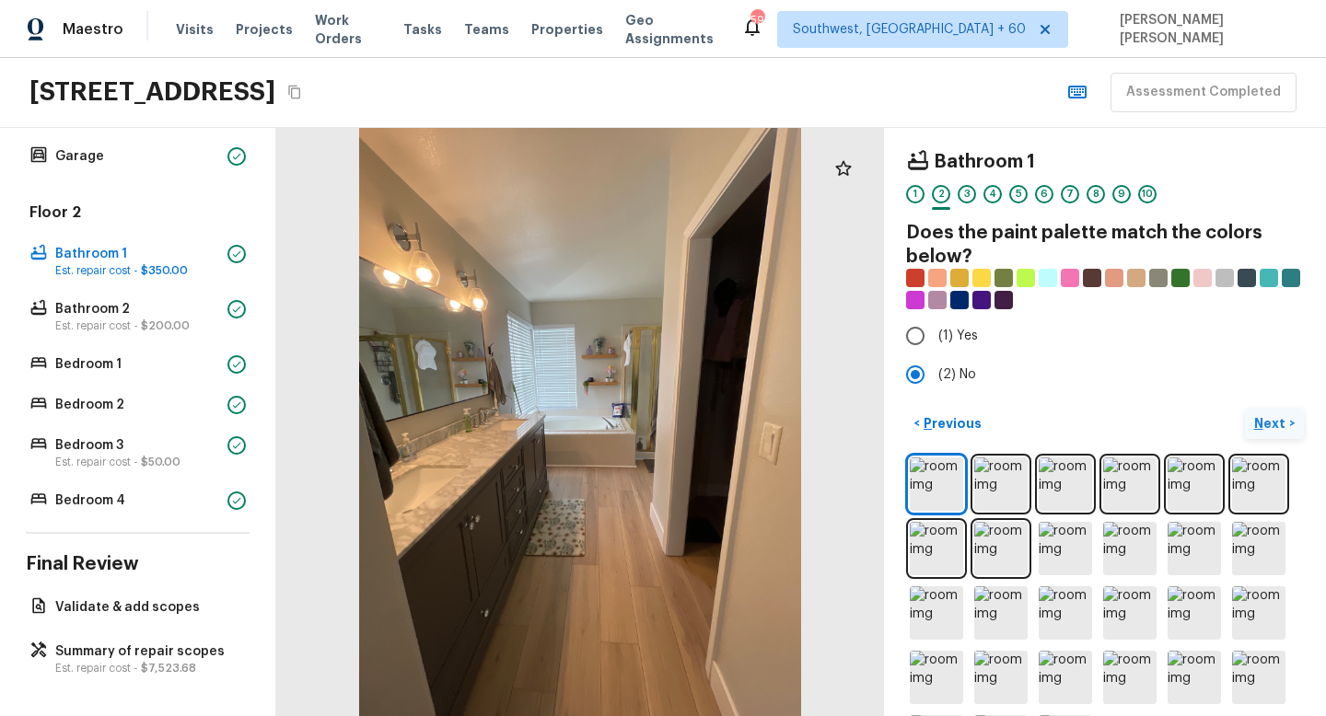
click at [1258, 447] on div "< Previous Next >" at bounding box center [1105, 591] width 398 height 364
click at [1268, 427] on p "Next" at bounding box center [1271, 423] width 35 height 18
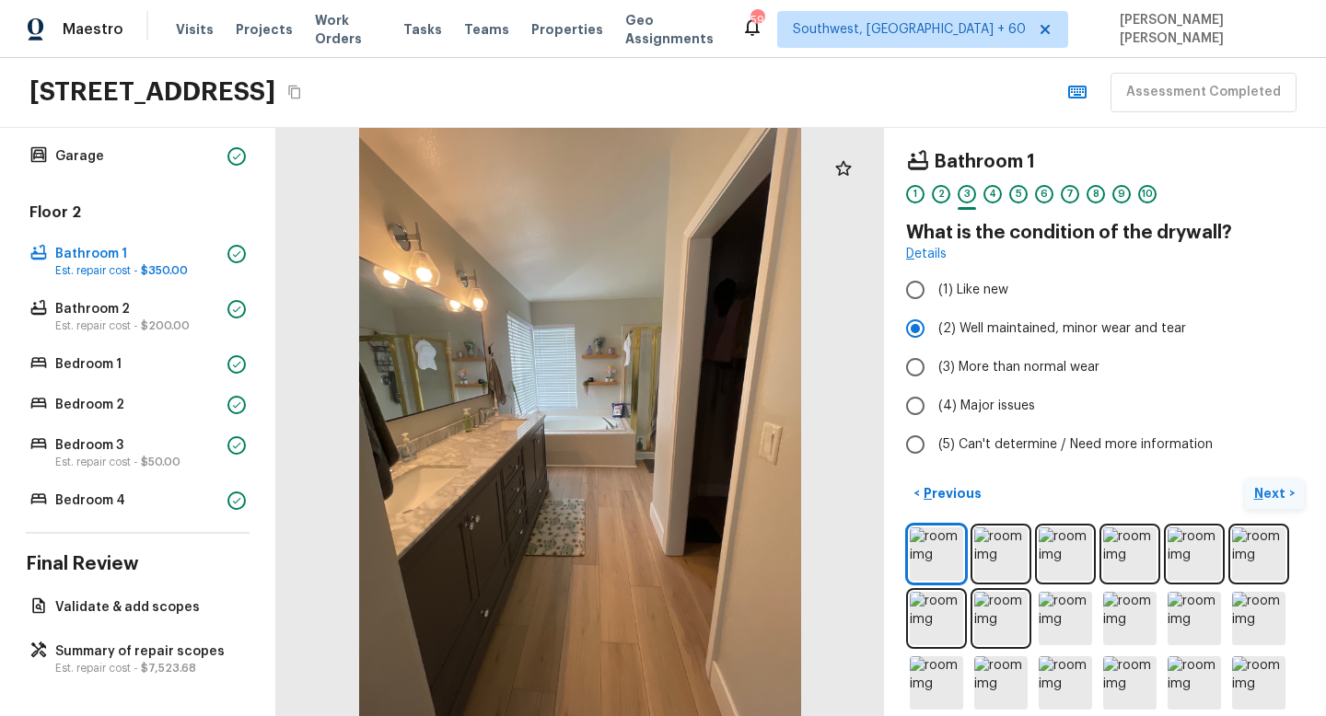
click at [1268, 427] on label "(5) Can't determine / Need more information" at bounding box center [1092, 444] width 393 height 39
click at [934, 427] on input "(5) Can't determine / Need more information" at bounding box center [915, 444] width 39 height 39
radio input "true"
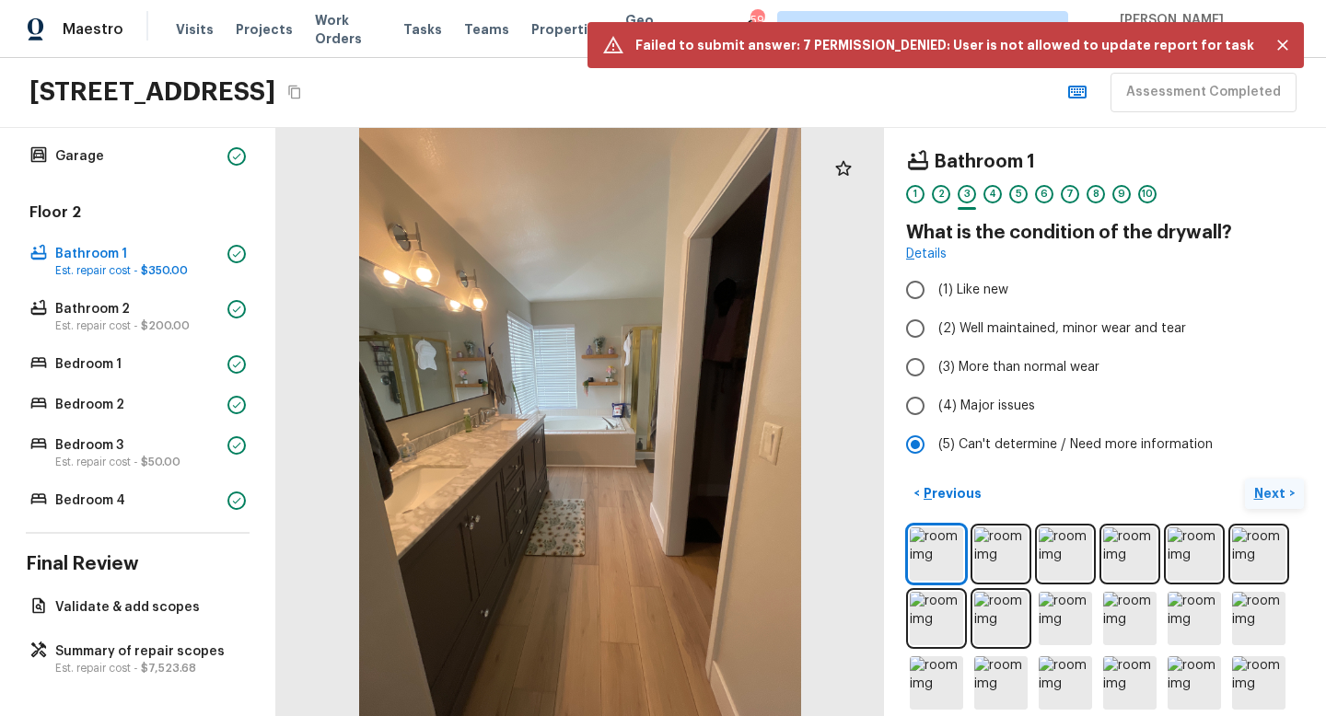
click at [1264, 487] on p "Next" at bounding box center [1271, 493] width 35 height 18
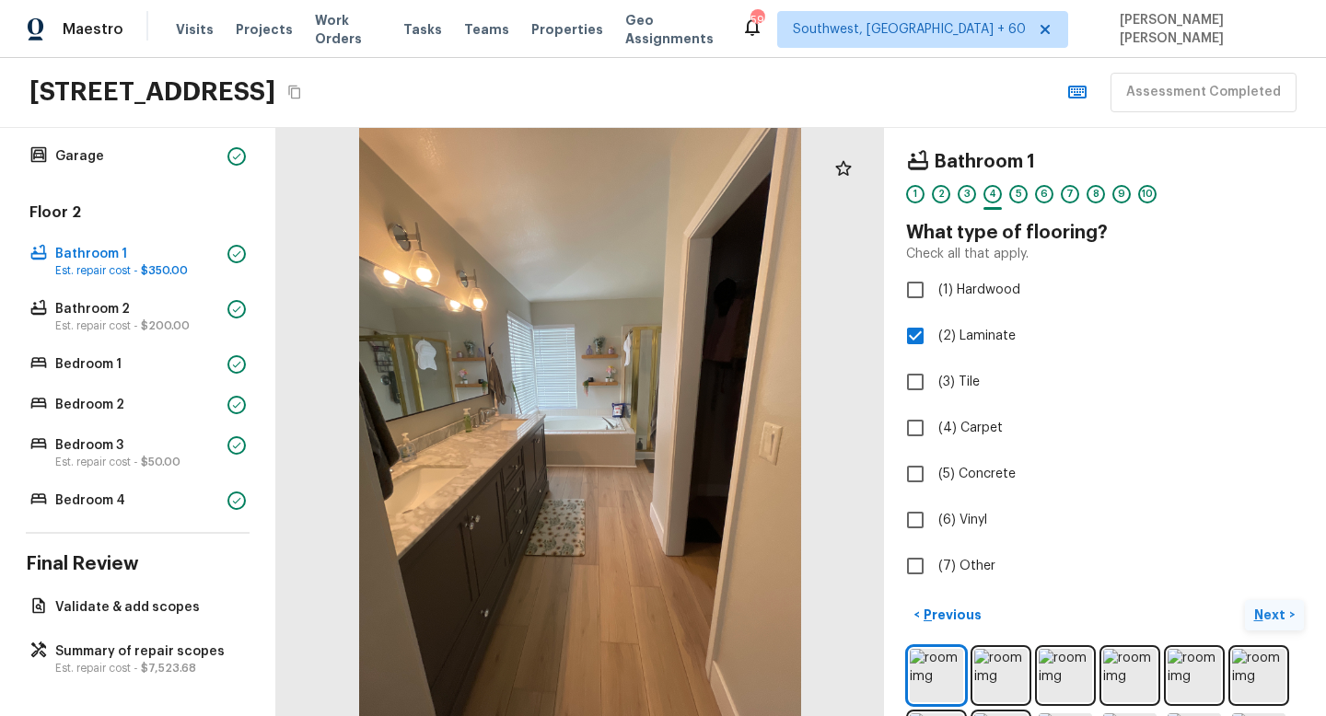
click at [1261, 622] on p "Next" at bounding box center [1271, 615] width 35 height 18
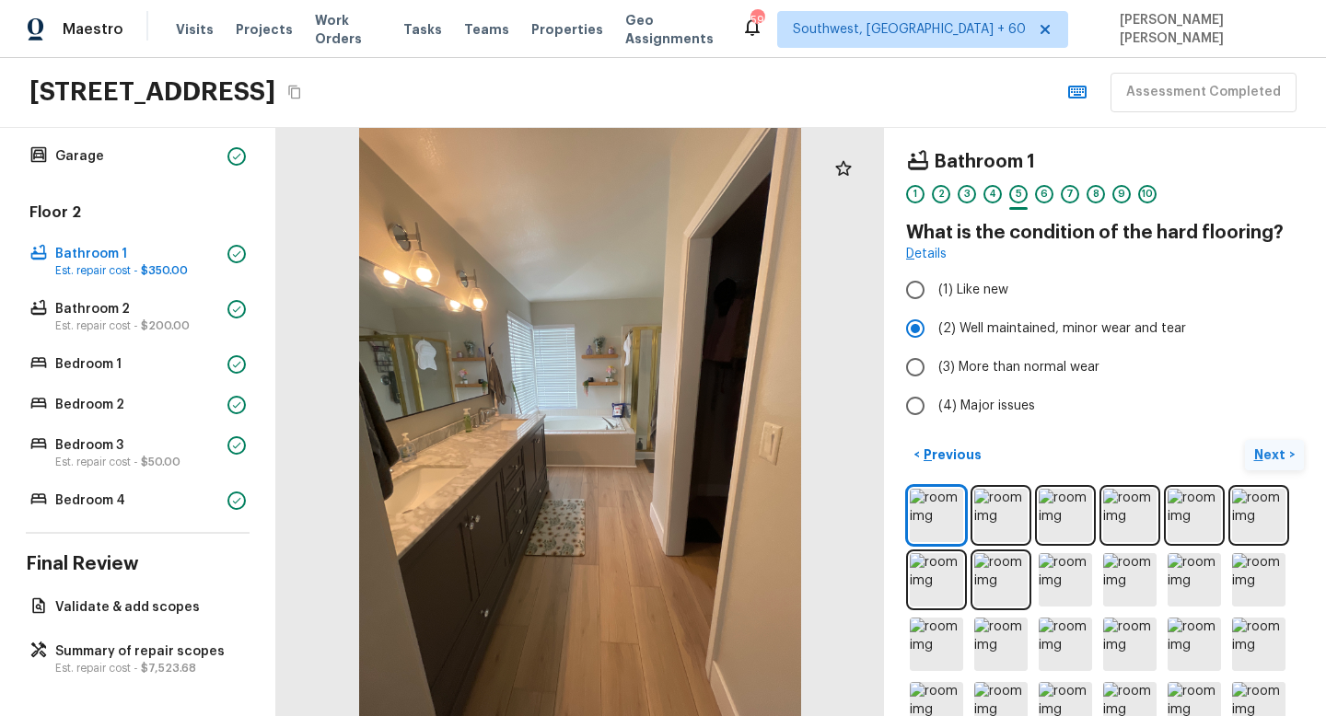
click at [1260, 460] on p "Next" at bounding box center [1271, 455] width 35 height 18
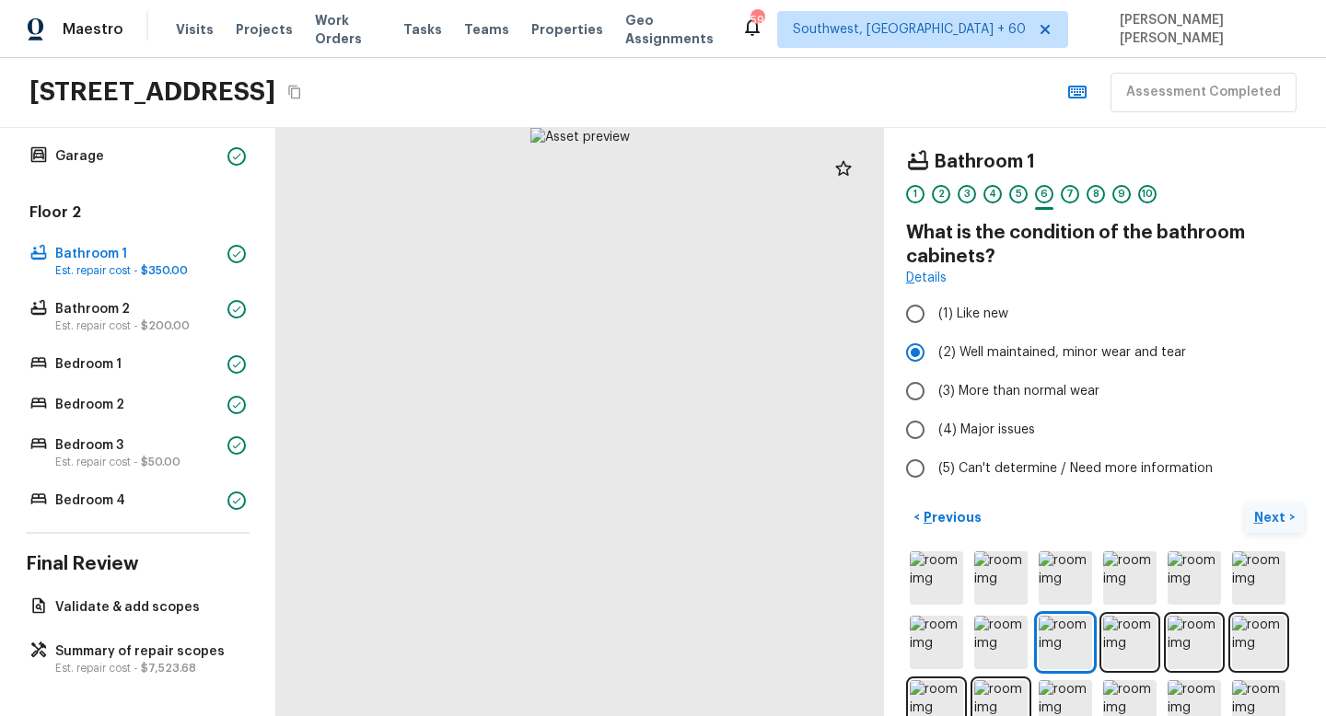
click at [1266, 514] on p "Next" at bounding box center [1271, 517] width 35 height 18
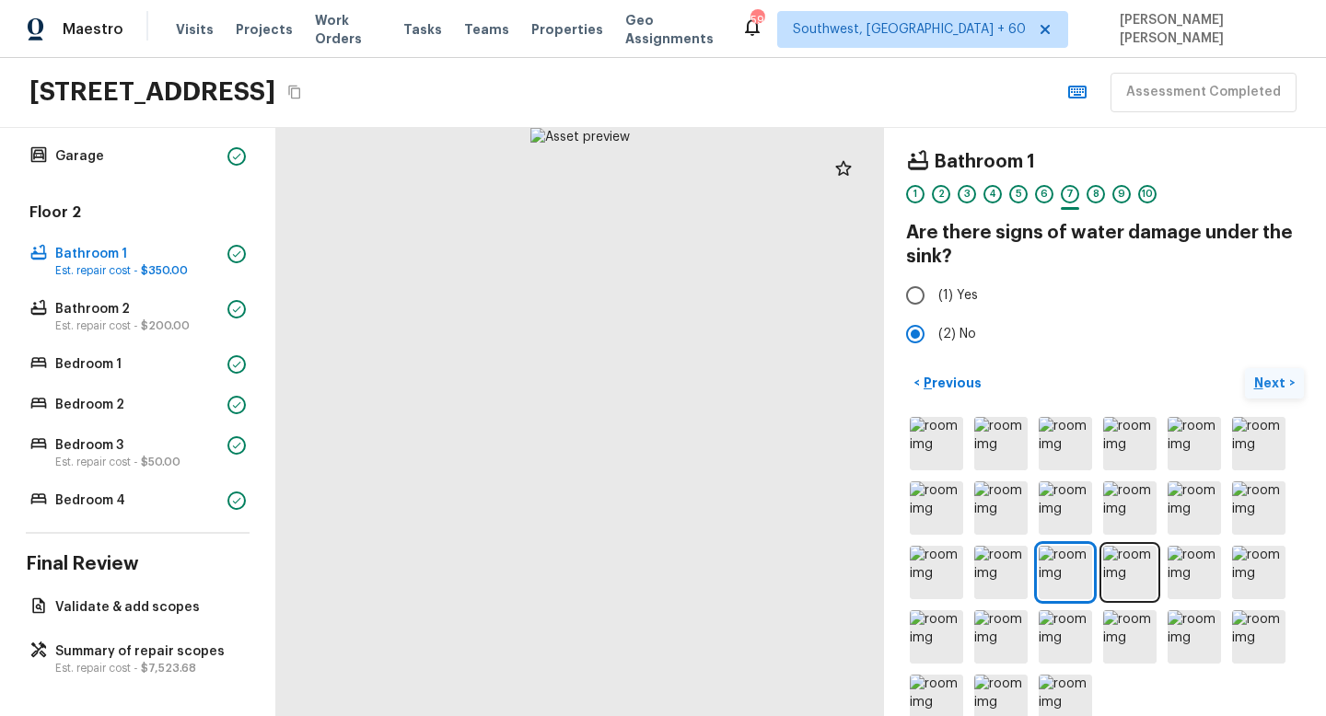
click at [1282, 390] on p "Next" at bounding box center [1271, 383] width 35 height 18
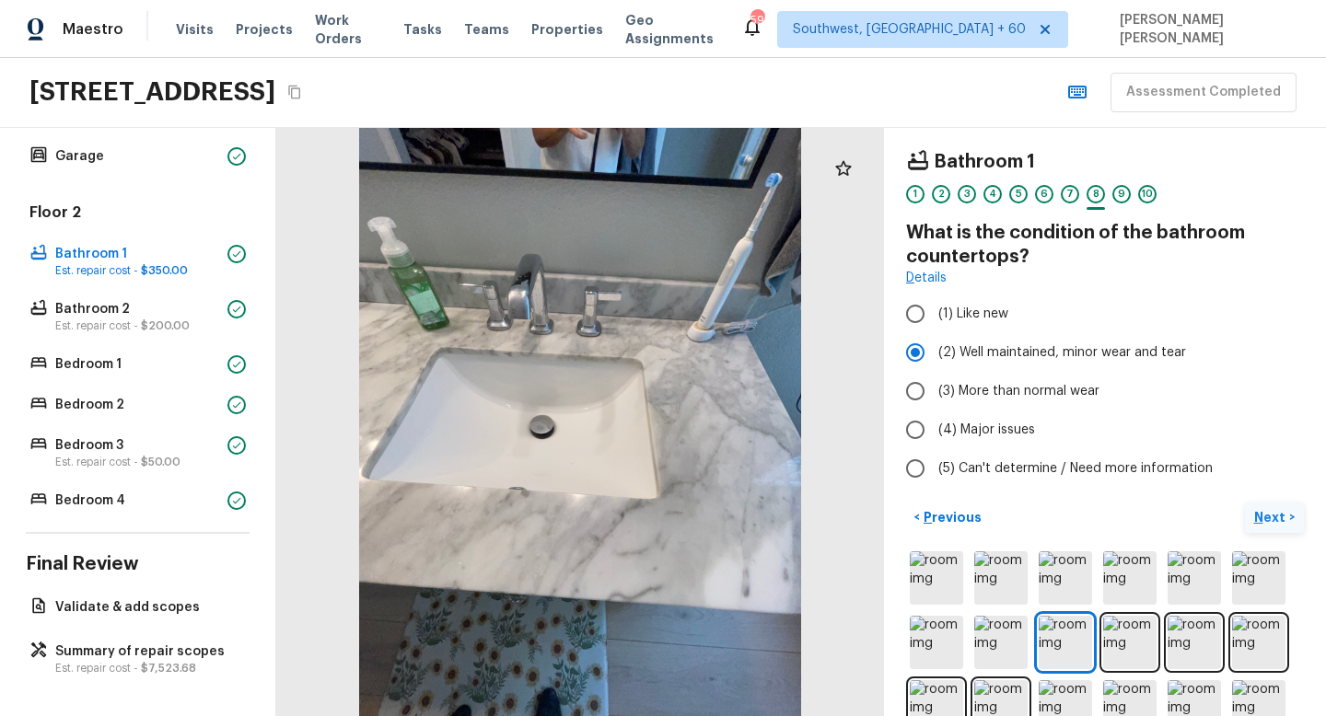
click at [1268, 519] on p "Next" at bounding box center [1271, 517] width 35 height 18
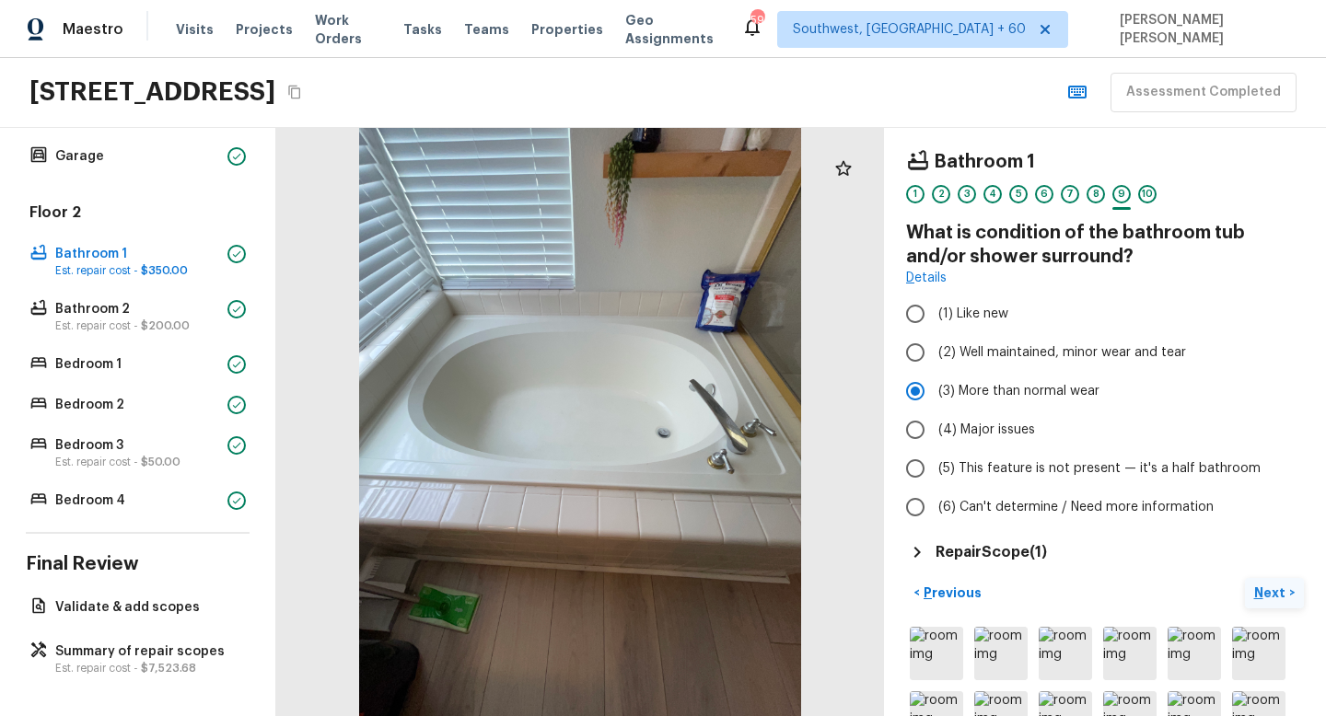
click at [1267, 584] on p "Next" at bounding box center [1271, 593] width 35 height 18
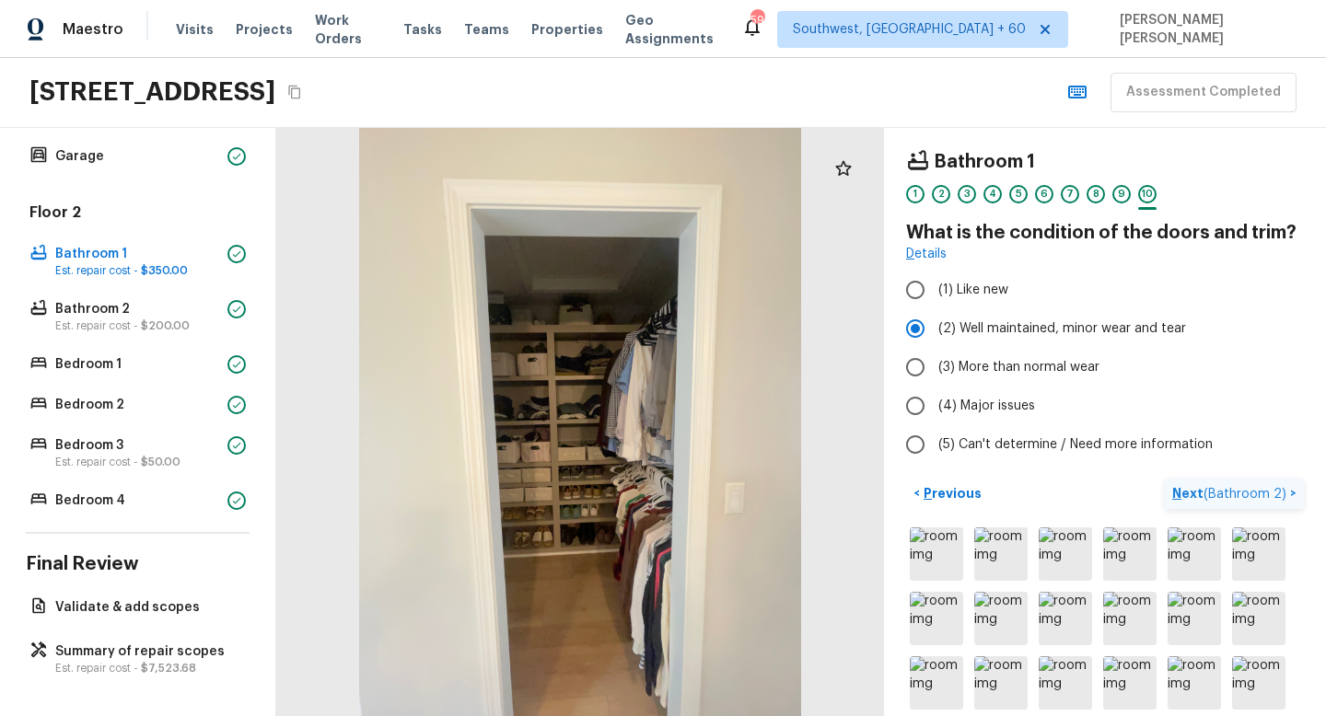
click at [1258, 488] on span "( Bathroom 2 )" at bounding box center [1244, 494] width 83 height 13
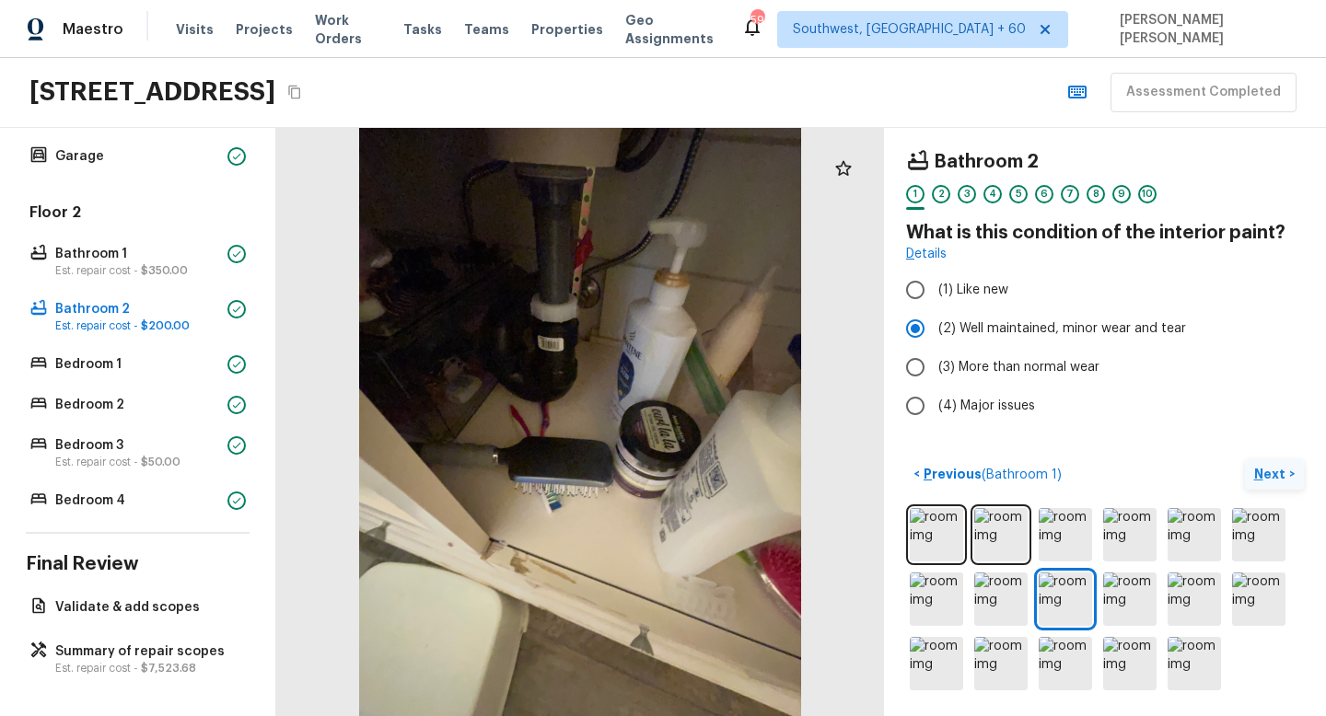
click at [1266, 469] on p "Next" at bounding box center [1271, 474] width 35 height 18
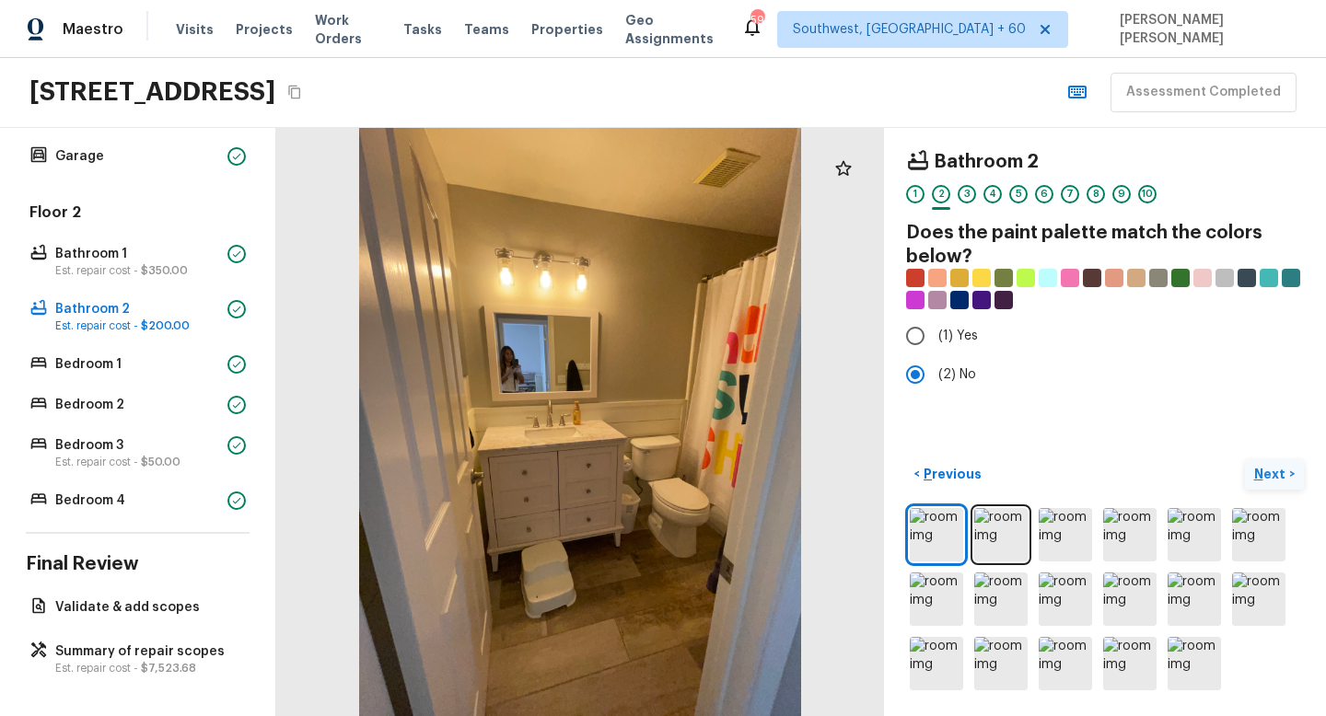
click at [1279, 482] on p "Next" at bounding box center [1271, 474] width 35 height 18
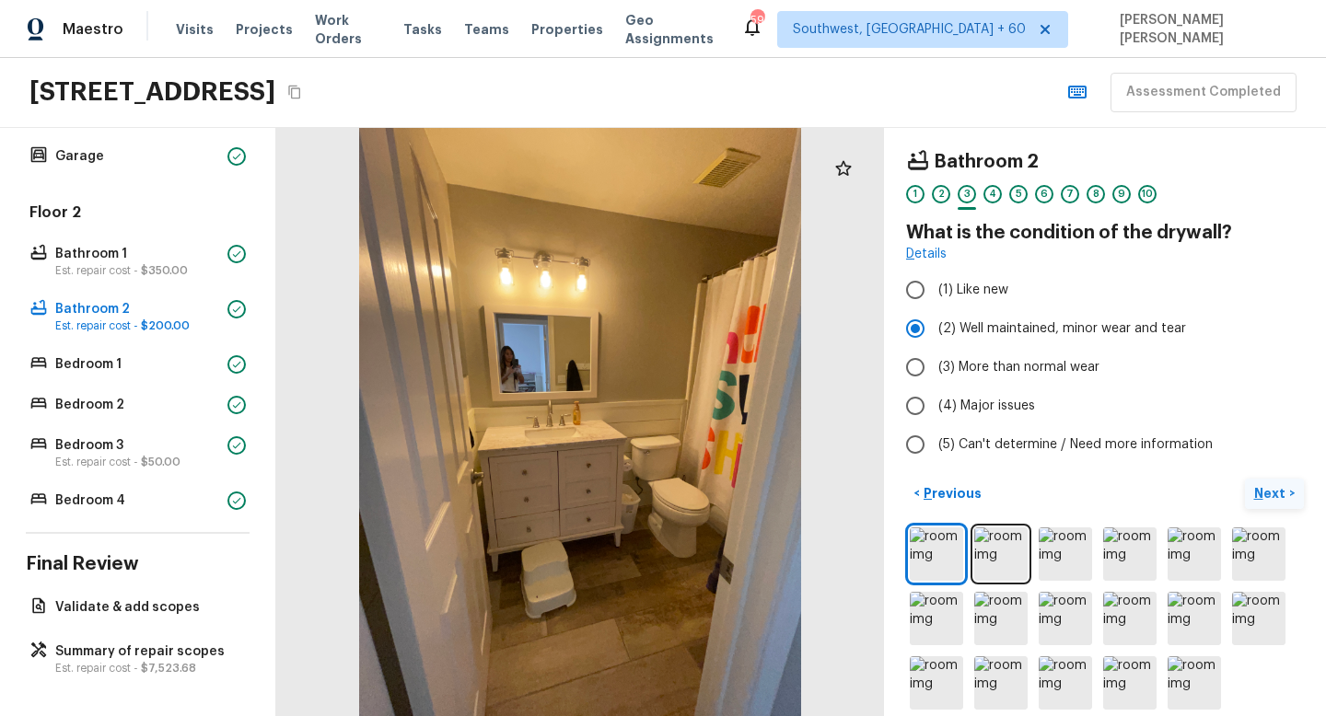
click at [1263, 482] on button "Next >" at bounding box center [1273, 494] width 59 height 30
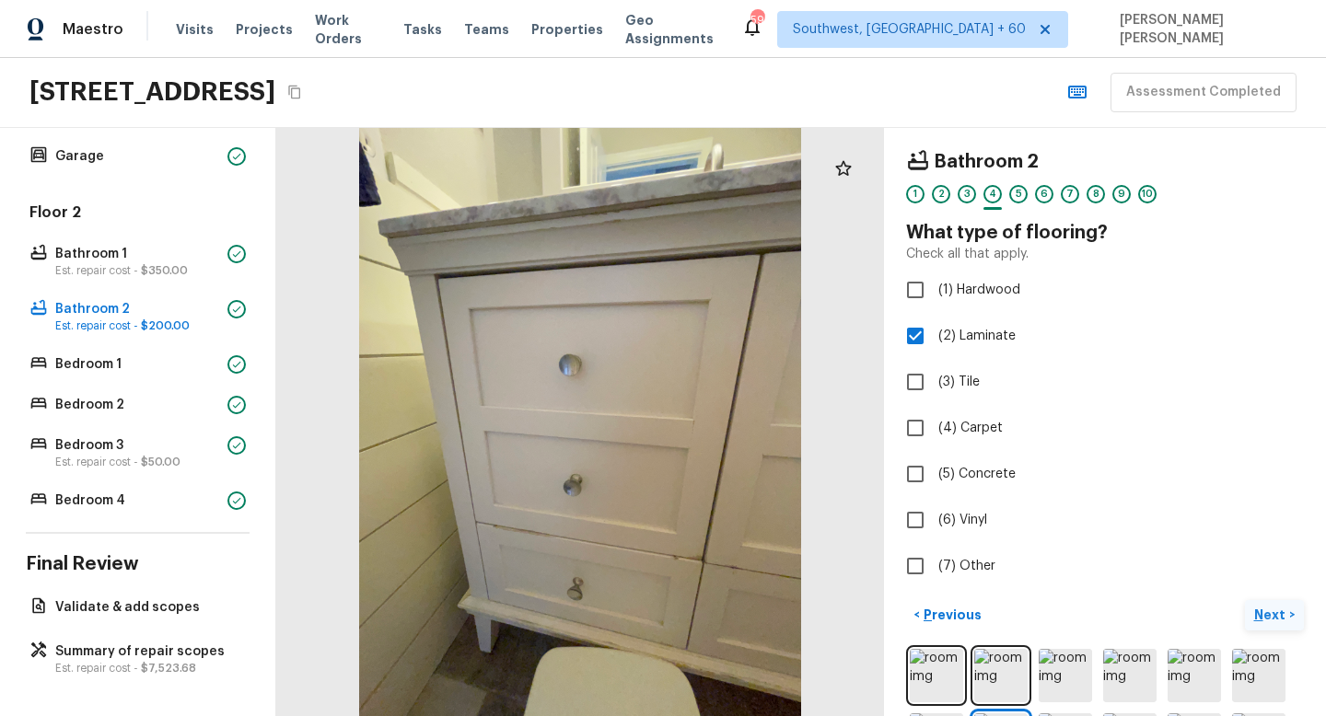
click at [1297, 604] on button "Next >" at bounding box center [1273, 615] width 59 height 30
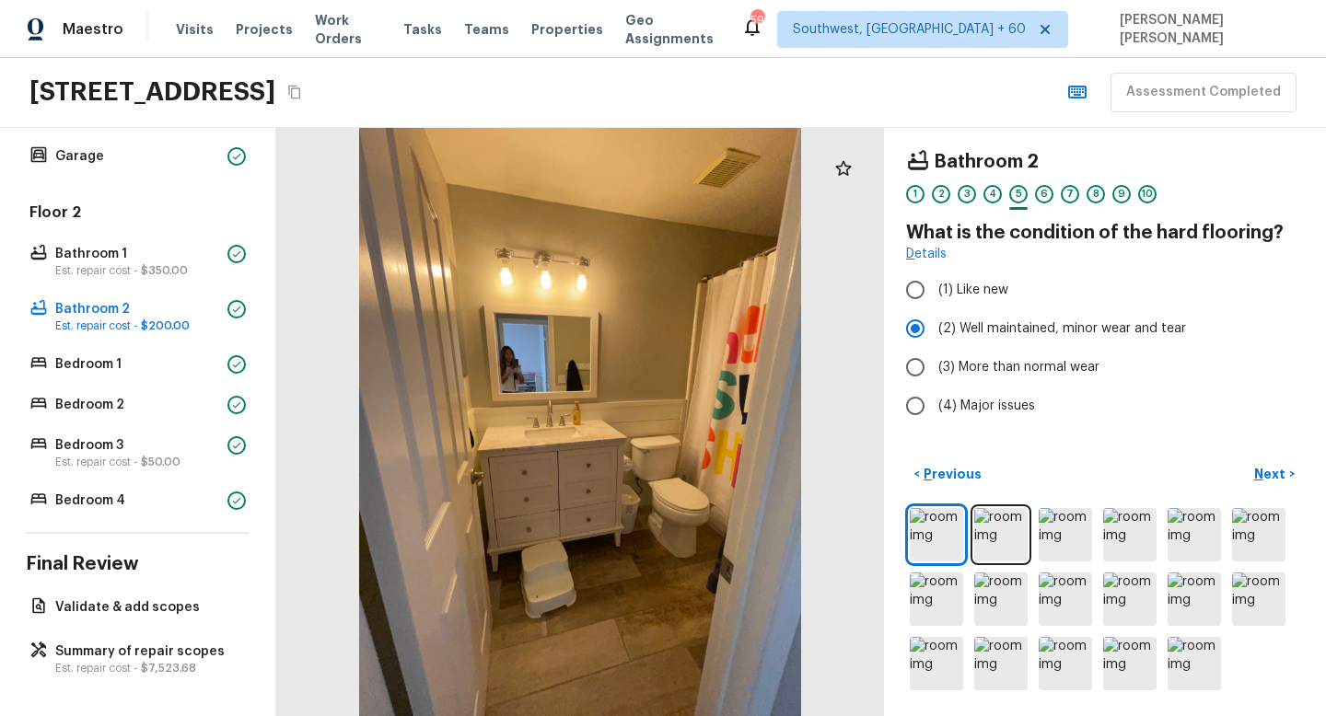
click at [1280, 444] on div "Bathroom 2 1 2 3 4 5 6 7 8 9 10 What is the condition of the hard flooring? Det…" at bounding box center [1105, 422] width 442 height 588
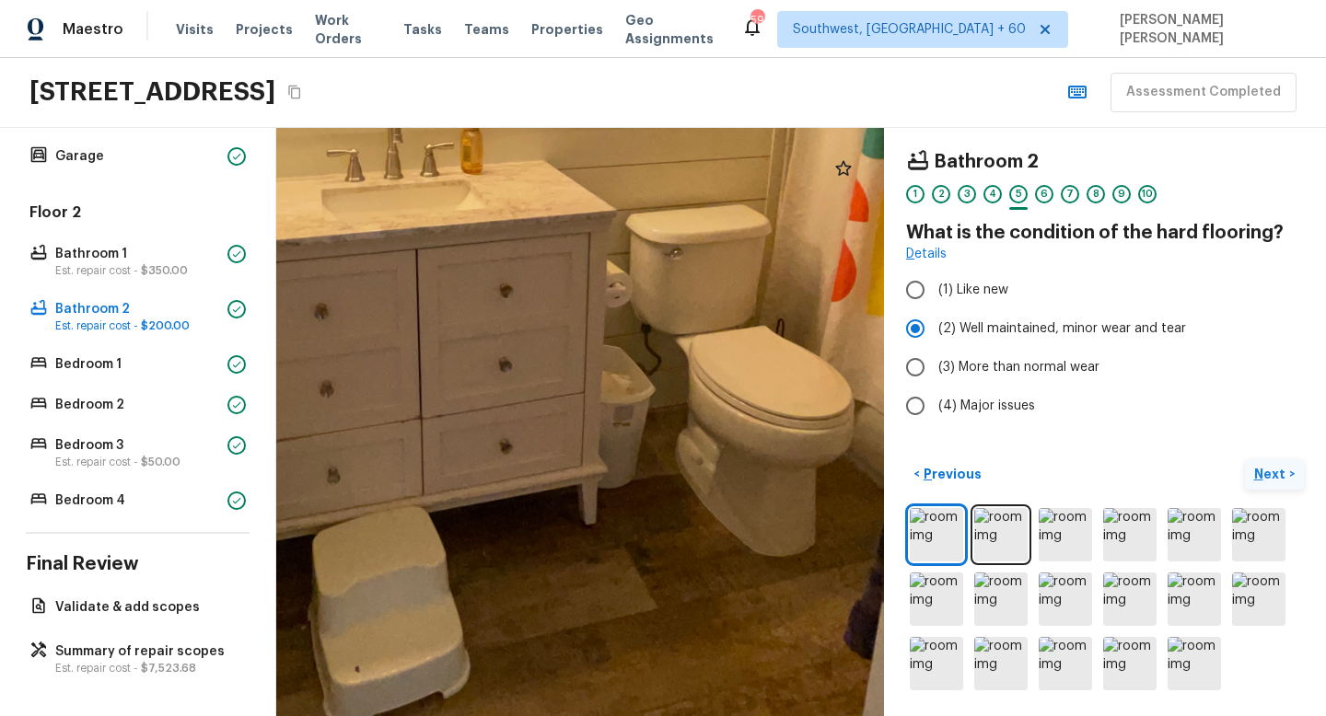
click at [1272, 459] on button "Next >" at bounding box center [1273, 474] width 59 height 30
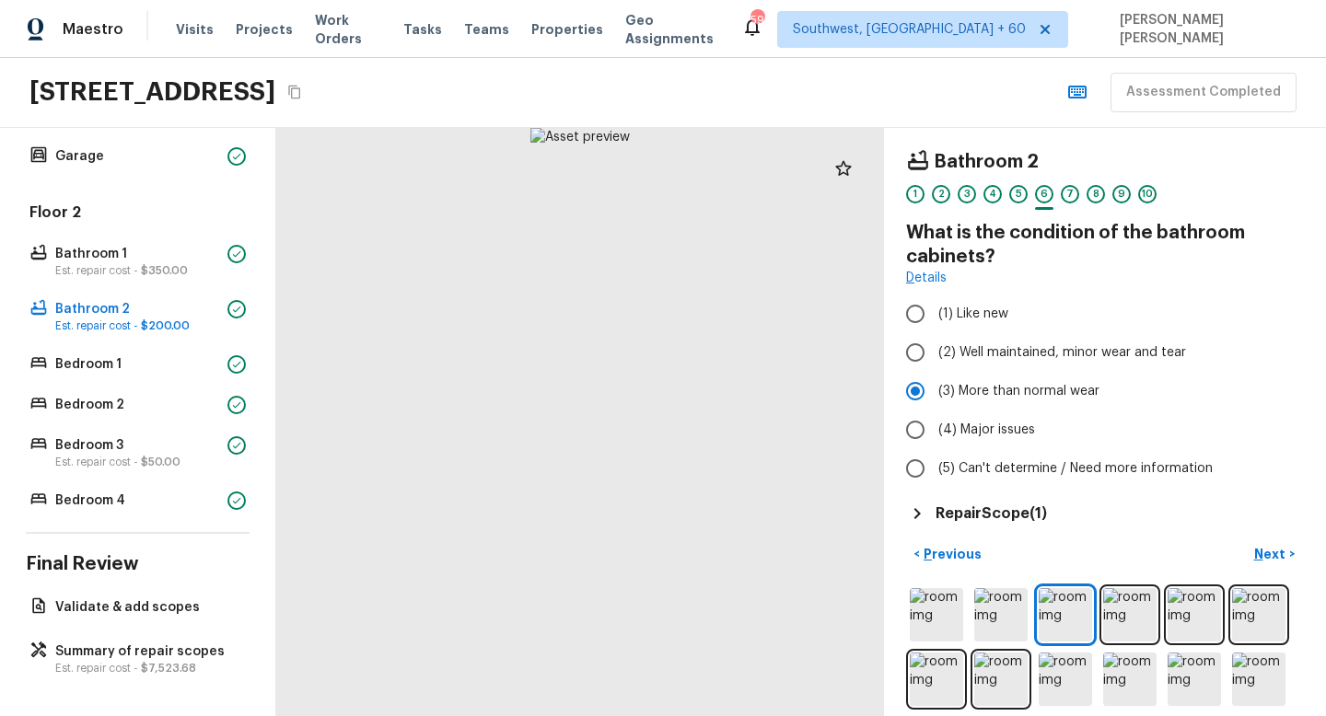
click at [993, 511] on h5 "Repair Scope ( 1 )" at bounding box center [990, 514] width 111 height 20
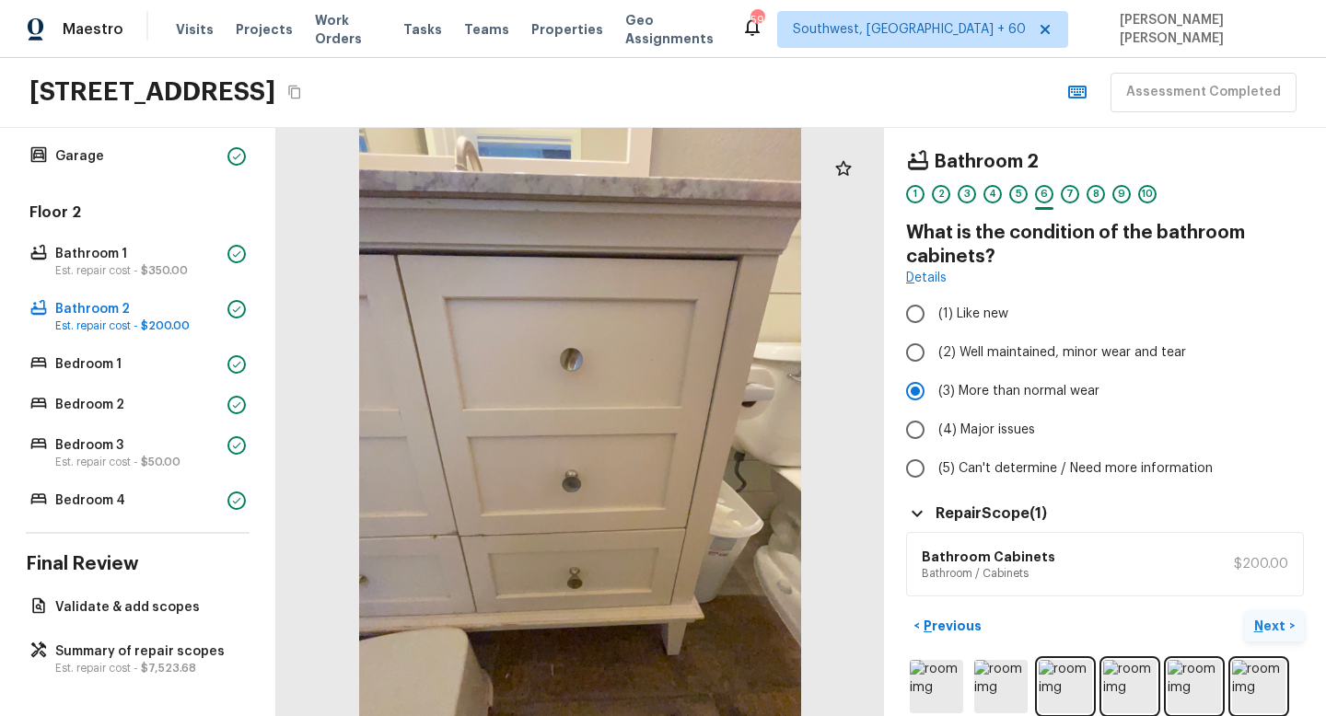
click at [1268, 611] on button "Next >" at bounding box center [1273, 626] width 59 height 30
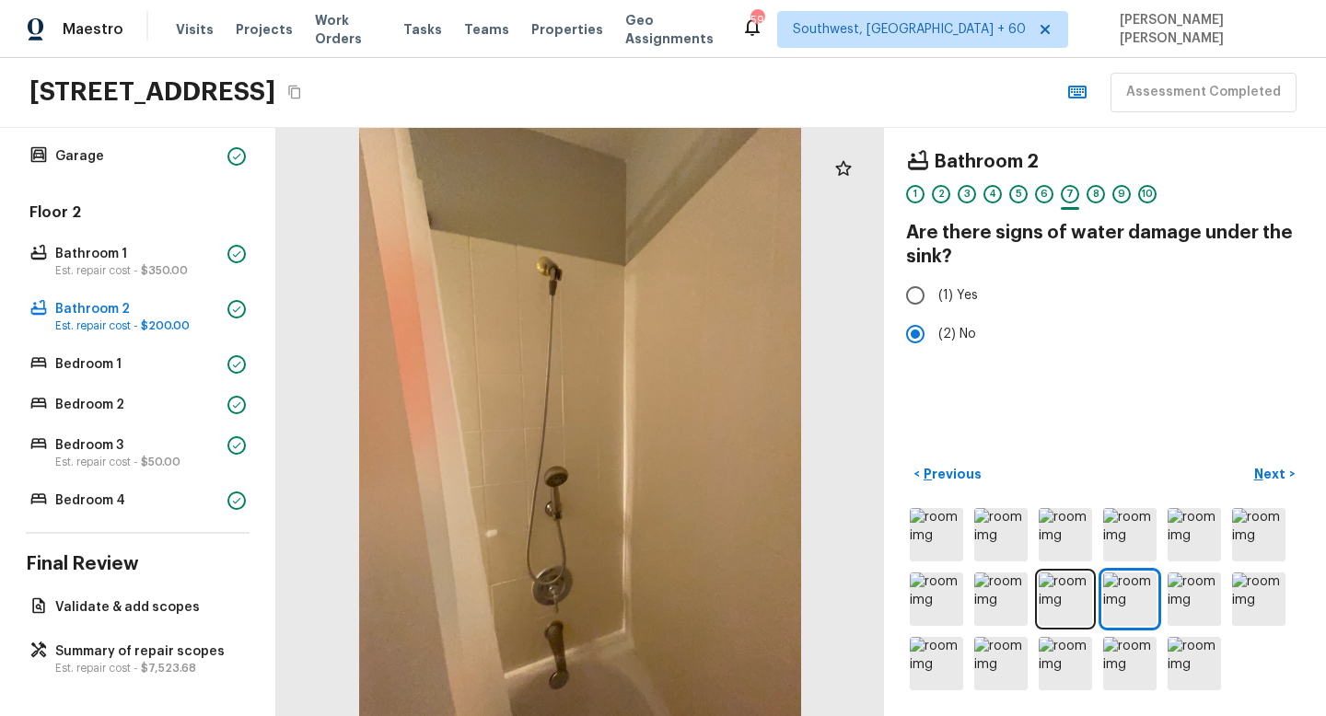
click at [1280, 497] on div "< Previous Next >" at bounding box center [1105, 576] width 398 height 235
click at [1273, 474] on p "Next" at bounding box center [1271, 474] width 35 height 18
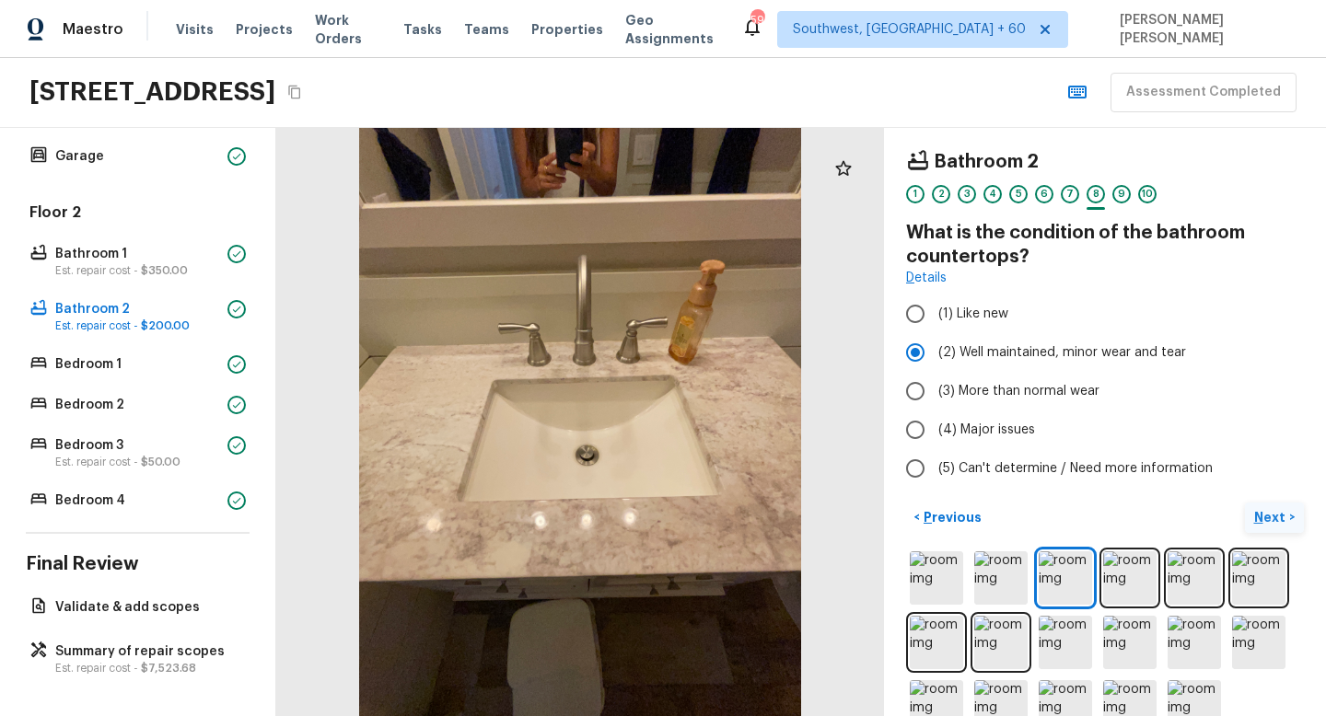
click at [1273, 474] on label "(5) Can't determine / Need more information" at bounding box center [1092, 468] width 393 height 39
click at [934, 474] on input "(5) Can't determine / Need more information" at bounding box center [915, 468] width 39 height 39
radio input "true"
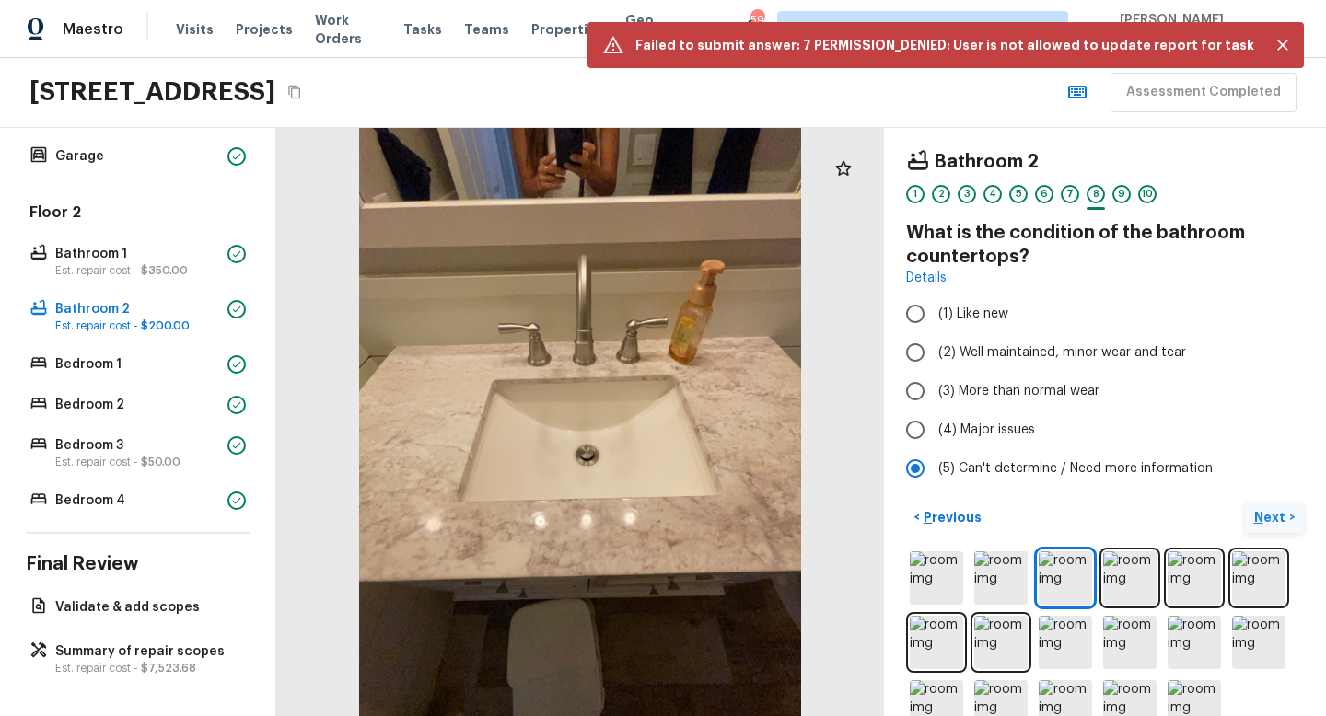
click at [1267, 506] on button "Next >" at bounding box center [1273, 518] width 59 height 30
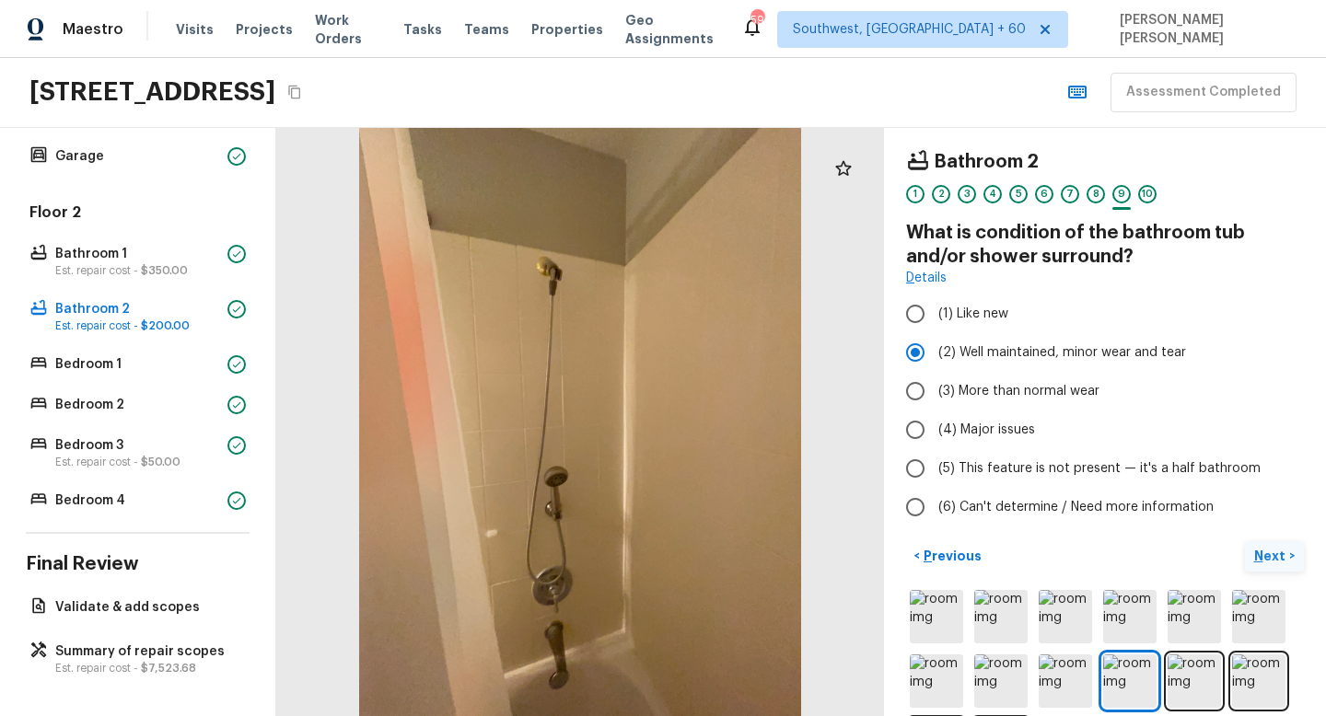
click at [1268, 545] on button "Next >" at bounding box center [1273, 556] width 59 height 30
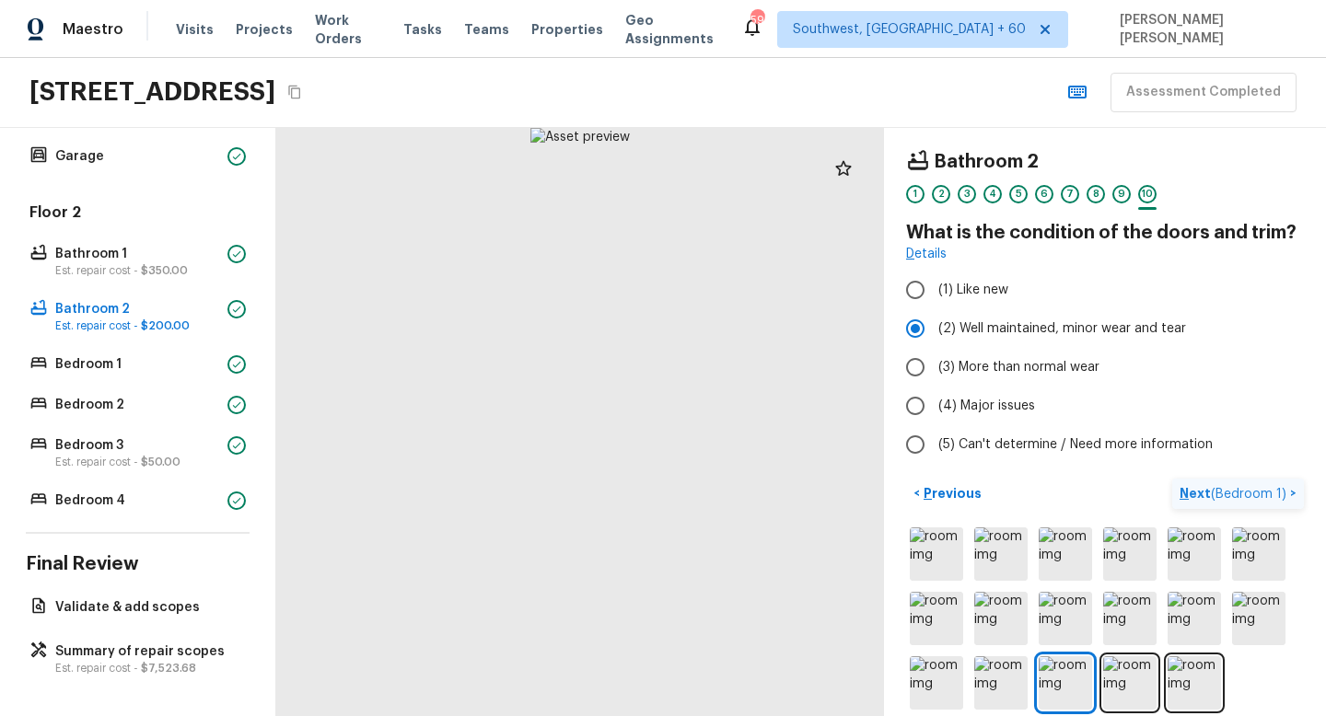
click at [1256, 504] on button "Next ( Bedroom 1 ) >" at bounding box center [1238, 494] width 132 height 30
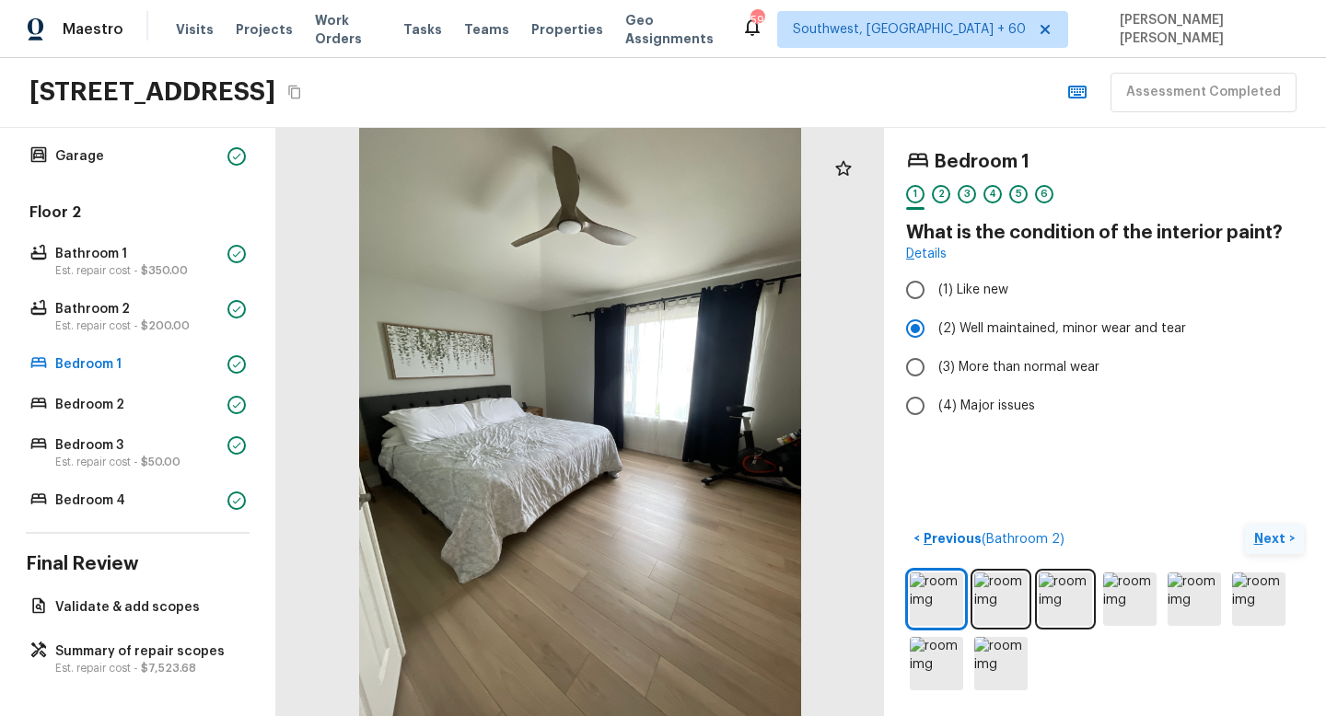
click at [1273, 540] on p "Next" at bounding box center [1271, 538] width 35 height 18
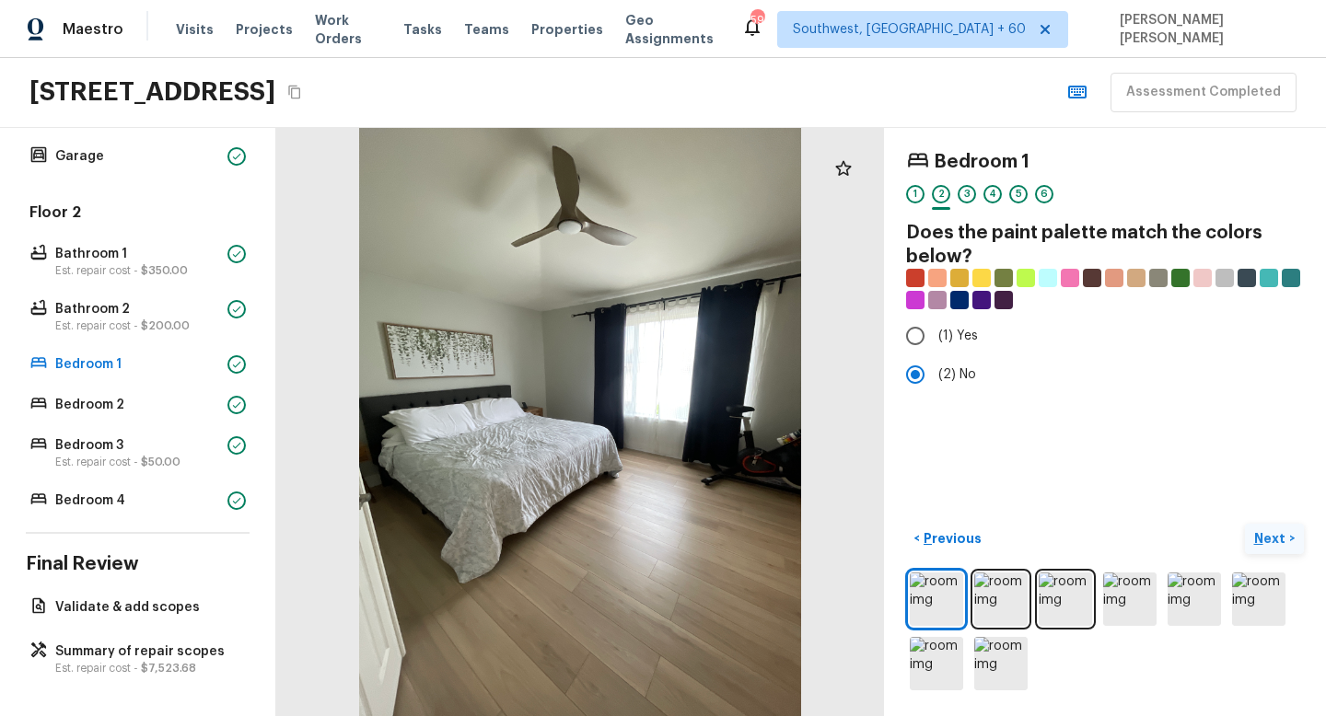
click at [1273, 540] on p "Next" at bounding box center [1271, 538] width 35 height 18
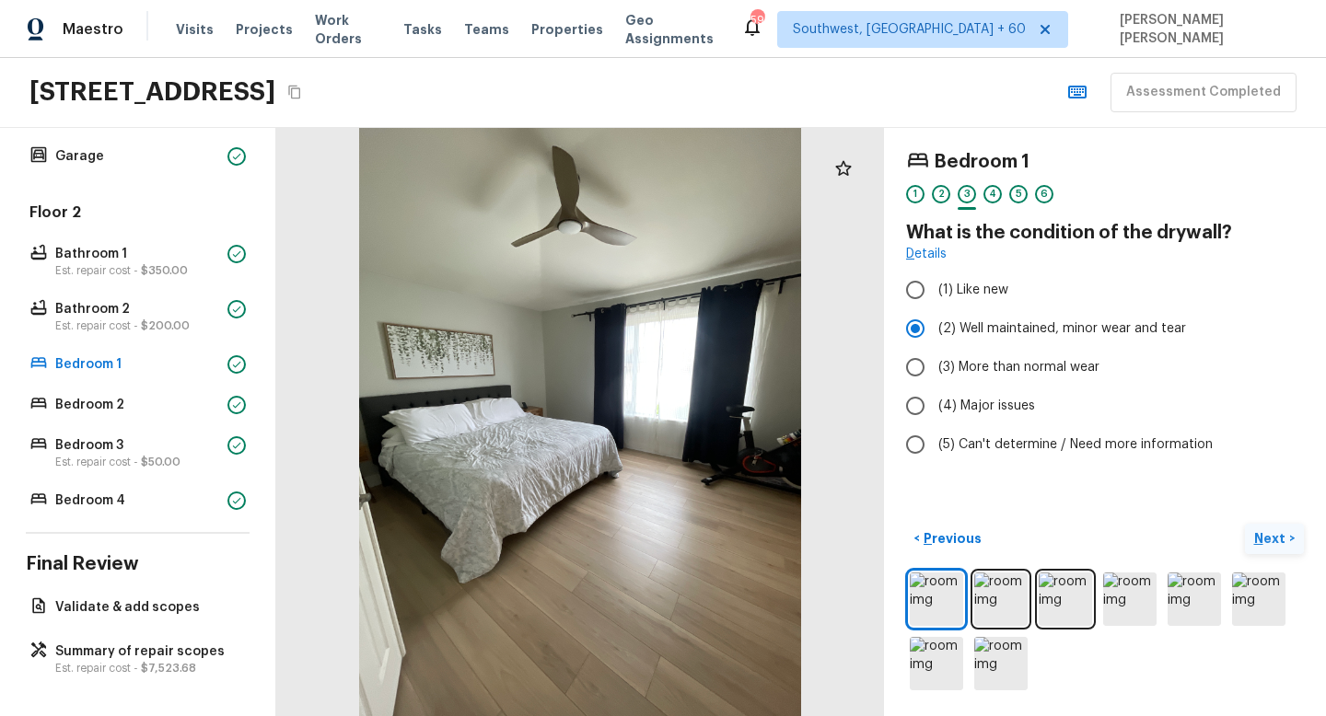
click at [1273, 540] on p "Next" at bounding box center [1271, 538] width 35 height 18
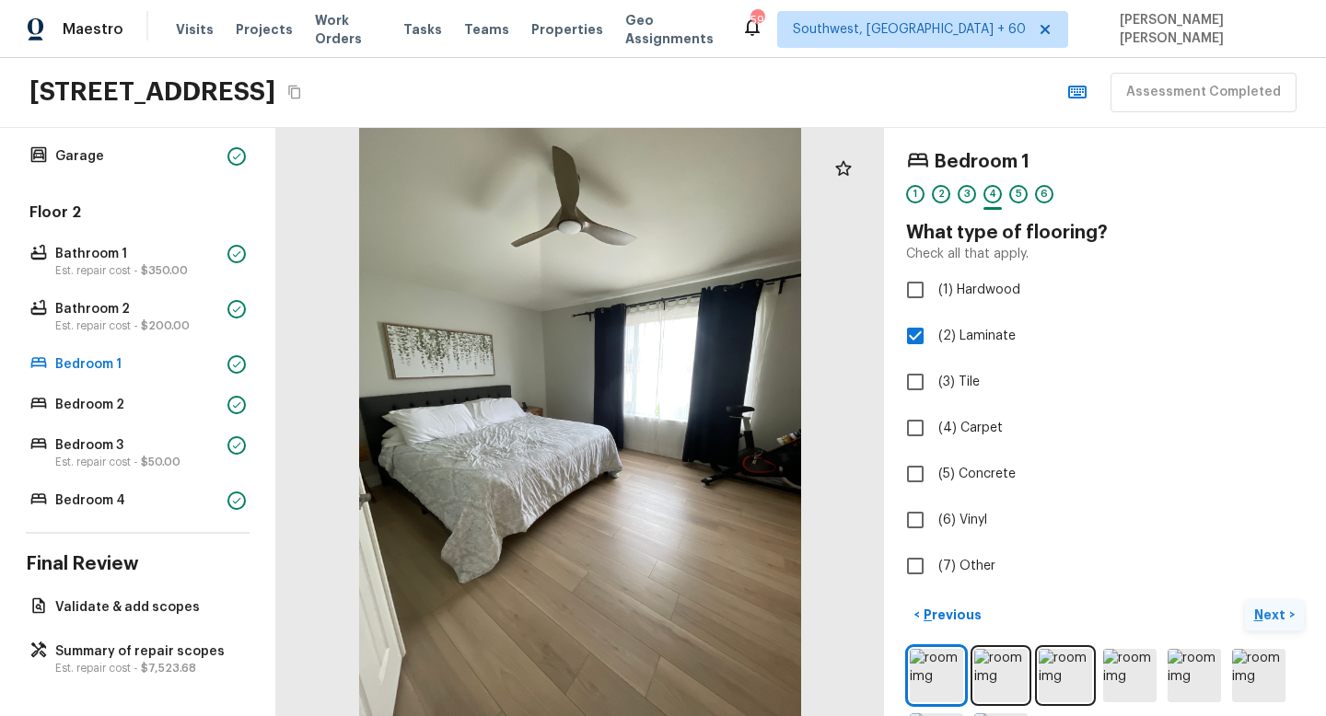
click at [1276, 618] on p "Next" at bounding box center [1271, 615] width 35 height 18
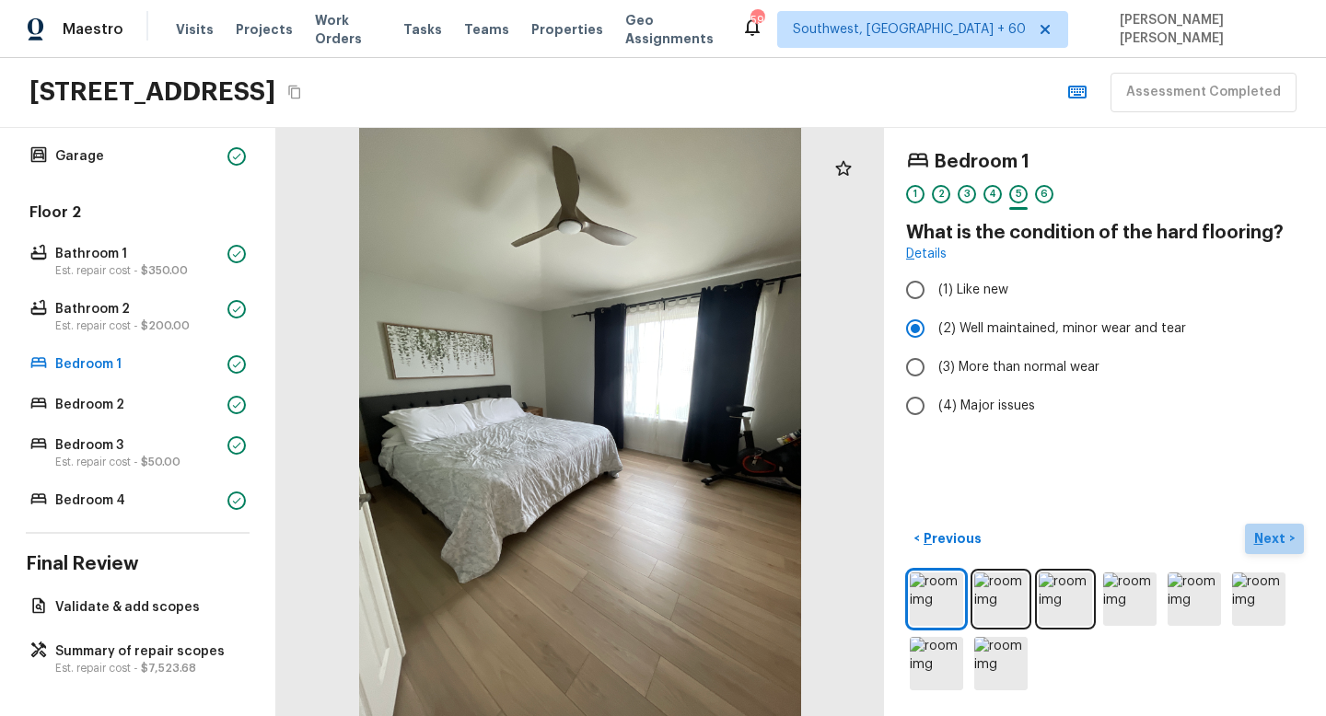
click at [1269, 541] on p "Next" at bounding box center [1271, 538] width 35 height 18
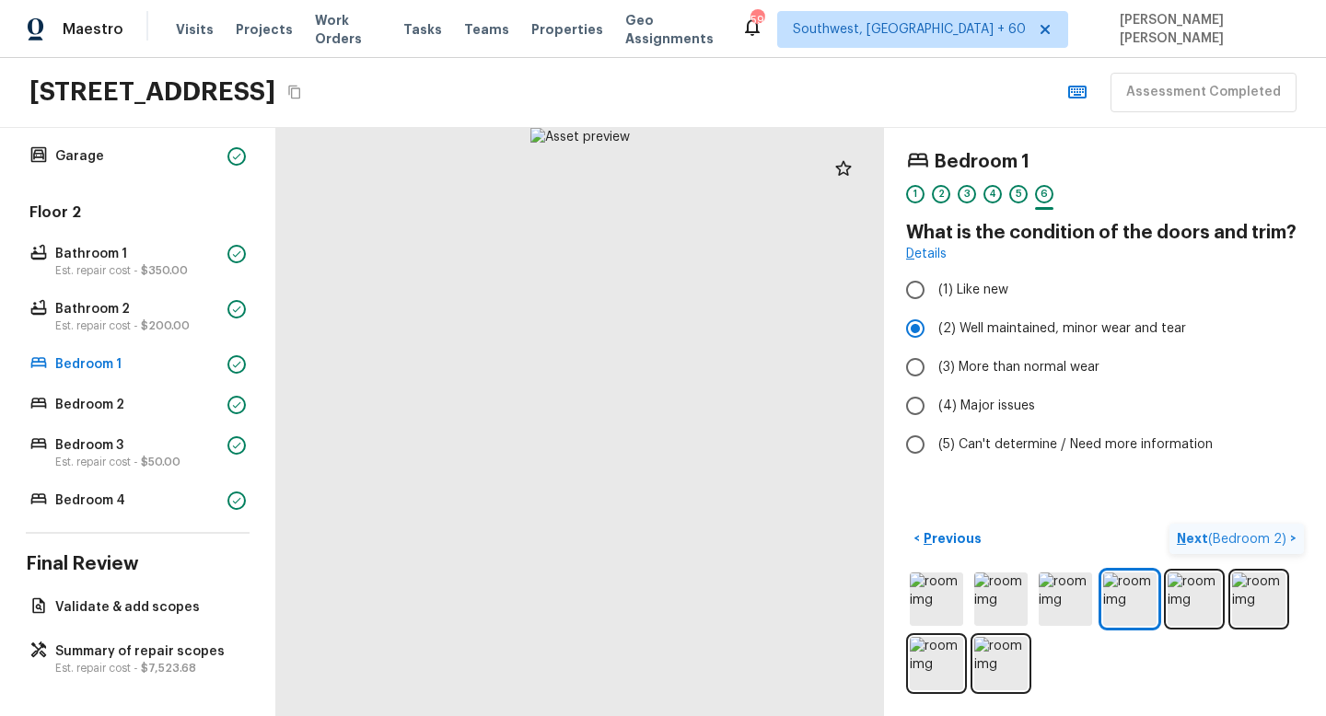
click at [1266, 541] on span "( Bedroom 2 )" at bounding box center [1247, 539] width 78 height 13
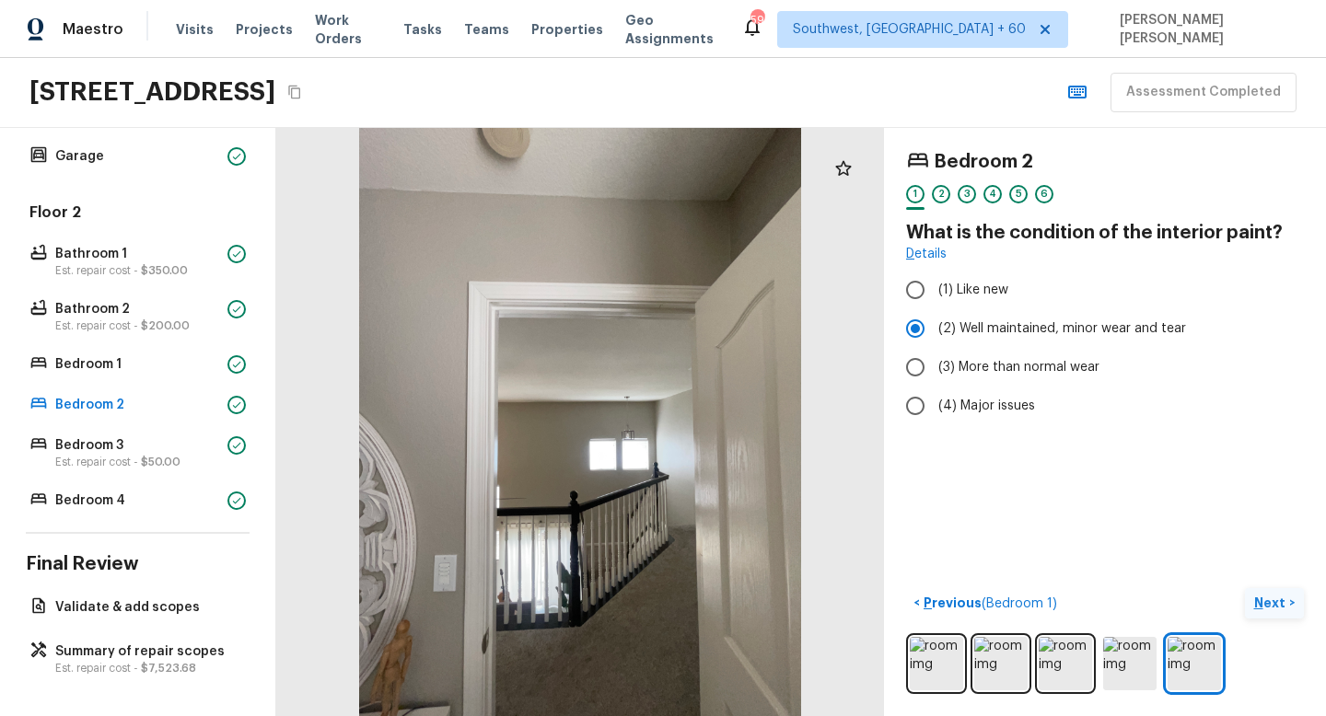
click at [1267, 602] on p "Next" at bounding box center [1271, 603] width 35 height 18
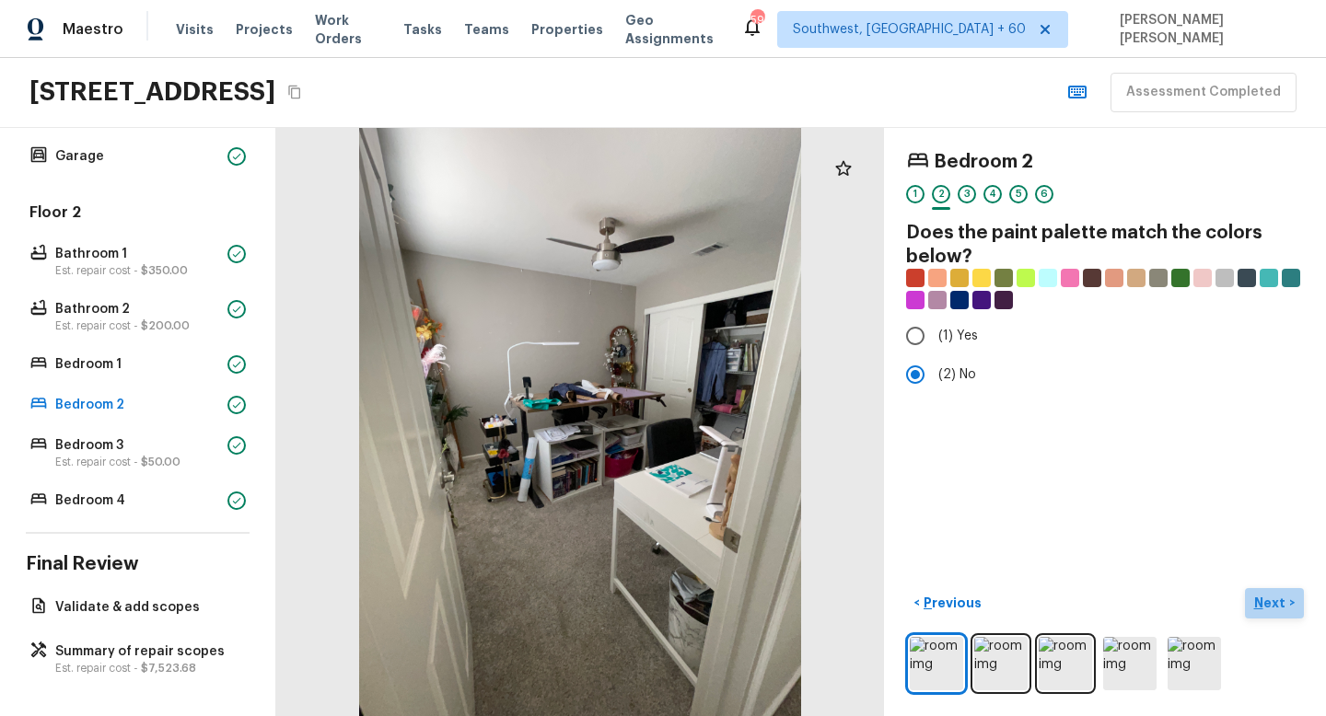
click at [1267, 602] on p "Next" at bounding box center [1271, 603] width 35 height 18
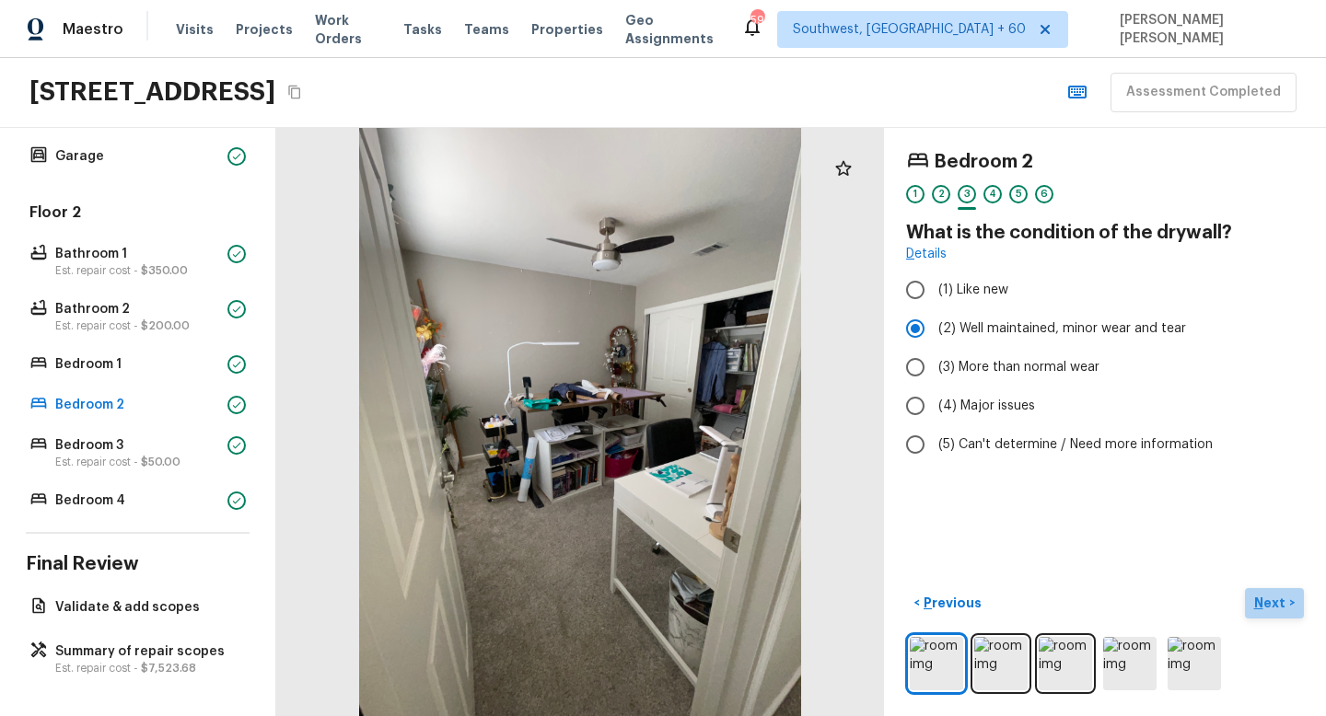
click at [1267, 602] on p "Next" at bounding box center [1271, 603] width 35 height 18
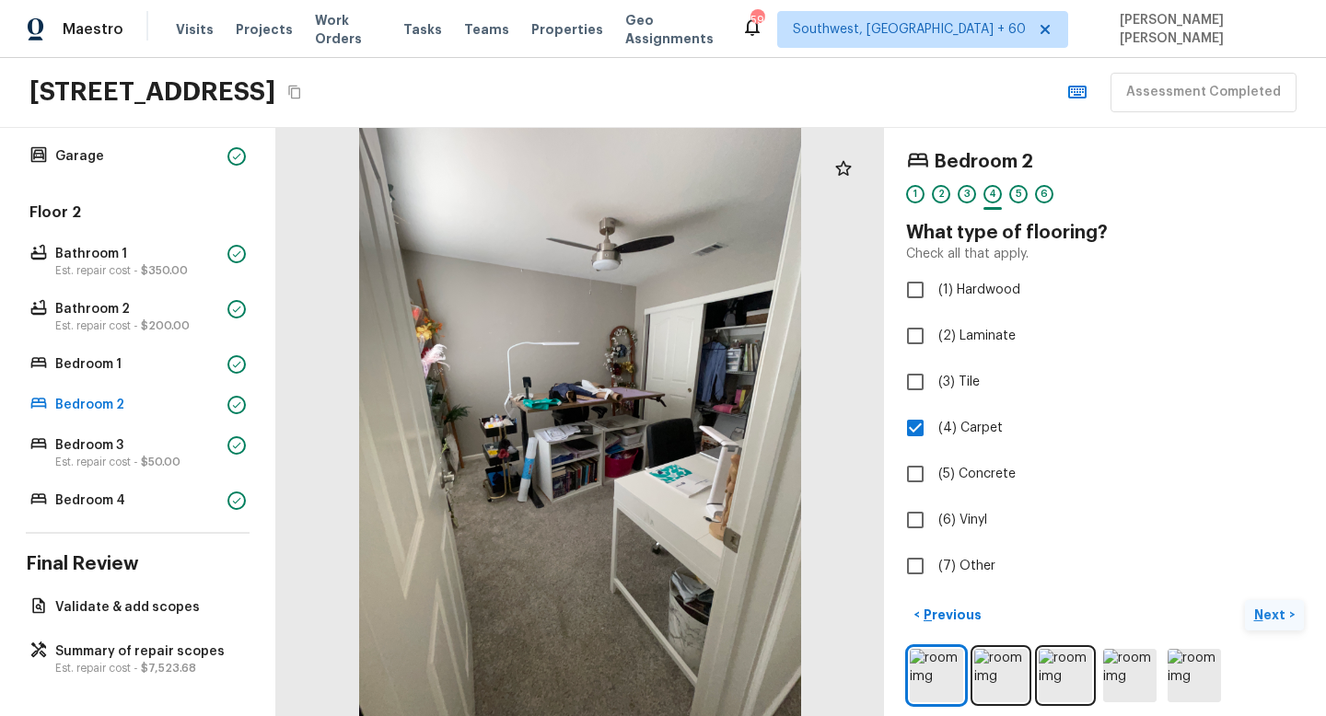
click at [1267, 602] on button "Next >" at bounding box center [1273, 615] width 59 height 30
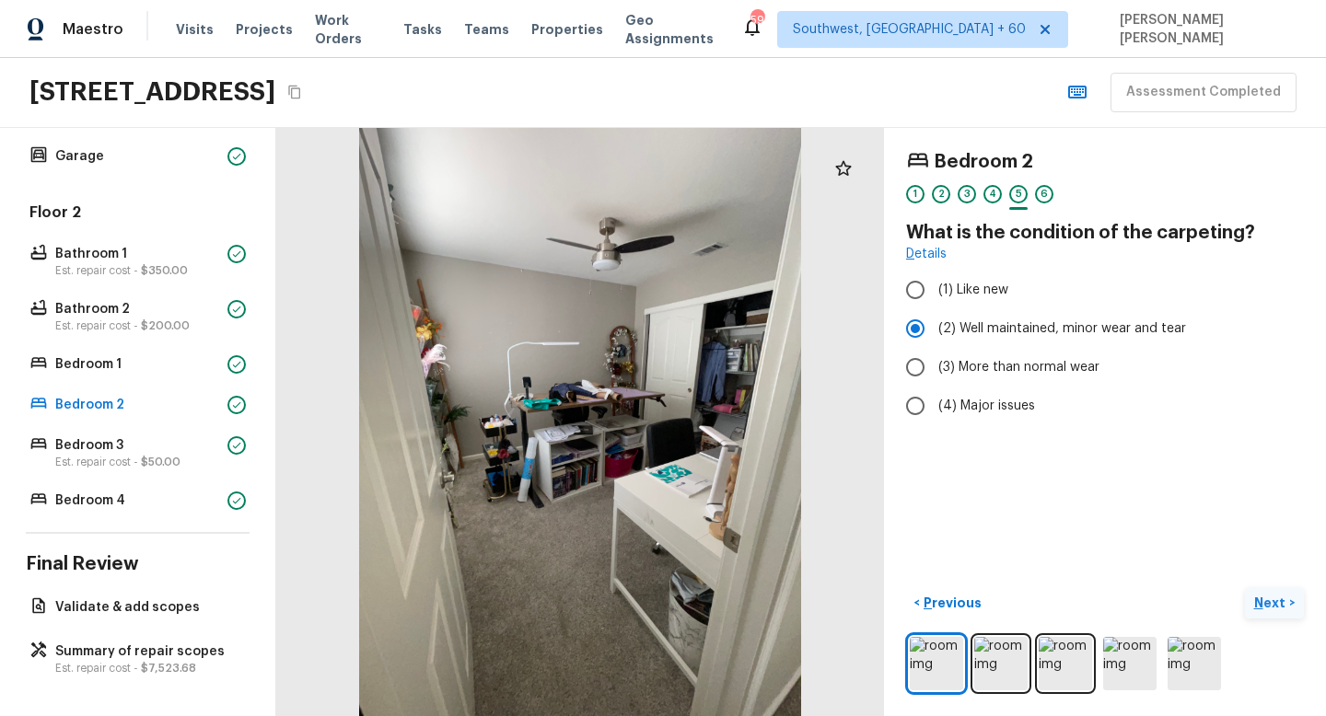
click at [1267, 602] on p "Next" at bounding box center [1271, 603] width 35 height 18
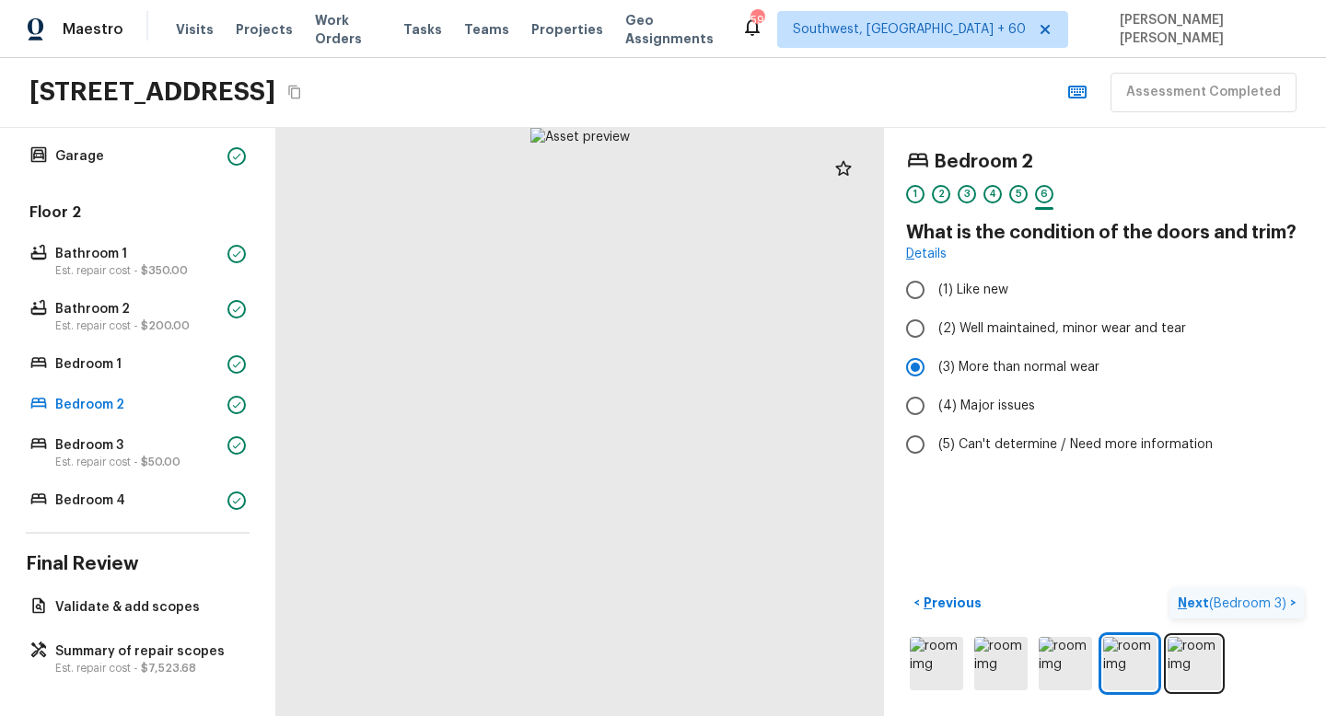
click at [1267, 602] on span "( Bedroom 3 )" at bounding box center [1247, 603] width 77 height 13
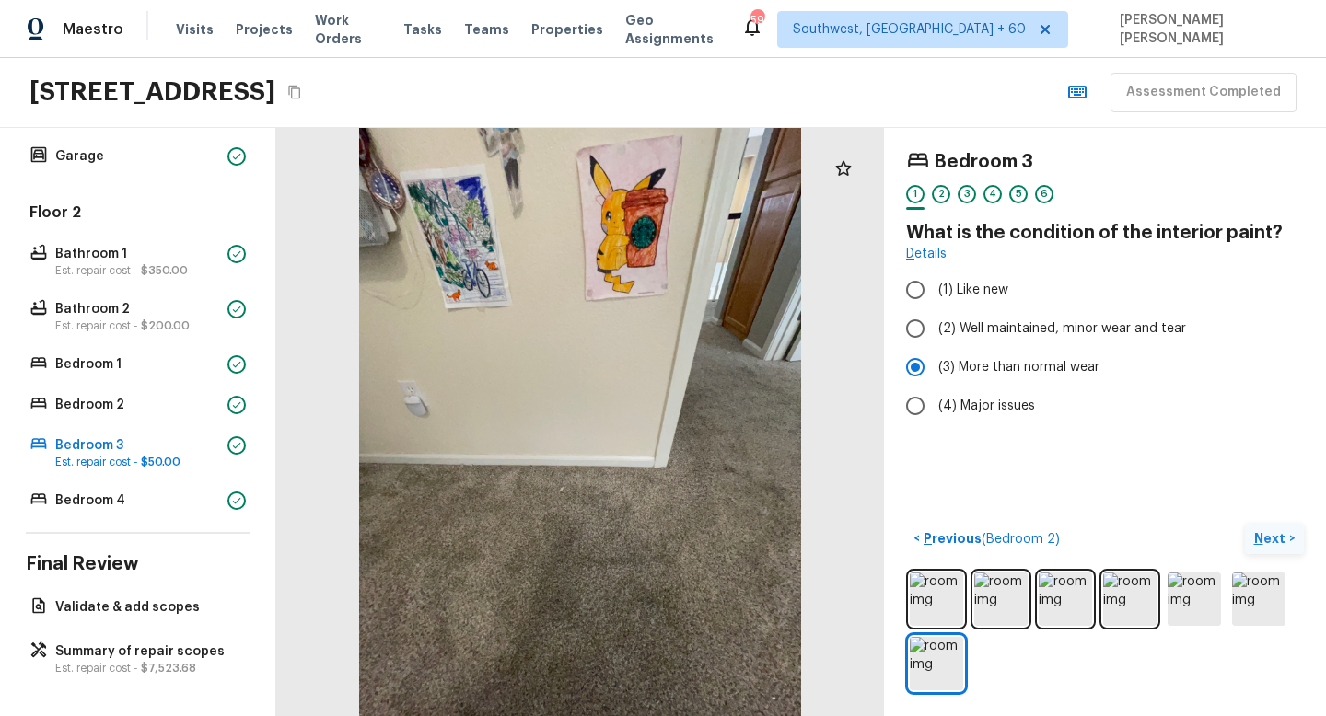
click at [1253, 538] on button "Next >" at bounding box center [1273, 539] width 59 height 30
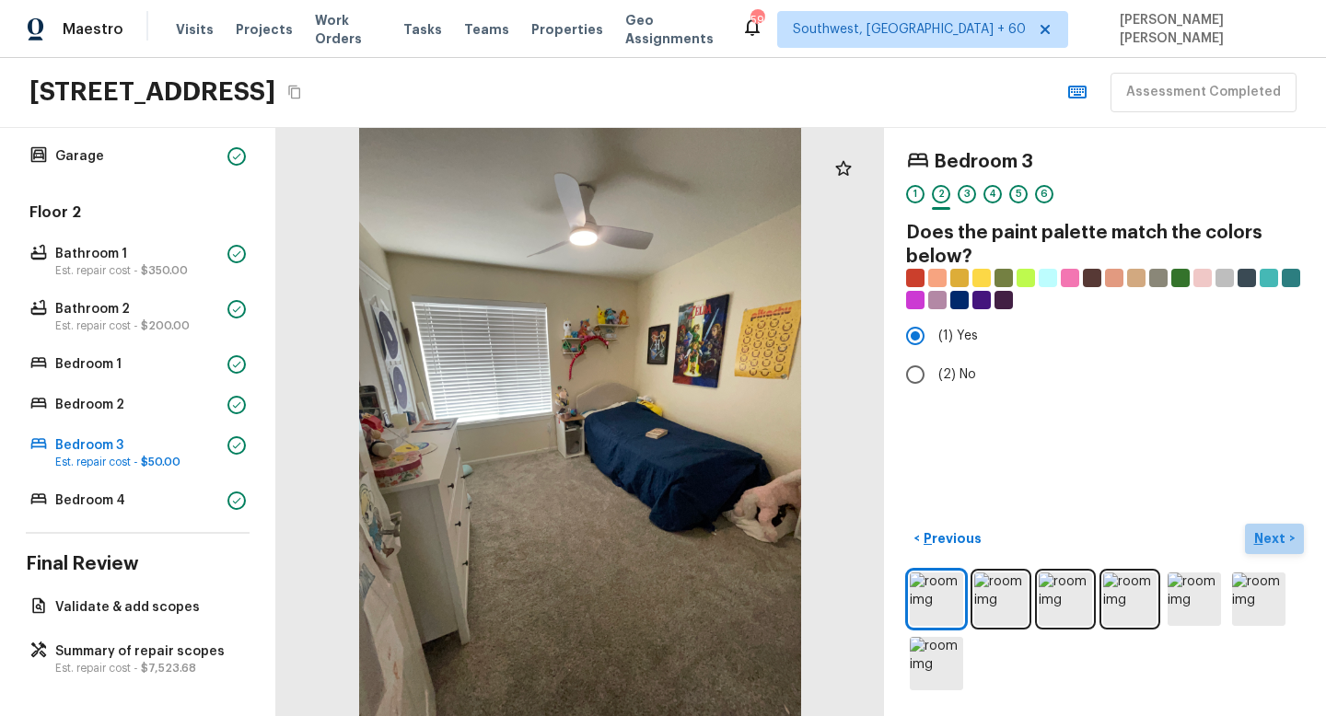
click at [1268, 530] on p "Next" at bounding box center [1271, 538] width 35 height 18
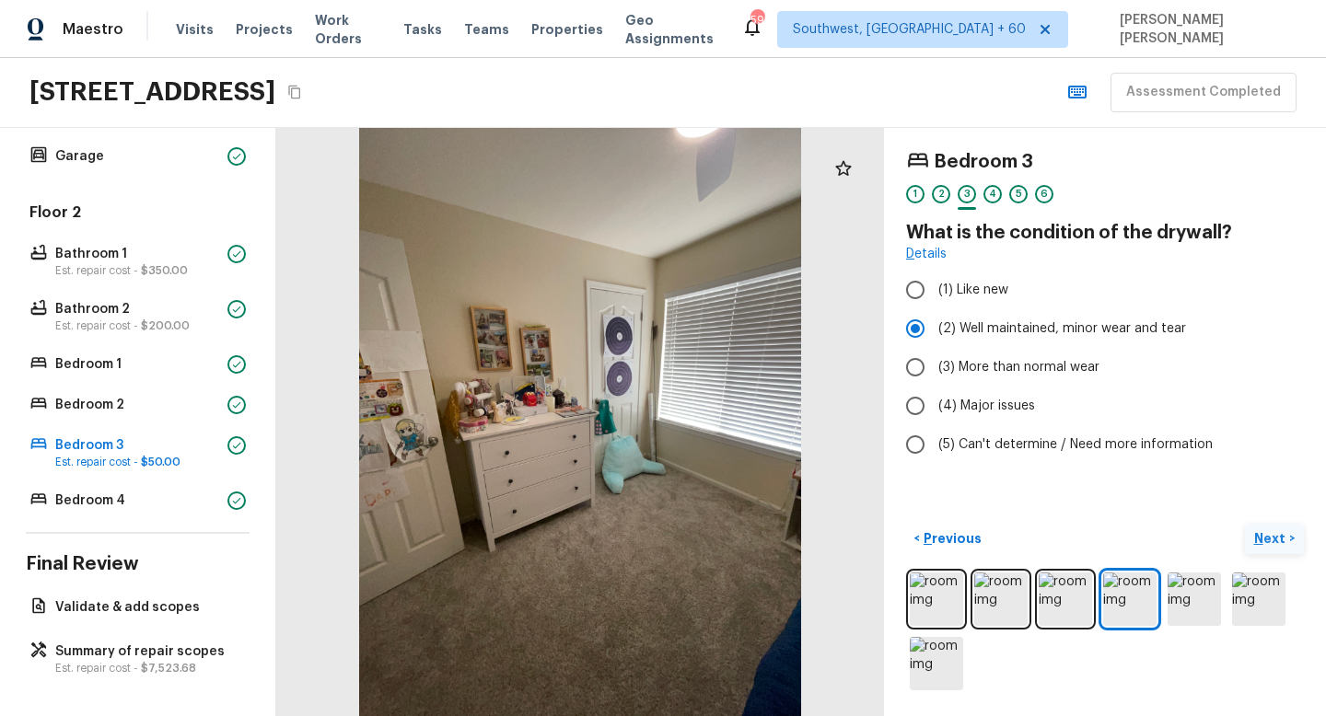
click at [1268, 530] on p "Next" at bounding box center [1271, 538] width 35 height 18
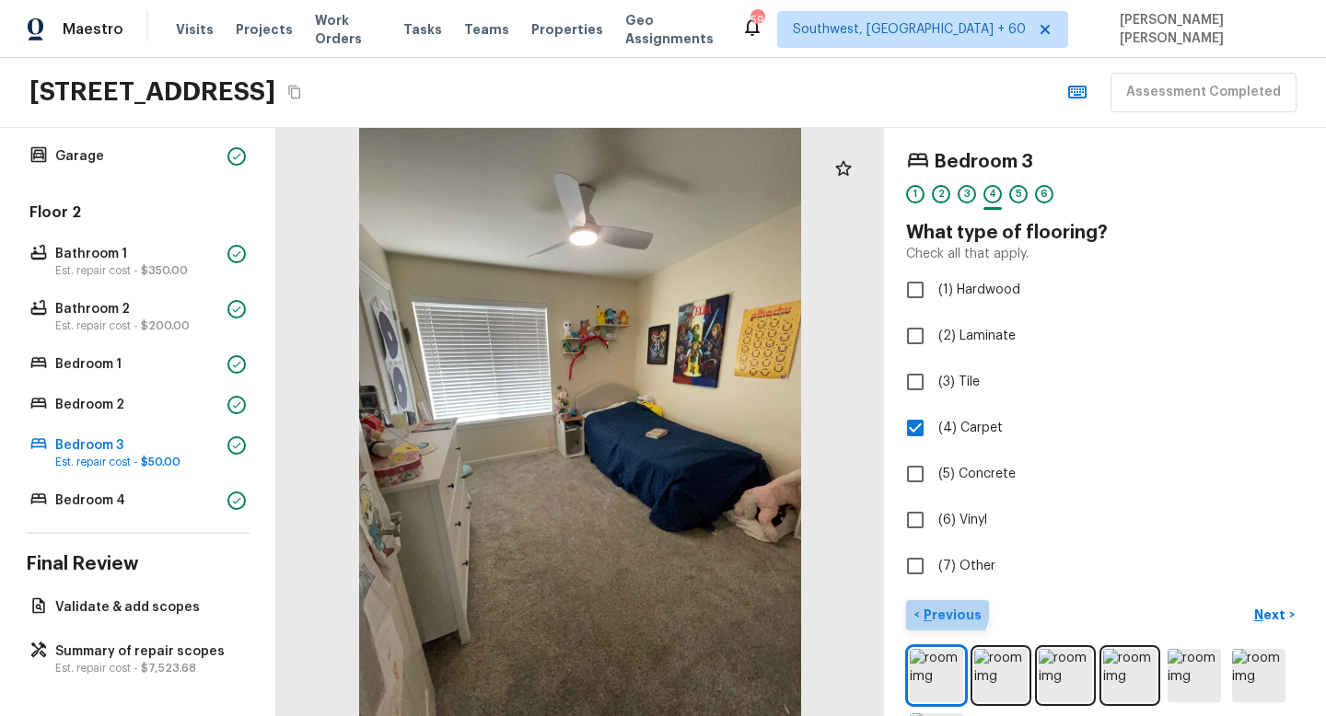
click at [938, 608] on p "Previous" at bounding box center [951, 615] width 62 height 18
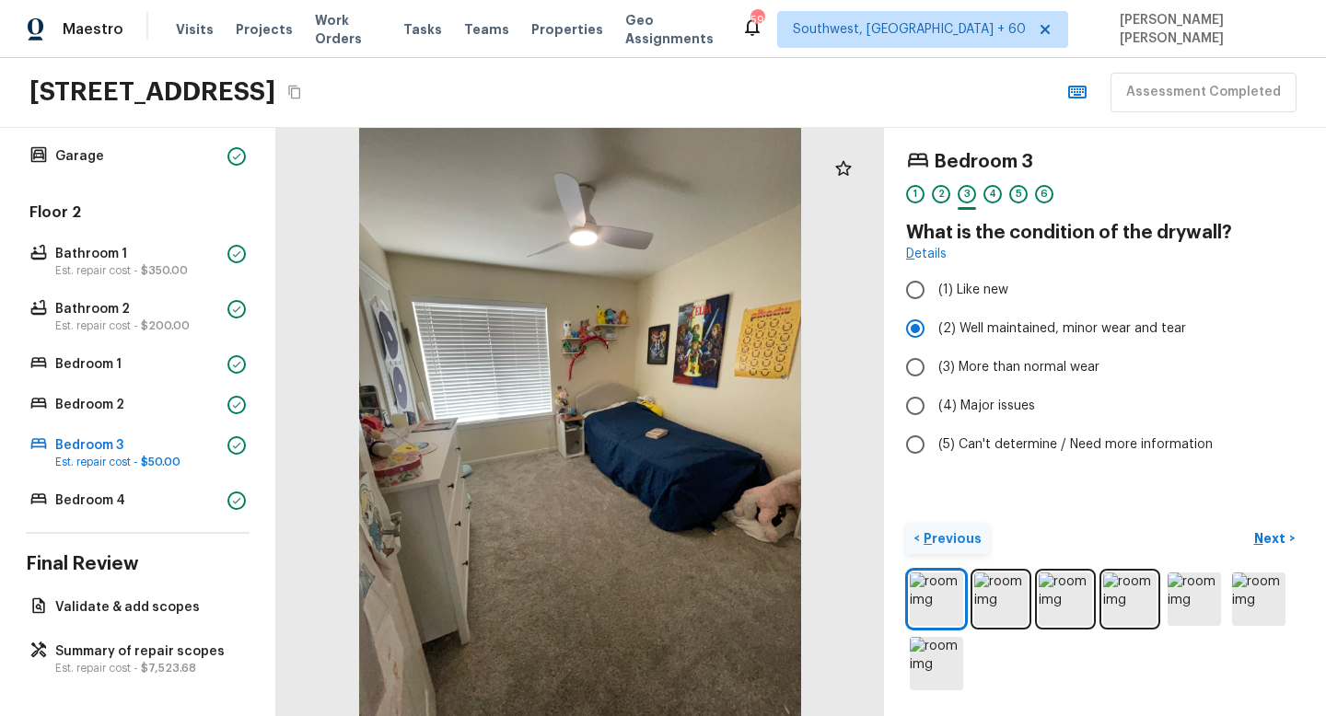
click at [937, 542] on p "Previous" at bounding box center [951, 538] width 62 height 18
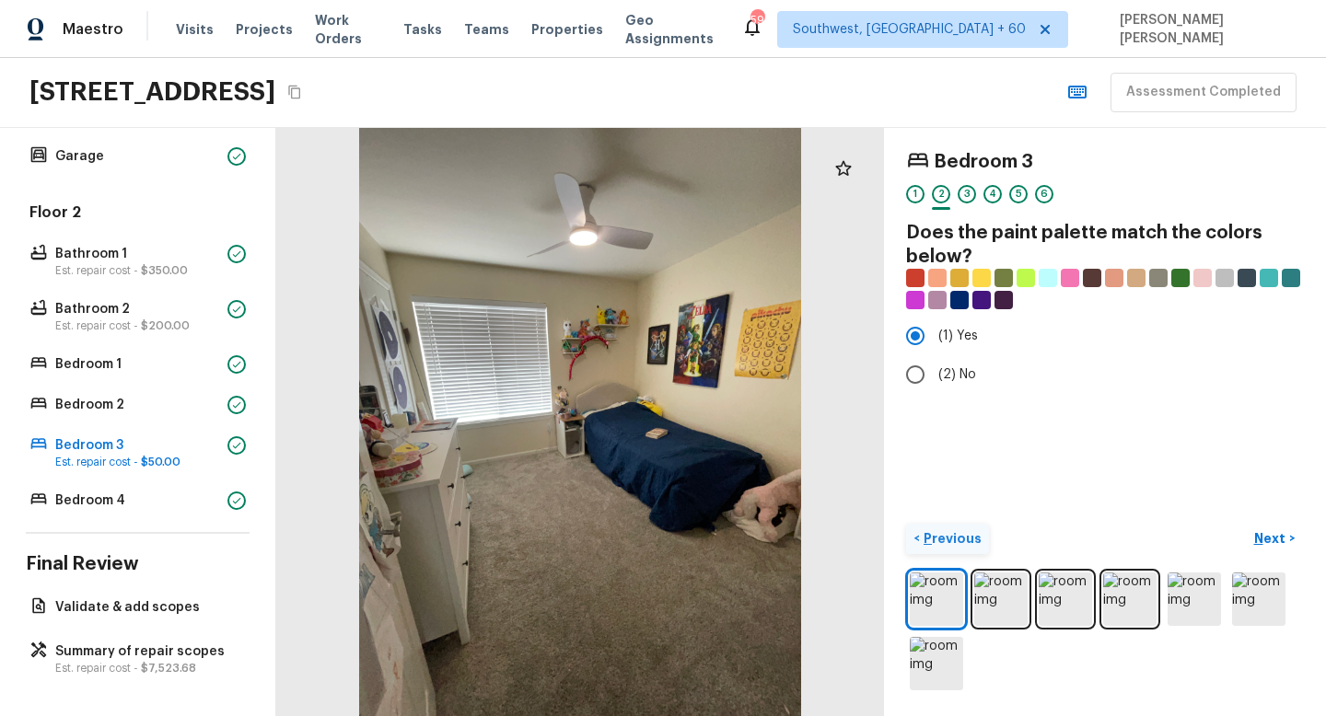
click at [937, 542] on p "Previous" at bounding box center [951, 538] width 62 height 18
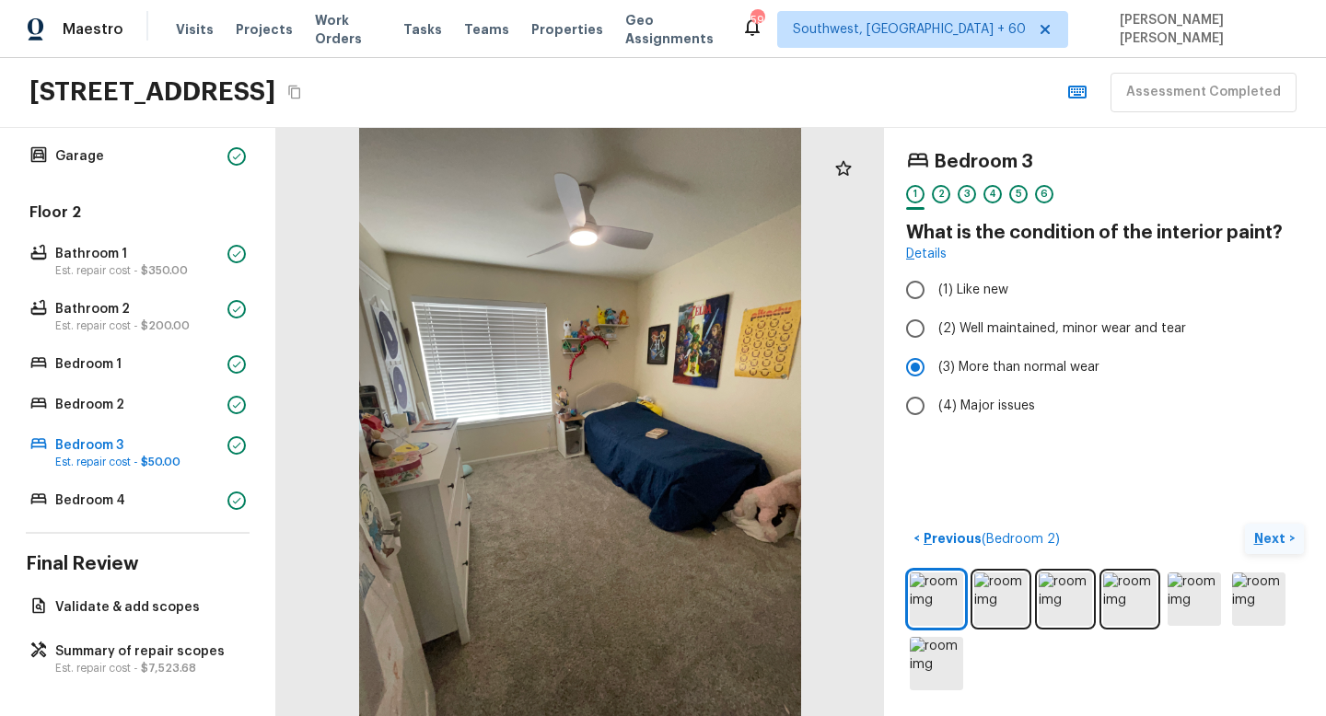
click at [1249, 536] on button "Next >" at bounding box center [1273, 539] width 59 height 30
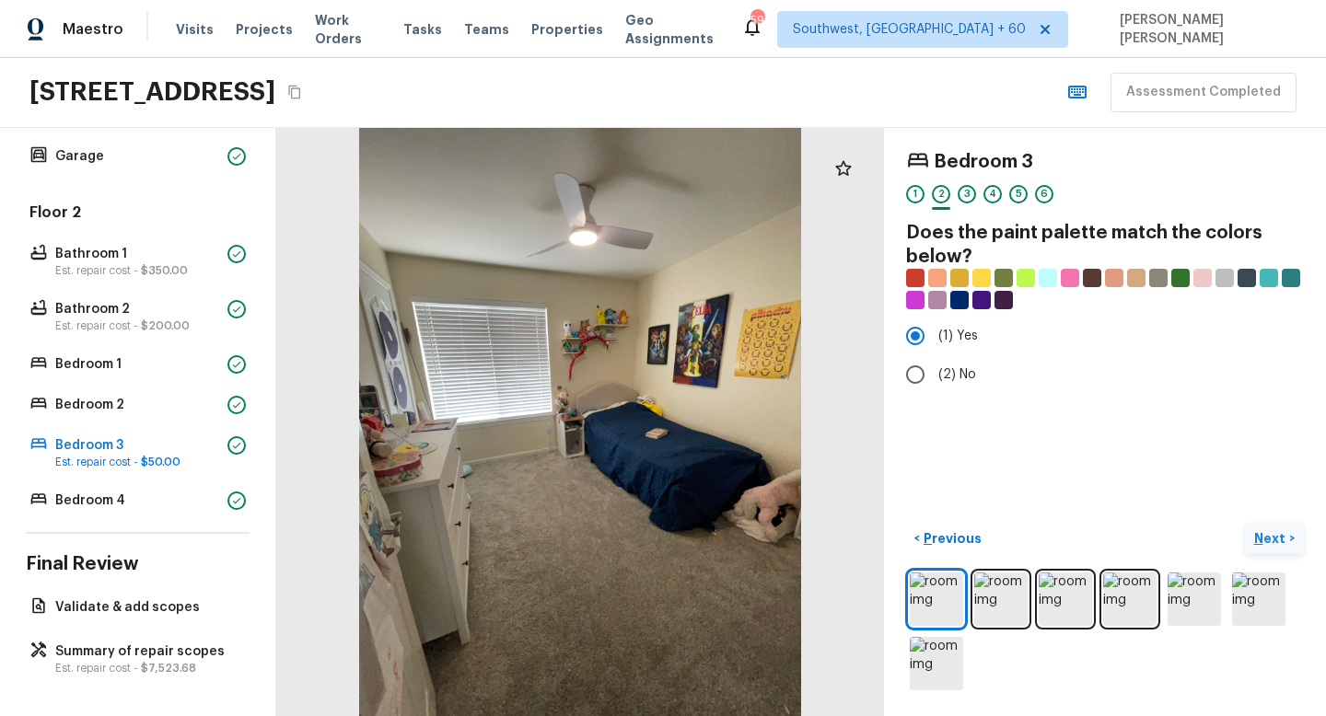
click at [1249, 536] on button "Next >" at bounding box center [1273, 539] width 59 height 30
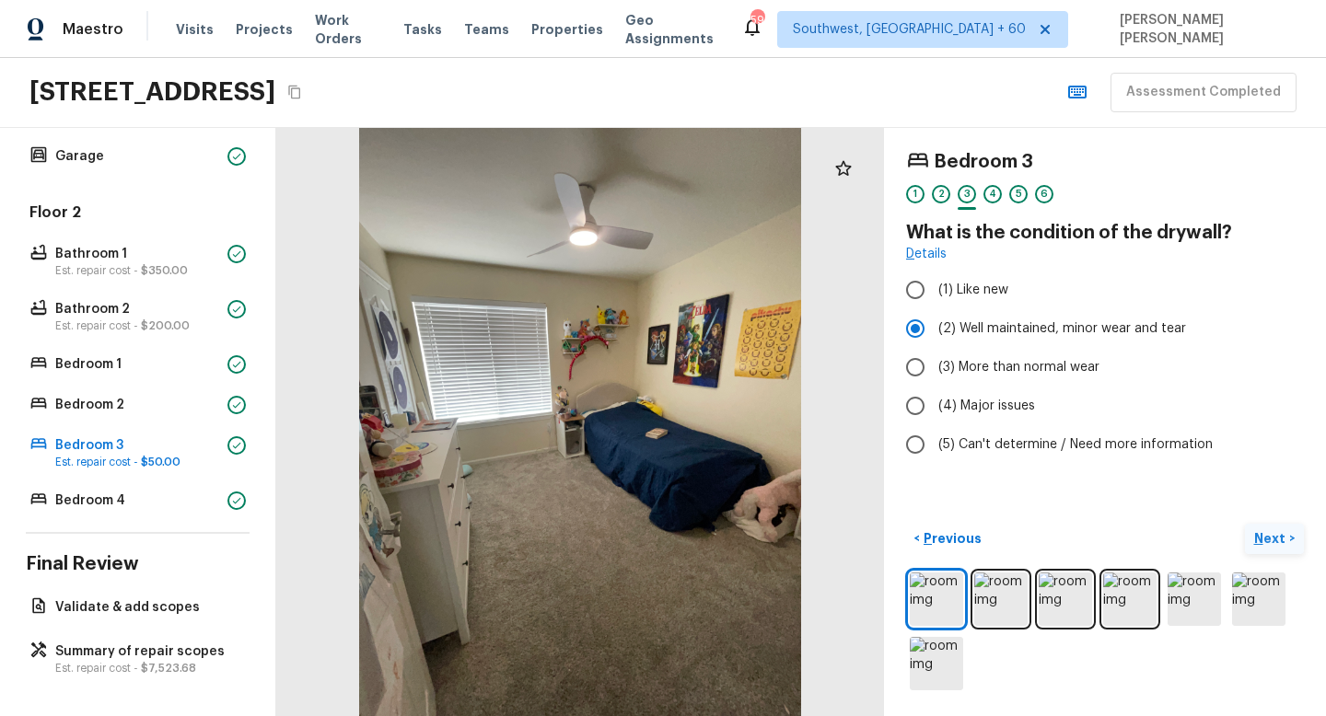
click at [1249, 536] on button "Next >" at bounding box center [1273, 539] width 59 height 30
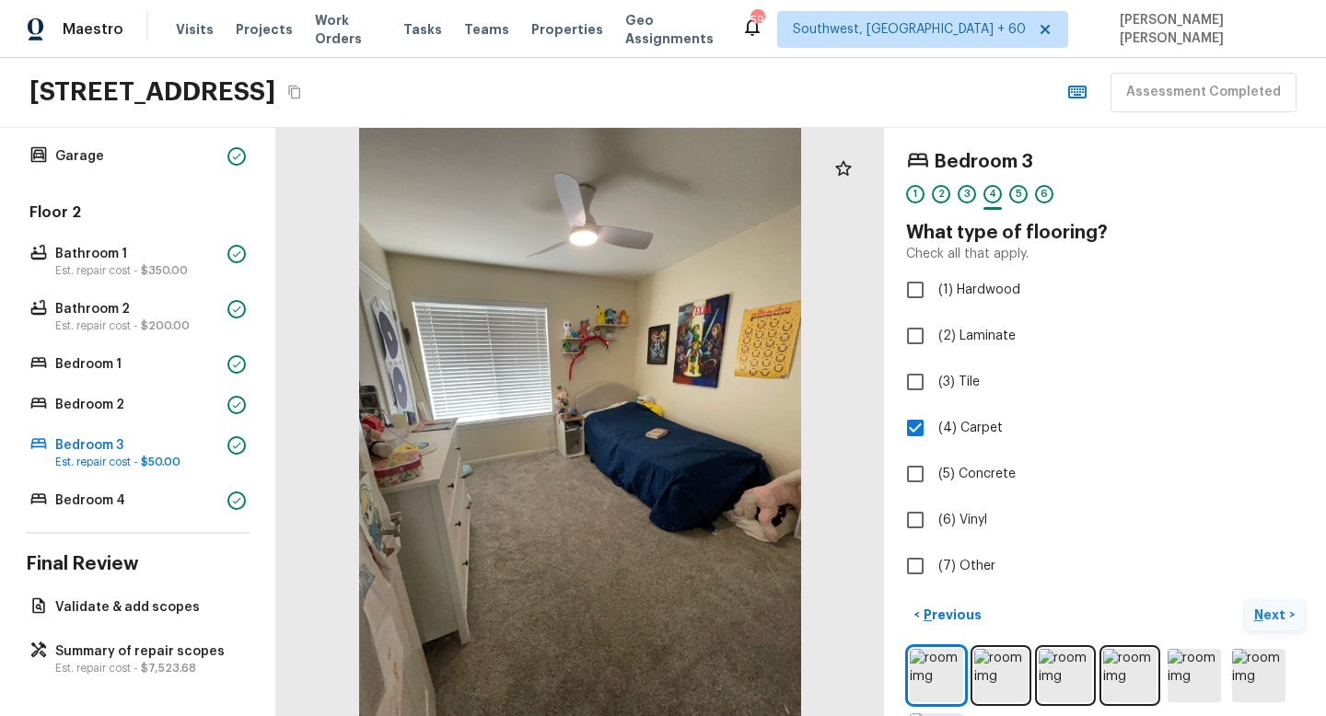
click at [1263, 617] on p "Next" at bounding box center [1271, 615] width 35 height 18
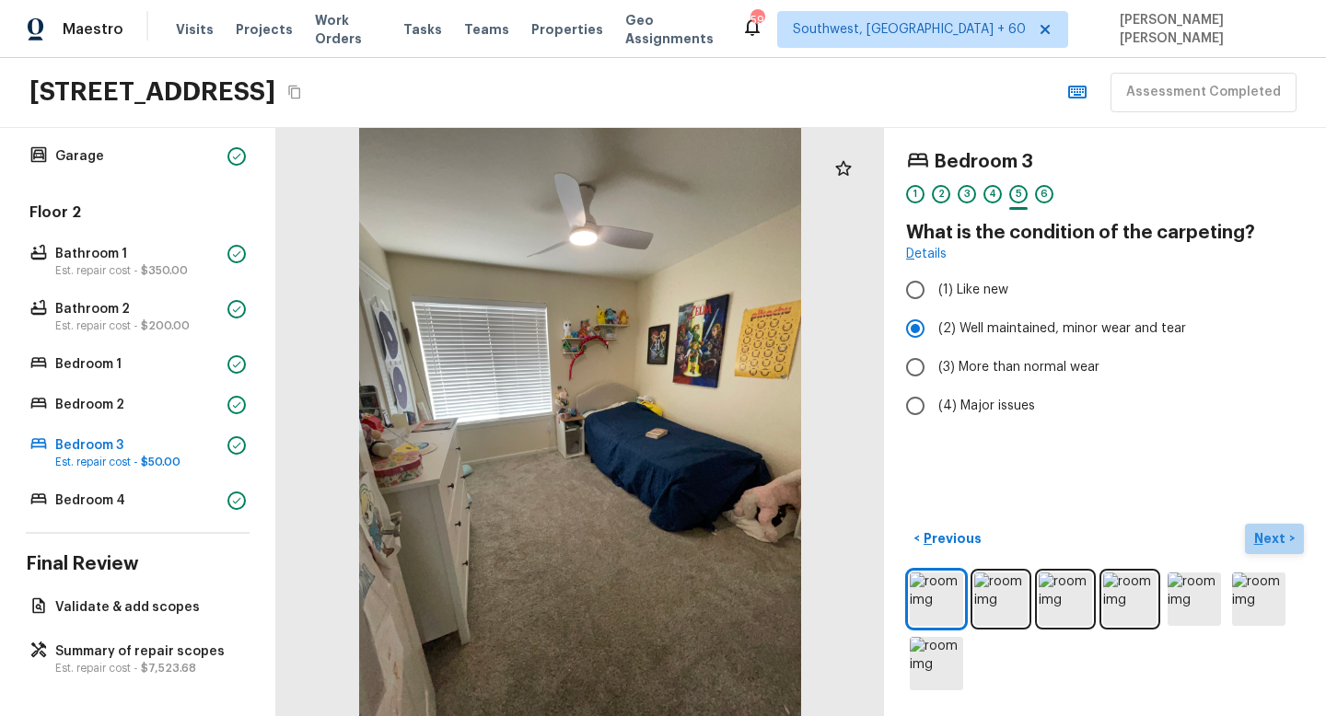
click at [1267, 532] on p "Next" at bounding box center [1271, 538] width 35 height 18
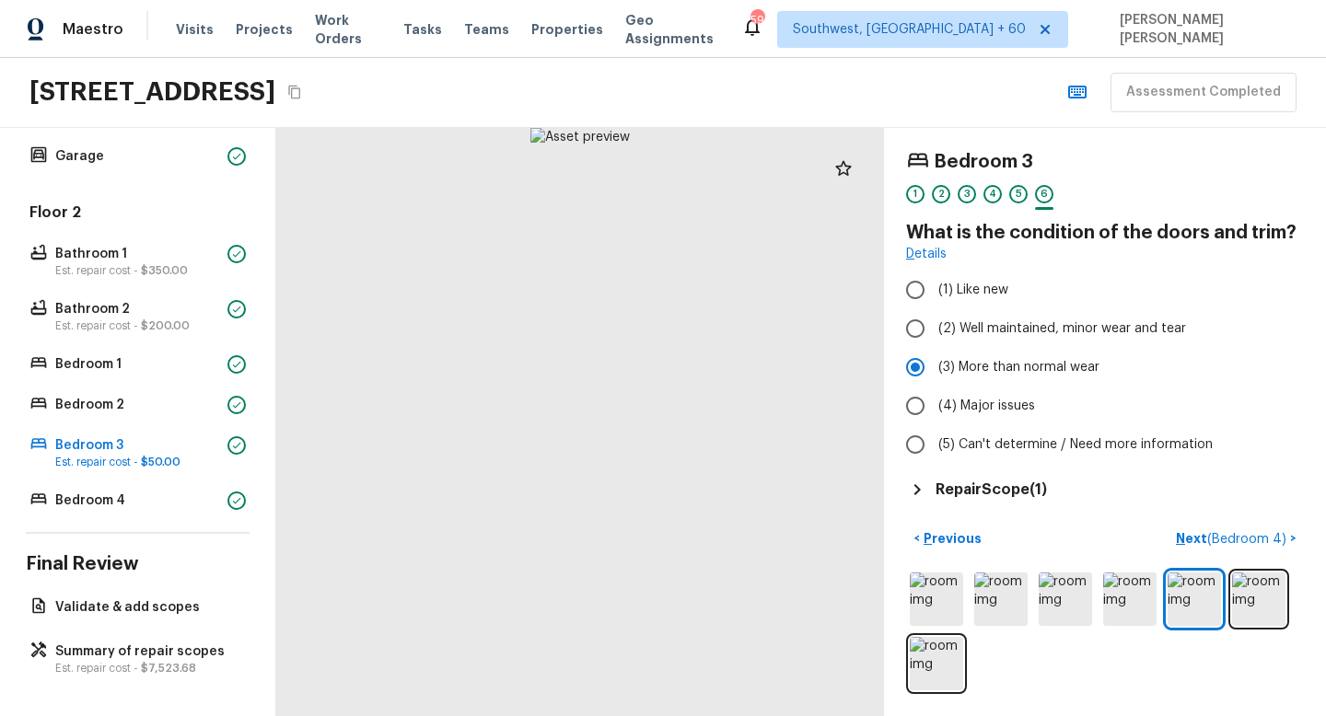
click at [1011, 493] on h5 "Repair Scope ( 1 )" at bounding box center [990, 490] width 111 height 20
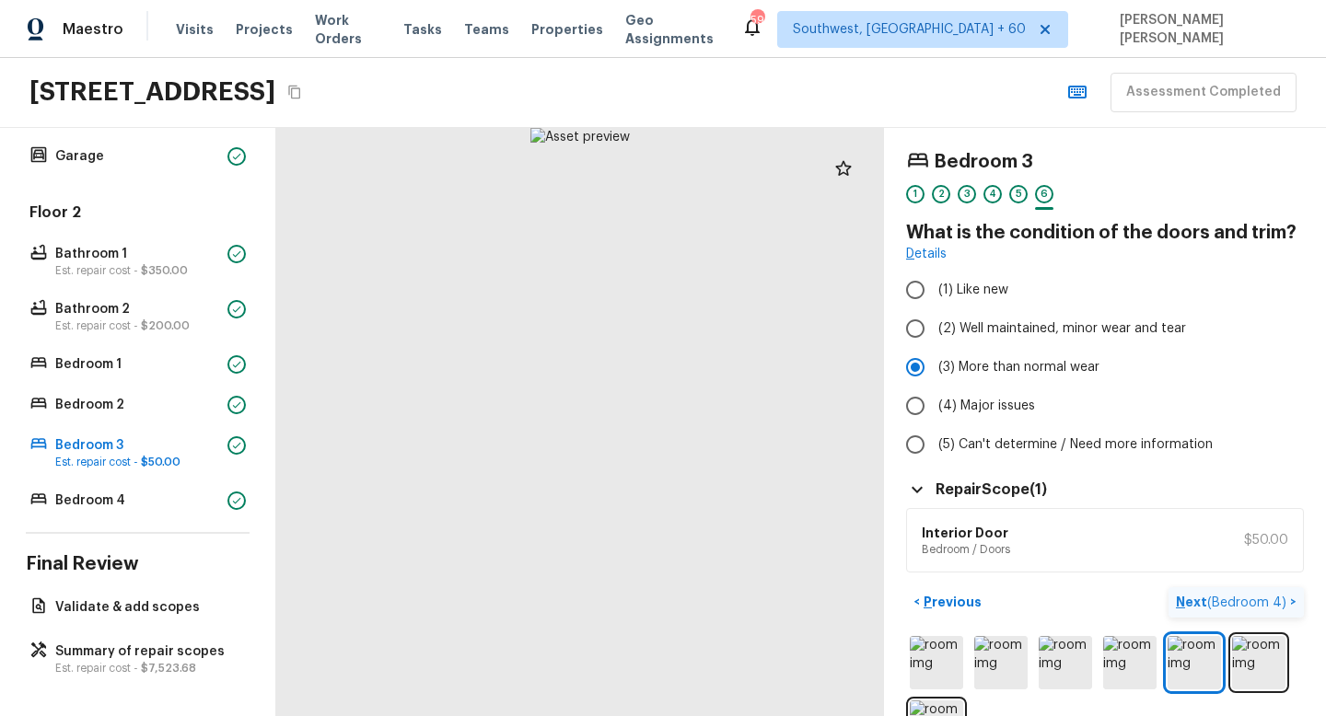
click at [1244, 597] on span "( Bedroom 4 )" at bounding box center [1246, 602] width 79 height 13
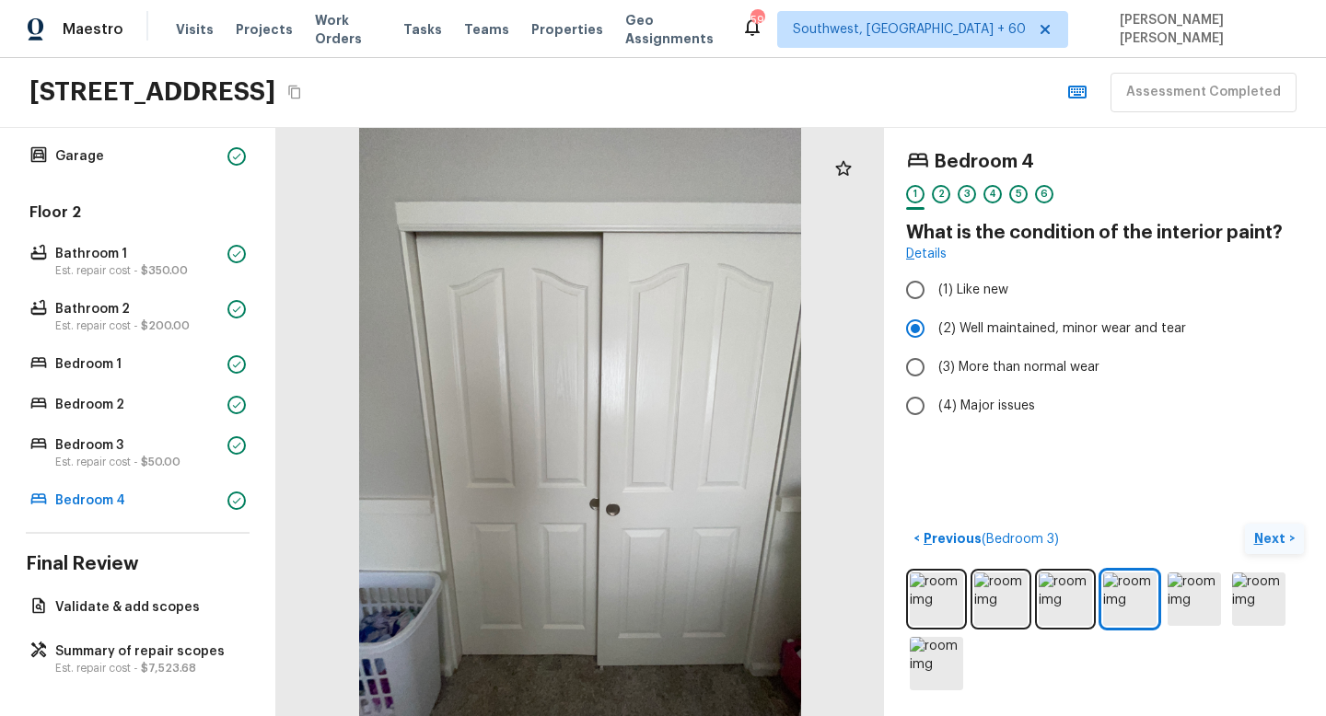
click at [1263, 543] on p "Next" at bounding box center [1271, 538] width 35 height 18
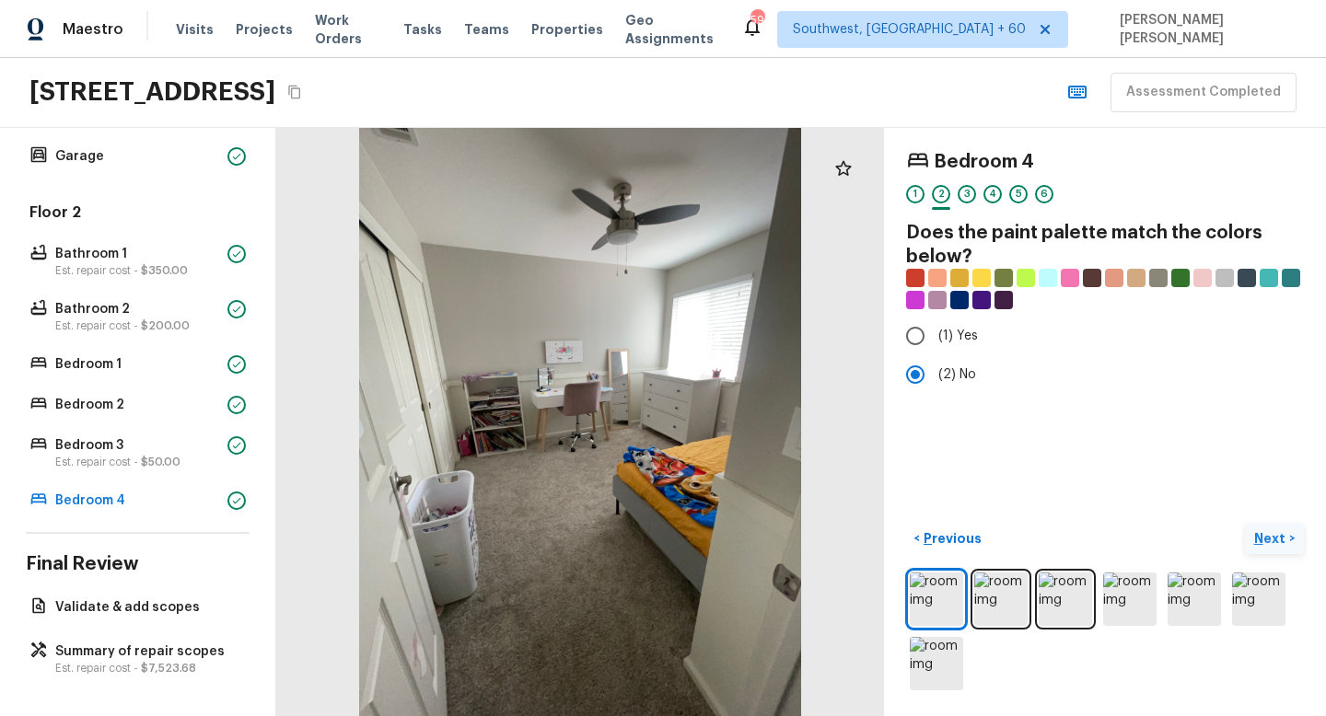
click at [1263, 543] on p "Next" at bounding box center [1271, 538] width 35 height 18
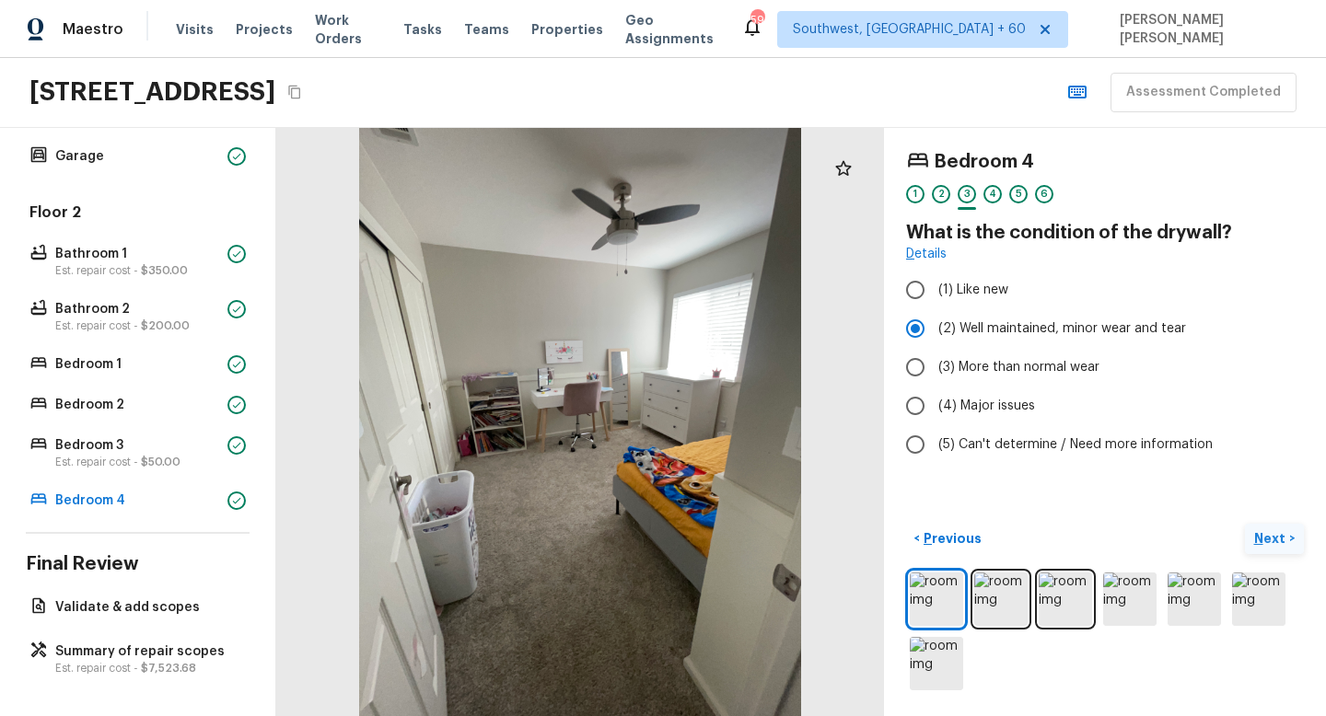
click at [1263, 543] on p "Next" at bounding box center [1271, 538] width 35 height 18
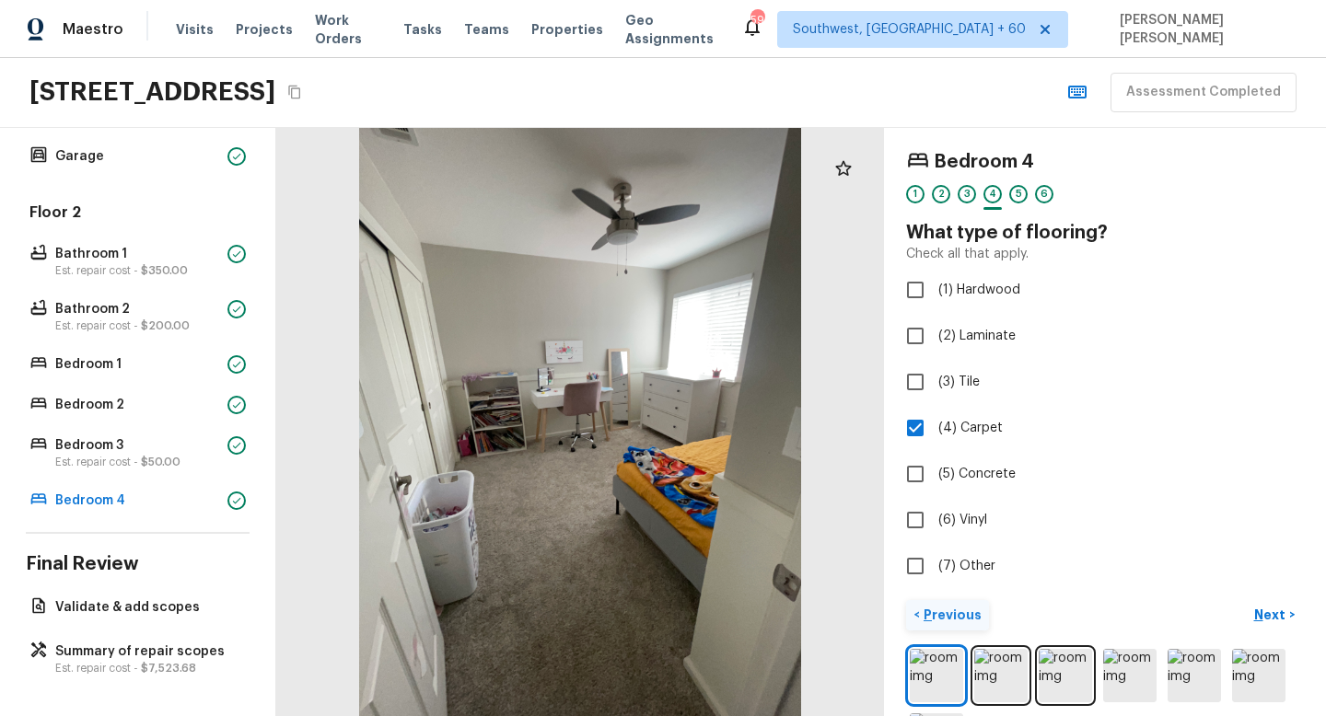
click at [949, 604] on button "< Previous" at bounding box center [947, 615] width 83 height 30
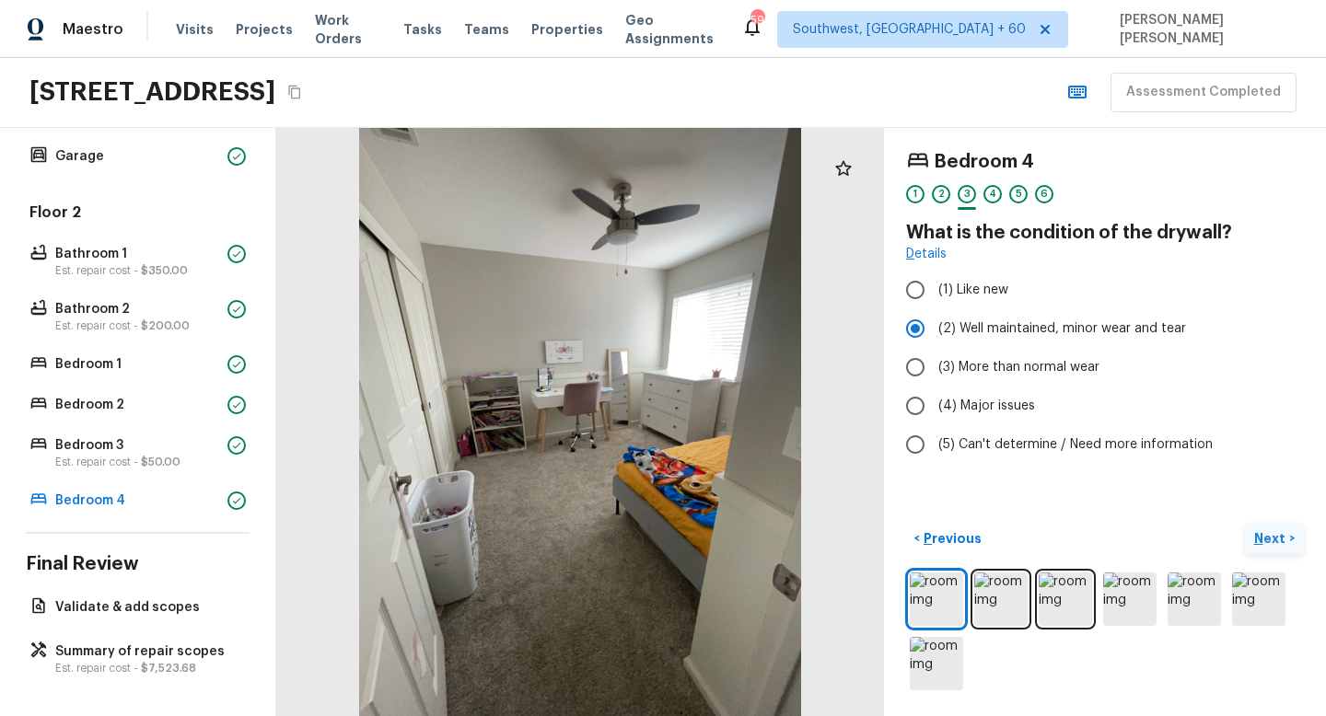
click at [1285, 529] on p "Next" at bounding box center [1271, 538] width 35 height 18
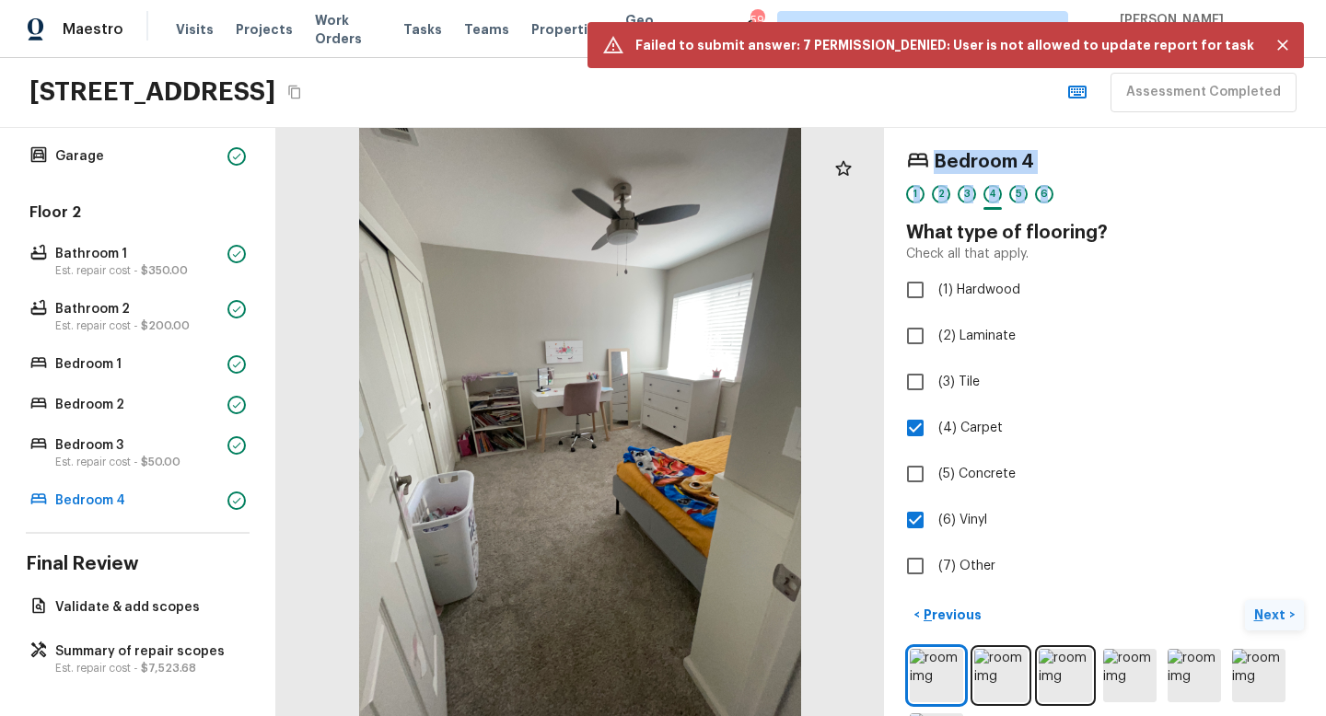
click at [1269, 608] on p "Next" at bounding box center [1271, 615] width 35 height 18
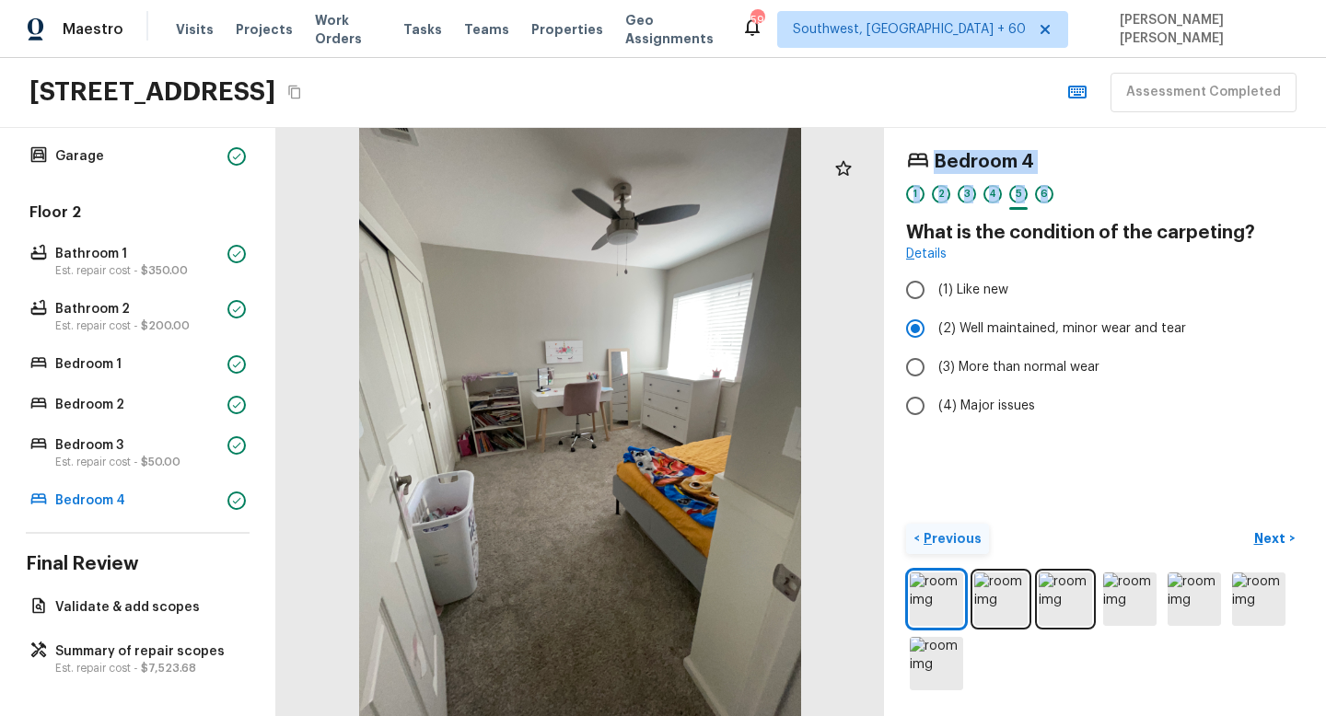
click at [966, 527] on button "< Previous" at bounding box center [947, 539] width 83 height 30
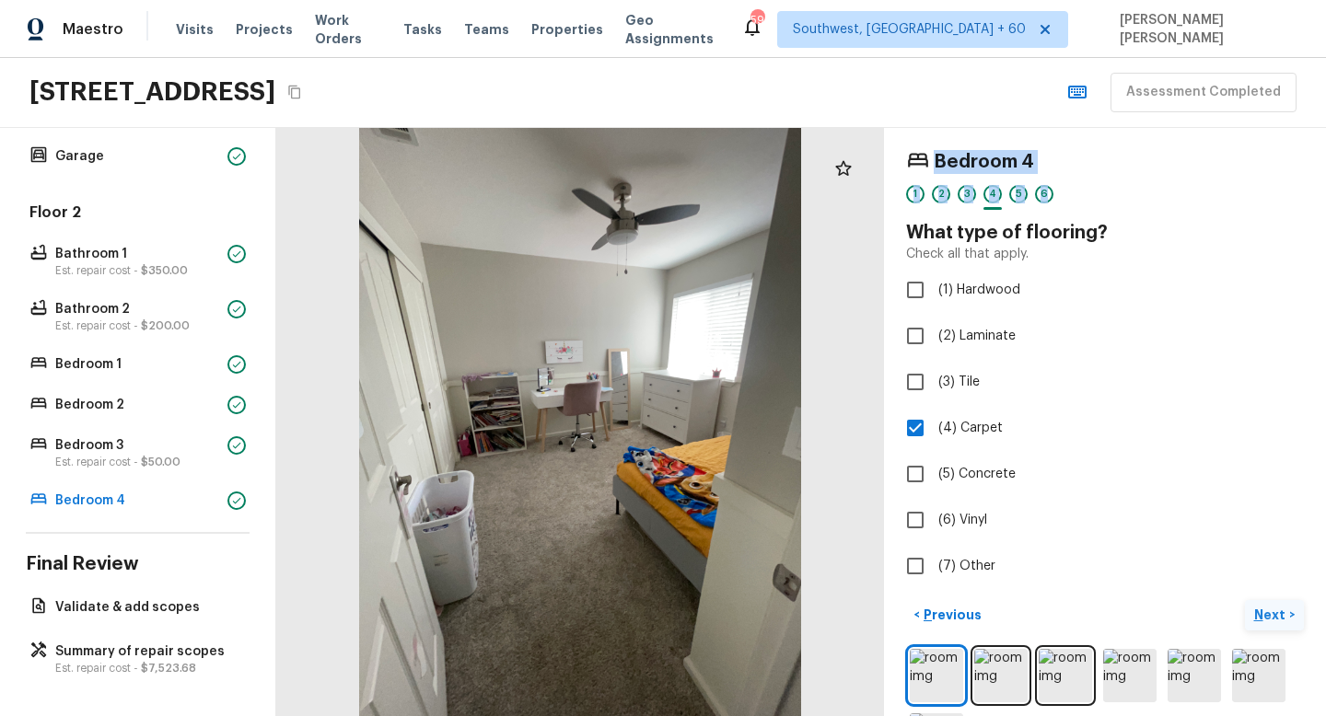
click at [1277, 602] on button "Next >" at bounding box center [1273, 615] width 59 height 30
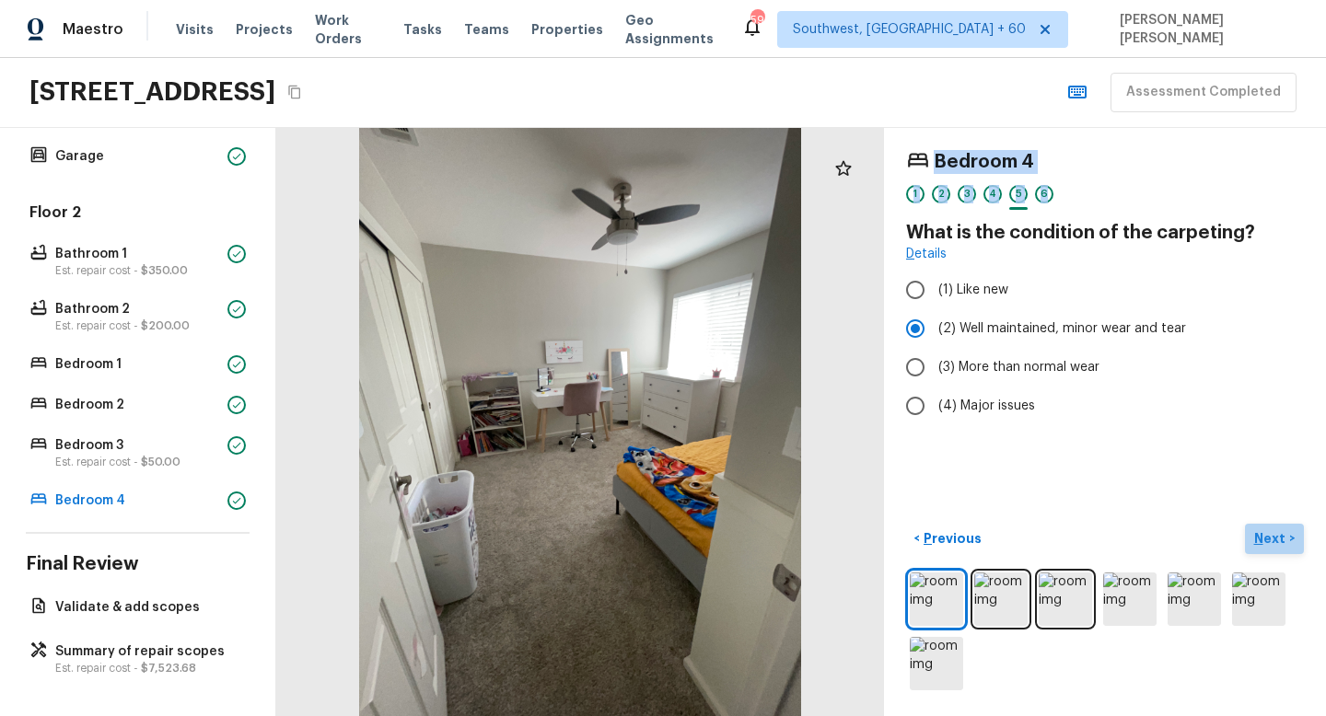
click at [1274, 533] on p "Next" at bounding box center [1271, 538] width 35 height 18
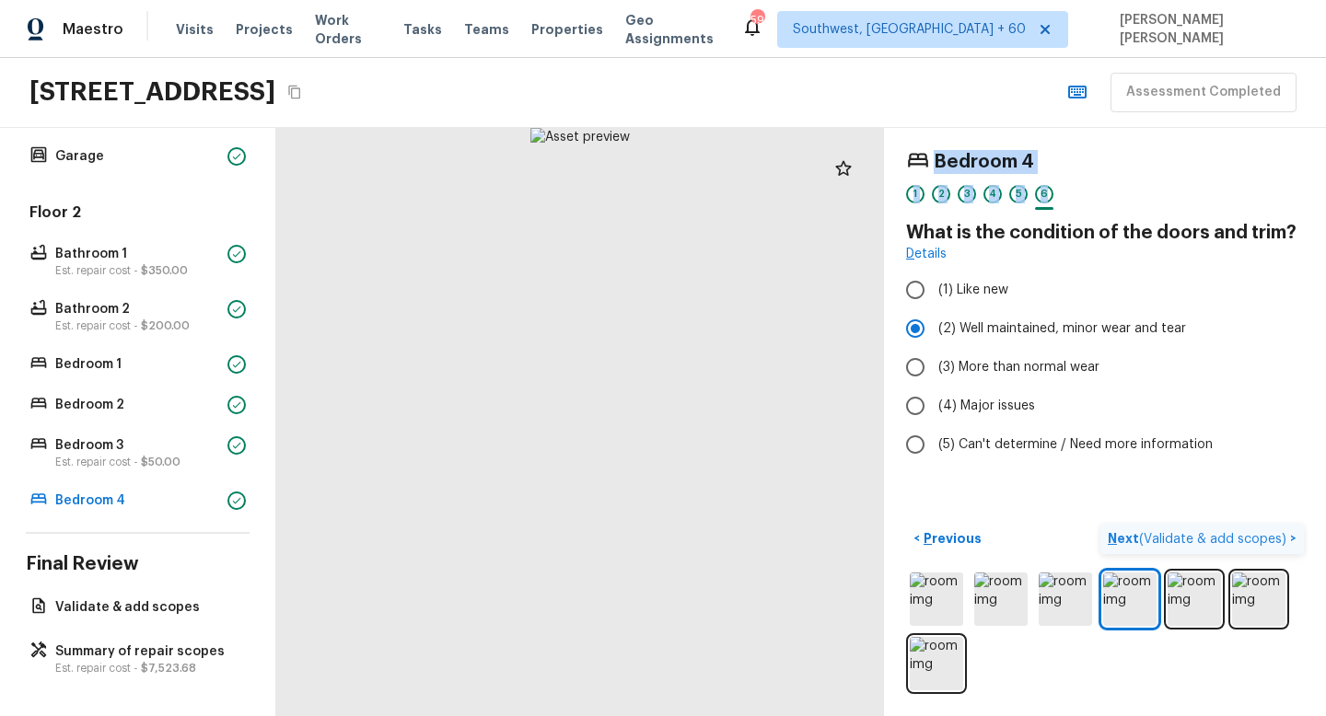
click at [1274, 533] on span "( Validate & add scopes )" at bounding box center [1212, 539] width 147 height 13
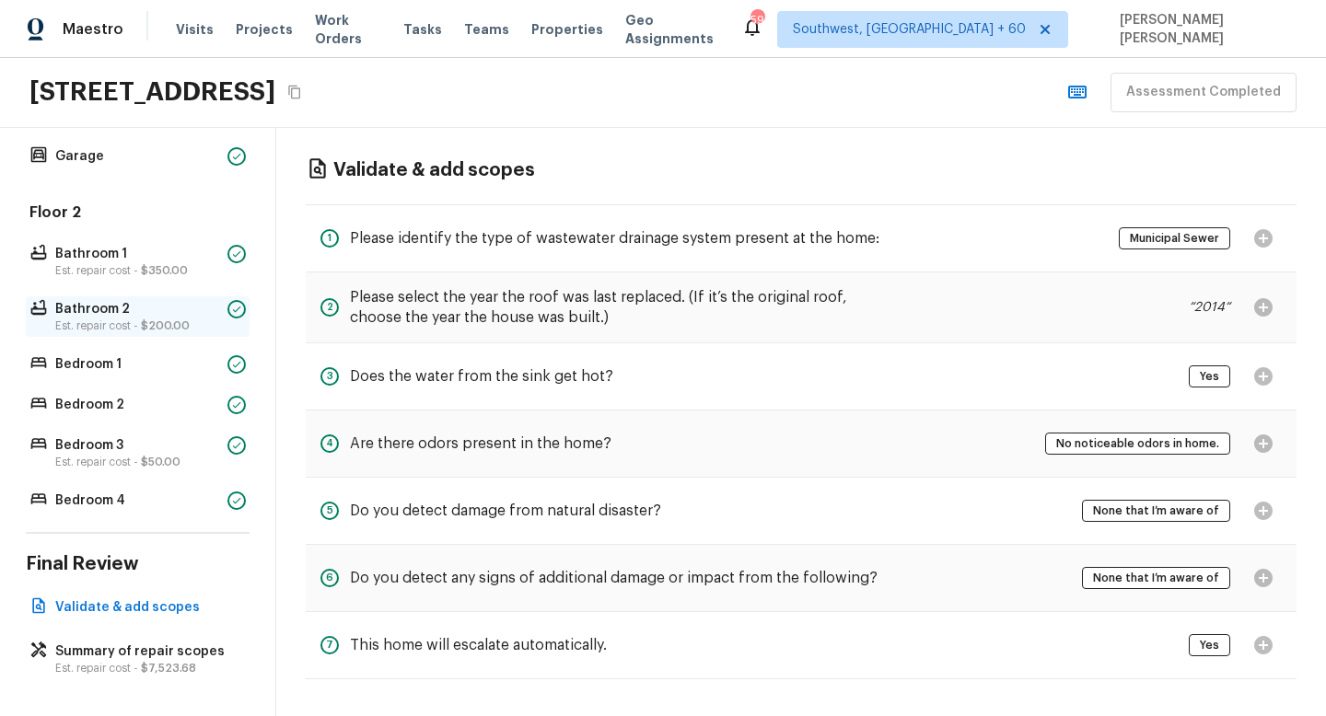
scroll to position [0, 0]
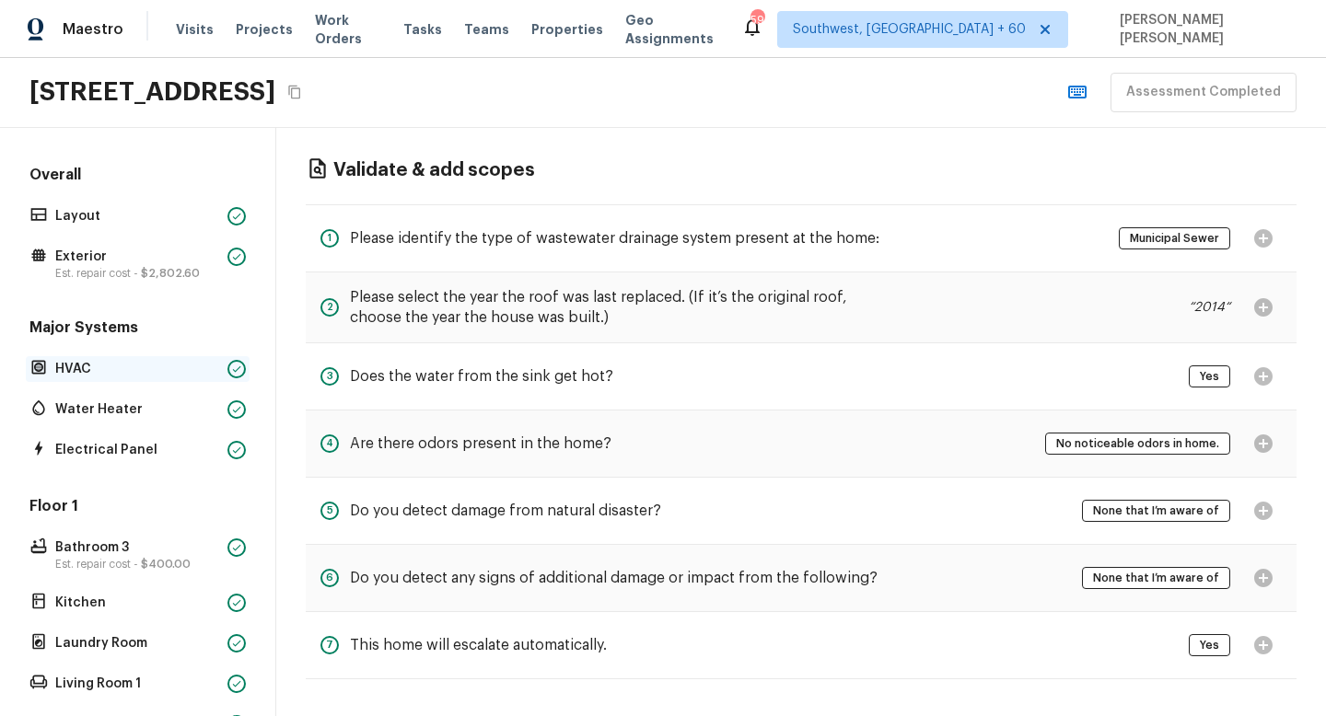
click at [101, 356] on div "HVAC" at bounding box center [138, 369] width 224 height 26
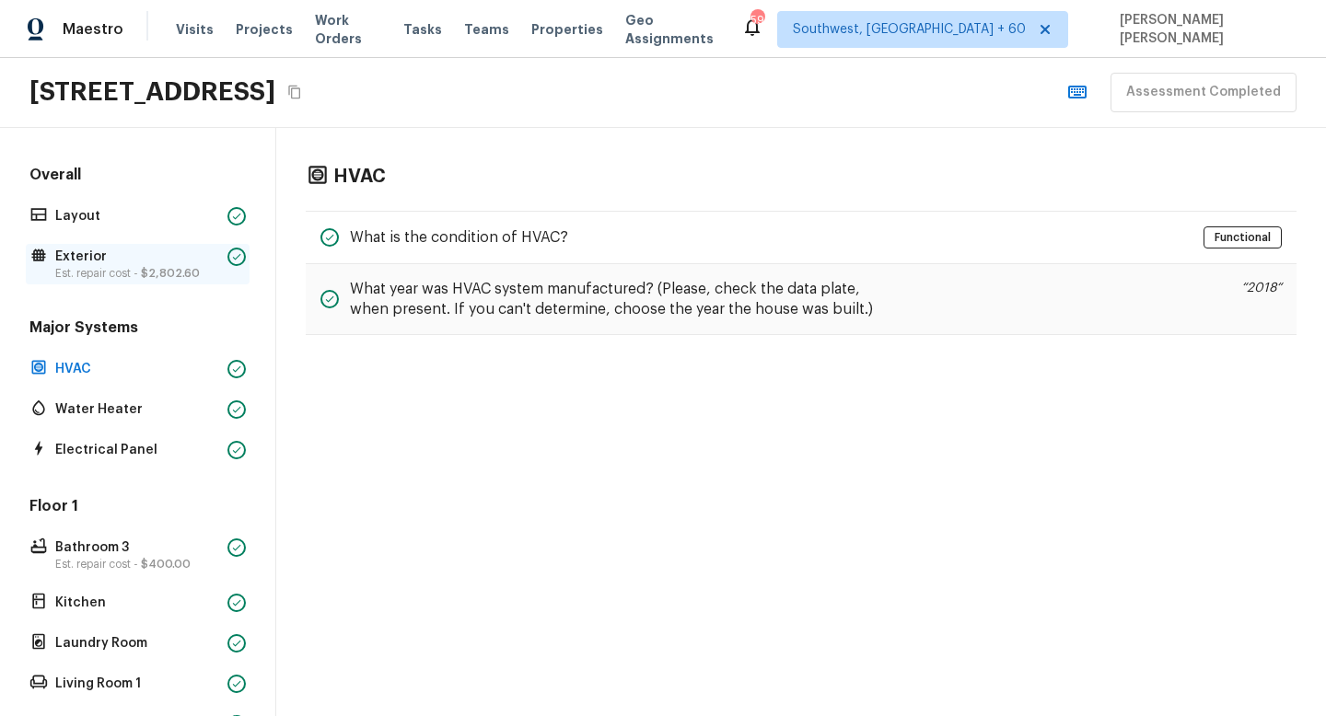
click at [116, 274] on p "Est. repair cost - $2,802.60" at bounding box center [137, 273] width 165 height 15
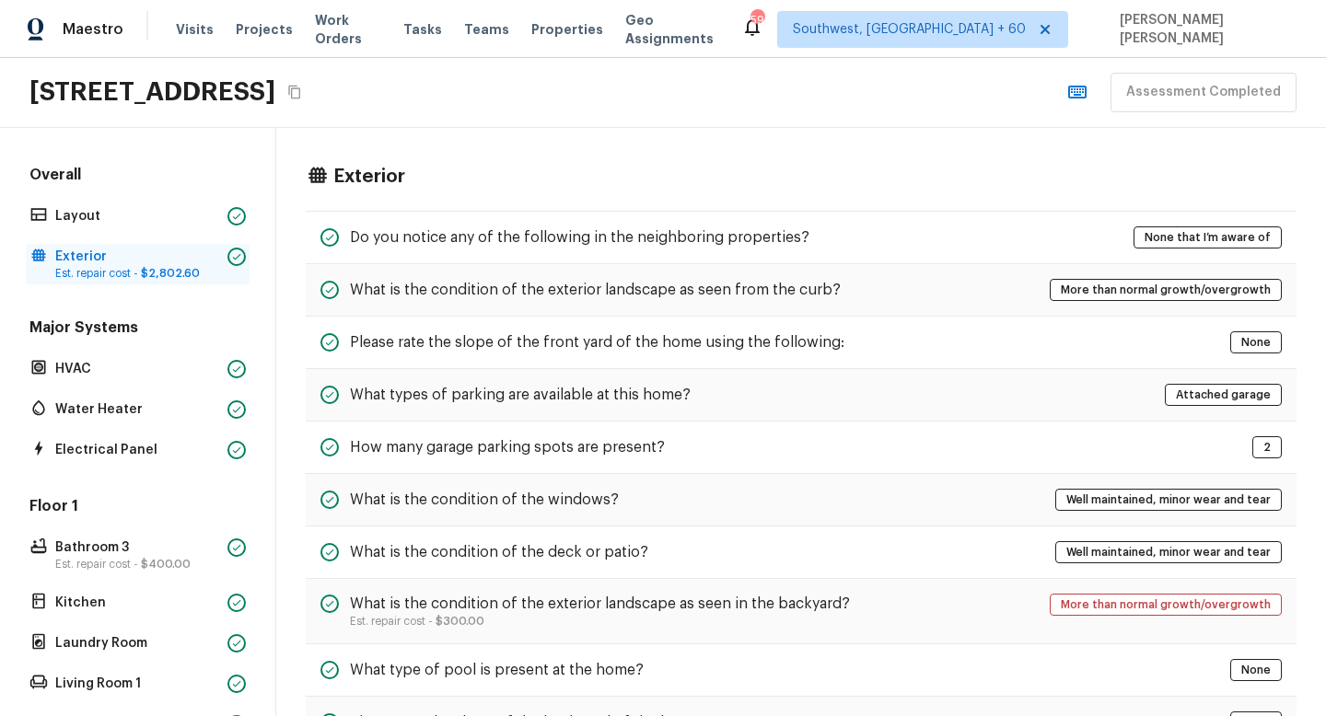
scroll to position [692, 0]
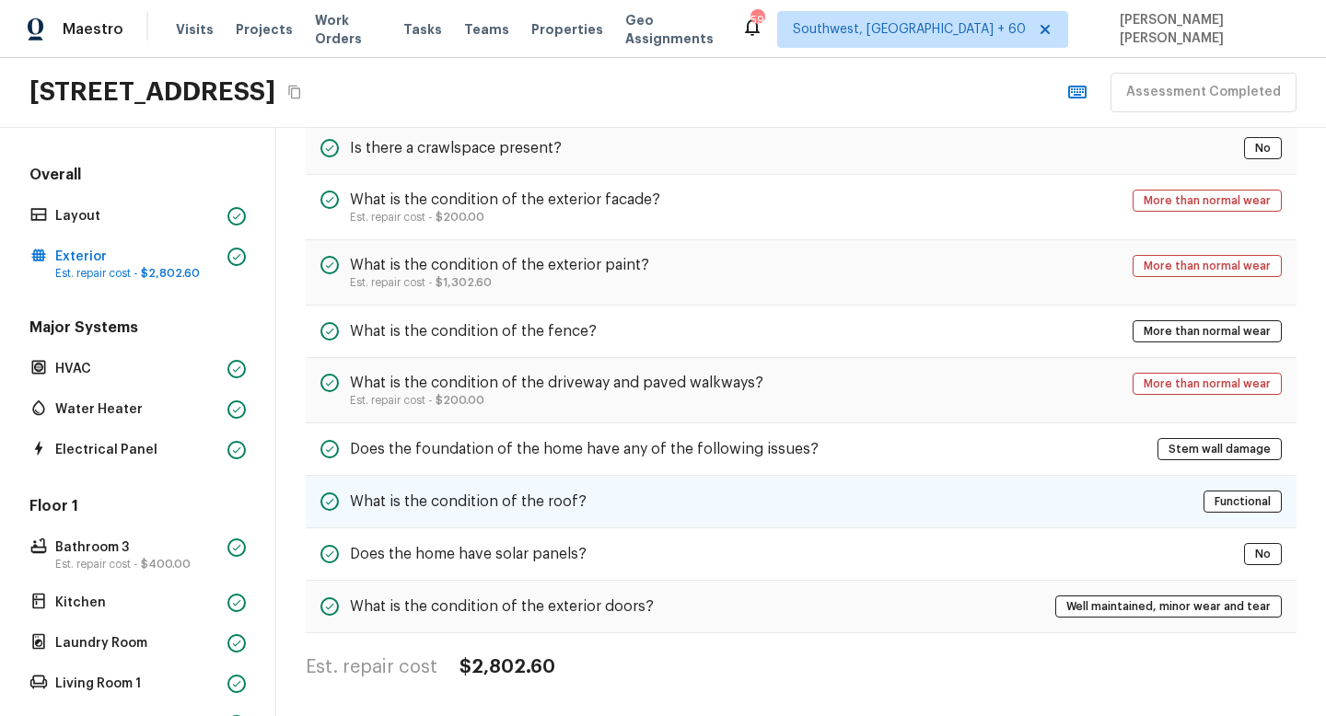
click at [433, 504] on h5 "What is the condition of the roof?" at bounding box center [468, 502] width 237 height 20
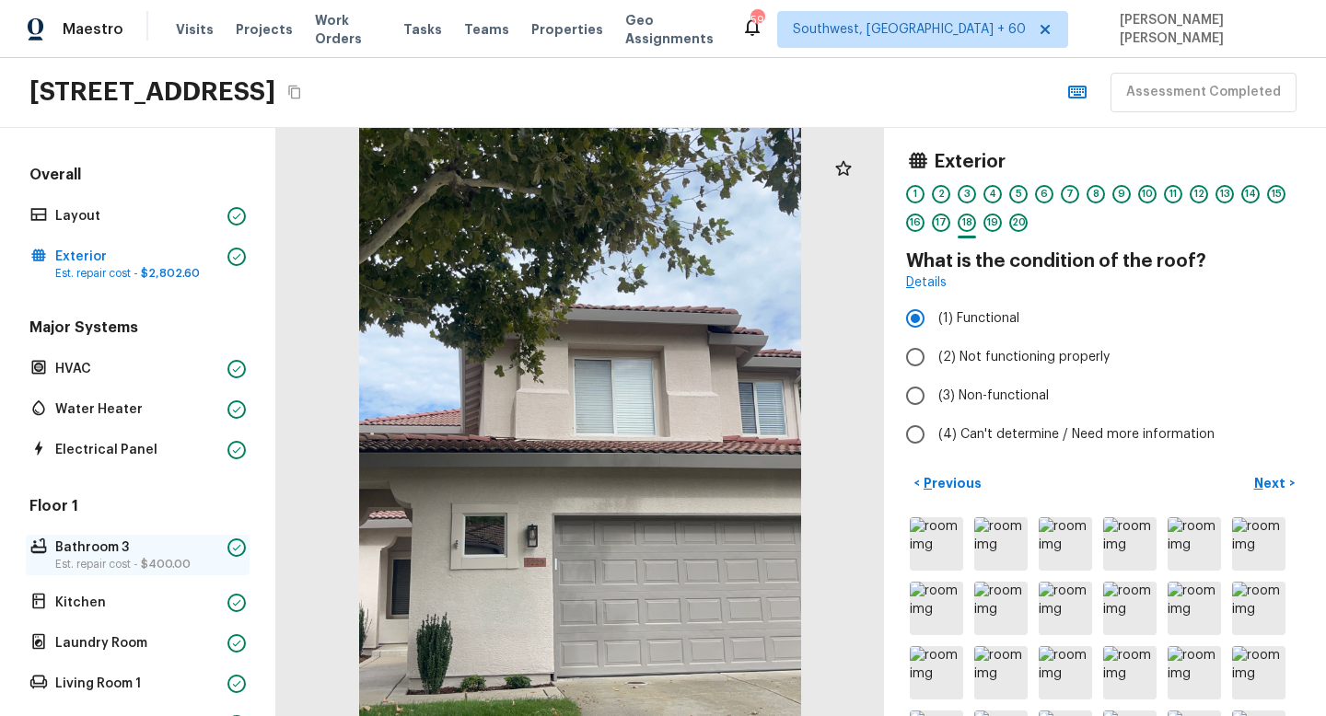
scroll to position [608, 0]
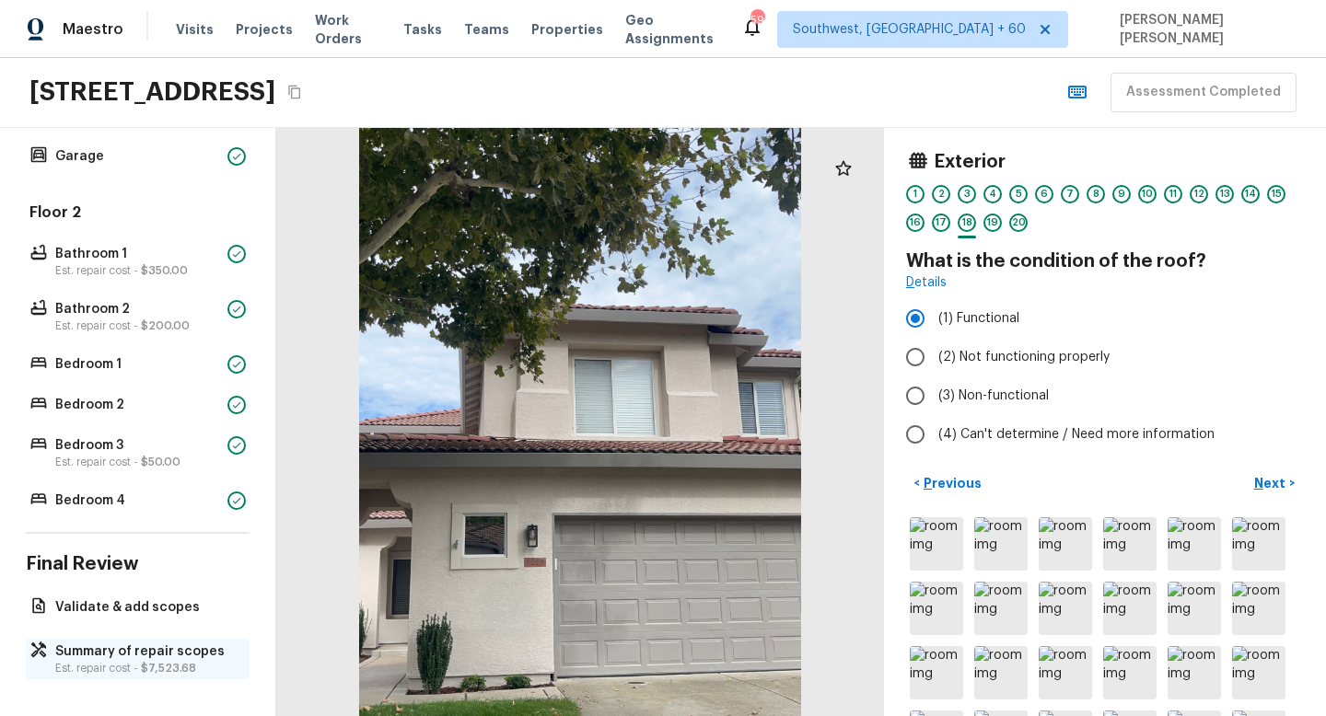
click at [83, 643] on p "Summary of repair scopes" at bounding box center [146, 652] width 183 height 18
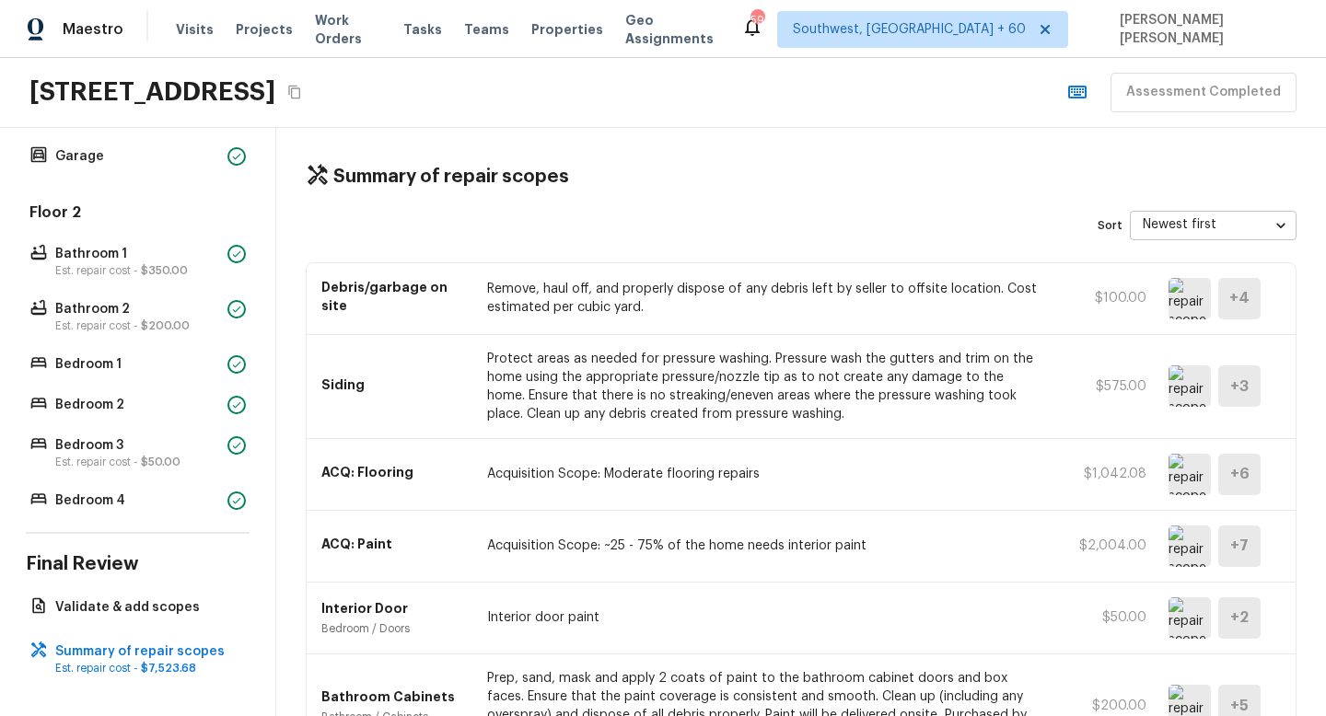
click at [1183, 293] on img at bounding box center [1189, 298] width 42 height 41
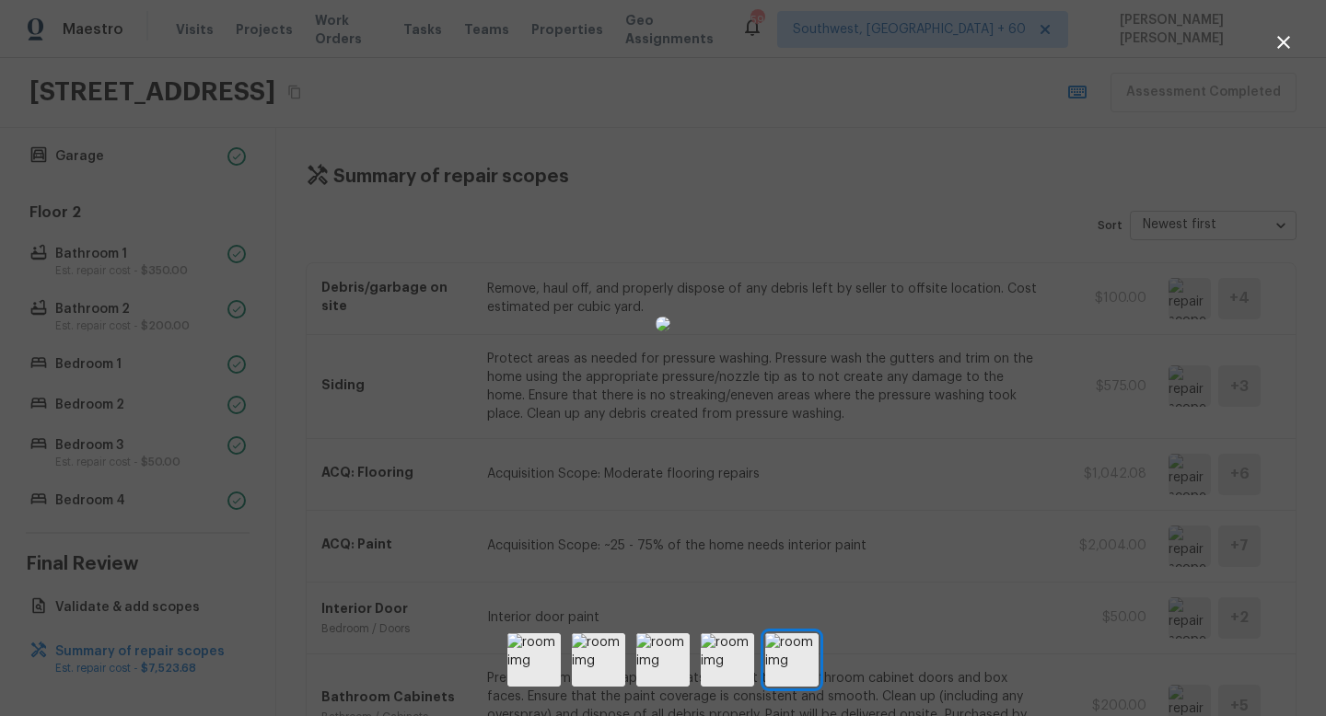
click at [1111, 437] on div at bounding box center [663, 323] width 1326 height 589
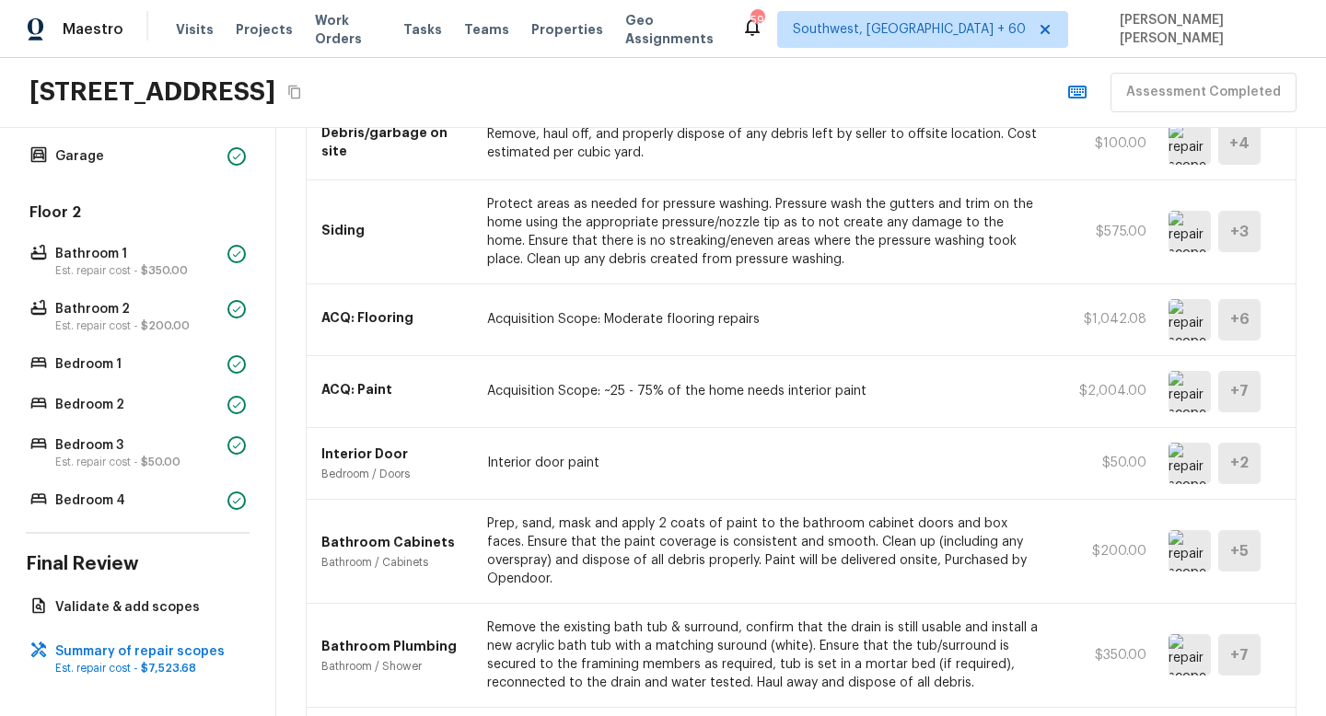
scroll to position [167, 0]
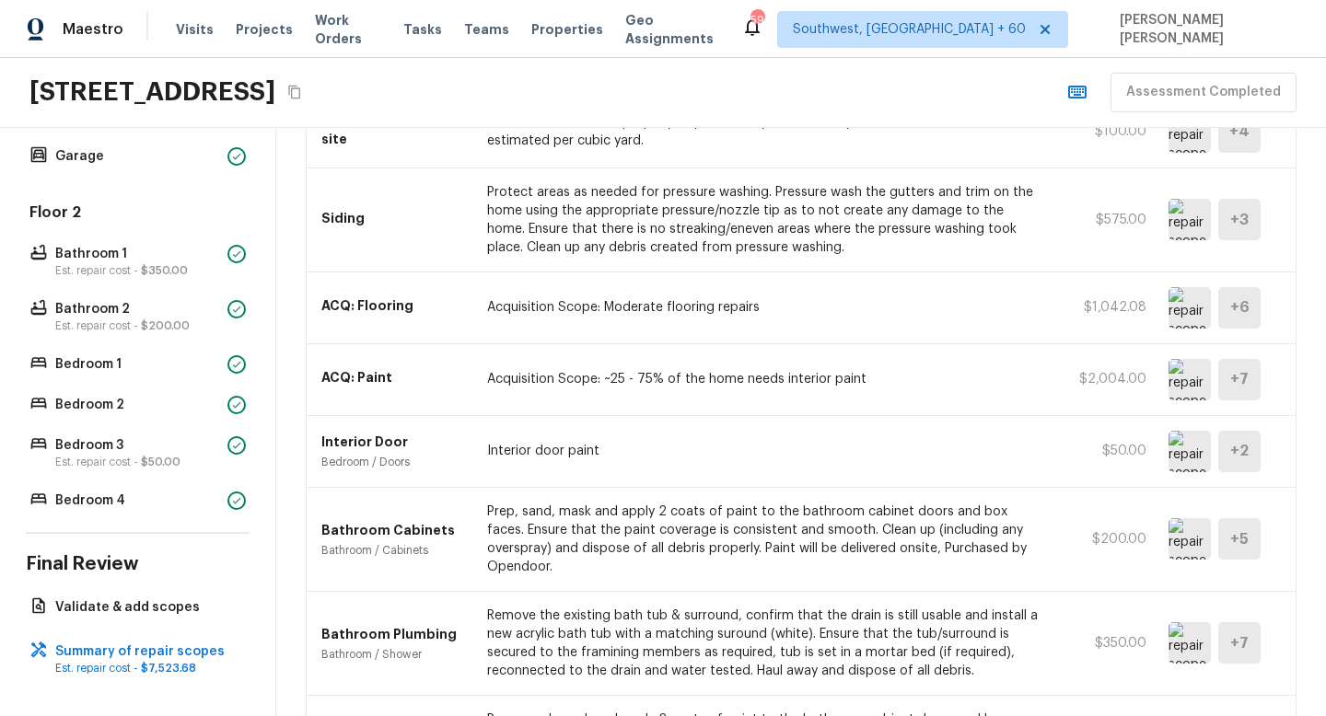
click at [1185, 308] on img at bounding box center [1189, 307] width 42 height 41
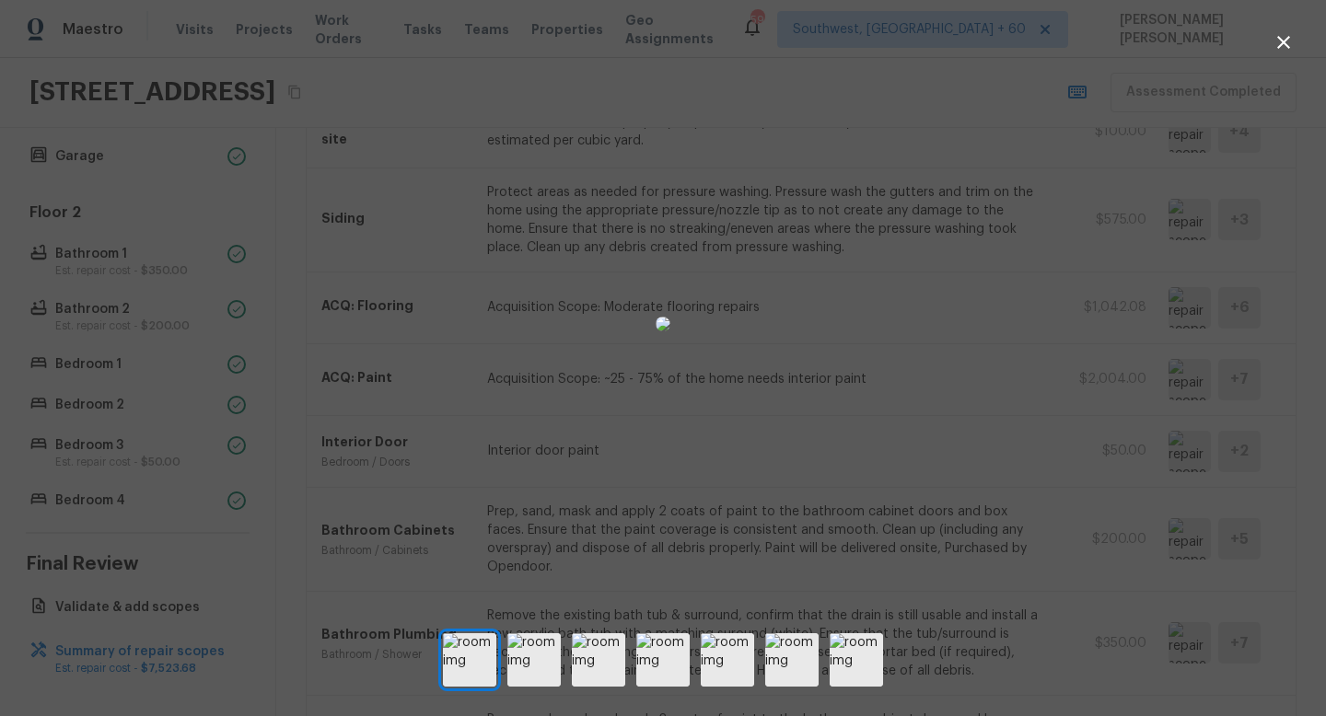
click at [1018, 384] on div at bounding box center [663, 323] width 1326 height 589
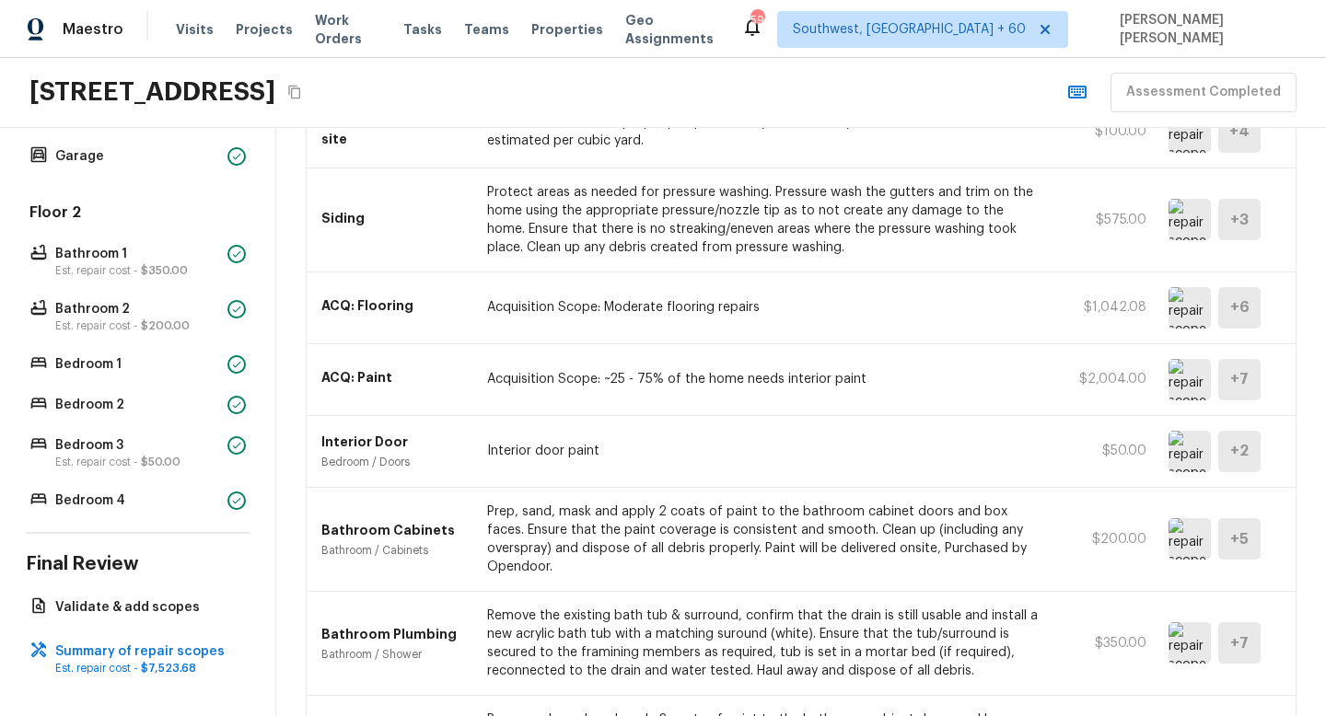
click at [1185, 315] on img at bounding box center [1189, 307] width 42 height 41
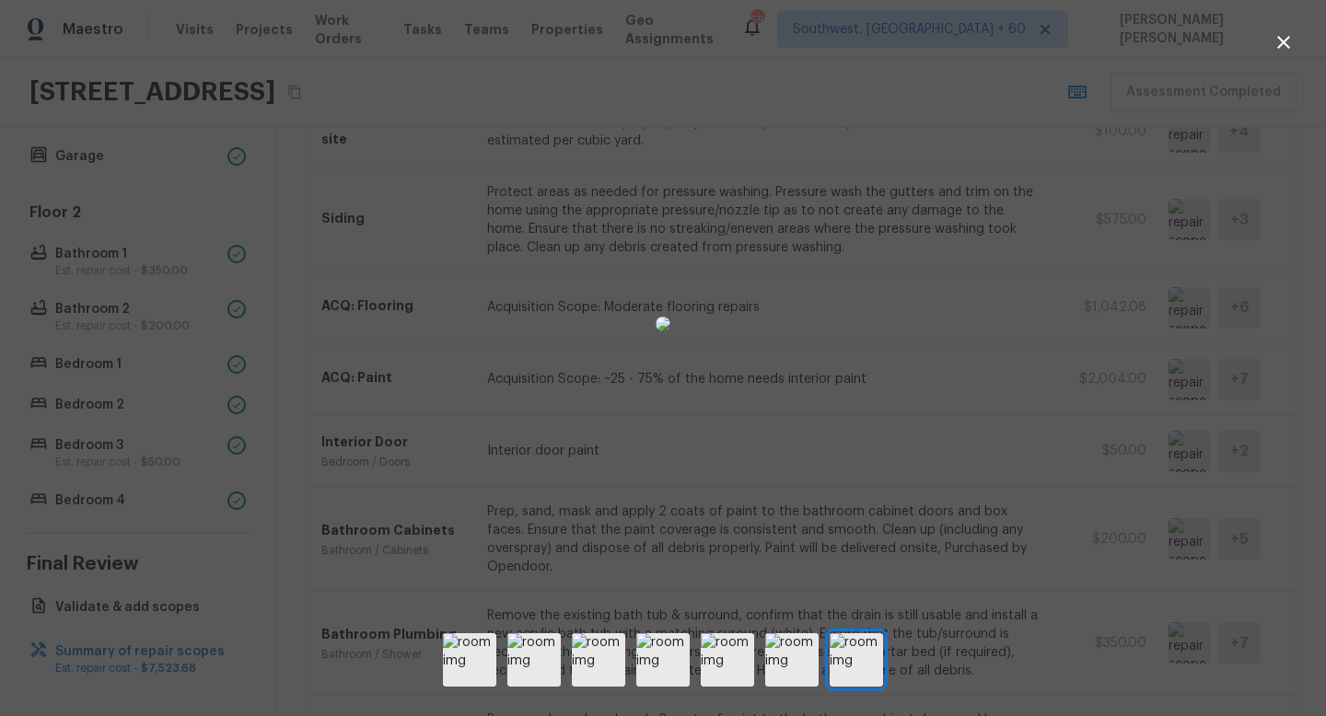
click at [1027, 418] on div at bounding box center [663, 323] width 1326 height 589
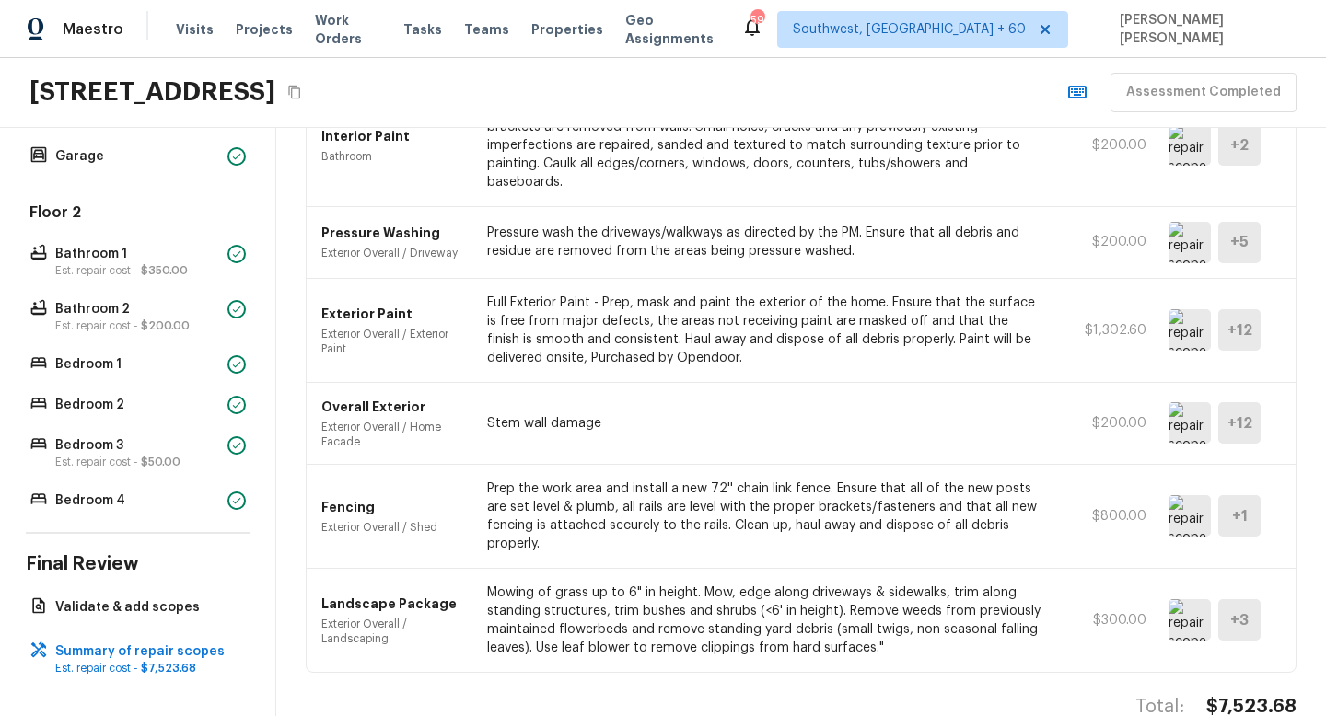
scroll to position [903, 0]
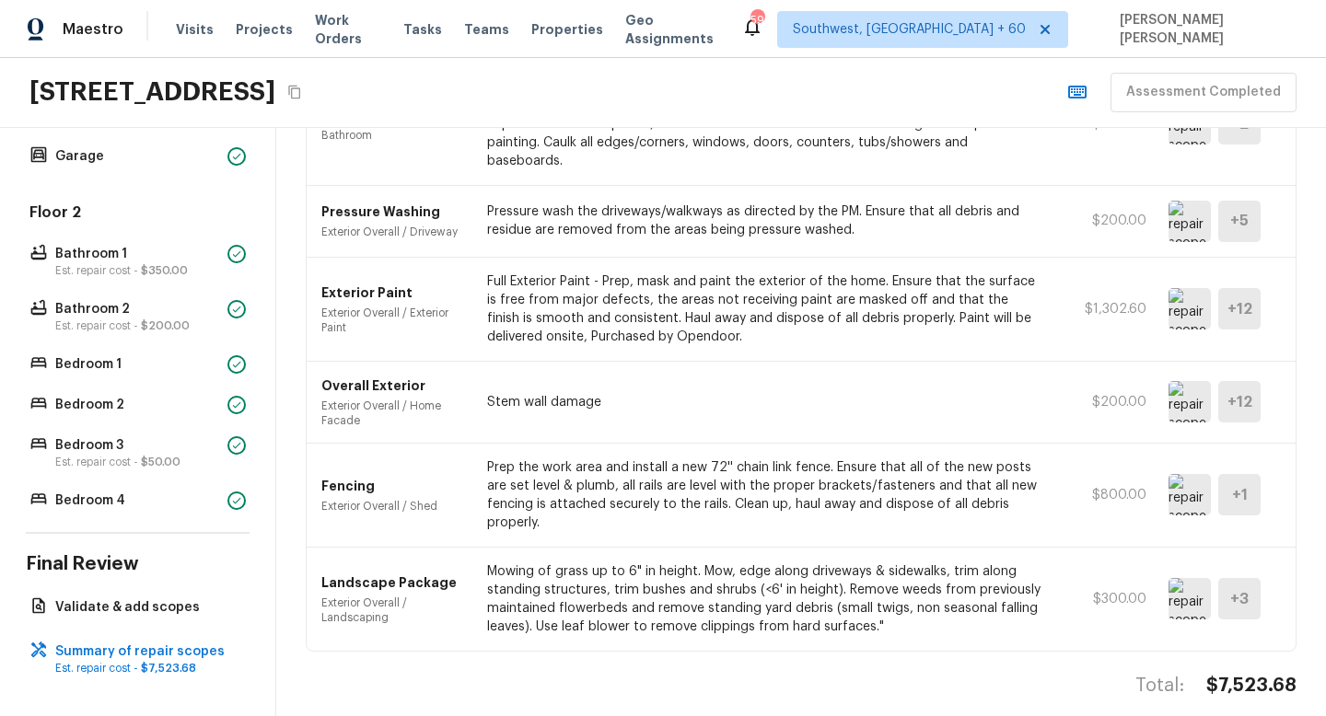
click at [1183, 389] on img at bounding box center [1189, 401] width 42 height 41
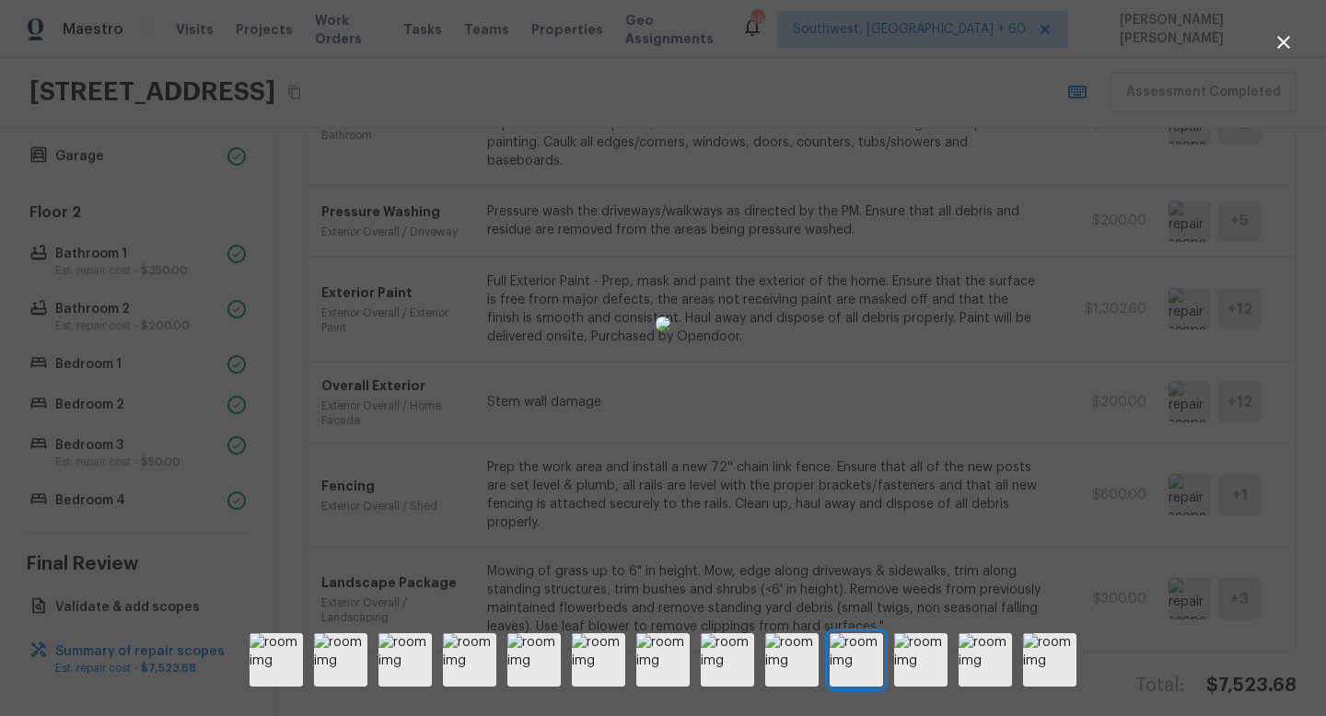
click at [1010, 478] on div at bounding box center [663, 323] width 1326 height 589
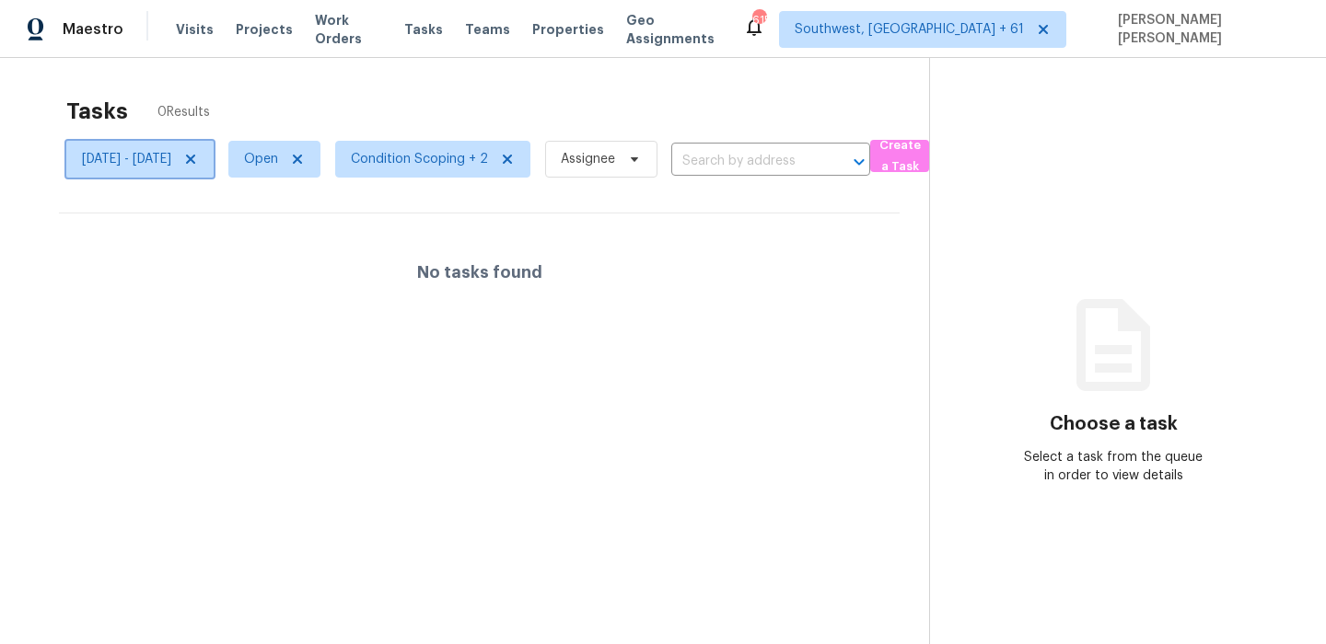
click at [198, 164] on icon at bounding box center [190, 159] width 15 height 15
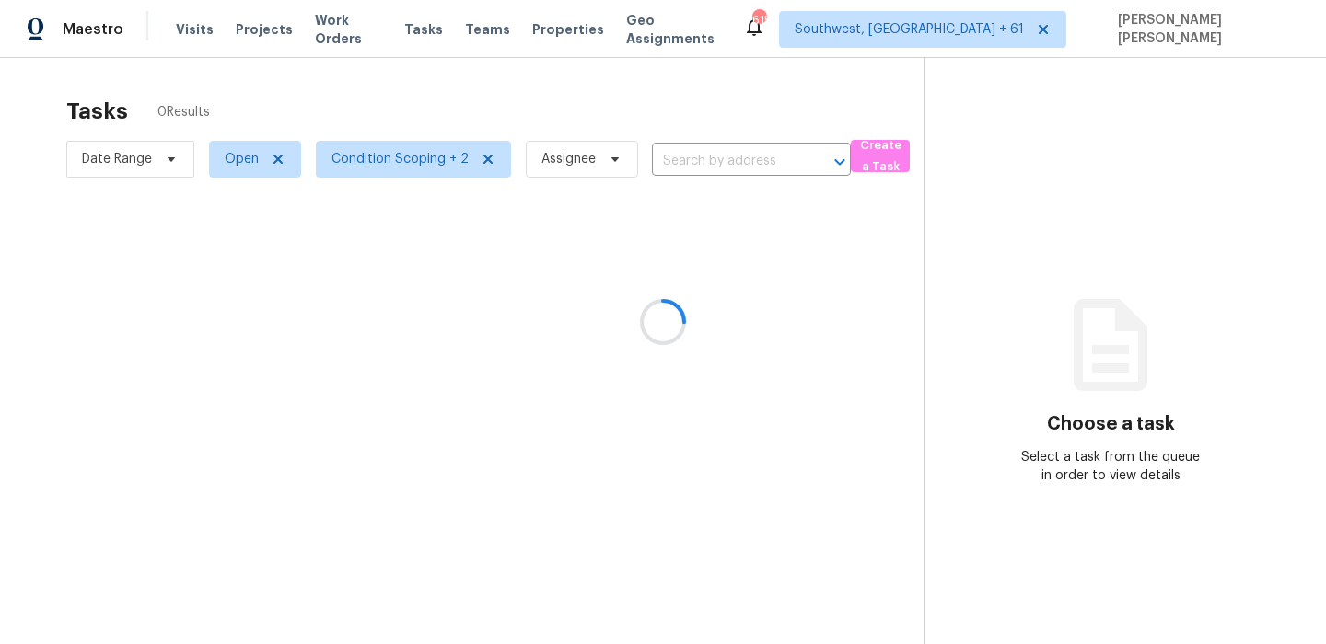
click at [346, 156] on div at bounding box center [663, 322] width 1326 height 644
click at [436, 104] on div at bounding box center [663, 322] width 1326 height 644
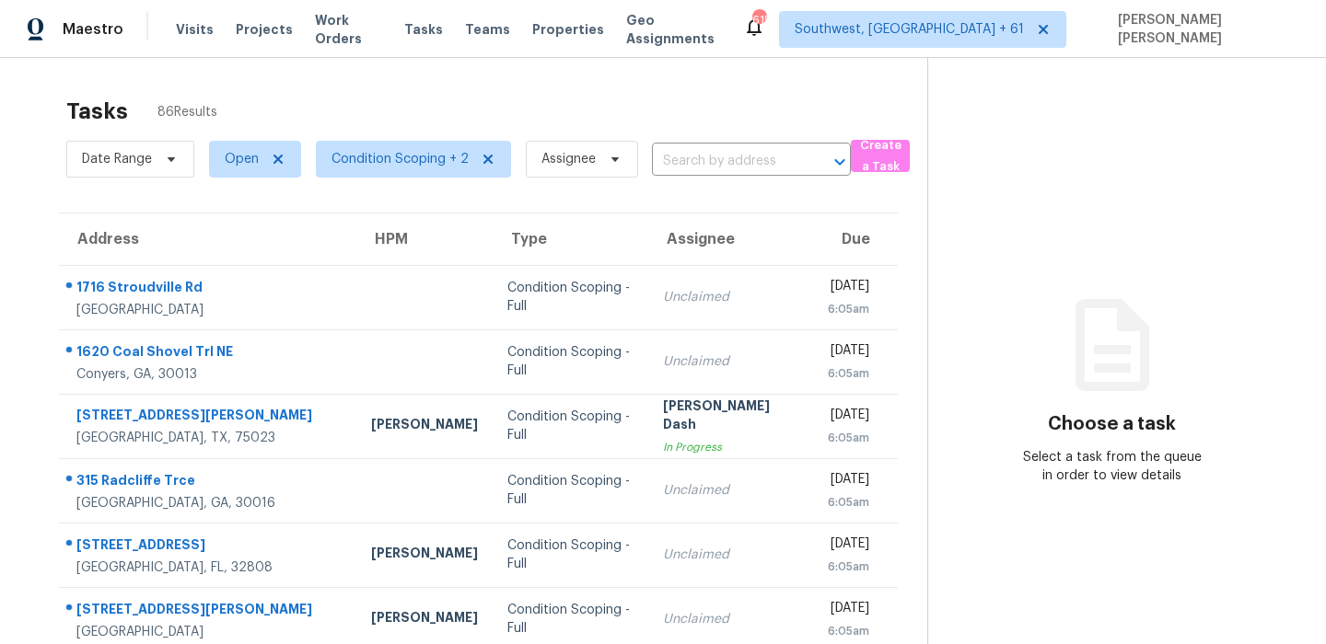
click at [514, 91] on div "Tasks 86 Results" at bounding box center [496, 111] width 861 height 48
click at [346, 163] on span "Condition Scoping + 2" at bounding box center [399, 159] width 137 height 18
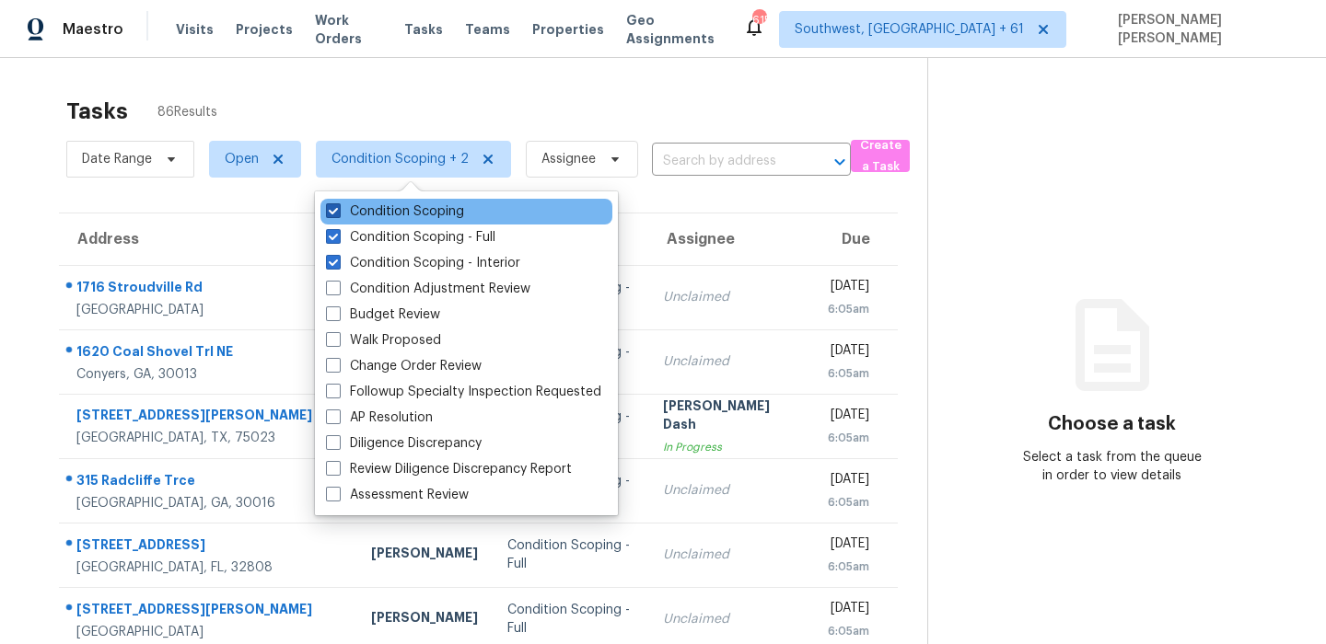
click at [382, 209] on label "Condition Scoping" at bounding box center [395, 212] width 138 height 18
click at [338, 209] on input "Condition Scoping" at bounding box center [332, 209] width 12 height 12
checkbox input "false"
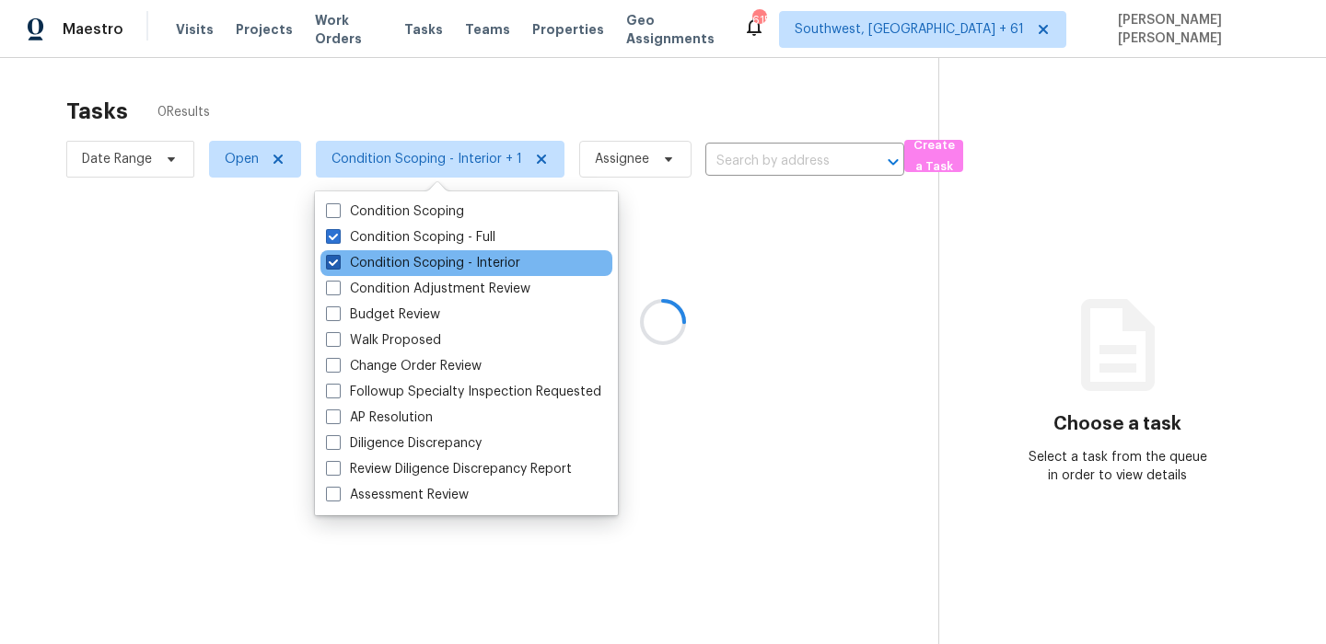
click at [362, 262] on label "Condition Scoping - Interior" at bounding box center [423, 263] width 194 height 18
click at [338, 262] on input "Condition Scoping - Interior" at bounding box center [332, 260] width 12 height 12
checkbox input "false"
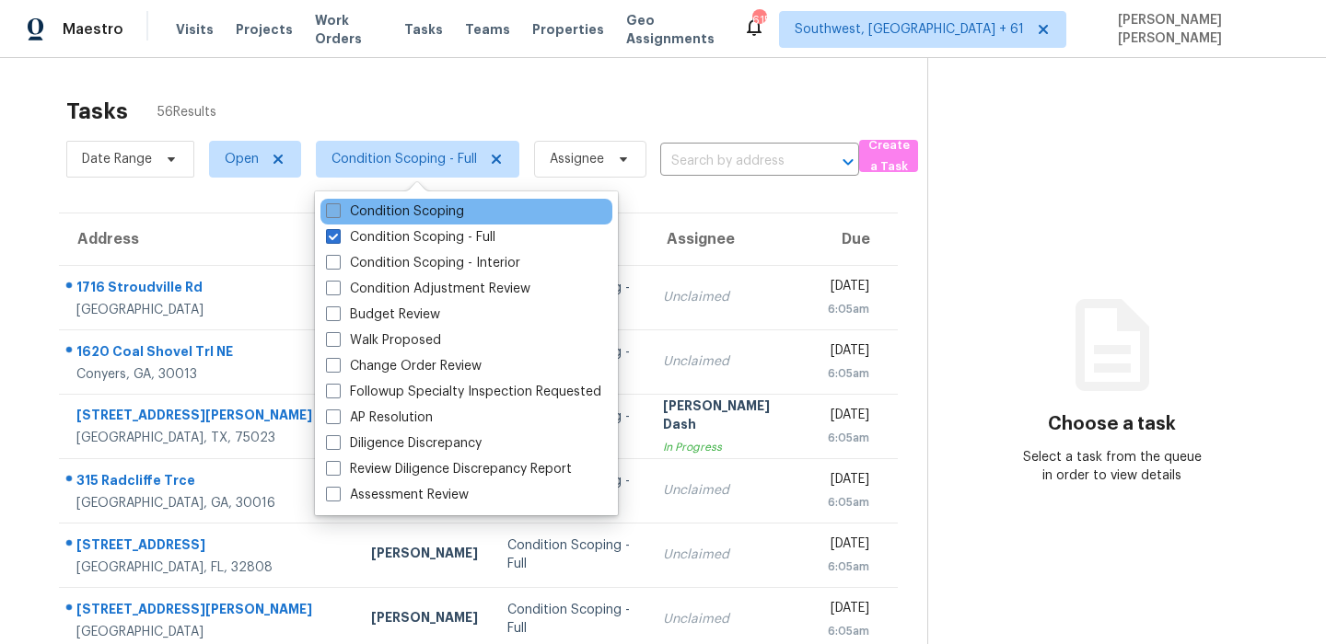
click at [387, 208] on label "Condition Scoping" at bounding box center [395, 212] width 138 height 18
click at [338, 208] on input "Condition Scoping" at bounding box center [332, 209] width 12 height 12
checkbox input "true"
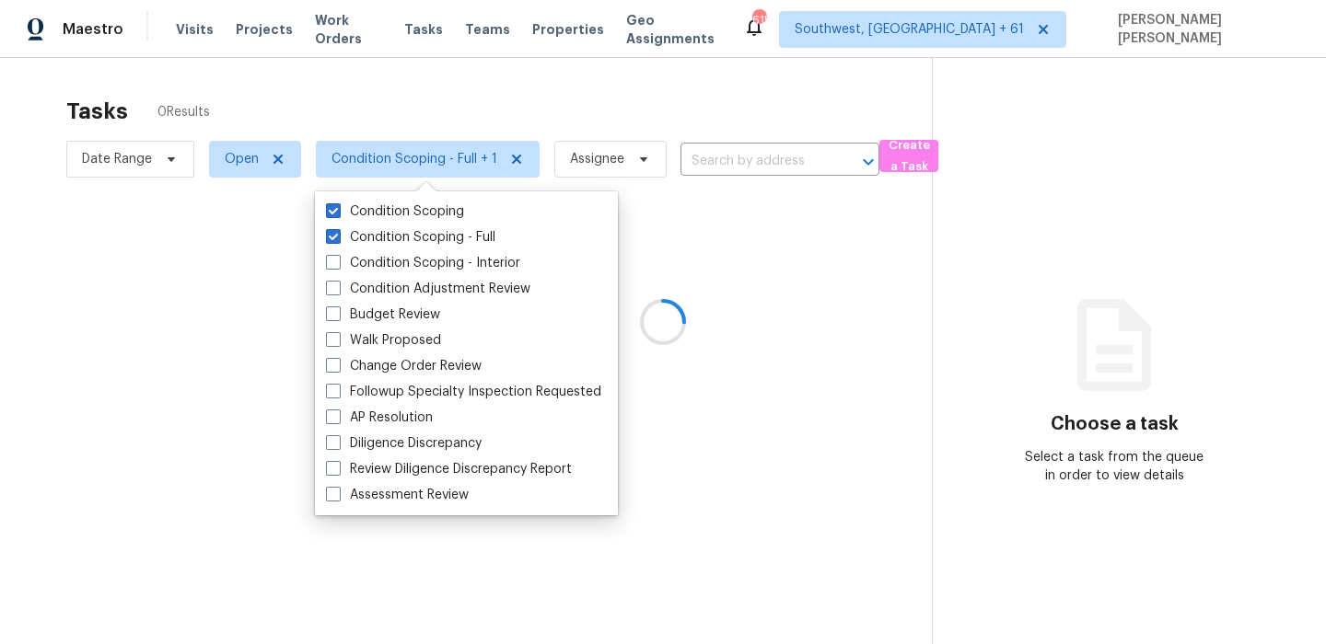
click at [432, 140] on div at bounding box center [663, 322] width 1326 height 644
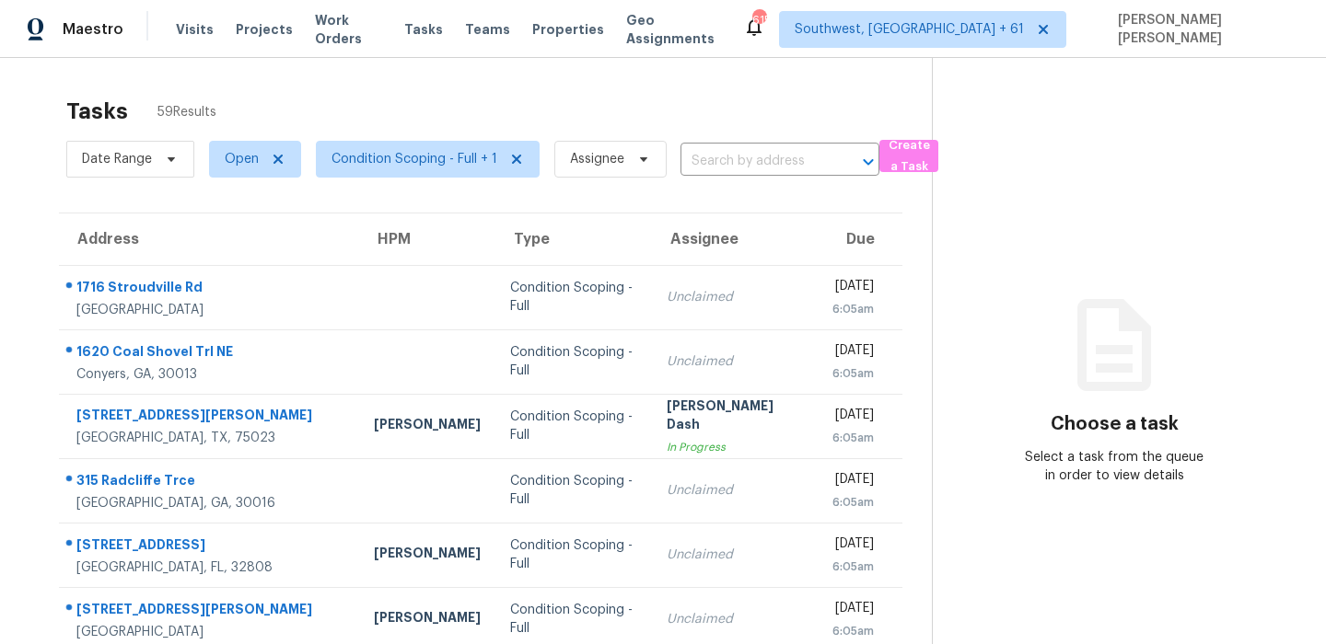
click at [626, 106] on div "Tasks 59 Results" at bounding box center [498, 111] width 865 height 48
click at [694, 106] on div "Tasks 59 Results" at bounding box center [498, 111] width 865 height 48
click at [738, 87] on div "Tasks 59 Results" at bounding box center [498, 111] width 865 height 48
click at [450, 100] on div "Tasks 59 Results" at bounding box center [498, 111] width 865 height 48
click at [677, 80] on div "Tasks 59 Results Date Range Open Condition Scoping - Full + 1 Assignee ​ Create…" at bounding box center [663, 508] width 1326 height 901
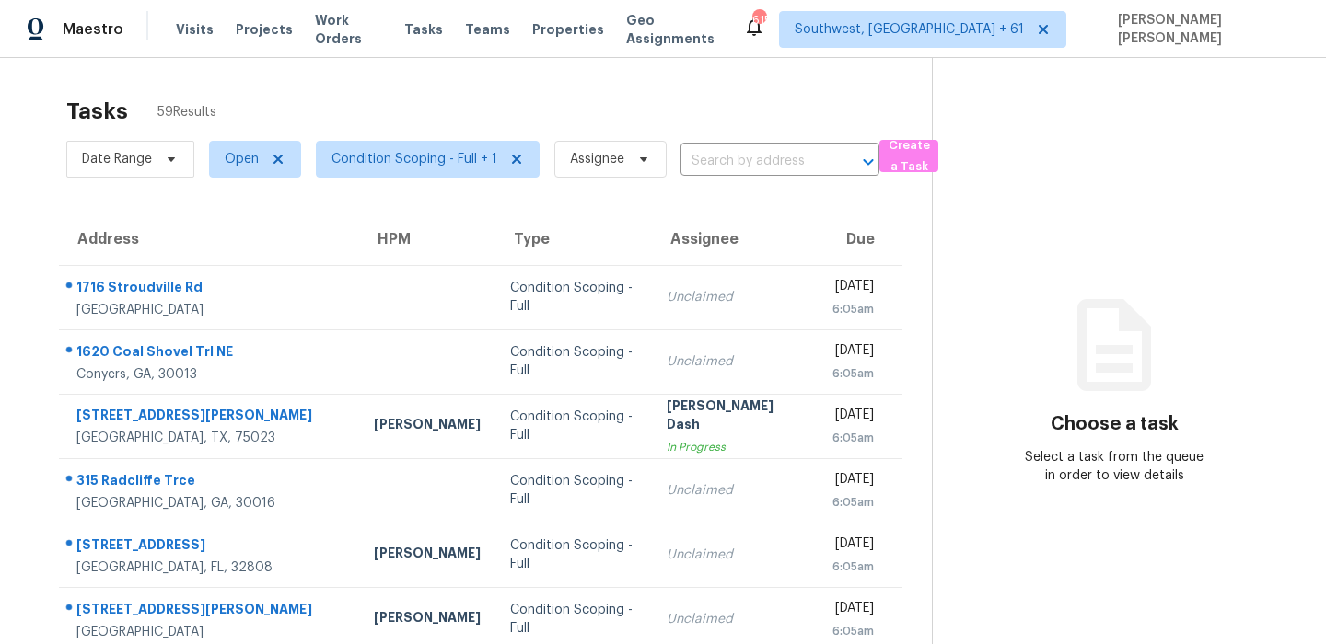
click at [816, 30] on div "Maestro Visits Projects Work Orders Tasks Teams Properties Geo Assignments 615 …" at bounding box center [663, 29] width 1326 height 58
click at [605, 117] on div "Tasks 59 Results" at bounding box center [498, 111] width 865 height 48
click at [412, 163] on span "Condition Scoping - Full + 1" at bounding box center [414, 159] width 166 height 18
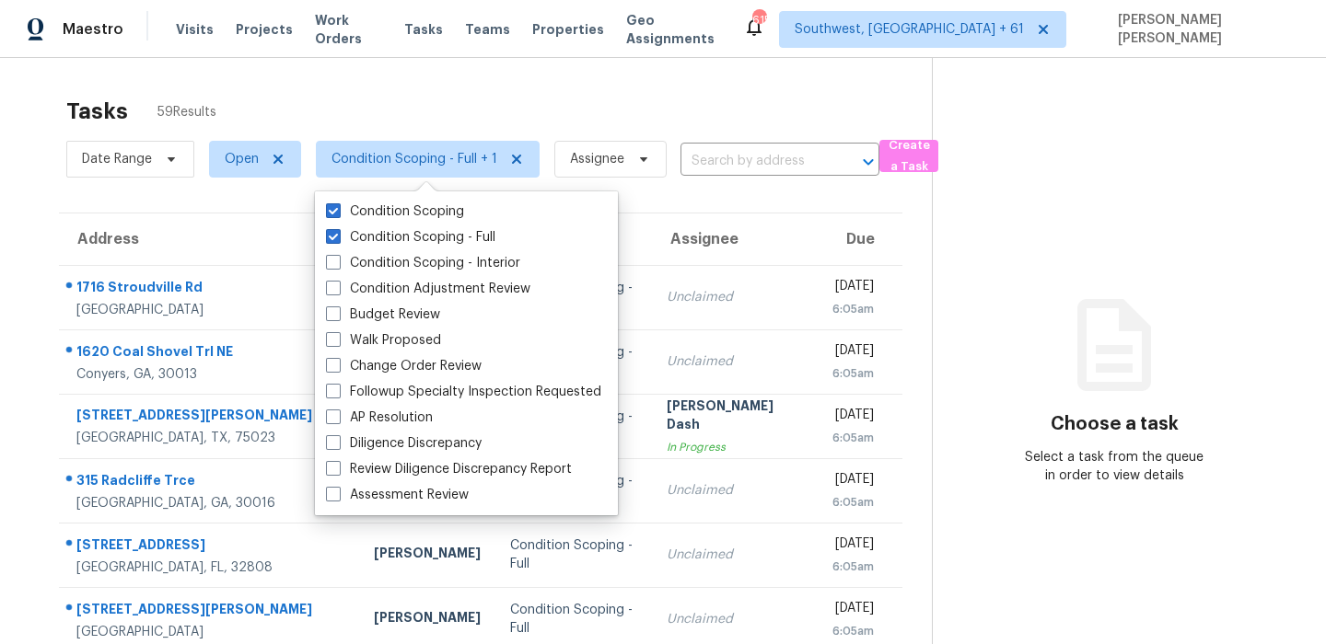
click at [364, 115] on div "Tasks 59 Results" at bounding box center [498, 111] width 865 height 48
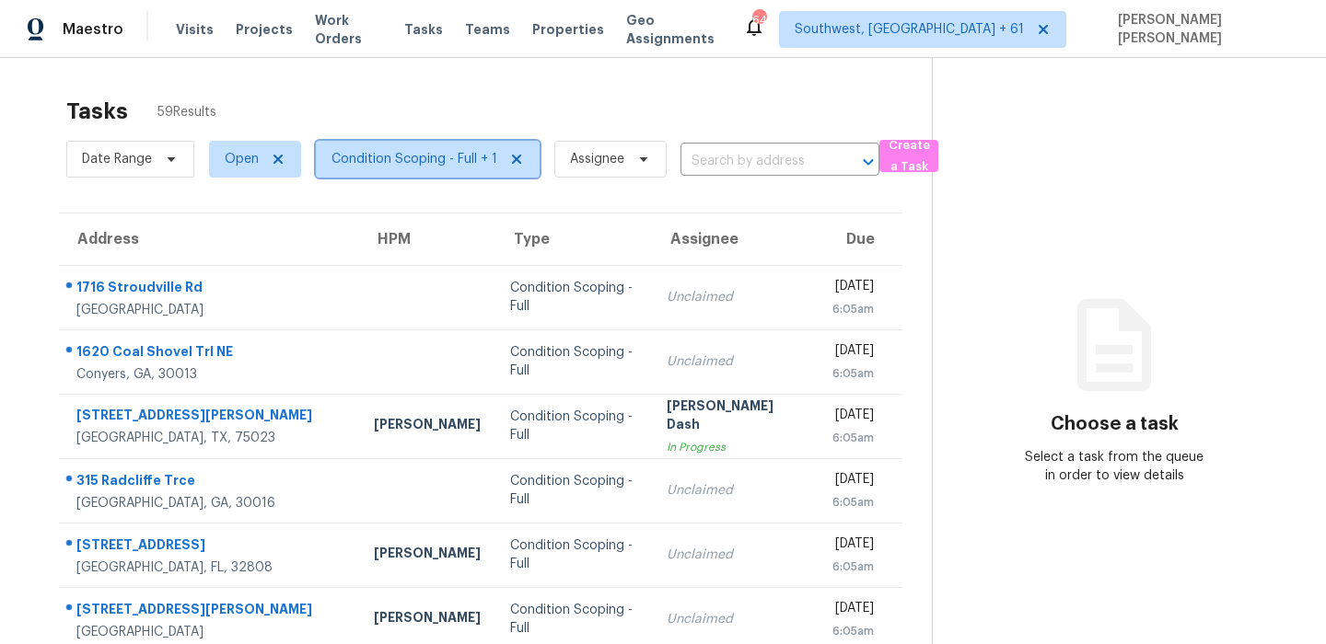
click at [372, 163] on span "Condition Scoping - Full + 1" at bounding box center [414, 159] width 166 height 18
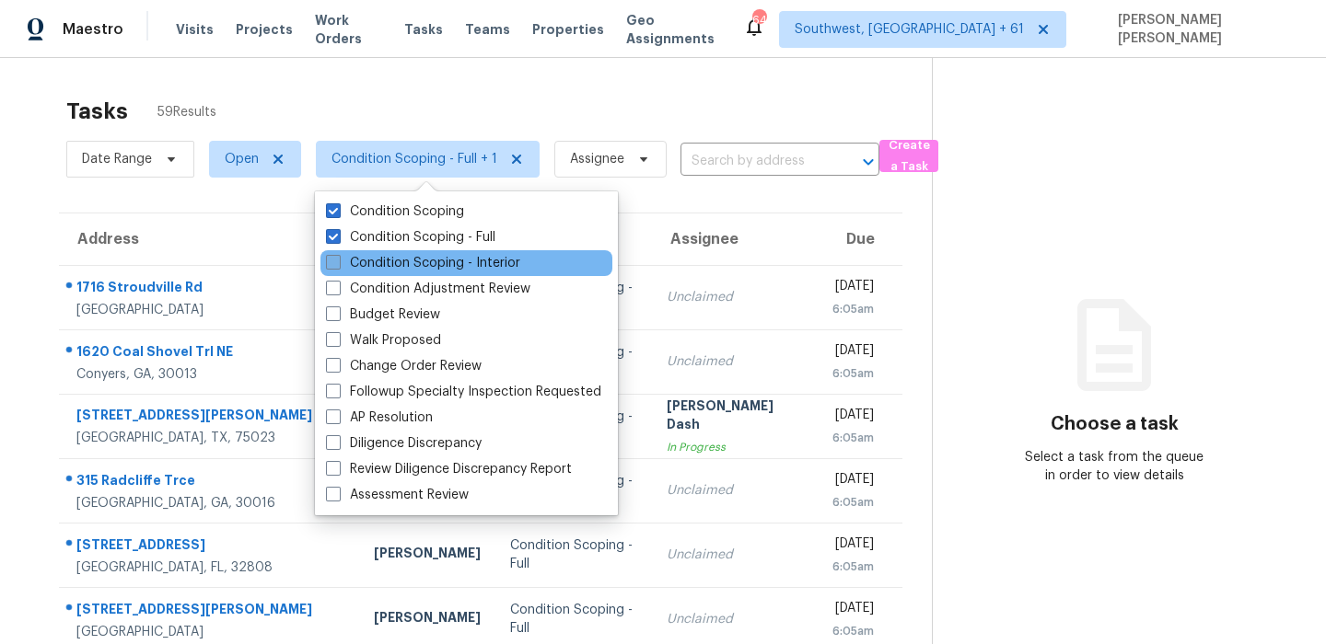
click at [381, 258] on label "Condition Scoping - Interior" at bounding box center [423, 263] width 194 height 18
click at [338, 258] on input "Condition Scoping - Interior" at bounding box center [332, 260] width 12 height 12
checkbox input "true"
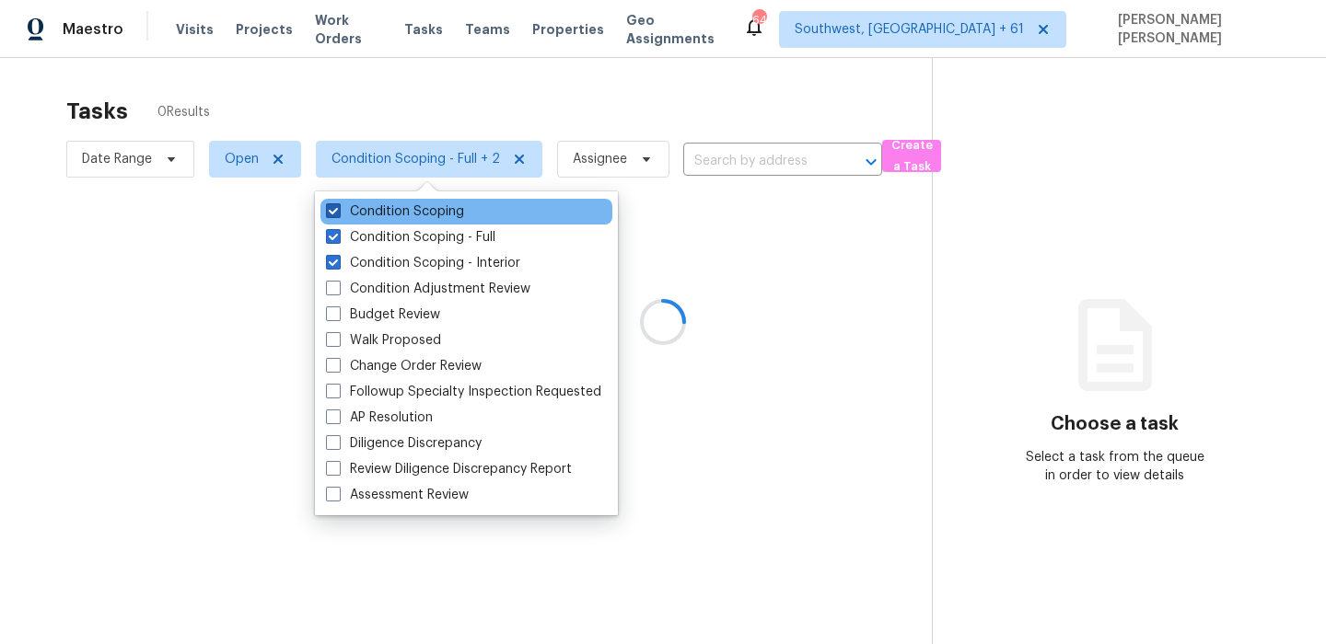
click at [399, 219] on label "Condition Scoping" at bounding box center [395, 212] width 138 height 18
click at [338, 214] on input "Condition Scoping" at bounding box center [332, 209] width 12 height 12
checkbox input "false"
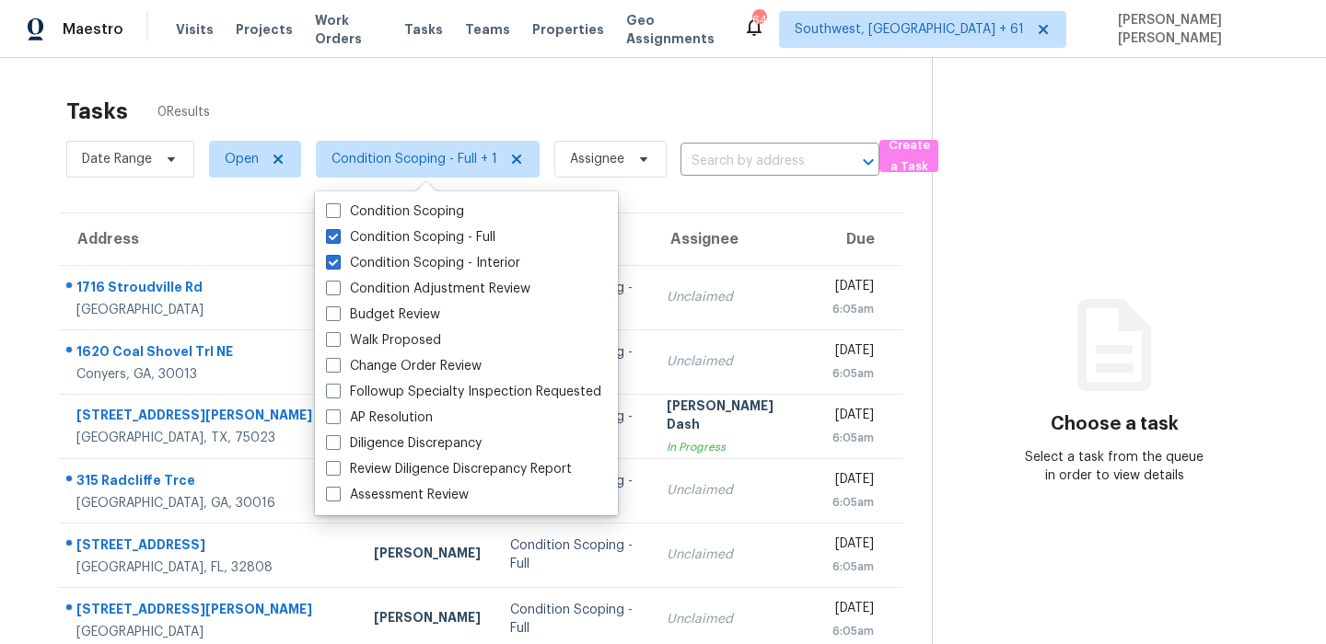
click at [475, 96] on div "Tasks 0 Results" at bounding box center [498, 111] width 865 height 48
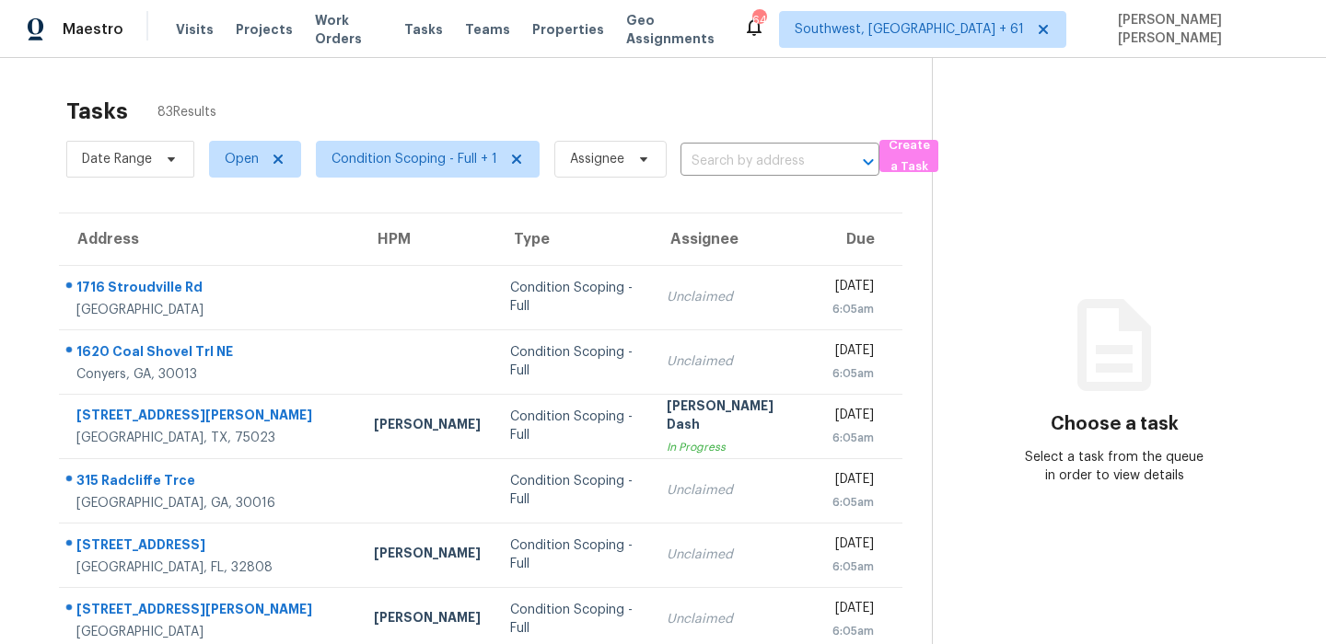
click at [475, 96] on div "Tasks 83 Results" at bounding box center [498, 111] width 865 height 48
click at [642, 86] on div "Tasks 81 Results Date Range Open Condition Scoping - Full + 1 Assignee ​ Create…" at bounding box center [663, 508] width 1326 height 901
